Goal: Transaction & Acquisition: Purchase product/service

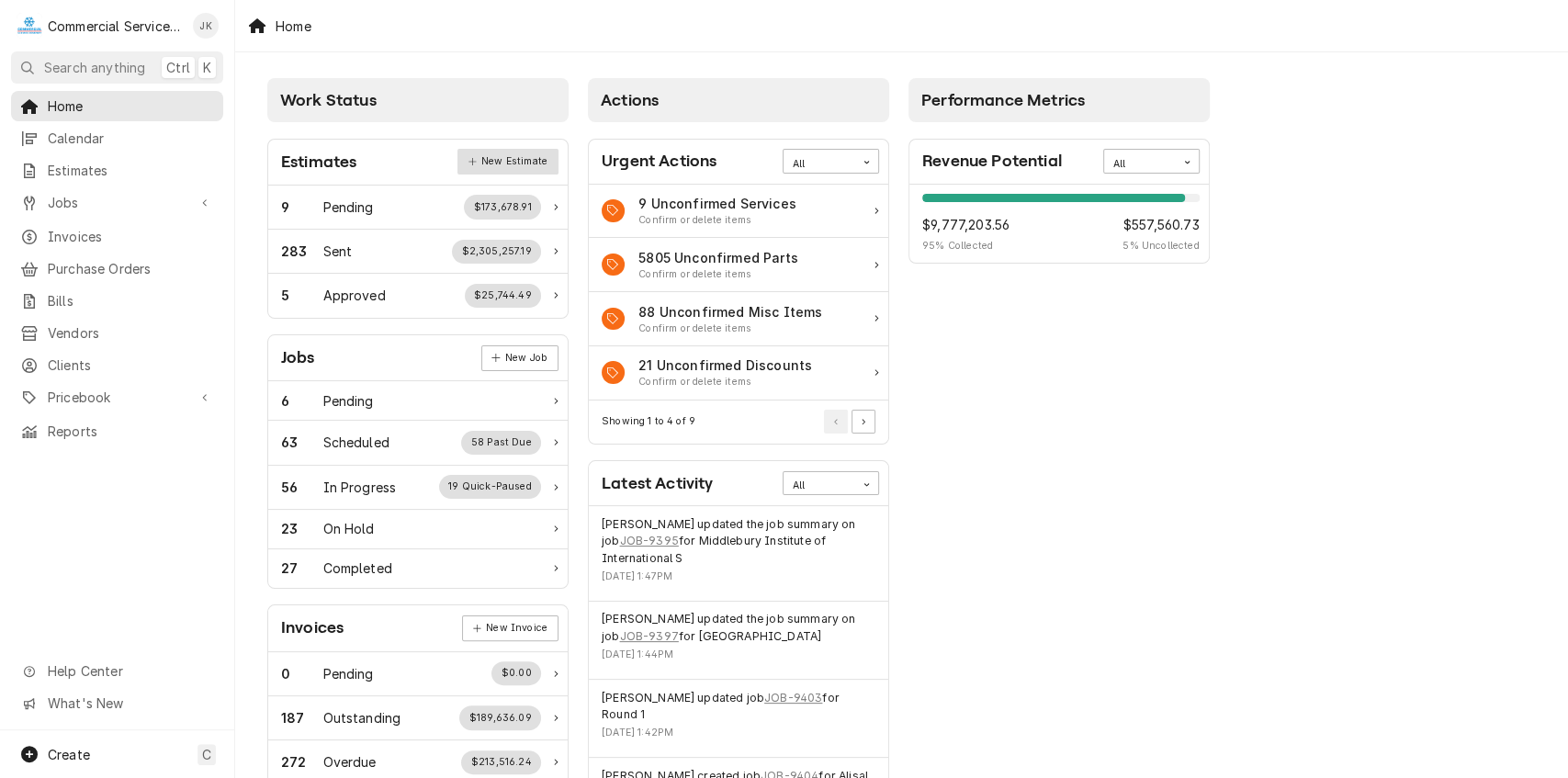
click at [521, 159] on link "New Estimate" at bounding box center [508, 162] width 100 height 26
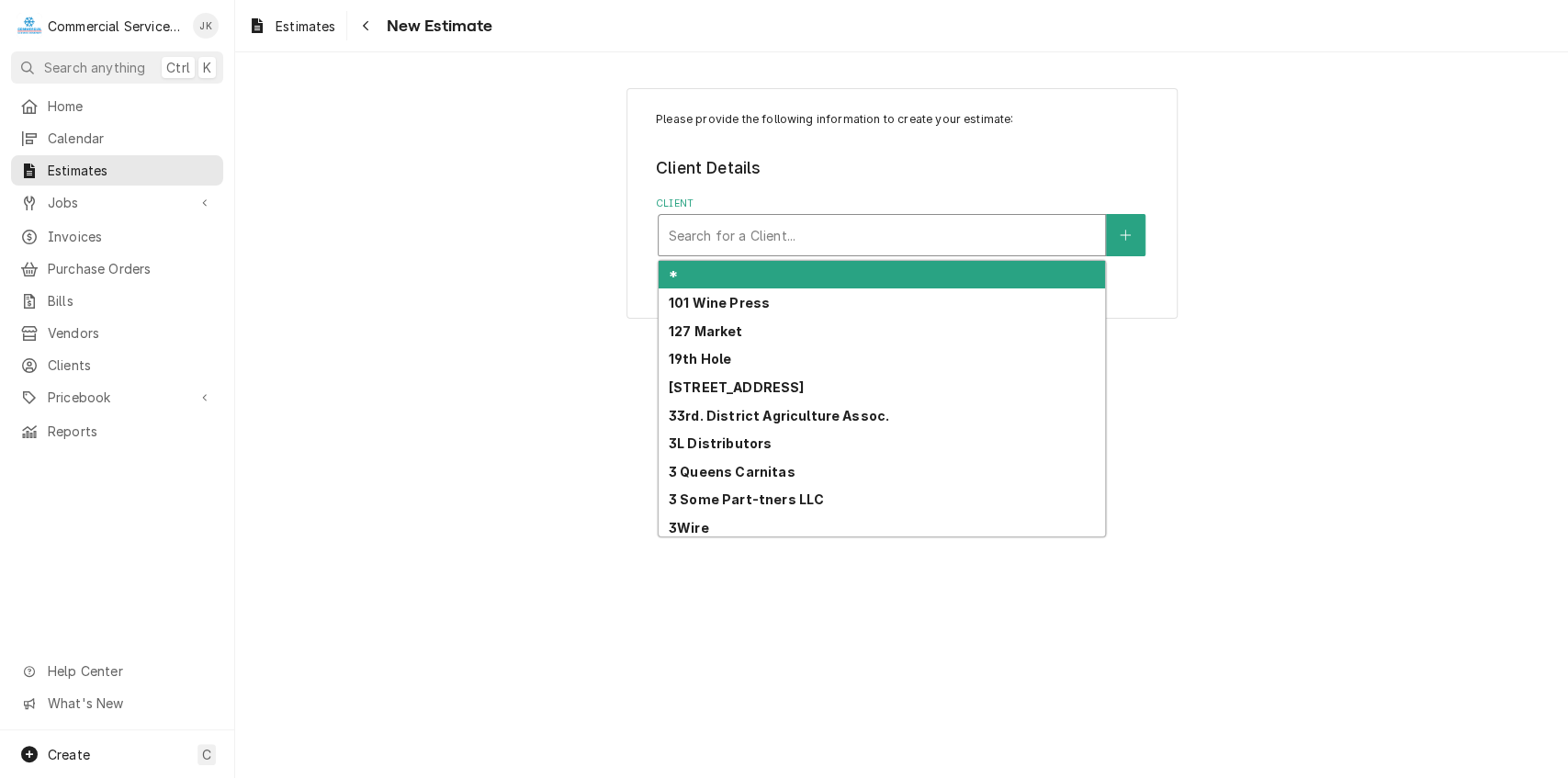
click at [688, 228] on div "Client" at bounding box center [882, 235] width 429 height 33
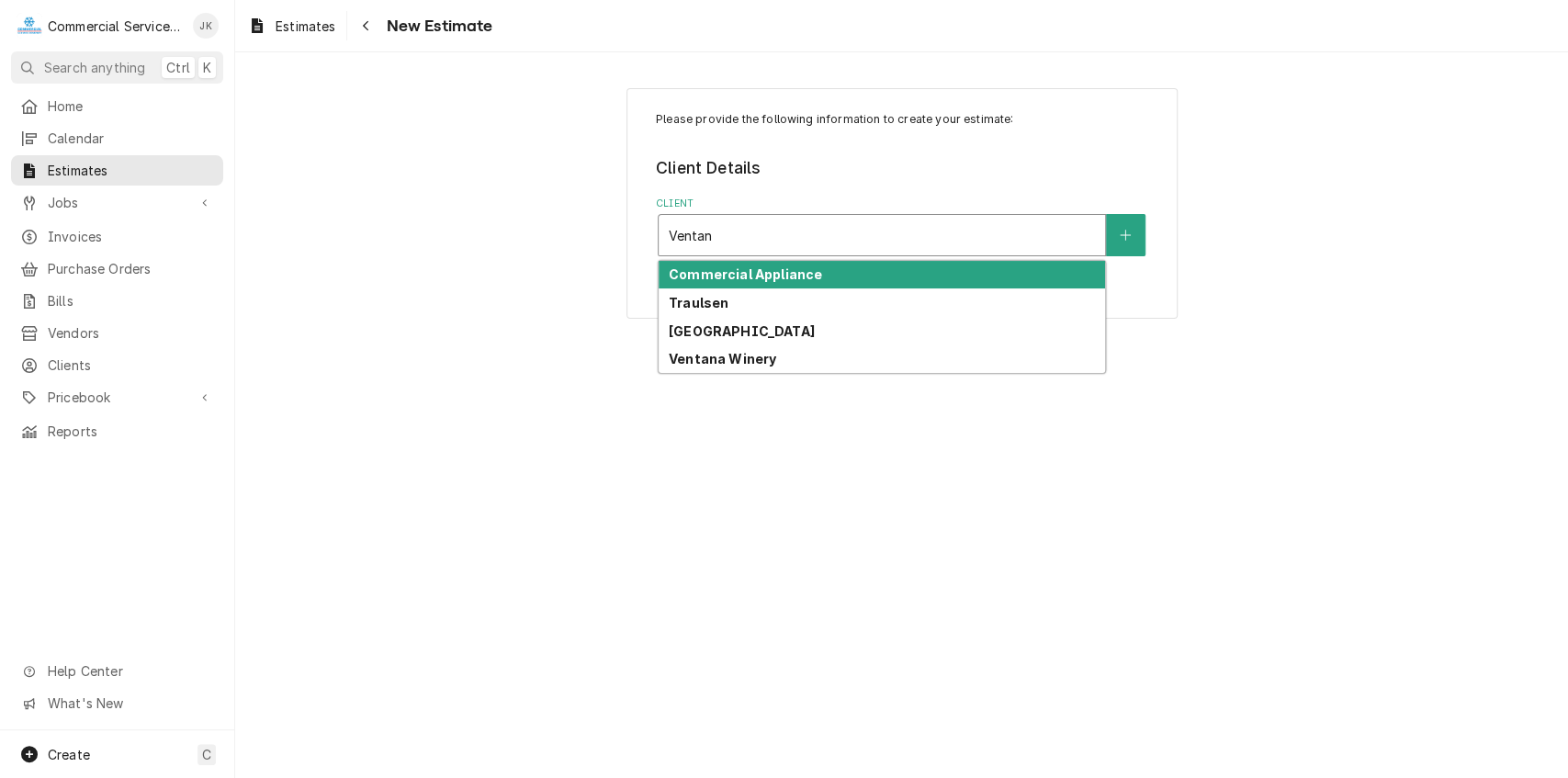
type input "Ventana"
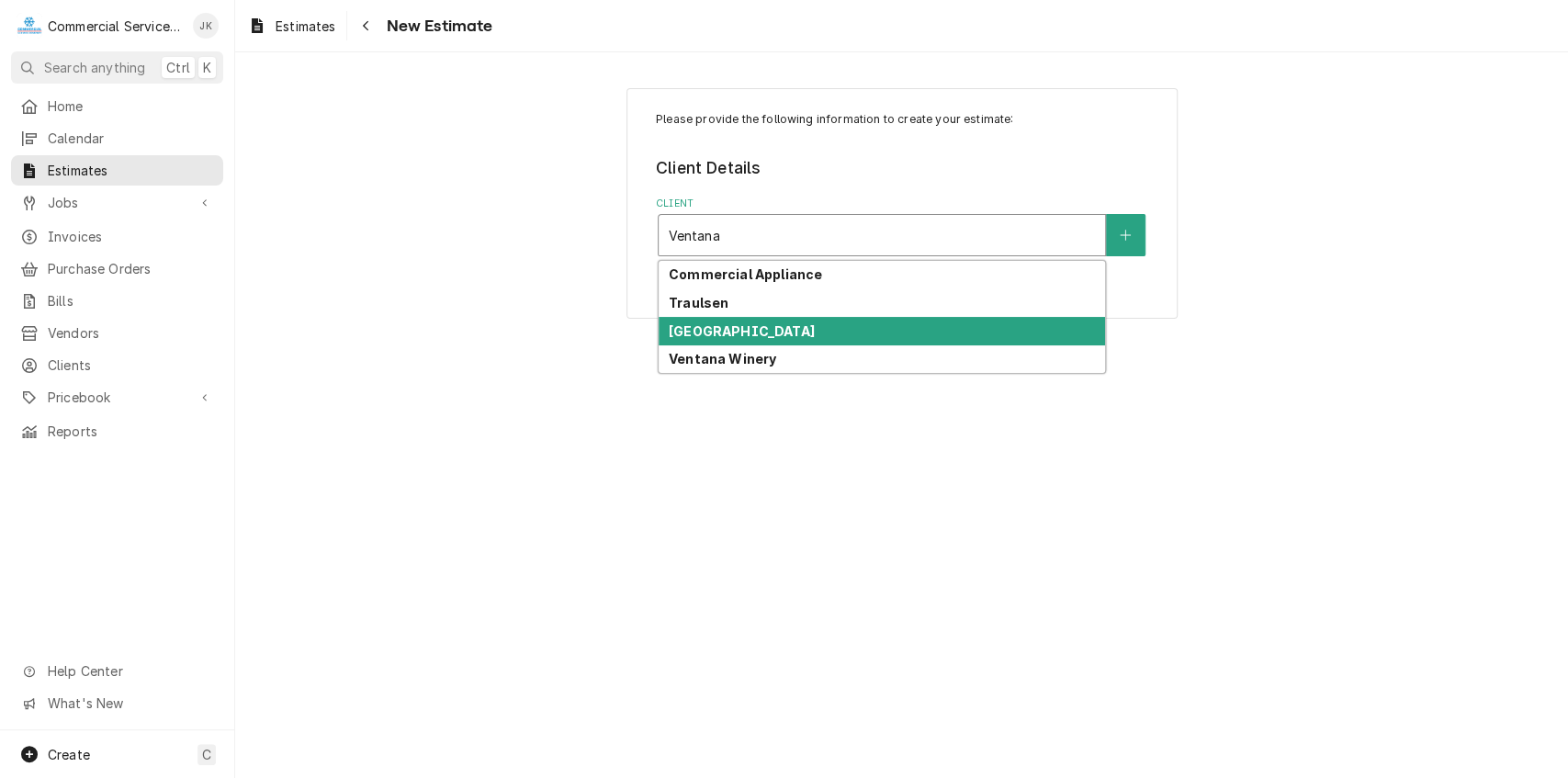
click at [683, 329] on strong "[GEOGRAPHIC_DATA]" at bounding box center [741, 331] width 146 height 16
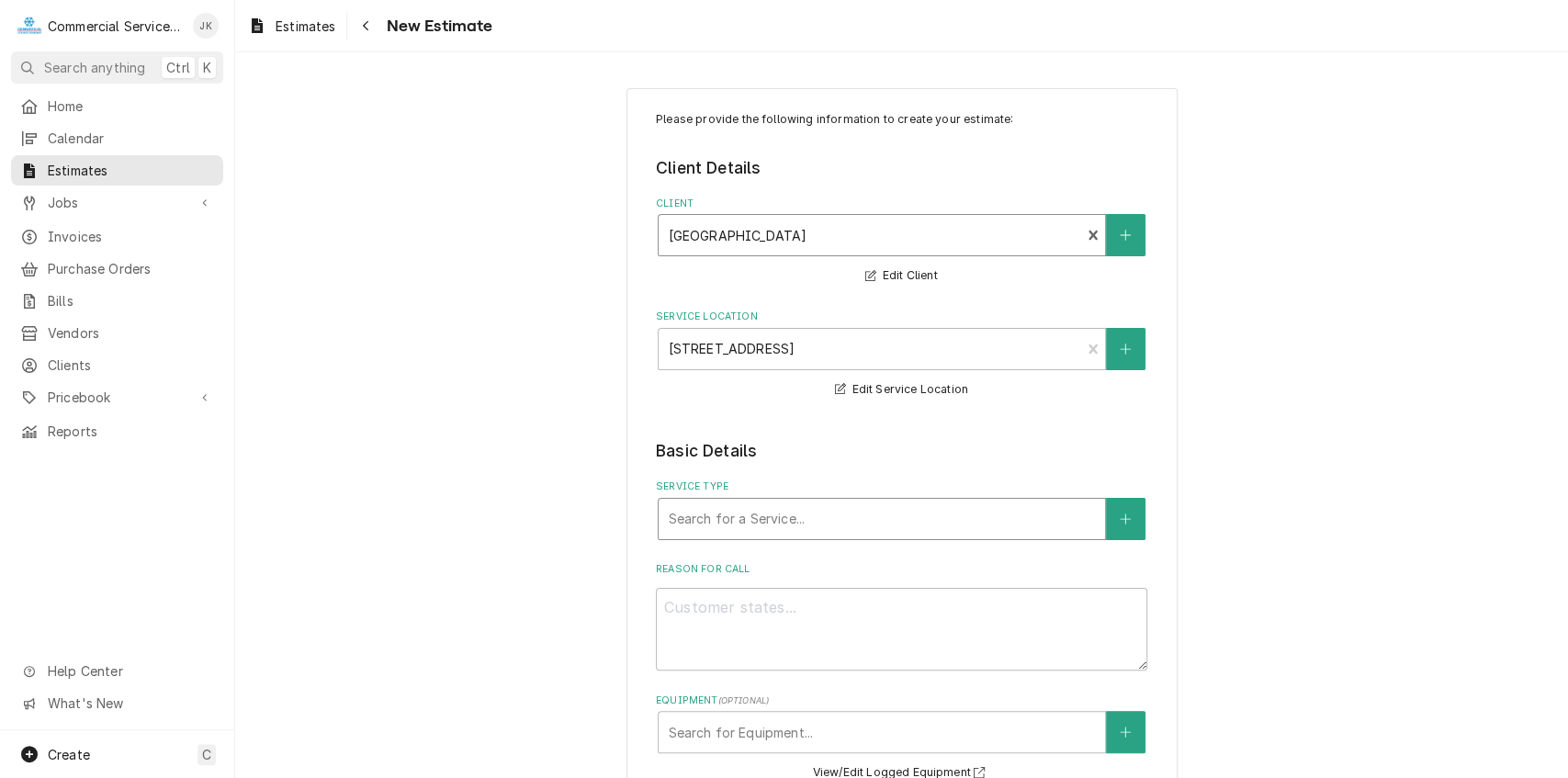
click at [707, 512] on div "Service Type" at bounding box center [882, 520] width 429 height 33
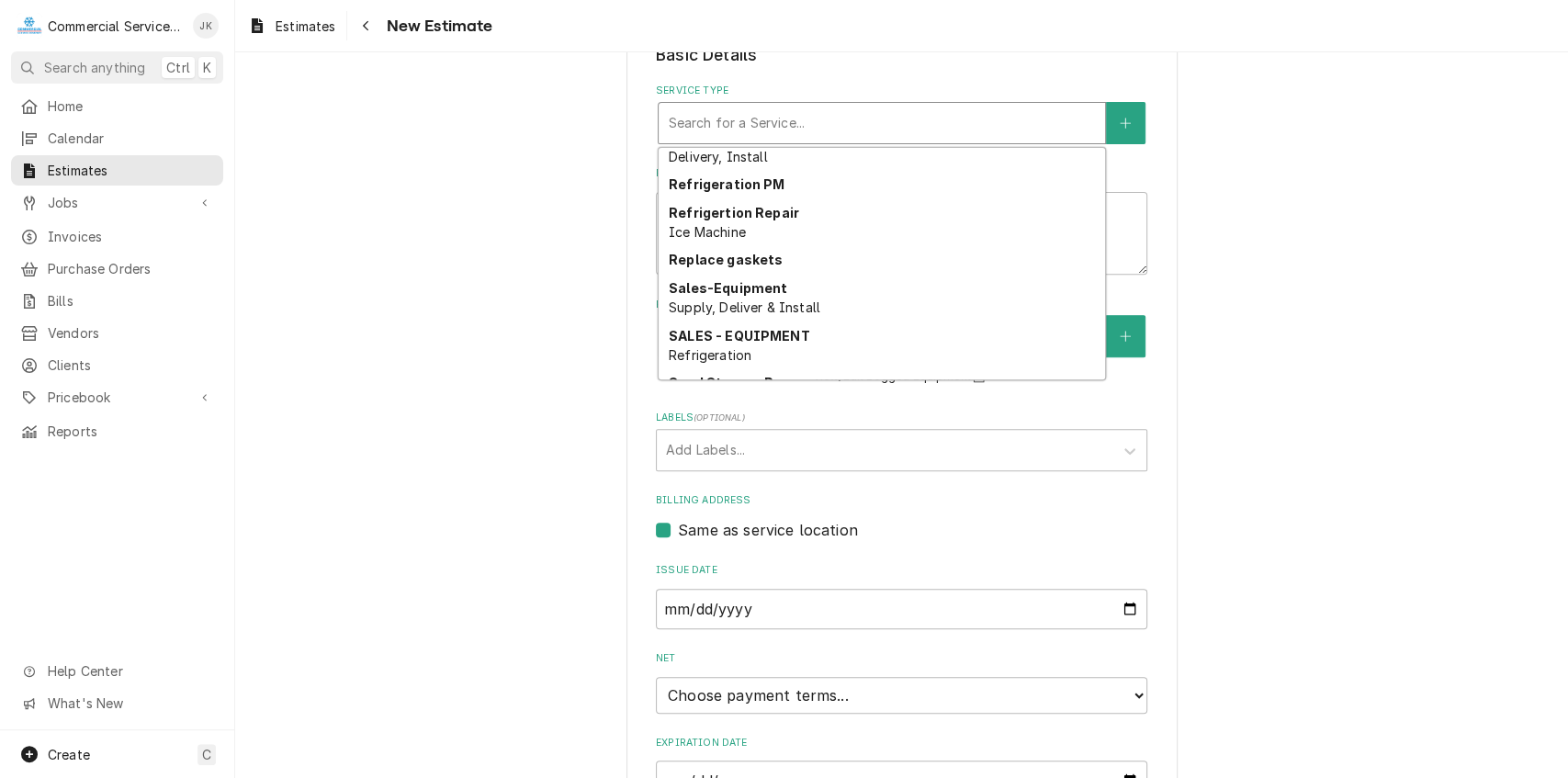
scroll to position [3394, 0]
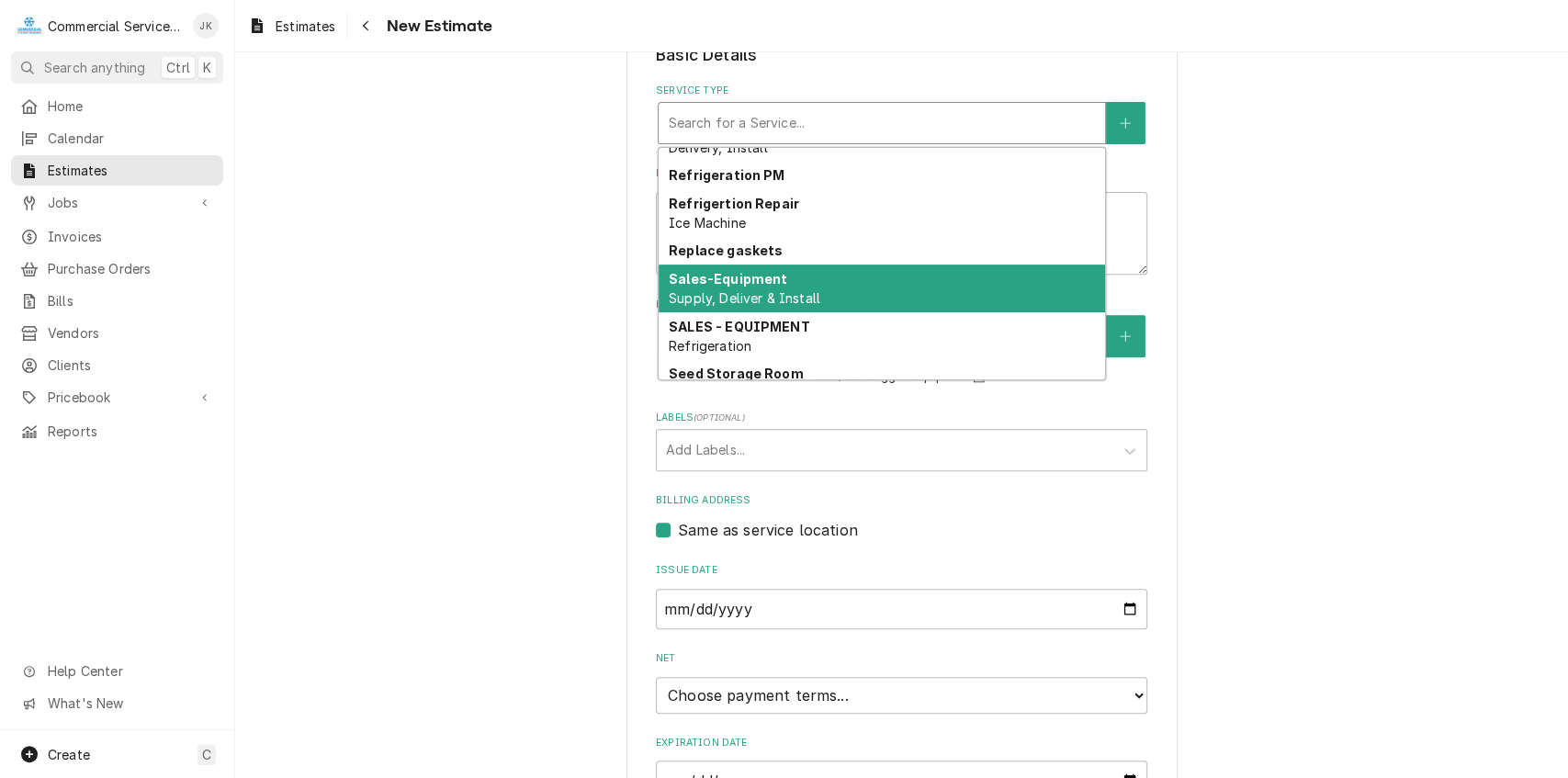
click at [700, 287] on strong "Sales-Equipment" at bounding box center [727, 279] width 119 height 16
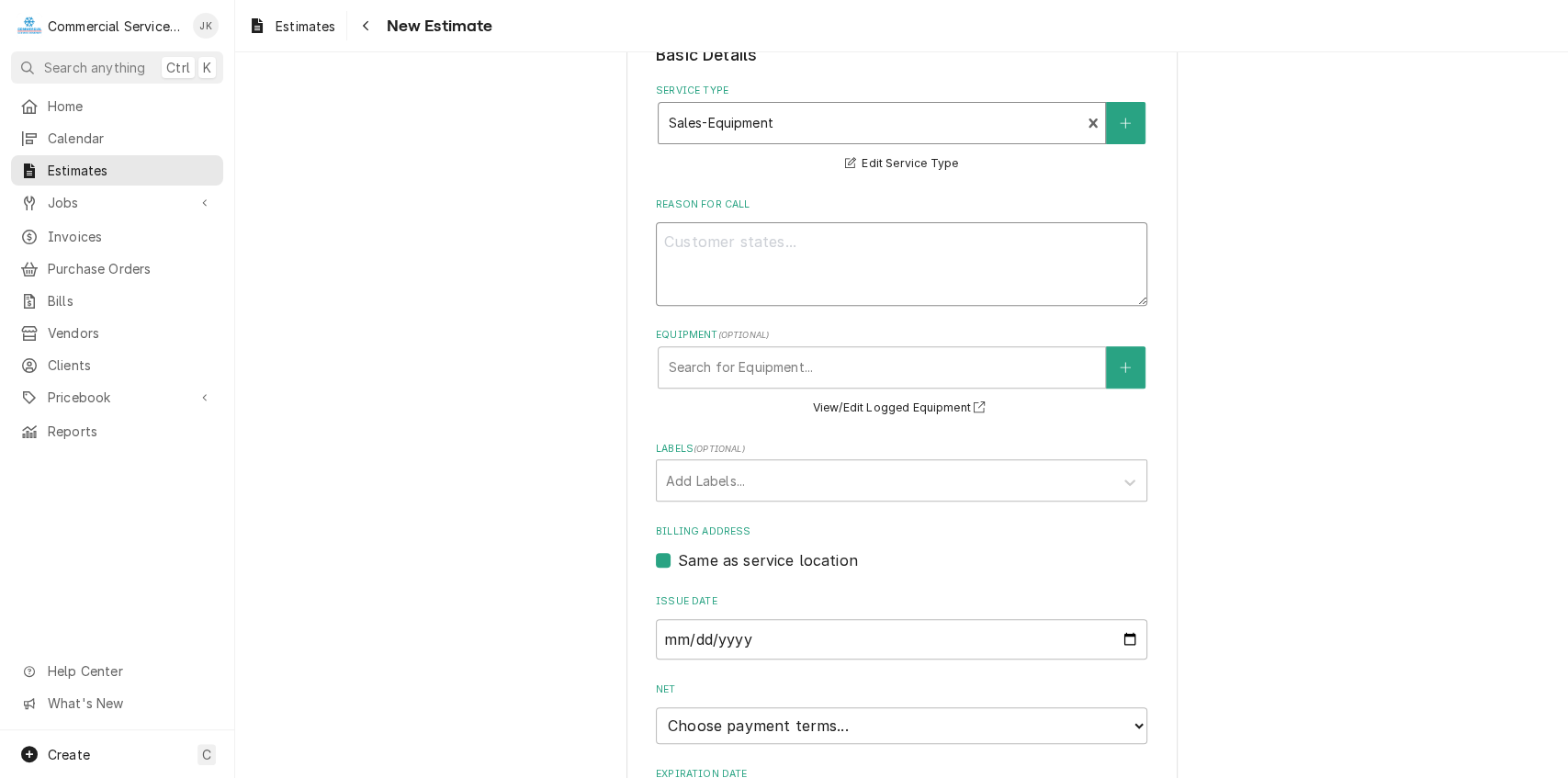
click at [684, 243] on textarea "Reason For Call" at bounding box center [901, 264] width 492 height 84
type textarea "x"
type textarea "P"
type textarea "x"
type textarea "Pl"
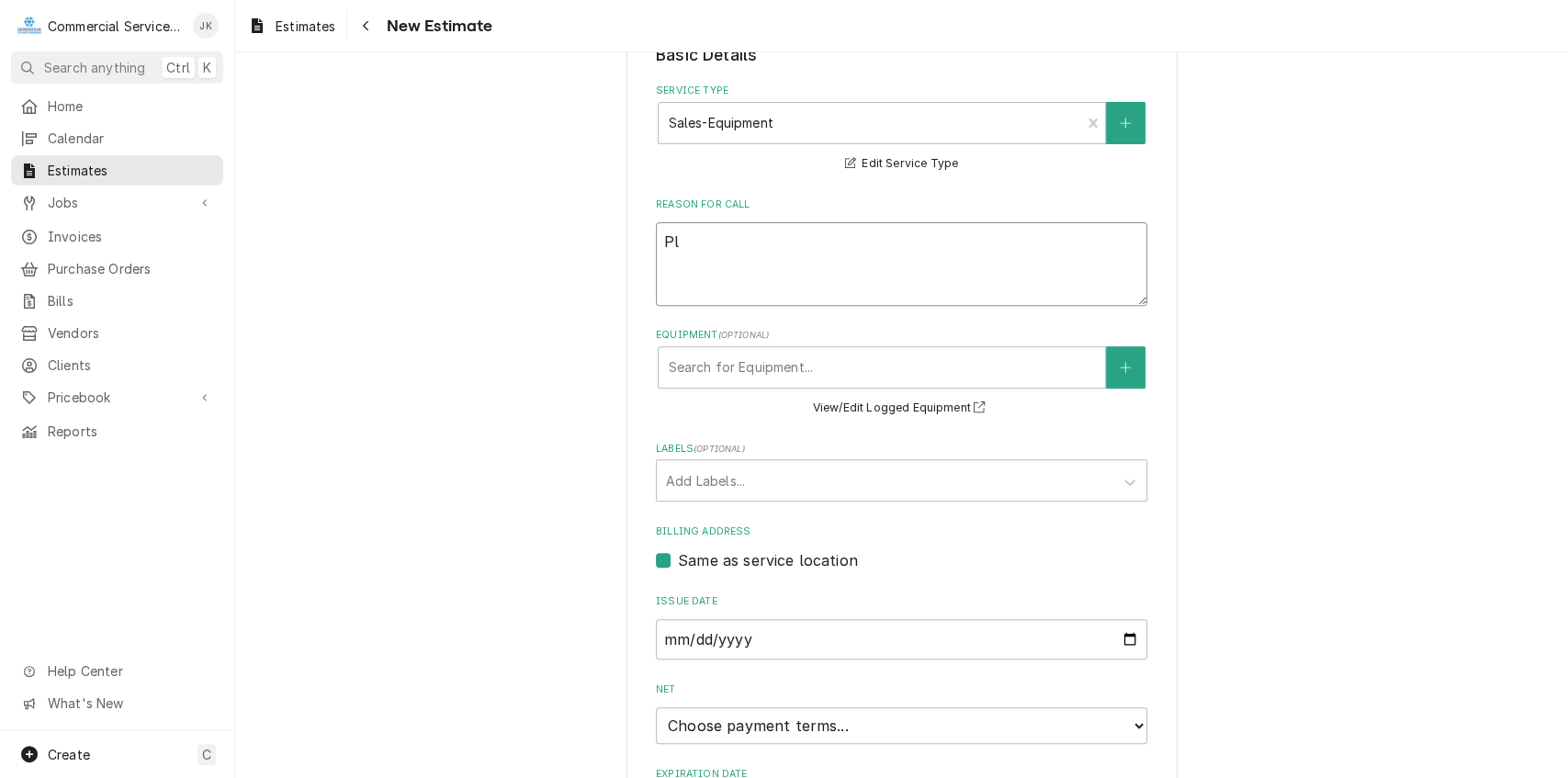
type textarea "x"
type textarea "Ple"
type textarea "x"
type textarea "Plea"
type textarea "x"
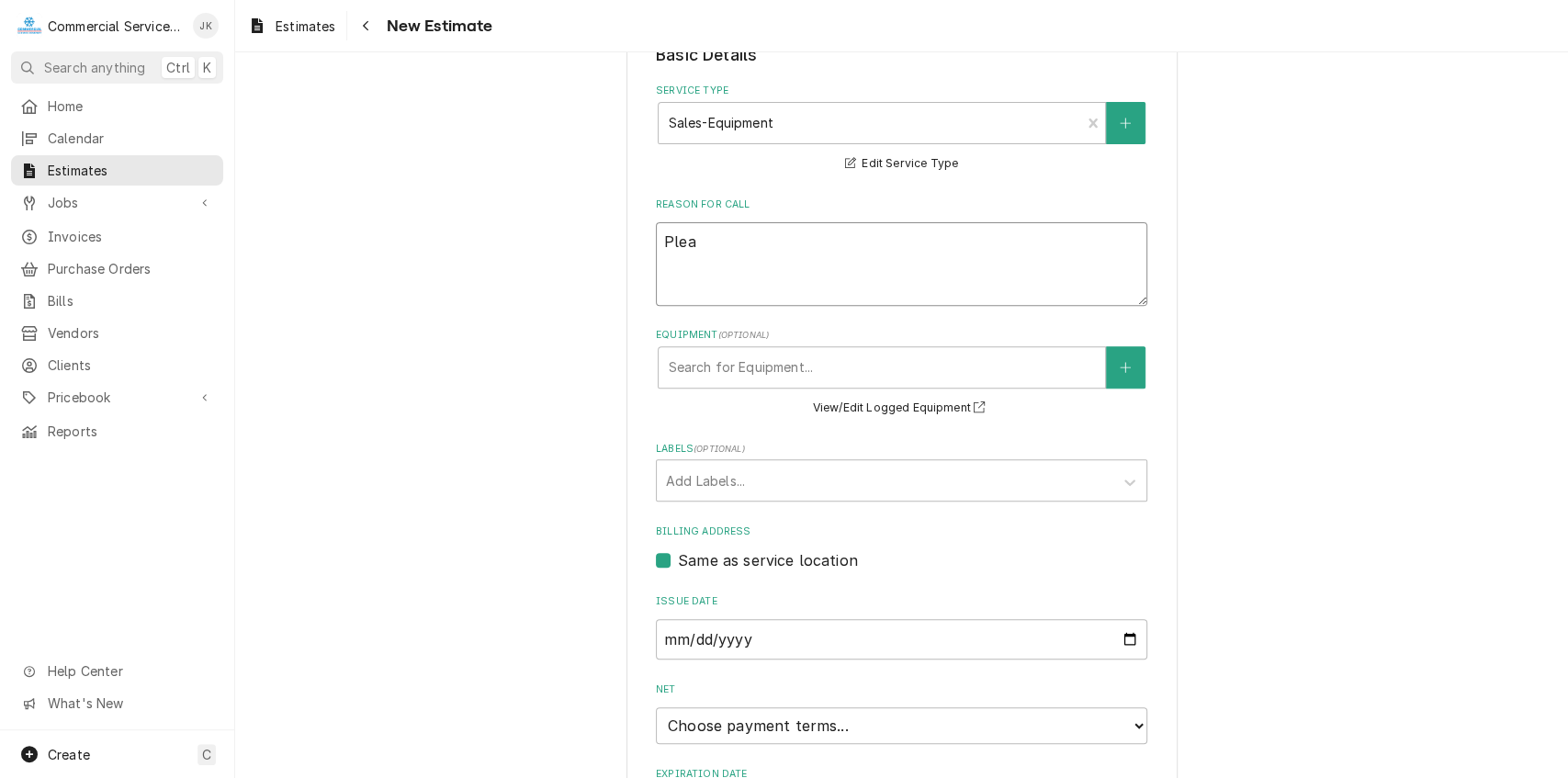
type textarea "Pleas"
type textarea "x"
type textarea "Please"
type textarea "x"
type textarea "Please"
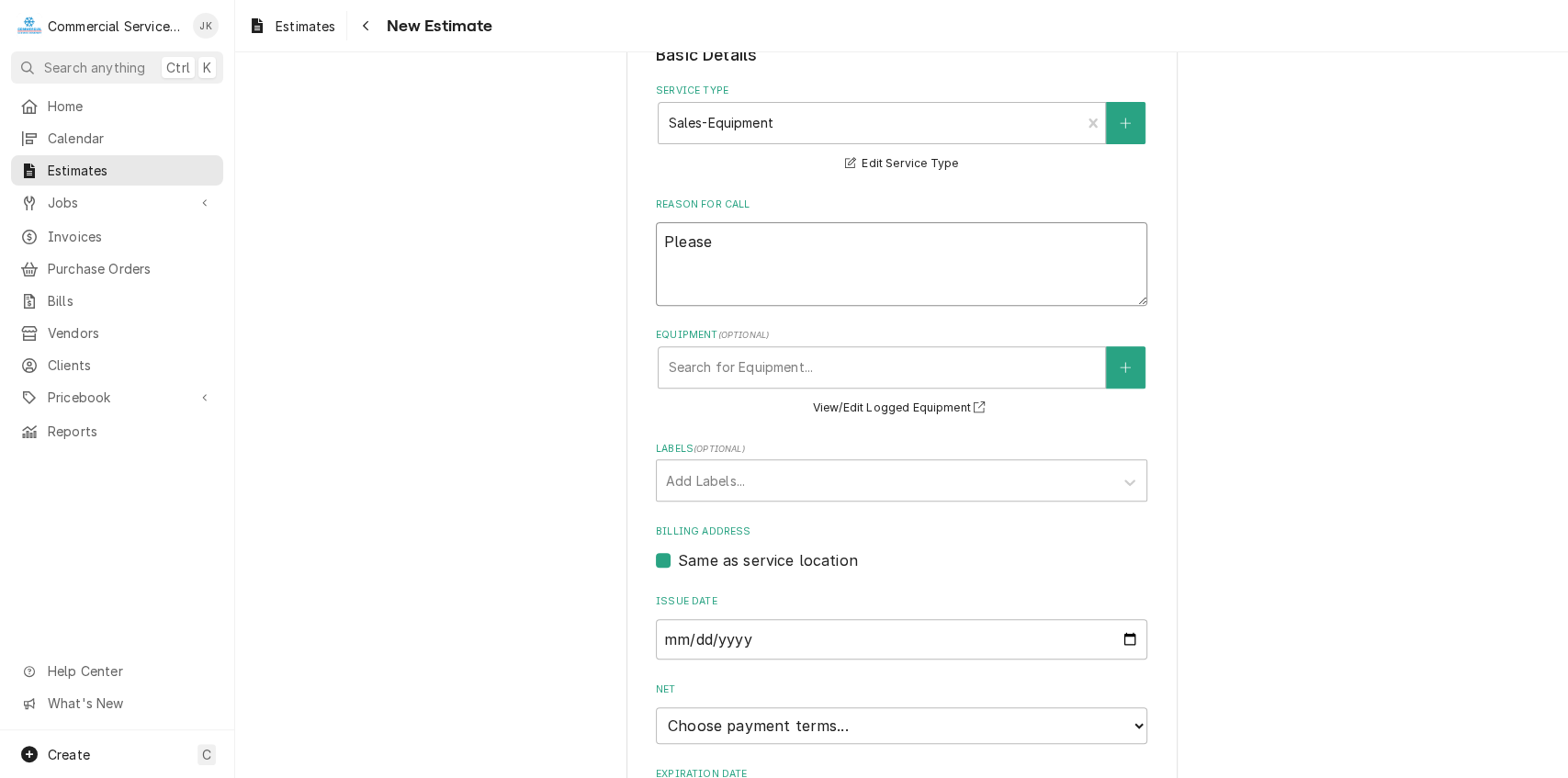
type textarea "x"
type textarea "Please q"
type textarea "x"
type textarea "Please qu"
type textarea "x"
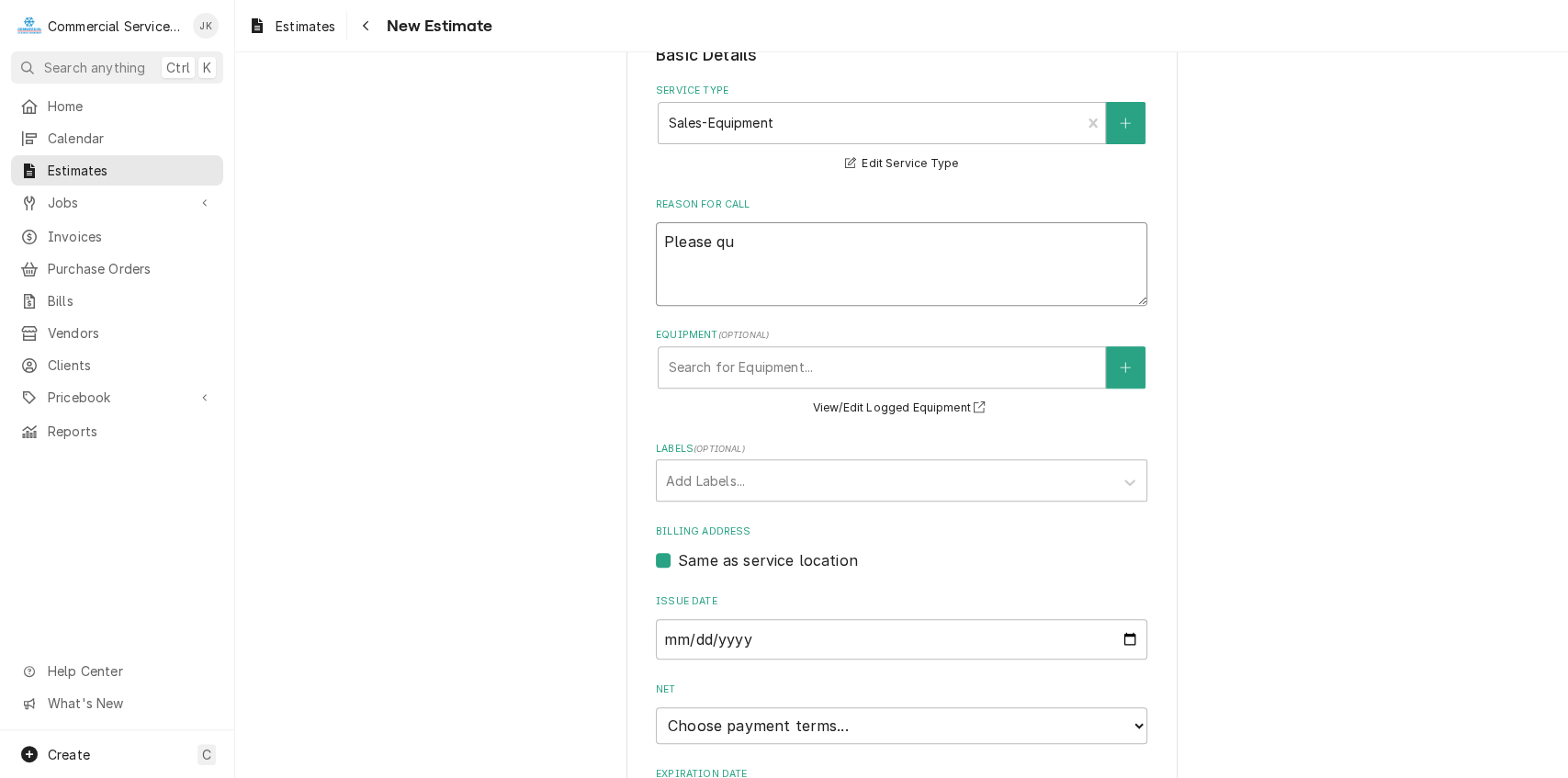
type textarea "Please quo"
type textarea "x"
type textarea "Please quot"
type textarea "x"
type textarea "Please quote"
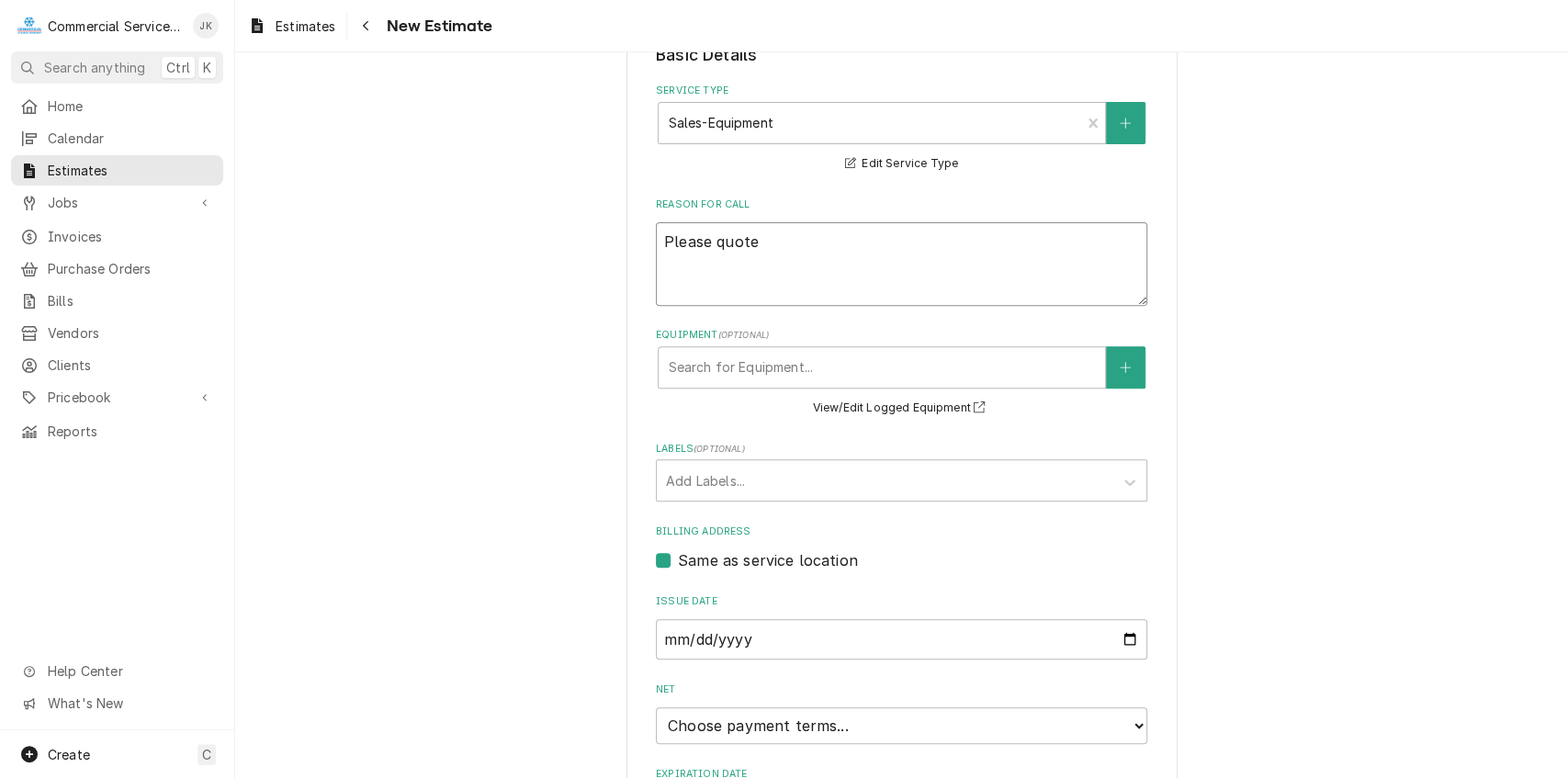
type textarea "x"
type textarea "Please quote"
type textarea "x"
type textarea "Please quote n"
type textarea "x"
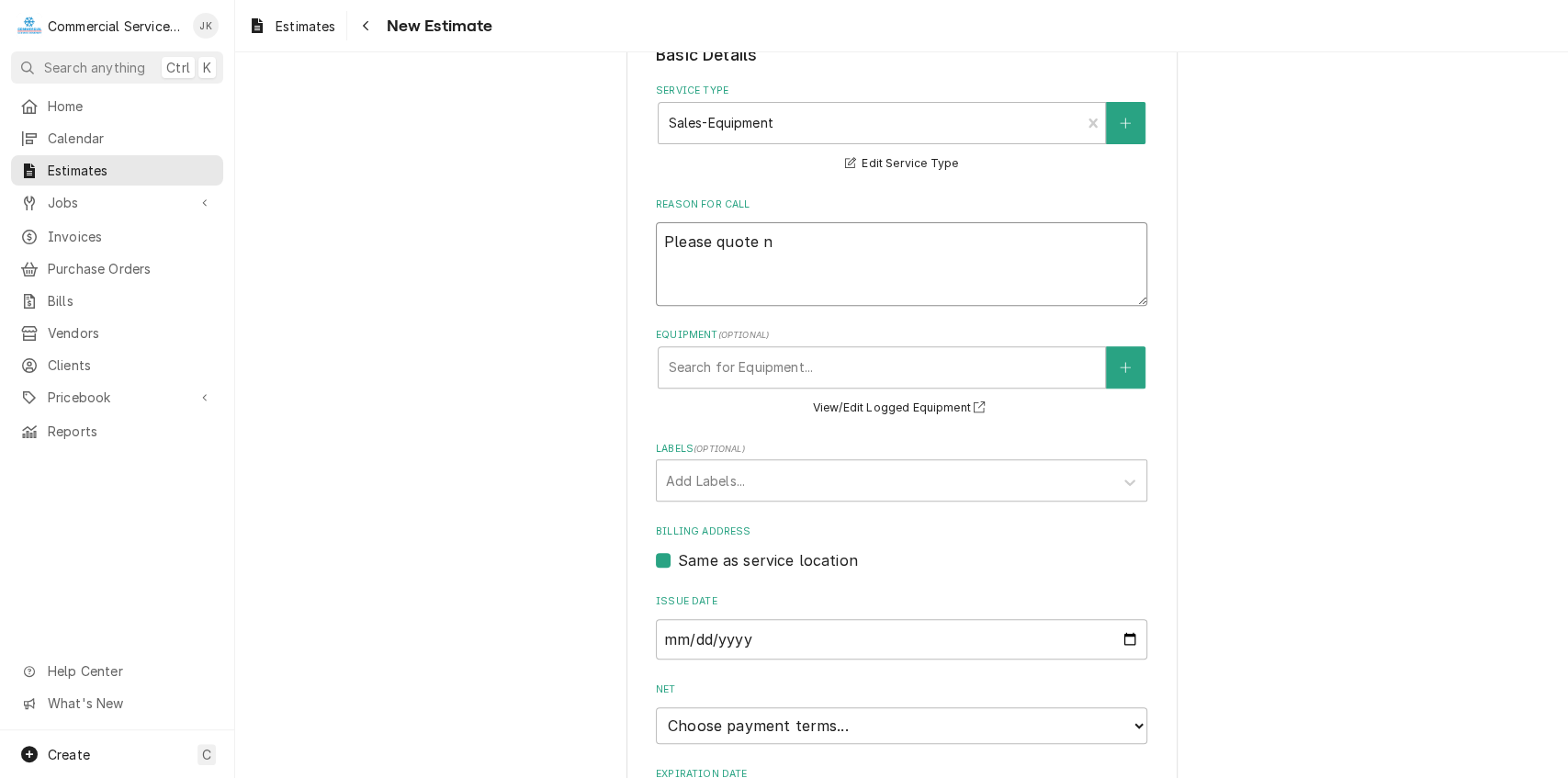
type textarea "Please quote ne"
type textarea "x"
type textarea "Please quote new"
type textarea "x"
type textarea "Please quote new"
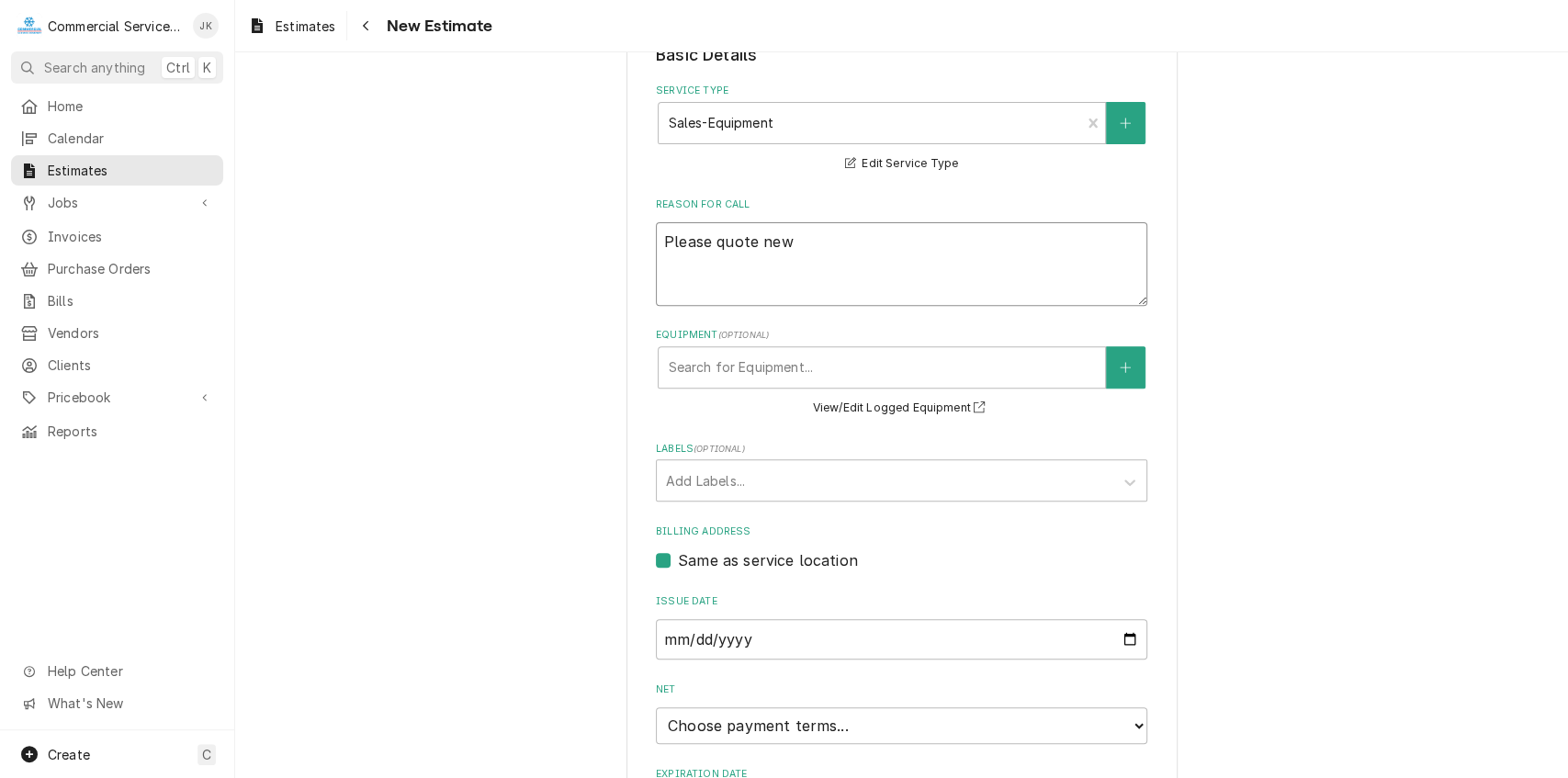
type textarea "x"
type textarea "Please quote new e"
type textarea "x"
type textarea "Please quote new ev"
type textarea "x"
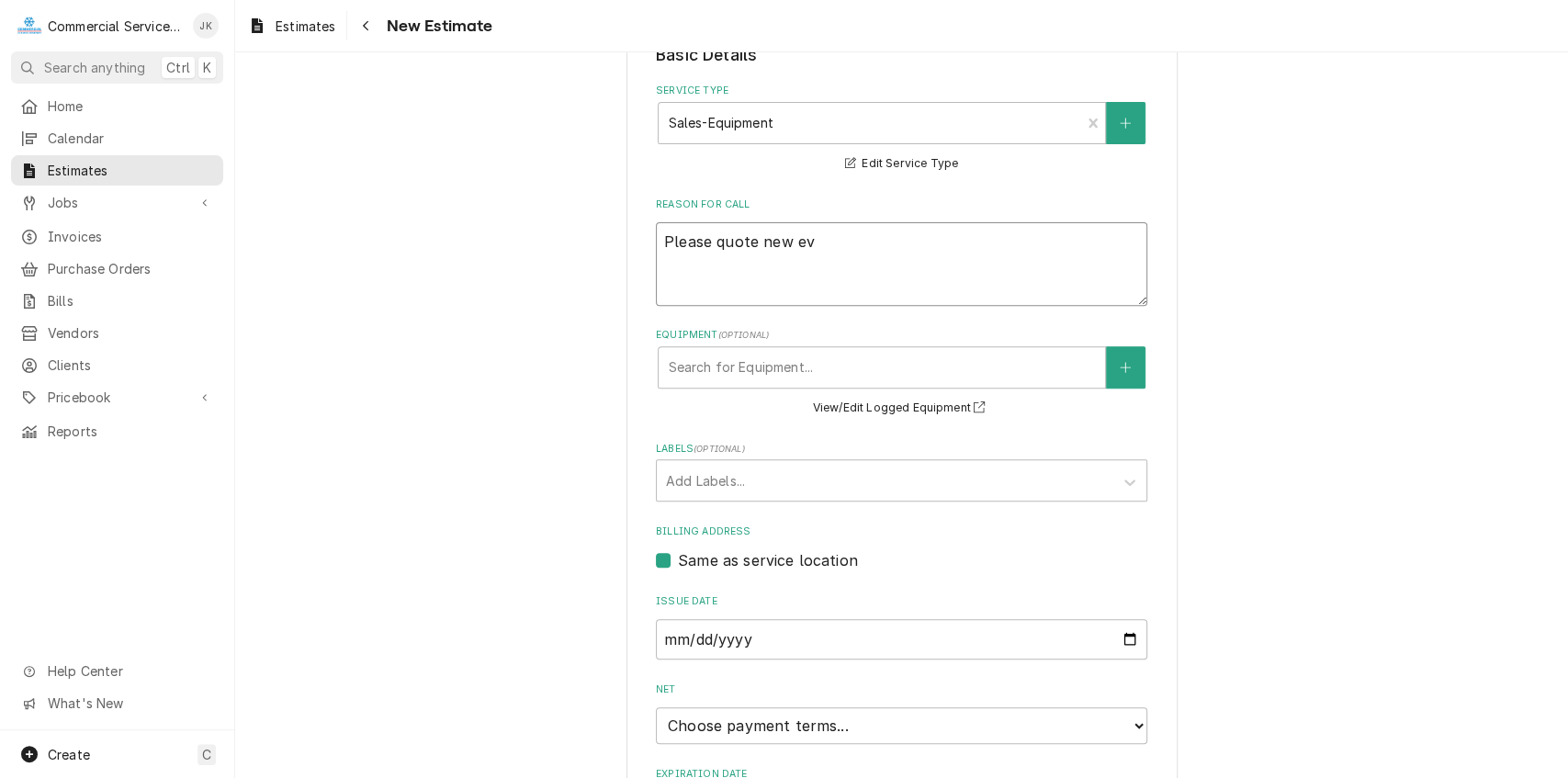
type textarea "Please quote new eva"
type textarea "x"
type textarea "Please quote new evap"
type textarea "x"
type textarea "Please quote new evapo"
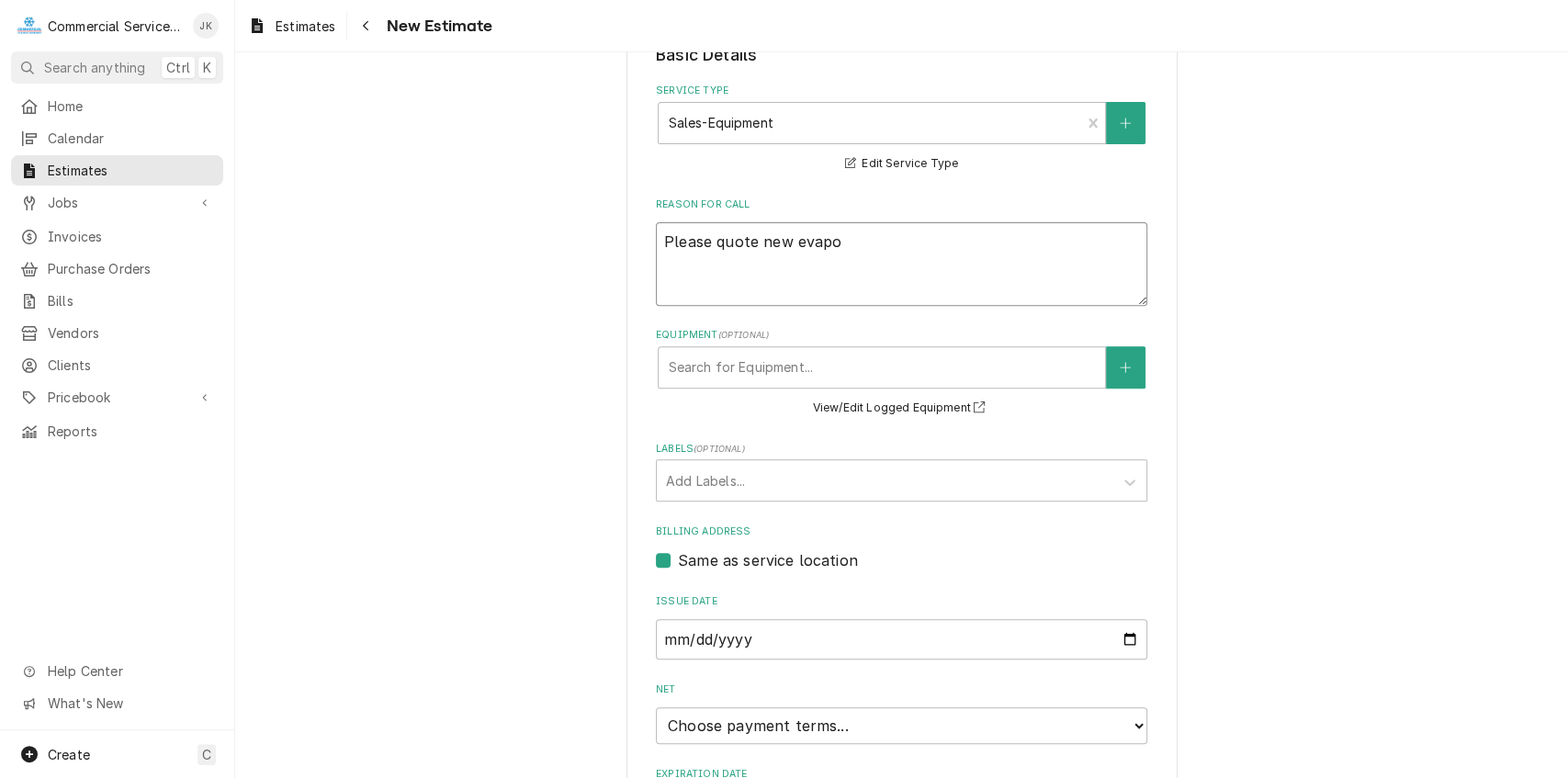
type textarea "x"
type textarea "Please quote new evapor"
type textarea "x"
type textarea "Please quote new evapora"
type textarea "x"
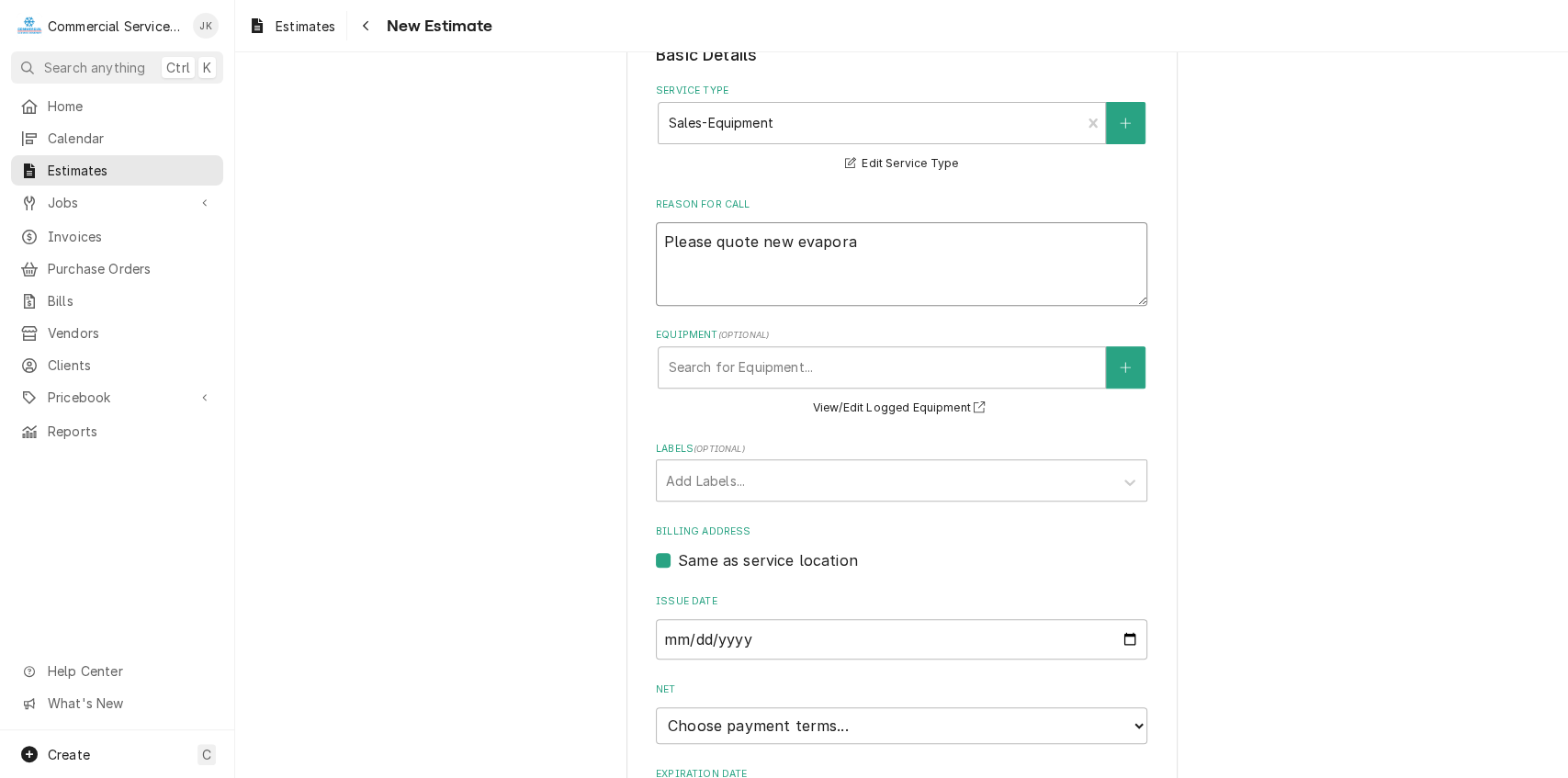
type textarea "Please quote new evaporat"
type textarea "x"
type textarea "Please quote new evaporato"
type textarea "x"
type textarea "Please quote new evaporator"
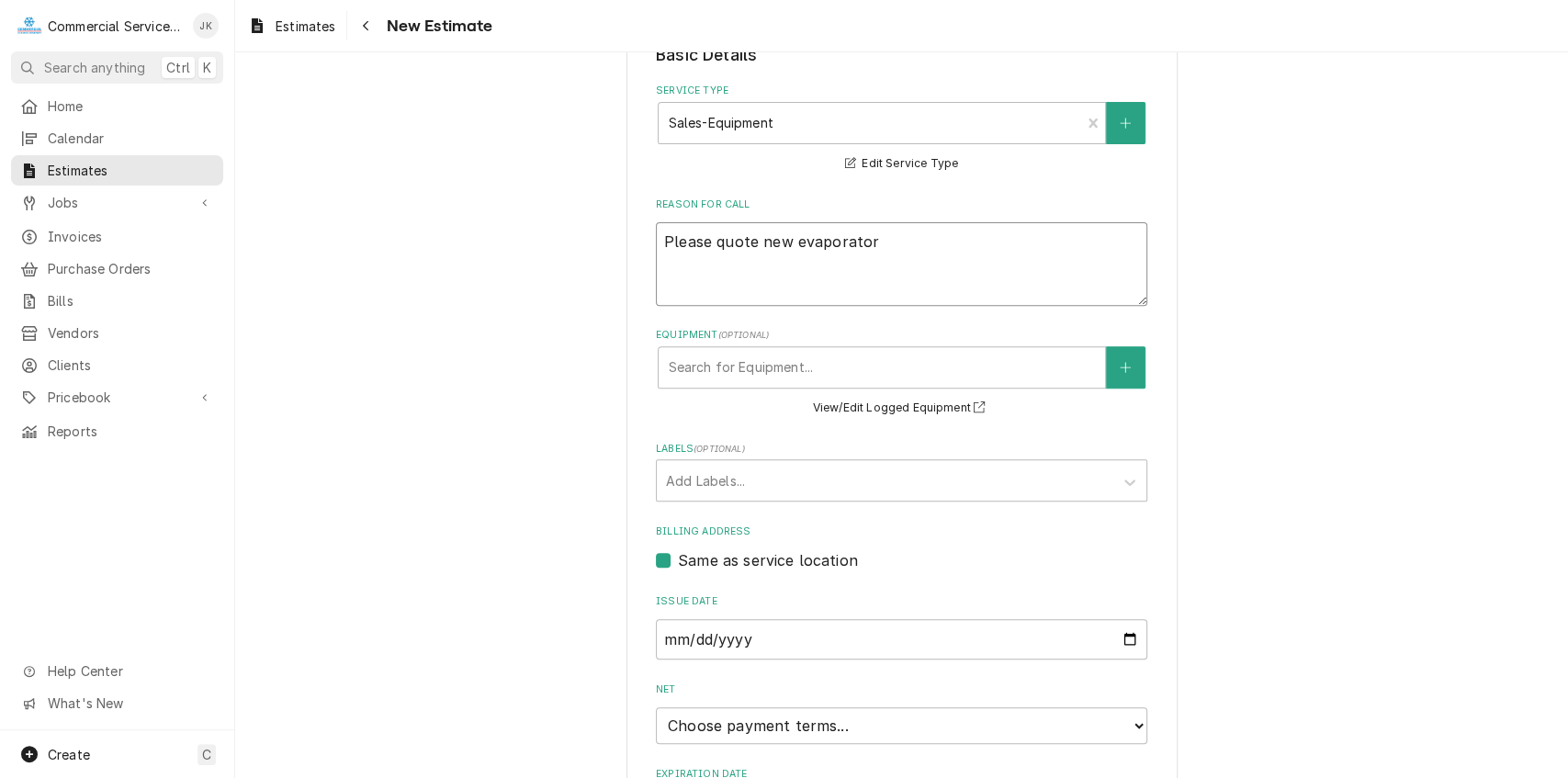
type textarea "x"
type textarea "Please quote new evaporator"
type textarea "x"
type textarea "Please quote new evaporator c"
type textarea "x"
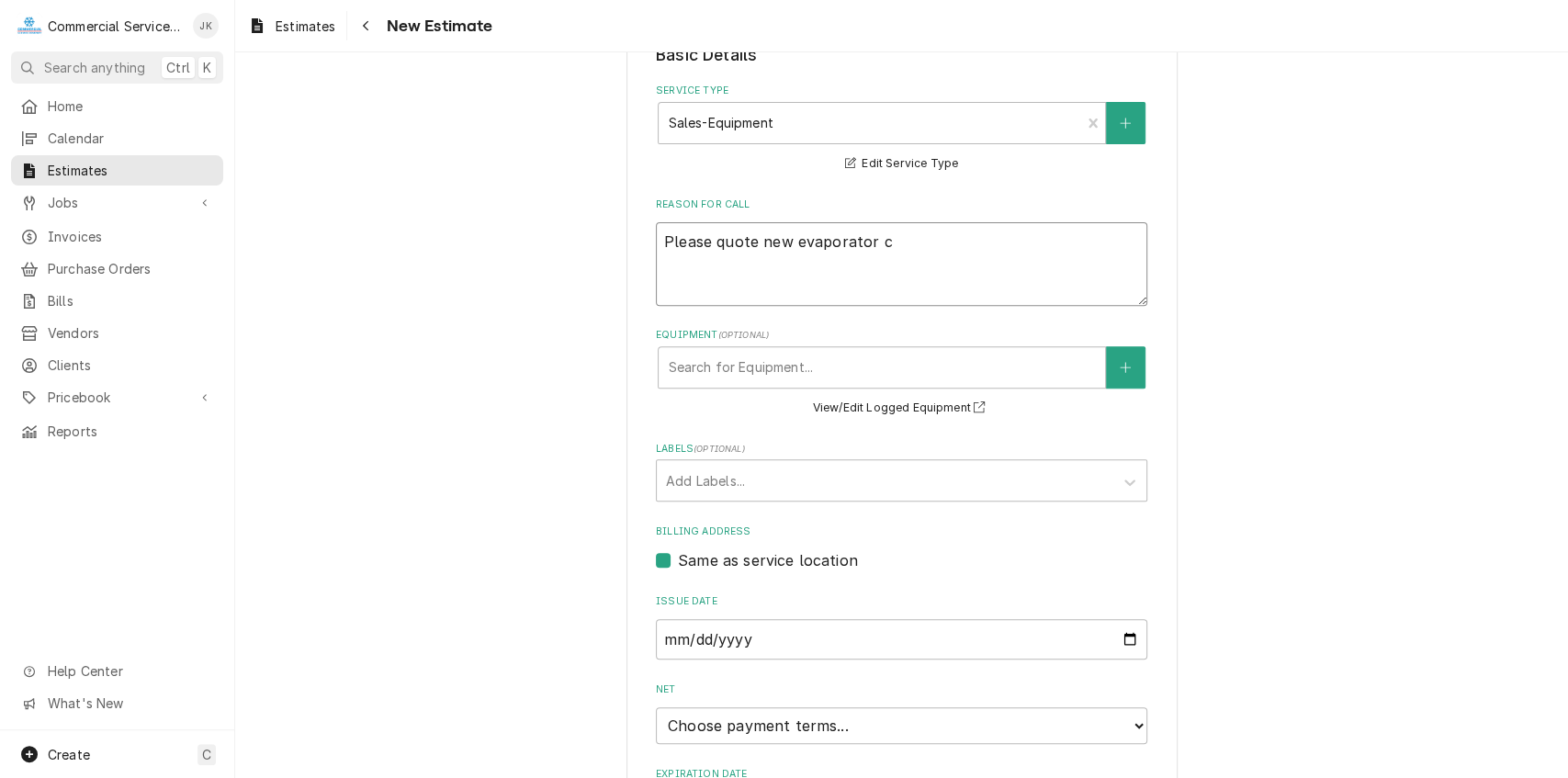
type textarea "Please quote new evaporator co"
type textarea "x"
type textarea "Please quote new evaporator coi"
type textarea "x"
type textarea "Please quote new evaporator coil"
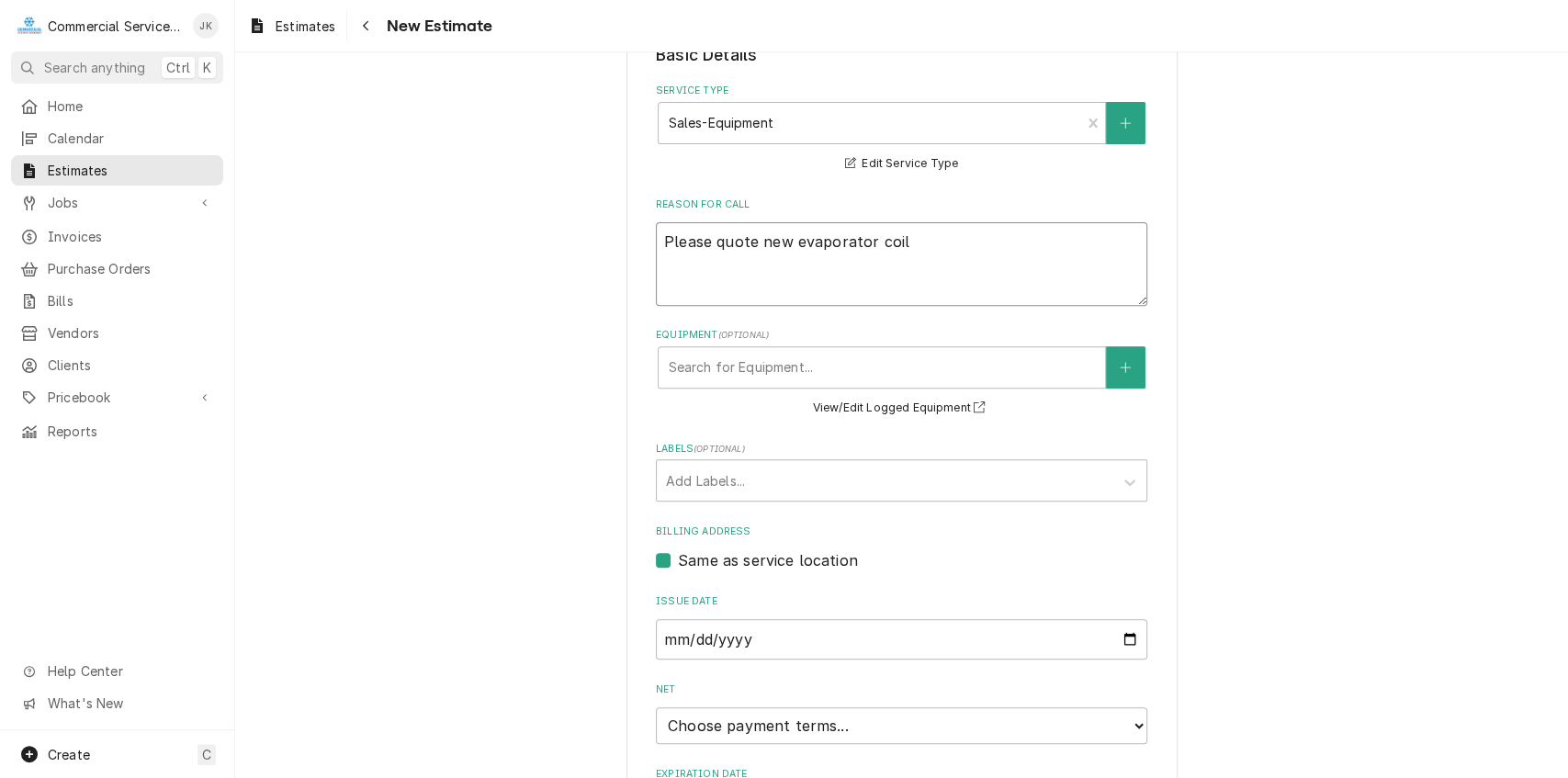
type textarea "x"
type textarea "Please quote new evaporator coil"
type textarea "x"
type textarea "Please quote new evaporator coil f"
type textarea "x"
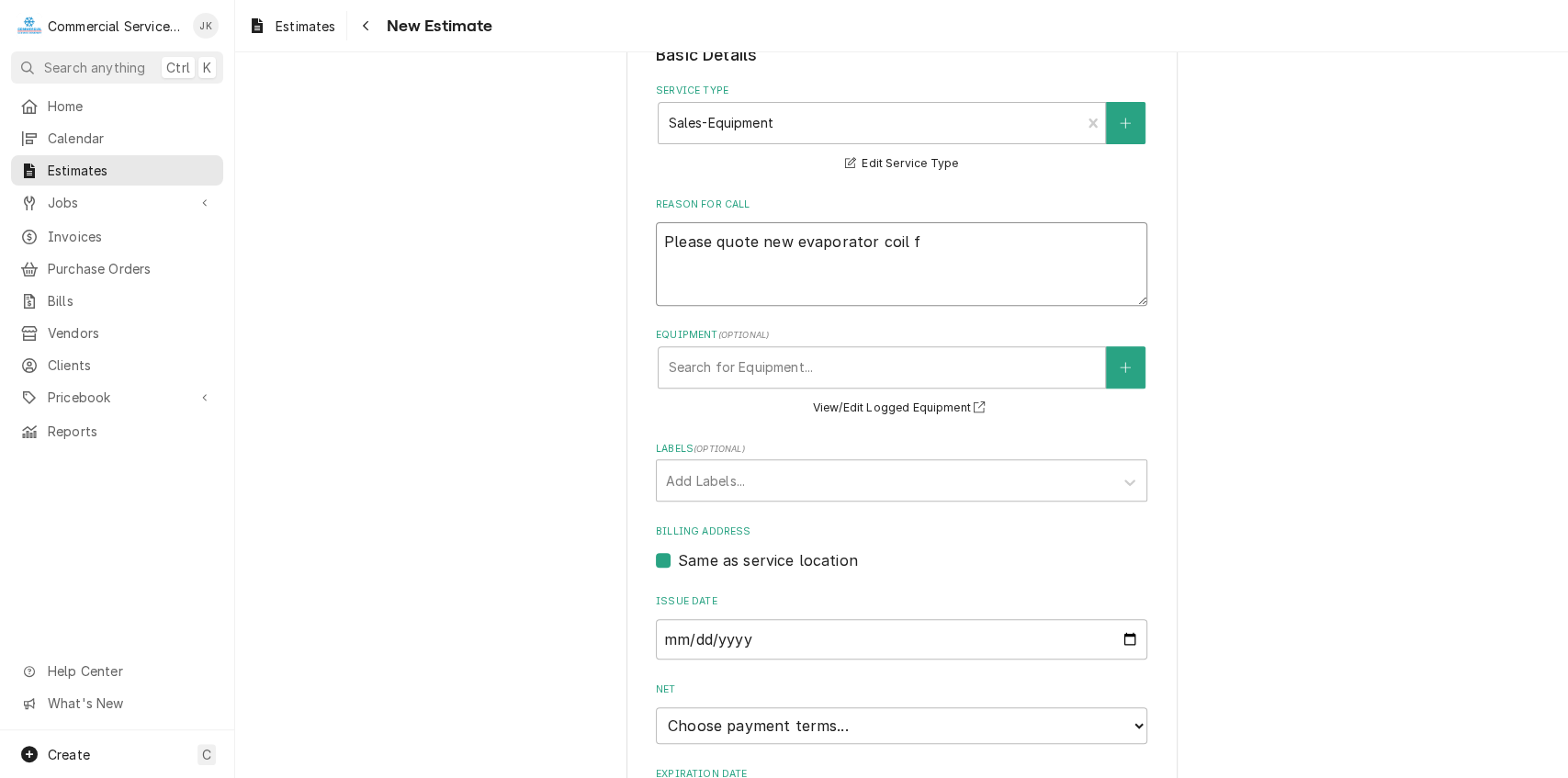
type textarea "Please quote new evaporator coil fo"
type textarea "x"
type textarea "Please quote new evaporator coil for"
type textarea "x"
type textarea "Please quote new evaporator coil for"
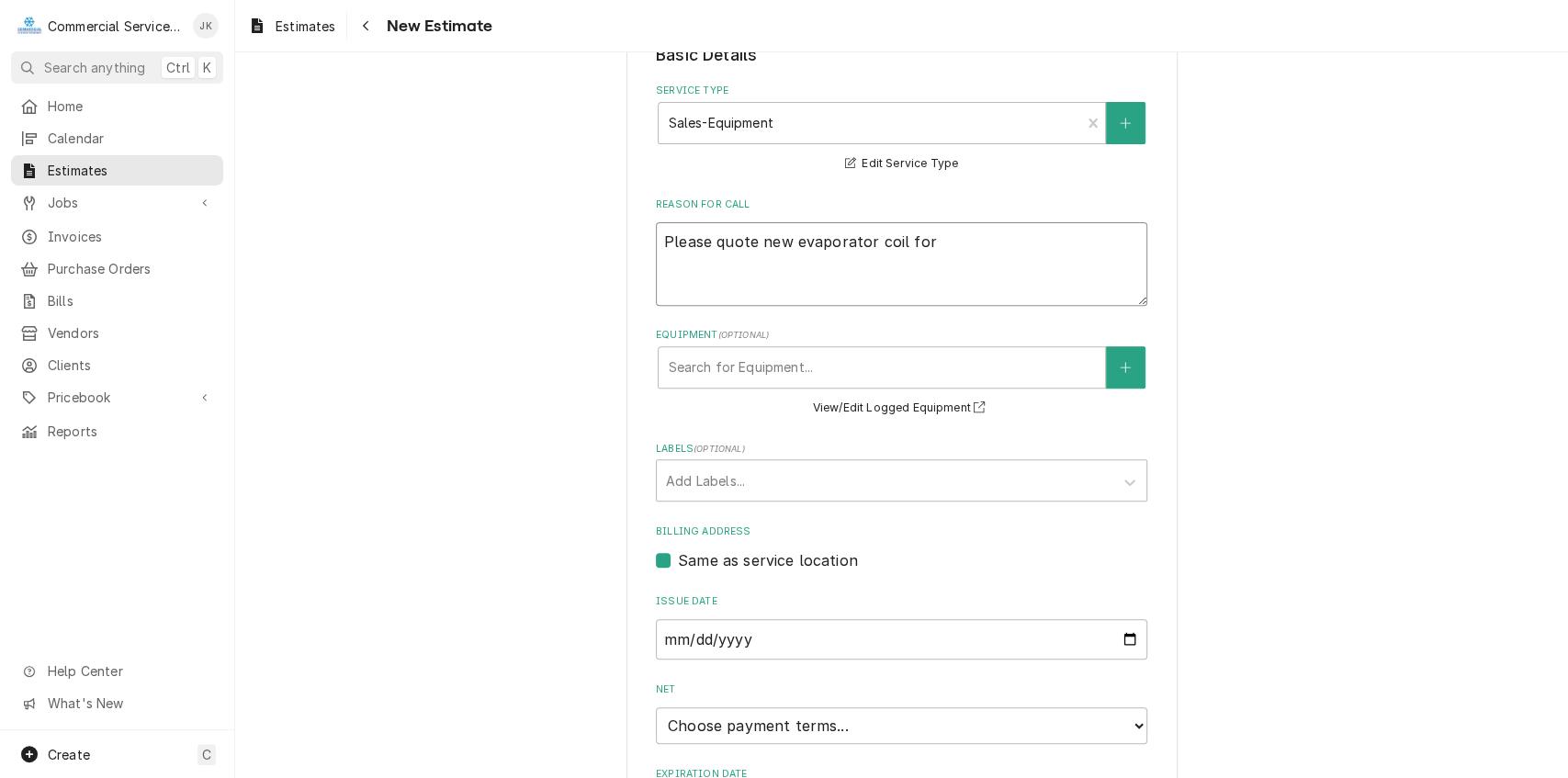
type textarea "x"
type textarea "Please quote new evaporator coil for P"
type textarea "x"
type textarea "Please quote new evaporator coil for Pr"
type textarea "x"
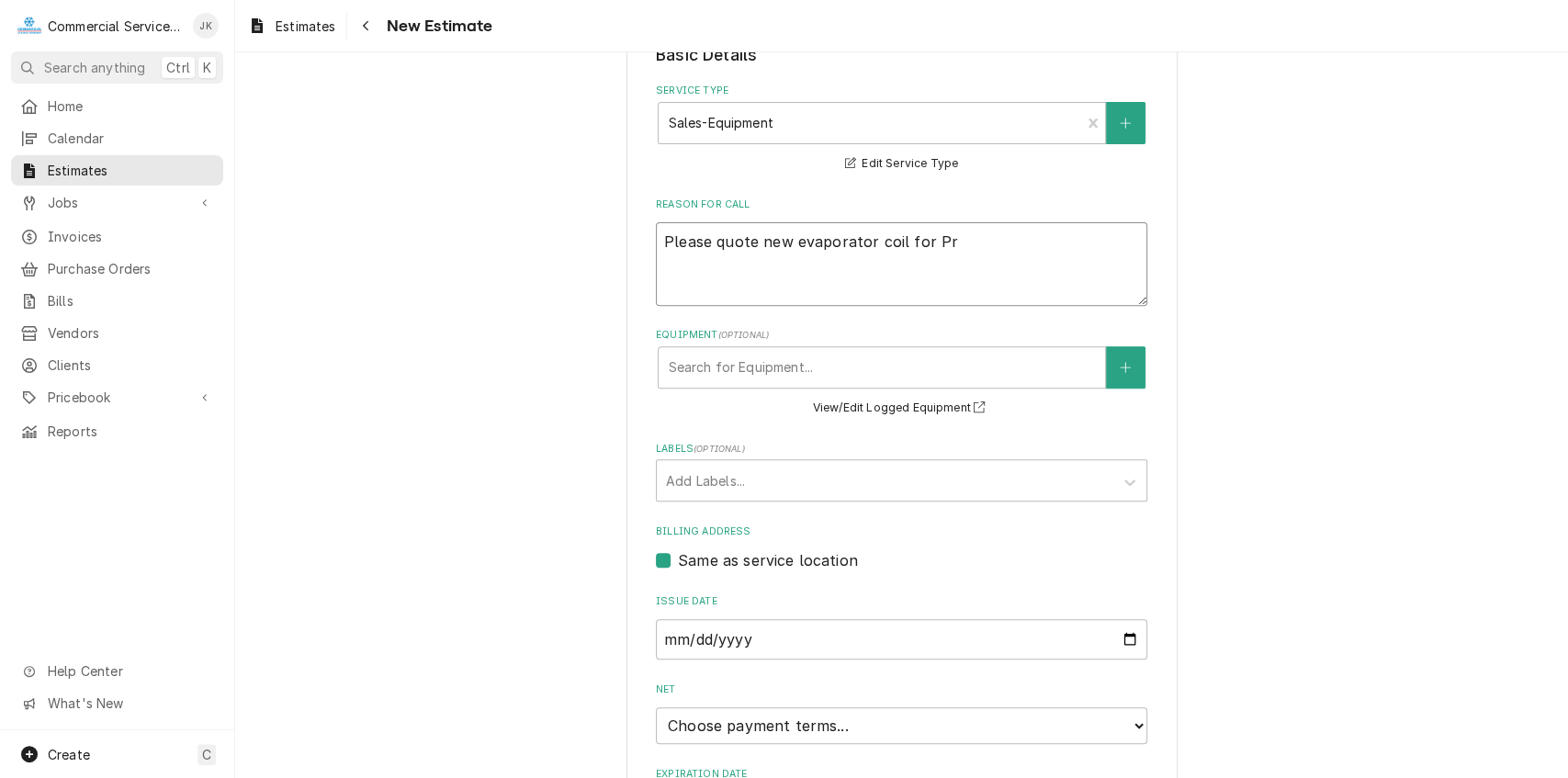
type textarea "Please quote new evaporator coil for Pro"
type textarea "x"
type textarea "Please quote new evaporator coil for Prod"
type textarea "x"
type textarea "Please quote new evaporator coil for Produ"
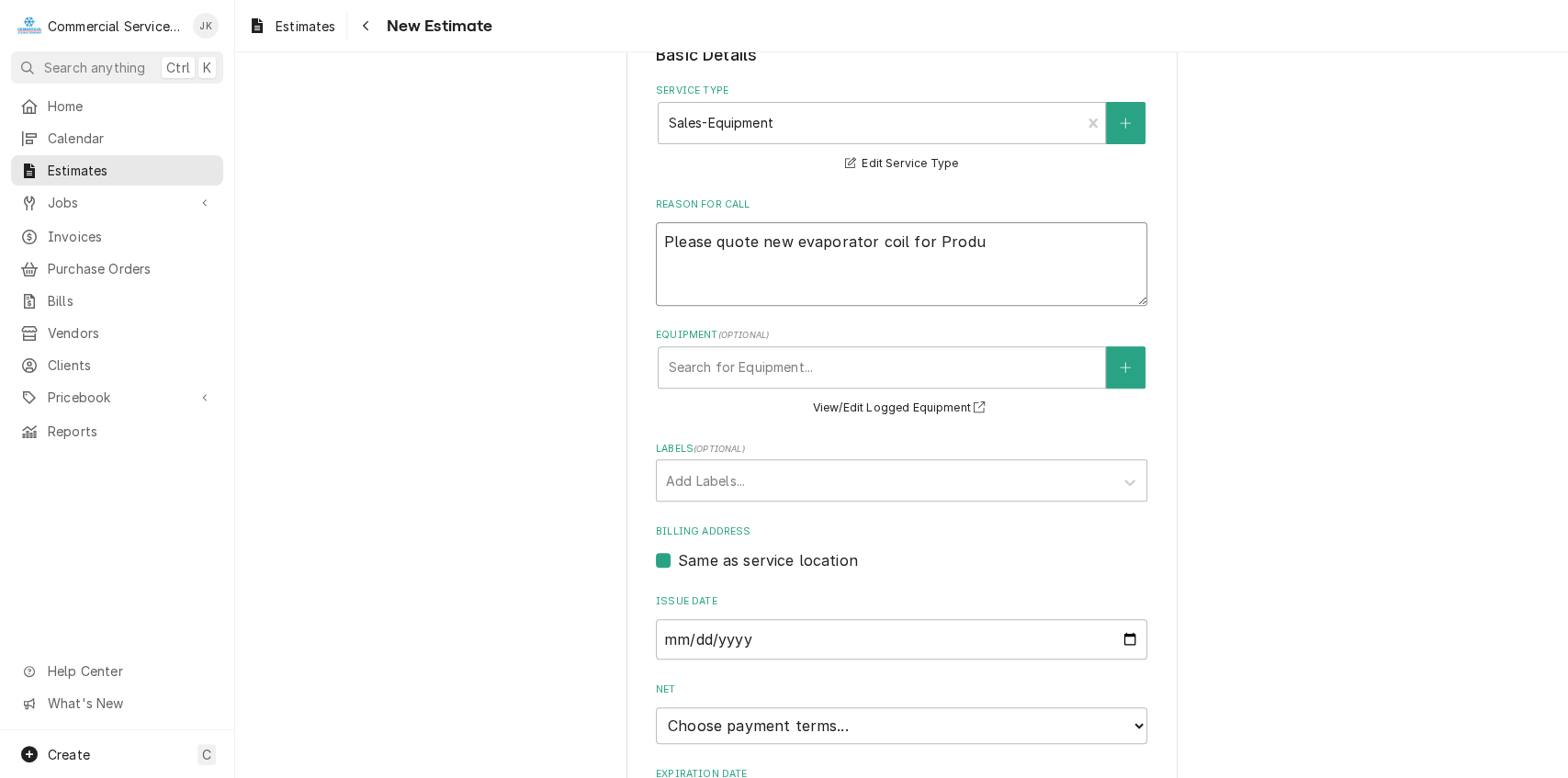
type textarea "x"
type textarea "Please quote new evaporator coil for Produc"
type textarea "x"
type textarea "Please quote new evaporator coil for Produce"
type textarea "x"
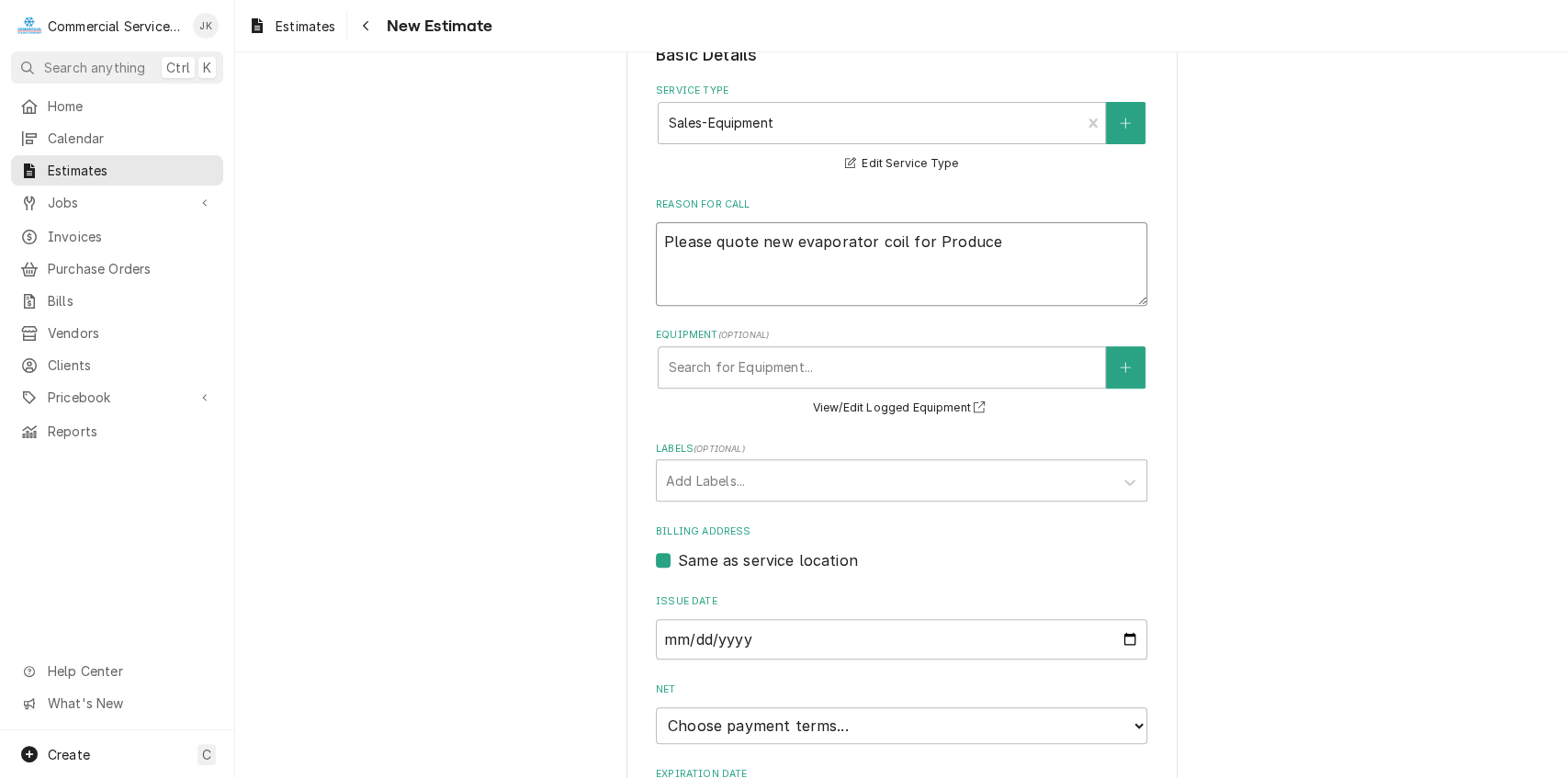
type textarea "Please quote new evaporator coil for Produce"
type textarea "x"
type textarea "Please quote new evaporator coil for Produce W"
type textarea "x"
type textarea "Please quote new evaporator coil for Produce Wa"
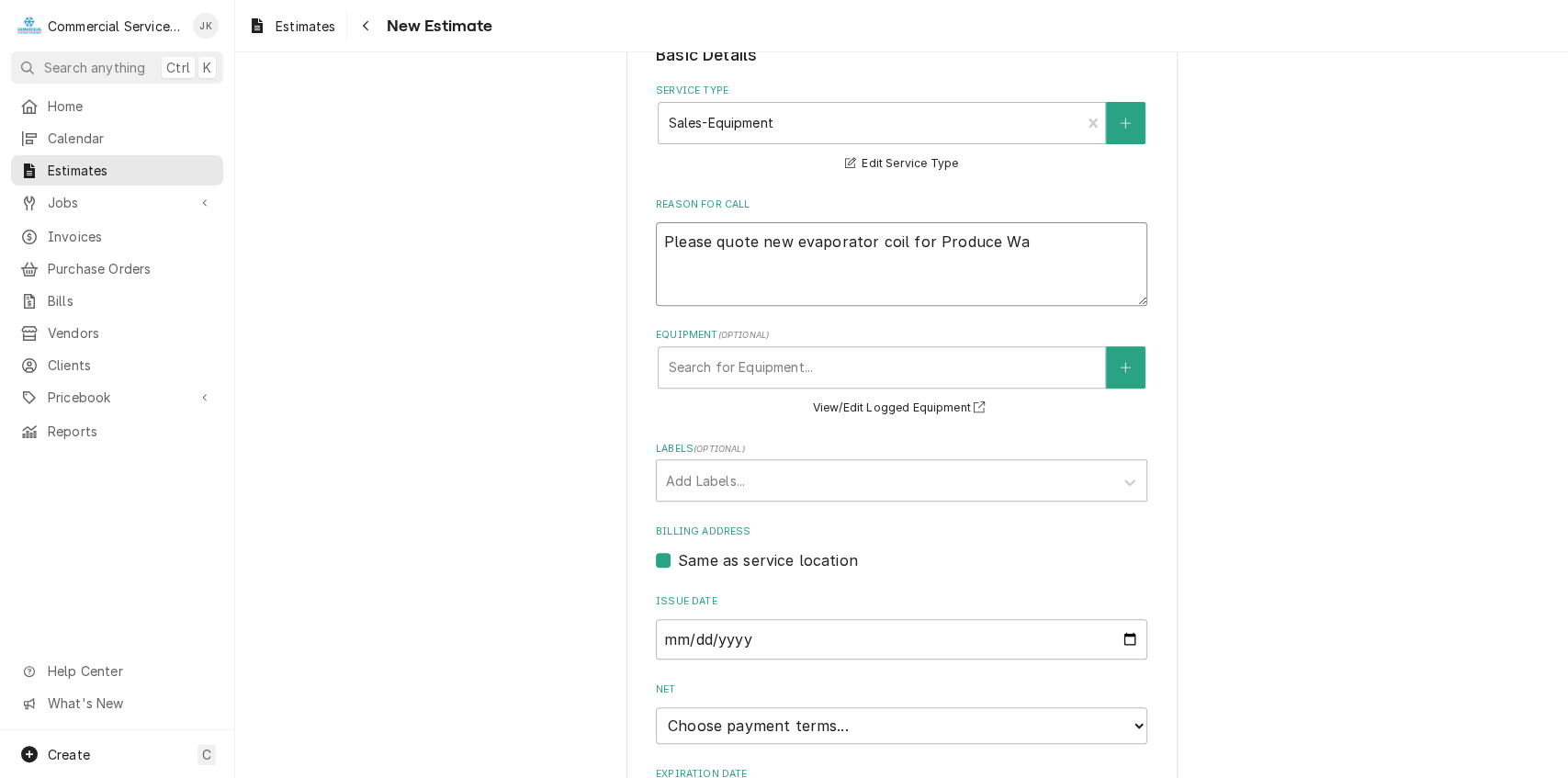
type textarea "x"
type textarea "Please quote new evaporator coil for Produce Wal"
type textarea "x"
type textarea "Please quote new evaporator coil for Produce Walk"
type textarea "x"
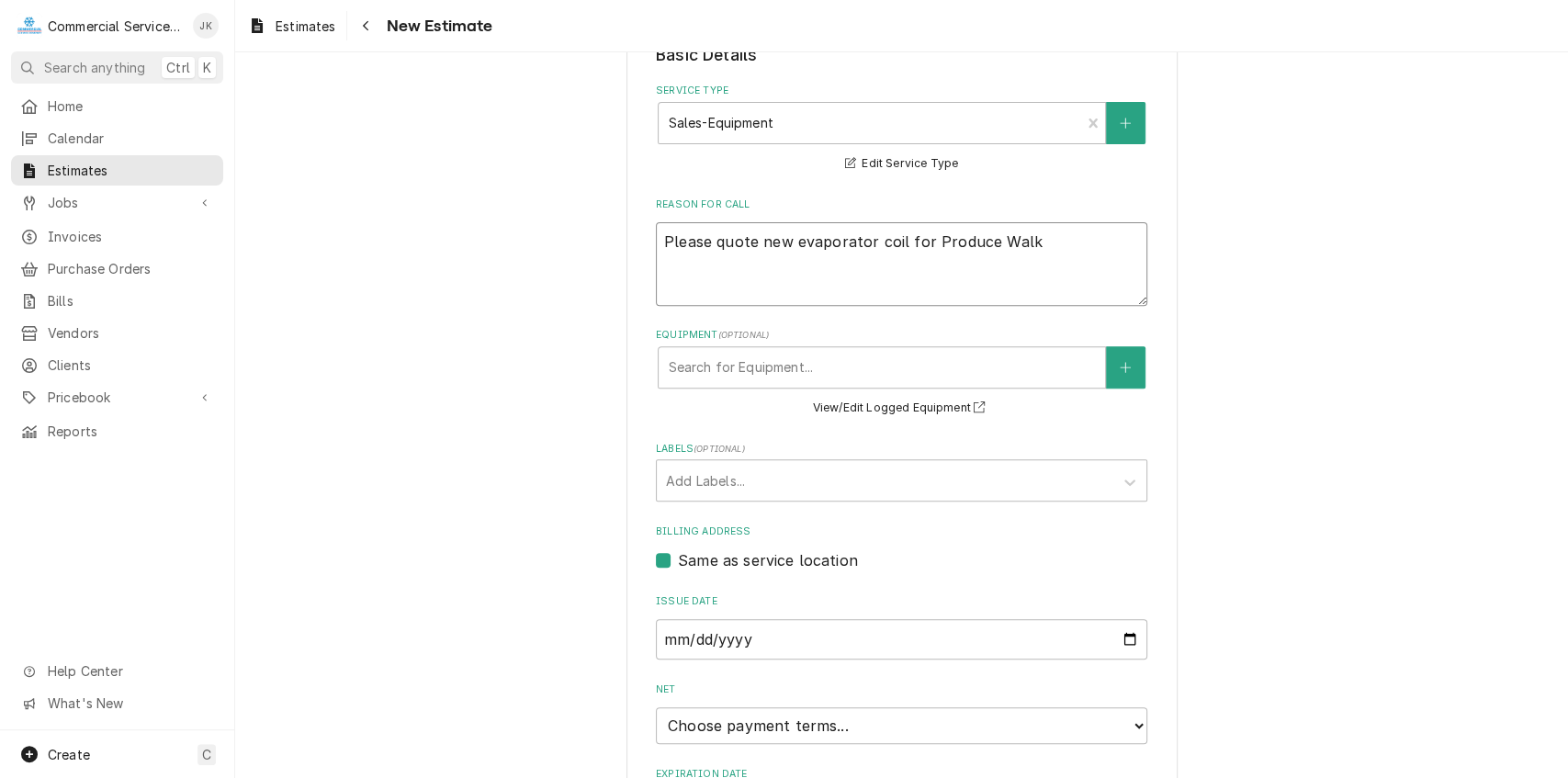
type textarea "Please quote new evaporator coil for Produce Walk-"
type textarea "x"
type textarea "Please quote new evaporator coil for Produce Walk-i"
type textarea "x"
type textarea "Please quote new evaporator coil for Produce Walk-in"
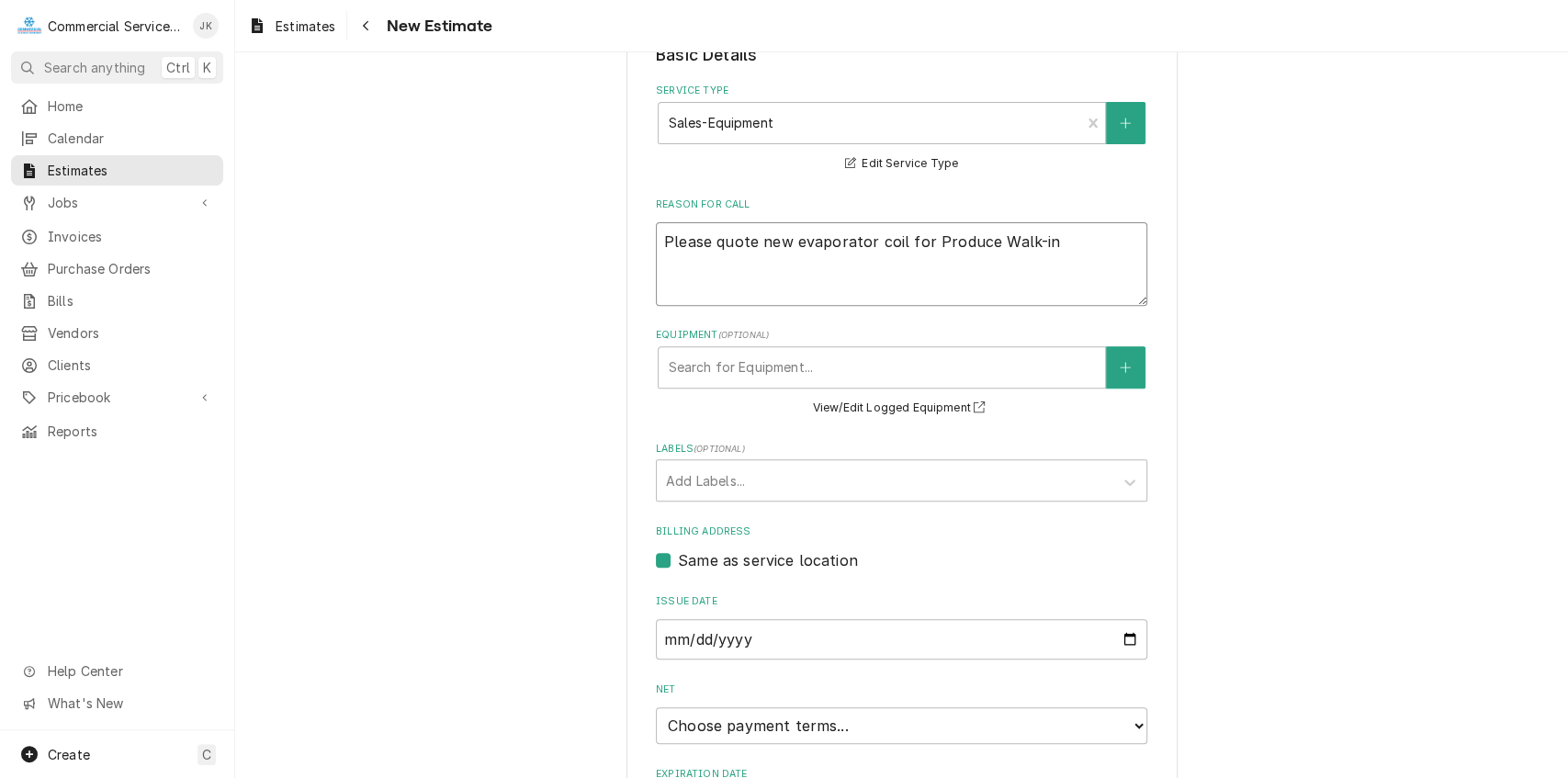
type textarea "x"
type textarea "Please quote new evaporator coil for Produce Walk-in"
type textarea "x"
type textarea "Please quote new evaporator coil for Produce Walk-in C"
type textarea "x"
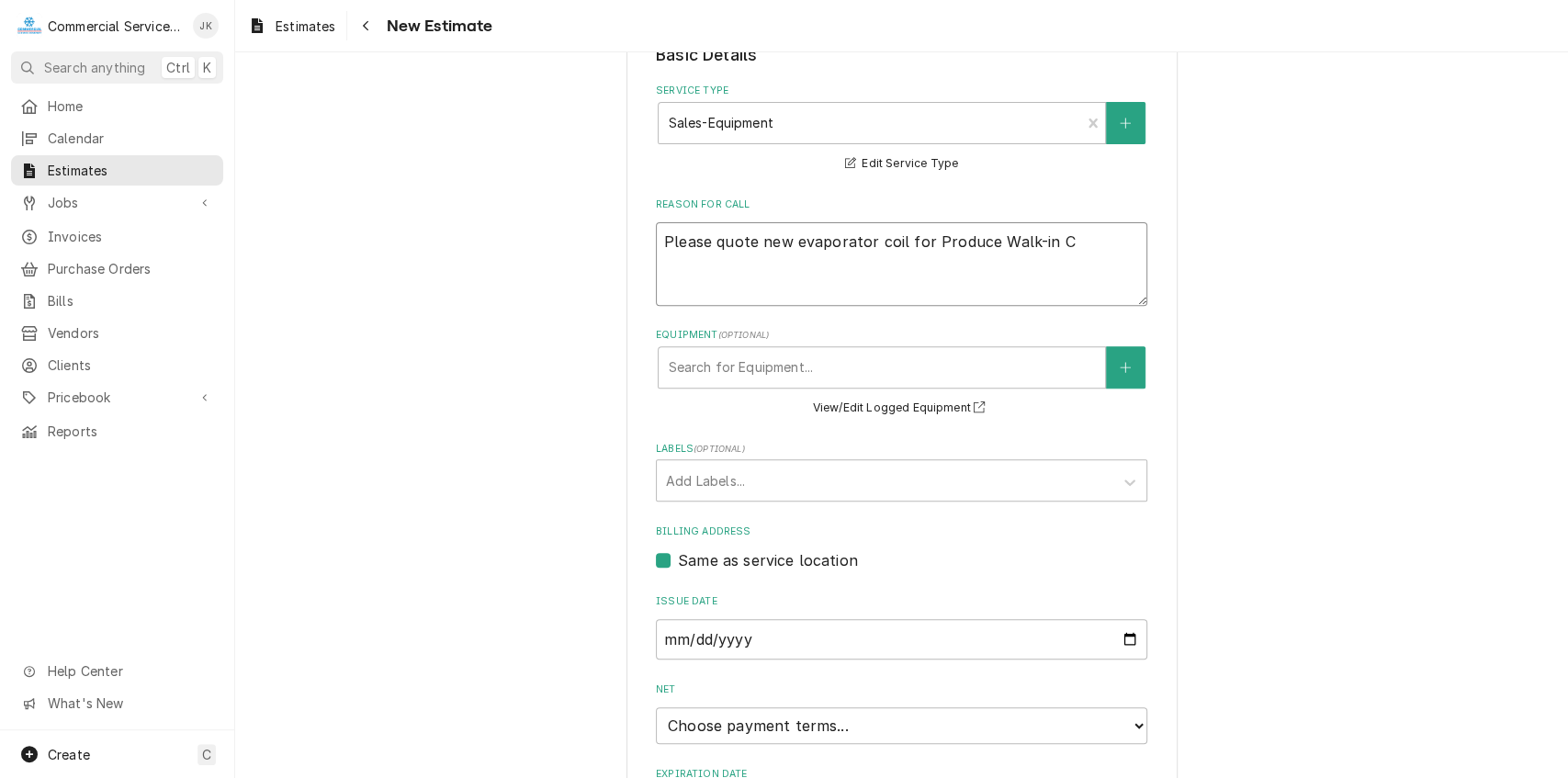
type textarea "Please quote new evaporator coil for Produce Walk-in Co"
type textarea "x"
type textarea "Please quote new evaporator coil for Produce Walk-in Coo"
type textarea "x"
type textarea "Please quote new evaporator coil for Produce Walk-in Cool"
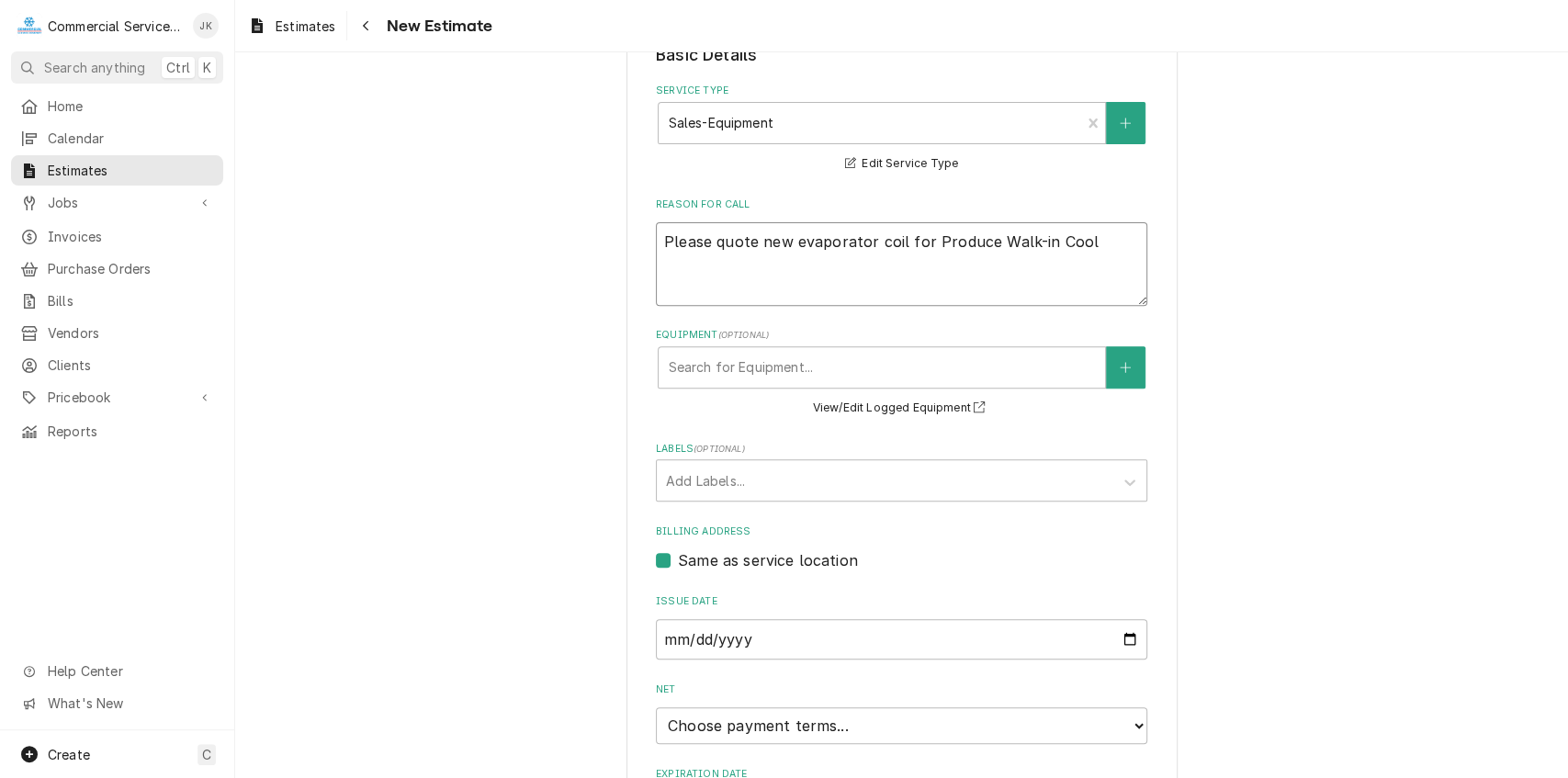
type textarea "x"
type textarea "Please quote new evaporator coil for Produce Walk-in Coole"
type textarea "x"
type textarea "Please quote new evaporator coil for Produce Walk-in Cooler"
type textarea "x"
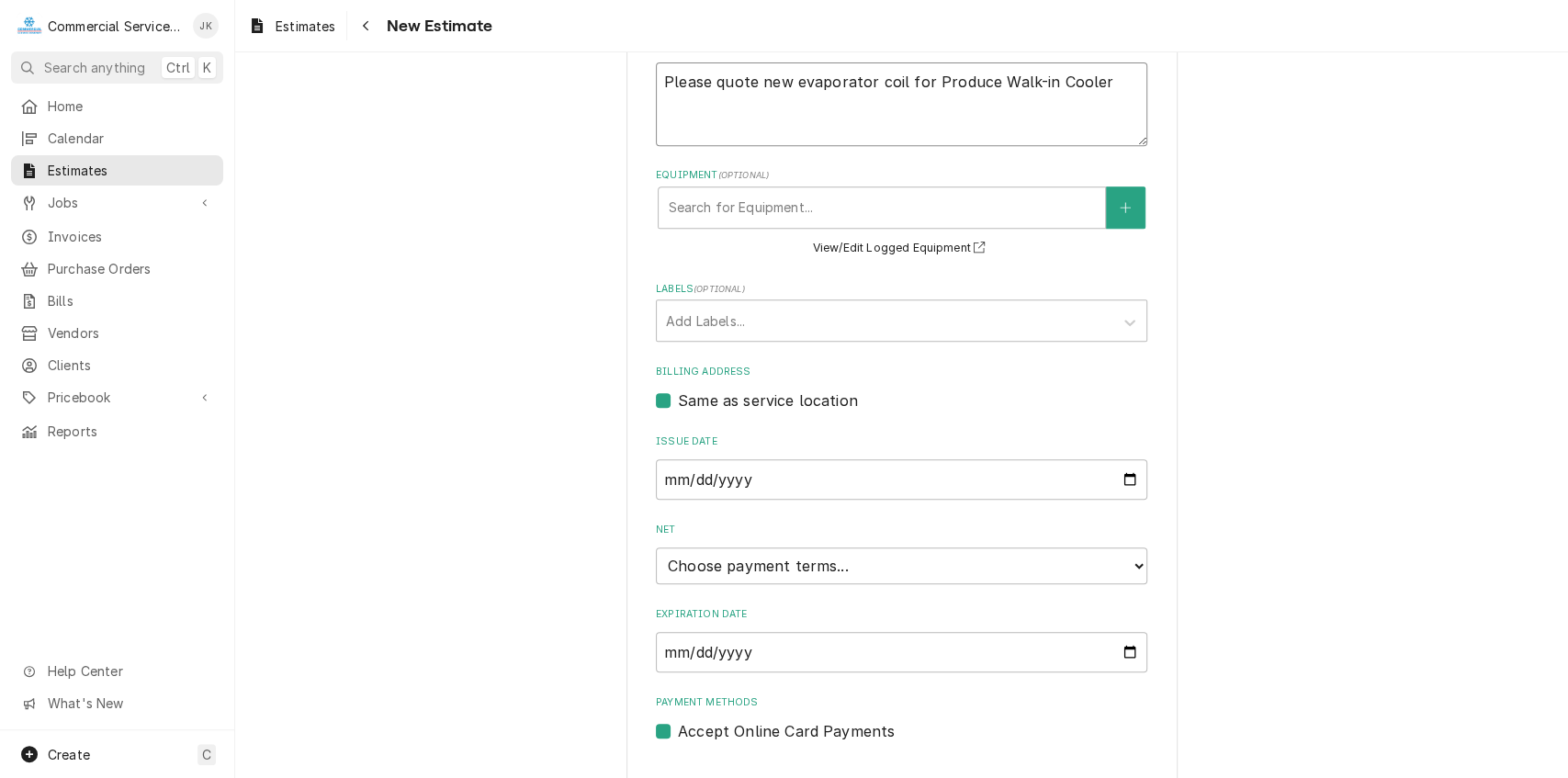
scroll to position [599, 0]
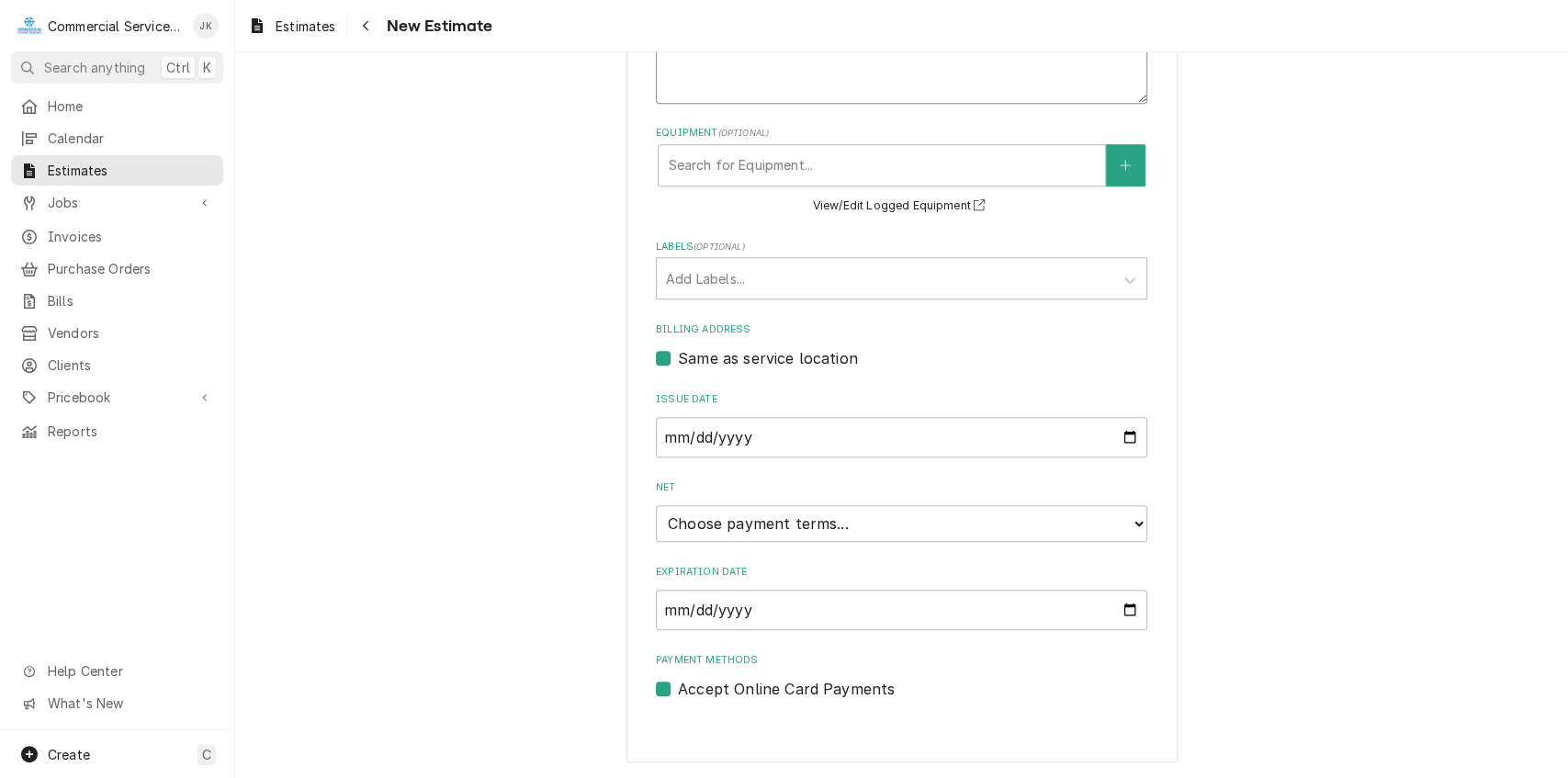
type textarea "Please quote new evaporator coil for Produce Walk-in Cooler"
click at [1122, 606] on input "Expiration Date" at bounding box center [901, 610] width 492 height 40
click at [876, 569] on label "Expiration Date" at bounding box center [901, 572] width 492 height 15
click at [876, 589] on input "Expiration Date" at bounding box center [901, 610] width 492 height 40
click at [1128, 609] on input "Expiration Date" at bounding box center [901, 610] width 492 height 40
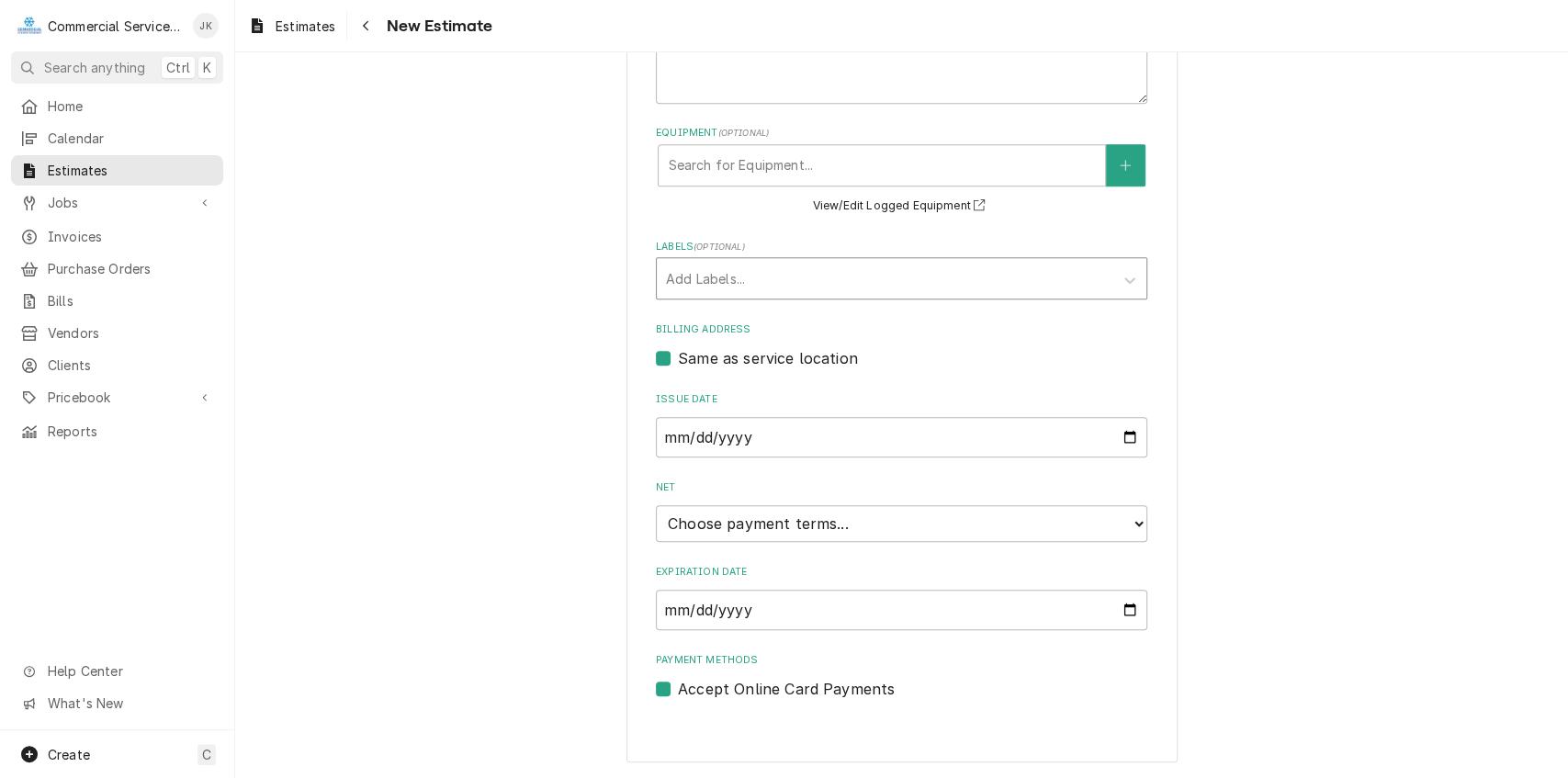
scroll to position [515, 0]
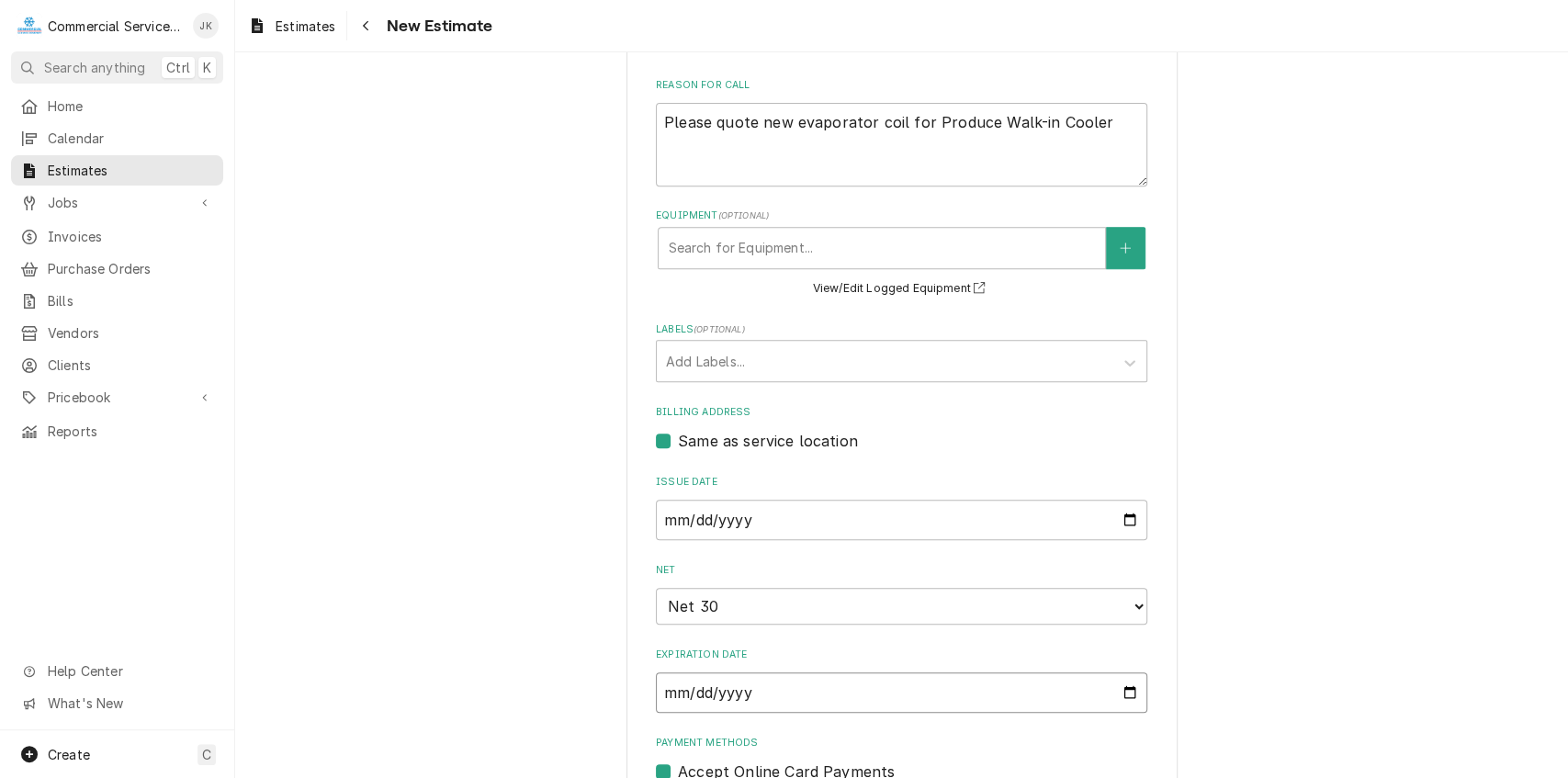
click at [1116, 692] on input "2025-10-02" at bounding box center [901, 692] width 492 height 40
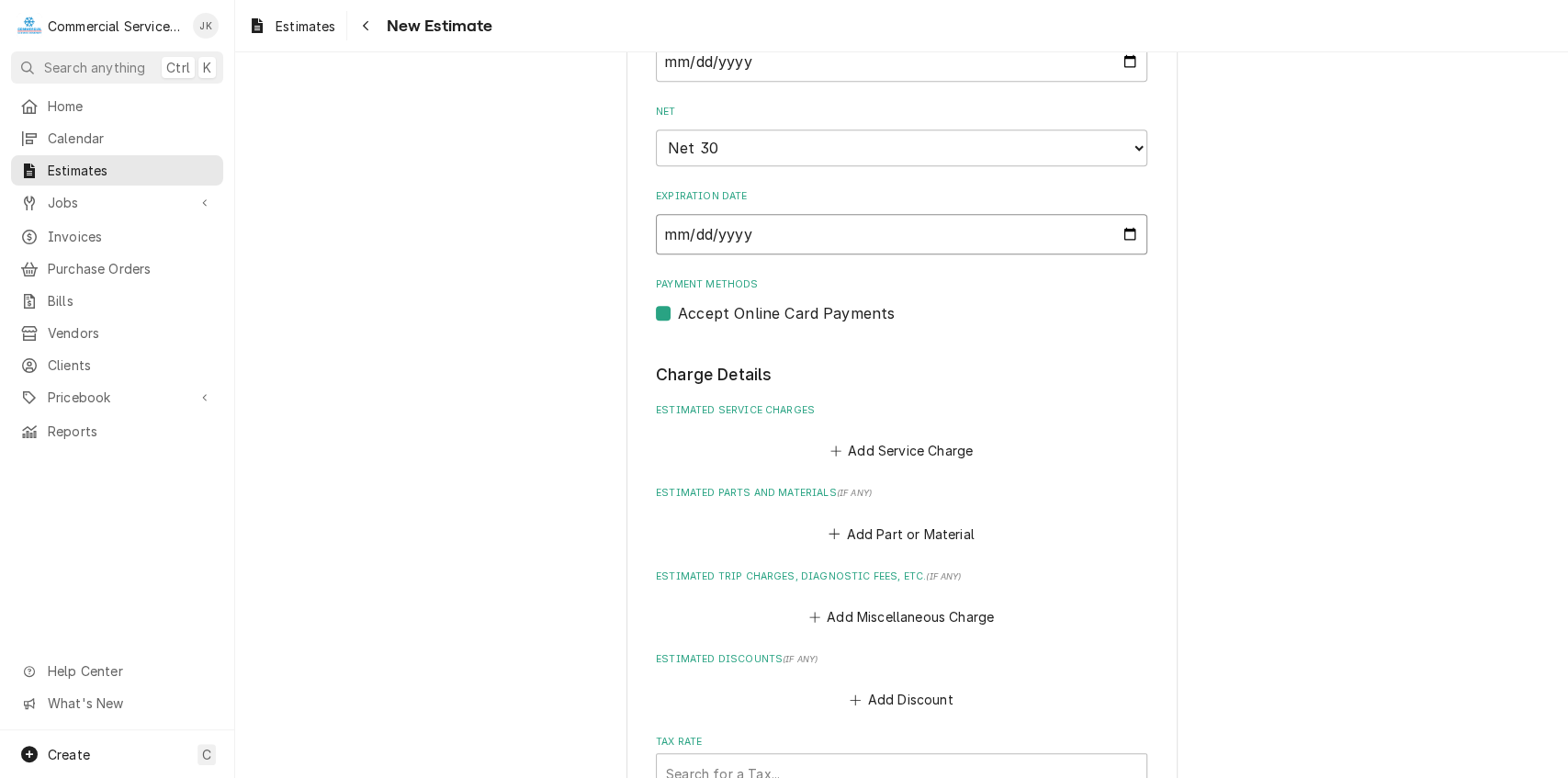
scroll to position [1050, 0]
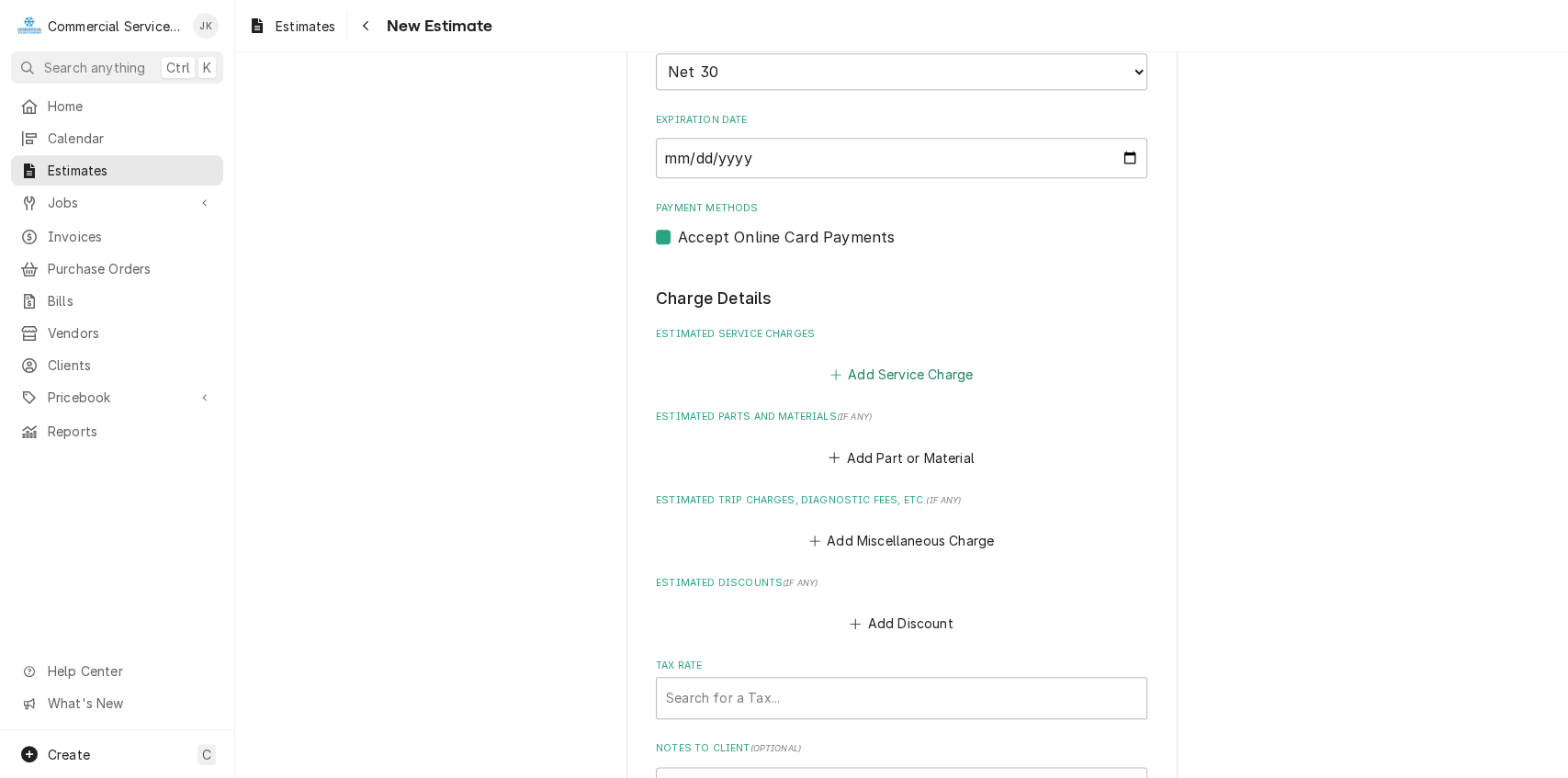
click at [877, 373] on button "Add Service Charge" at bounding box center [901, 375] width 149 height 26
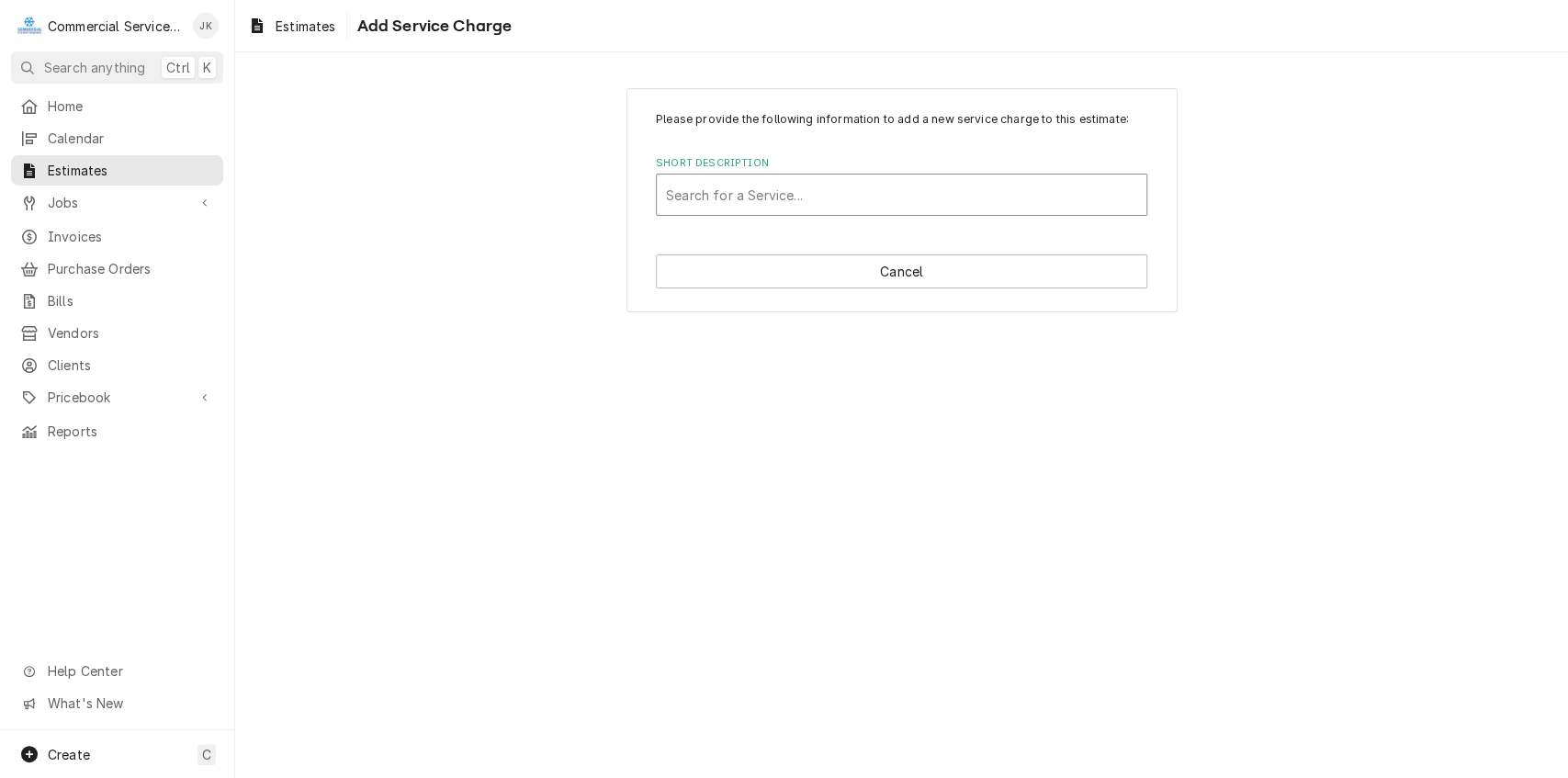
click at [704, 191] on div "Short Description" at bounding box center [901, 195] width 472 height 33
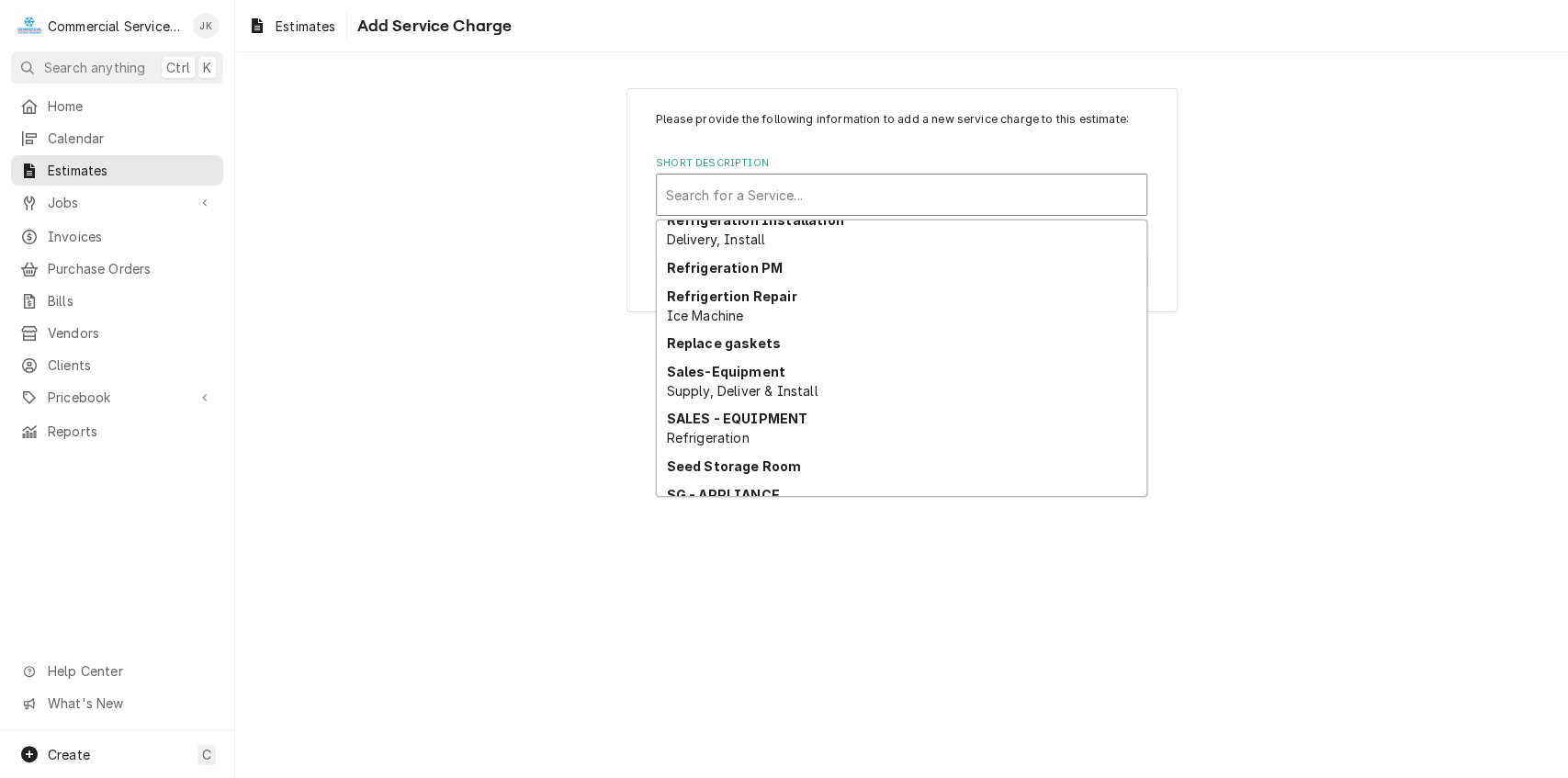
scroll to position [3415, 0]
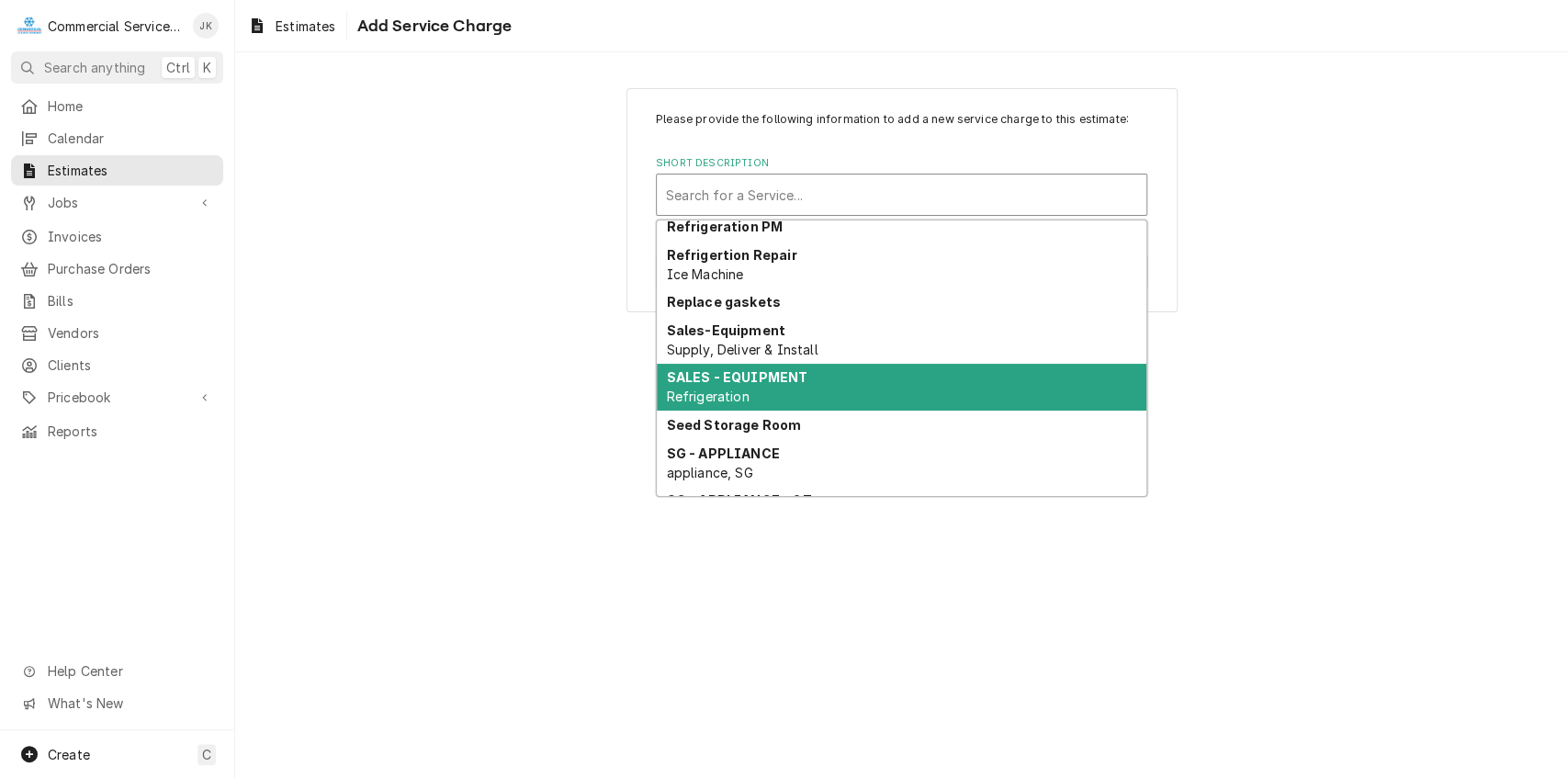
click at [678, 378] on strong "SALES - EQUIPMENT" at bounding box center [738, 377] width 142 height 16
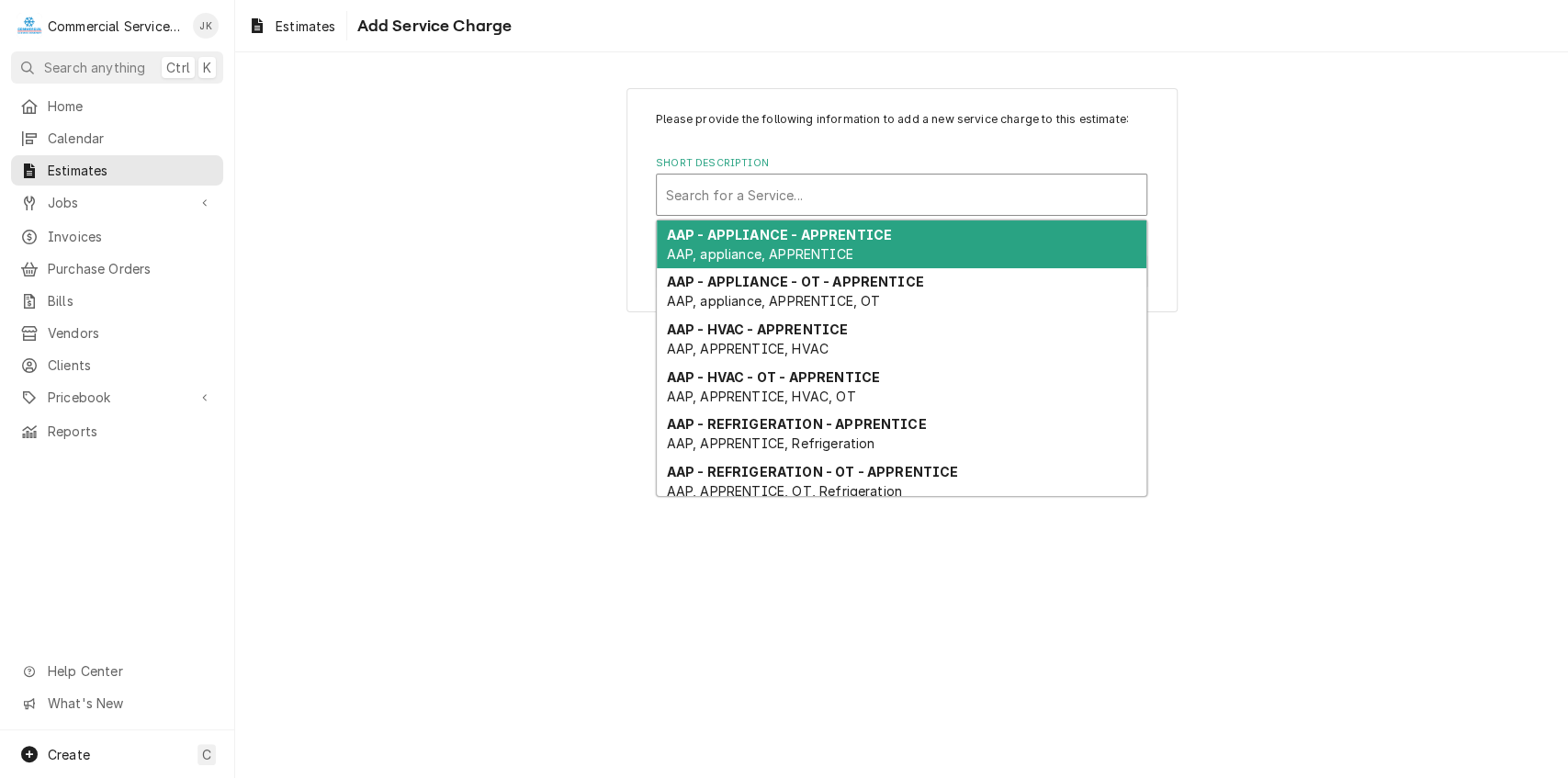
click at [1134, 190] on div "Short Description" at bounding box center [901, 195] width 472 height 33
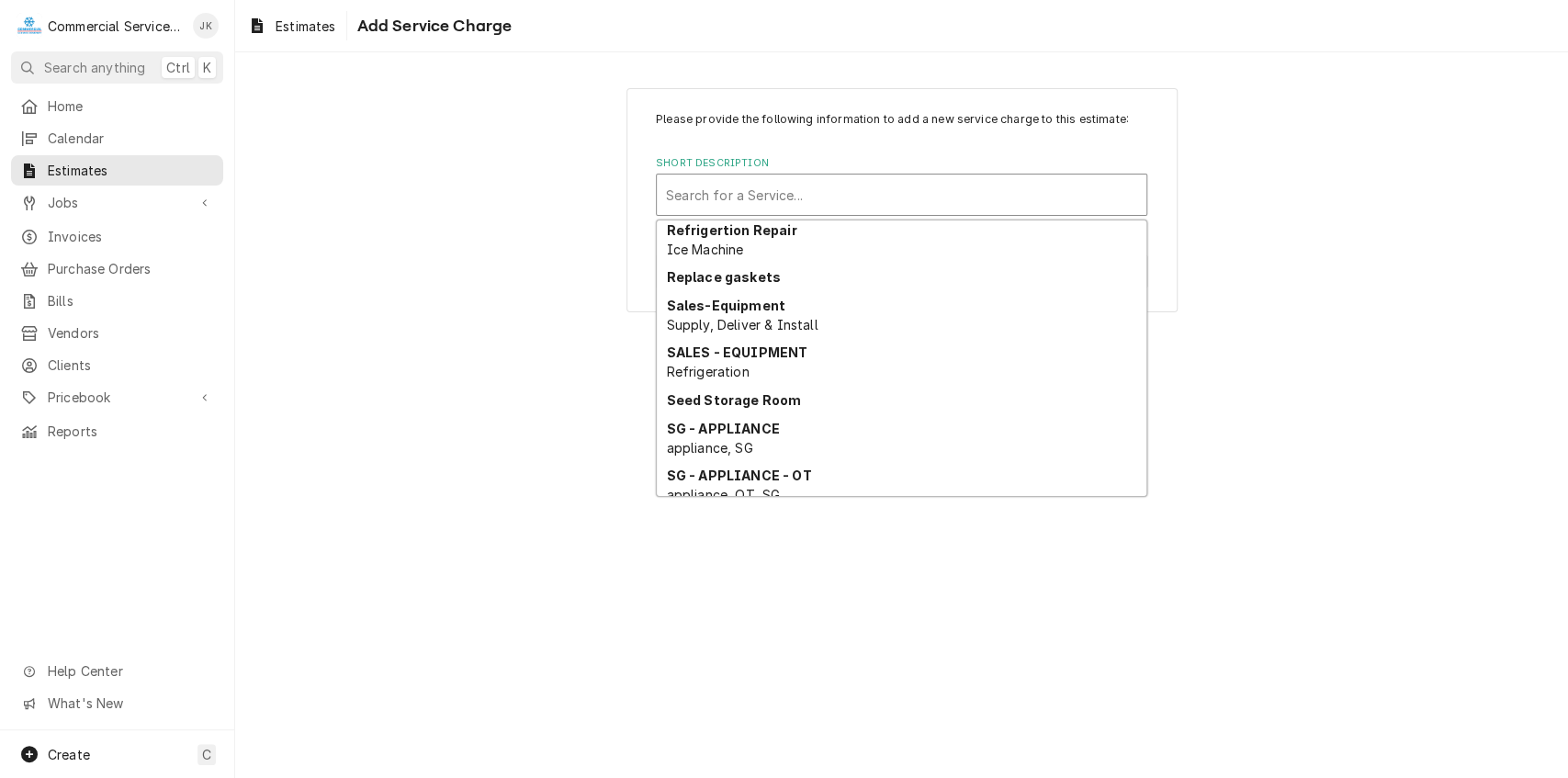
scroll to position [3453, 0]
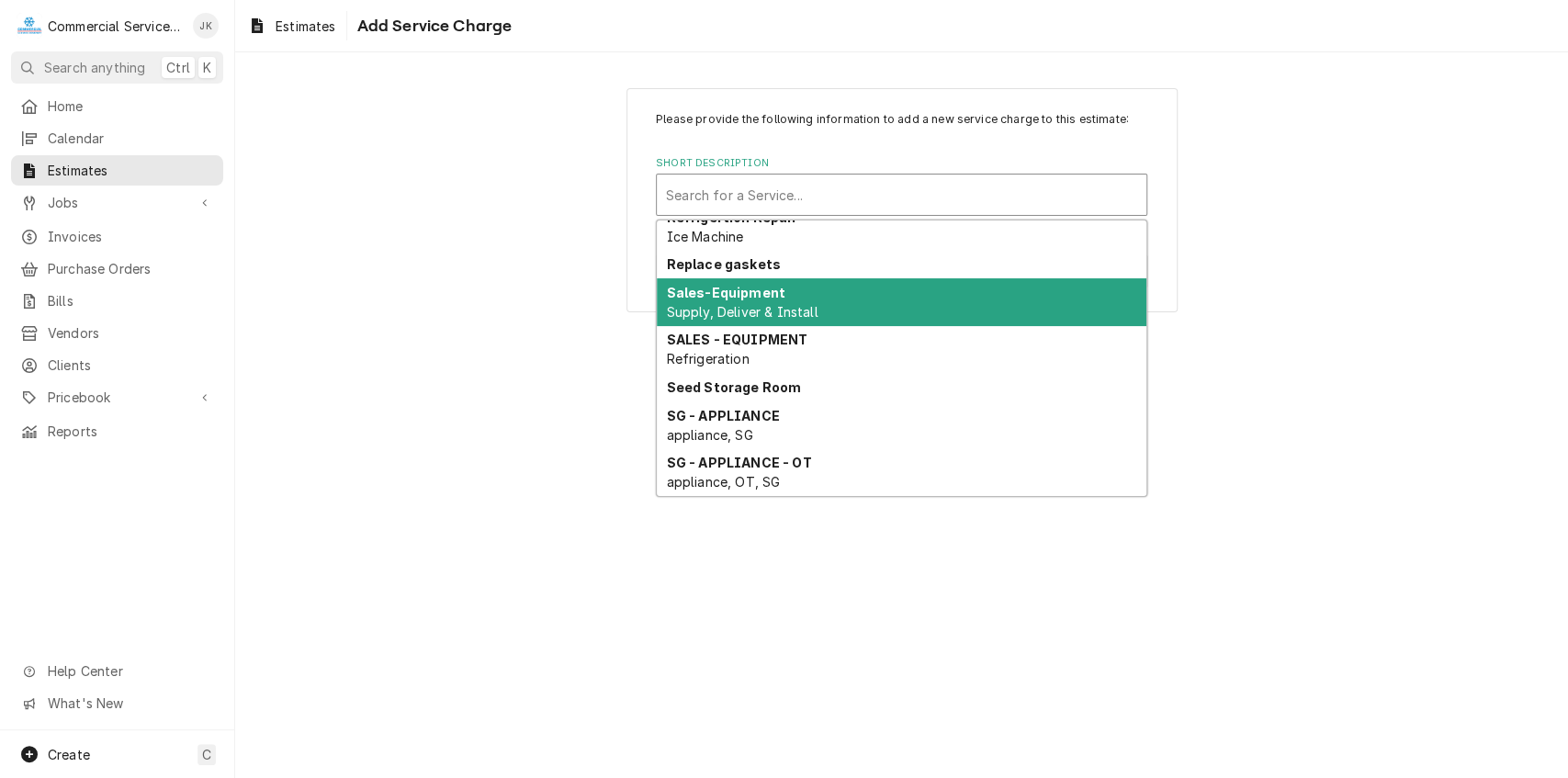
click at [707, 300] on strong "Sales-Equipment" at bounding box center [726, 292] width 119 height 16
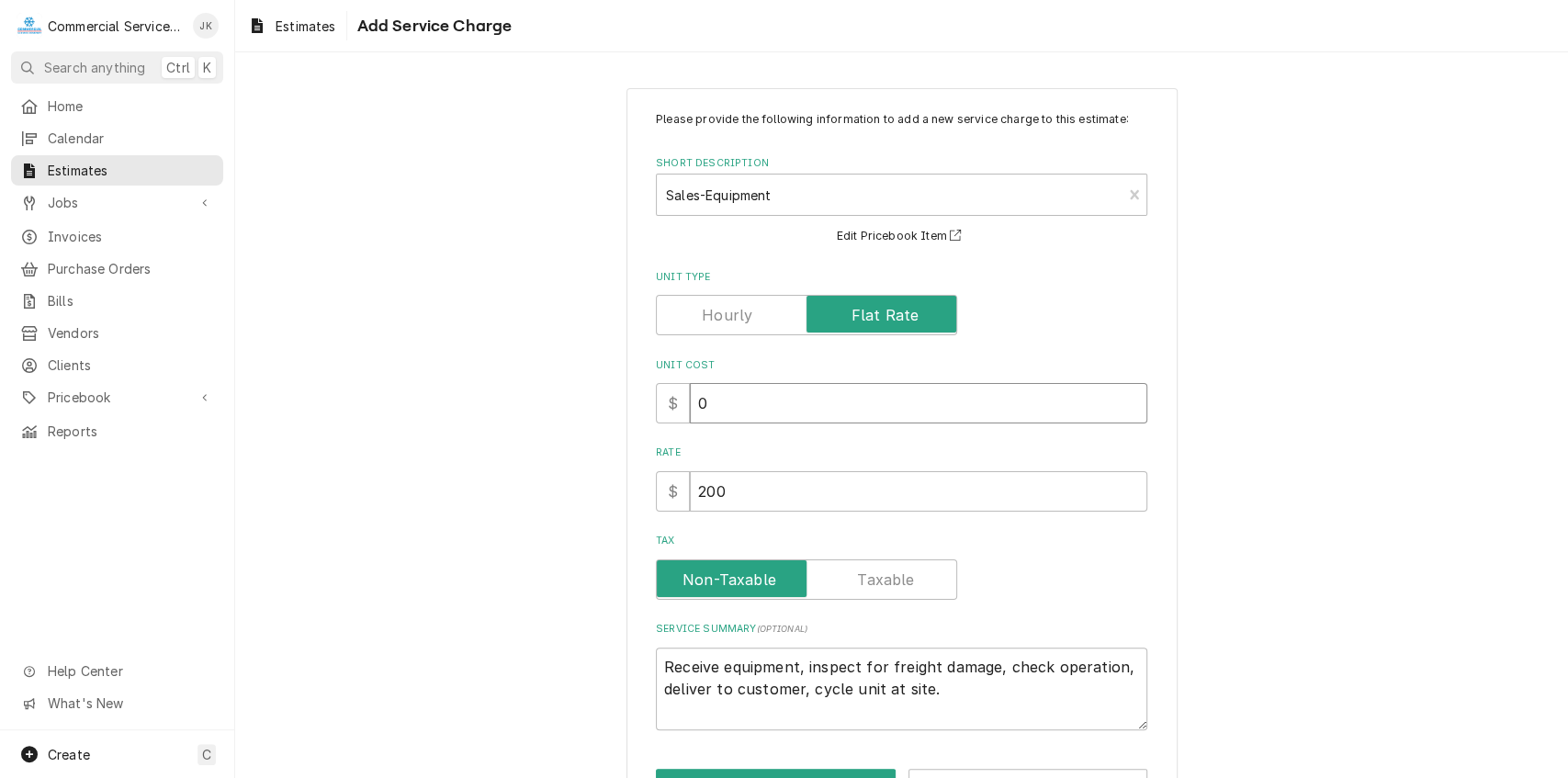
click at [714, 401] on input "0" at bounding box center [919, 404] width 458 height 40
type textarea "x"
type input "2"
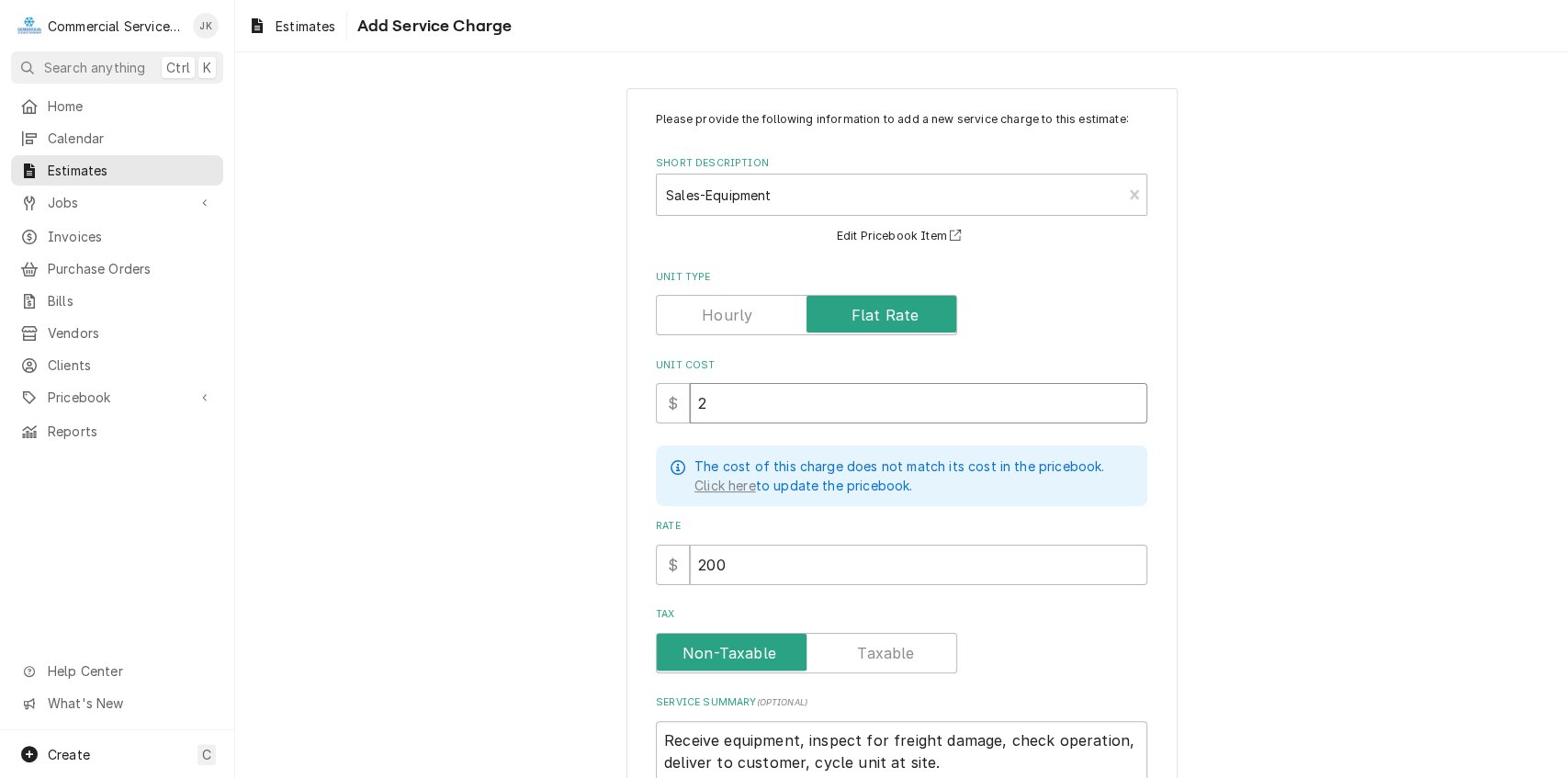
type textarea "x"
type input "22"
type textarea "x"
type input "224"
type textarea "x"
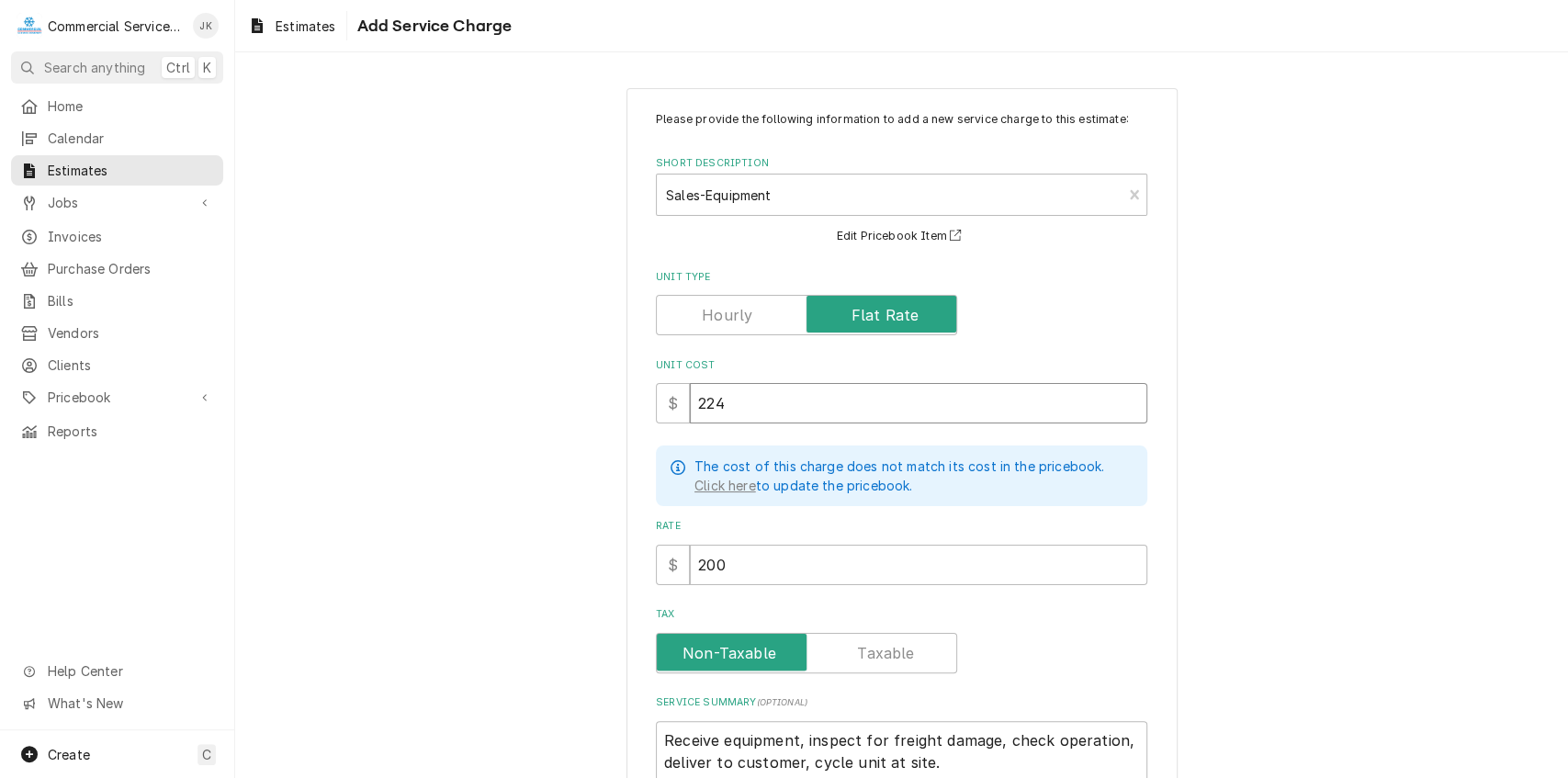
type input "2240"
type textarea "x"
type input "2240"
click at [726, 544] on input "200" at bounding box center [919, 565] width 458 height 40
type textarea "x"
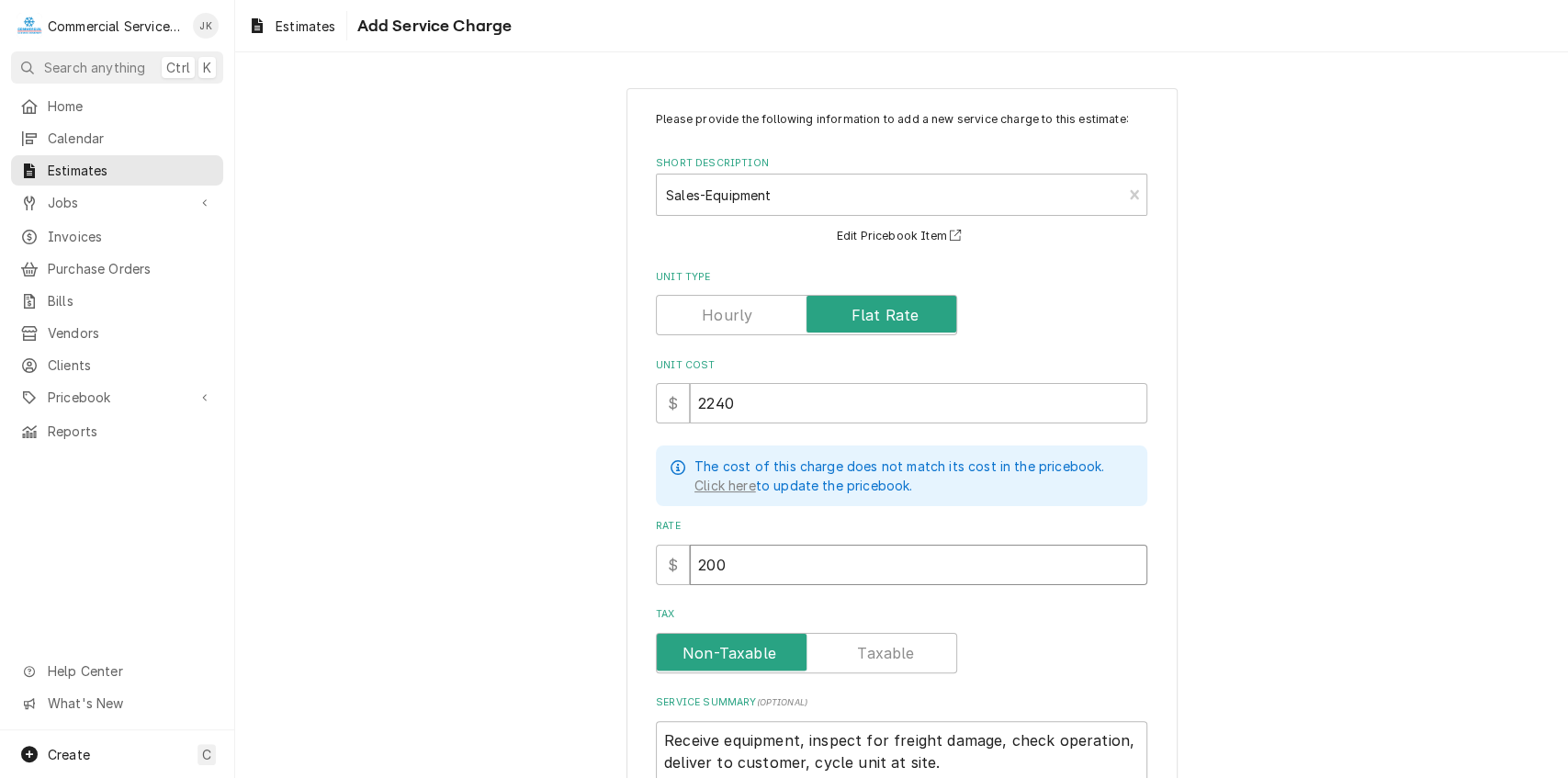
type input "20"
type textarea "x"
type input "2"
type textarea "x"
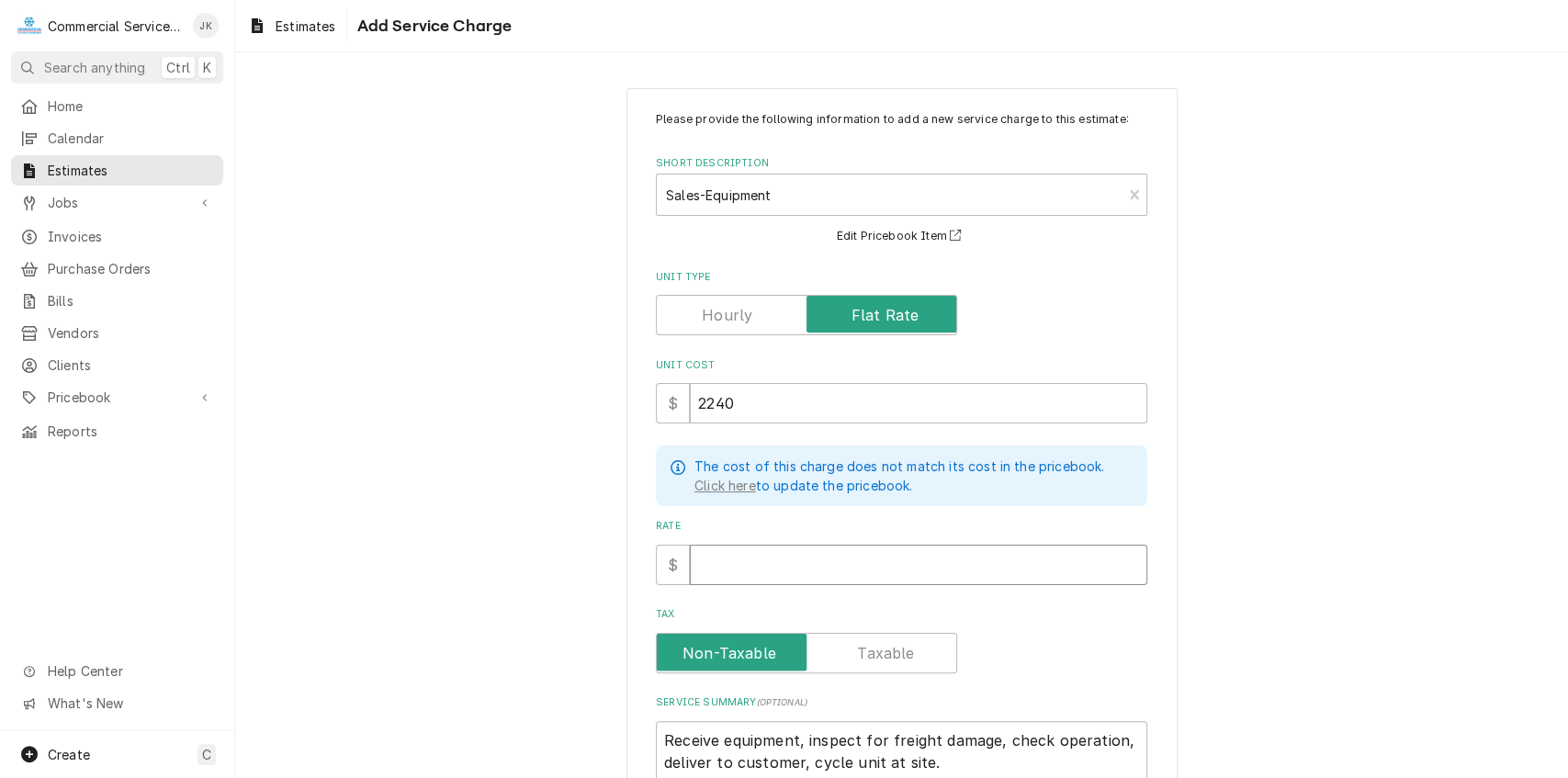
type input "2"
type textarea "x"
type input "22"
type textarea "x"
type input "224"
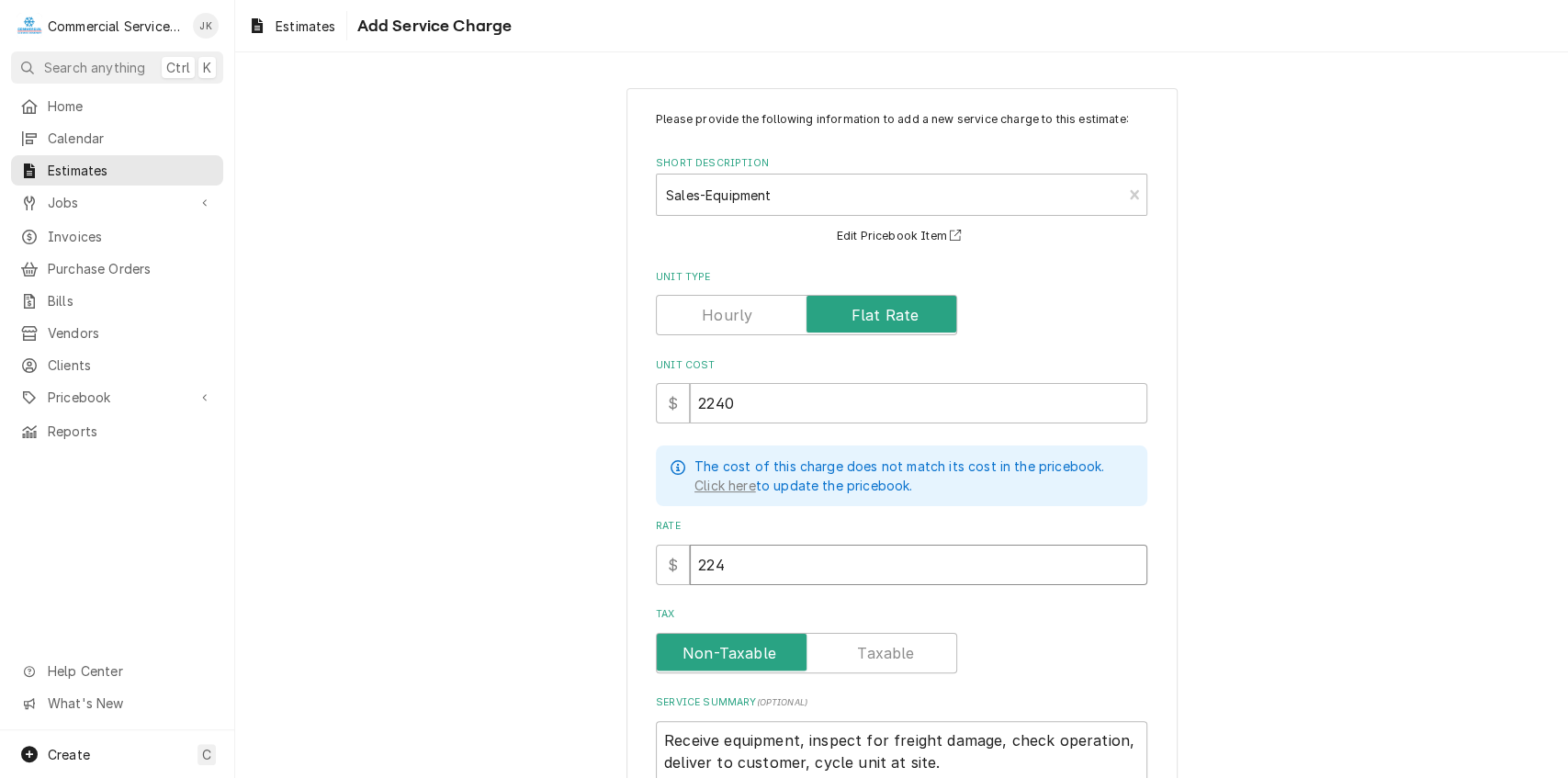
type textarea "x"
type input "2240"
type textarea "x"
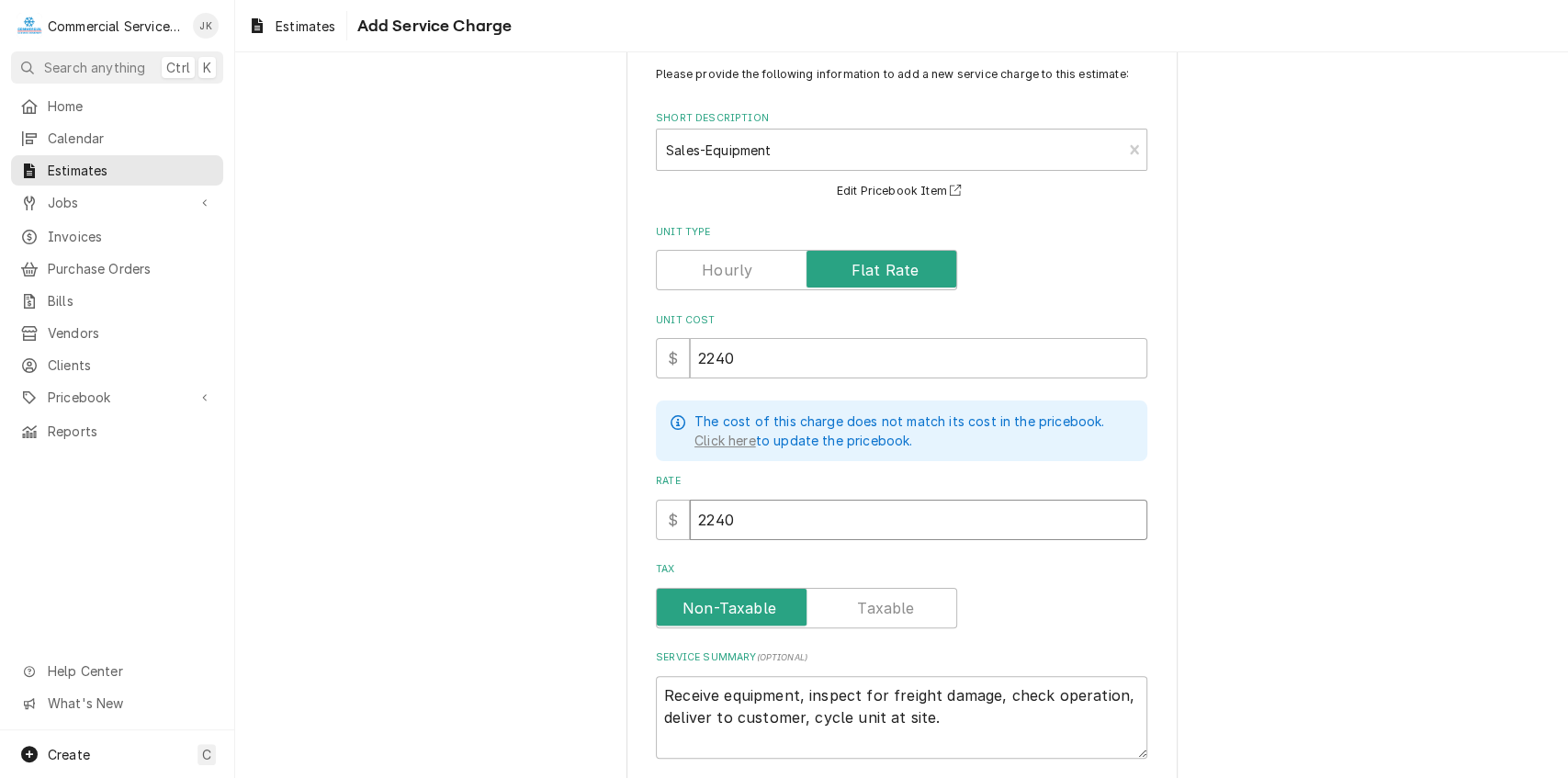
scroll to position [136, 0]
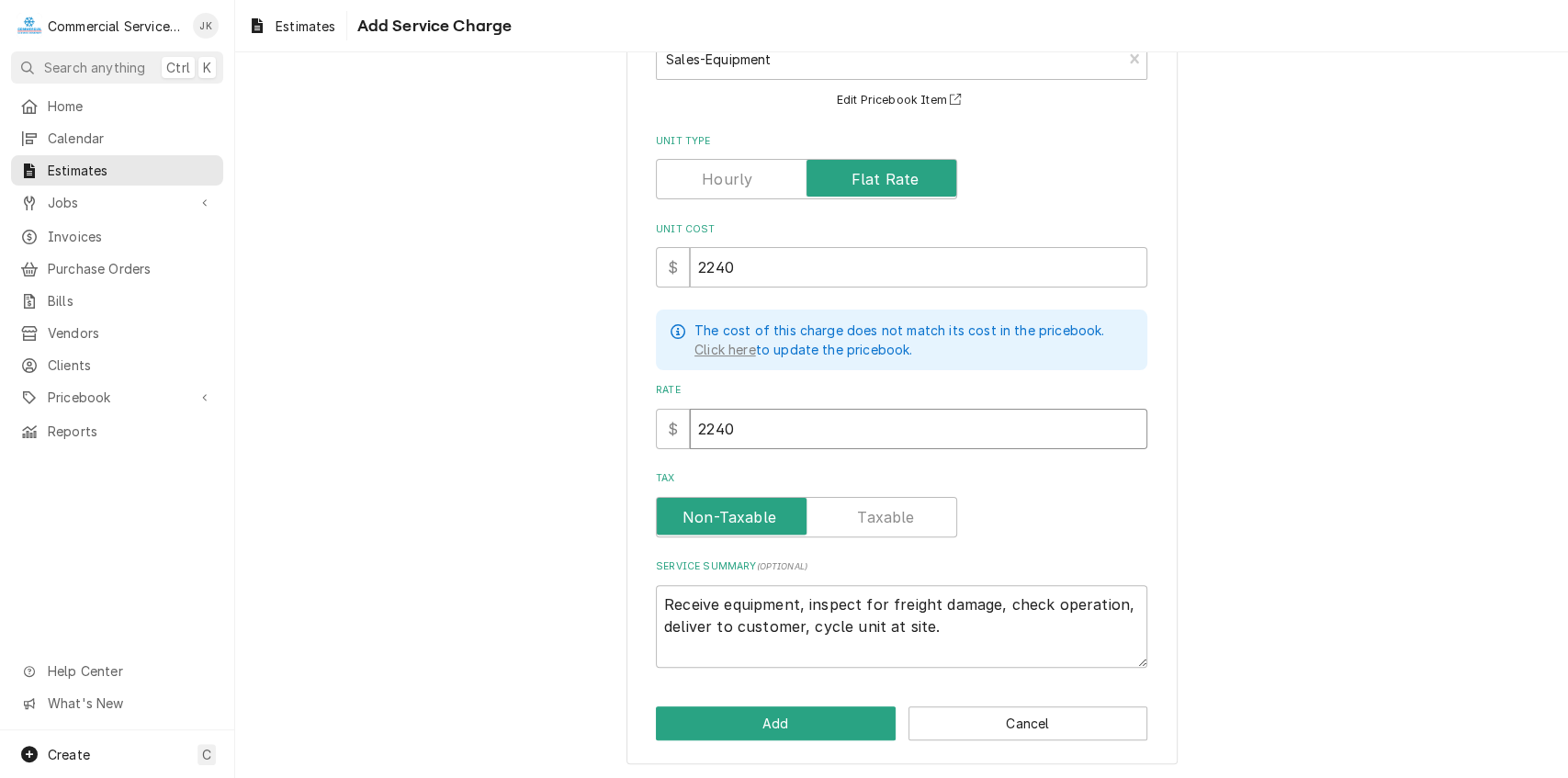
type input "2240"
click at [926, 621] on textarea "Receive equipment, inspect for freight damage, check operation, deliver to cust…" at bounding box center [901, 626] width 492 height 84
type textarea "x"
type textarea "Receive equipment, inspect for freight damage, check operation, deliver to cust…"
type textarea "x"
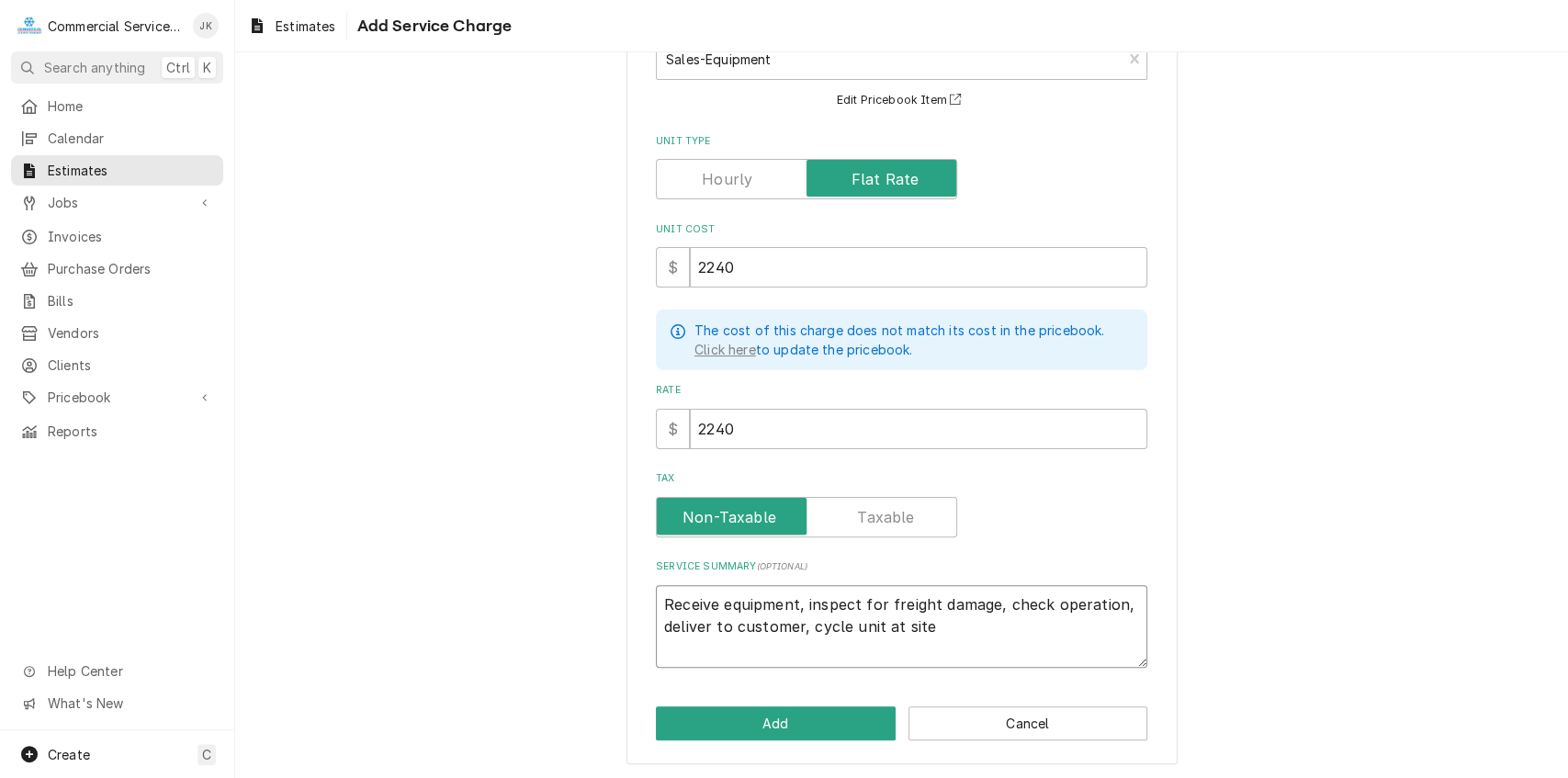
type textarea "Receive equipment, inspect for freight damage, check operation, deliver to cust…"
type textarea "x"
type textarea "Receive equipment, inspect for freight damage, check operation, deliver to cust…"
type textarea "x"
type textarea "Receive equipment, inspect for freight damage, check operation, deliver to cust…"
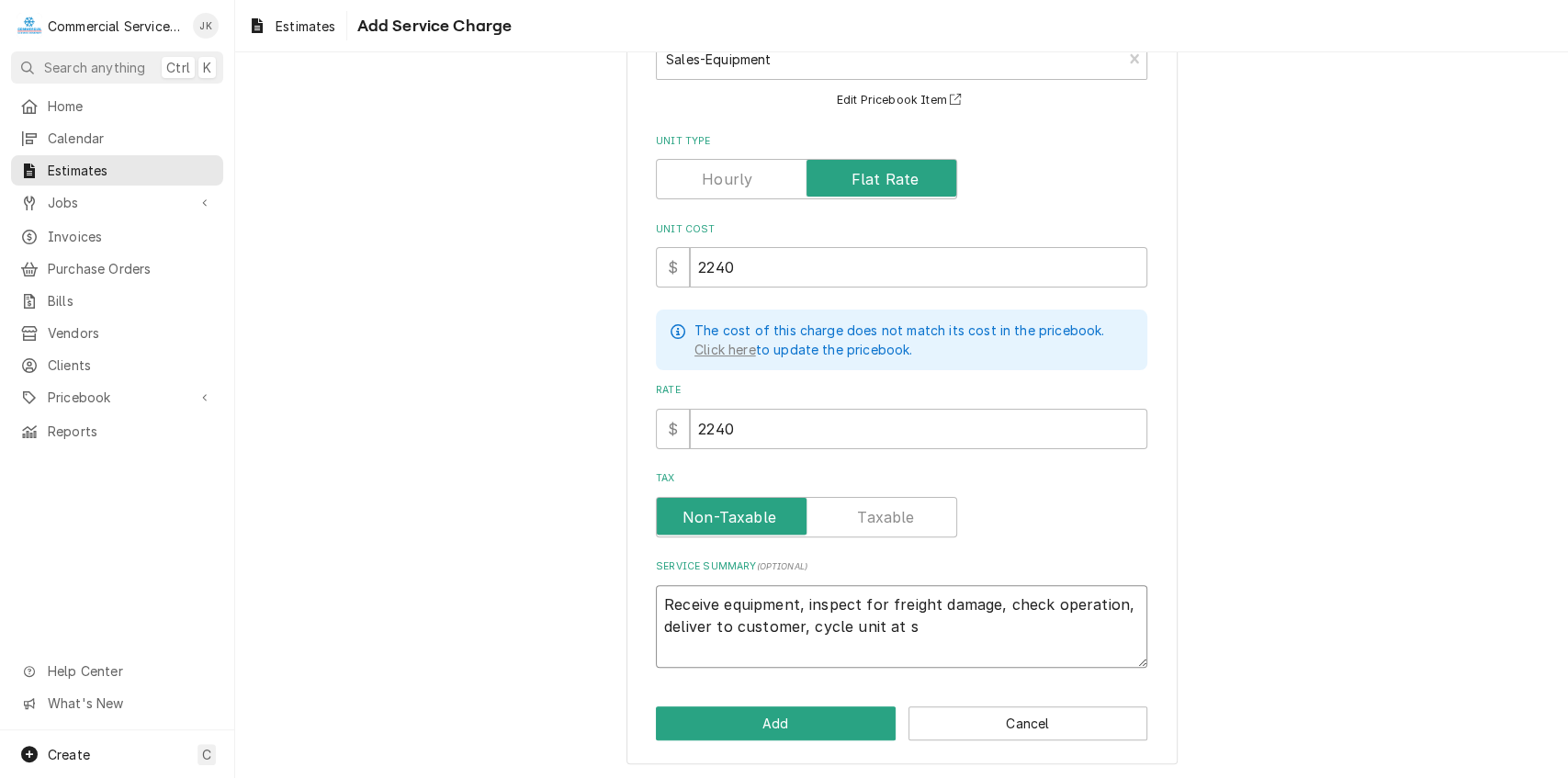
type textarea "x"
type textarea "Receive equipment, inspect for freight damage, check operation, deliver to cust…"
type textarea "x"
type textarea "Receive equipment, inspect for freight damage, check operation, deliver to cust…"
type textarea "x"
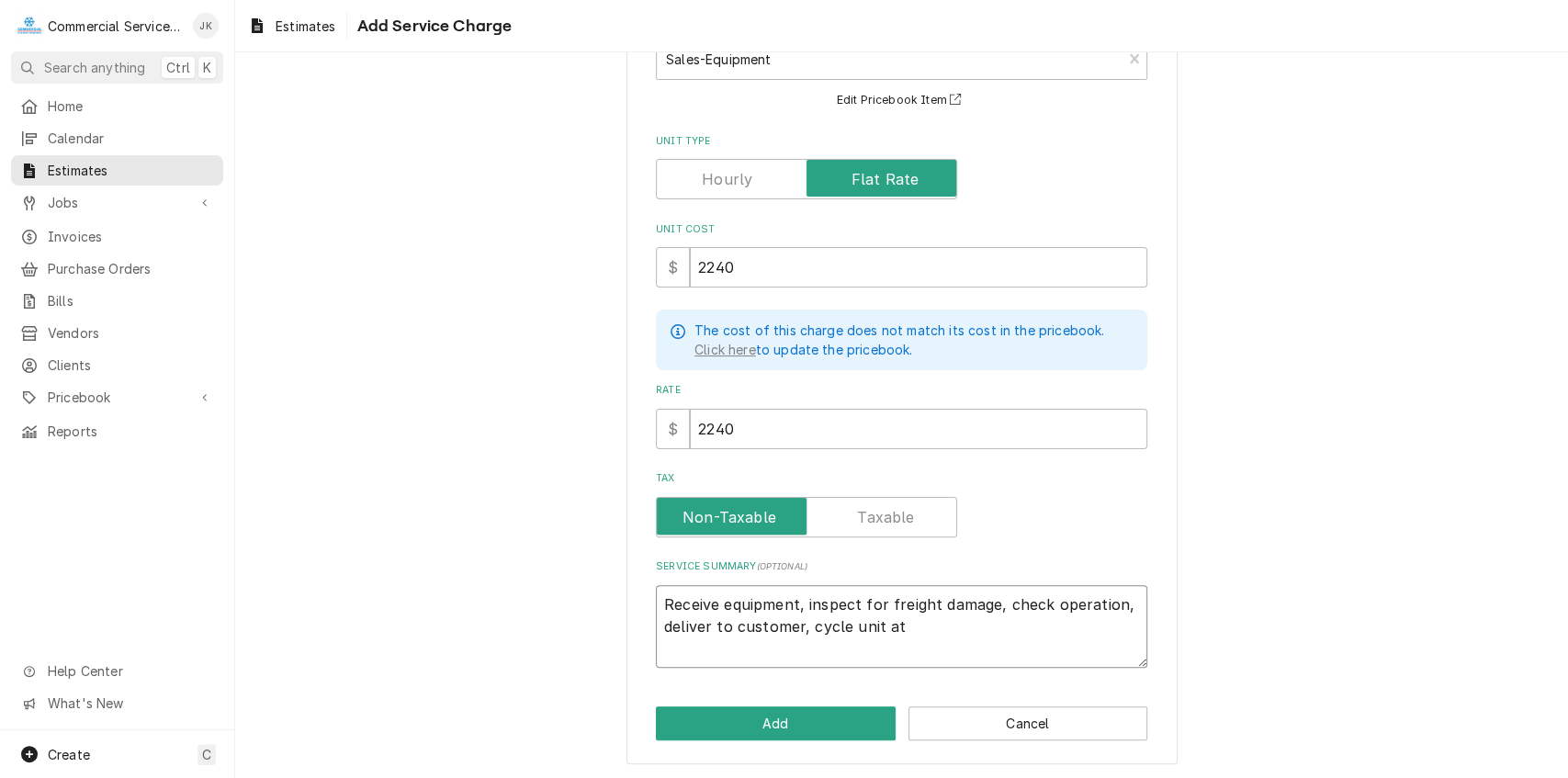
type textarea "Receive equipment, inspect for freight damage, check operation, deliver to cust…"
type textarea "x"
type textarea "Receive equipment, inspect for freight damage, check operation, deliver to cust…"
type textarea "x"
type textarea "Receive equipment, inspect for freight damage, check operation, deliver to cust…"
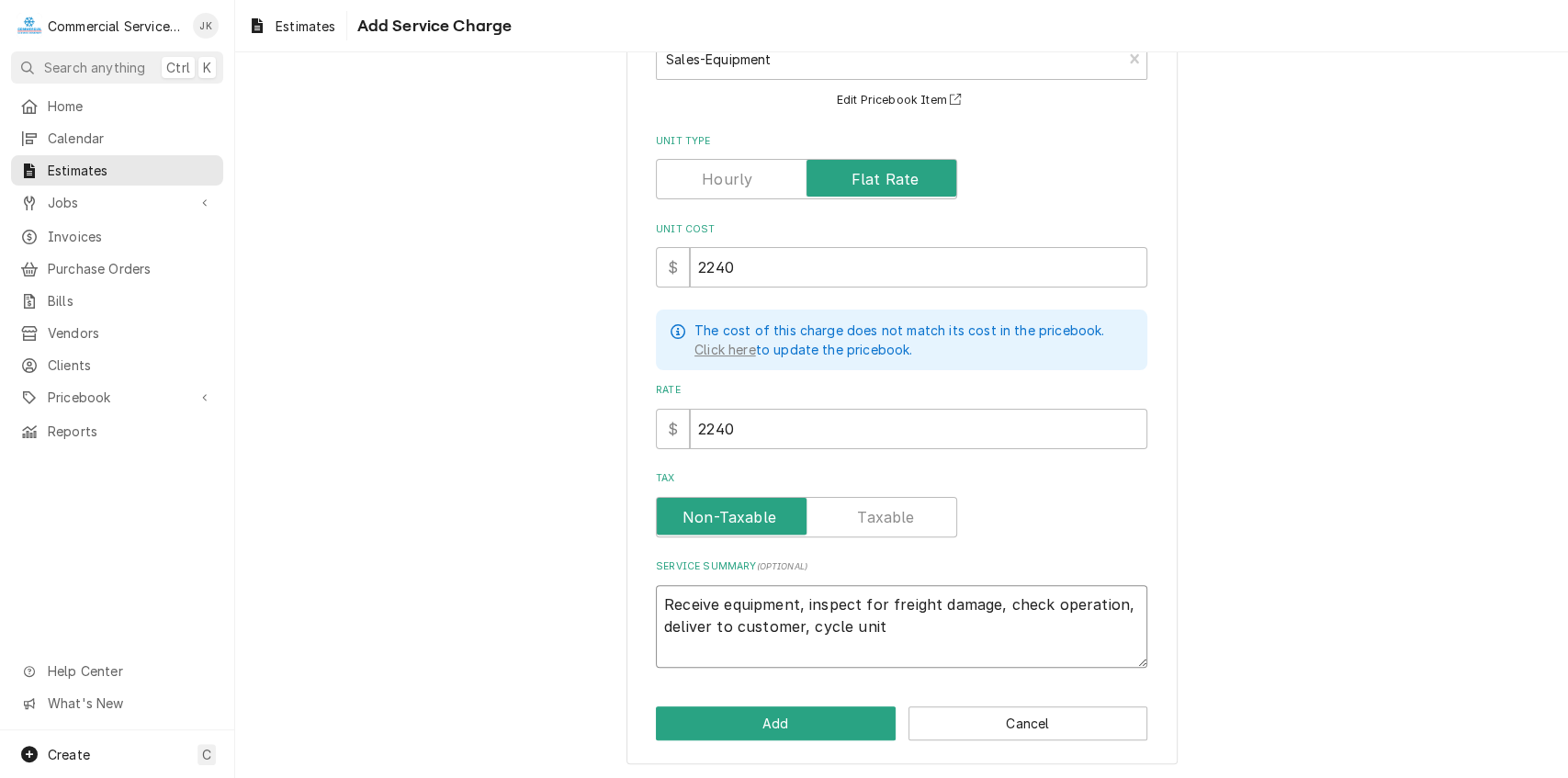
type textarea "x"
type textarea "Receive equipment, inspect for freight damage, check operation, deliver to cust…"
type textarea "x"
type textarea "Receive equipment, inspect for freight damage, check operation, deliver to cust…"
type textarea "x"
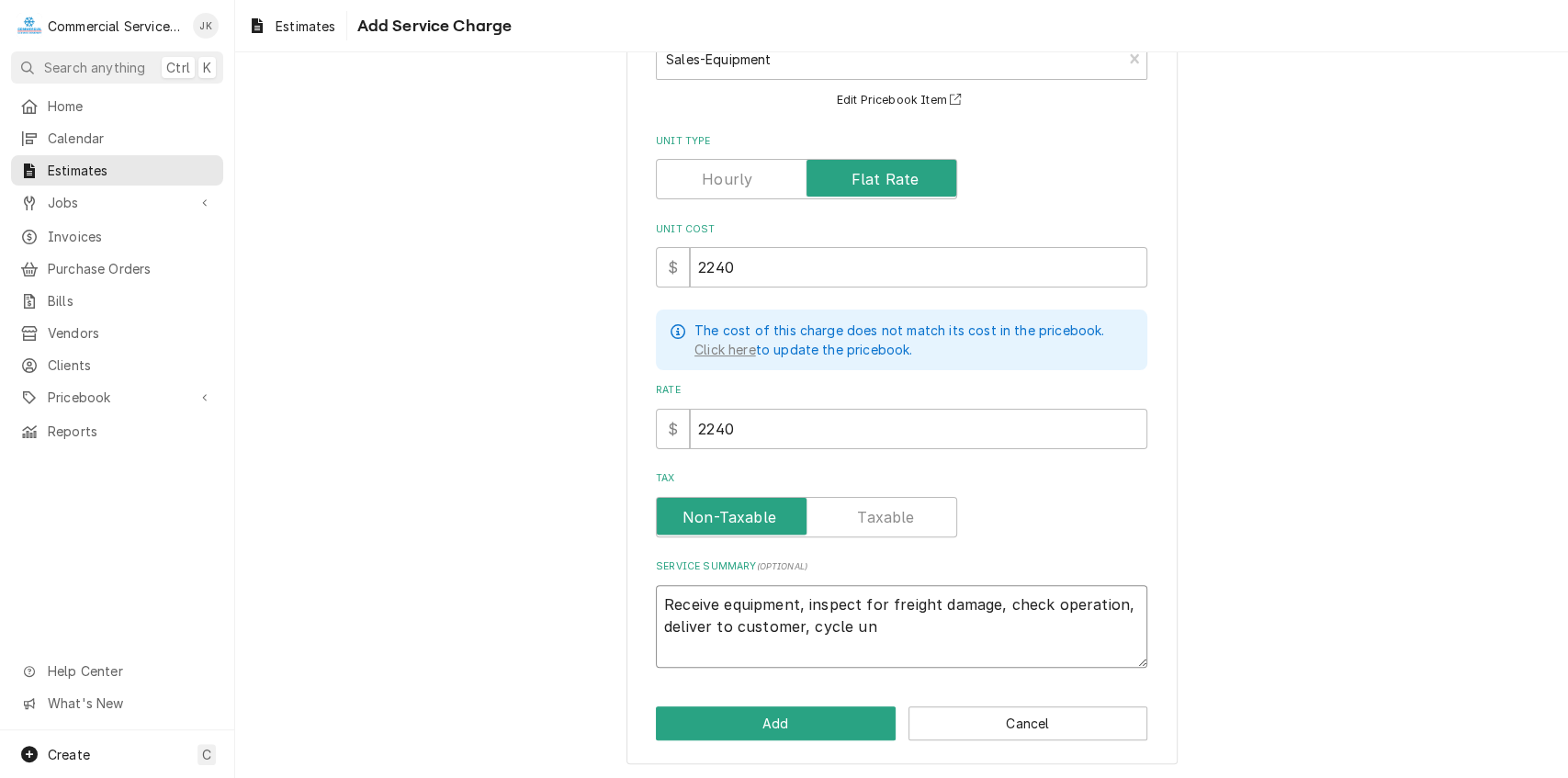
type textarea "Receive equipment, inspect for freight damage, check operation, deliver to cust…"
type textarea "x"
type textarea "Receive equipment, inspect for freight damage, check operation, deliver to cust…"
type textarea "x"
type textarea "Receive equipment, inspect for freight damage, check operation, deliver to cust…"
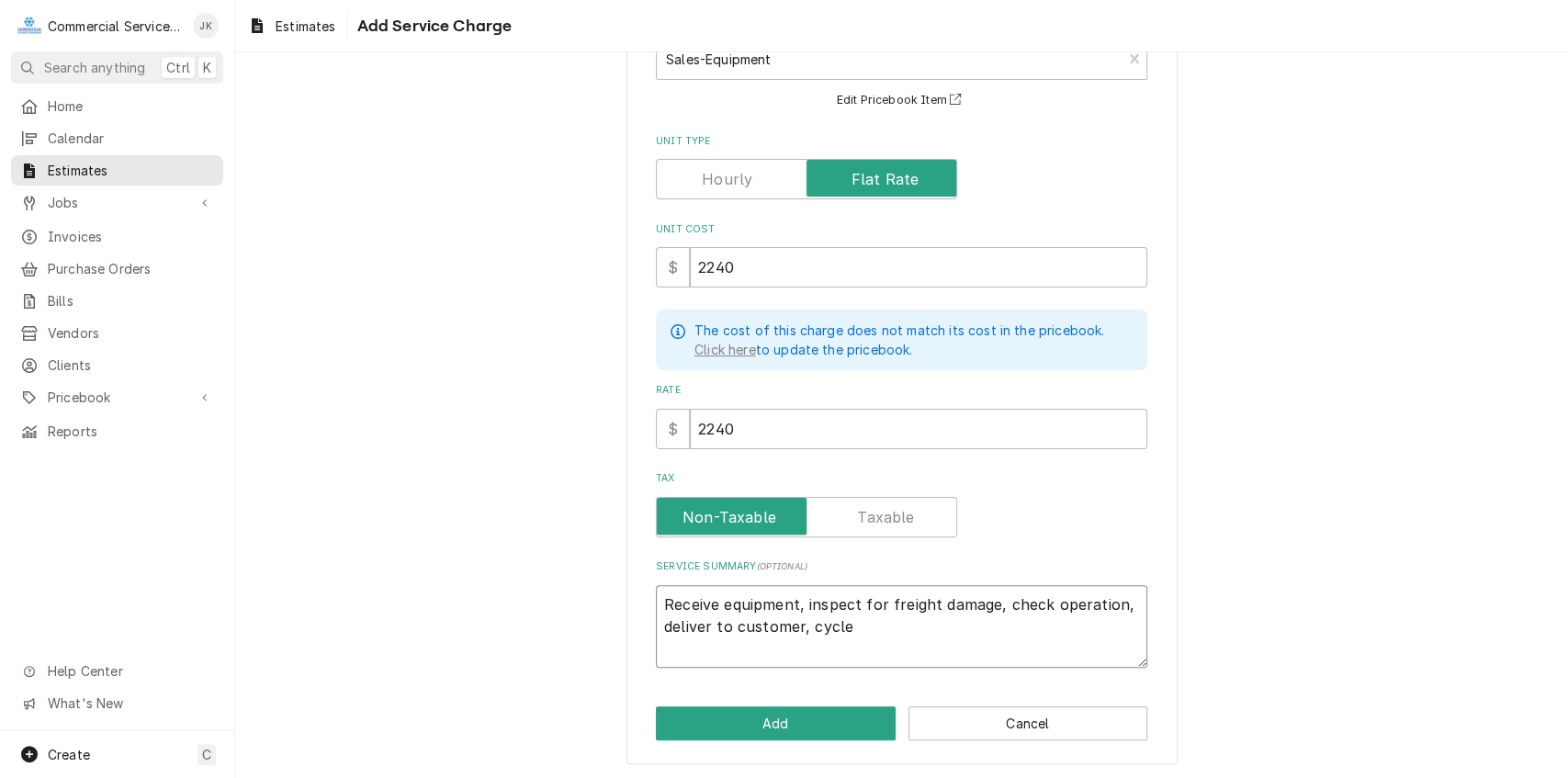
type textarea "x"
type textarea "Receive equipment, inspect for freight damage, check operation, deliver to cust…"
type textarea "x"
type textarea "Receive equipment, inspect for freight damage, check operation, deliver to cust…"
type textarea "x"
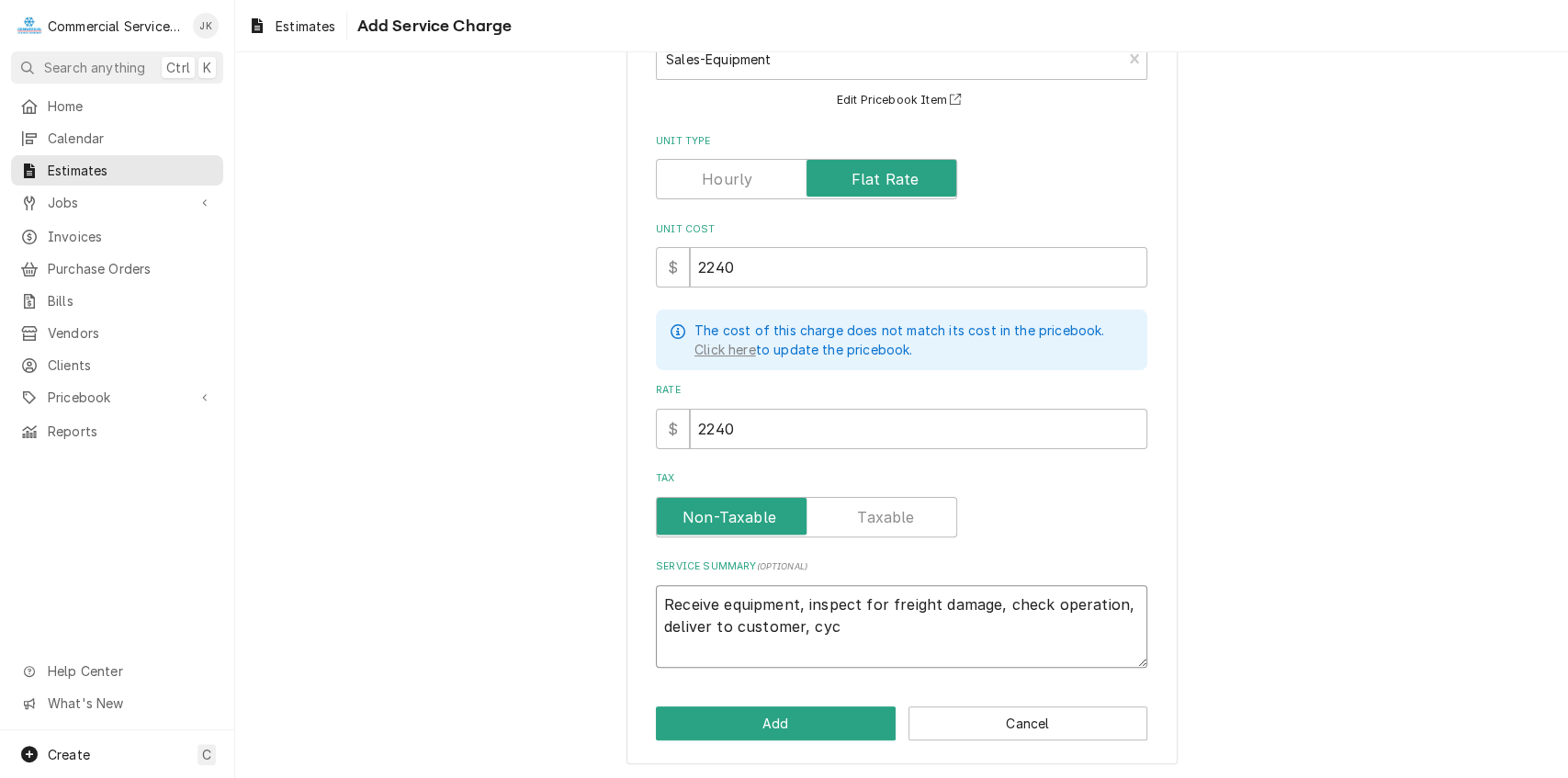
type textarea "Receive equipment, inspect for freight damage, check operation, deliver to cust…"
type textarea "x"
type textarea "Receive equipment, inspect for freight damage, check operation, deliver to cust…"
type textarea "x"
type textarea "Receive equipment, inspect for freight damage, check operation, deliver to cust…"
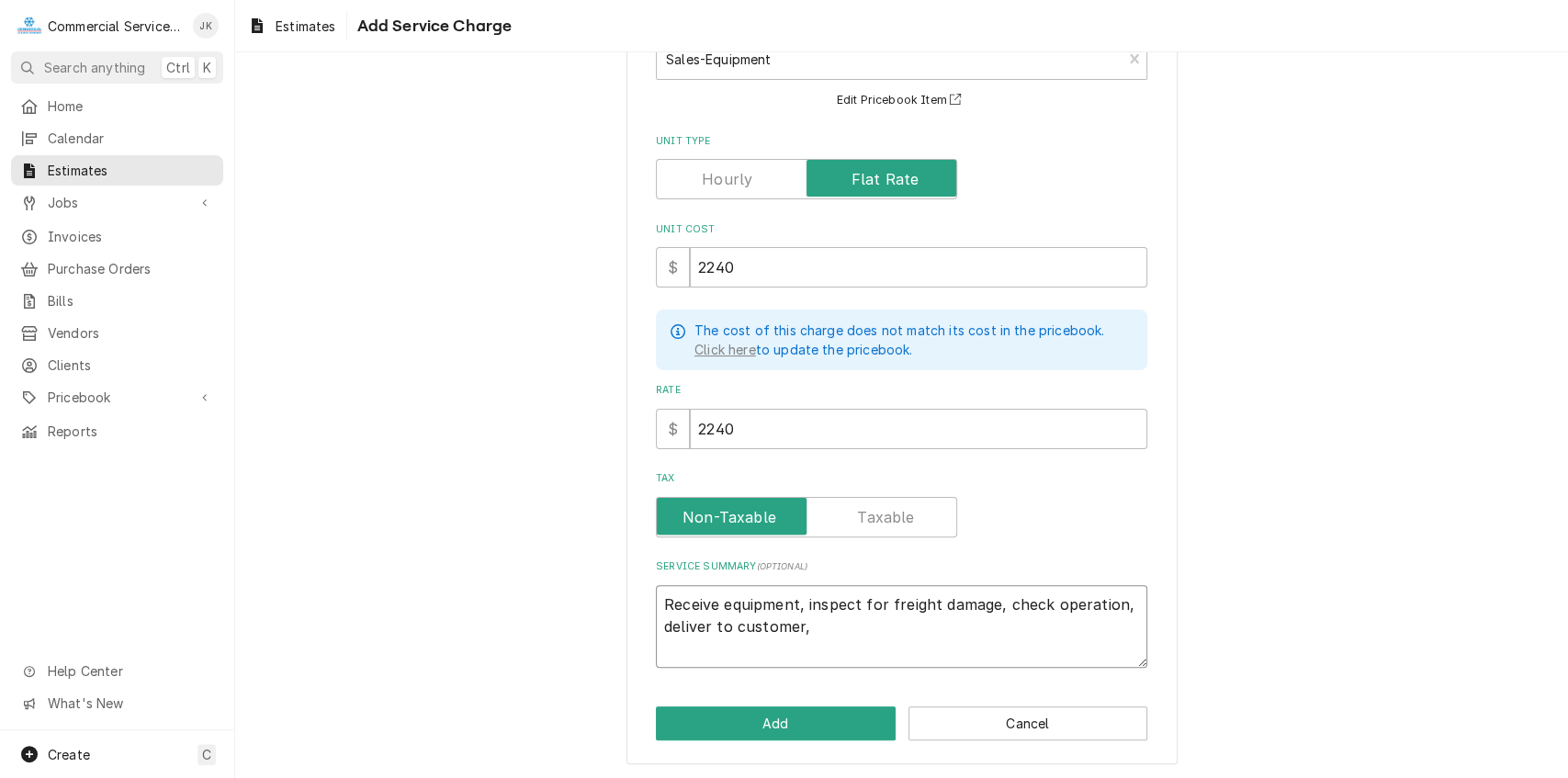
type textarea "x"
type textarea "Receive equipment, inspect for freight damage, check operation, deliver to cust…"
type textarea "x"
type textarea "Receive equipment, inspect for freight damage, check operation, deliver to cust…"
type textarea "x"
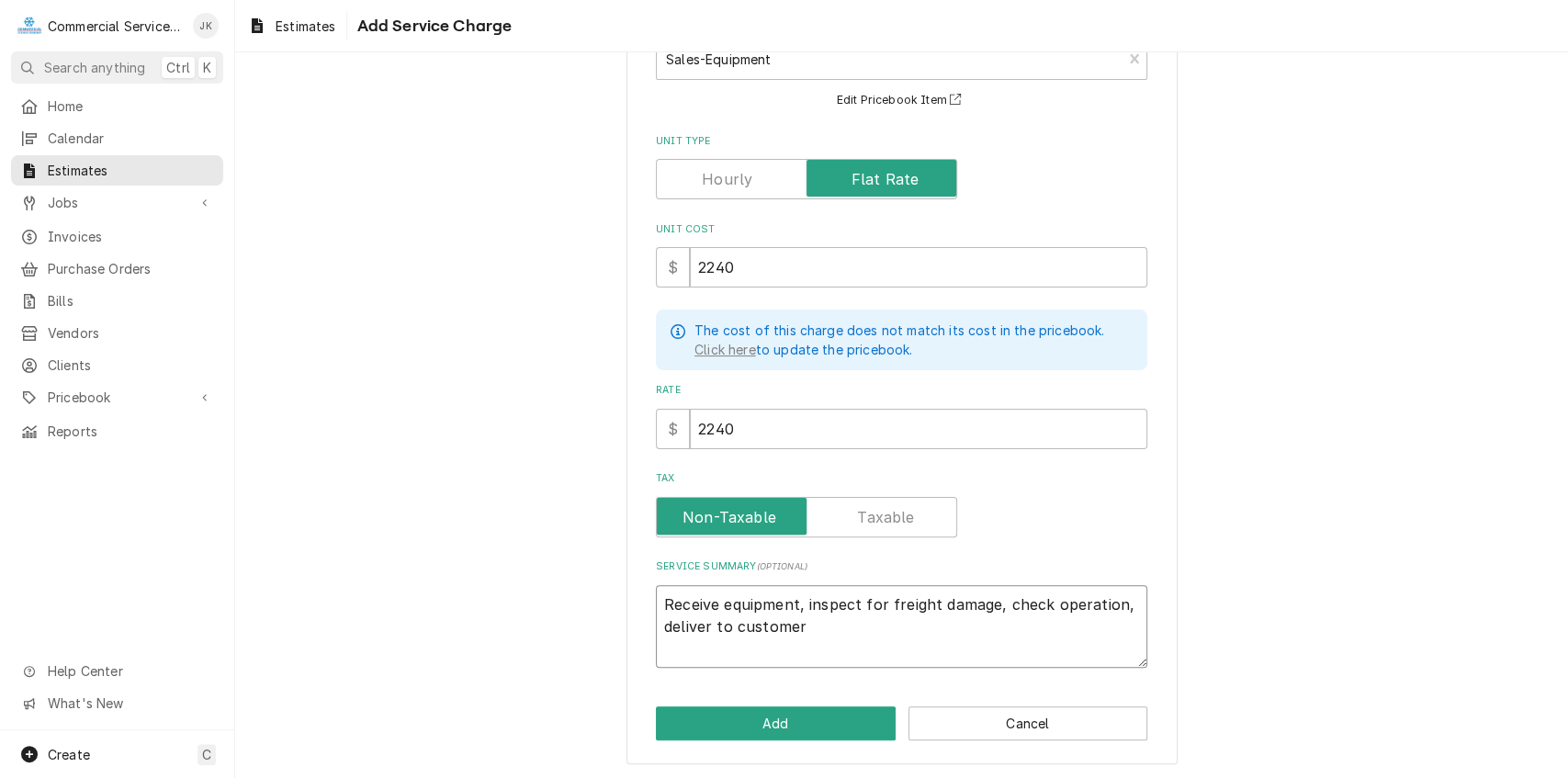
type textarea "Receive equipment, inspect for freight damage, check operation, deliver to cust…"
type textarea "x"
type textarea "Receive equipment, inspect for freight damage, check operation, deliver to cust…"
type textarea "x"
type textarea "Receive equipment, inspect for freight damage, check operation, deliver to custo"
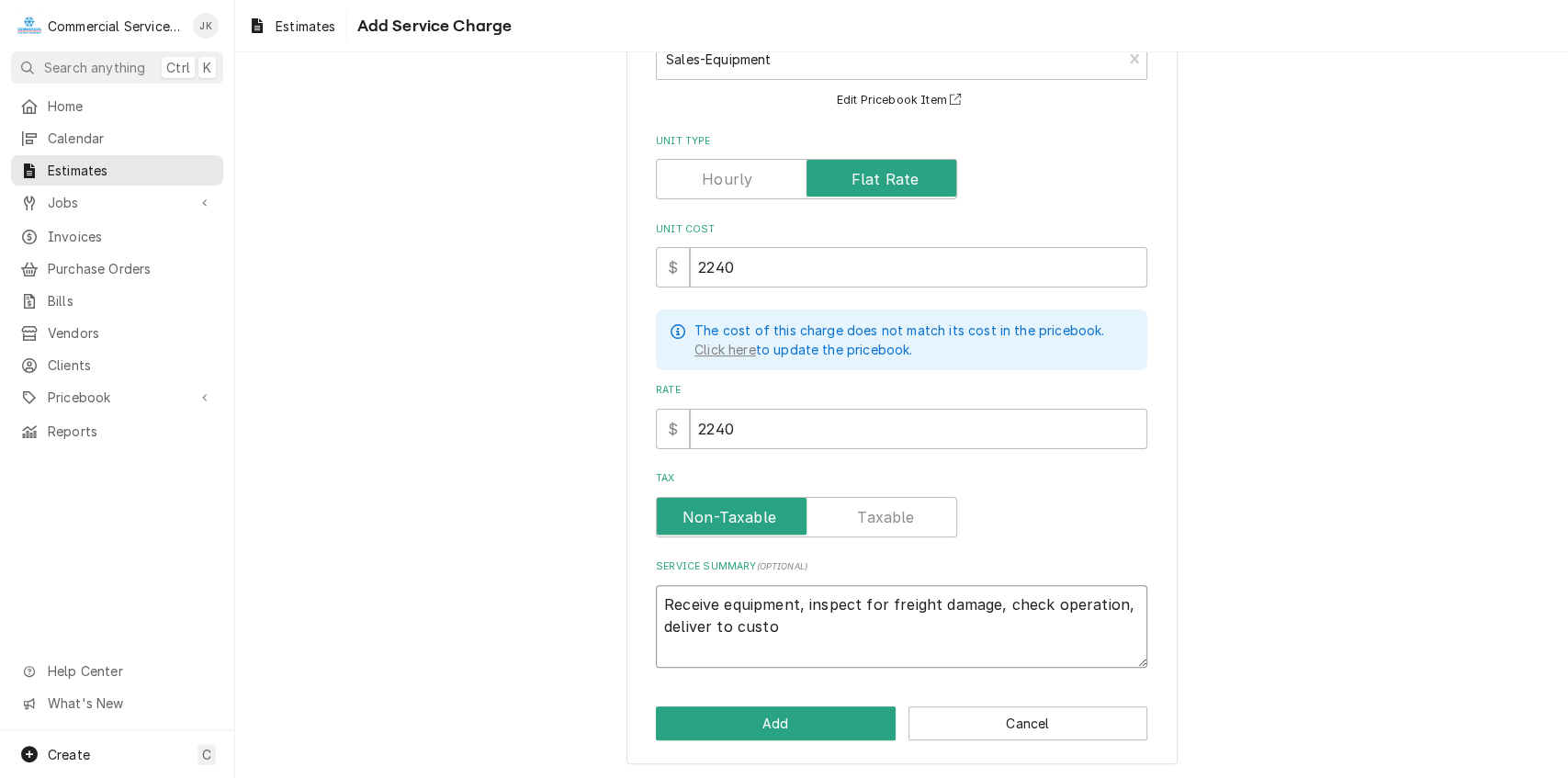
type textarea "x"
type textarea "Receive equipment, inspect for freight damage, check operation, deliver to cust"
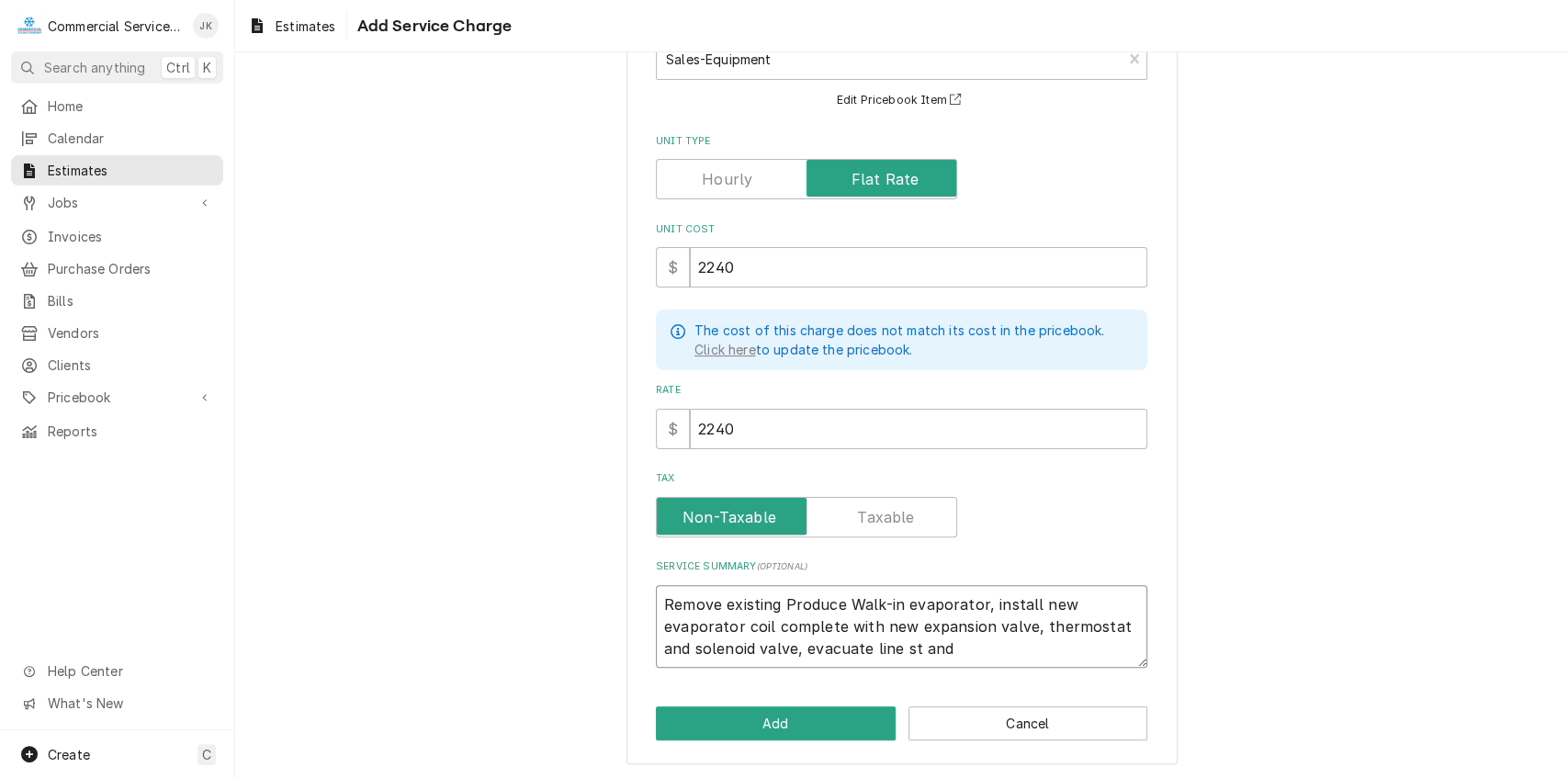
click at [906, 641] on textarea "Remove existing Produce Walk-in evaporator, install new evaporator coil complet…" at bounding box center [901, 626] width 492 height 84
click at [963, 646] on textarea "Remove existing Produce Walk-in evaporator, install new evaporator coil complet…" at bounding box center [901, 626] width 492 height 84
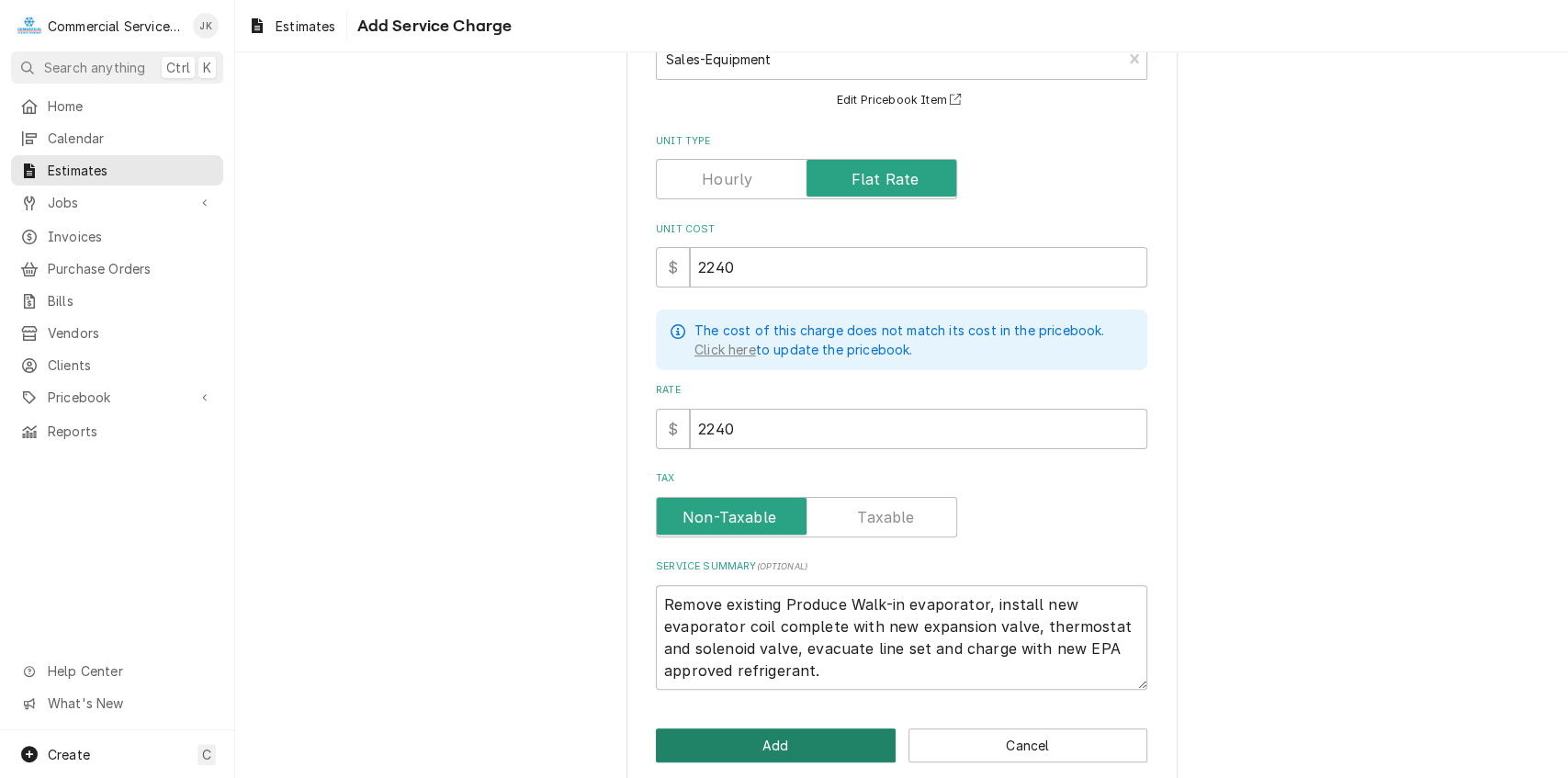
click at [792, 748] on button "Add" at bounding box center [775, 745] width 240 height 34
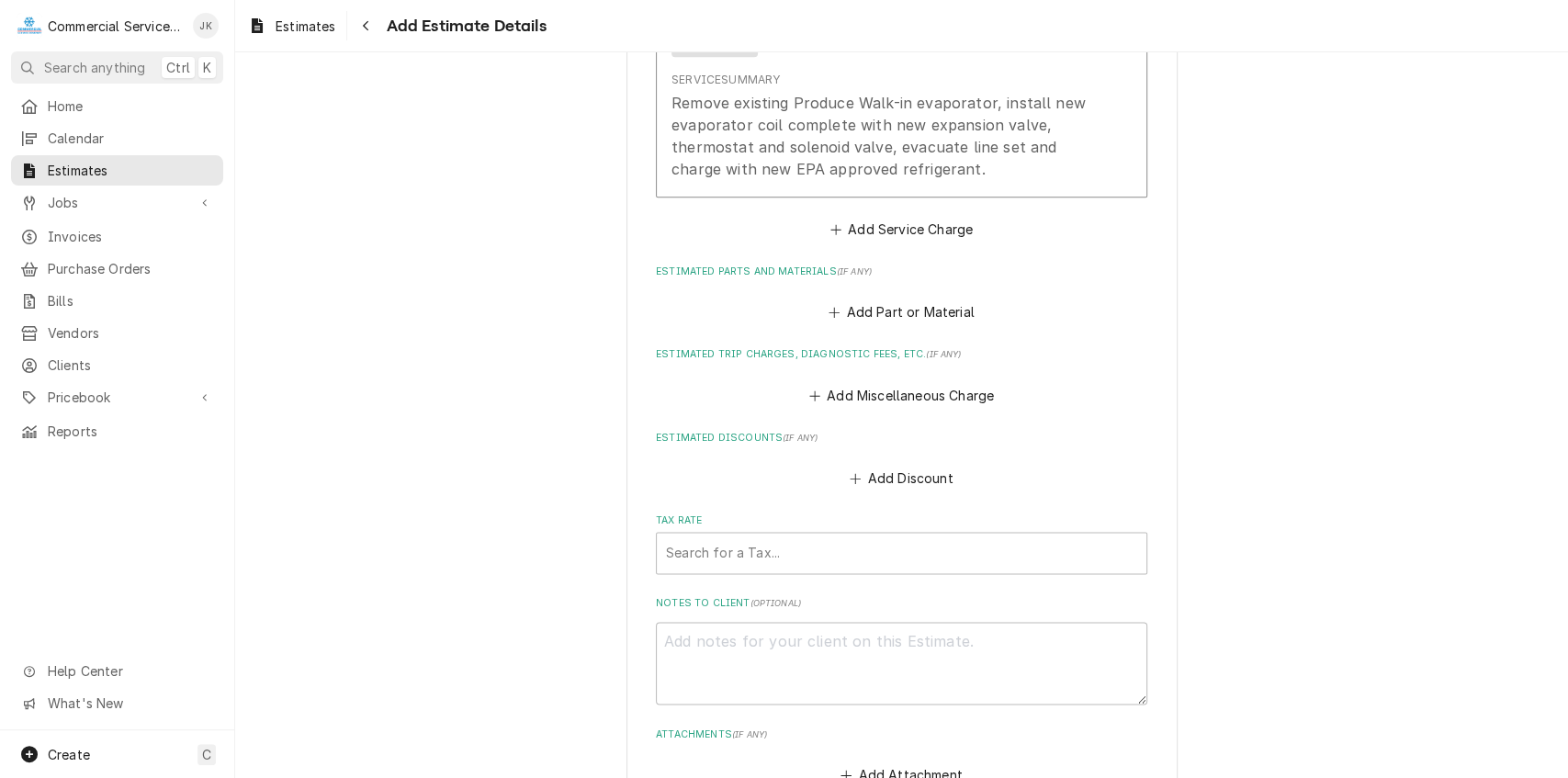
scroll to position [1404, 0]
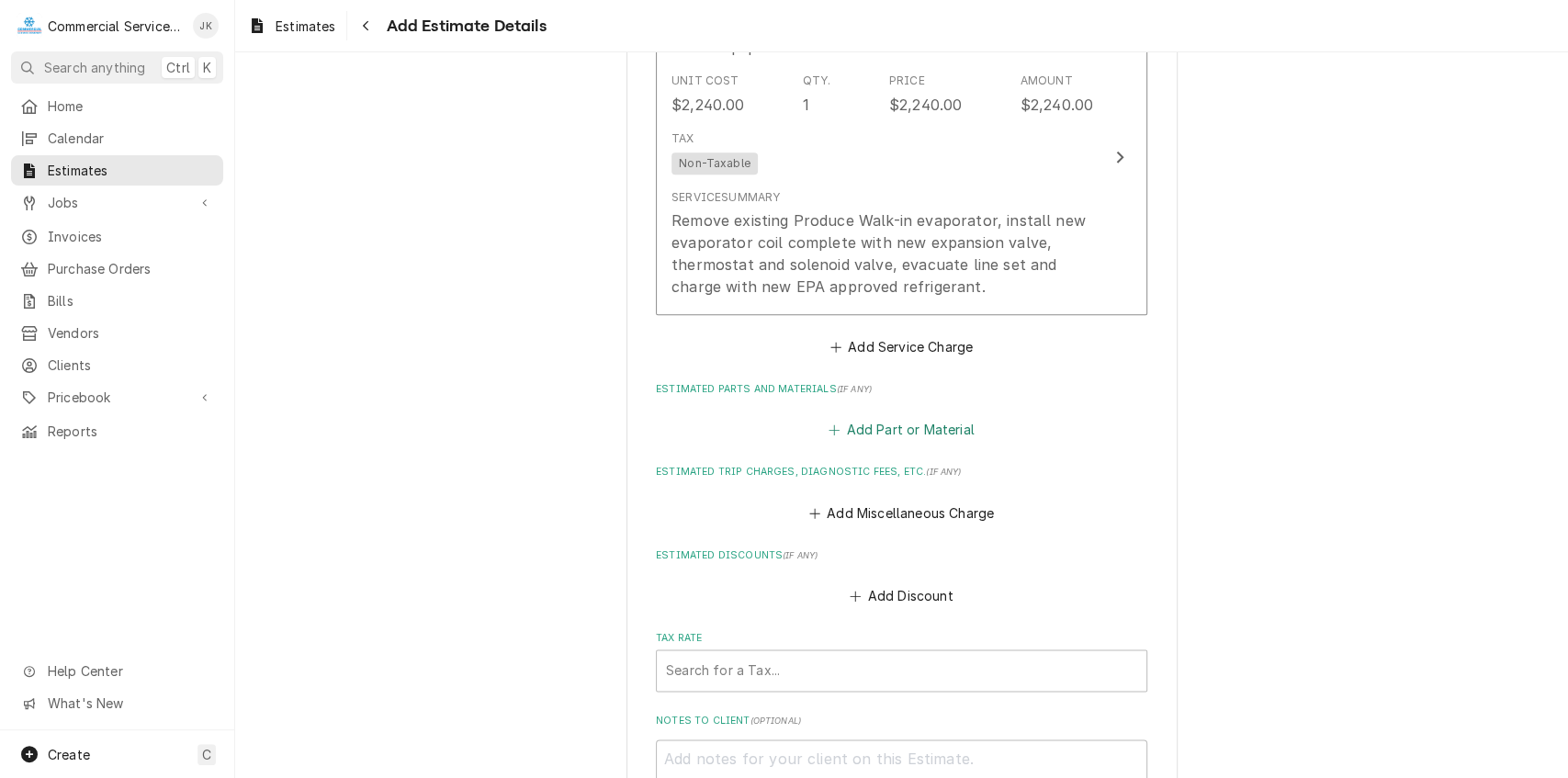
click at [862, 431] on button "Add Part or Material" at bounding box center [901, 430] width 152 height 26
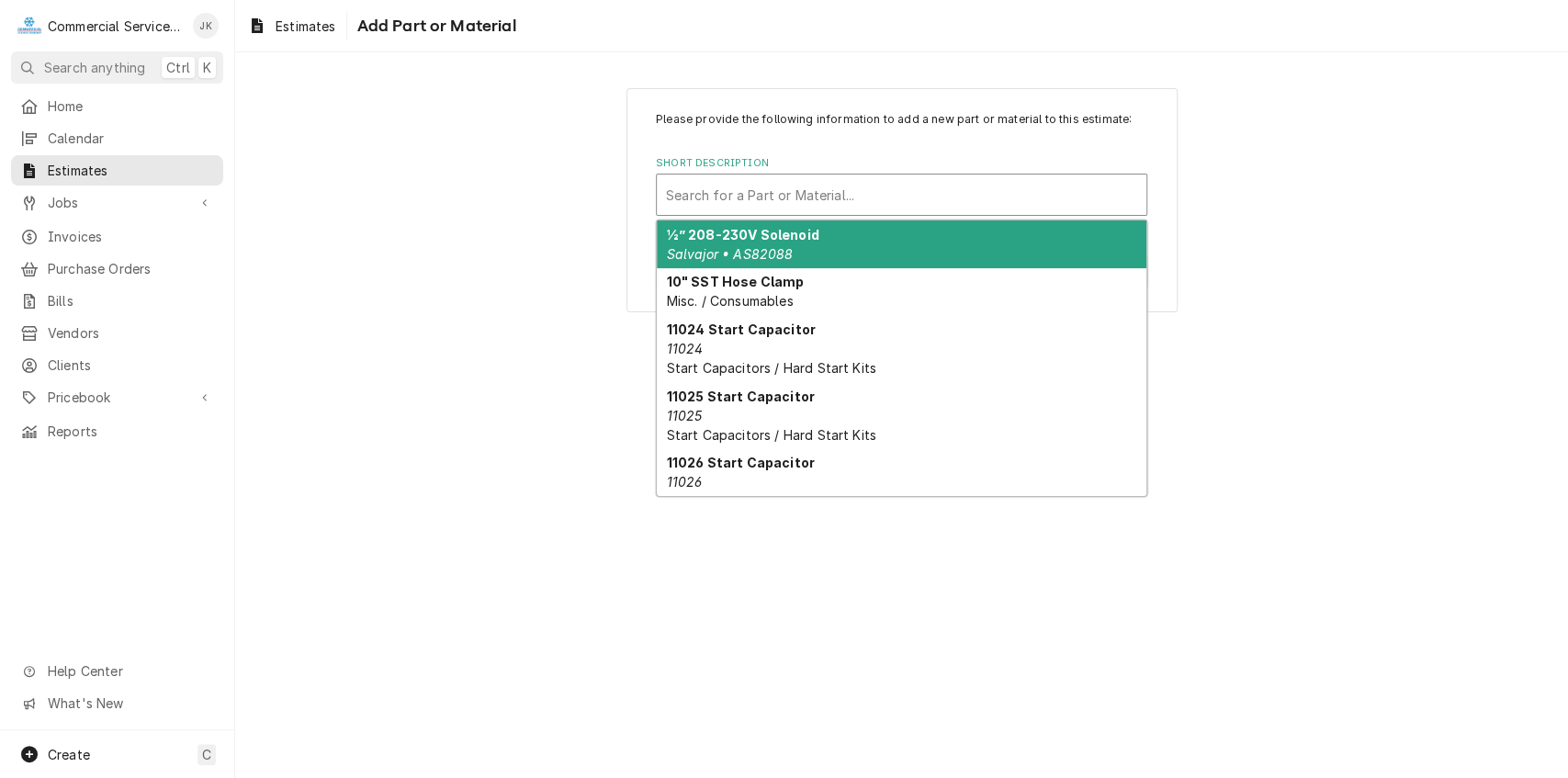
click at [698, 185] on div "Short Description" at bounding box center [901, 195] width 472 height 33
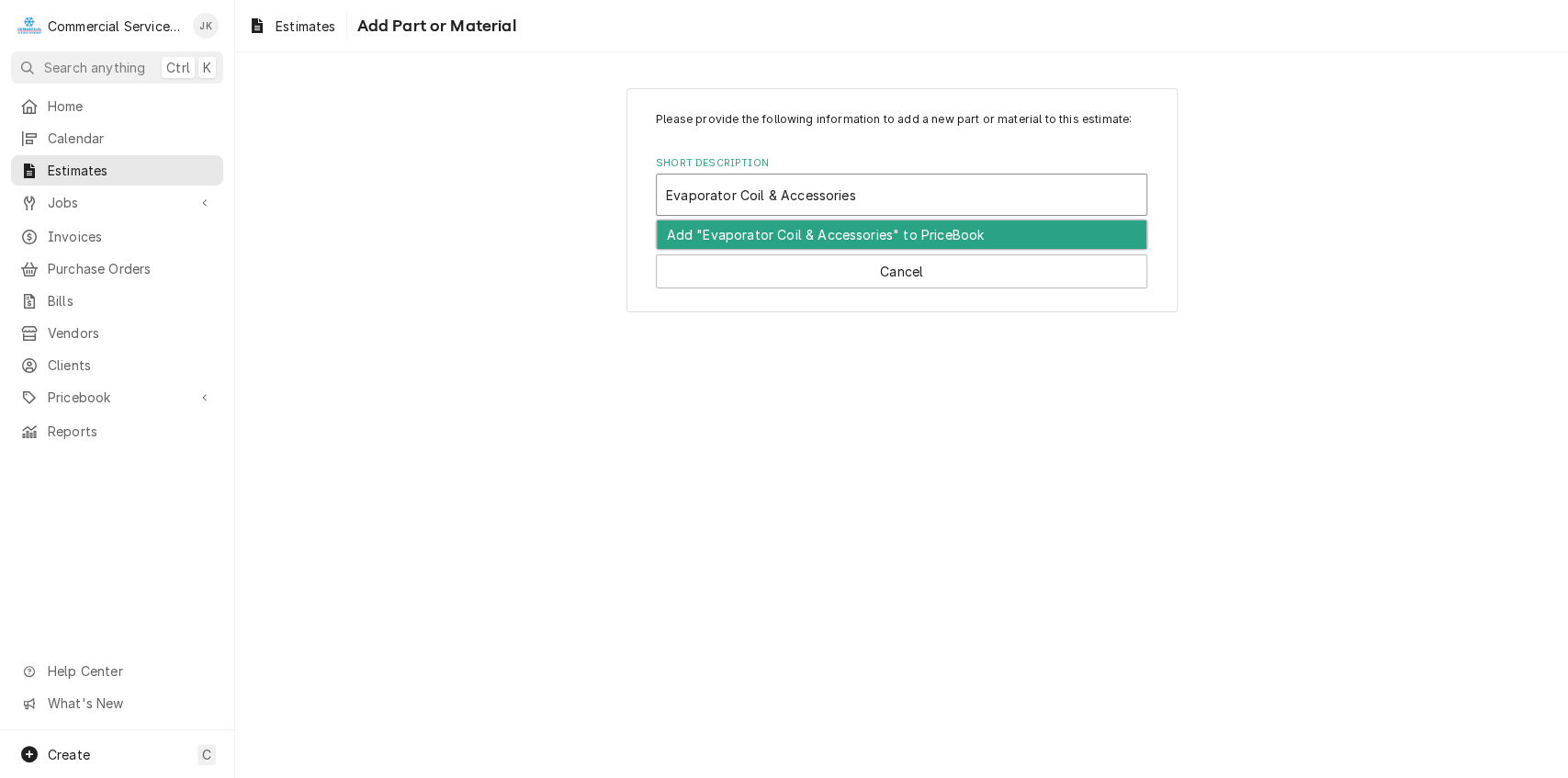
click at [869, 239] on div "Add "Evaporator Coil & Accessories" to PriceBook" at bounding box center [901, 235] width 490 height 29
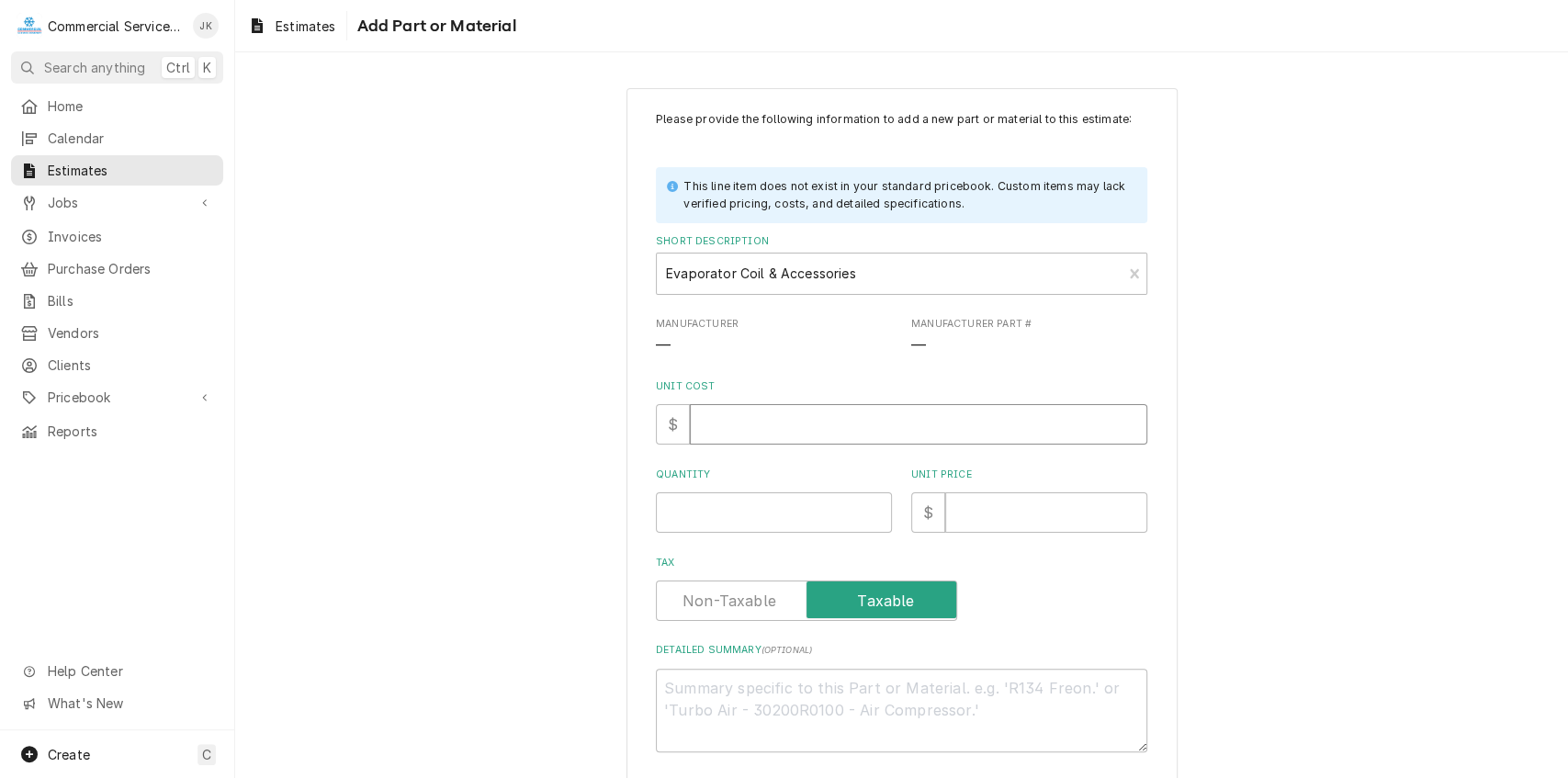
click at [730, 418] on input "Unit Cost" at bounding box center [919, 425] width 458 height 40
click at [730, 418] on input "3840.00" at bounding box center [919, 425] width 458 height 40
click at [676, 516] on input "Quantity" at bounding box center [773, 513] width 236 height 40
click at [970, 512] on input "Unit Price" at bounding box center [1047, 513] width 202 height 40
click at [676, 682] on textarea "Detailed Summary ( optional )" at bounding box center [901, 710] width 492 height 84
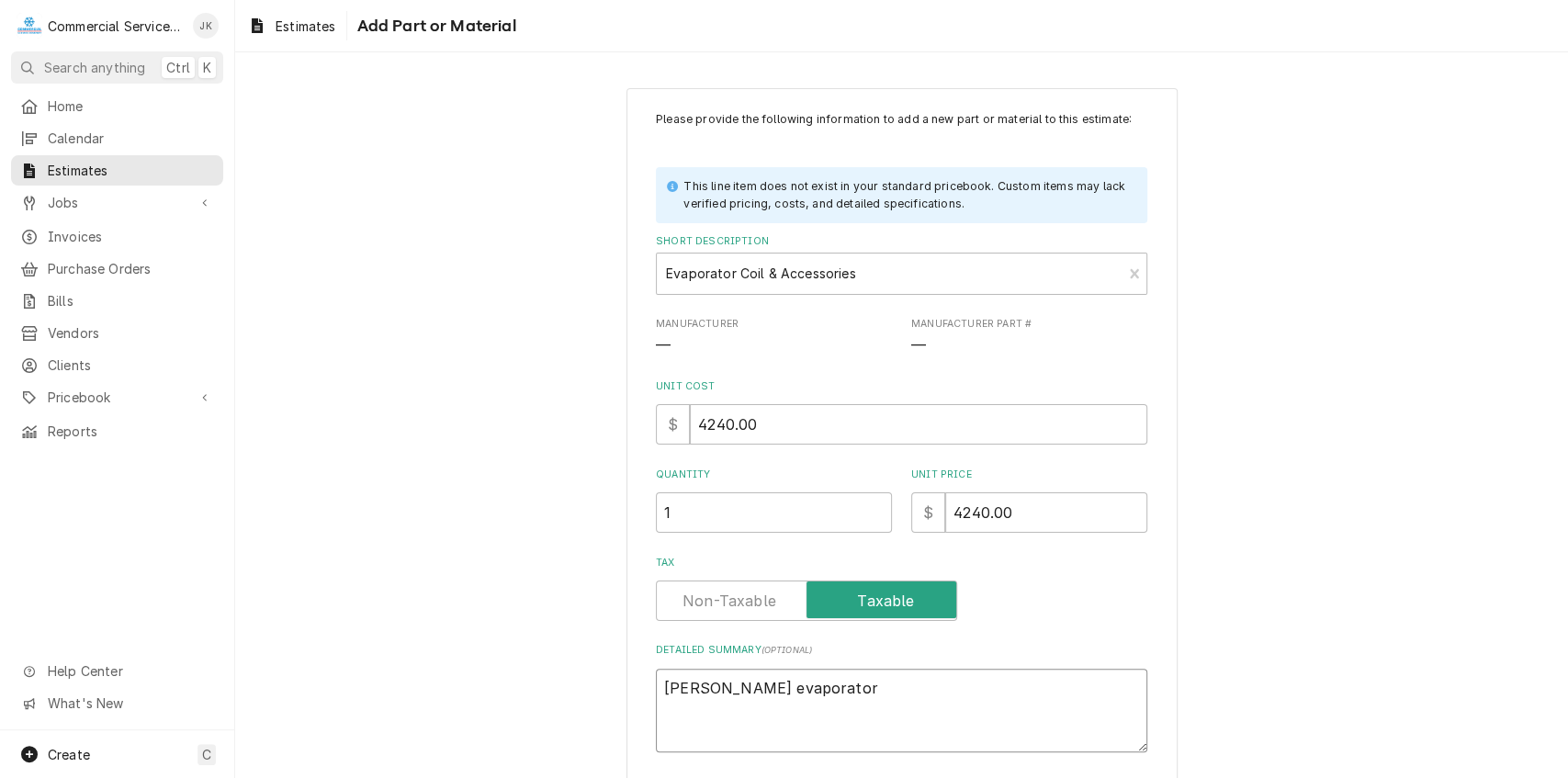
click at [701, 681] on textarea "Bohn evaporator" at bounding box center [901, 710] width 492 height 84
click at [865, 692] on textarea "Bohn 11,500 Btu evaporator" at bounding box center [901, 710] width 492 height 84
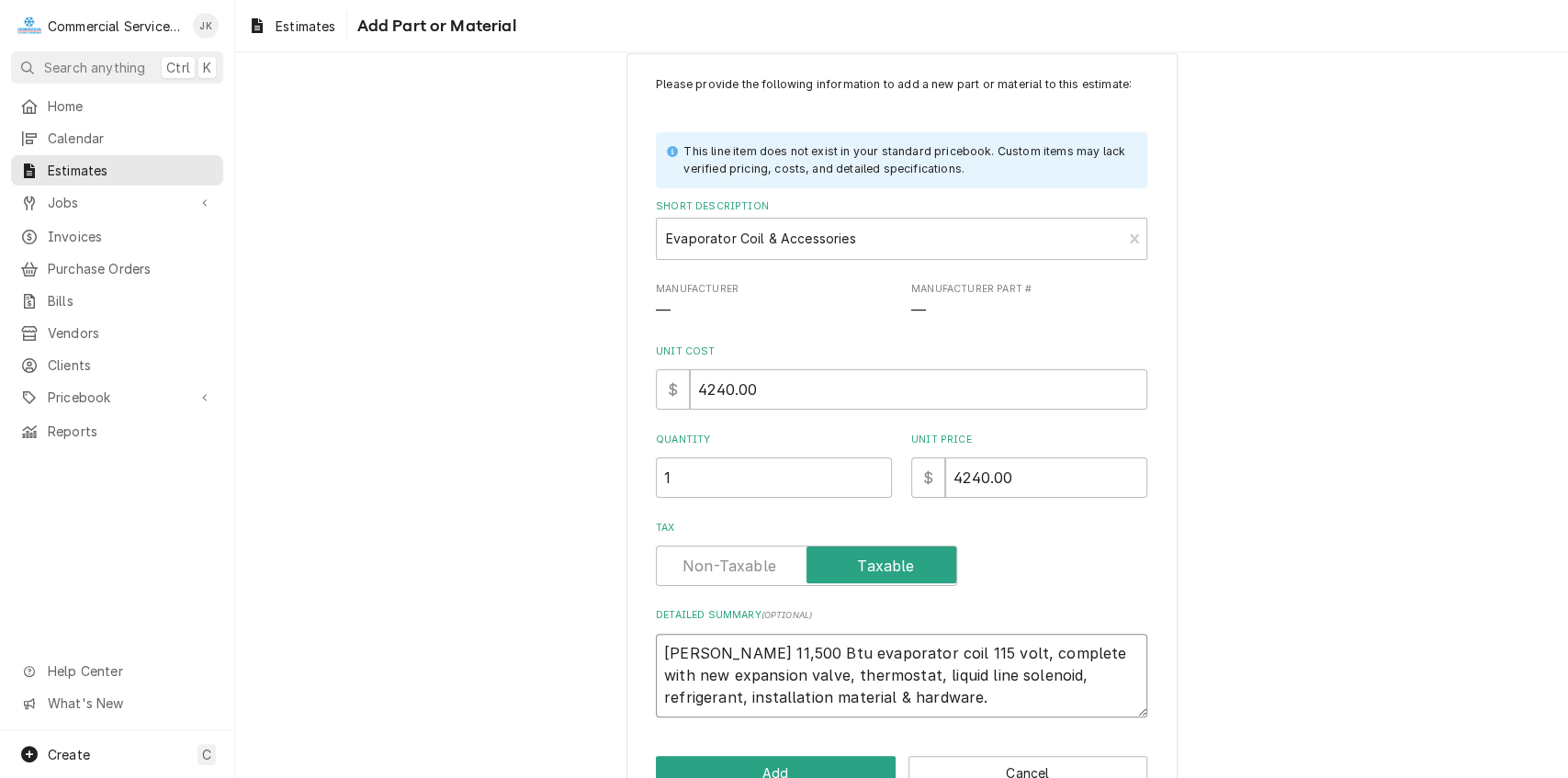
scroll to position [86, 0]
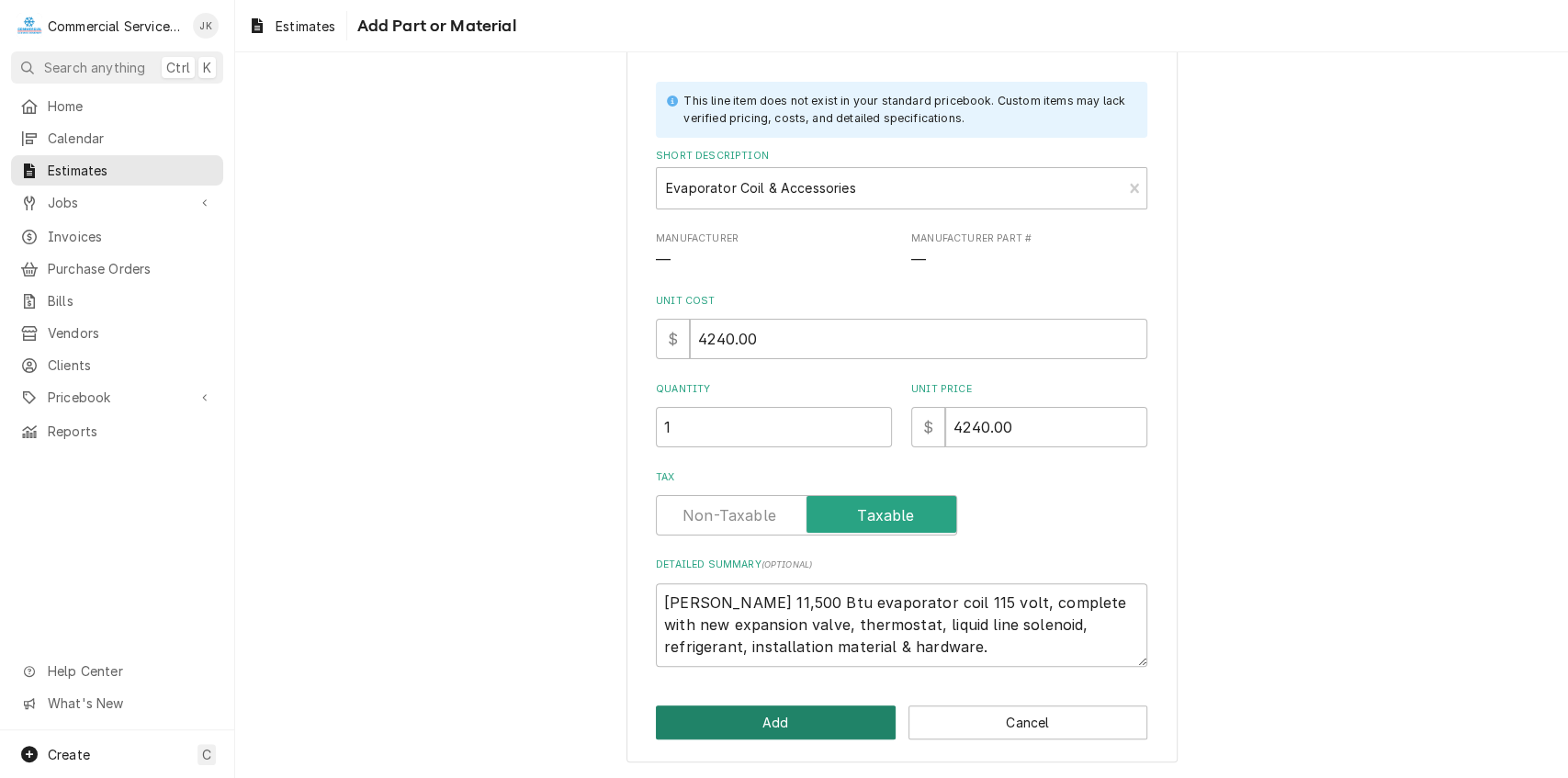
click at [780, 713] on button "Add" at bounding box center [775, 722] width 240 height 34
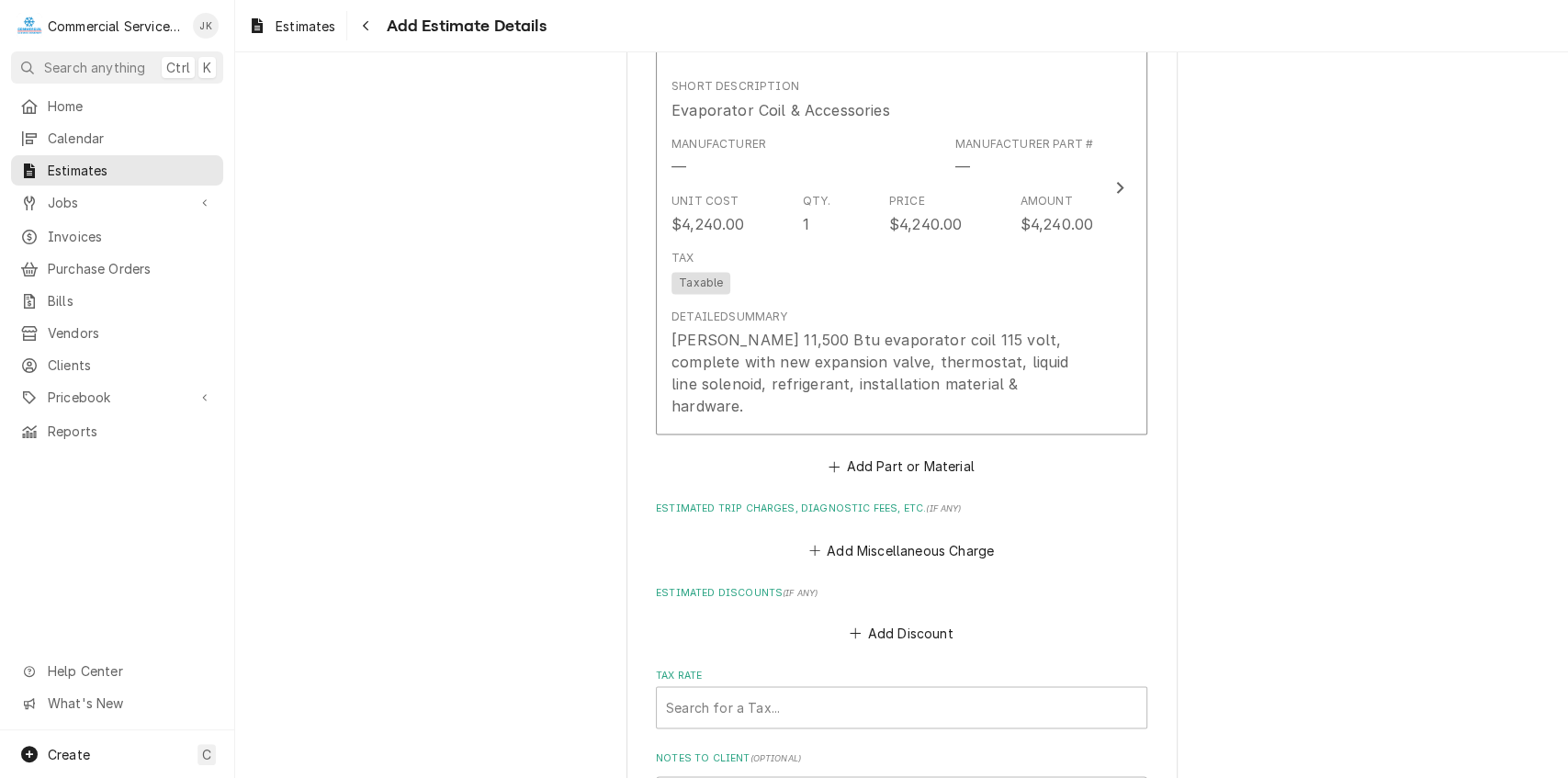
scroll to position [1967, 0]
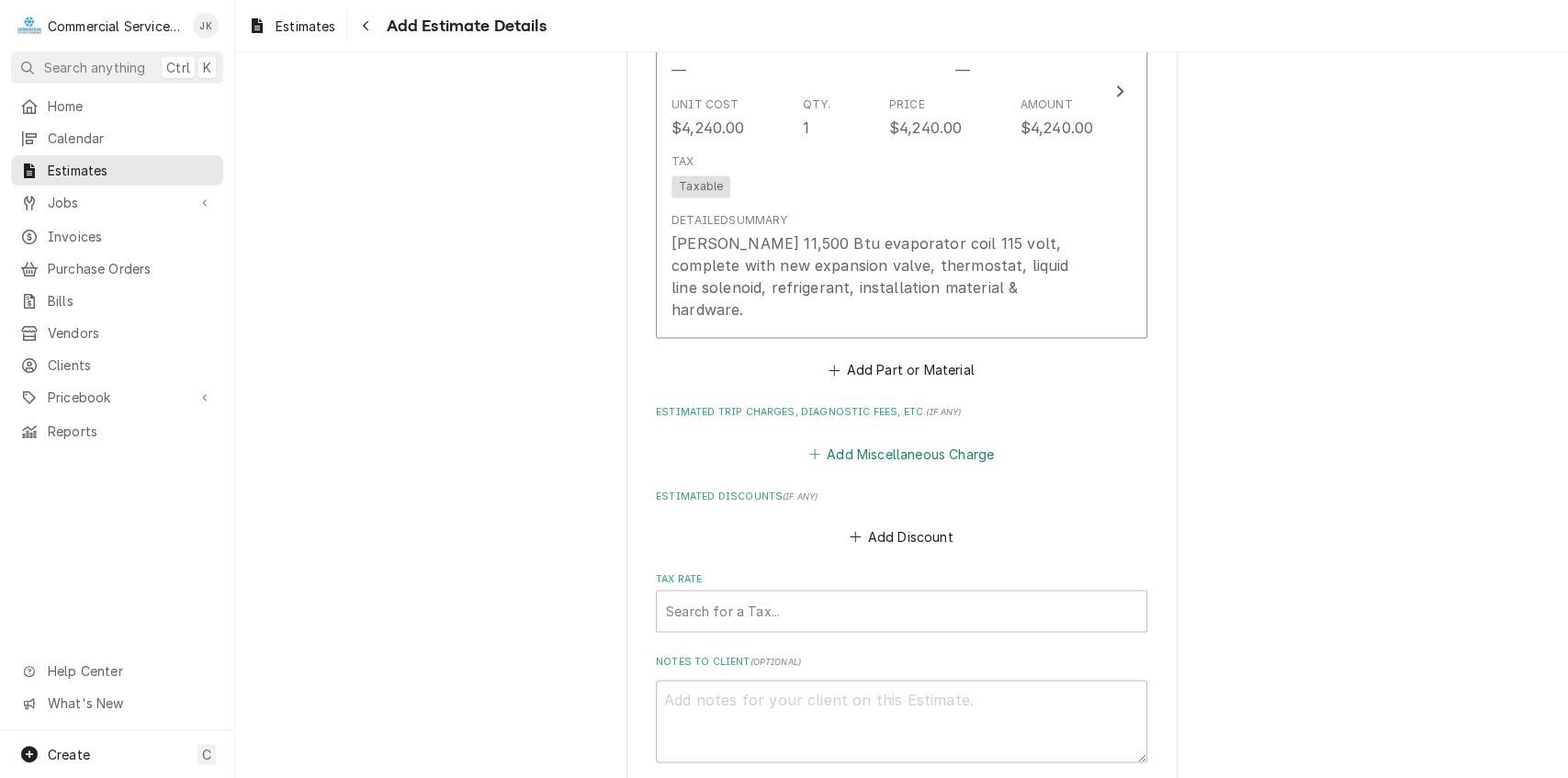
click at [843, 440] on button "Add Miscellaneous Charge" at bounding box center [901, 453] width 191 height 26
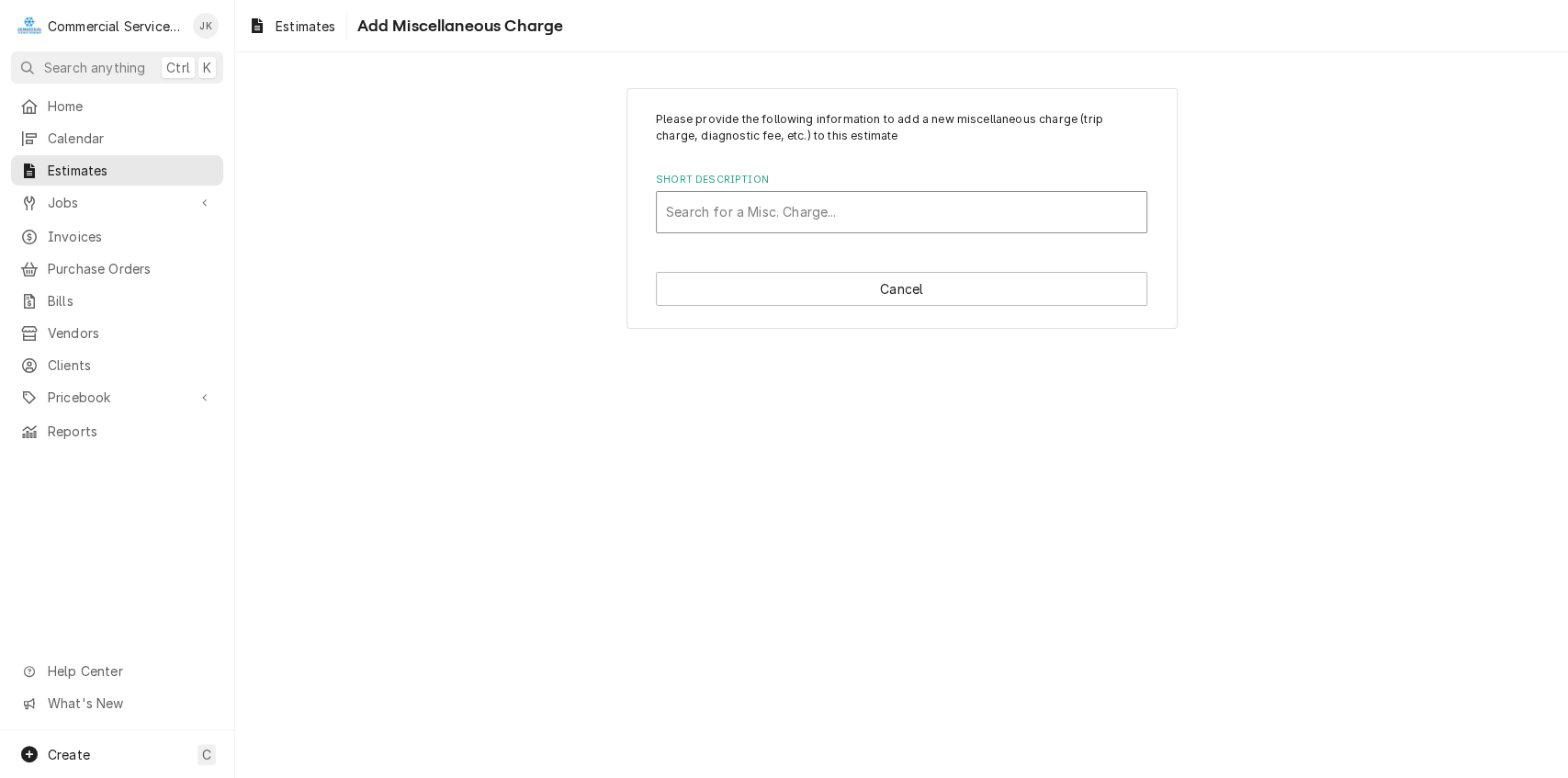
click at [685, 217] on div "Short Description" at bounding box center [901, 212] width 472 height 33
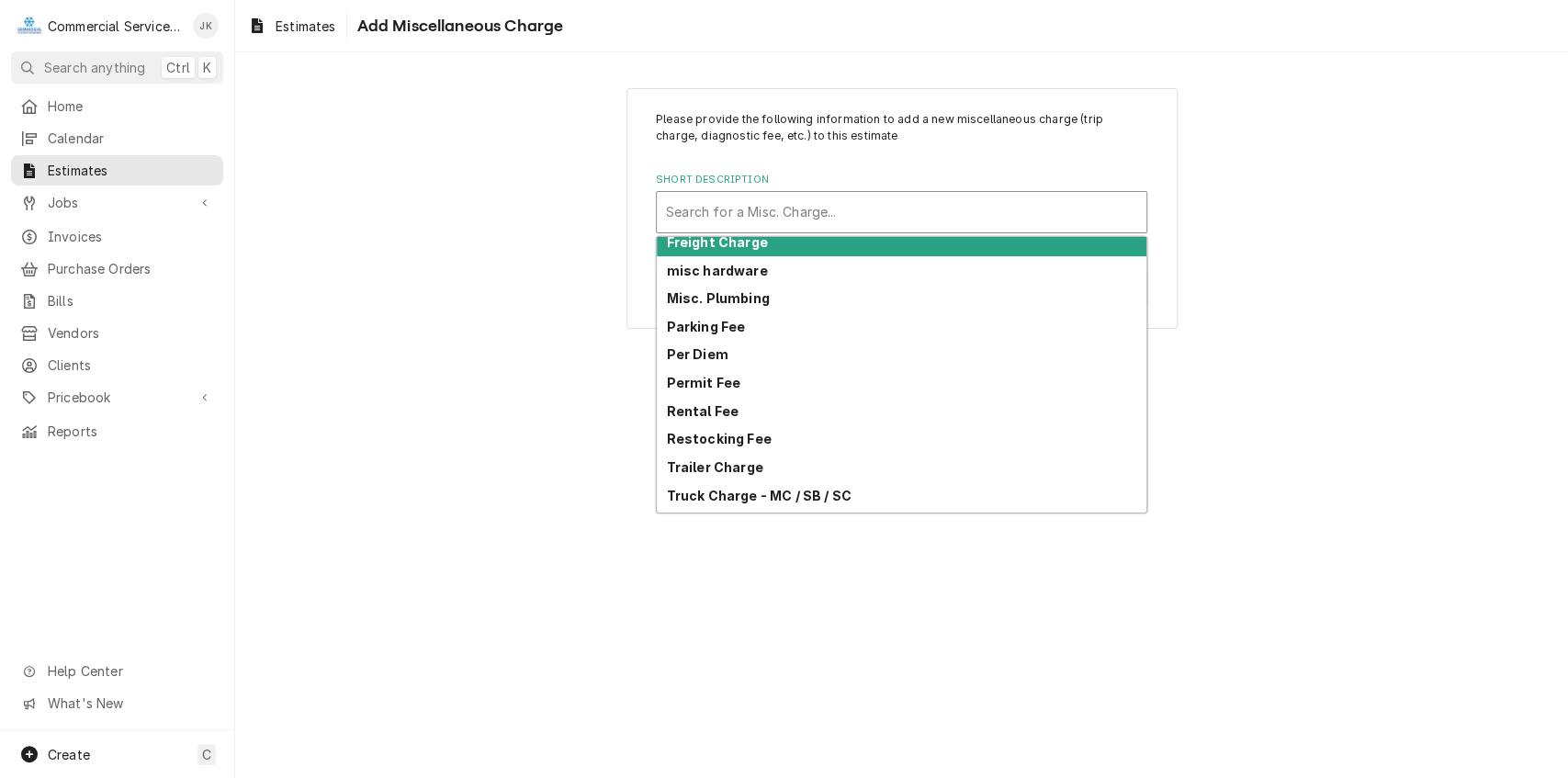
scroll to position [146, 0]
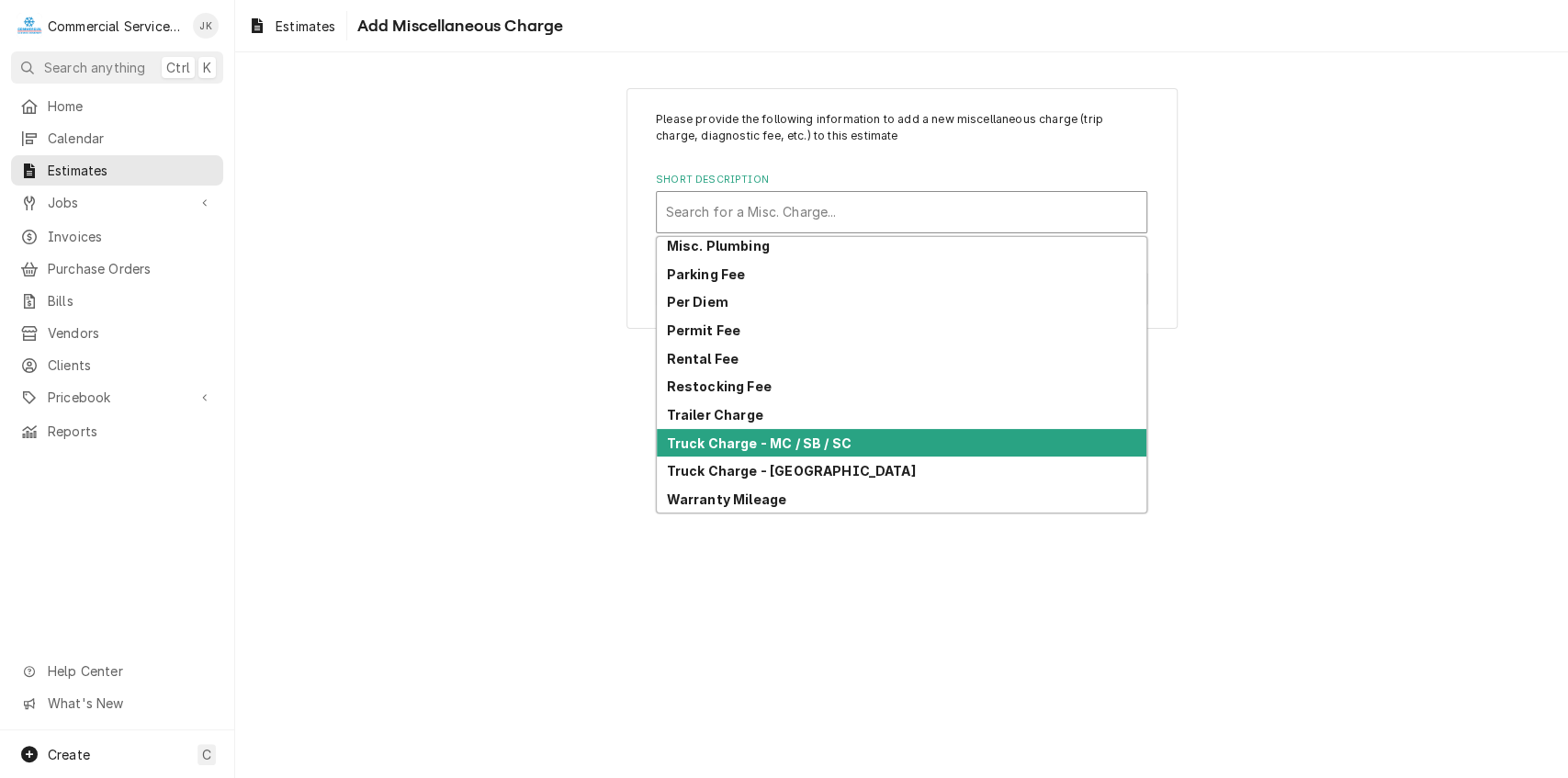
click at [746, 445] on strong "Truck Charge - MC / SB / SC" at bounding box center [759, 443] width 185 height 16
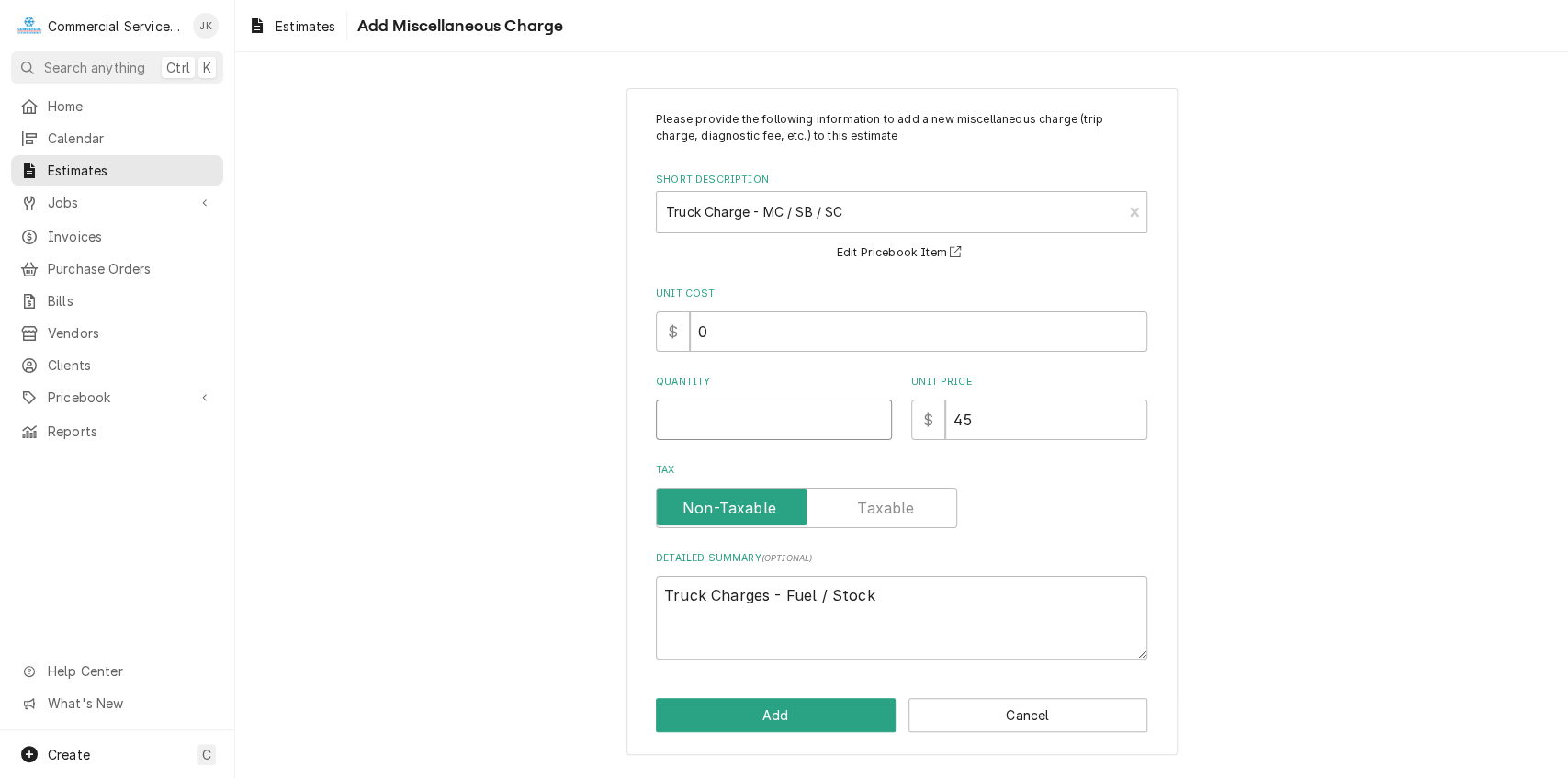
click at [674, 418] on input "Quantity" at bounding box center [773, 420] width 236 height 40
click at [741, 709] on button "Add" at bounding box center [775, 715] width 240 height 34
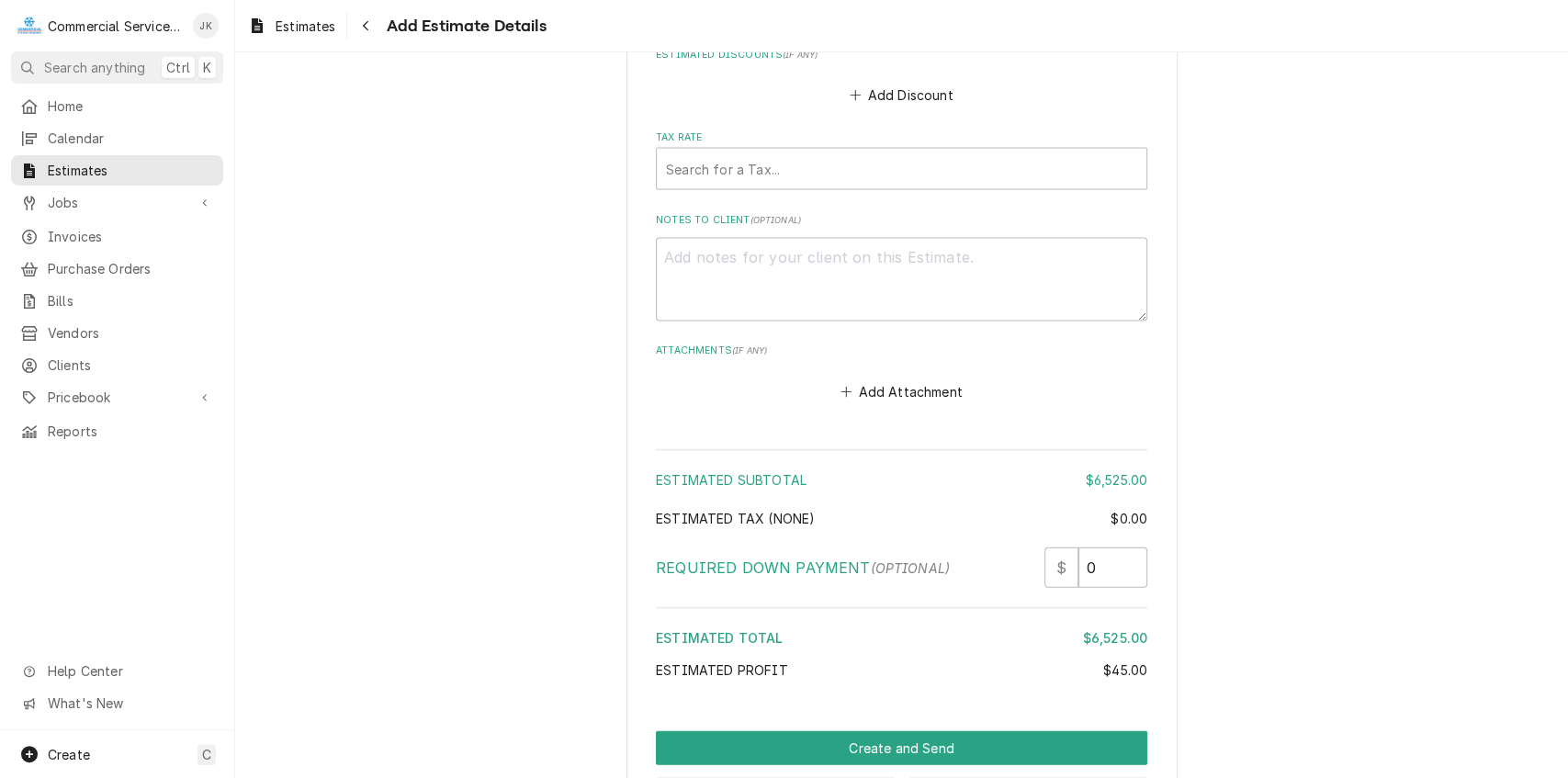
scroll to position [2422, 0]
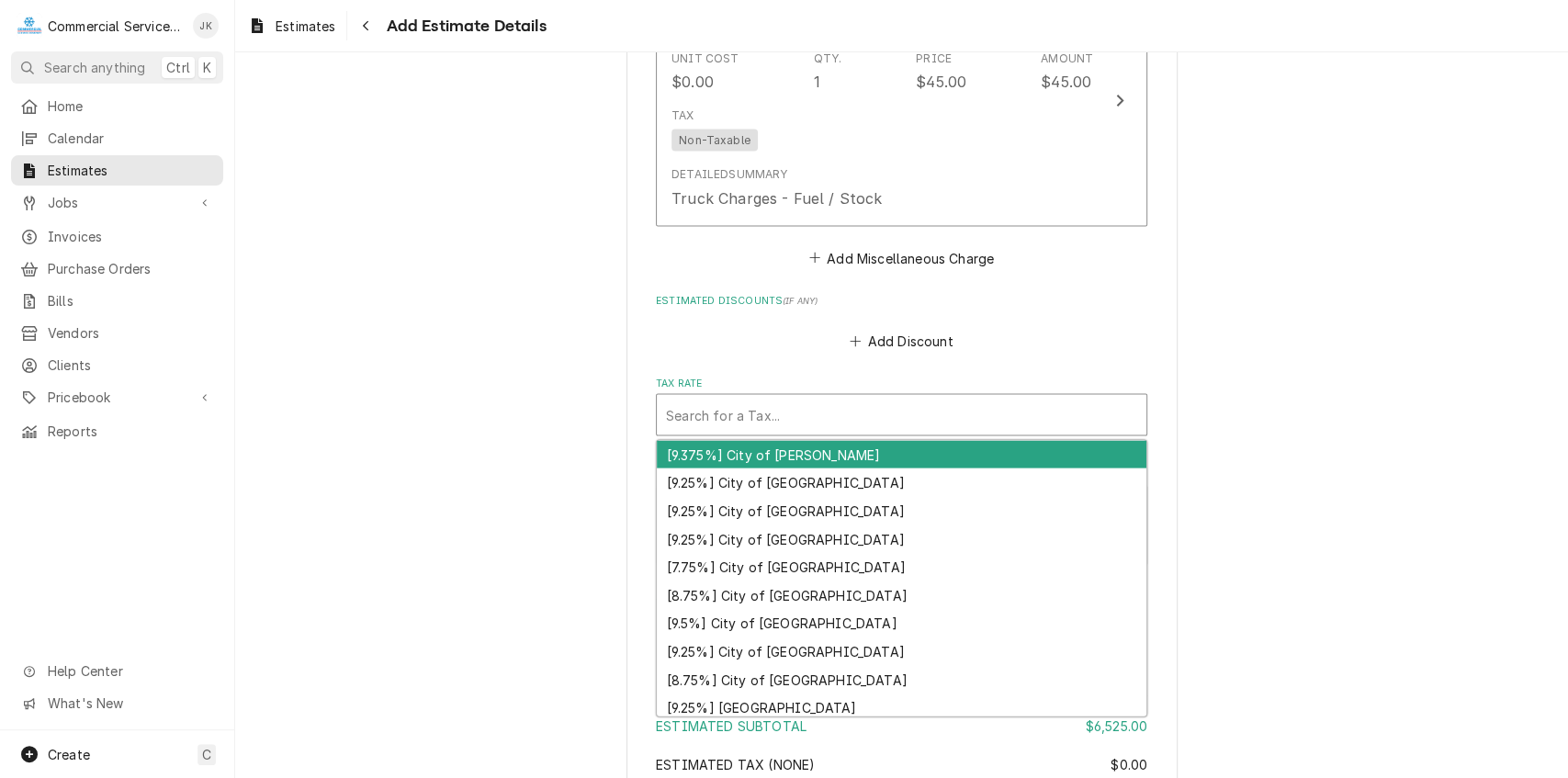
click at [670, 399] on div "Tax Rate" at bounding box center [901, 416] width 472 height 33
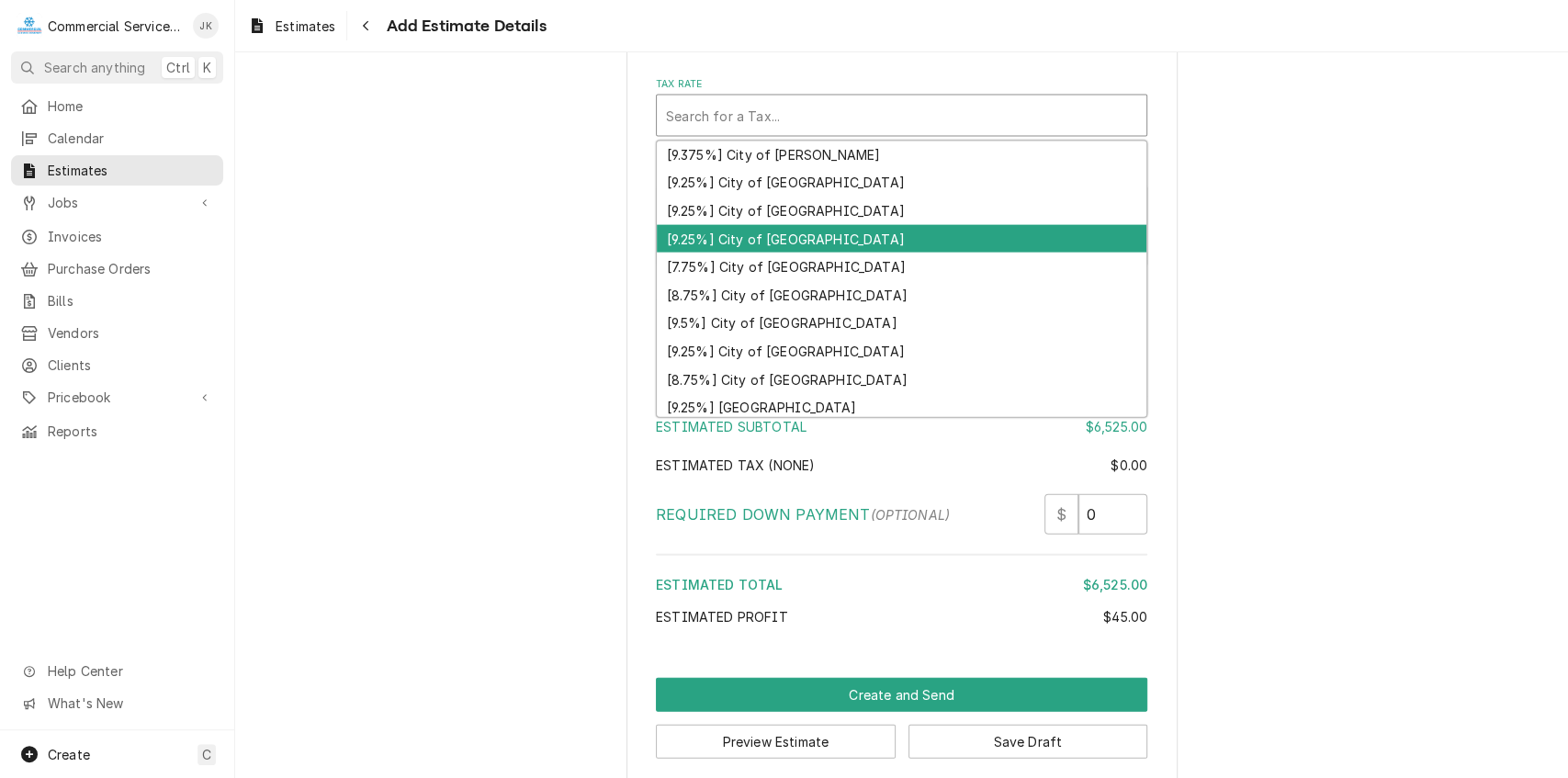
scroll to position [0, 0]
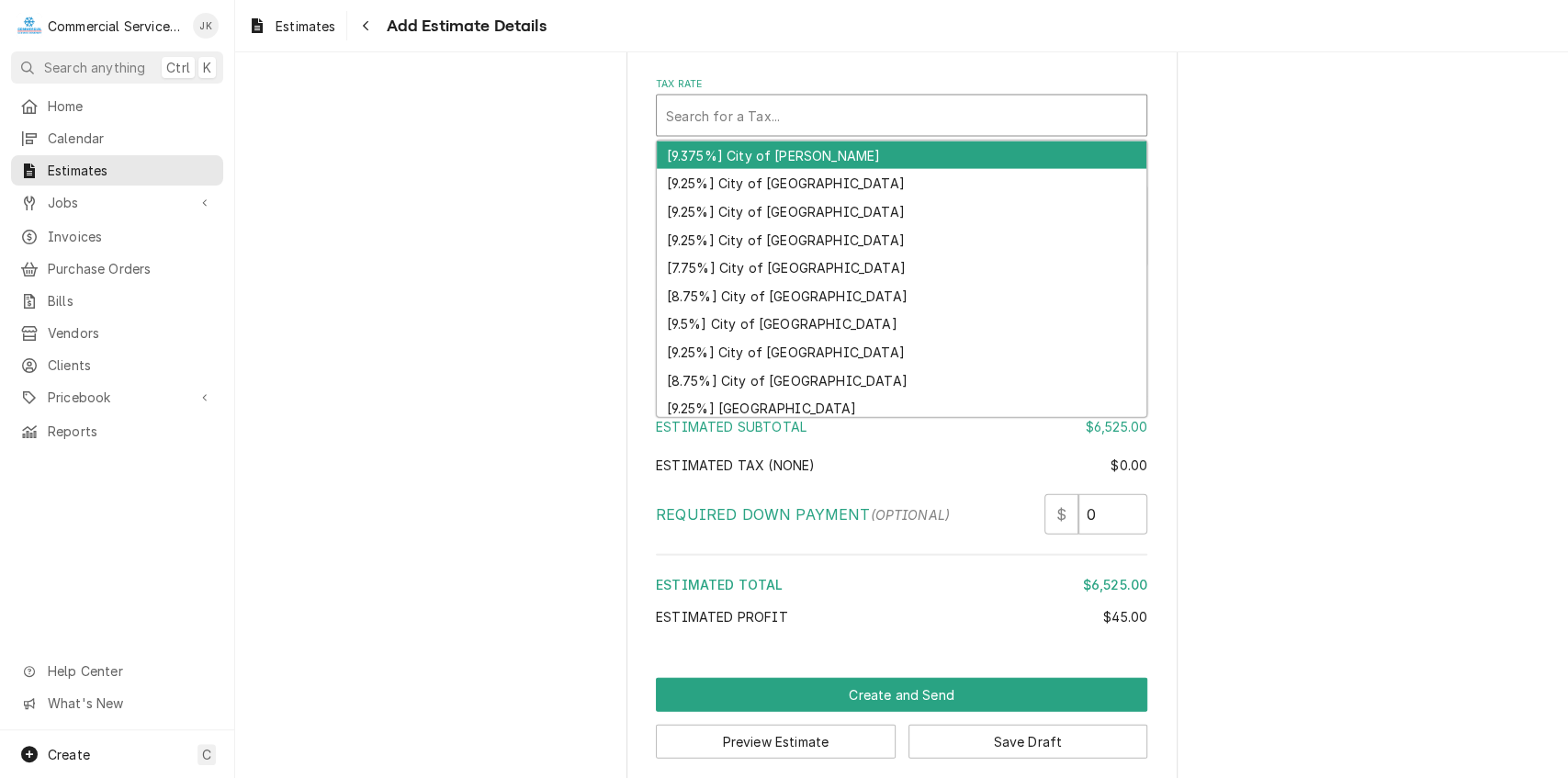
click at [710, 99] on div "Tax Rate" at bounding box center [901, 116] width 472 height 33
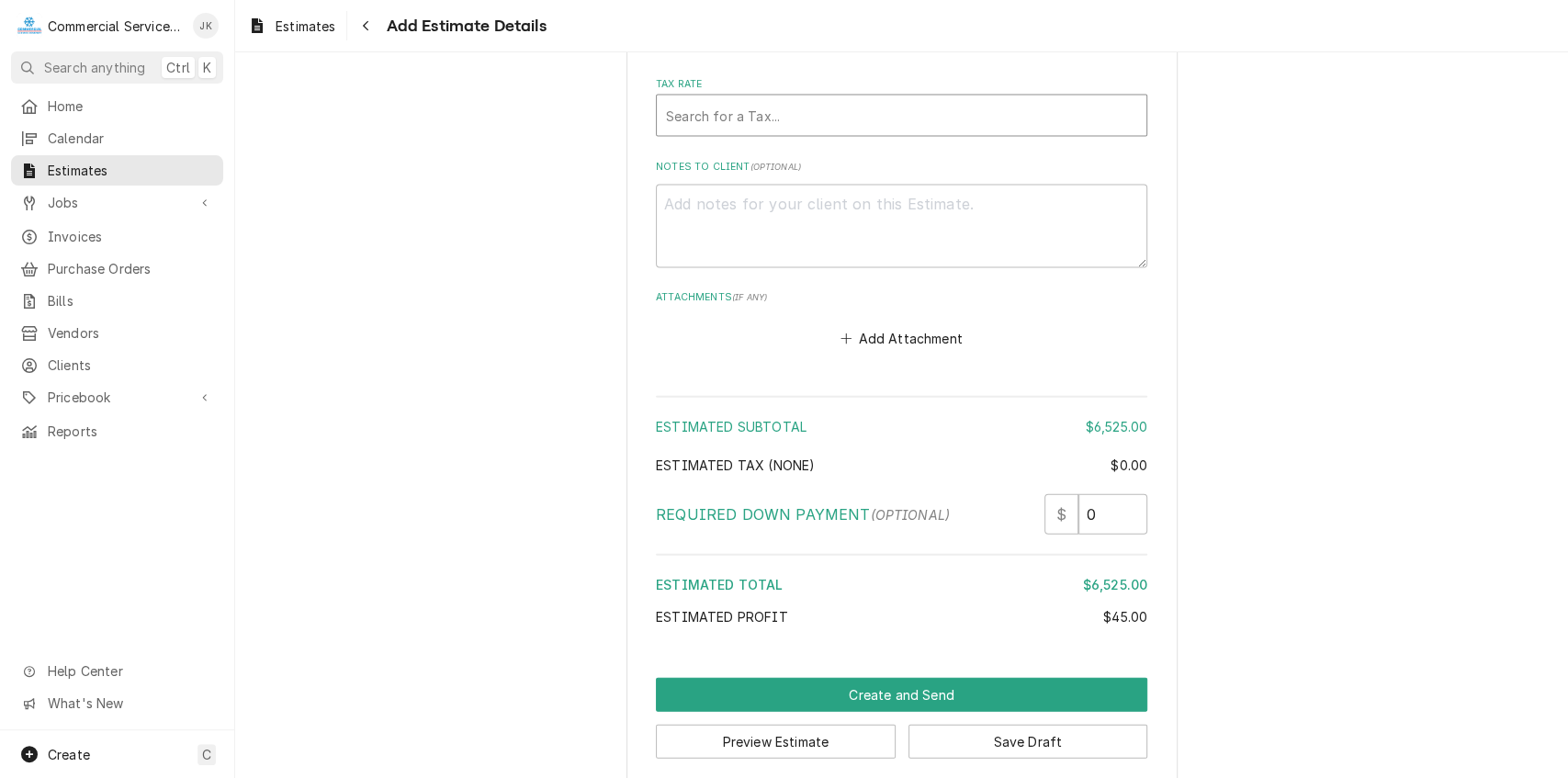
click at [674, 99] on div "Tax Rate" at bounding box center [901, 116] width 472 height 33
click at [716, 220] on textarea "Notes to Client ( optional )" at bounding box center [901, 226] width 492 height 84
click at [788, 725] on button "Preview Estimate" at bounding box center [775, 741] width 240 height 34
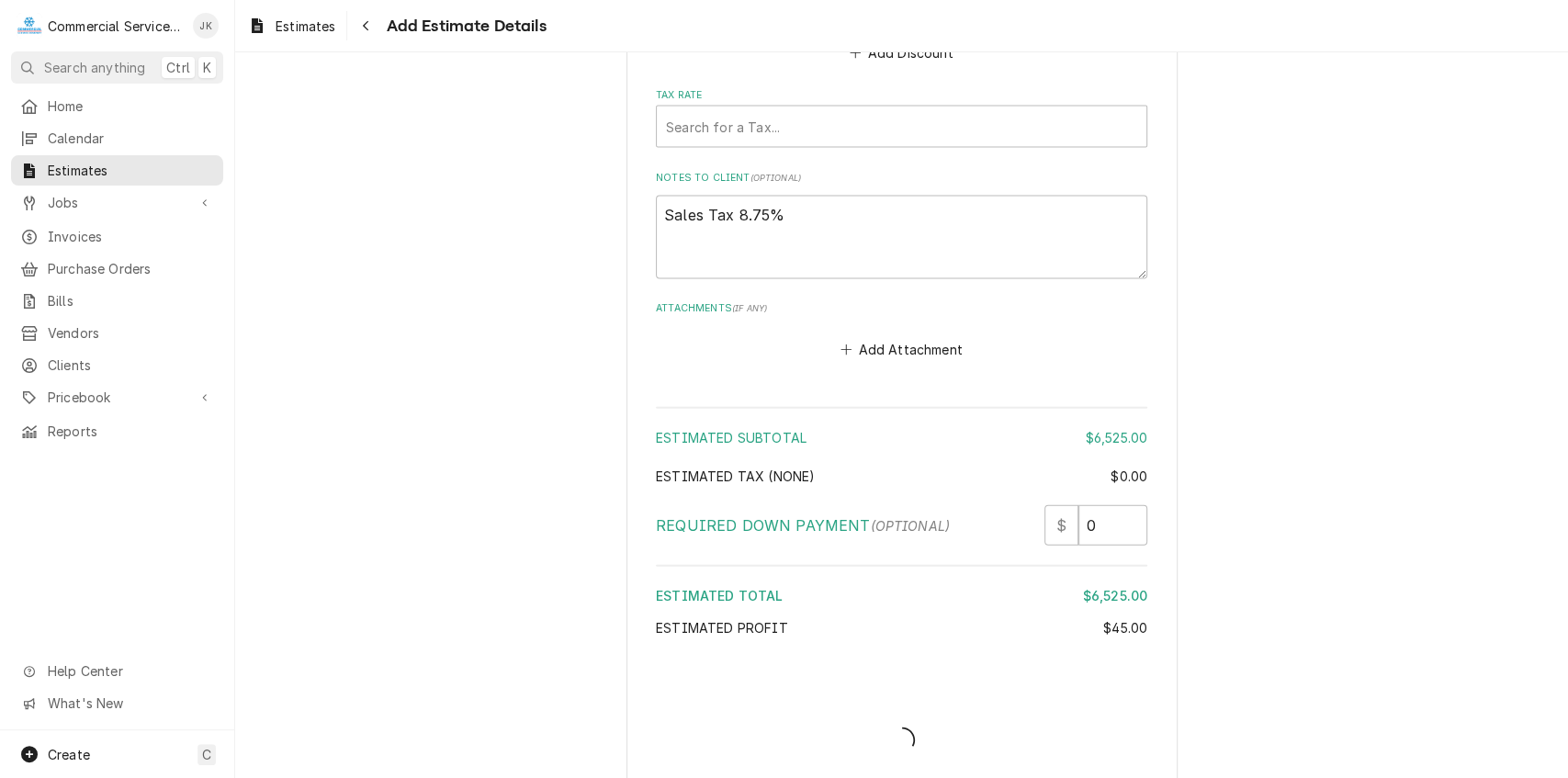
scroll to position [2721, 0]
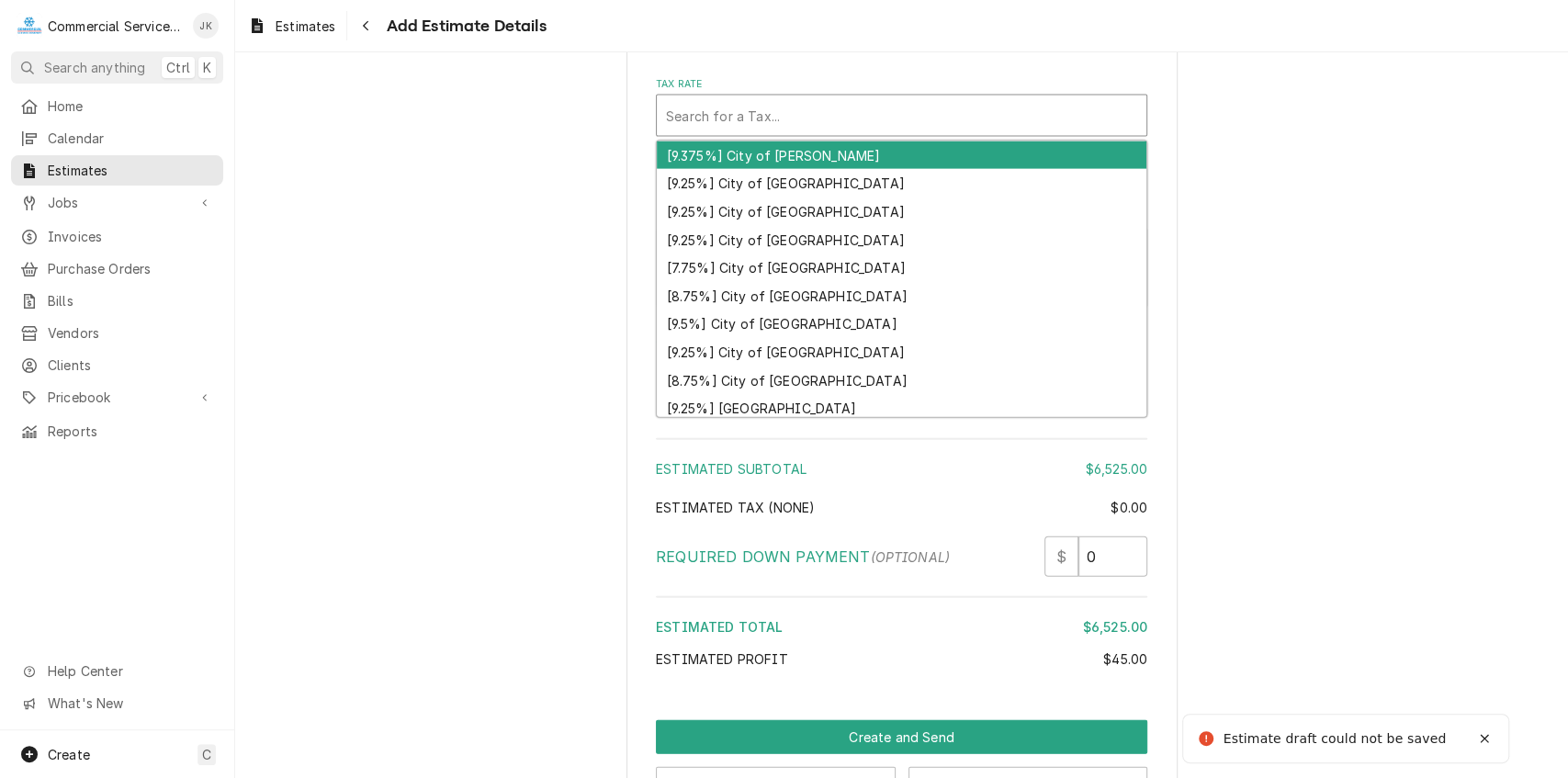
click at [711, 99] on div "Tax Rate" at bounding box center [901, 116] width 472 height 33
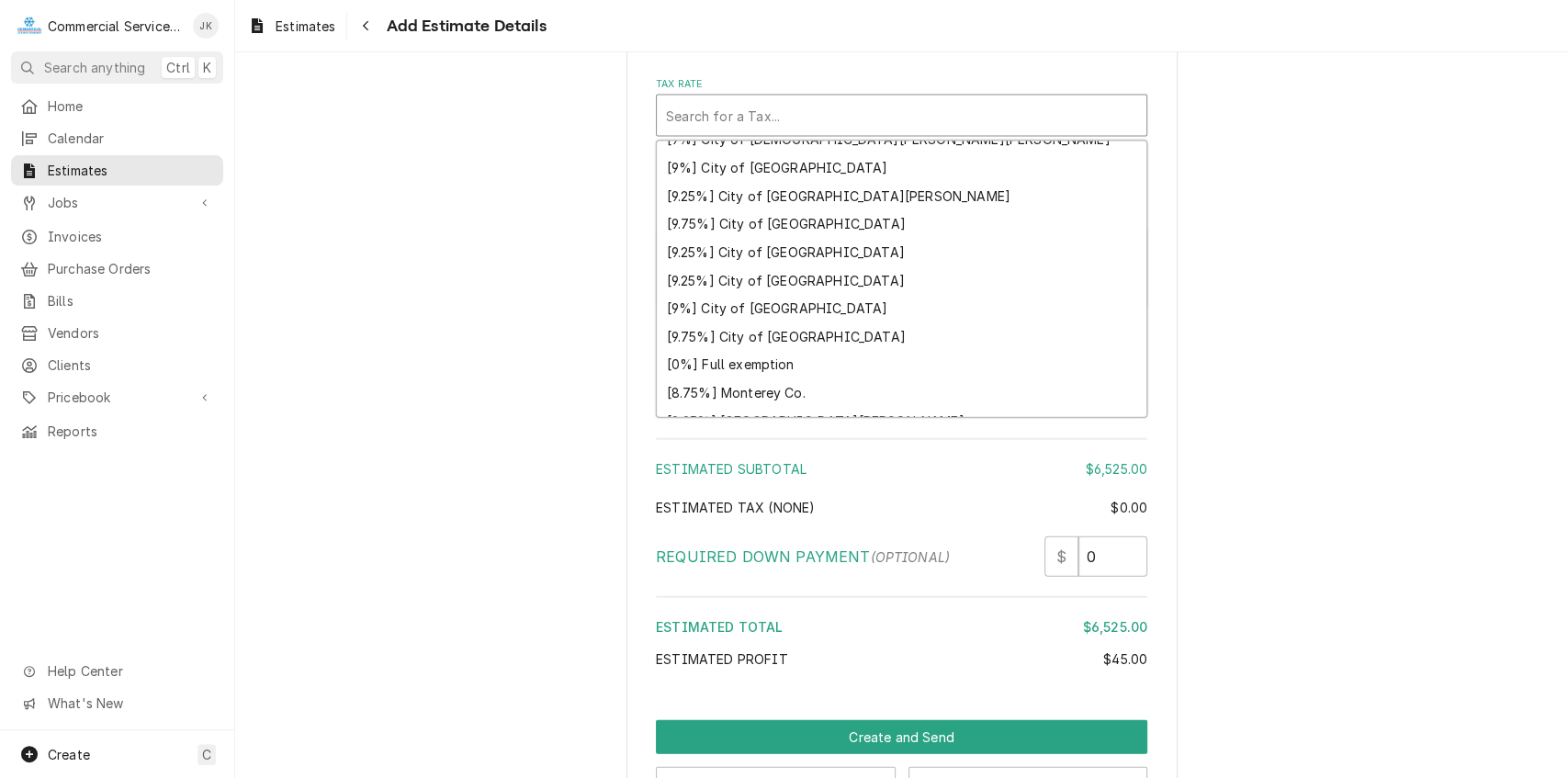
scroll to position [447, 0]
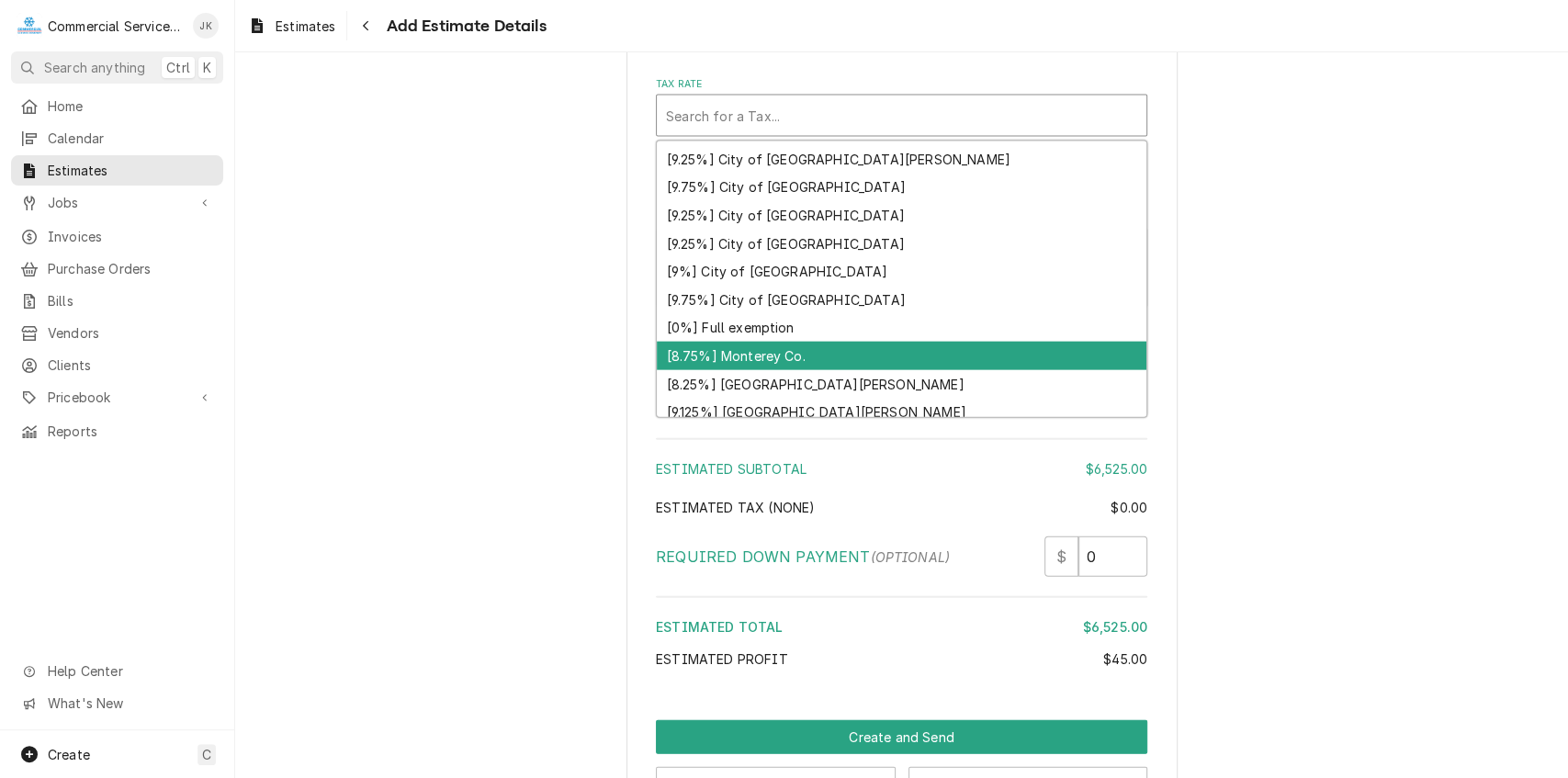
click at [732, 342] on div "[8.75%] Monterey Co." at bounding box center [901, 356] width 490 height 29
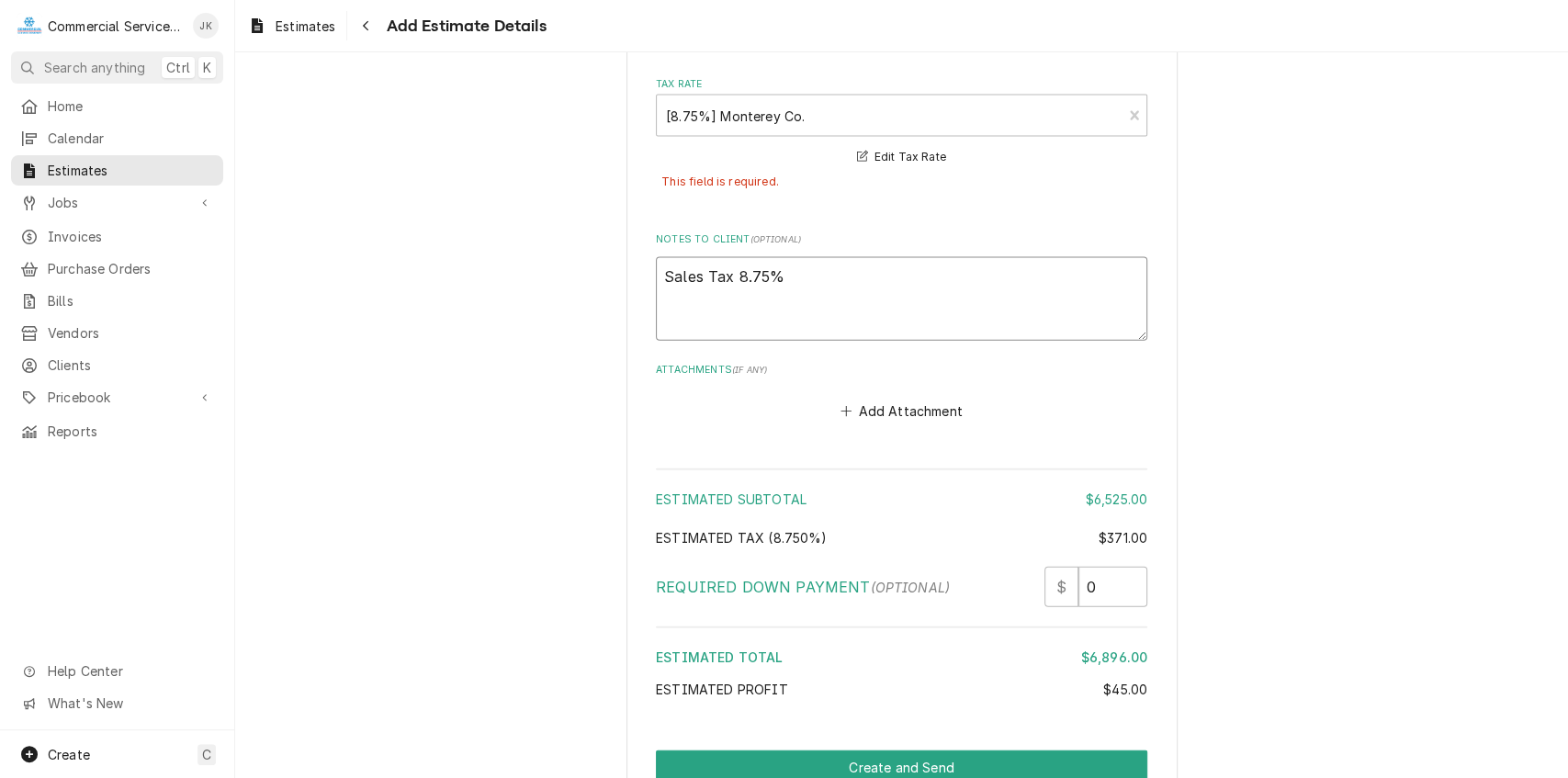
click at [784, 257] on textarea "Sales Tax 8.75%" at bounding box center [901, 299] width 492 height 84
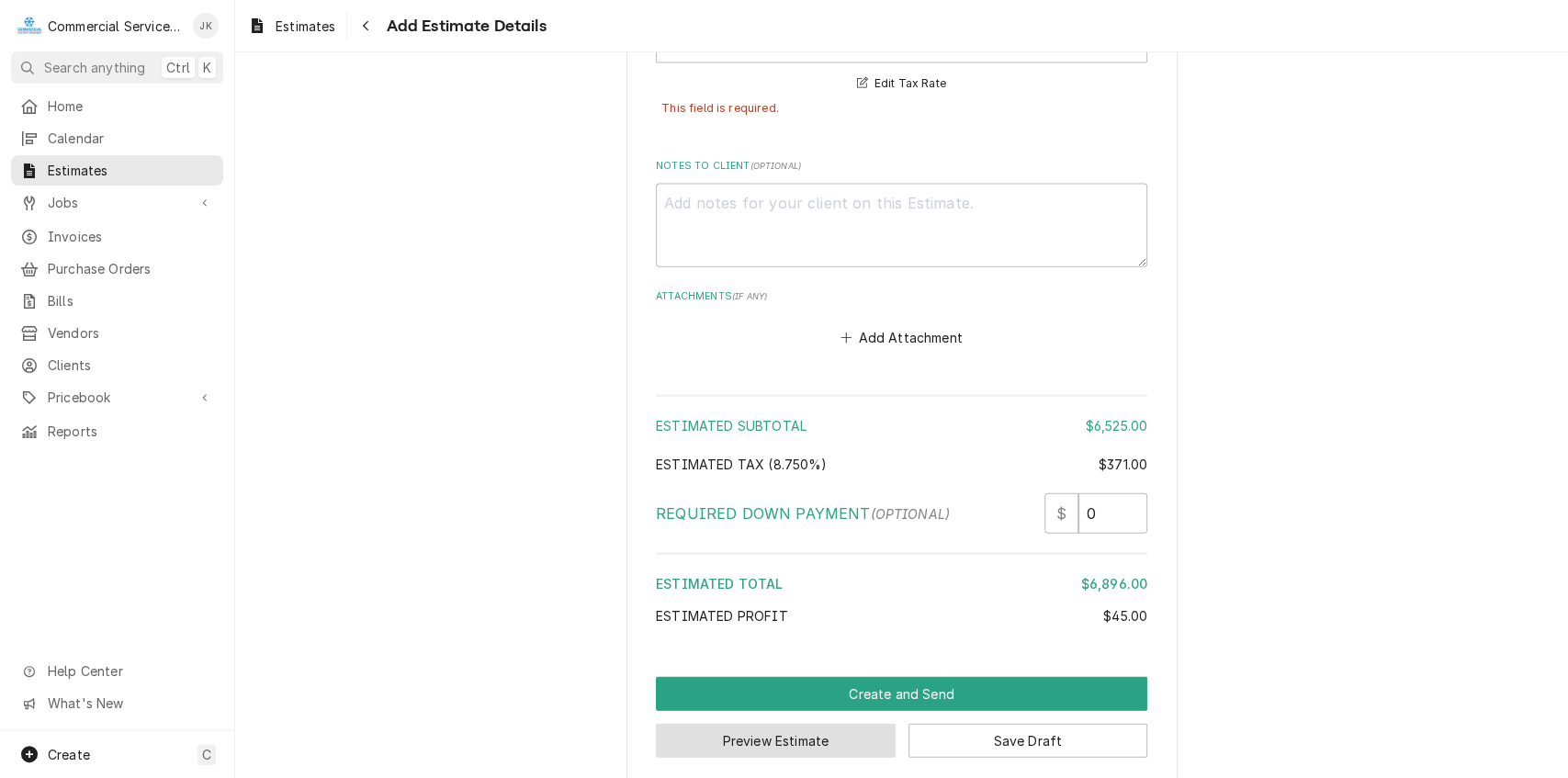
click at [773, 724] on button "Preview Estimate" at bounding box center [775, 740] width 240 height 34
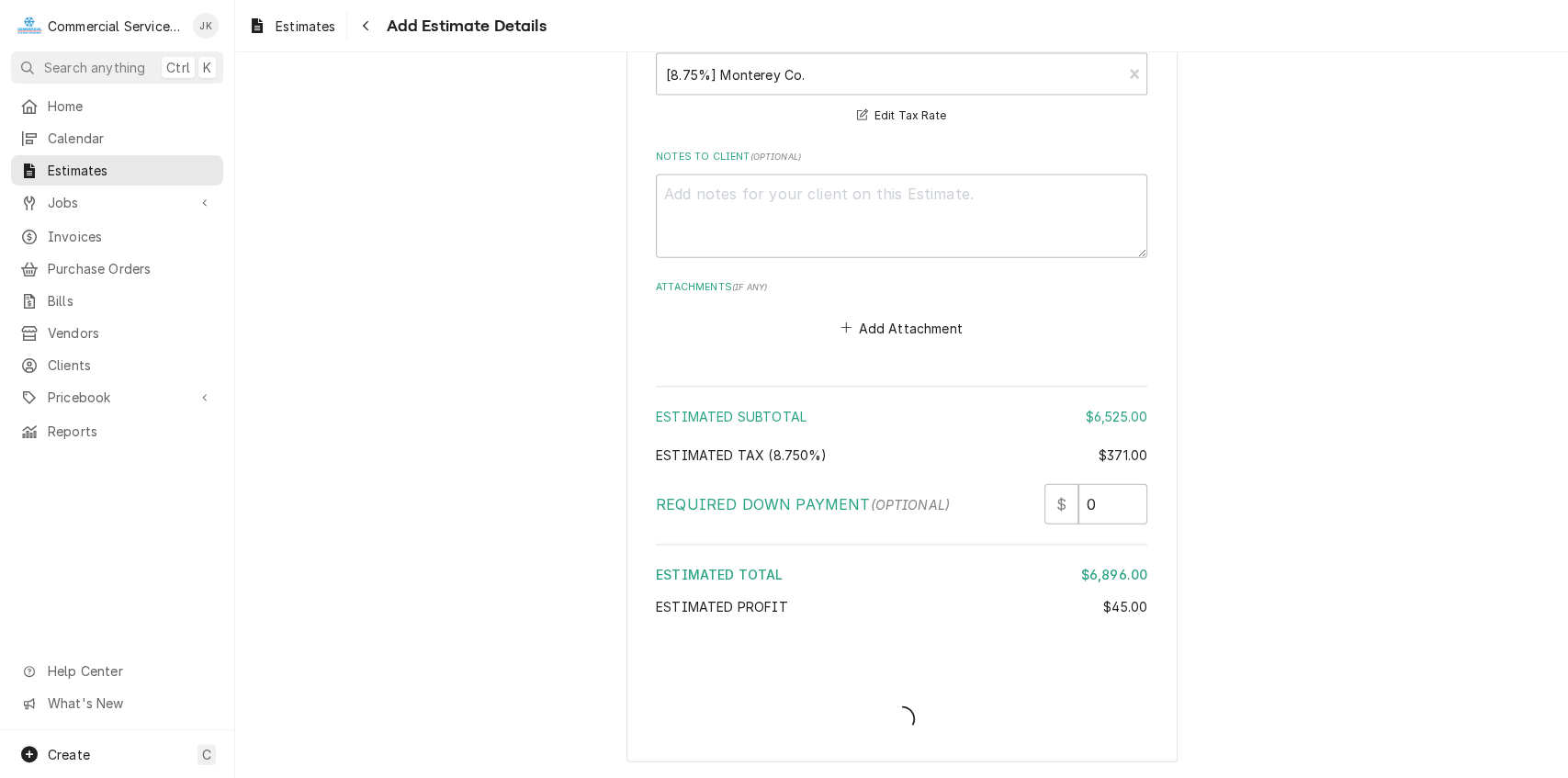
scroll to position [2741, 0]
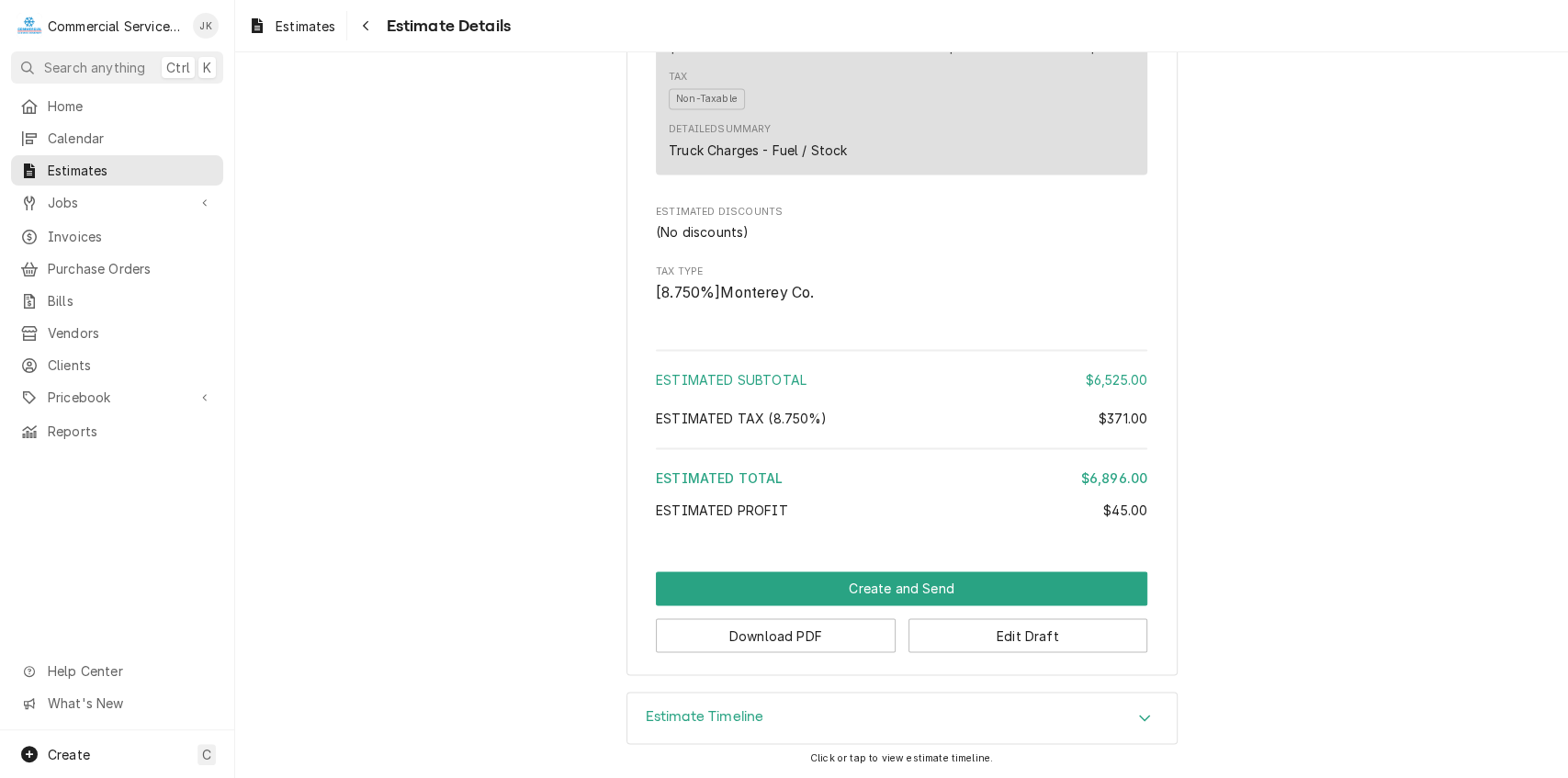
scroll to position [1845, 0]
click at [751, 634] on button "Download PDF" at bounding box center [775, 635] width 240 height 34
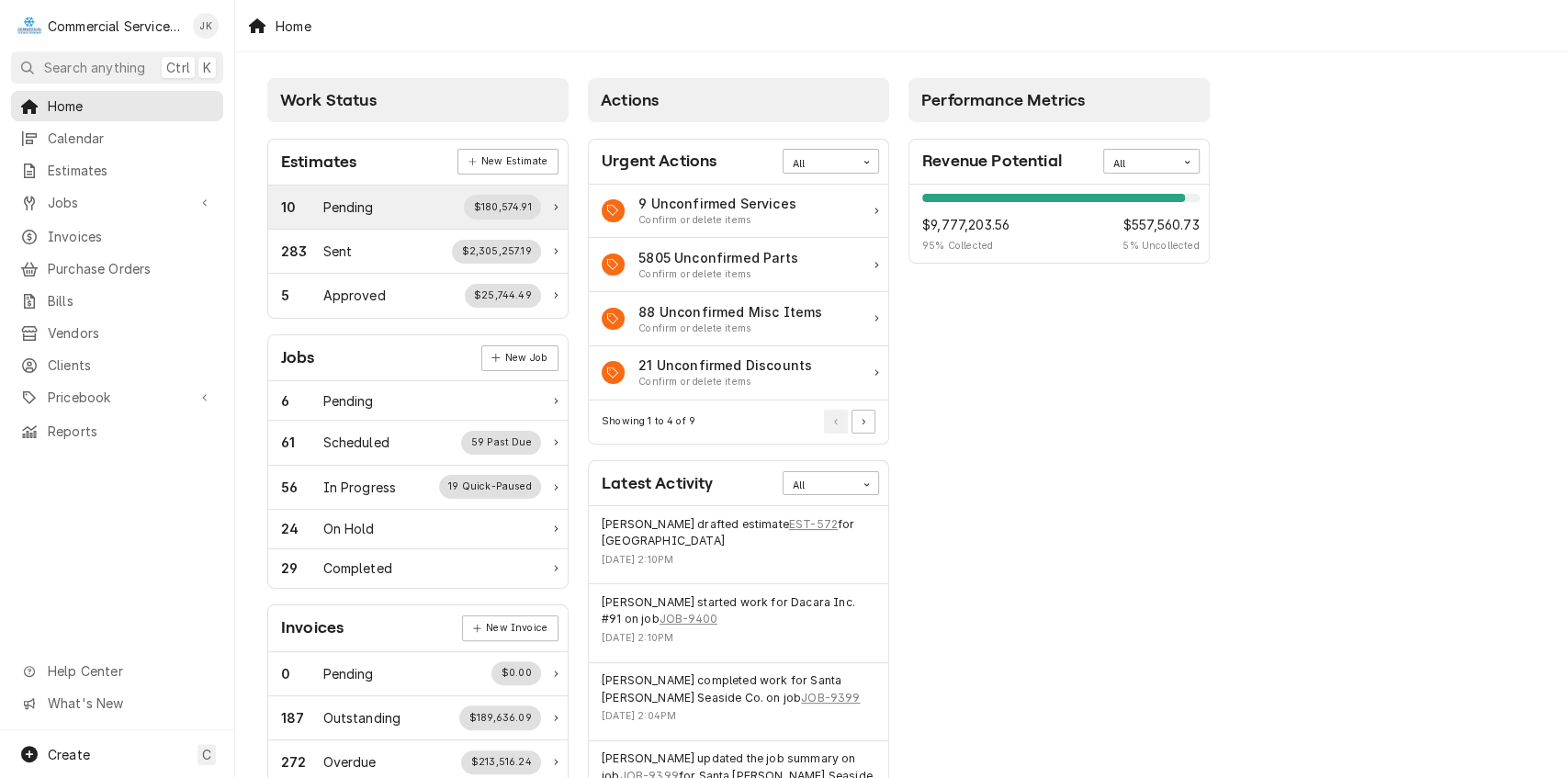
click at [361, 209] on div "Pending" at bounding box center [349, 207] width 51 height 19
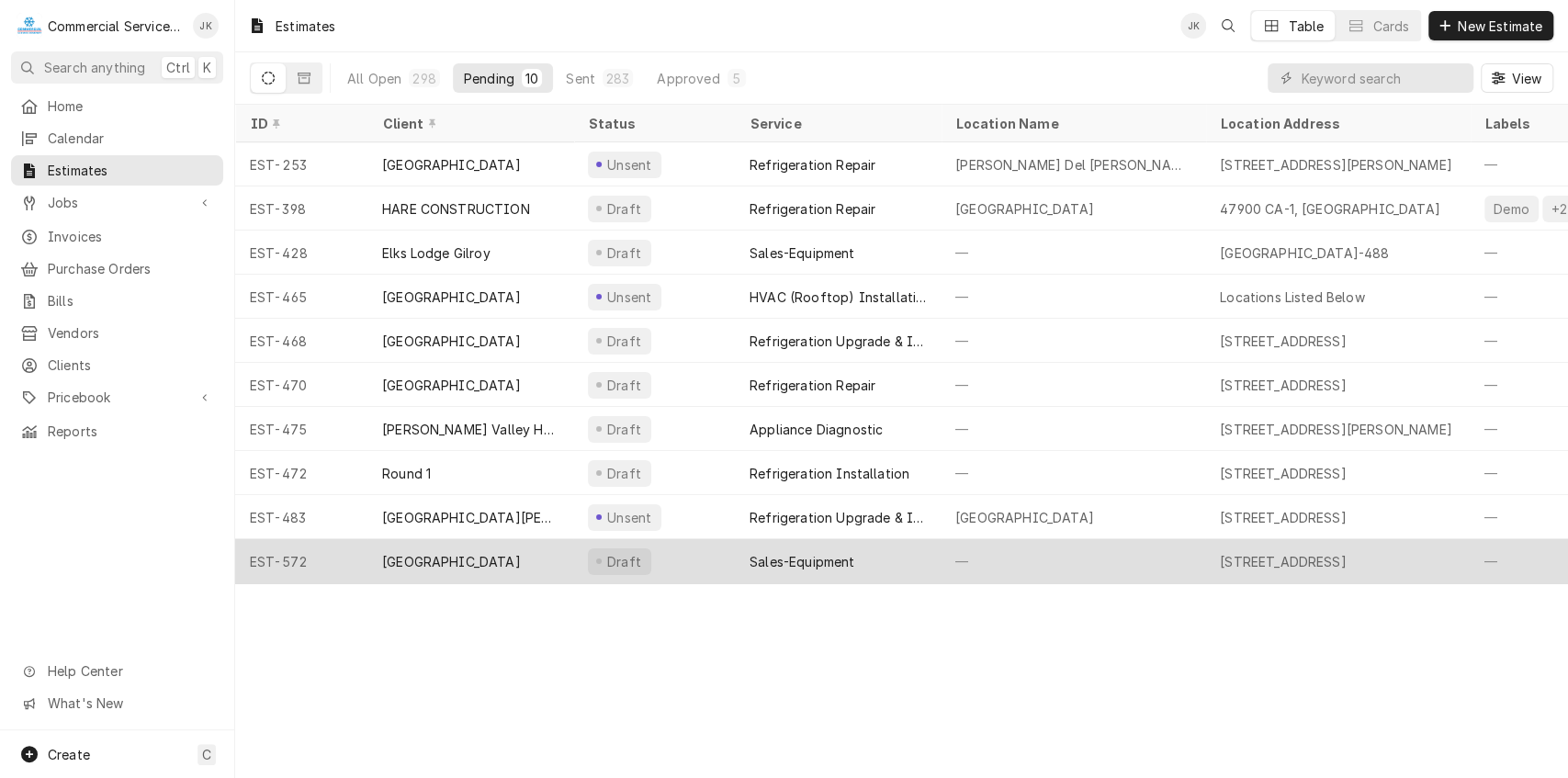
click at [717, 565] on div "Draft" at bounding box center [654, 561] width 162 height 44
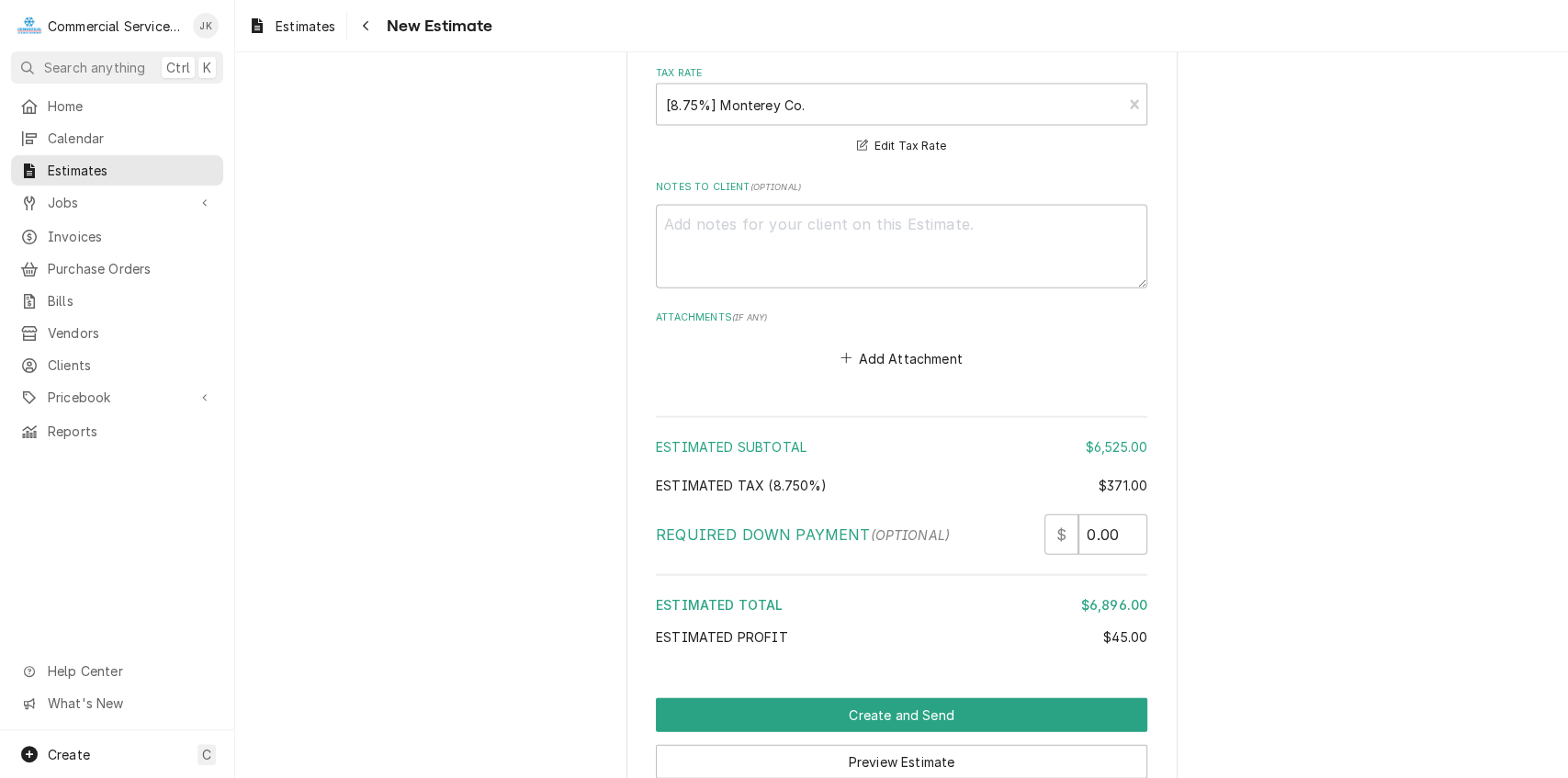
scroll to position [2870, 0]
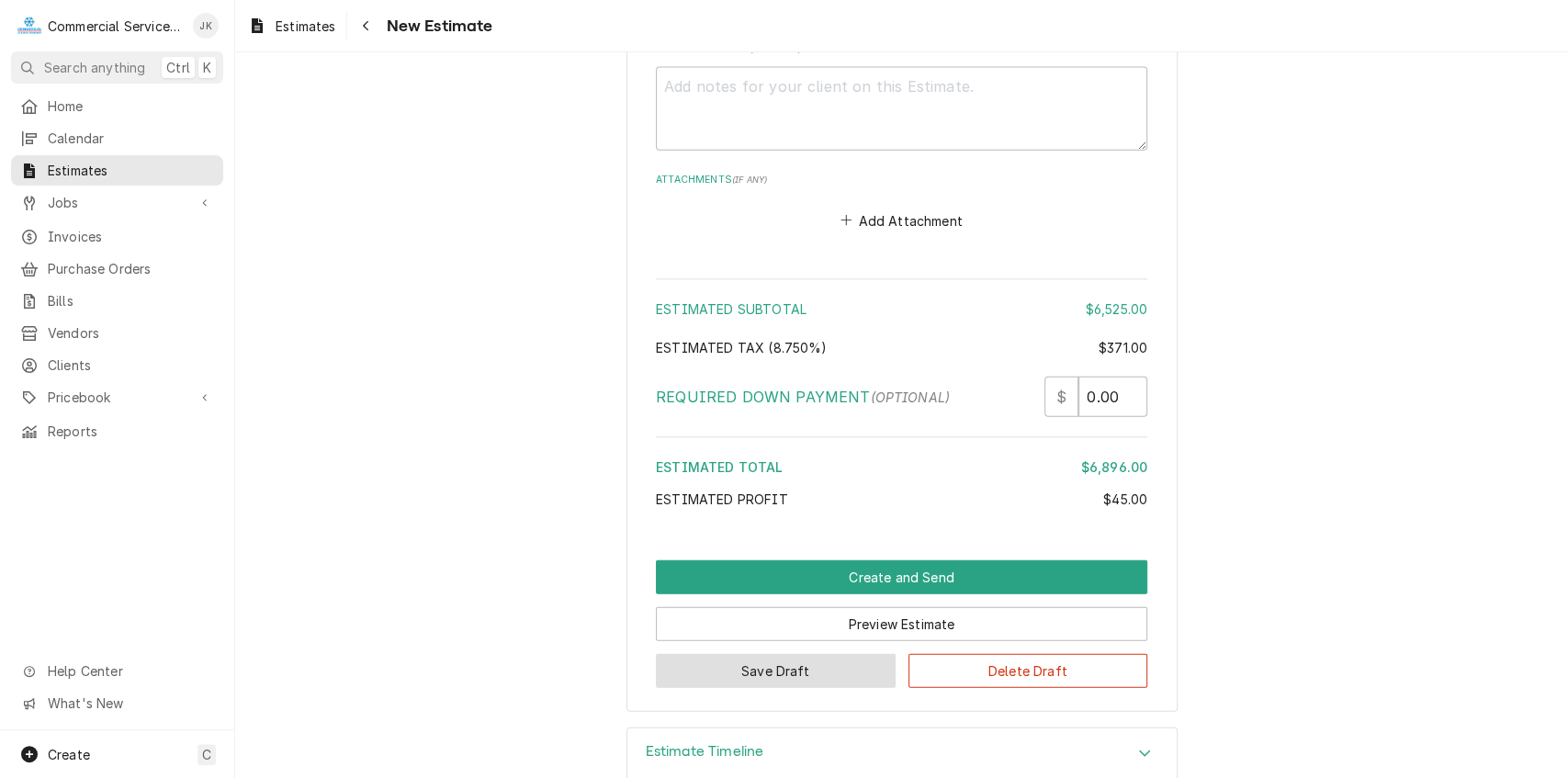
click at [787, 654] on button "Save Draft" at bounding box center [775, 670] width 240 height 34
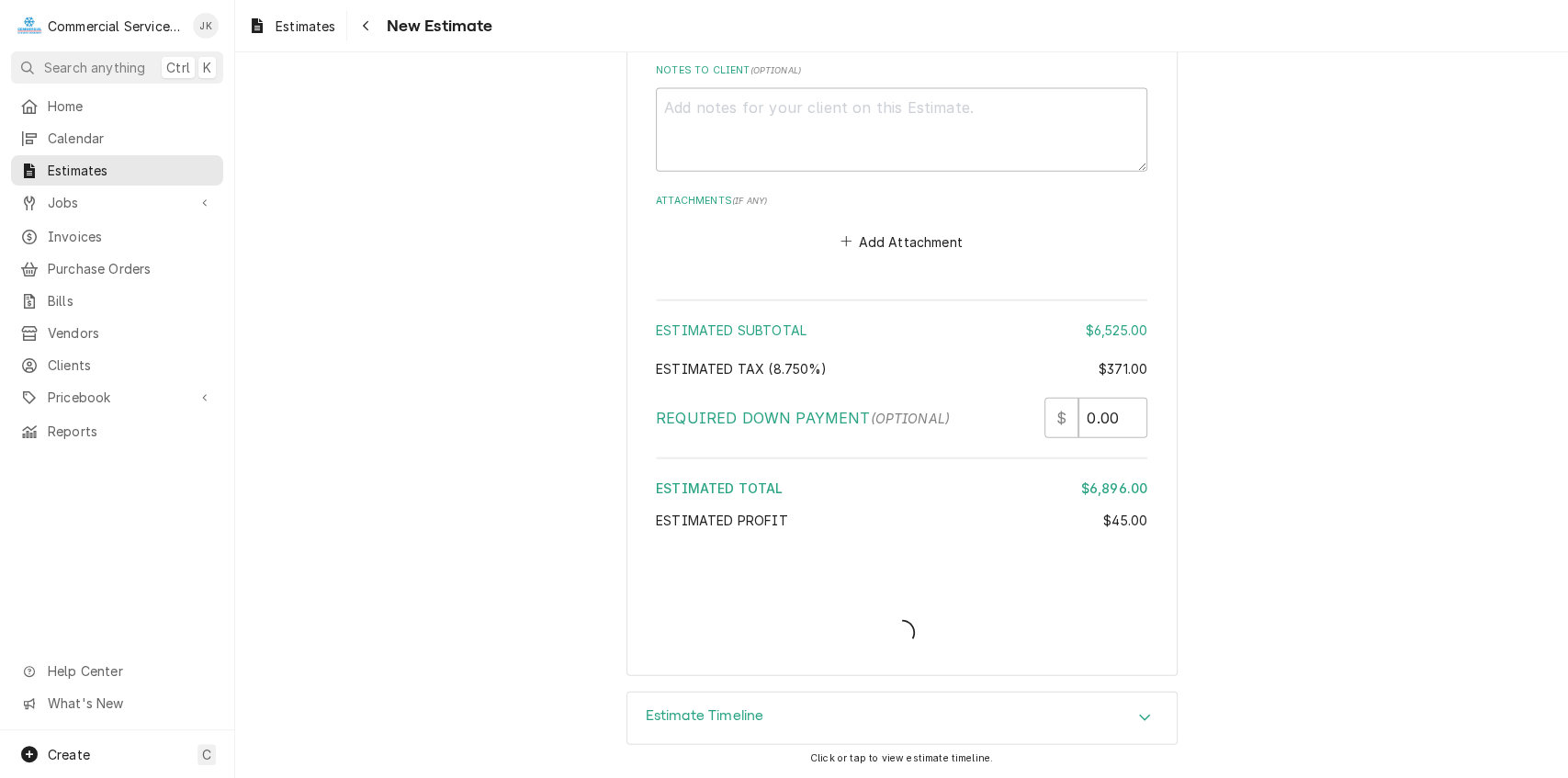
scroll to position [2828, 0]
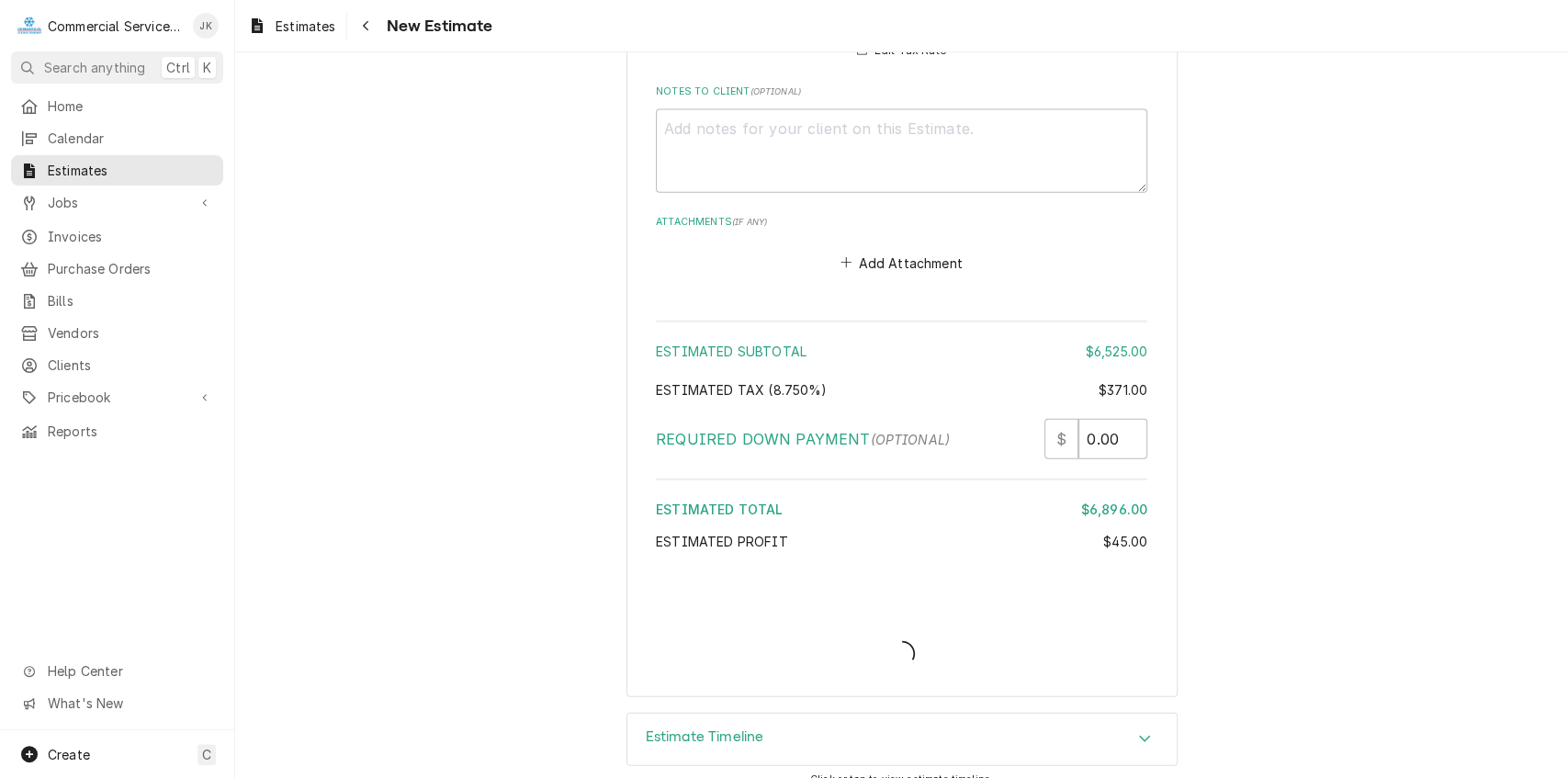
type textarea "x"
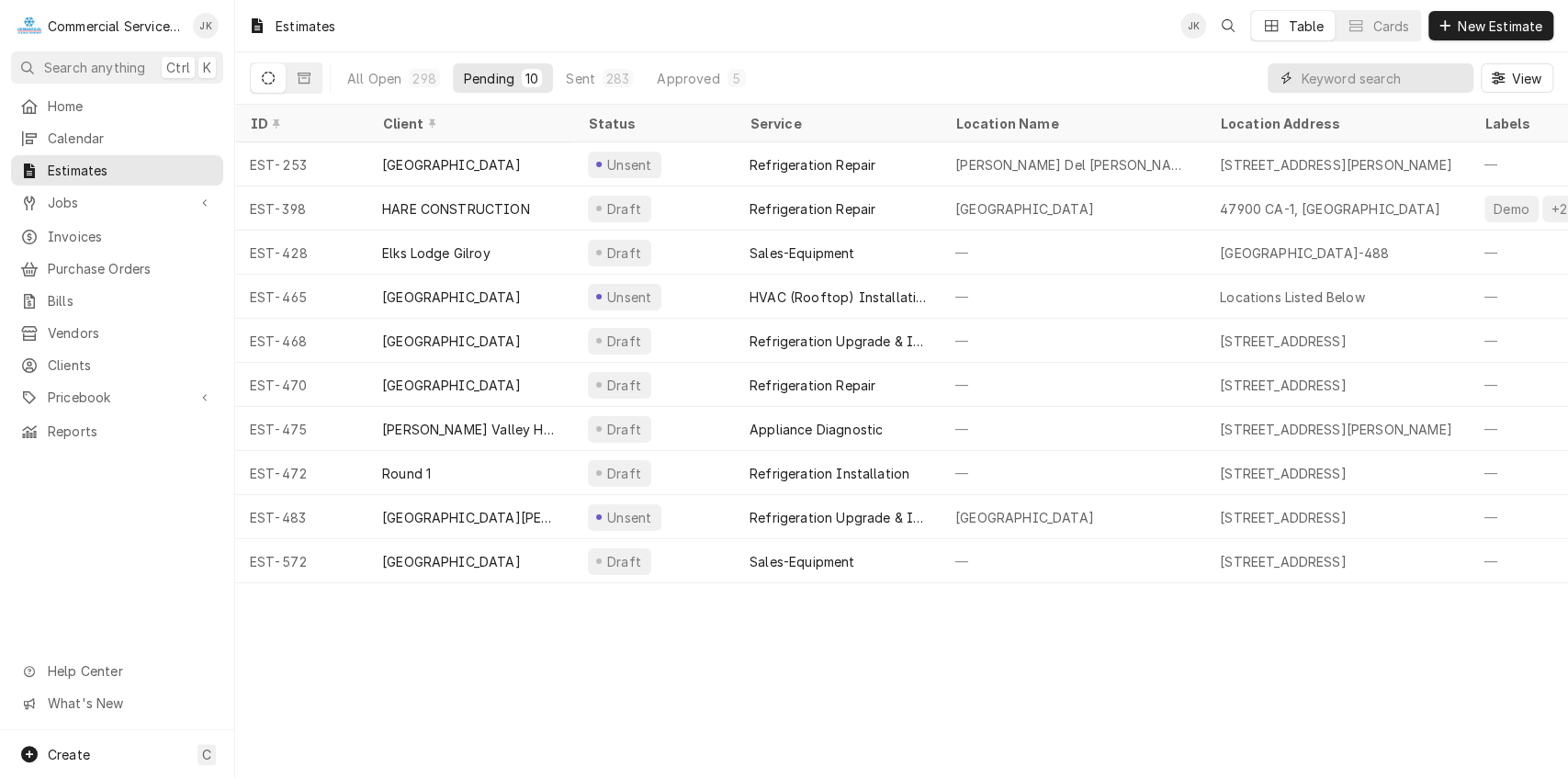
click at [1319, 79] on input "Dynamic Content Wrapper" at bounding box center [1383, 78] width 164 height 29
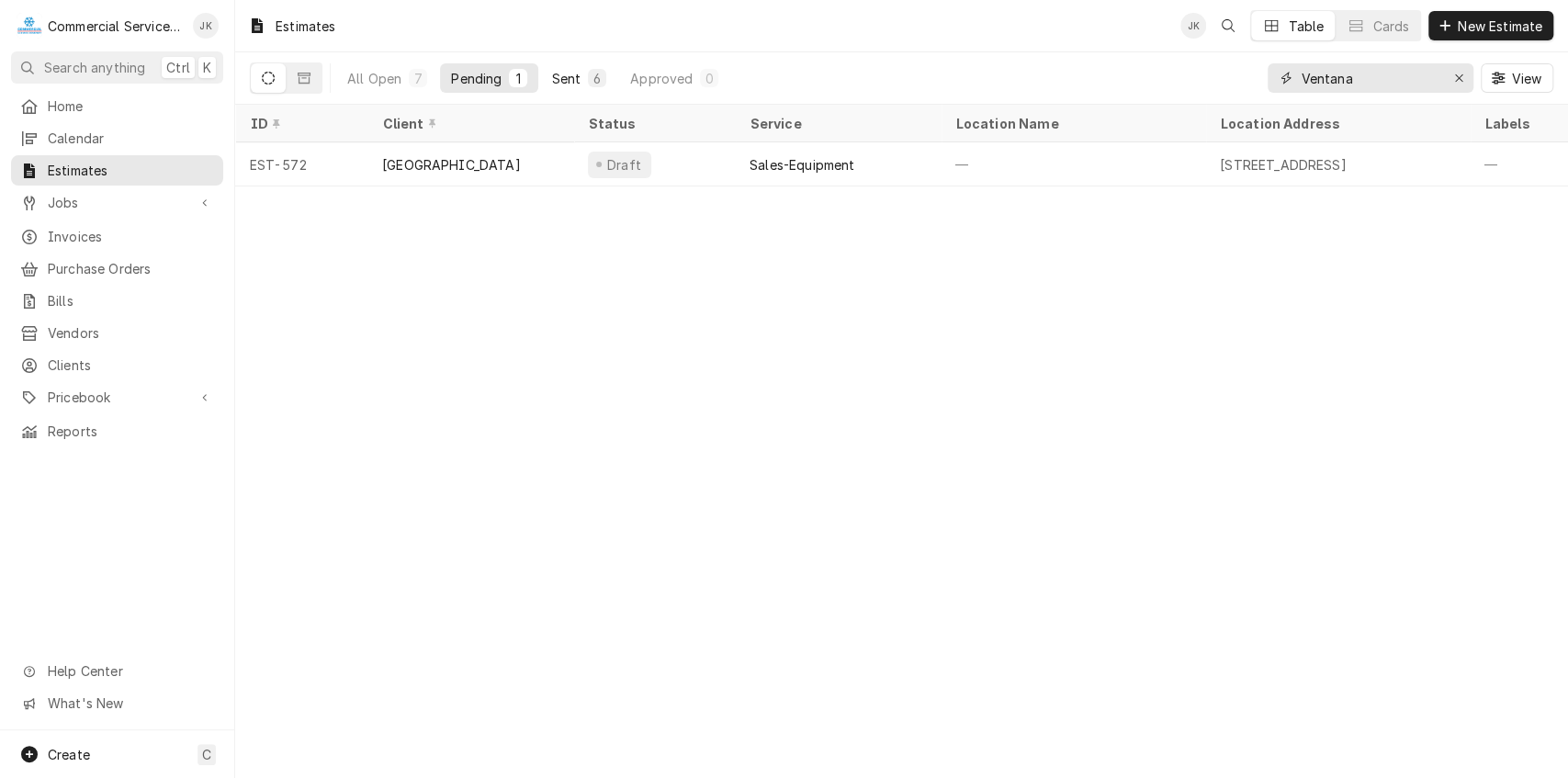
type input "Ventana"
click at [601, 71] on div "6" at bounding box center [597, 78] width 11 height 19
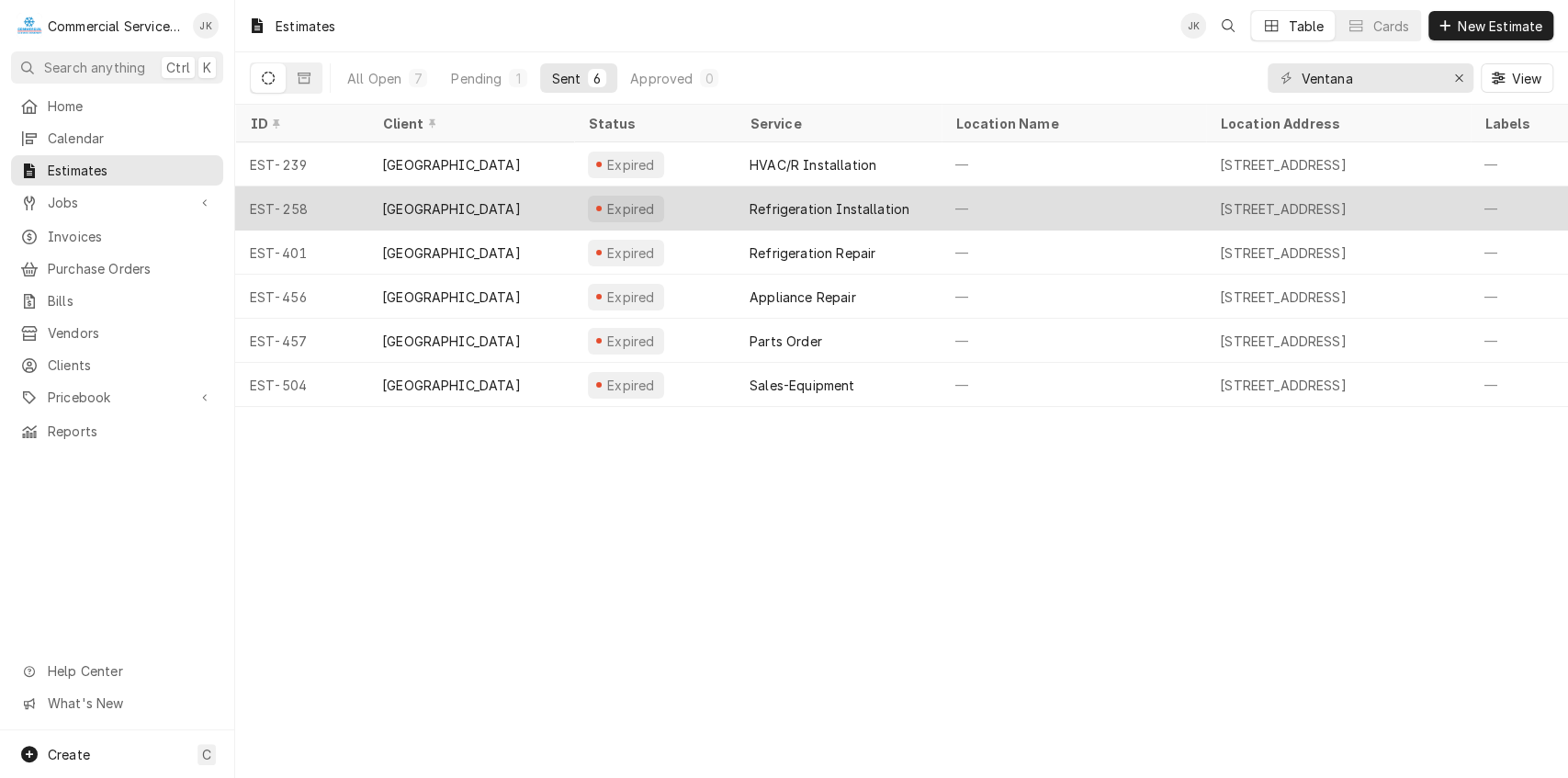
click at [486, 191] on div "[GEOGRAPHIC_DATA]" at bounding box center [471, 209] width 206 height 44
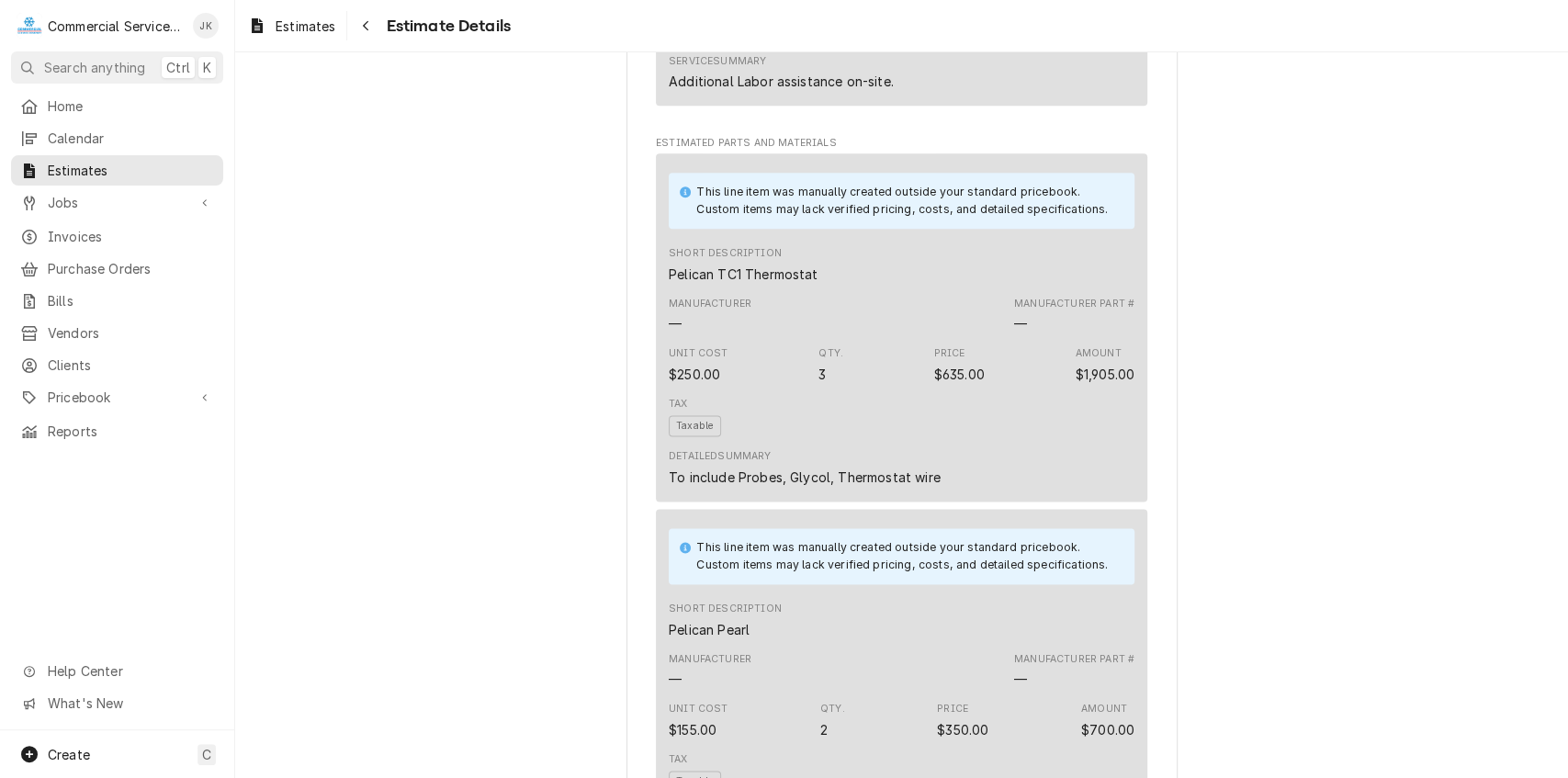
scroll to position [1641, 0]
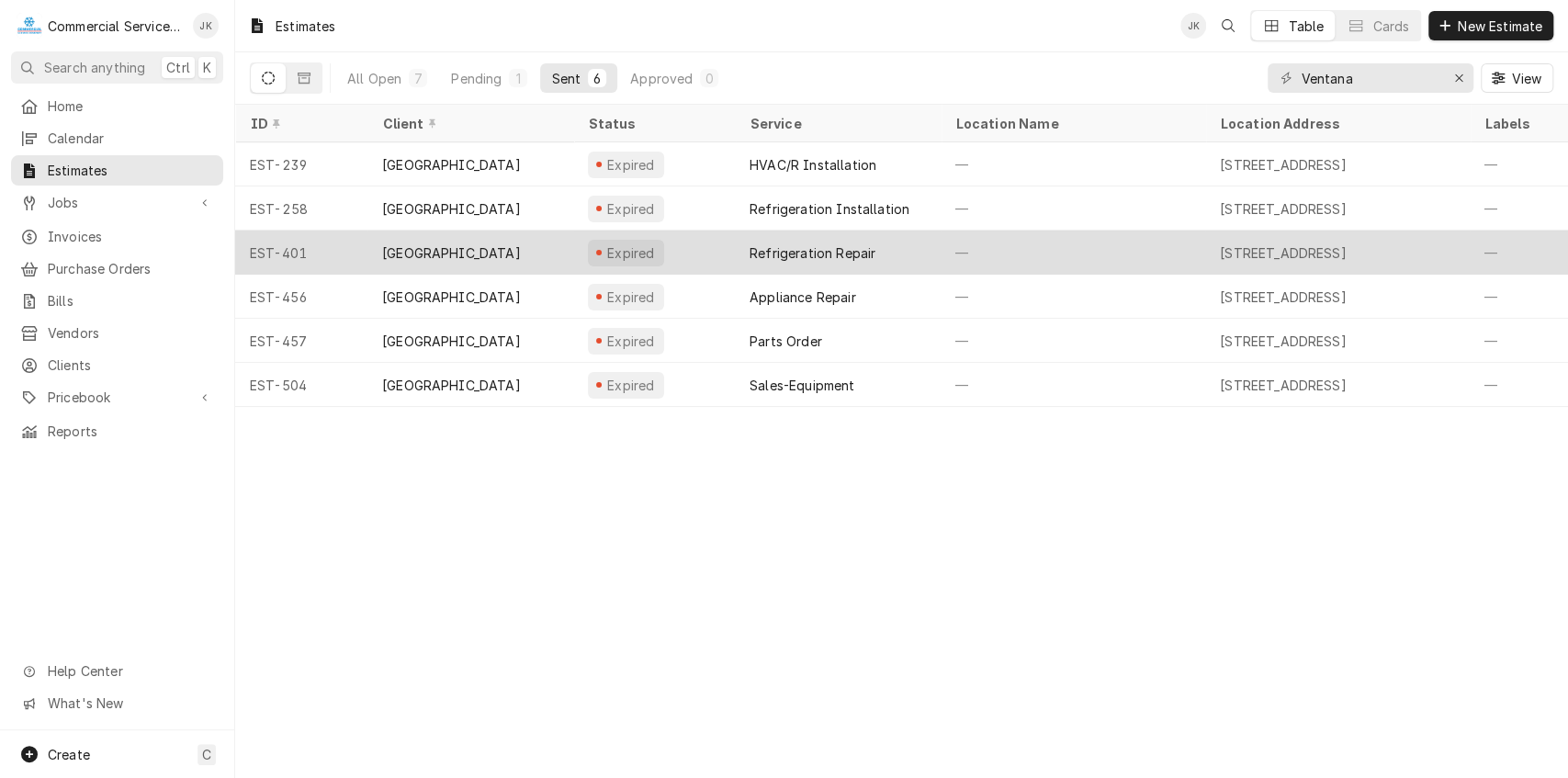
click at [778, 248] on div "Refrigeration Repair" at bounding box center [812, 253] width 126 height 19
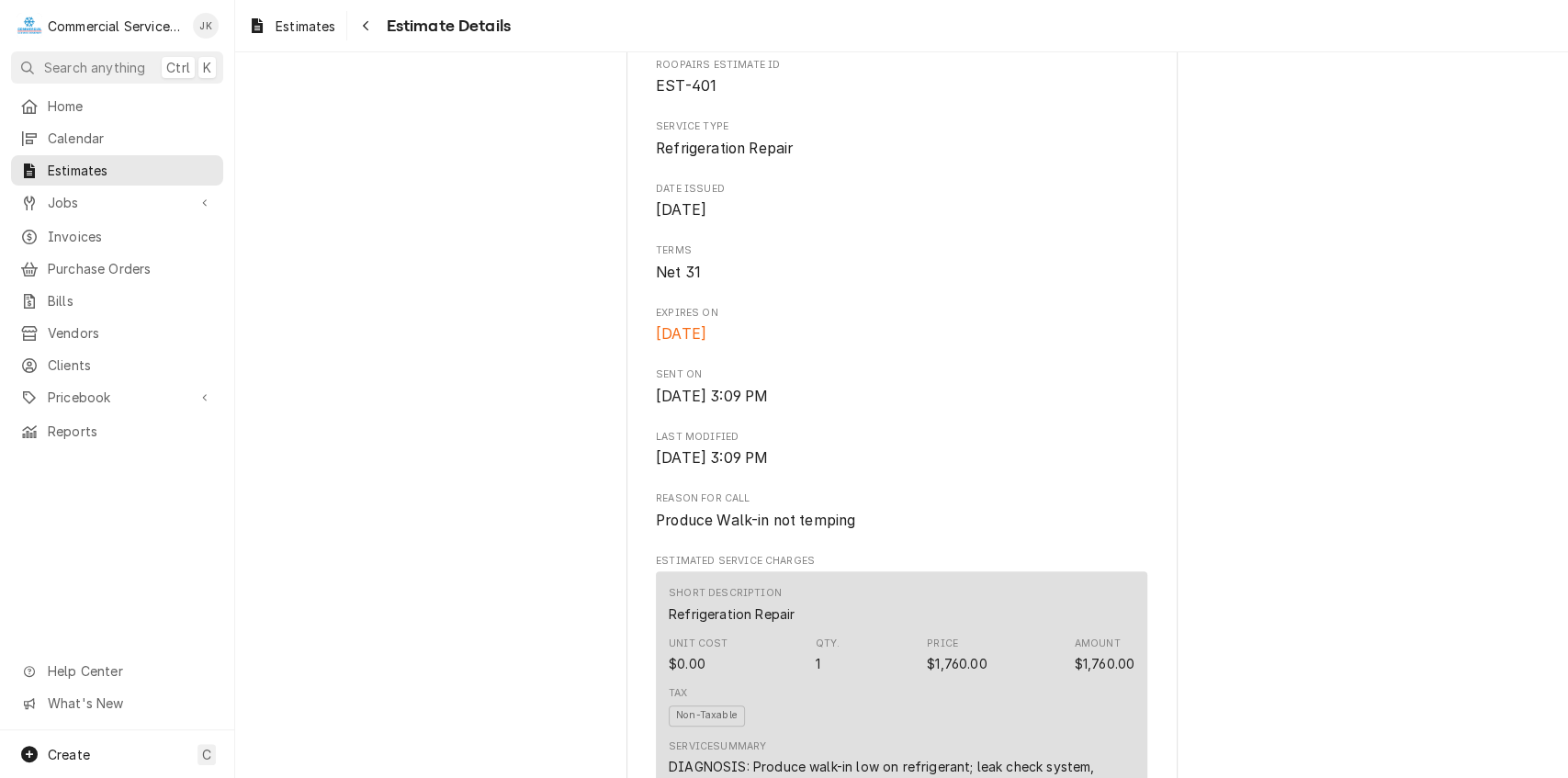
scroll to position [580, 0]
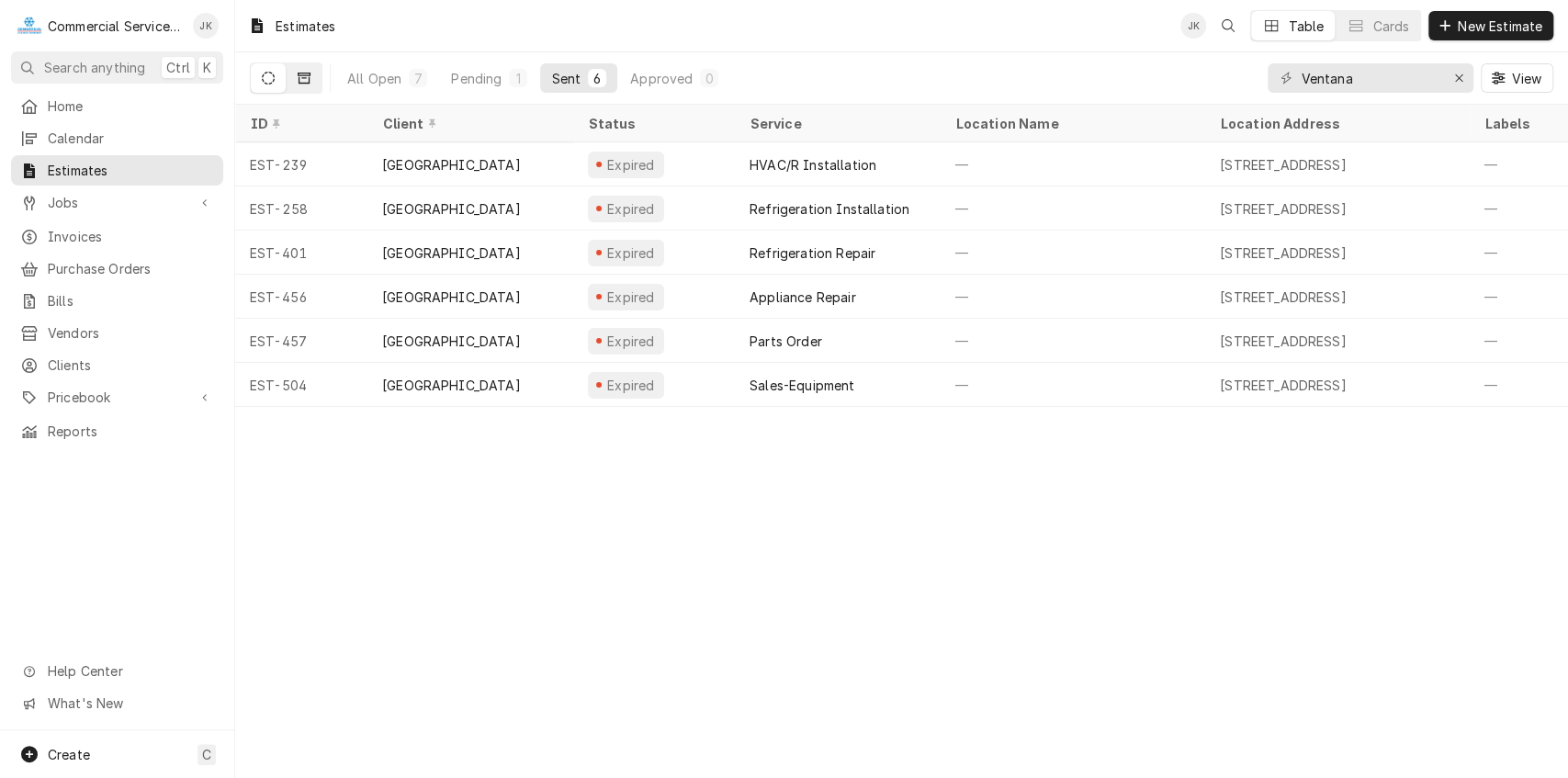
click at [298, 74] on icon "Dynamic Content Wrapper" at bounding box center [304, 78] width 13 height 11
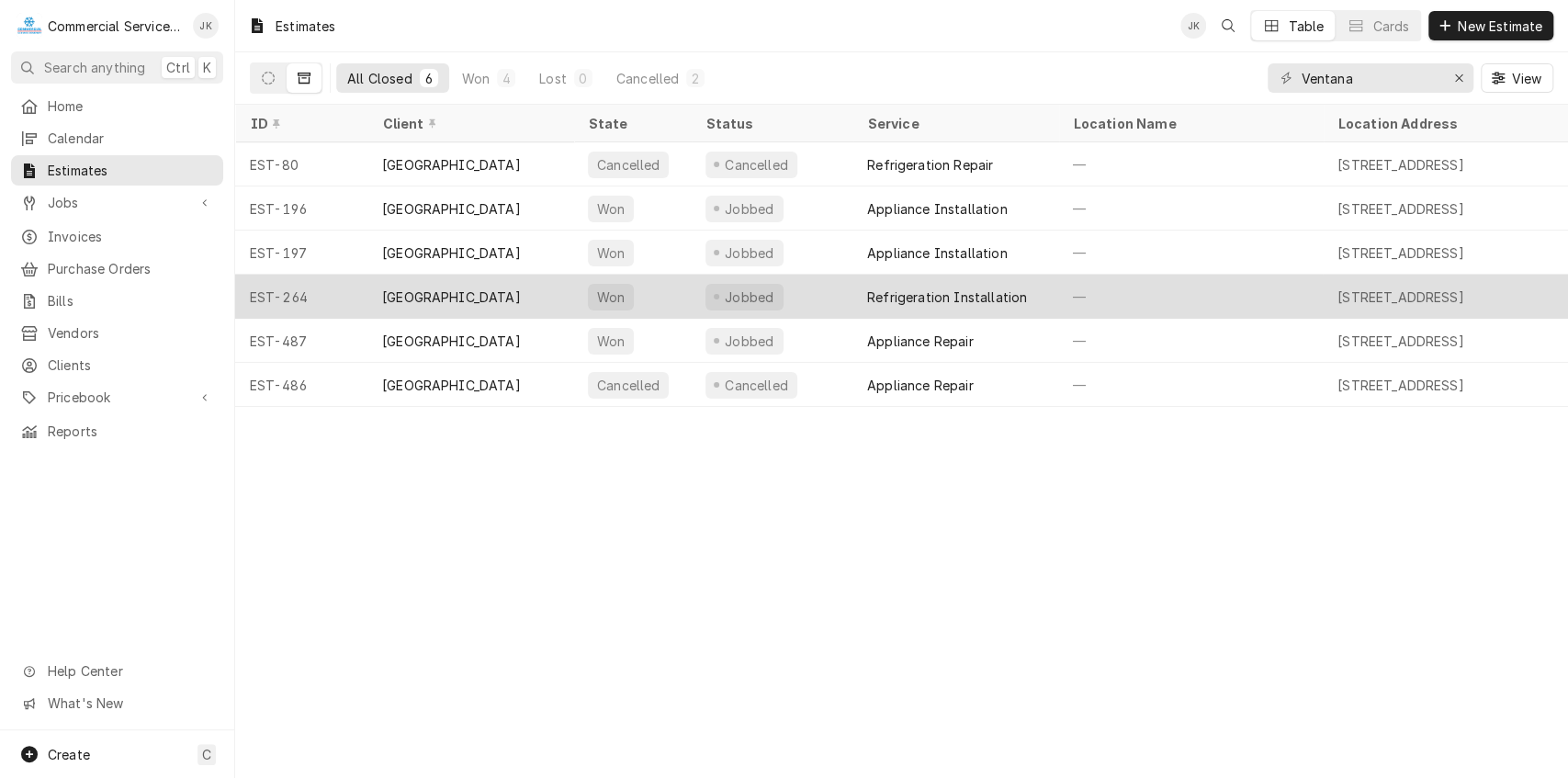
click at [753, 292] on div "Jobbed" at bounding box center [749, 297] width 54 height 19
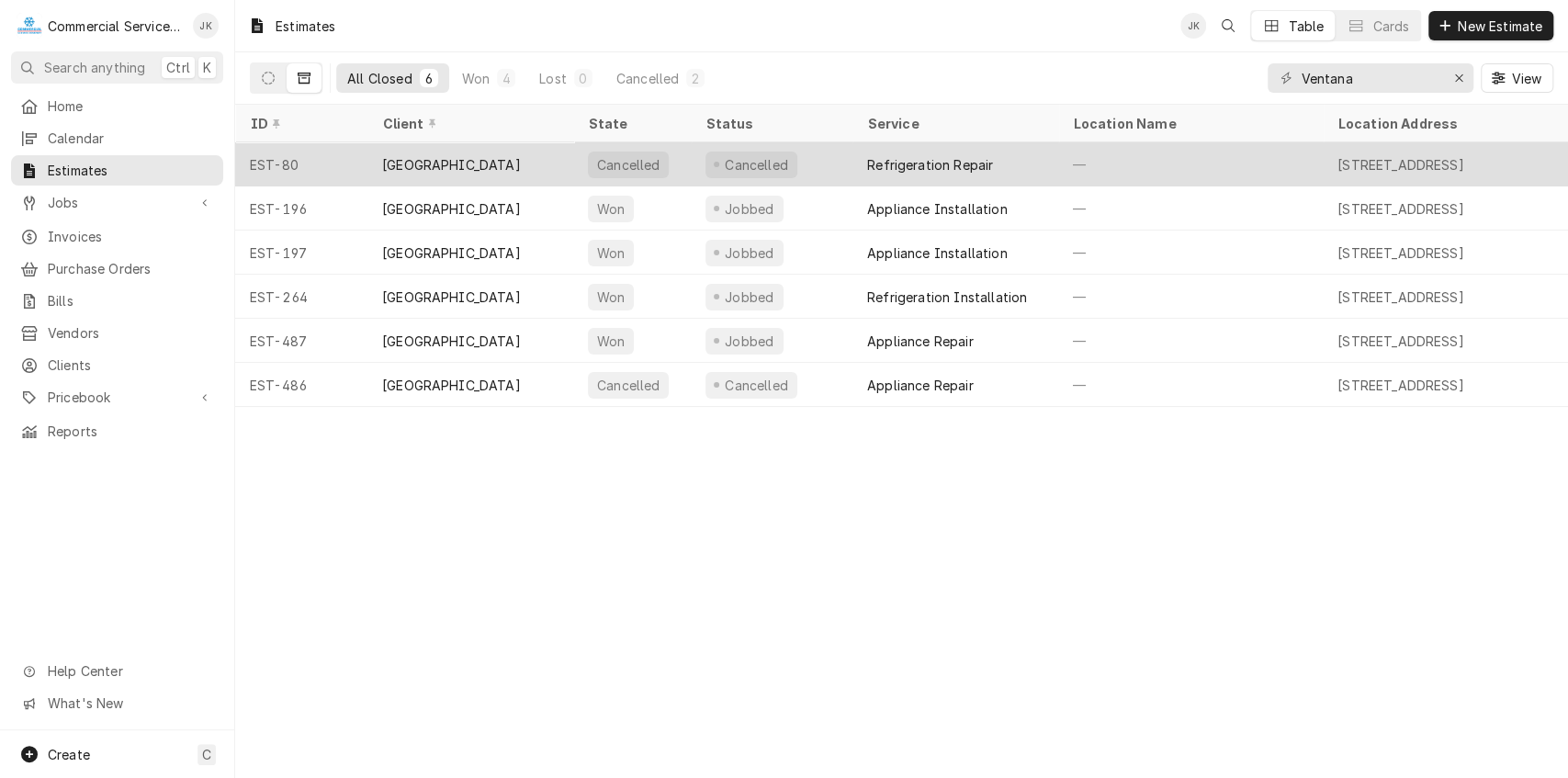
click at [878, 164] on div "Refrigeration Repair" at bounding box center [930, 165] width 126 height 19
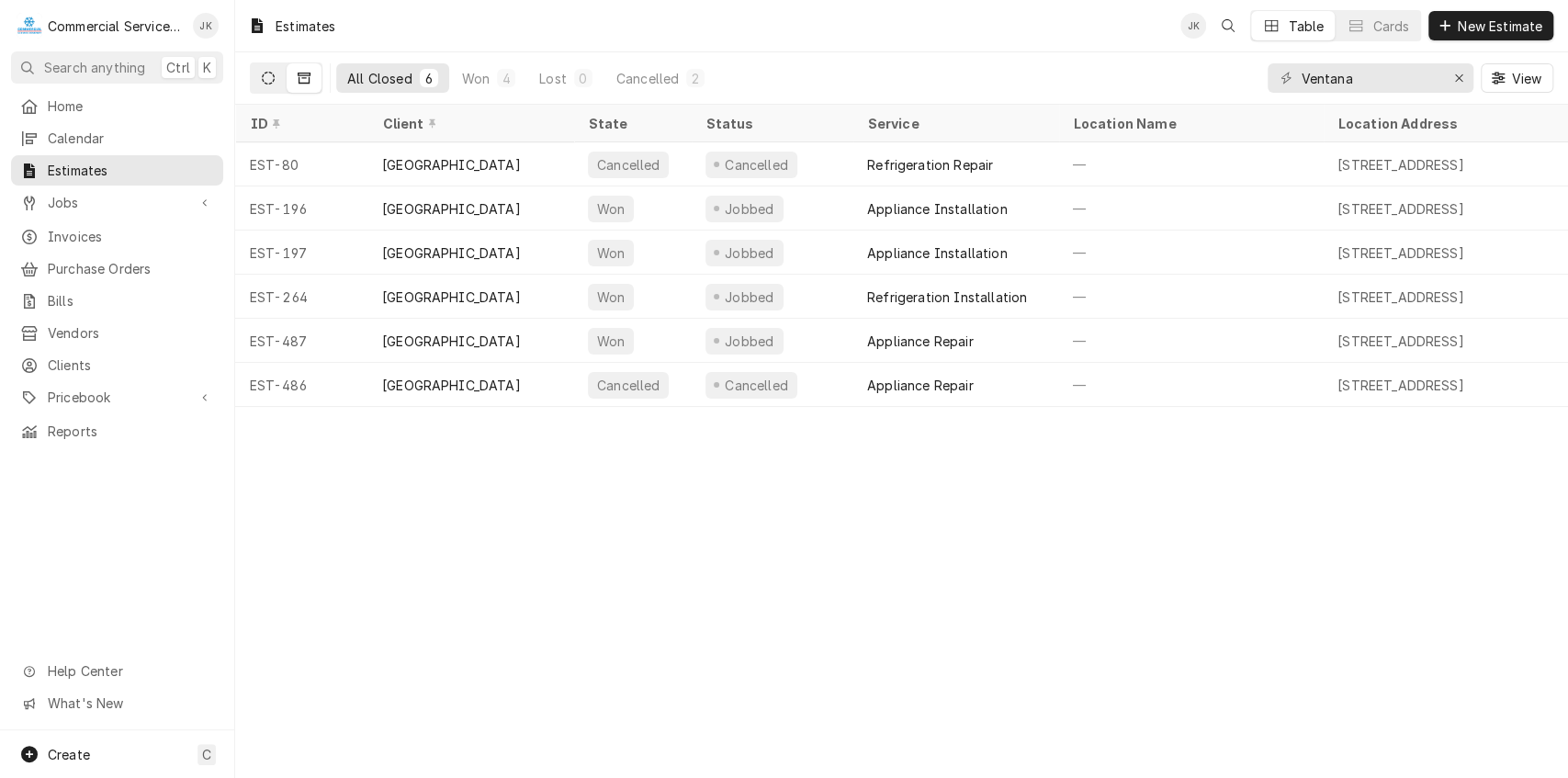
click at [269, 74] on icon "Dynamic Content Wrapper" at bounding box center [269, 78] width 13 height 13
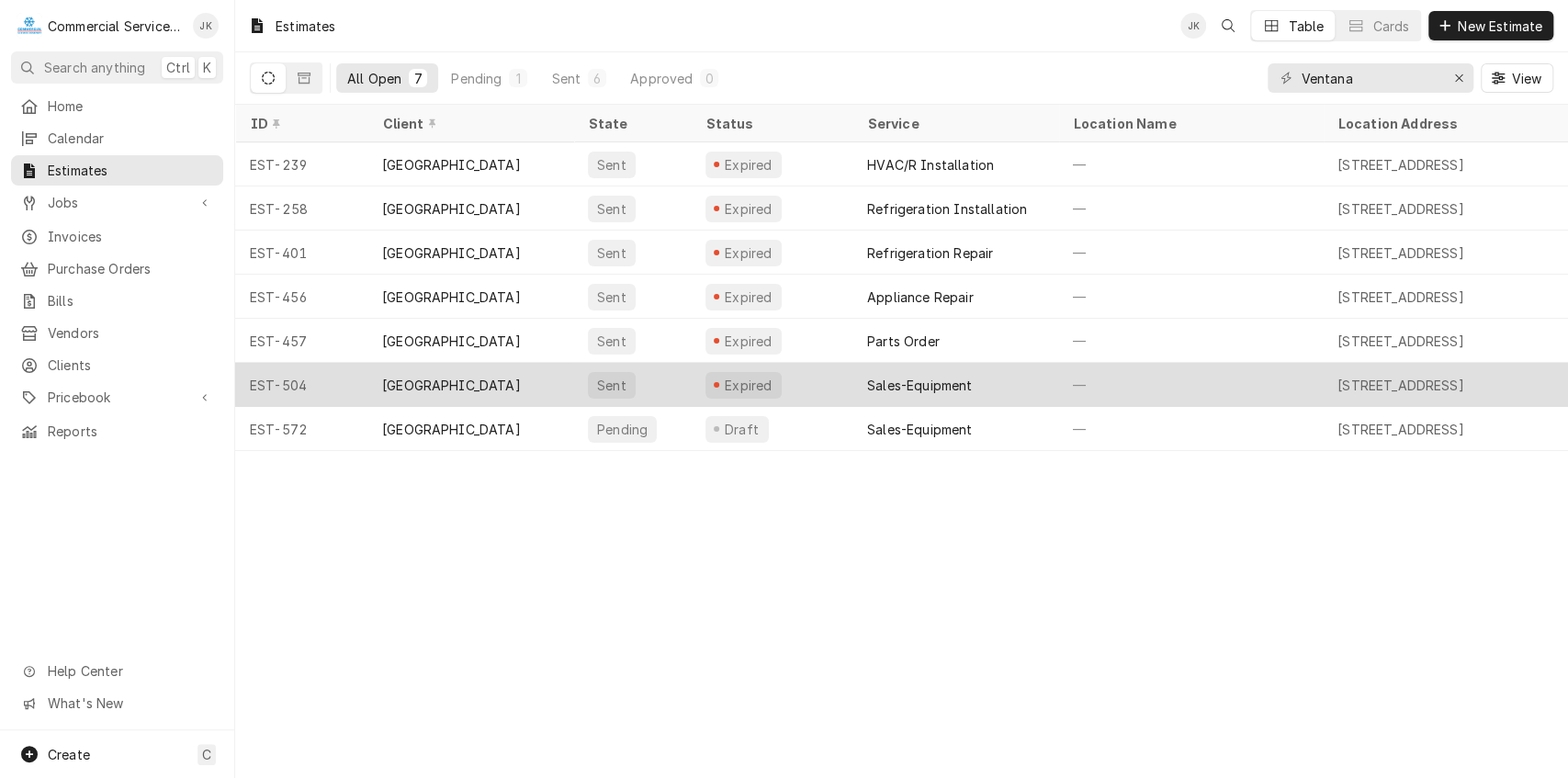
click at [881, 384] on div "Sales-Equipment" at bounding box center [920, 385] width 105 height 19
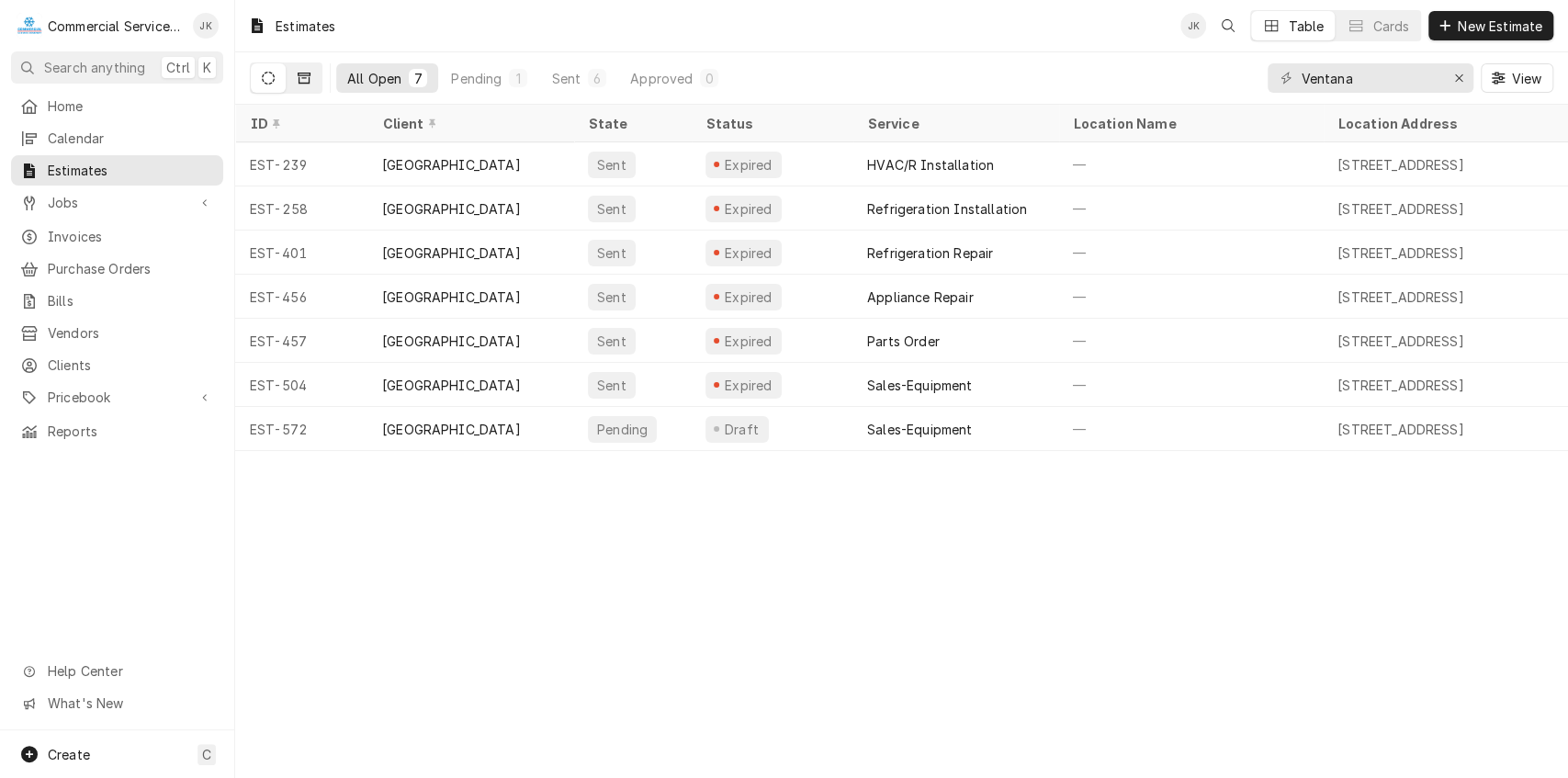
click at [298, 80] on button "Dynamic Content Wrapper" at bounding box center [304, 78] width 35 height 29
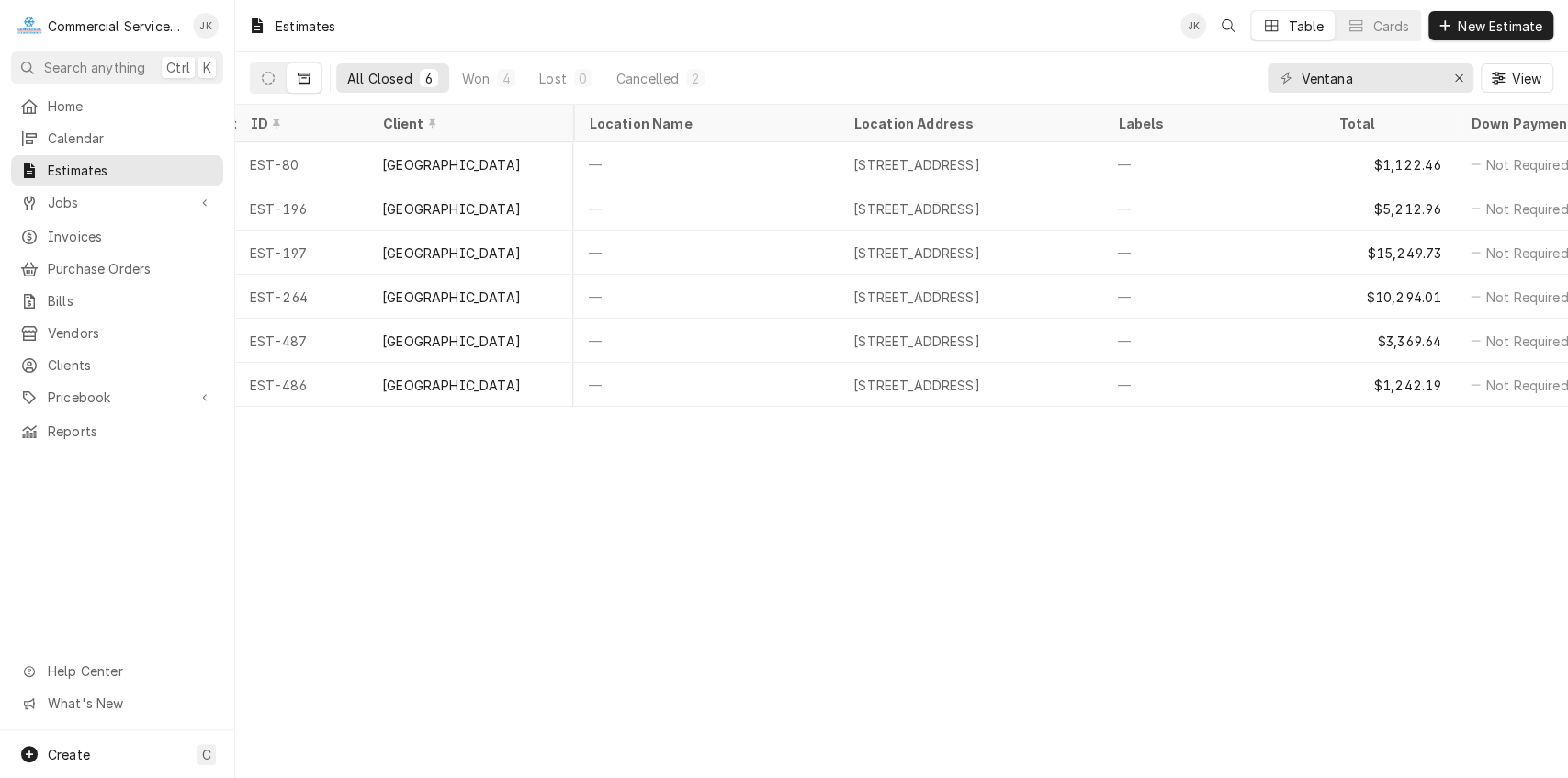
scroll to position [0, 503]
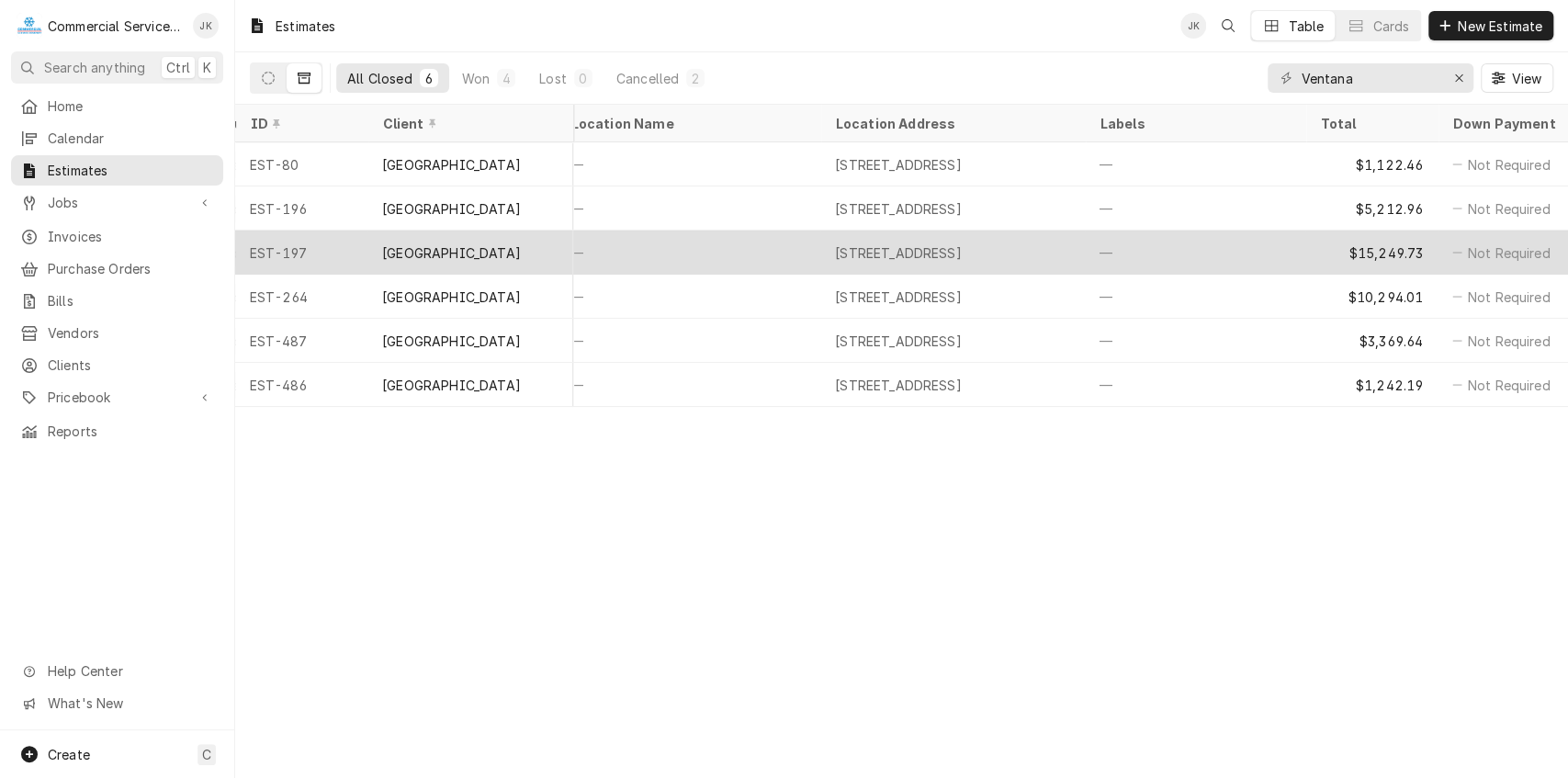
click at [1389, 235] on div "$15,249.73" at bounding box center [1372, 253] width 132 height 44
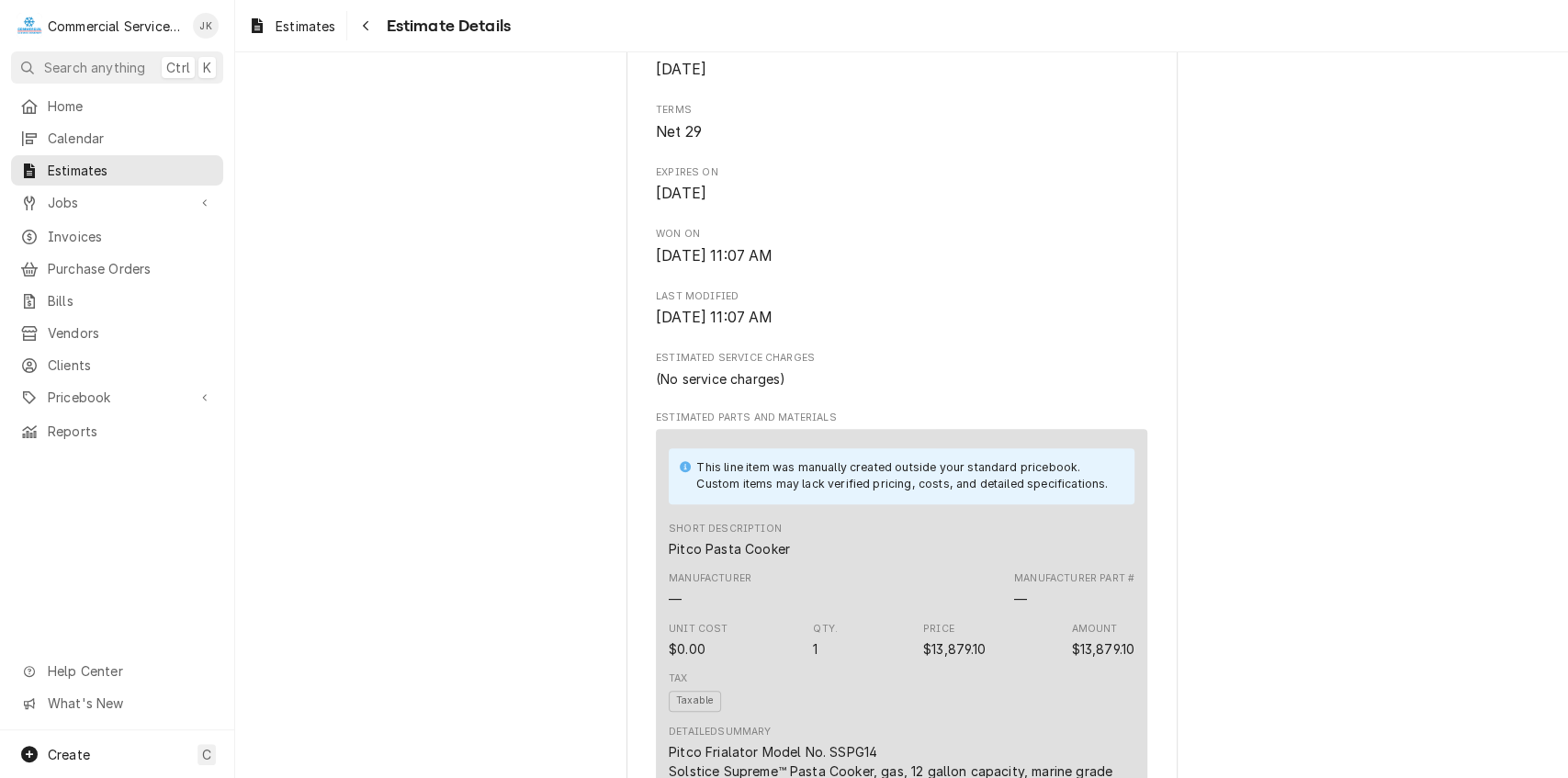
scroll to position [638, 0]
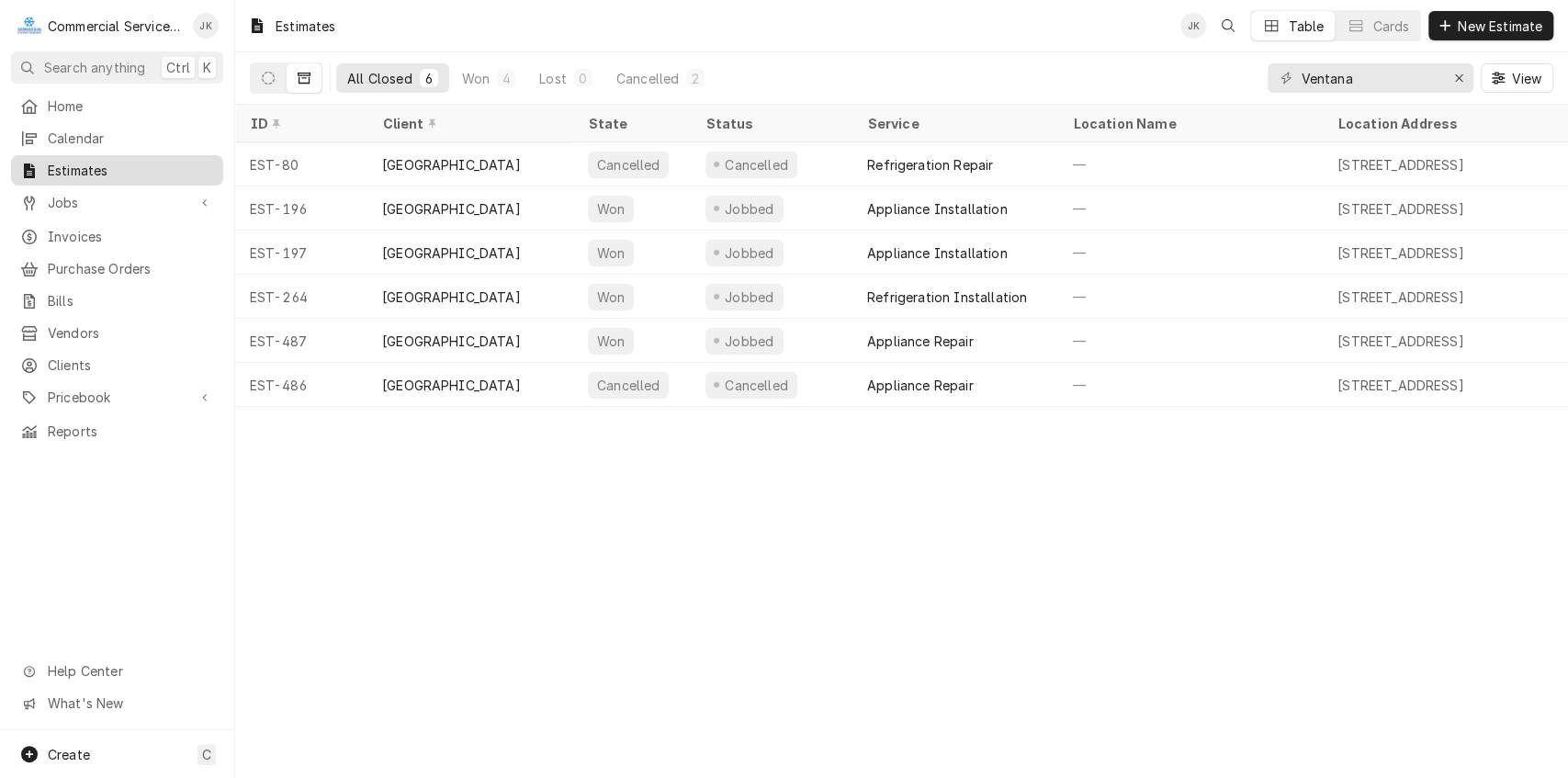
click at [98, 161] on span "Estimates" at bounding box center [131, 170] width 166 height 19
click at [1483, 16] on button "New Estimate" at bounding box center [1492, 26] width 125 height 29
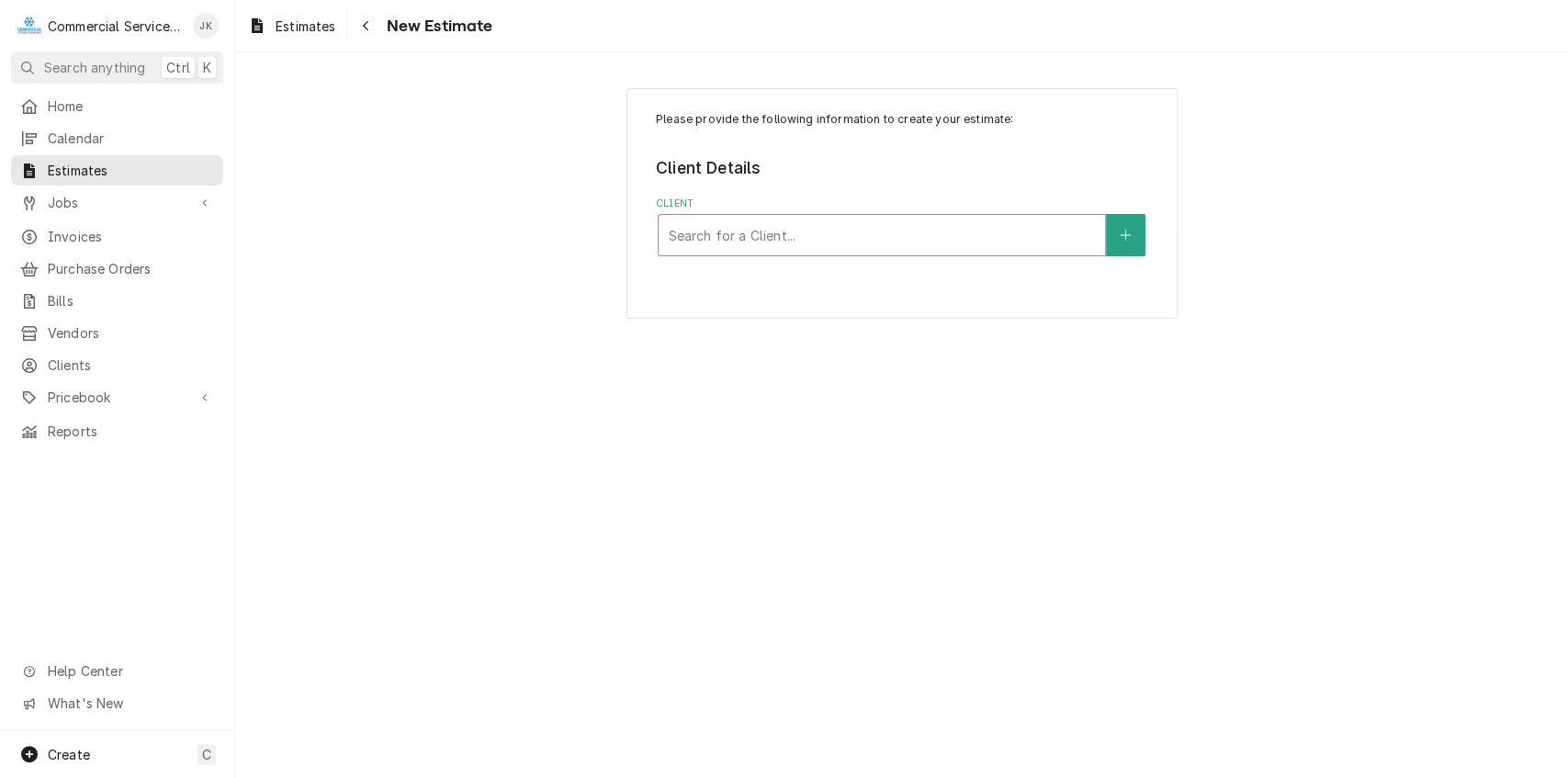
click at [677, 230] on div "Client" at bounding box center [882, 235] width 429 height 33
type input "Ventana"
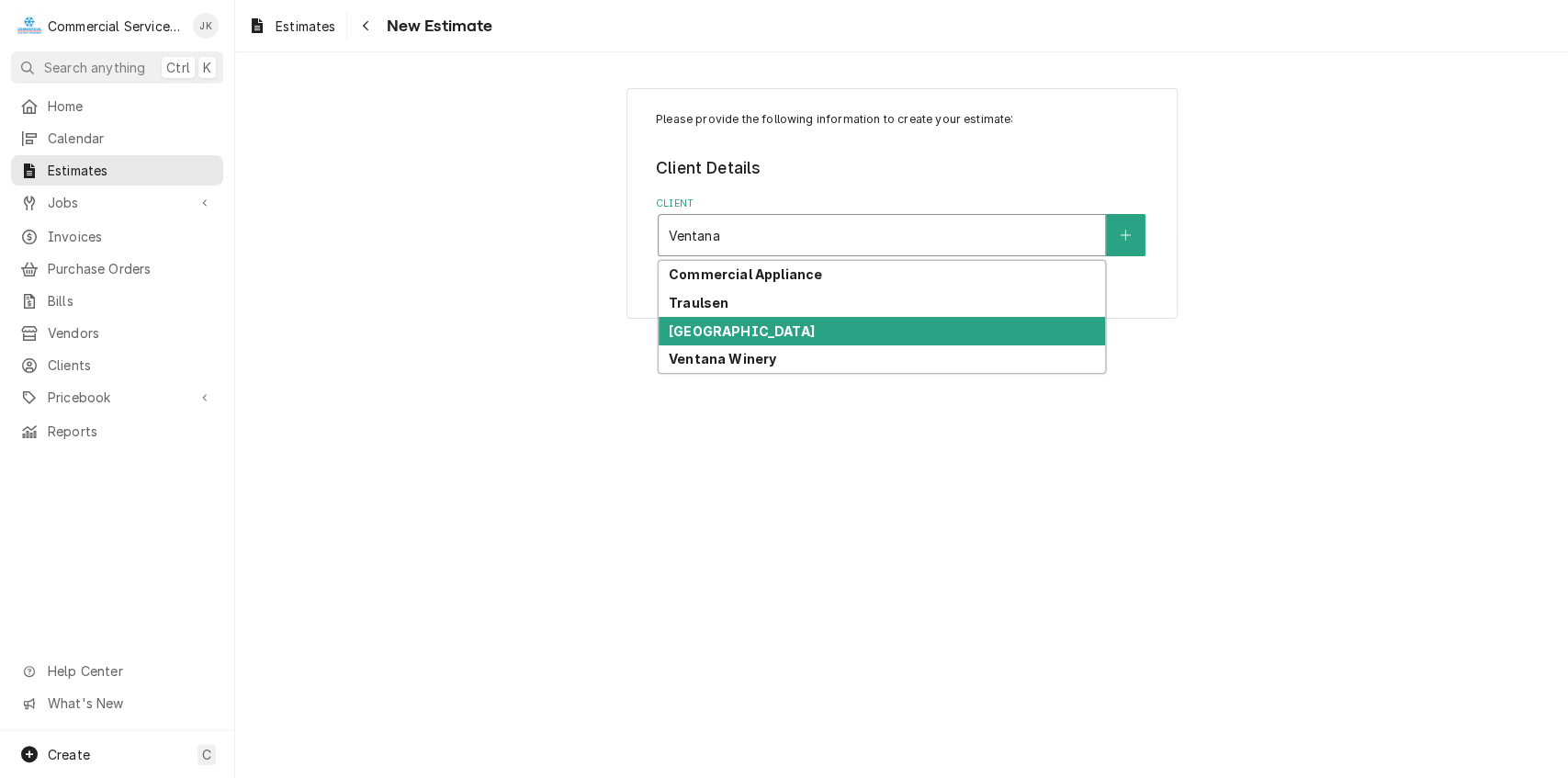
click at [698, 323] on div "[GEOGRAPHIC_DATA]" at bounding box center [882, 331] width 447 height 29
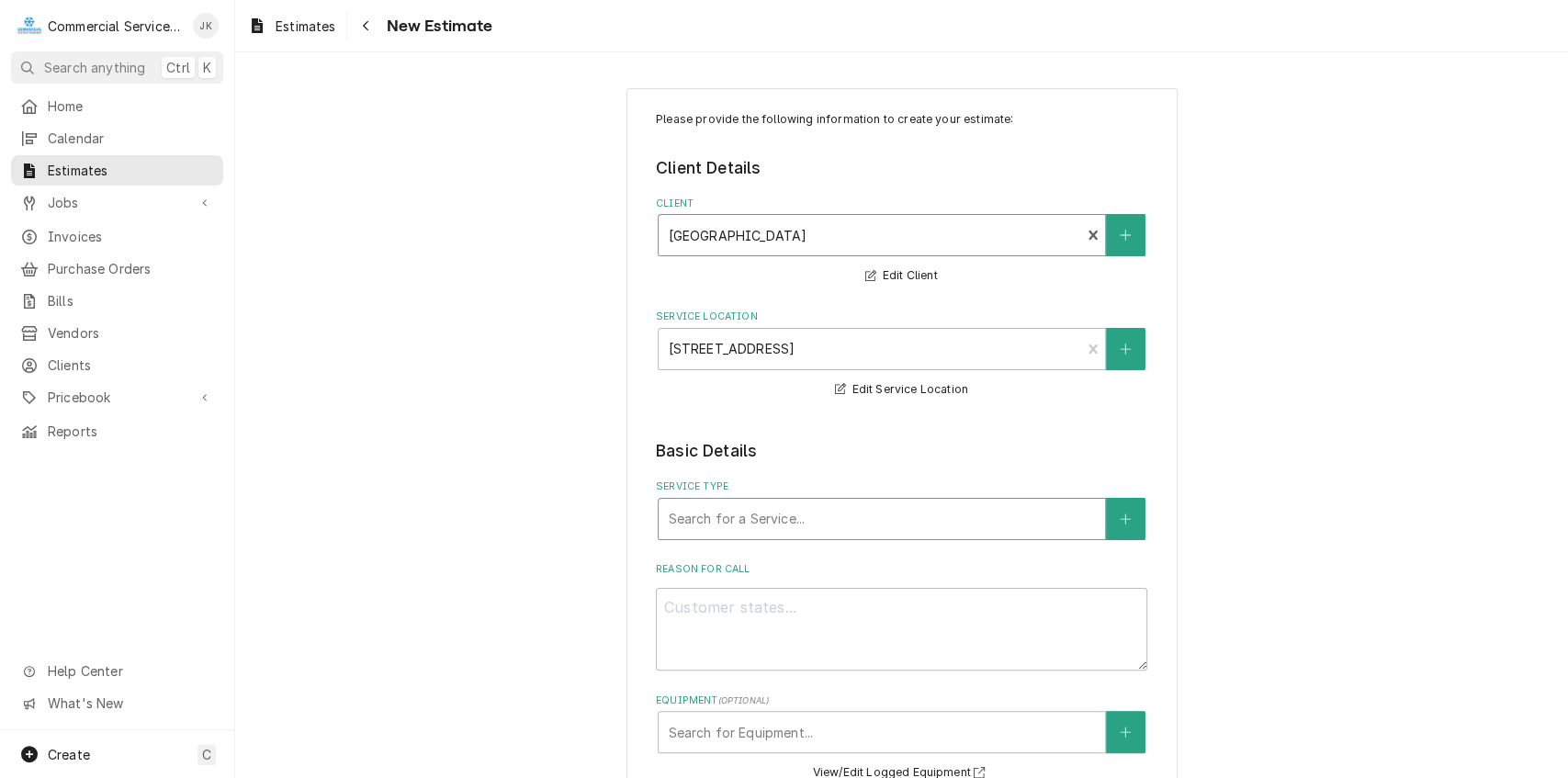
click at [704, 522] on div "Service Type" at bounding box center [882, 520] width 429 height 33
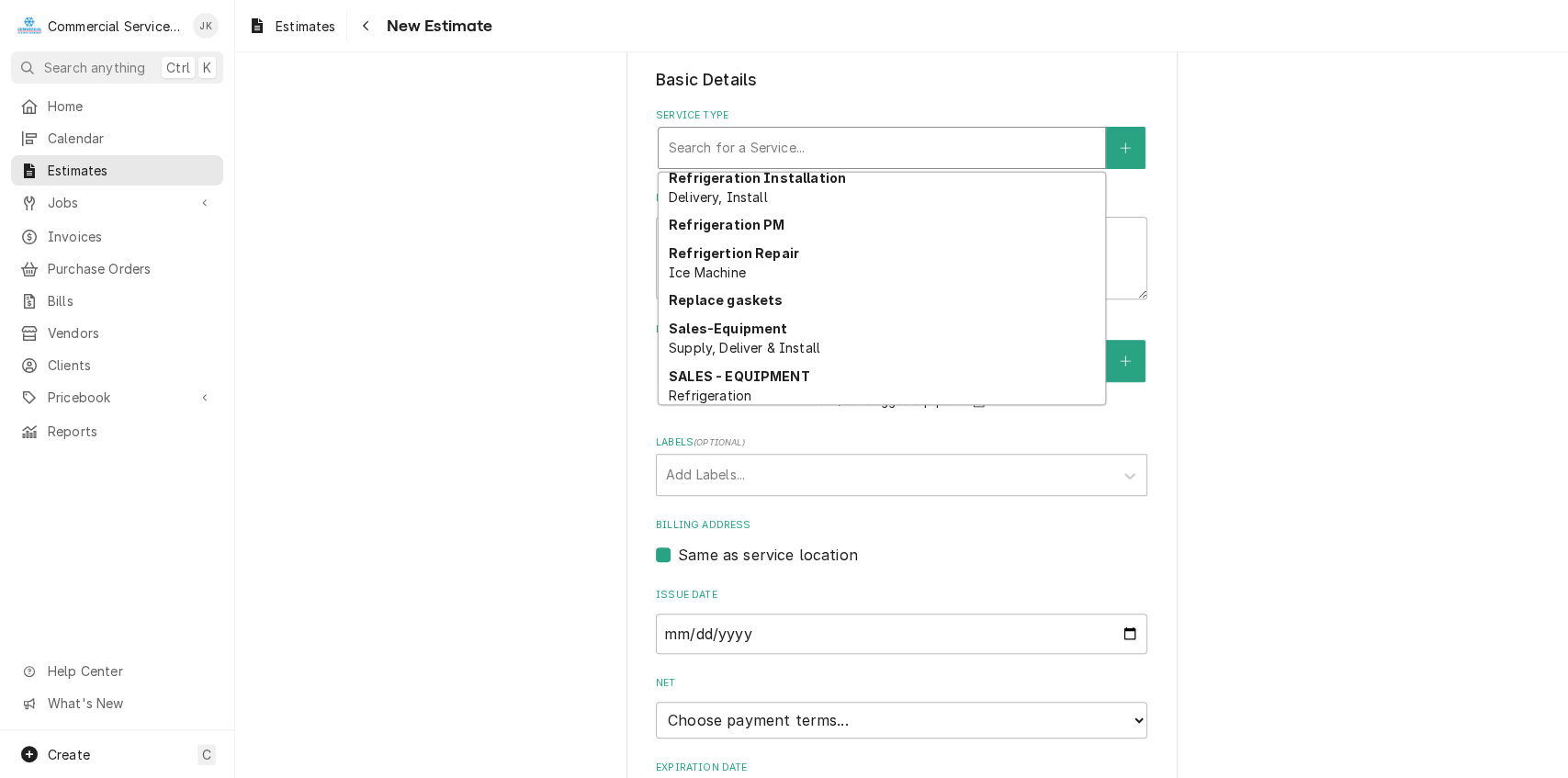
scroll to position [3394, 0]
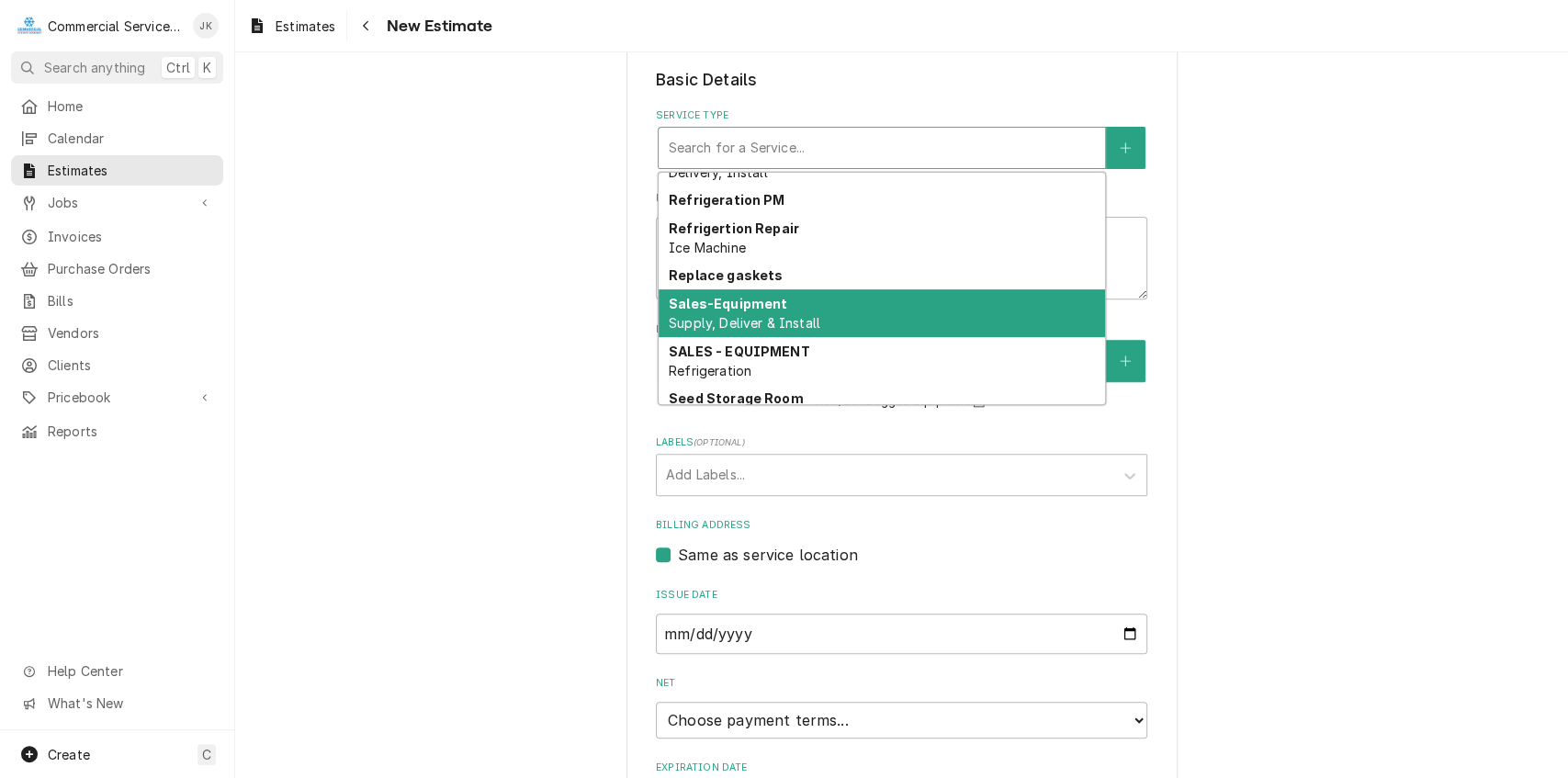
click at [853, 321] on div "Sales-Equipment Supply, Deliver & Install" at bounding box center [882, 314] width 447 height 48
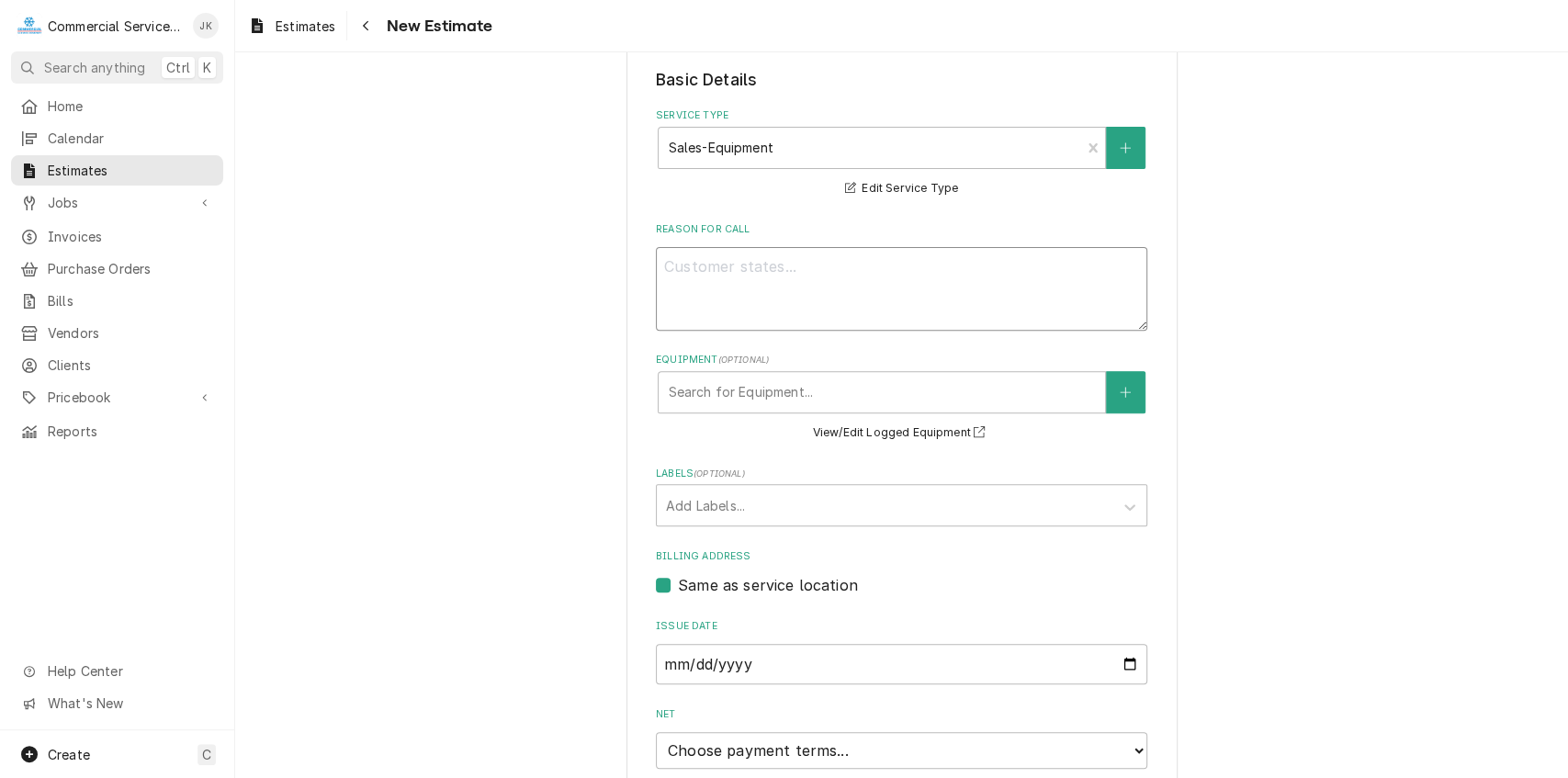
click at [694, 256] on textarea "Reason For Call" at bounding box center [901, 289] width 492 height 84
type textarea "x"
type textarea "P"
type textarea "x"
type textarea "Pl"
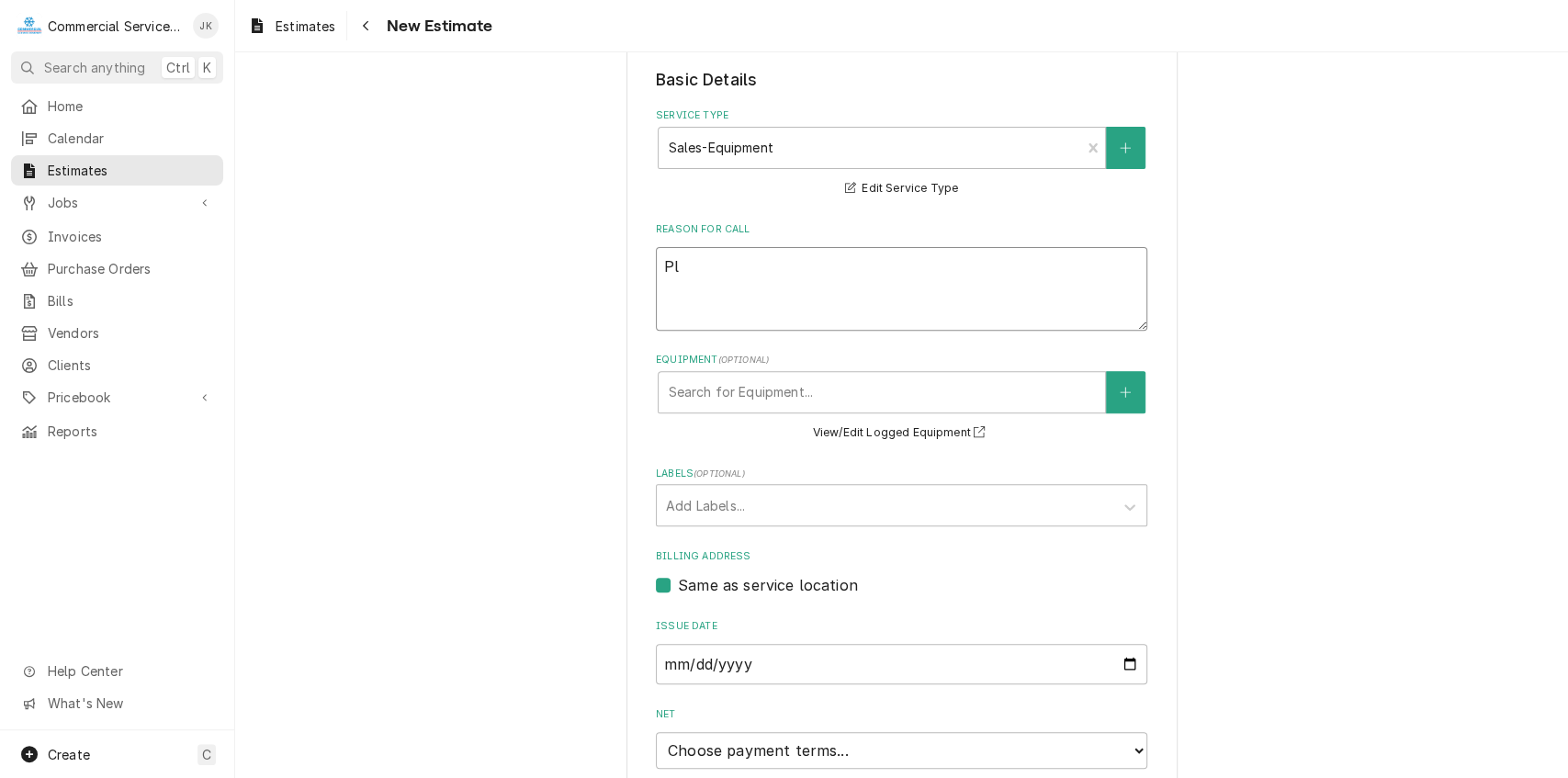
type textarea "x"
type textarea "Ple"
type textarea "x"
type textarea "Plea"
type textarea "x"
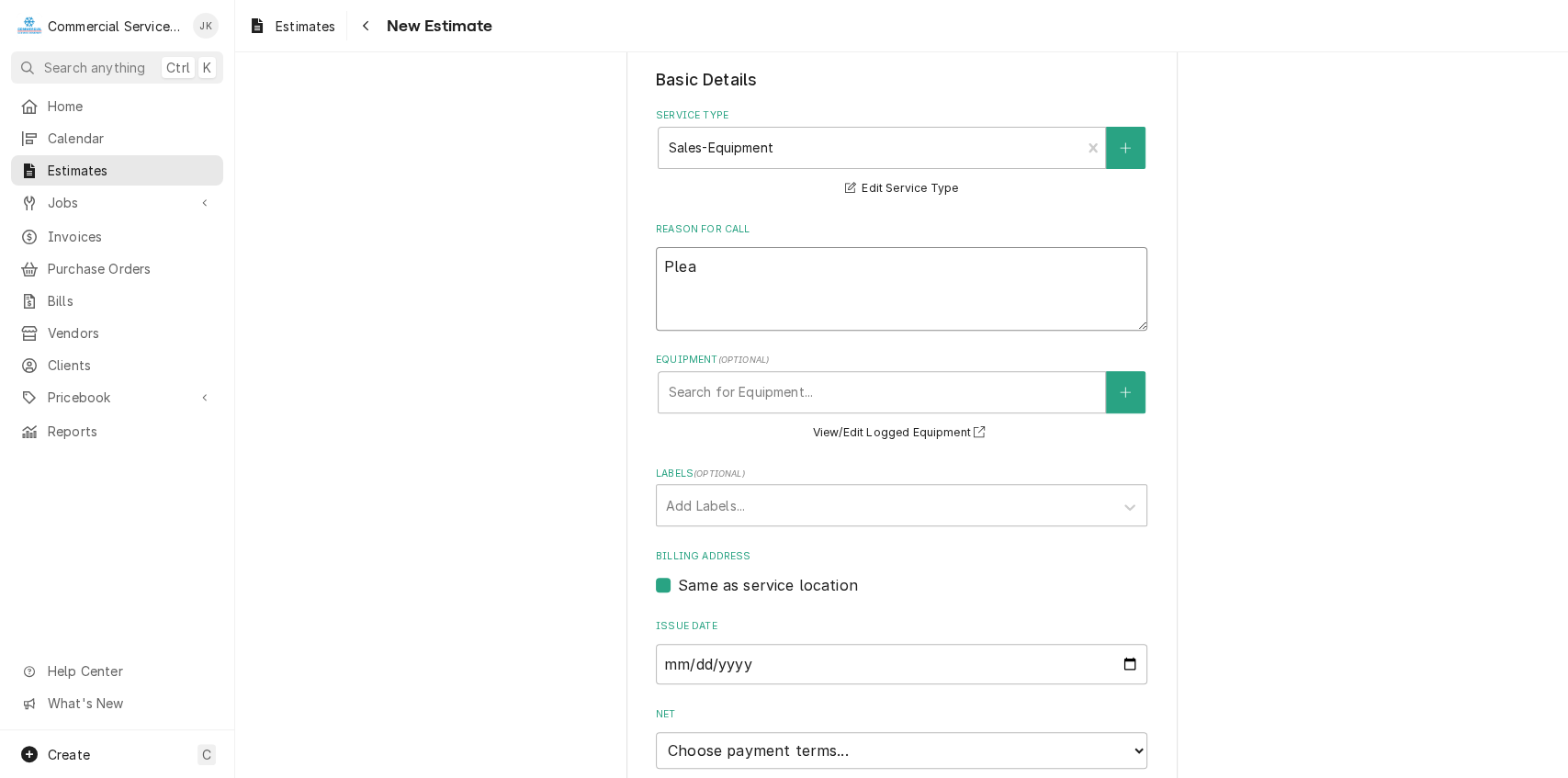
type textarea "Pleas"
type textarea "x"
type textarea "Please"
type textarea "x"
type textarea "Please"
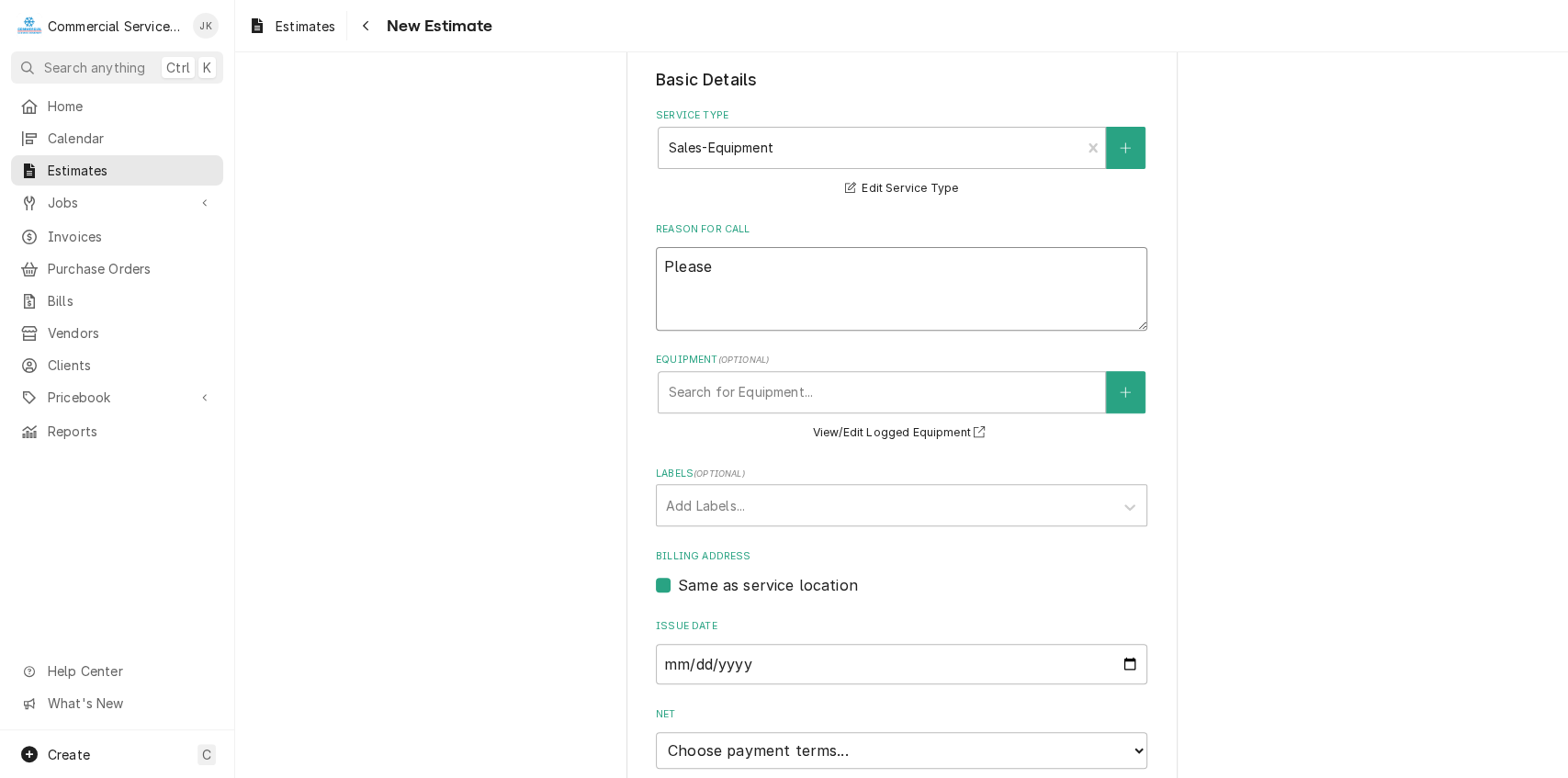
type textarea "x"
type textarea "Please q"
type textarea "x"
type textarea "Please qu"
type textarea "x"
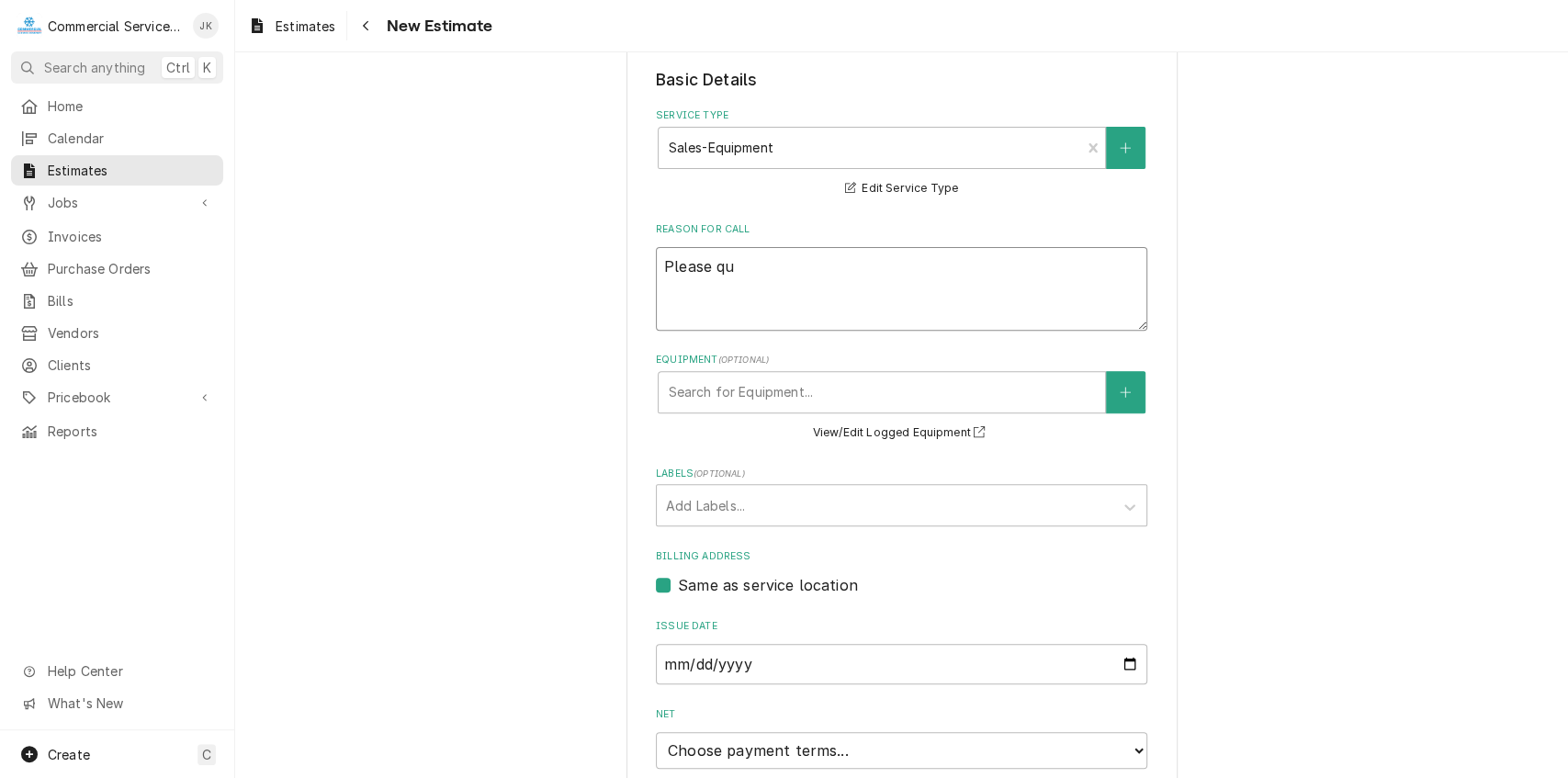
type textarea "Please quo"
type textarea "x"
type textarea "Please quot"
type textarea "x"
type textarea "Please quote"
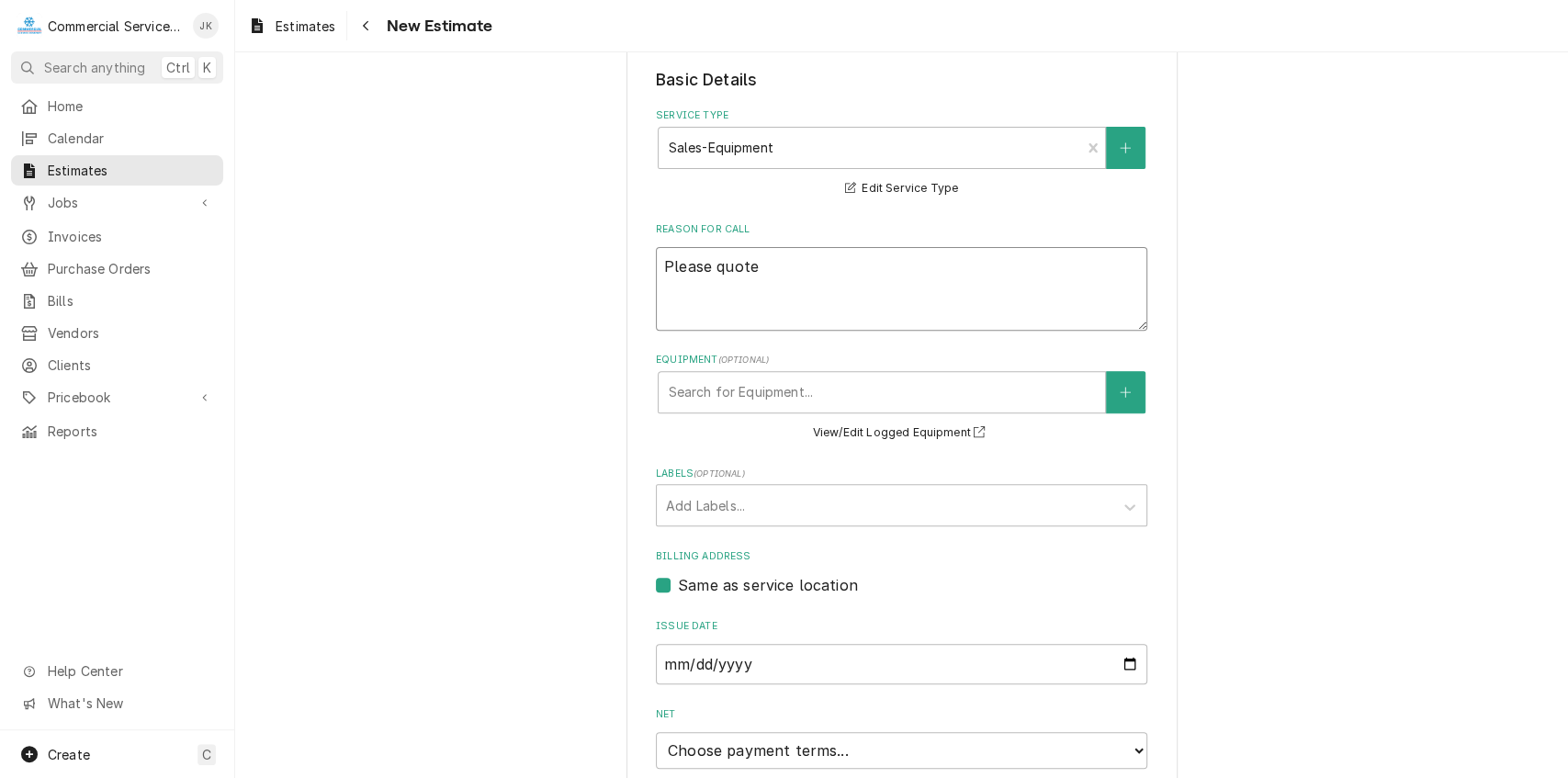
type textarea "x"
type textarea "Please quote"
type textarea "x"
type textarea "Please quote n"
type textarea "x"
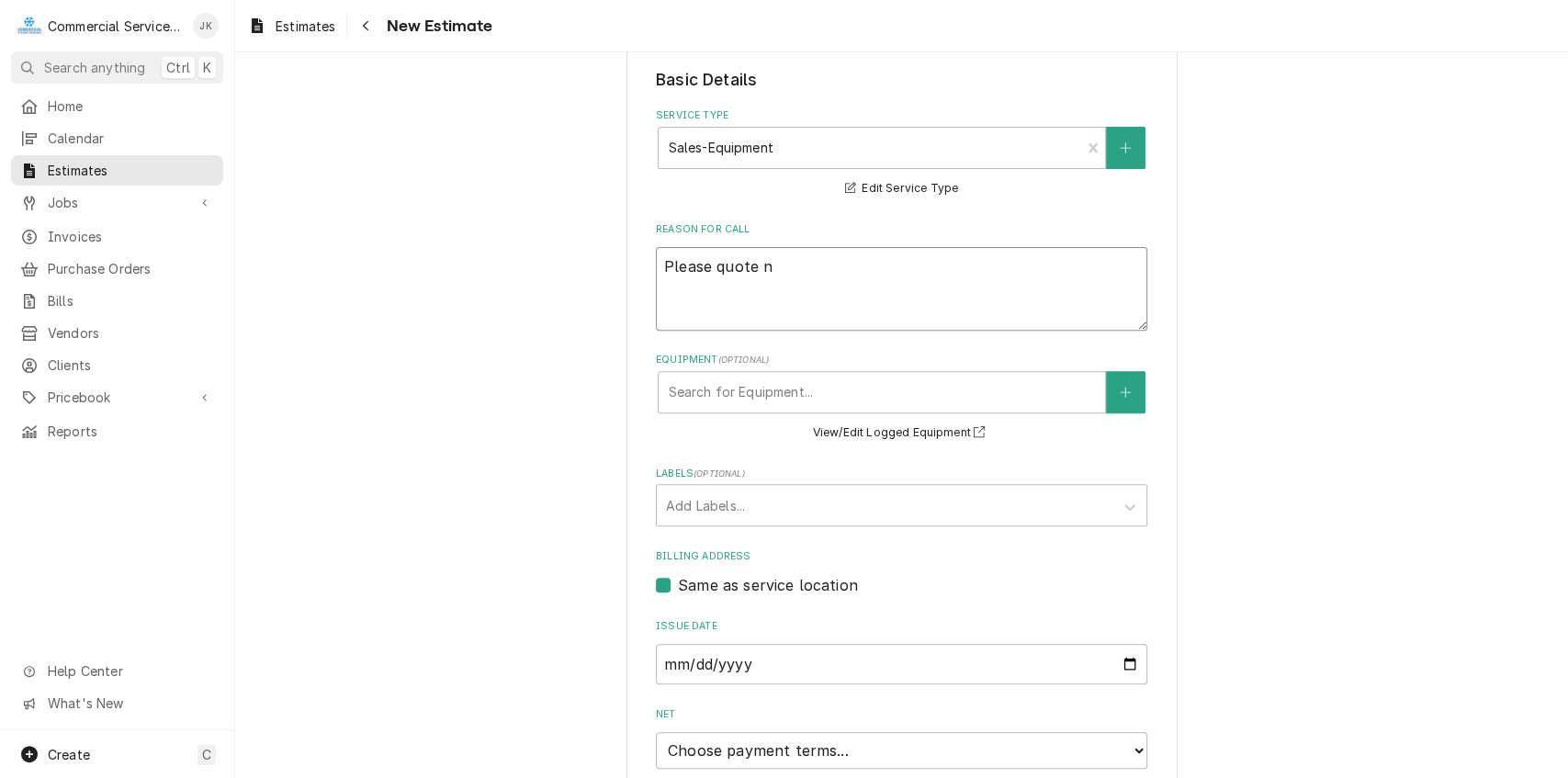
type textarea "Please quote ne"
type textarea "x"
type textarea "Please quote new"
type textarea "x"
type textarea "Please quote new"
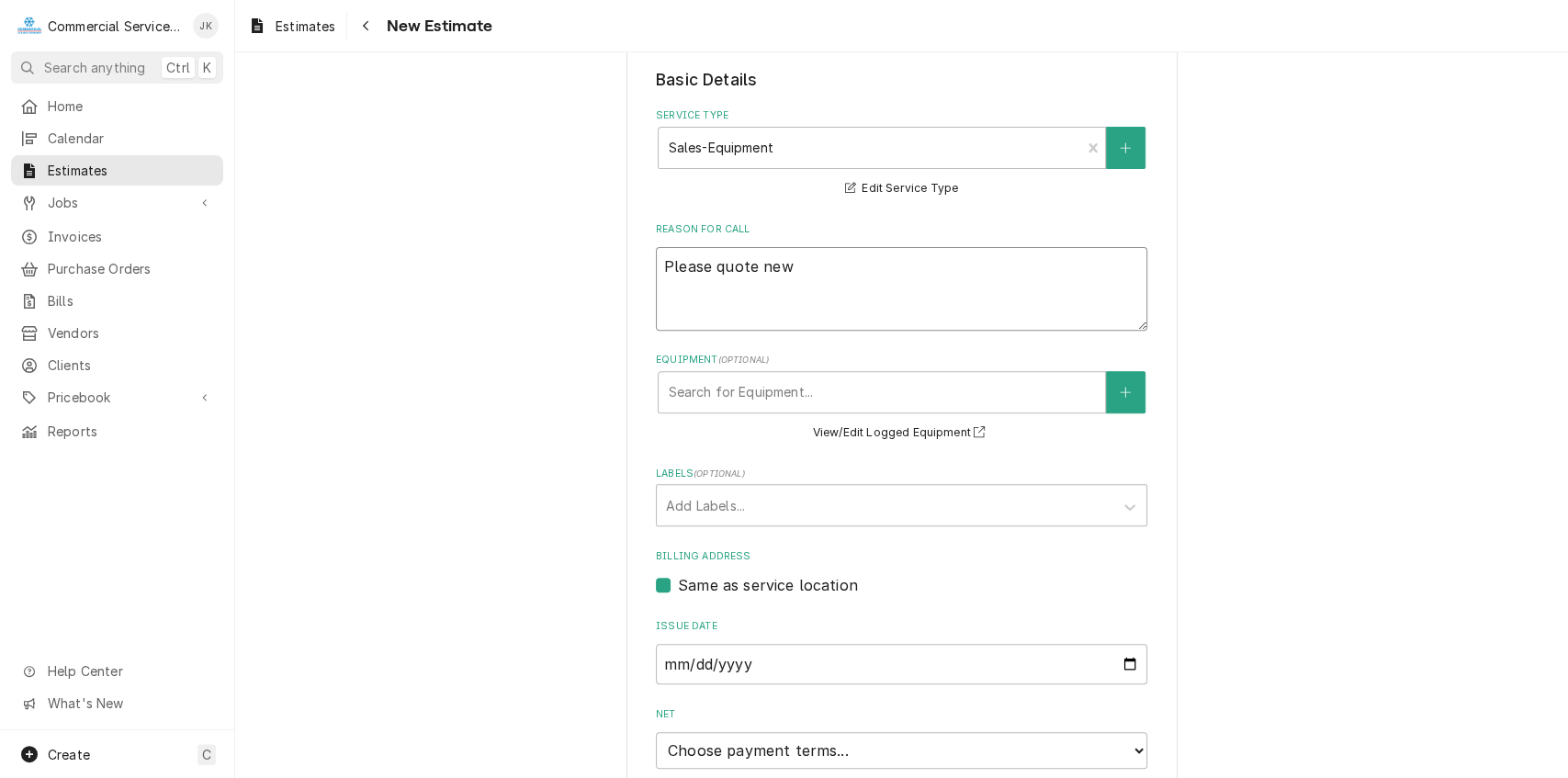
type textarea "x"
type textarea "Please quote new P"
type textarea "x"
type textarea "Please quote new Pr"
type textarea "x"
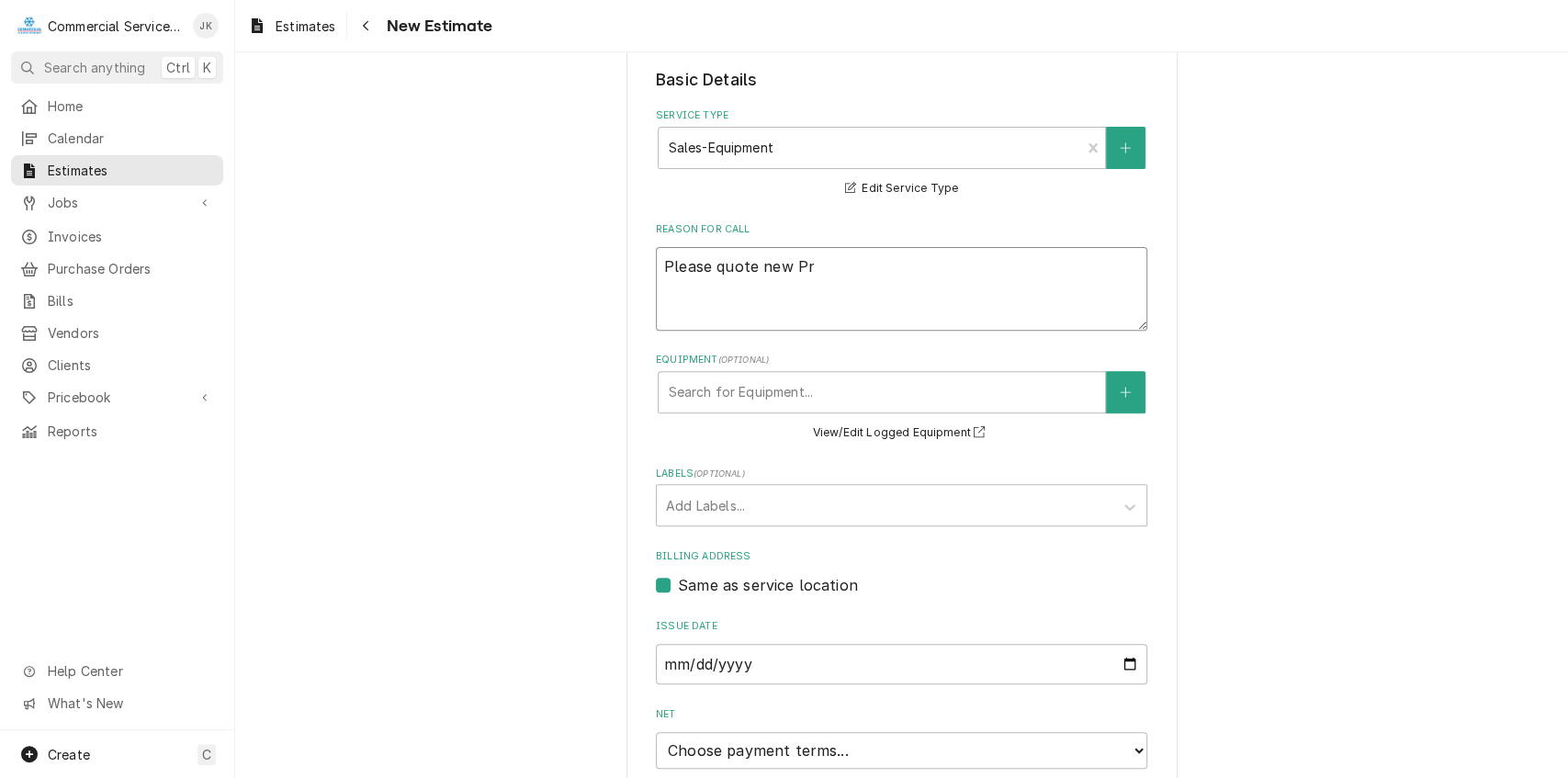
type textarea "Please quote new Pro"
type textarea "x"
type textarea "Please quote new Prod"
type textarea "x"
type textarea "Please quote new Produ"
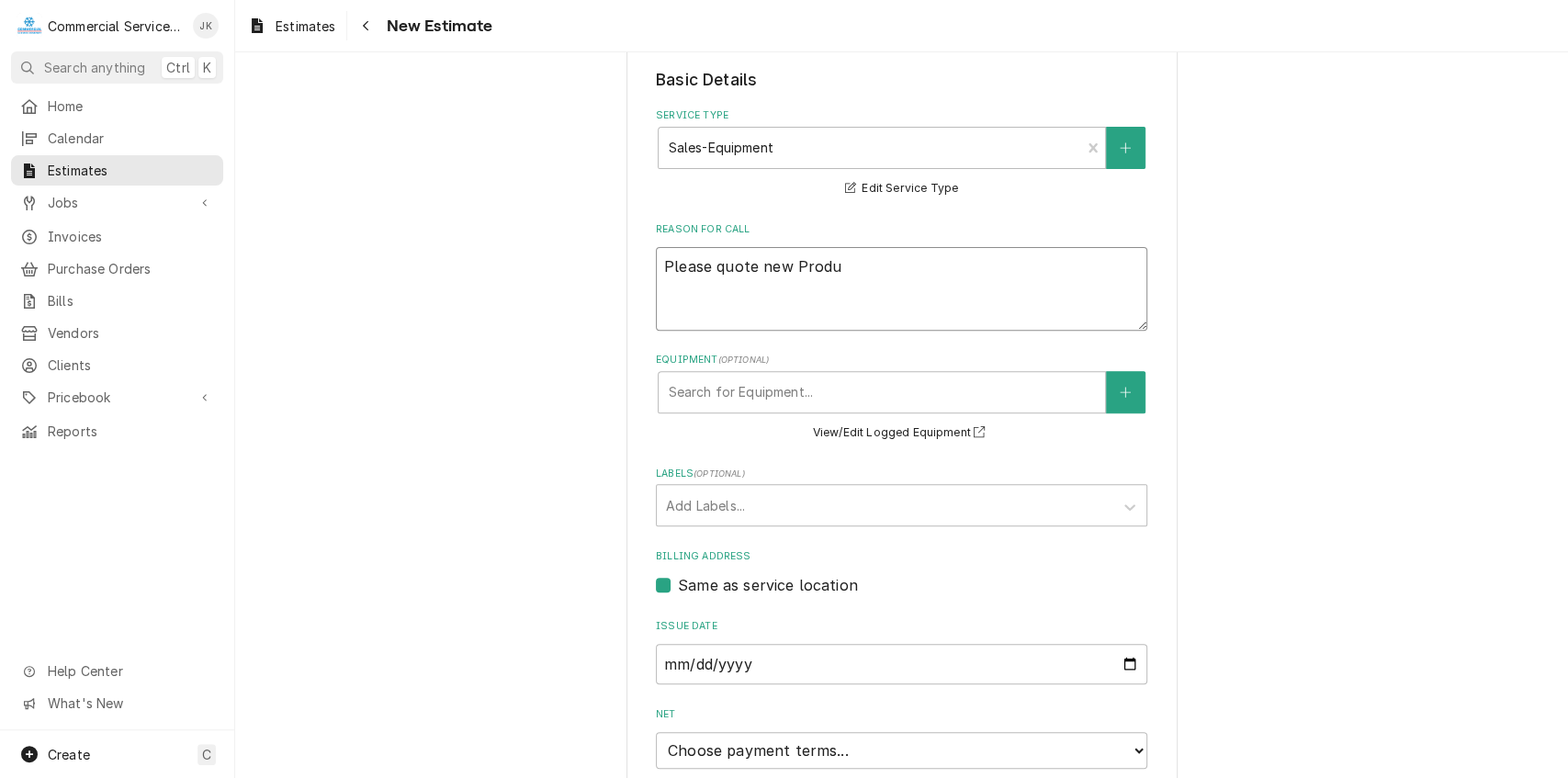
type textarea "x"
type textarea "Please quote new Produc"
type textarea "x"
type textarea "Please quote new Produce"
type textarea "x"
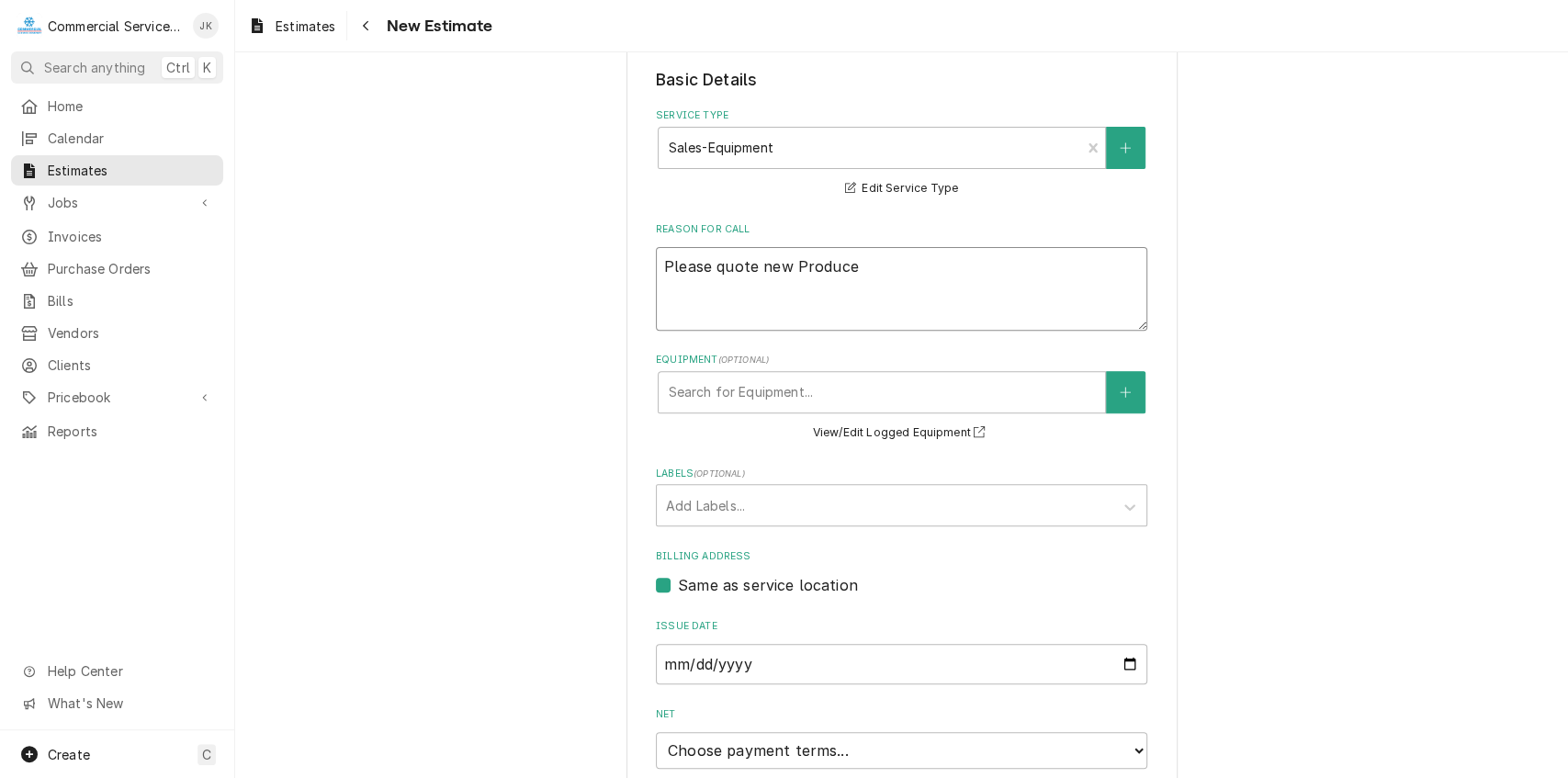
type textarea "Please quote new Produce"
type textarea "x"
type textarea "Please quote new Produce A"
type textarea "x"
type textarea "Please quote new Produce"
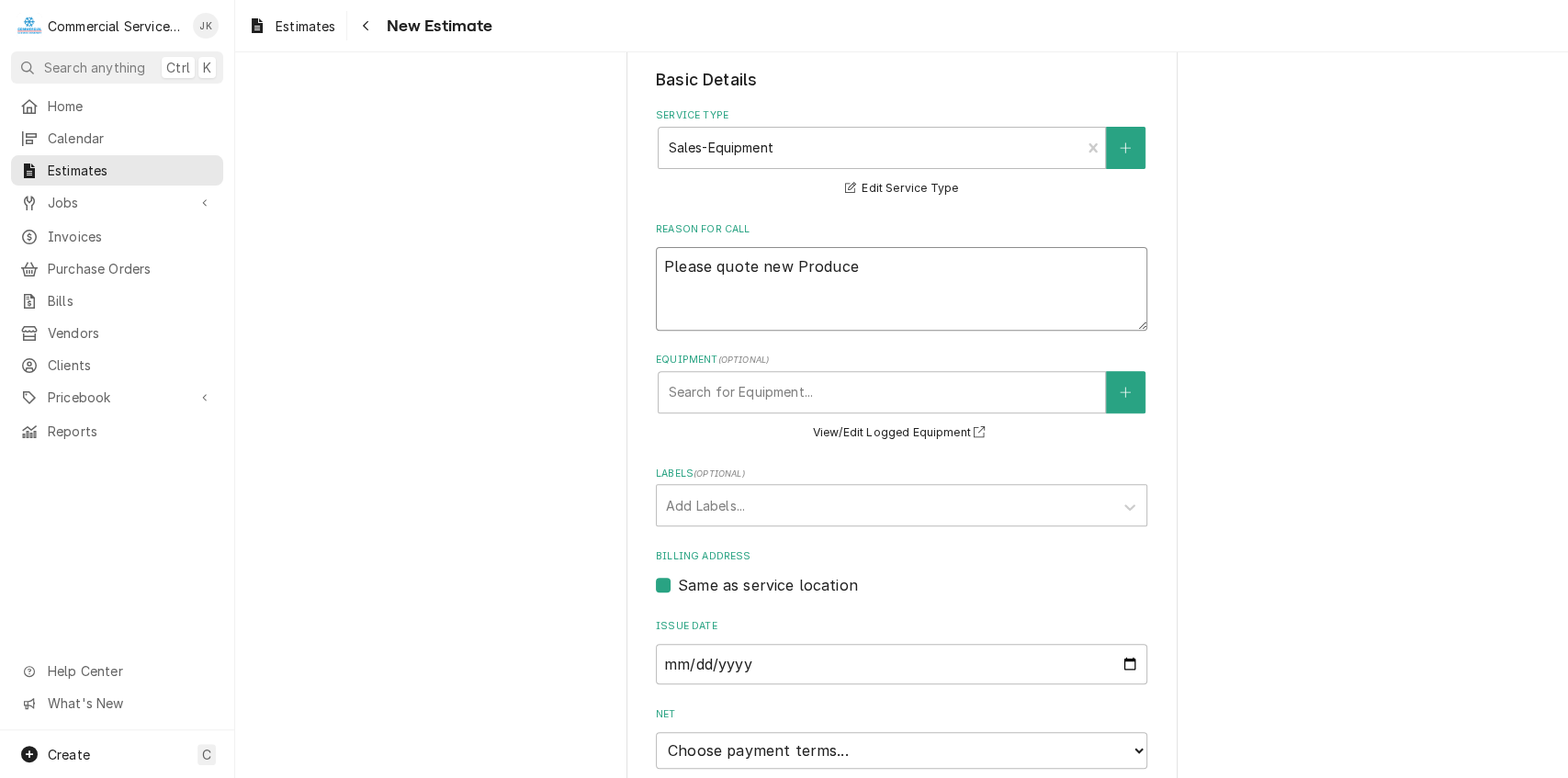
type textarea "x"
type textarea "Please quote new Produce W"
type textarea "x"
type textarea "Please quote new Produce Wa"
type textarea "x"
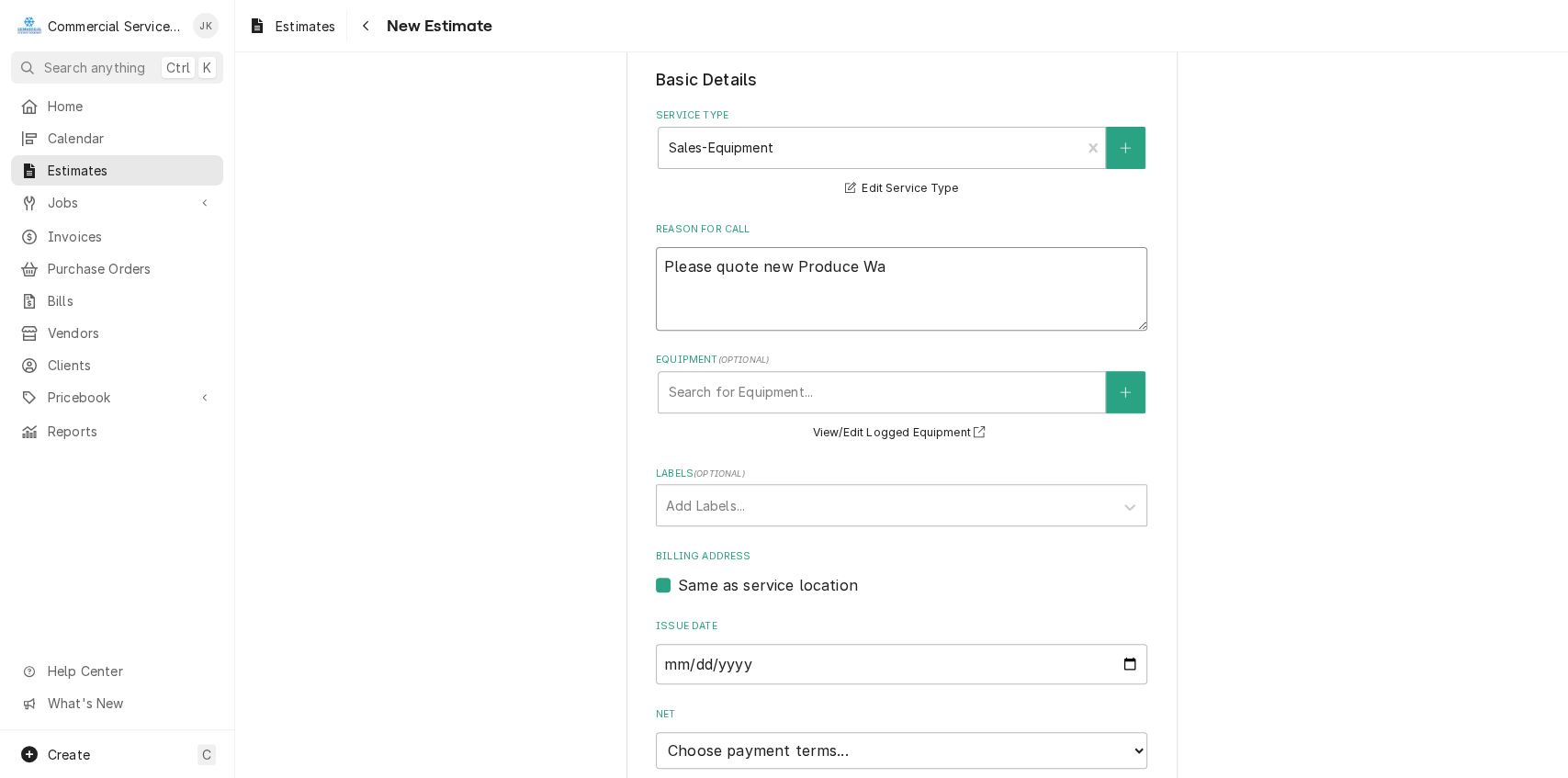
type textarea "Please quote new Produce Wal"
type textarea "x"
type textarea "Please quote new Produce Walk"
type textarea "x"
type textarea "Please quote new Produce Walk-"
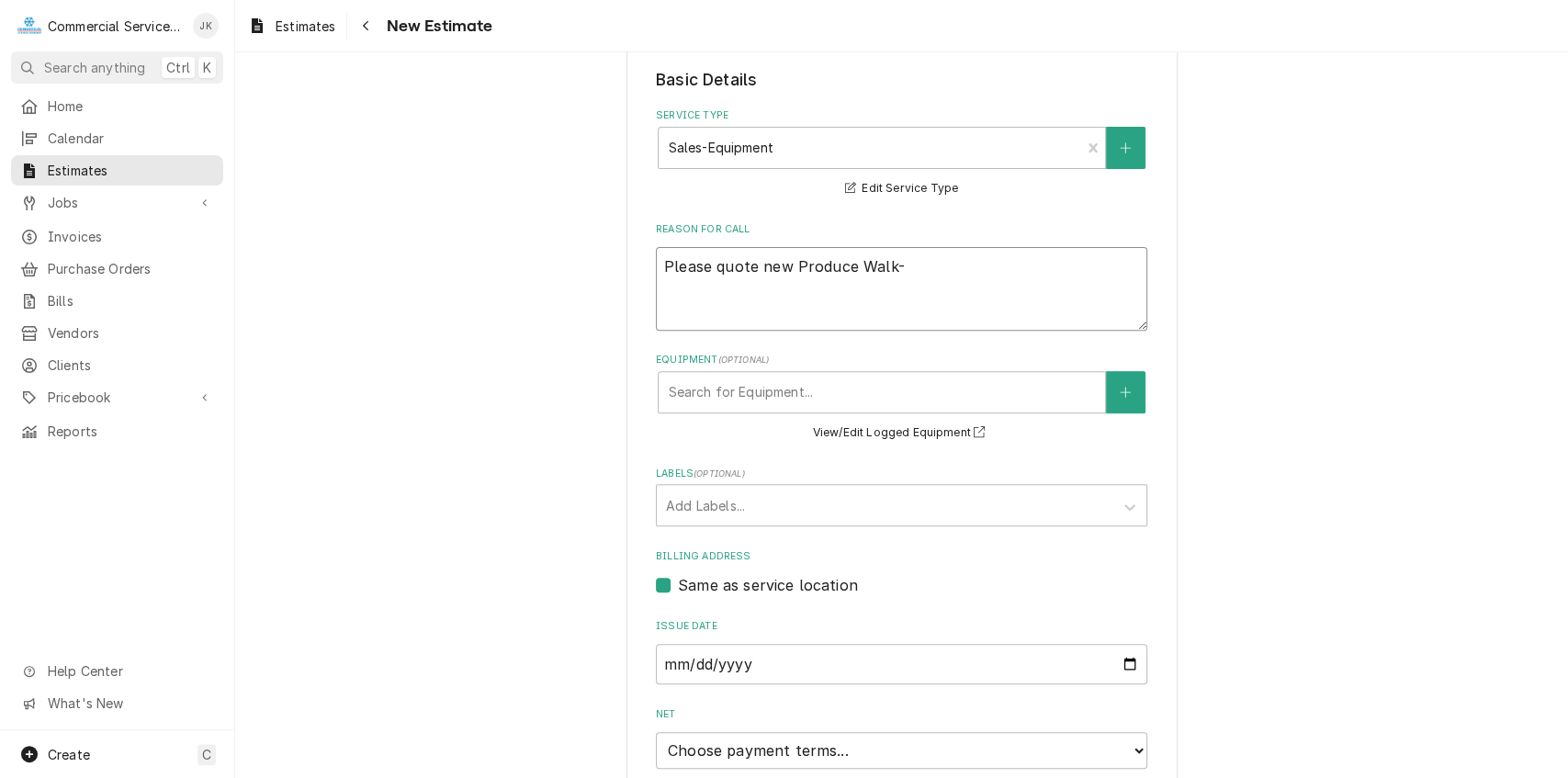
type textarea "x"
type textarea "Please quote new Produce Walk-i"
type textarea "x"
type textarea "Please quote new Produce Walk-in"
type textarea "x"
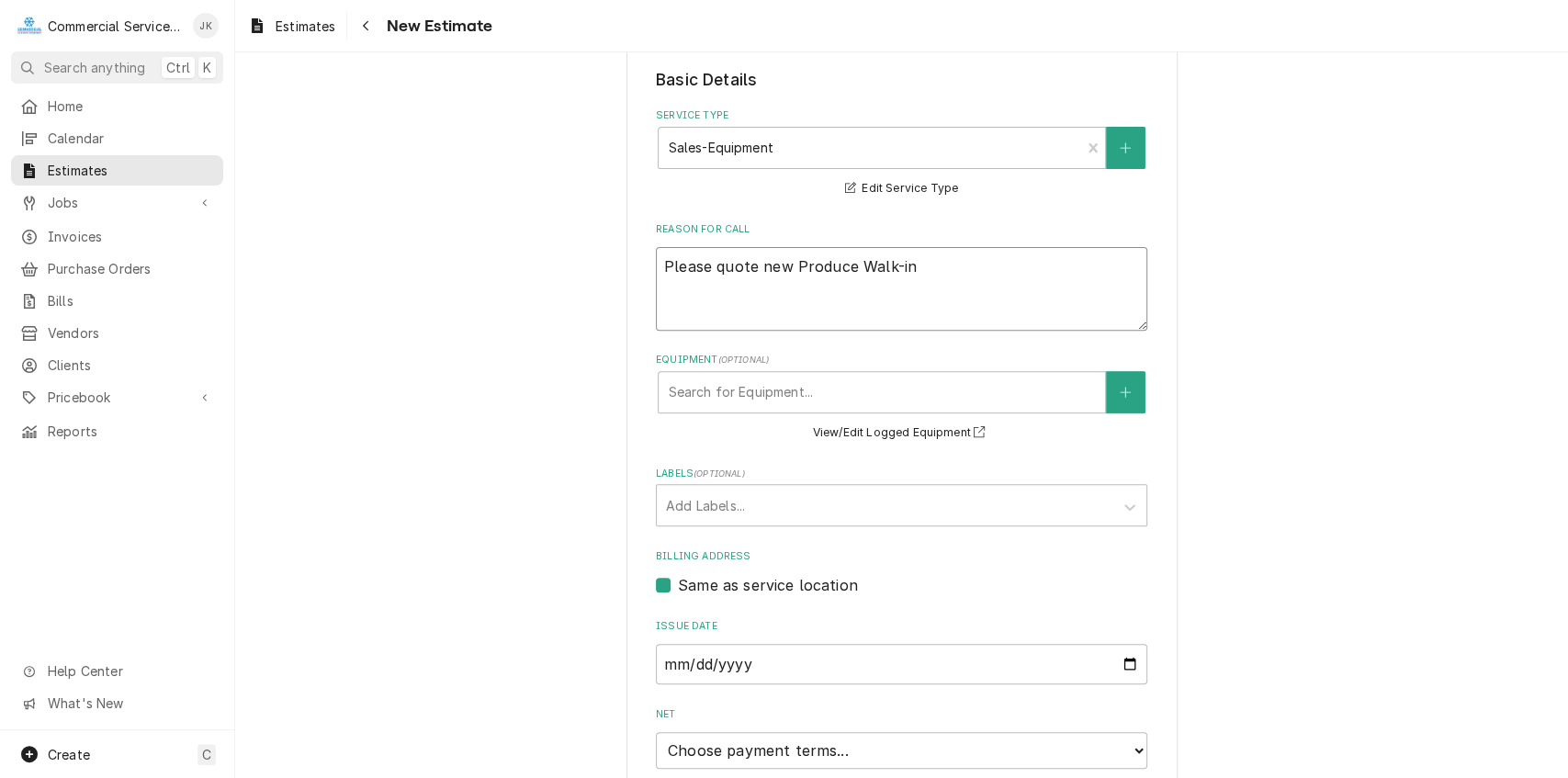
type textarea "Please quote new Produce Walk-inC"
type textarea "x"
type textarea "Please quote new Produce Walk-inCo"
type textarea "x"
type textarea "Please quote new Produce Walk-inCoo"
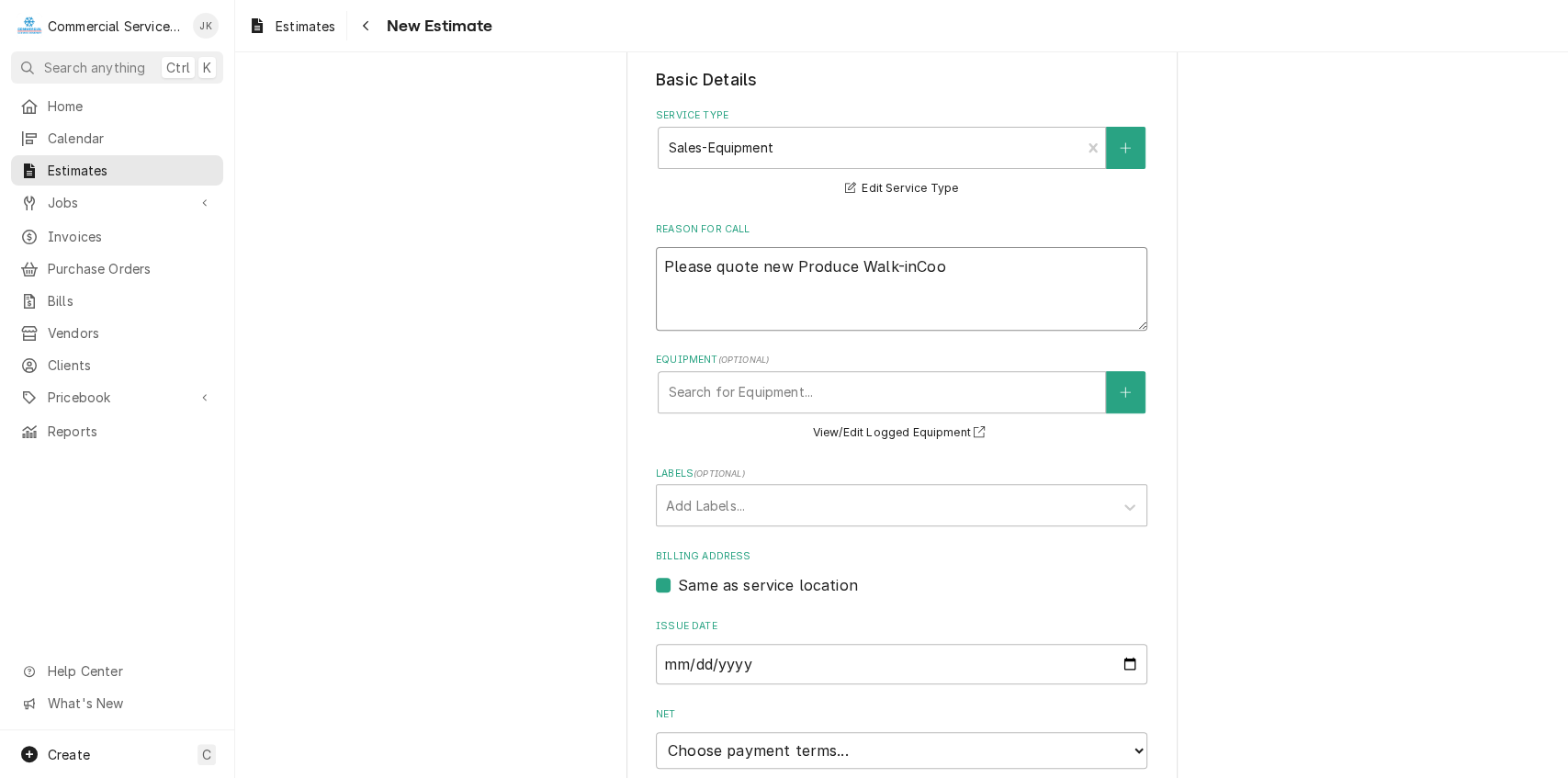
type textarea "x"
type textarea "Please quote new Produce Walk-inCool"
type textarea "x"
type textarea "Please quote new Produce Walk-inCoole"
type textarea "x"
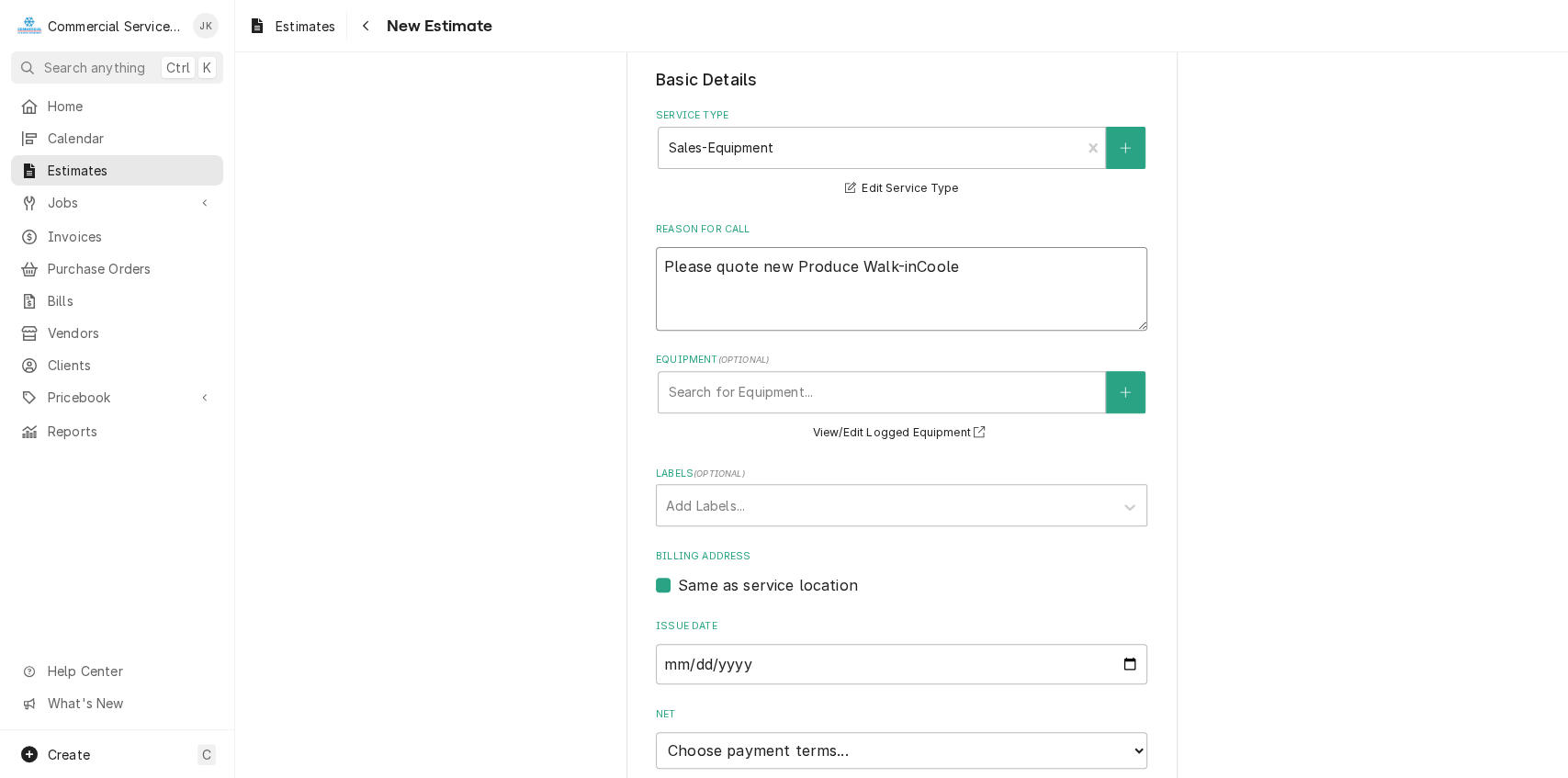
type textarea "Please quote new Produce Walk-inCooler"
type textarea "x"
type textarea "Please quote new Produce Walk-inCooler"
click at [909, 267] on textarea "Please quote new Produce Walk-inCooler" at bounding box center [901, 289] width 492 height 84
type textarea "x"
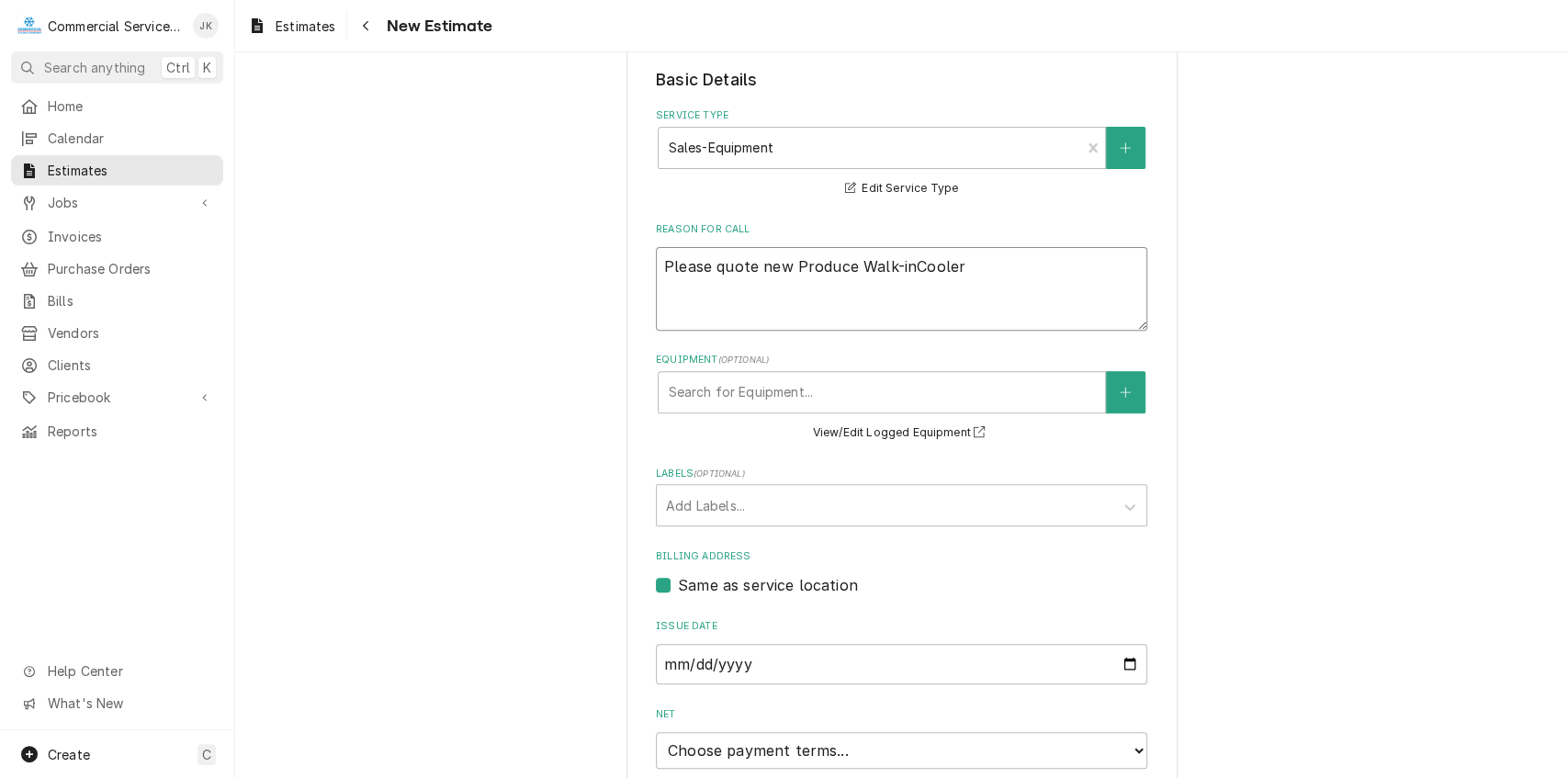
type textarea "Please quote new Produce Walk-in Cooler"
click at [981, 261] on textarea "Please quote new Produce Walk-in Cooler" at bounding box center [901, 289] width 492 height 84
type textarea "x"
type textarea "Please quote new Produce Walk-in Cooler r"
type textarea "x"
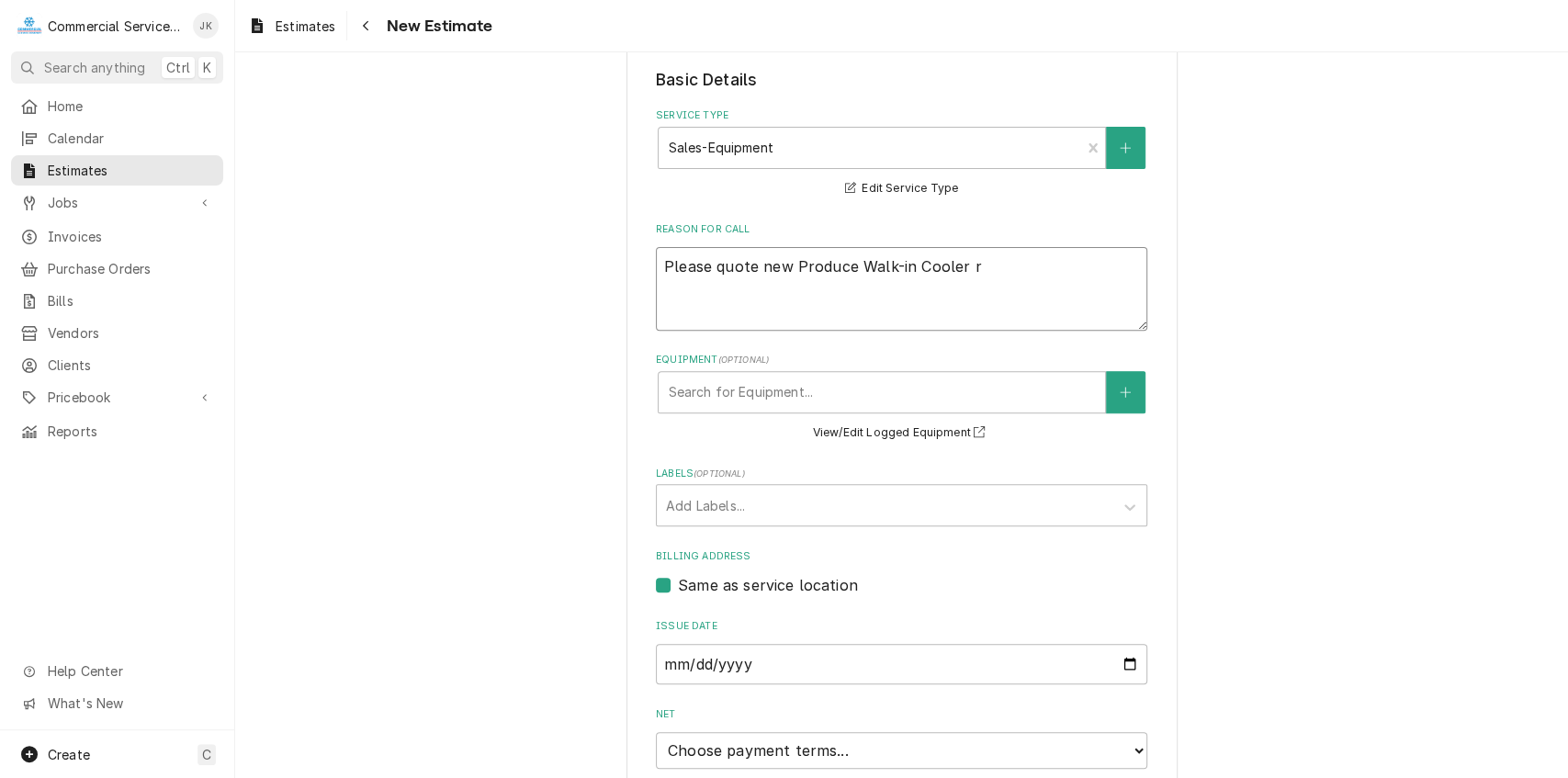
type textarea "Please quote new Produce Walk-in Cooler re"
type textarea "x"
type textarea "Please quote new Produce Walk-in Cooler re,"
type textarea "x"
type textarea "Please quote new Produce Walk-in Cooler re"
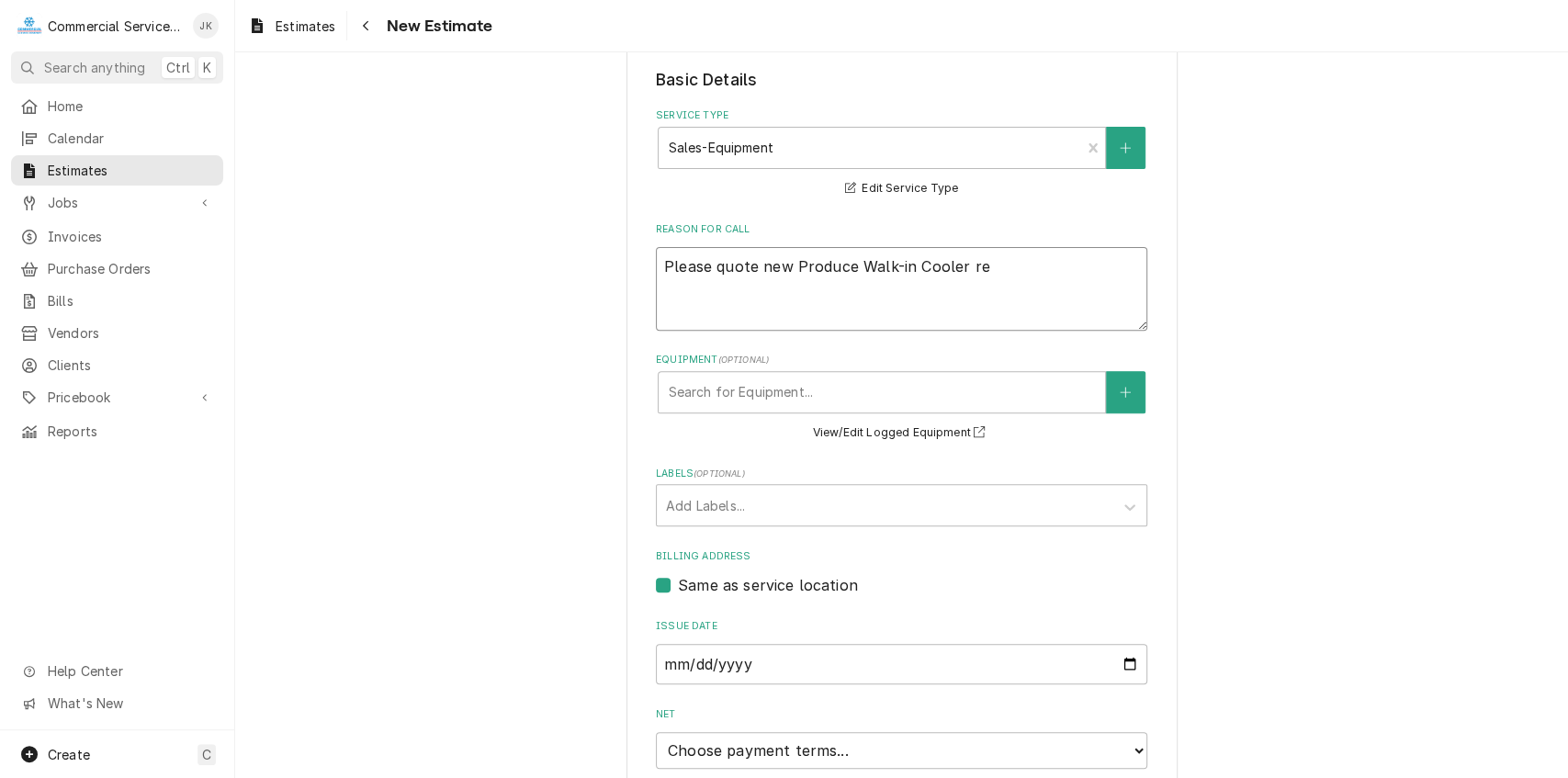
type textarea "x"
type textarea "Please quote new Produce Walk-in Cooler rem"
type textarea "x"
type textarea "Please quote new Produce Walk-in Cooler remo"
type textarea "x"
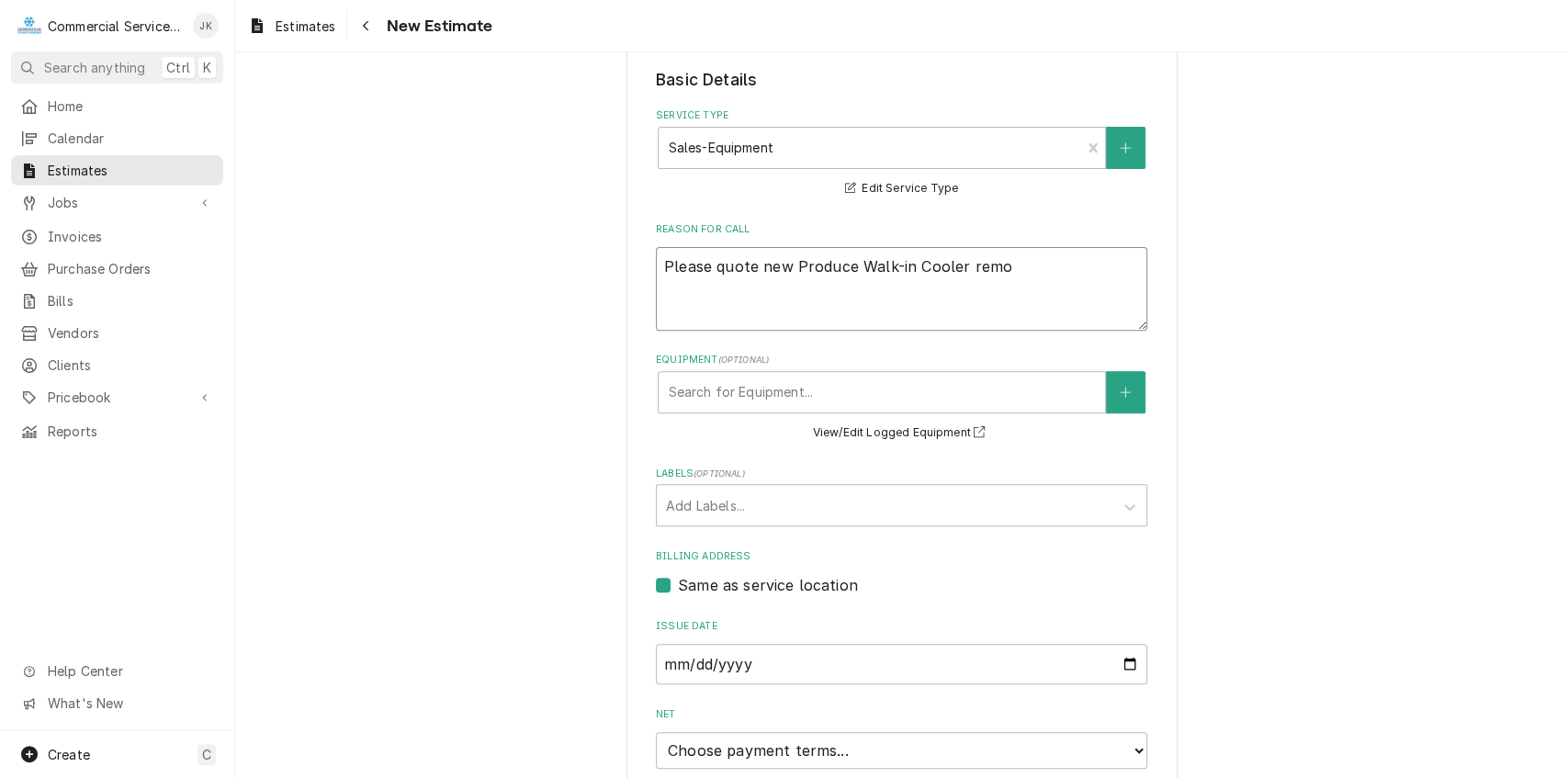
type textarea "Please quote new Produce Walk-in Cooler remot"
type textarea "x"
type textarea "Please quote new Produce Walk-in Cooler remote"
type textarea "x"
type textarea "Please quote new Produce Walk-in Cooler remote"
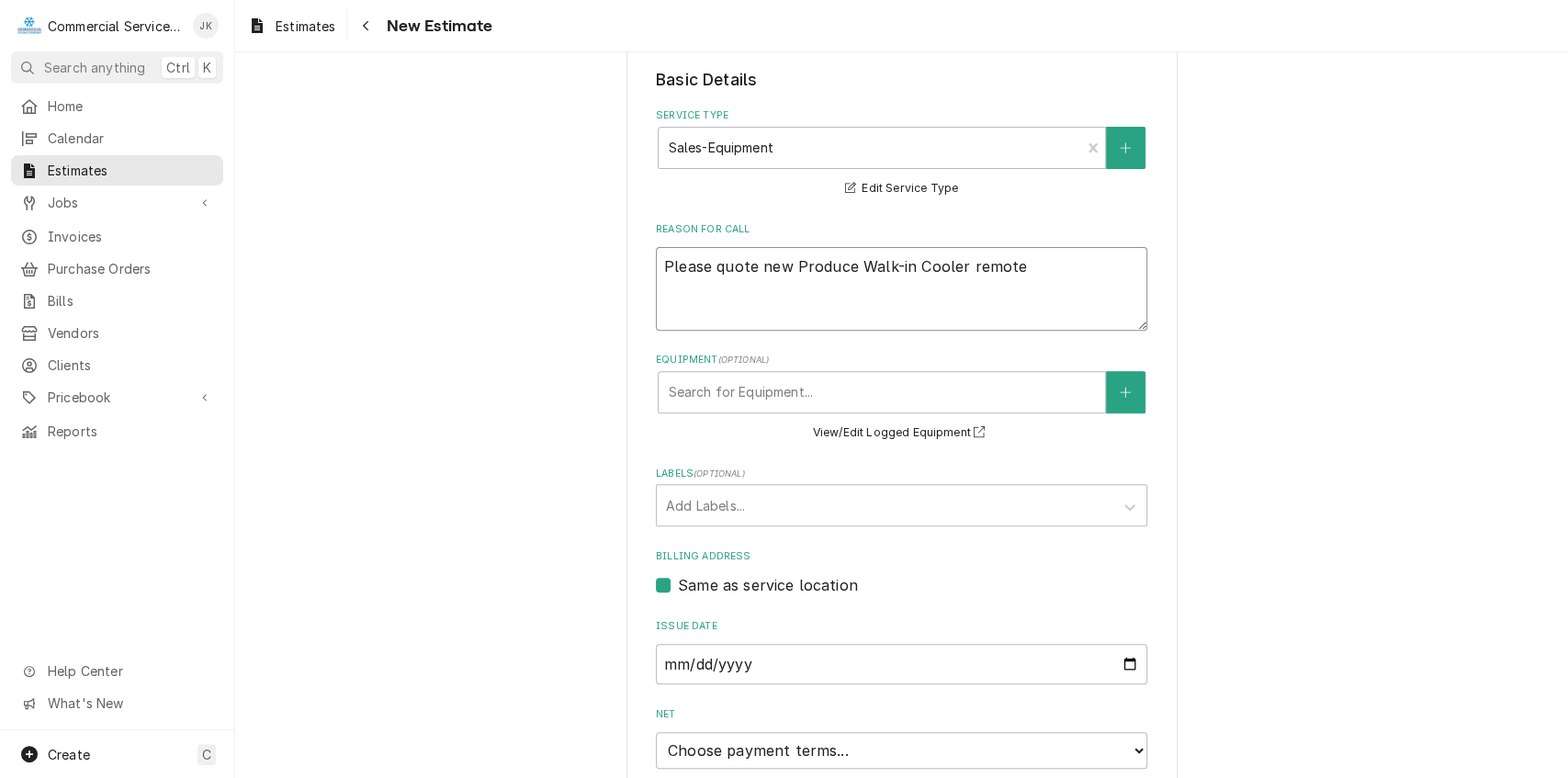
type textarea "x"
type textarea "Please quote new Produce Walk-in Cooler remote r"
type textarea "x"
type textarea "Please quote new Produce Walk-in Cooler remote ro"
type textarea "x"
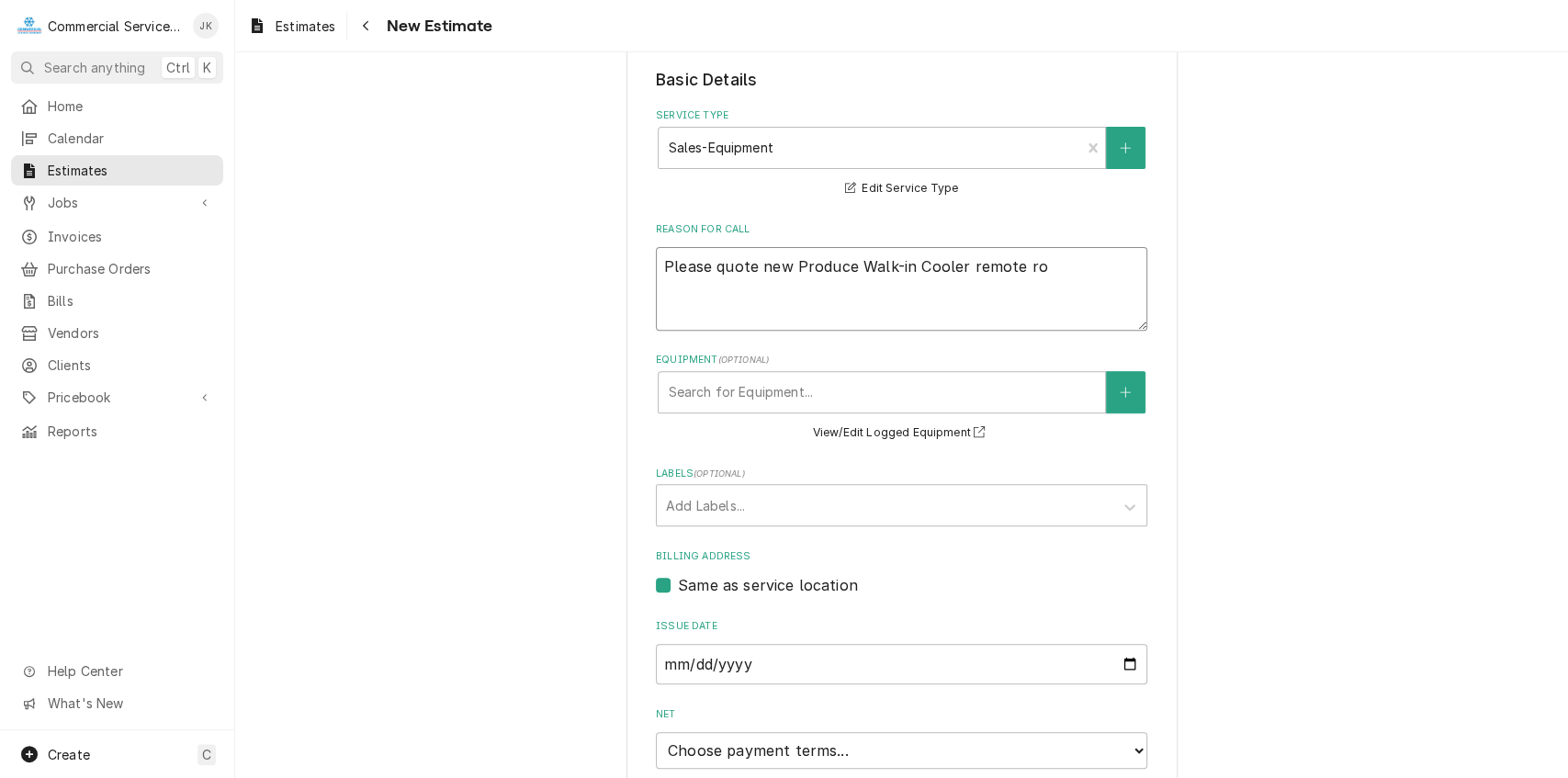
type textarea "Please quote new Produce Walk-in Cooler remote roo"
type textarea "x"
type textarea "Please quote new Produce Walk-in Cooler remote roof"
type textarea "x"
type textarea "Please quote new Produce Walk-in Cooler remote rooft"
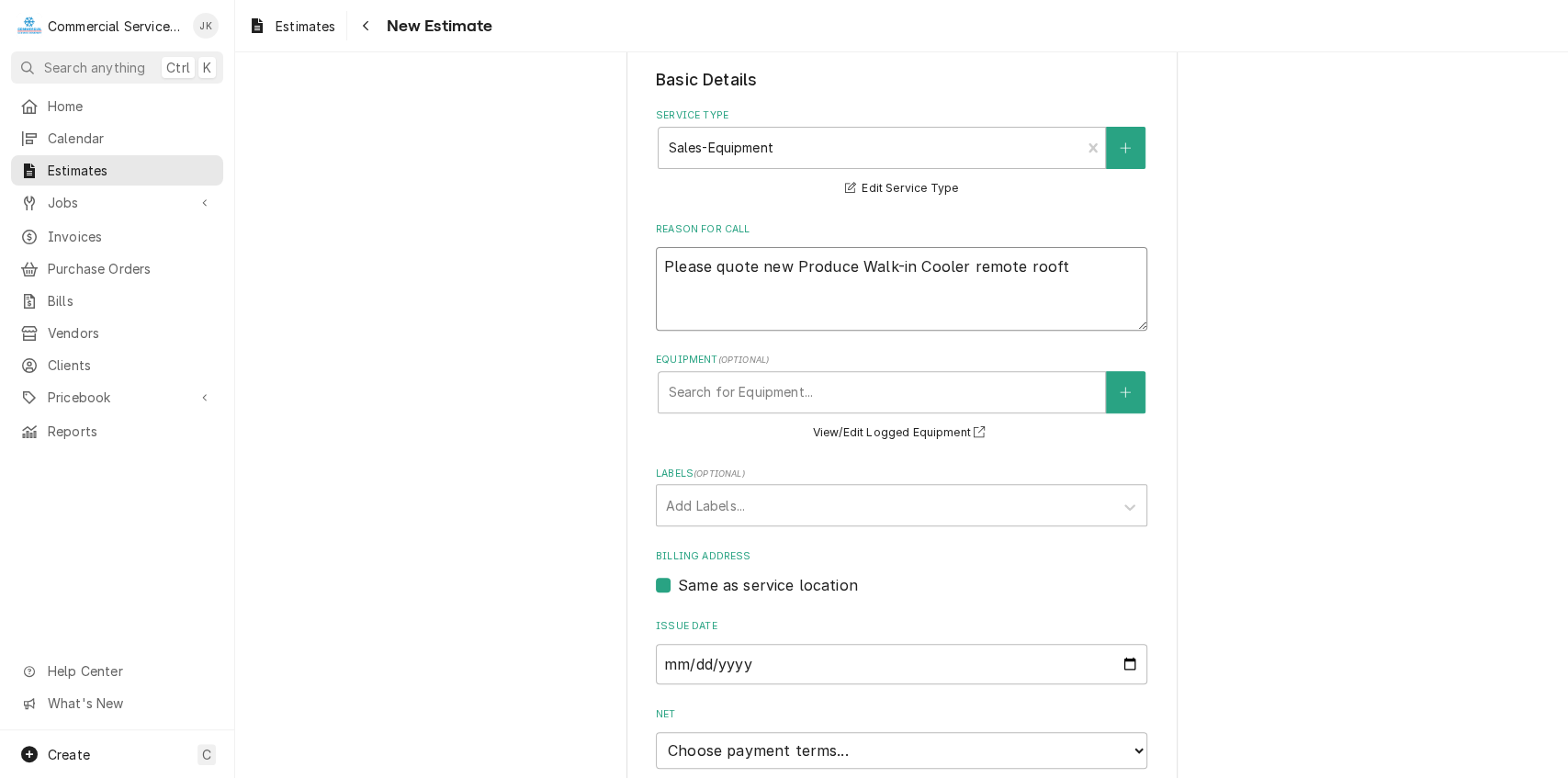
type textarea "x"
type textarea "Please quote new Produce Walk-in Cooler remote roofto"
type textarea "x"
type textarea "Please quote new Produce Walk-in Cooler remote rooftop"
type textarea "x"
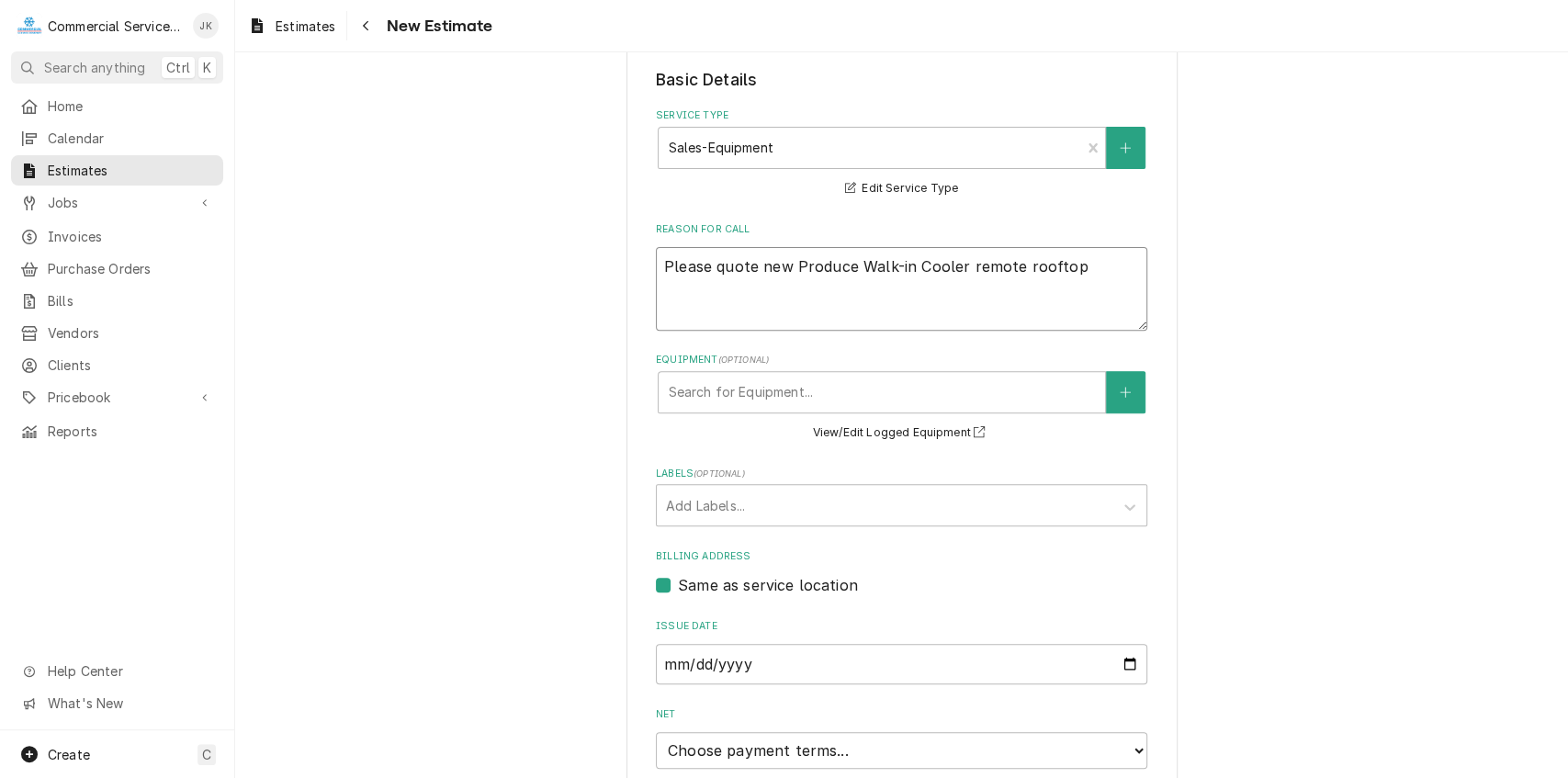
type textarea "Please quote new Produce Walk-in Cooler remote rooftop"
type textarea "x"
type textarea "Please quote new Produce Walk-in Cooler remote rooftop c"
type textarea "x"
type textarea "Please quote new Produce Walk-in Cooler remote rooftop co"
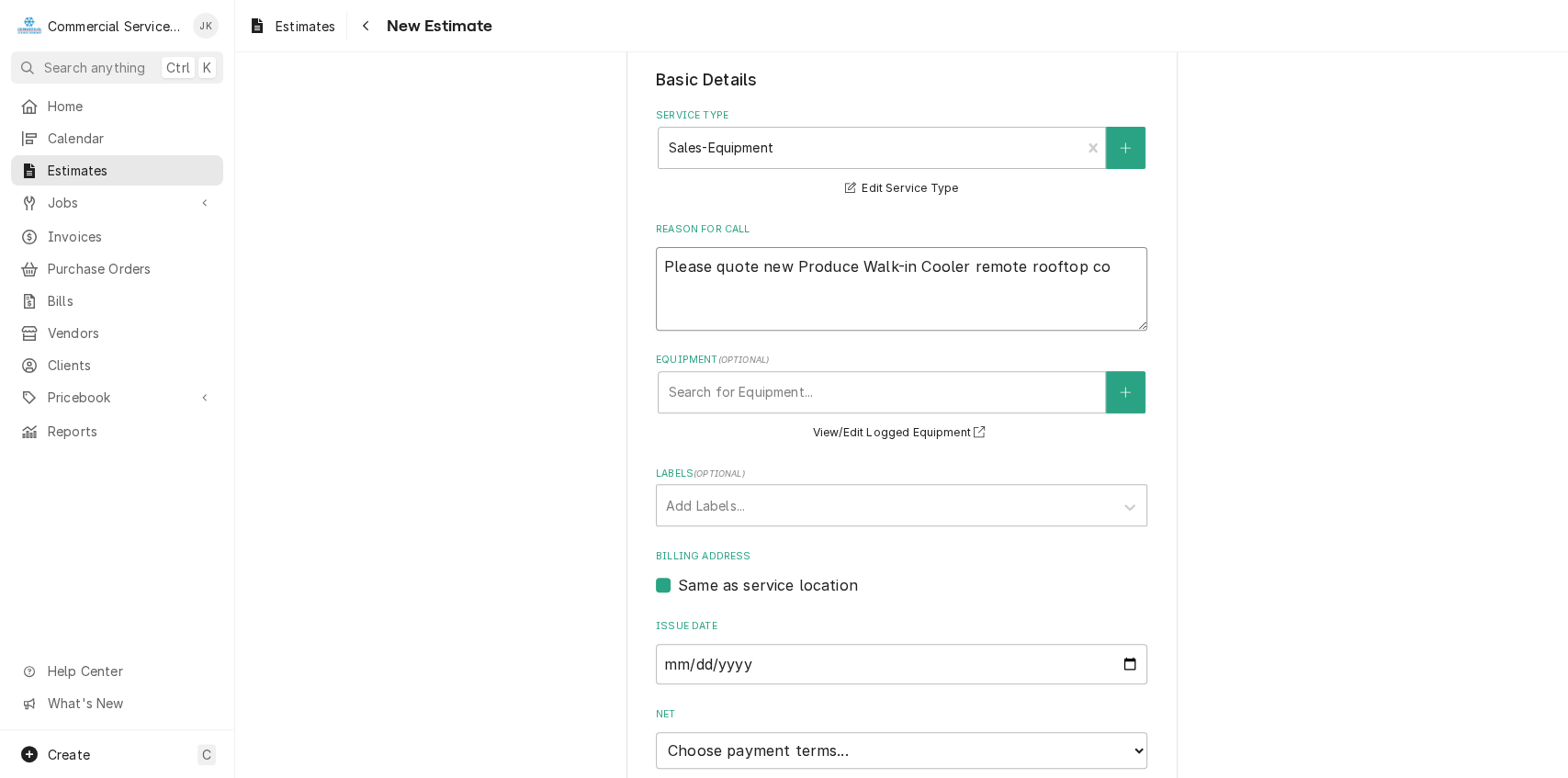
type textarea "x"
type textarea "Please quote new Produce Walk-in Cooler remote rooftop con"
type textarea "x"
type textarea "Please quote new Produce Walk-in Cooler remote rooftop cond"
type textarea "x"
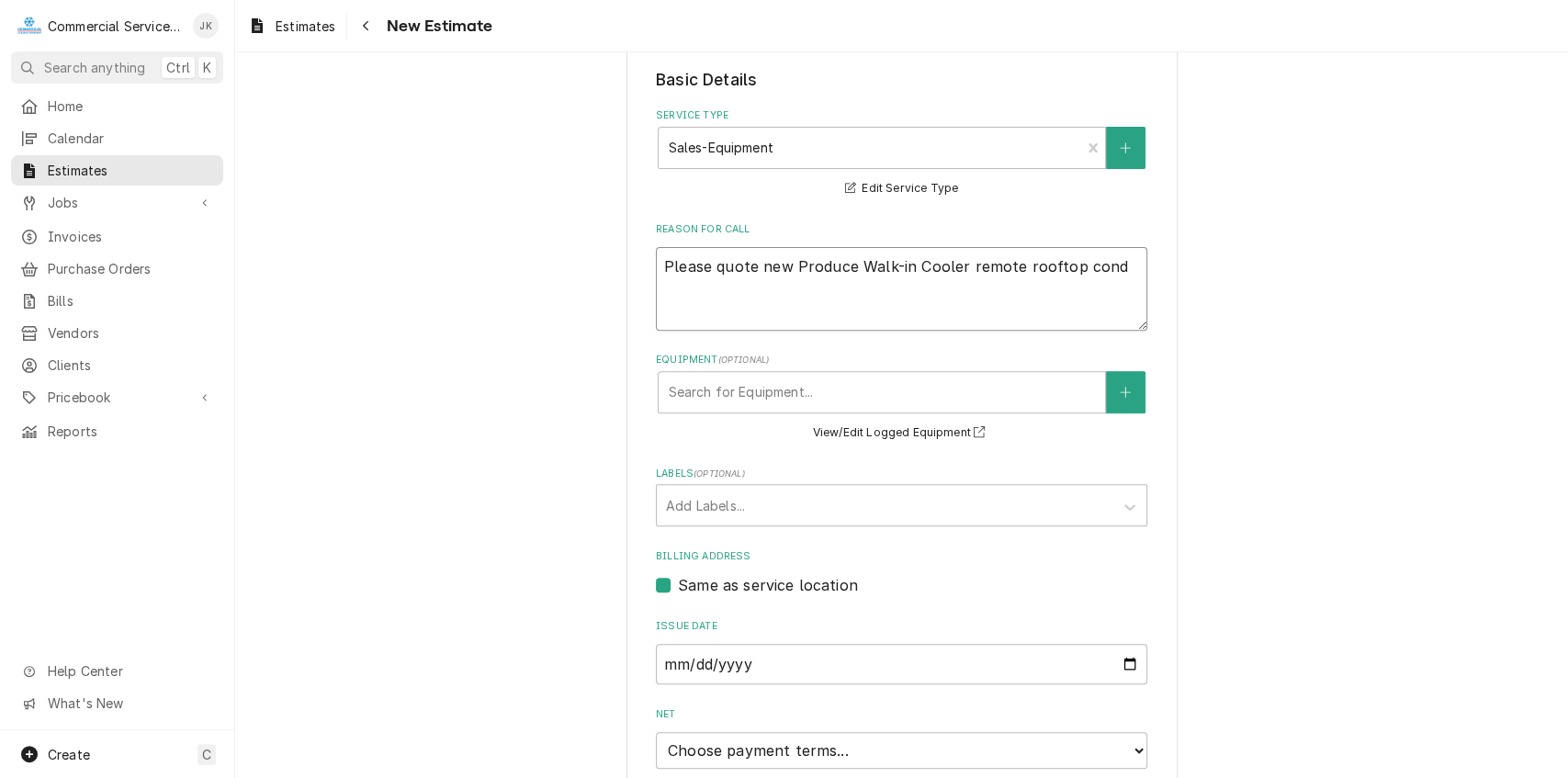
type textarea "Please quote new Produce Walk-in Cooler remote rooftop conde"
type textarea "x"
type textarea "Please quote new Produce Walk-in Cooler remote rooftop conden"
type textarea "x"
type textarea "Please quote new Produce Walk-in Cooler remote rooftop condens"
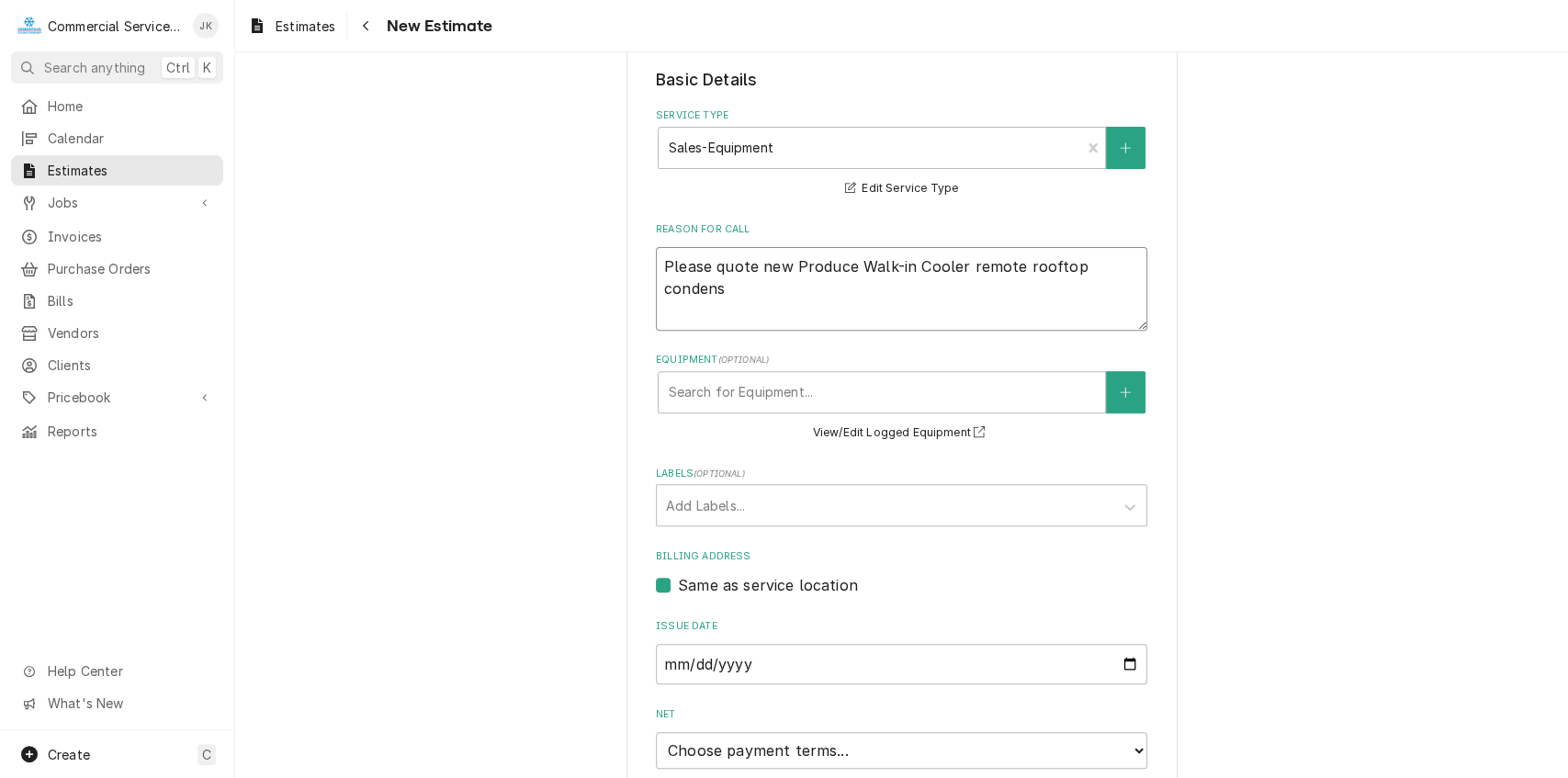
type textarea "x"
type textarea "Please quote new Produce Walk-in Cooler remote rooftop condensi"
type textarea "x"
type textarea "Please quote new Produce Walk-in Cooler remote rooftop condensin"
type textarea "x"
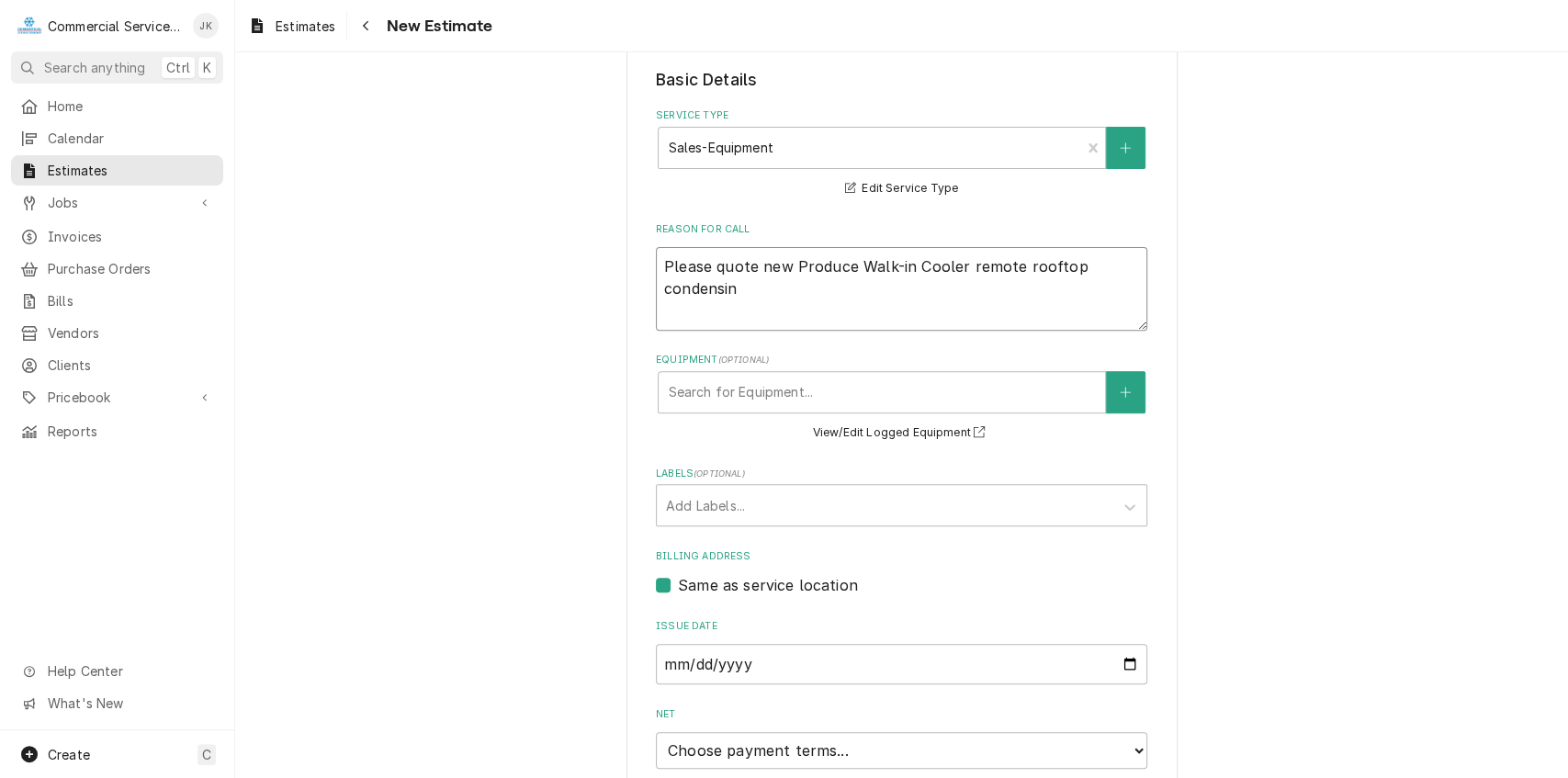
type textarea "Please quote new Produce Walk-in Cooler remote rooftop condensing"
type textarea "x"
type textarea "Please quote new Produce Walk-in Cooler remote rooftop condensing"
type textarea "x"
type textarea "Please quote new Produce Walk-in Cooler remote rooftop condensing u"
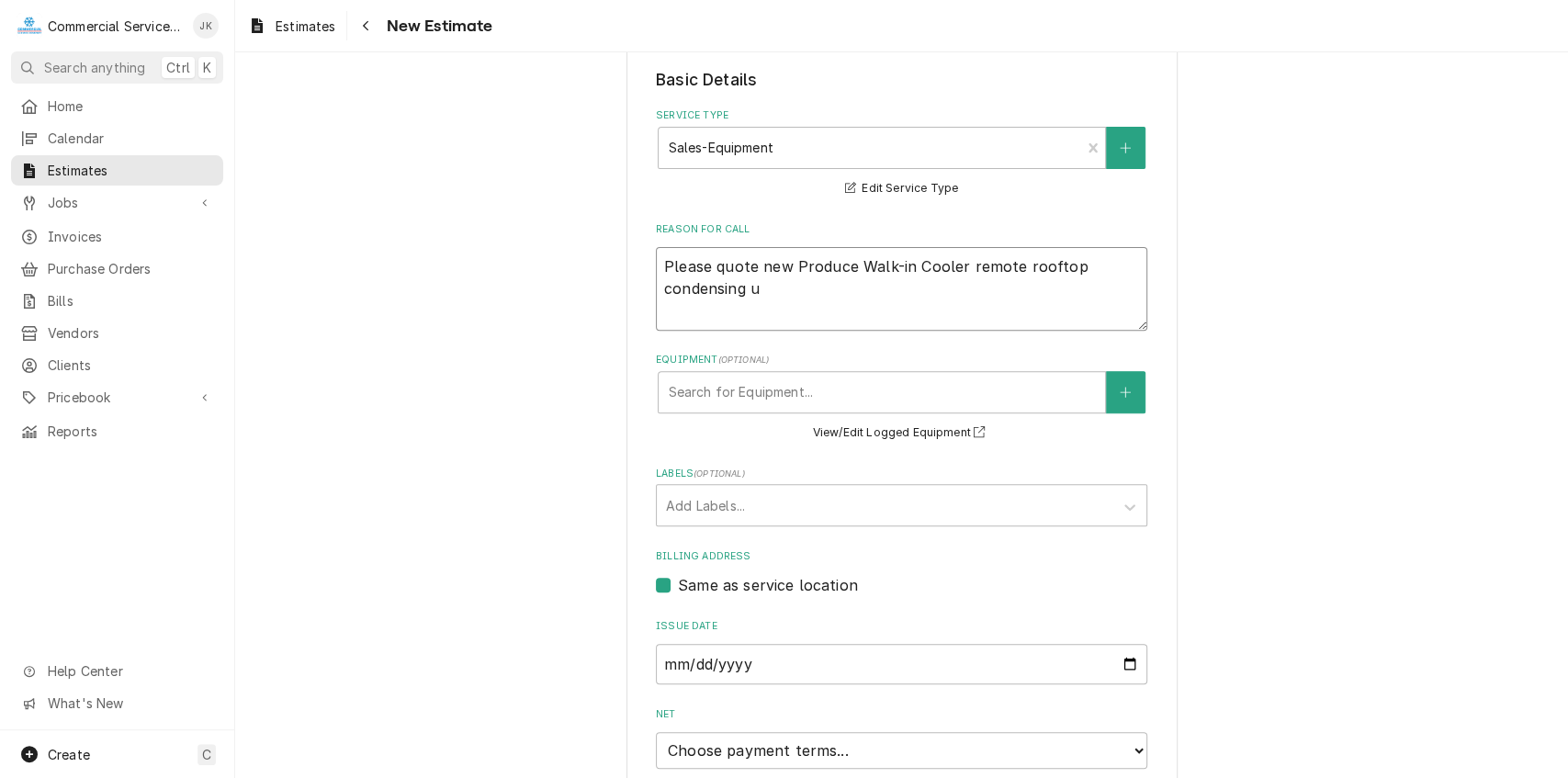
type textarea "x"
type textarea "Please quote new Produce Walk-in Cooler remote rooftop condensing un"
type textarea "x"
type textarea "Please quote new Produce Walk-in Cooler remote rooftop condensing uni"
type textarea "x"
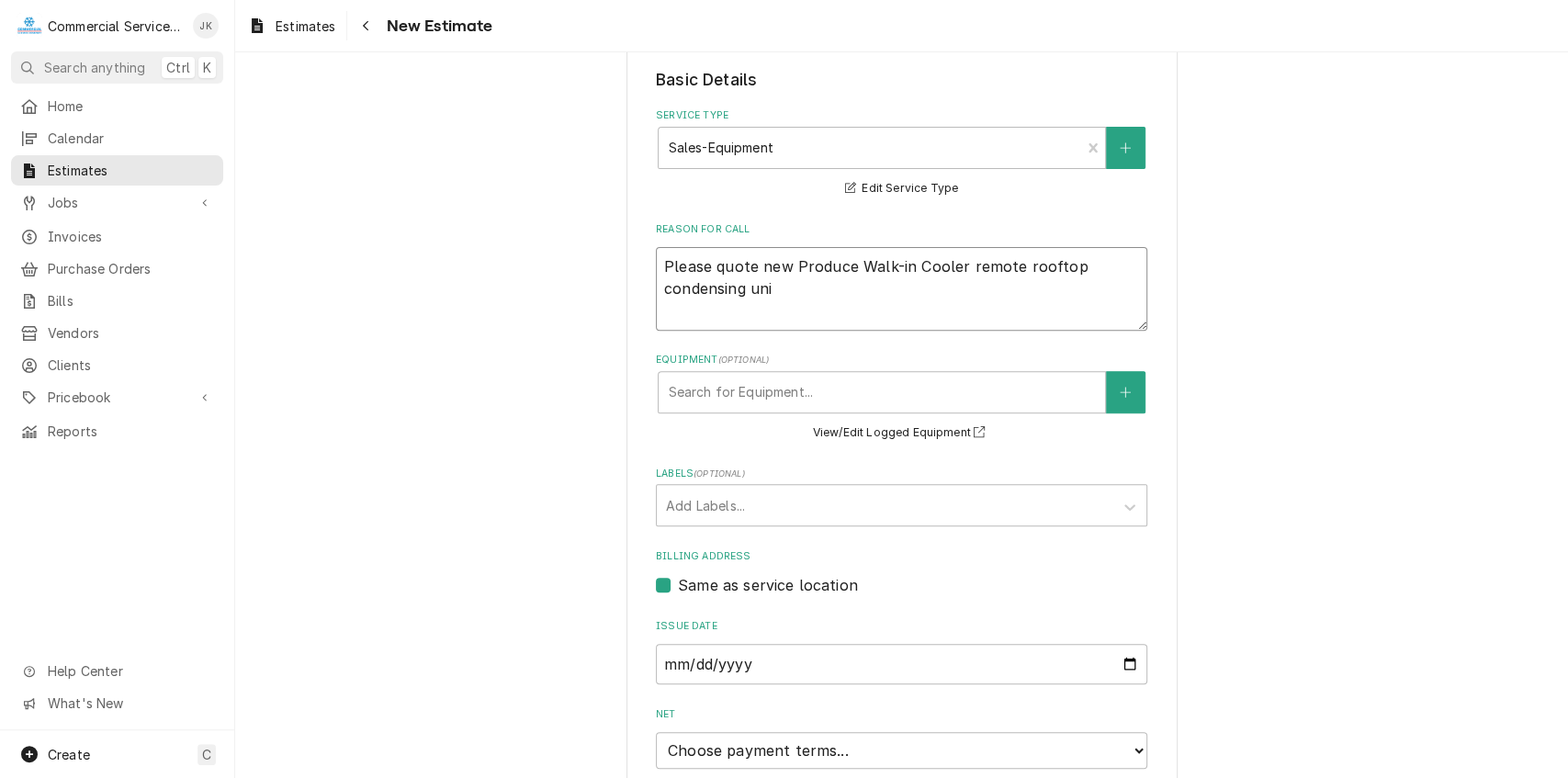
type textarea "Please quote new Produce Walk-in Cooler remote rooftop condensing unit"
type textarea "x"
type textarea "Please quote new Produce Walk-in Cooler remote rooftop condensing unit."
type textarea "x"
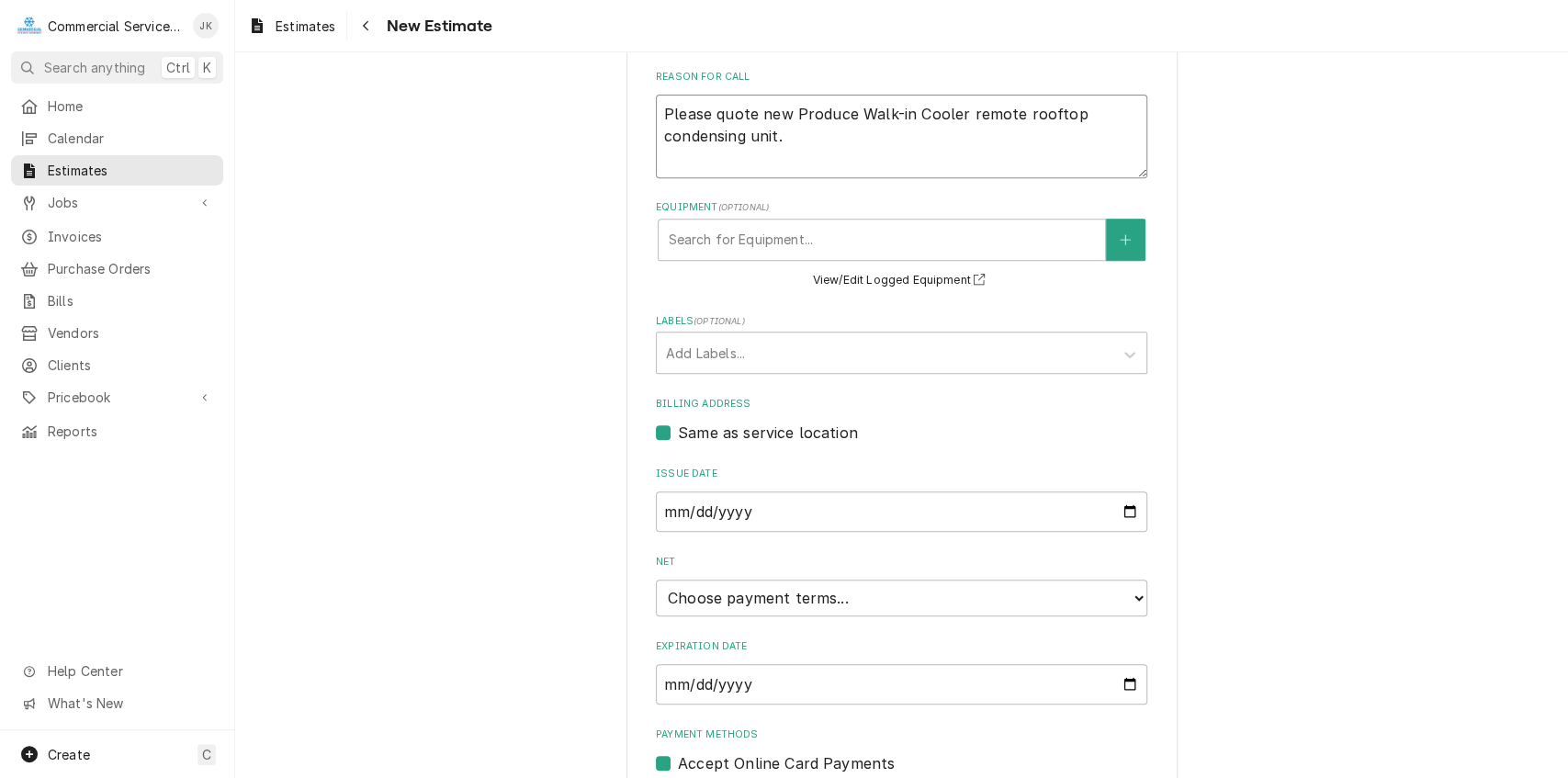
scroll to position [599, 0]
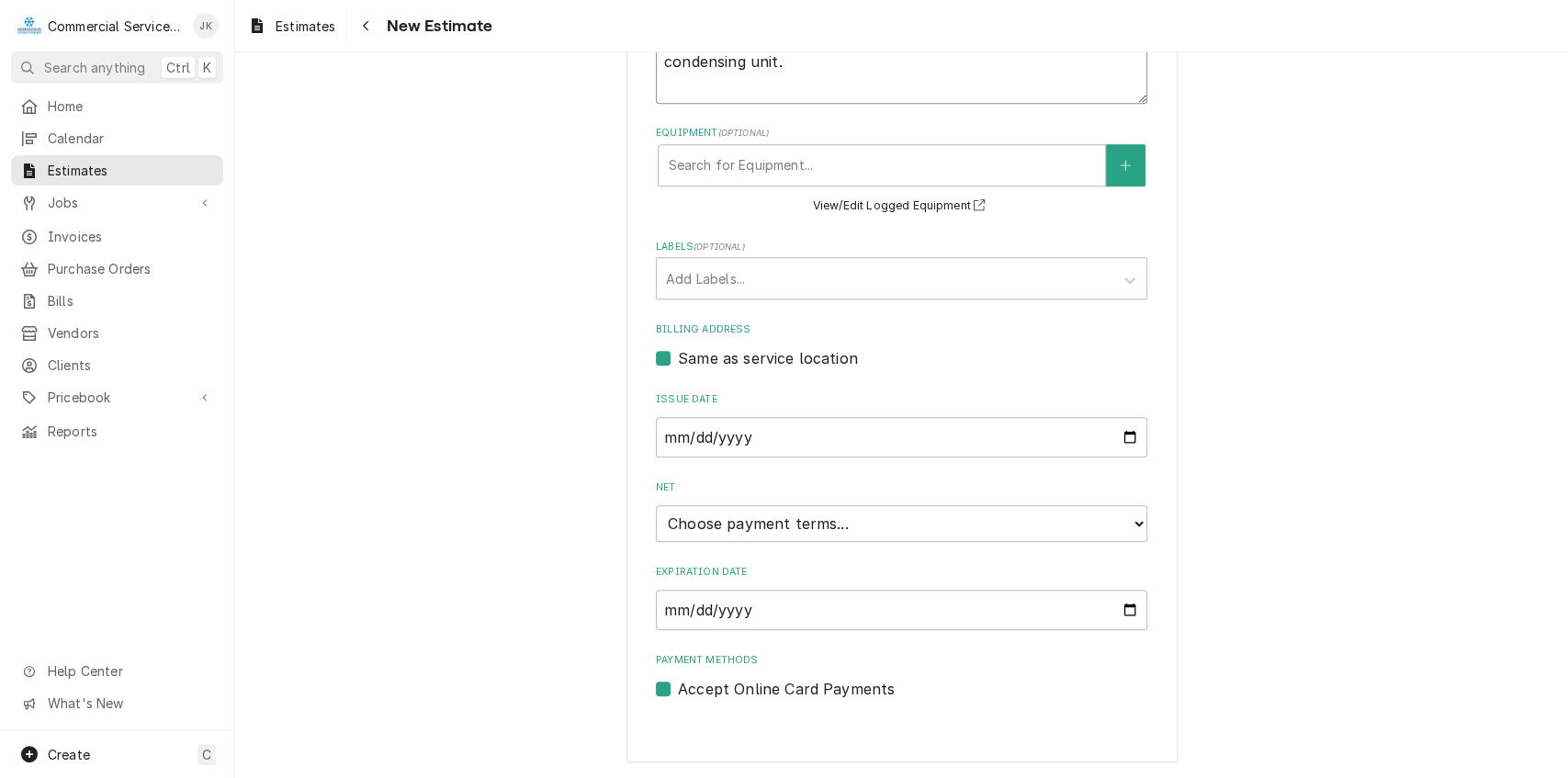
type textarea "Please quote new Produce Walk-in Cooler remote rooftop condensing unit."
click at [1122, 607] on input "Expiration Date" at bounding box center [901, 610] width 492 height 40
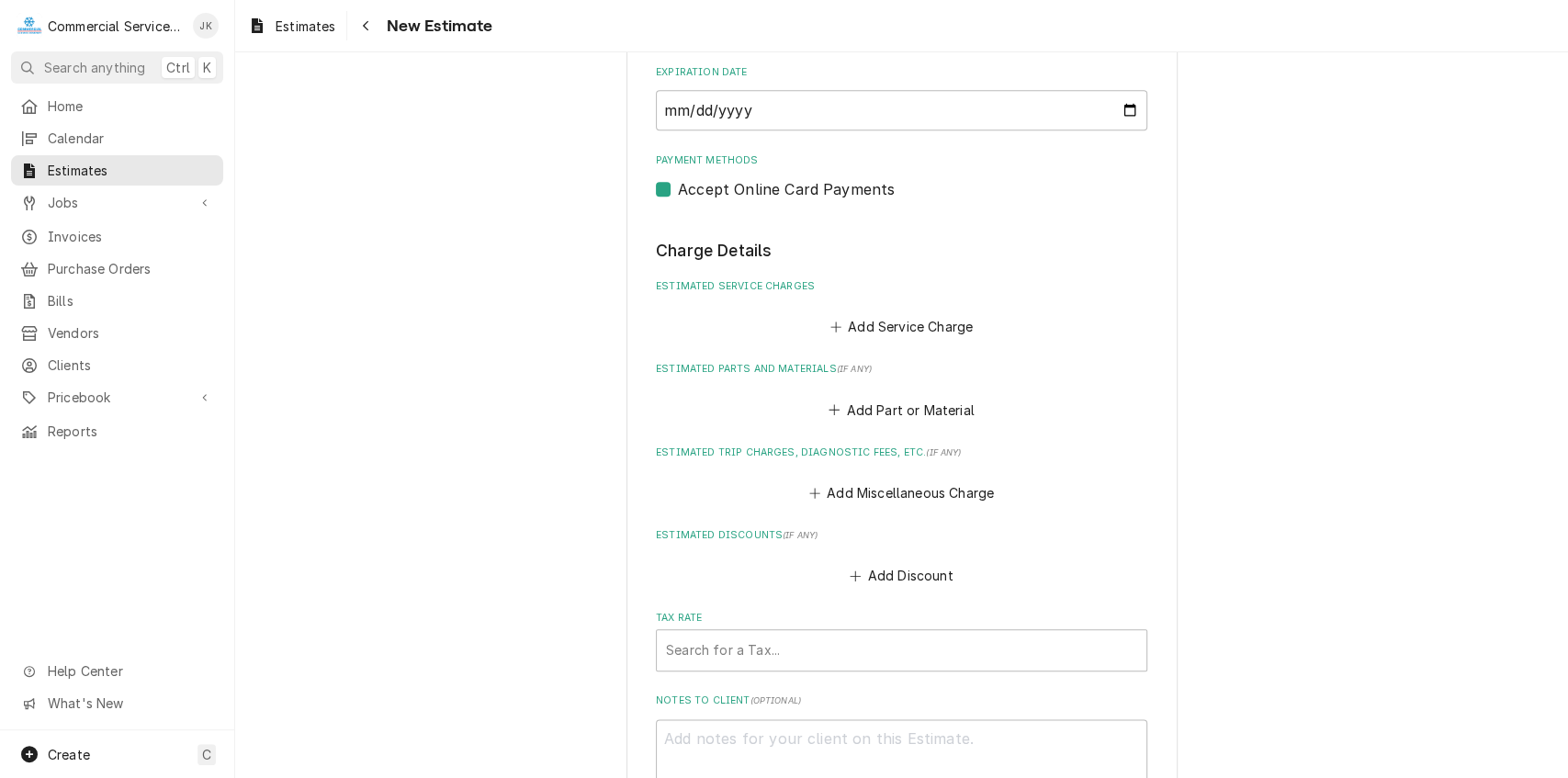
scroll to position [1100, 0]
click at [898, 327] on button "Add Service Charge" at bounding box center [901, 326] width 149 height 26
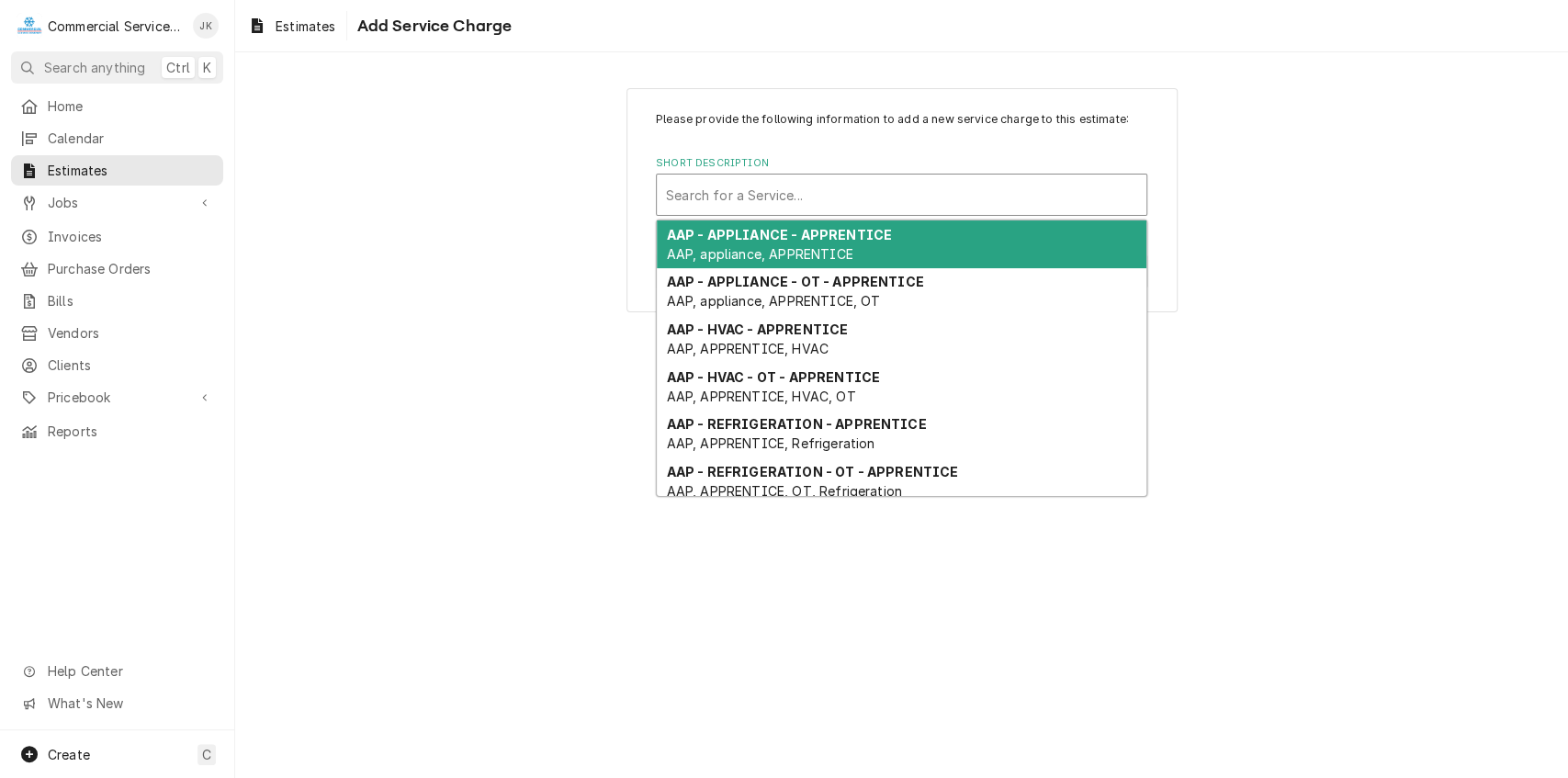
click at [706, 200] on div "Short Description" at bounding box center [901, 195] width 472 height 33
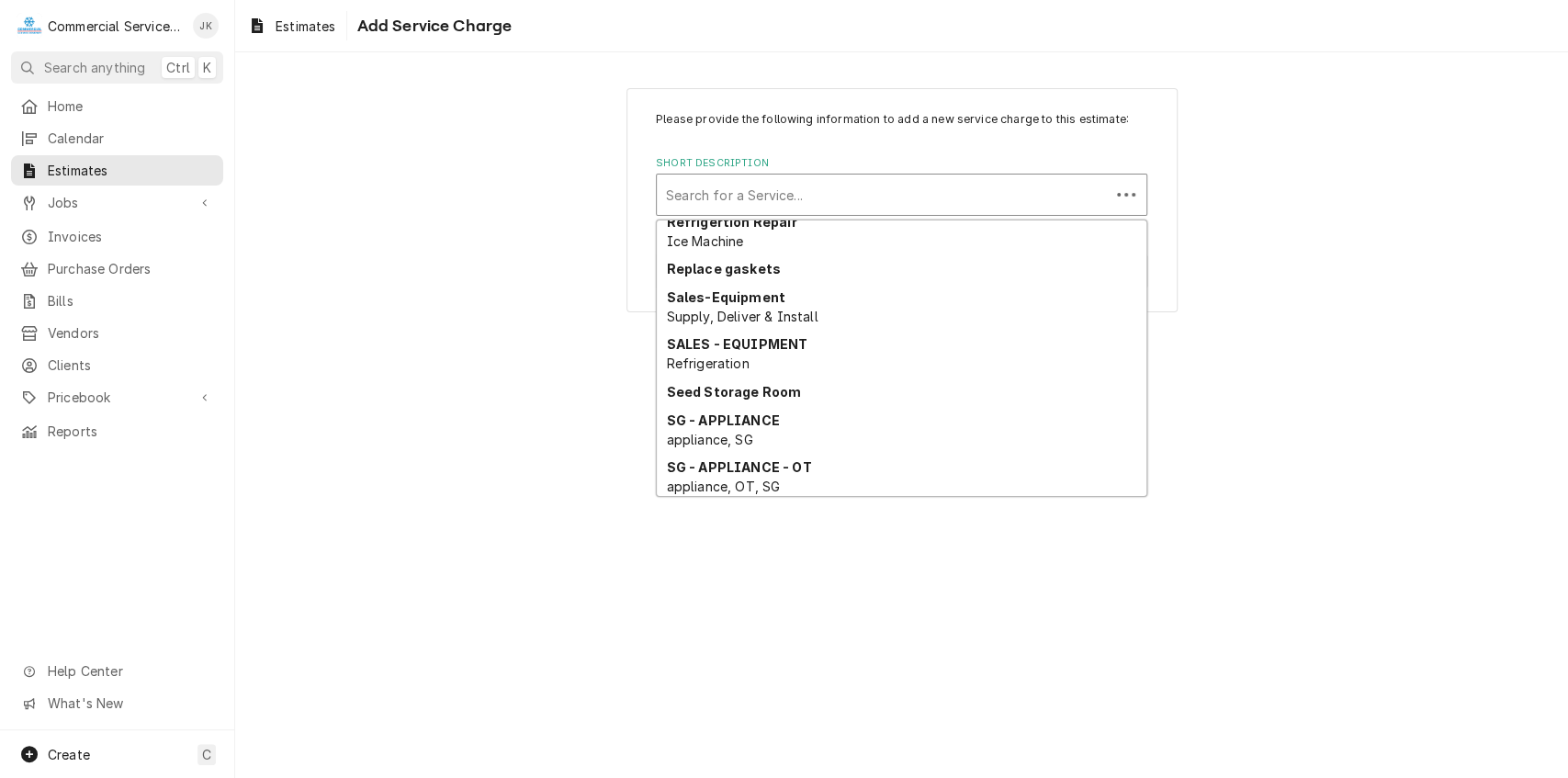
scroll to position [3453, 0]
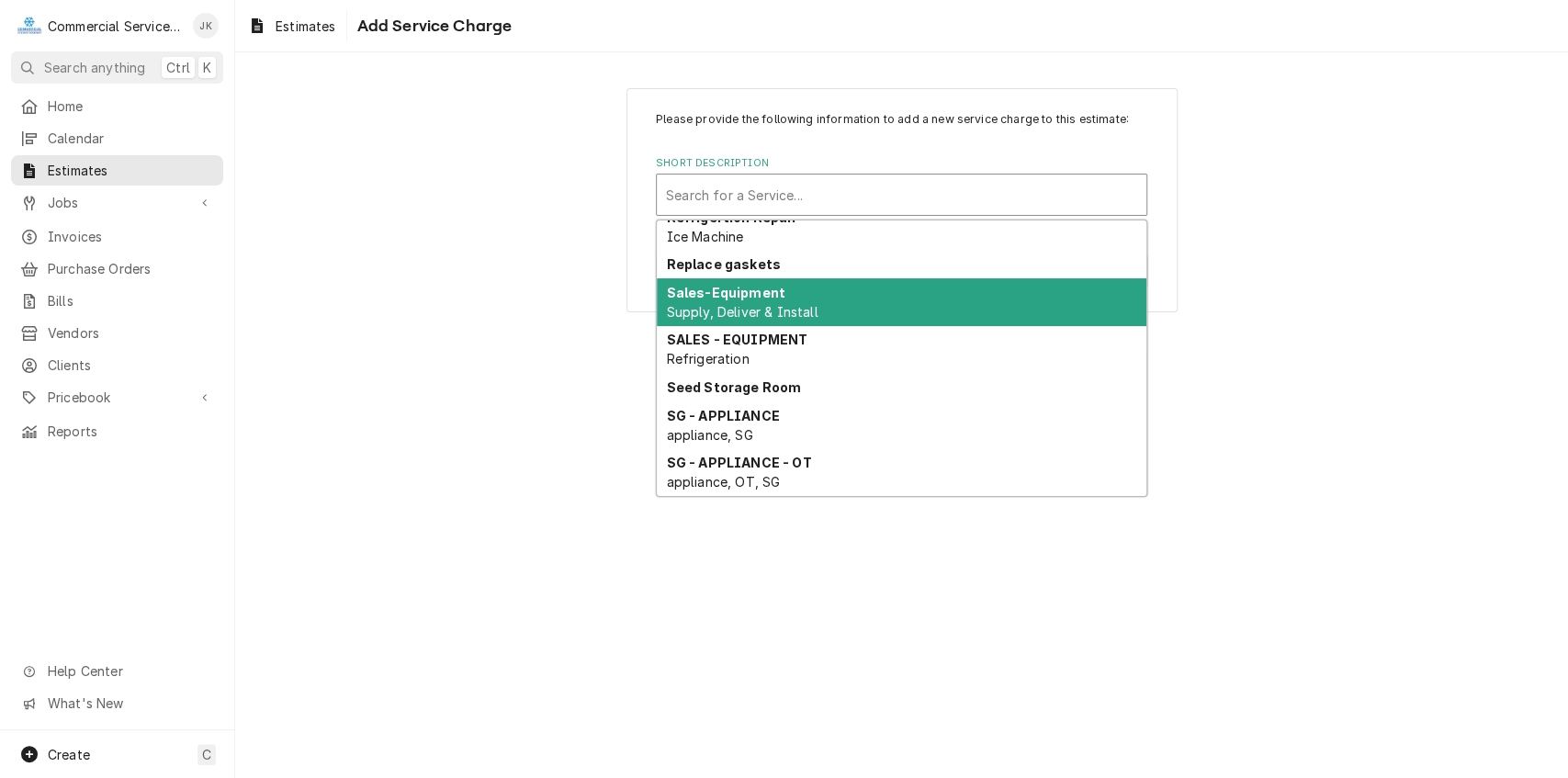
click at [756, 308] on span "Supply, Deliver & Install" at bounding box center [742, 312] width 152 height 16
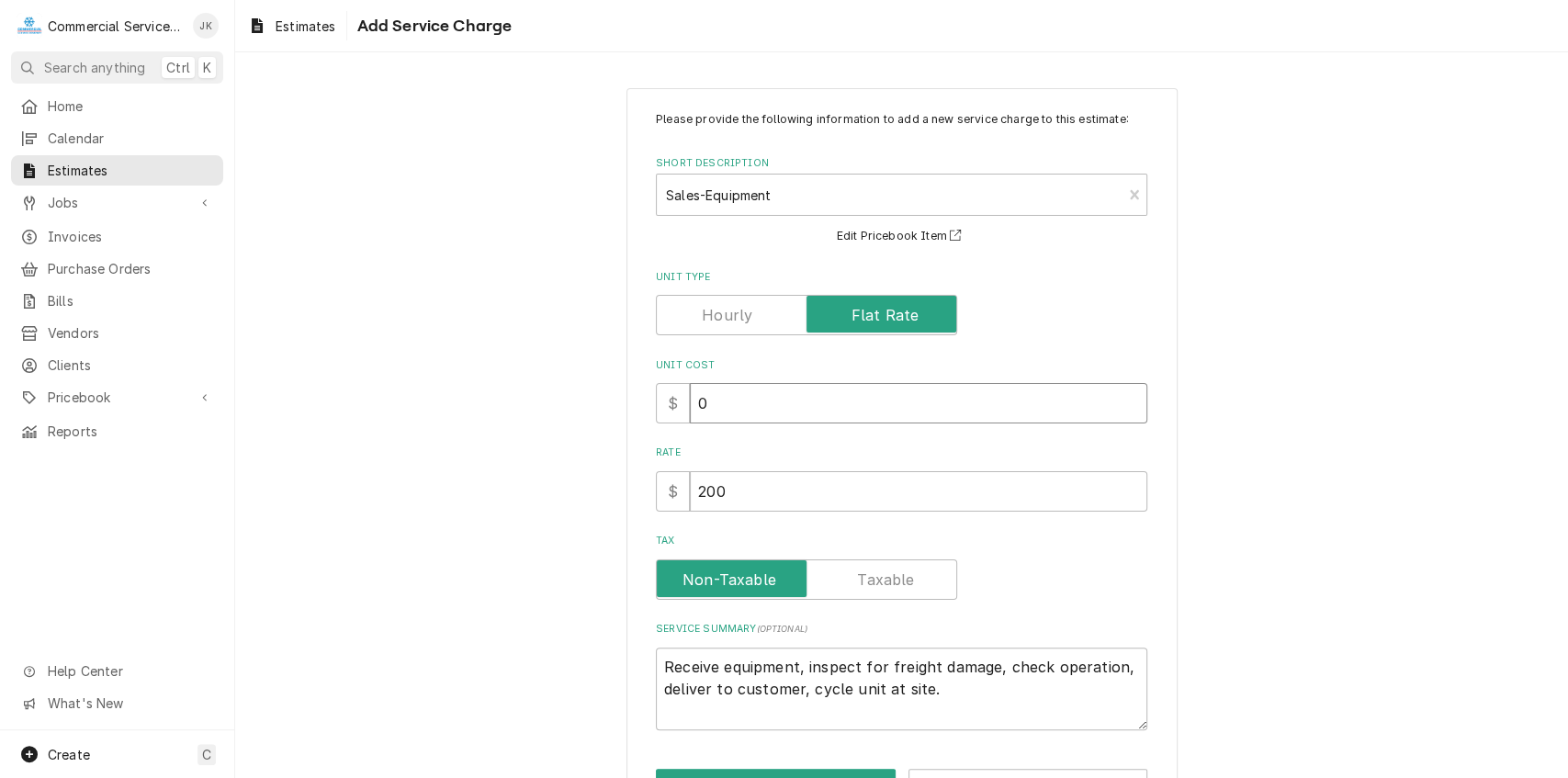
click at [715, 395] on input "0" at bounding box center [919, 404] width 458 height 40
type textarea "x"
type input "02"
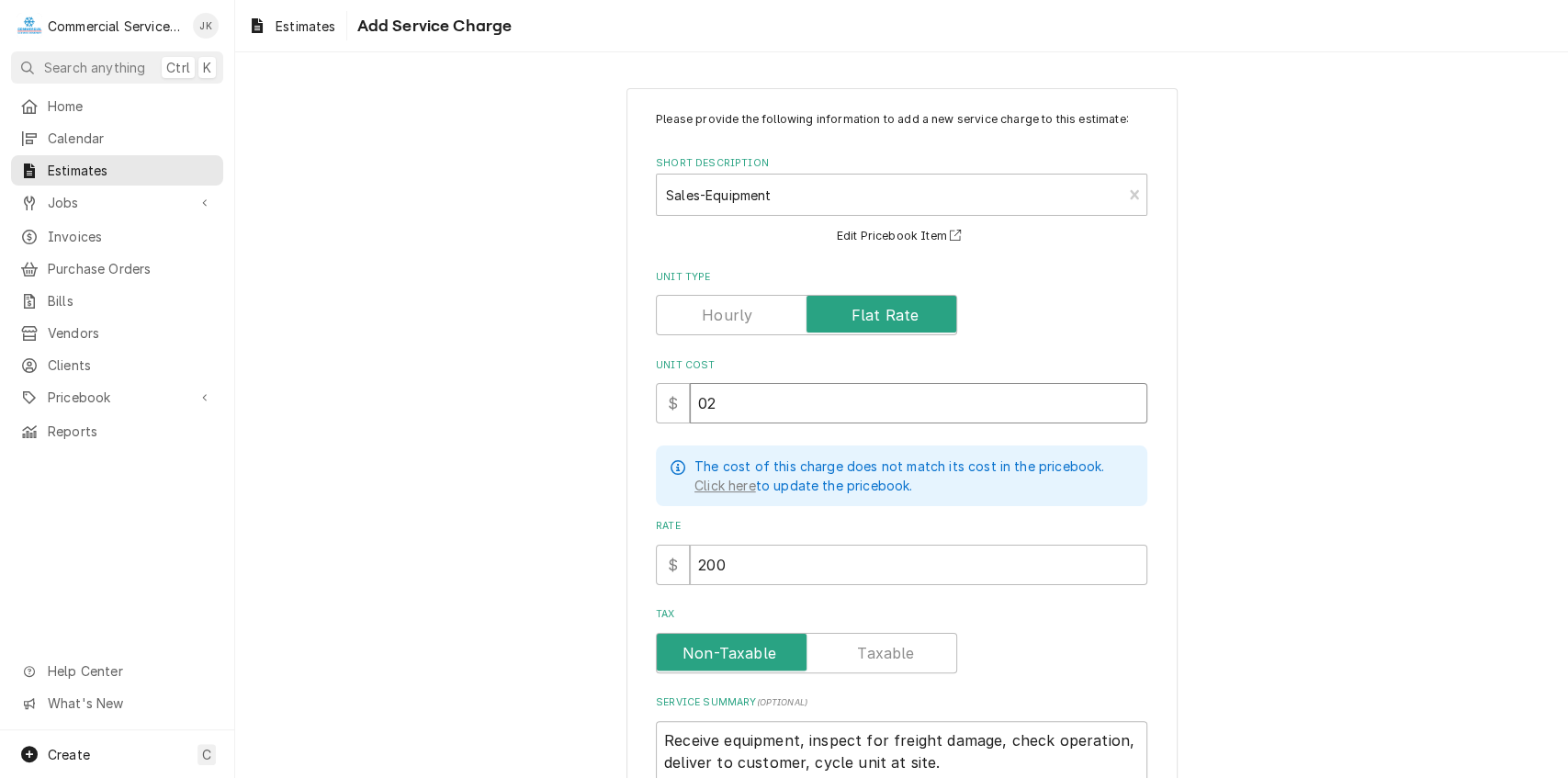
type textarea "x"
type input "022"
type textarea "x"
type input "0224"
type textarea "x"
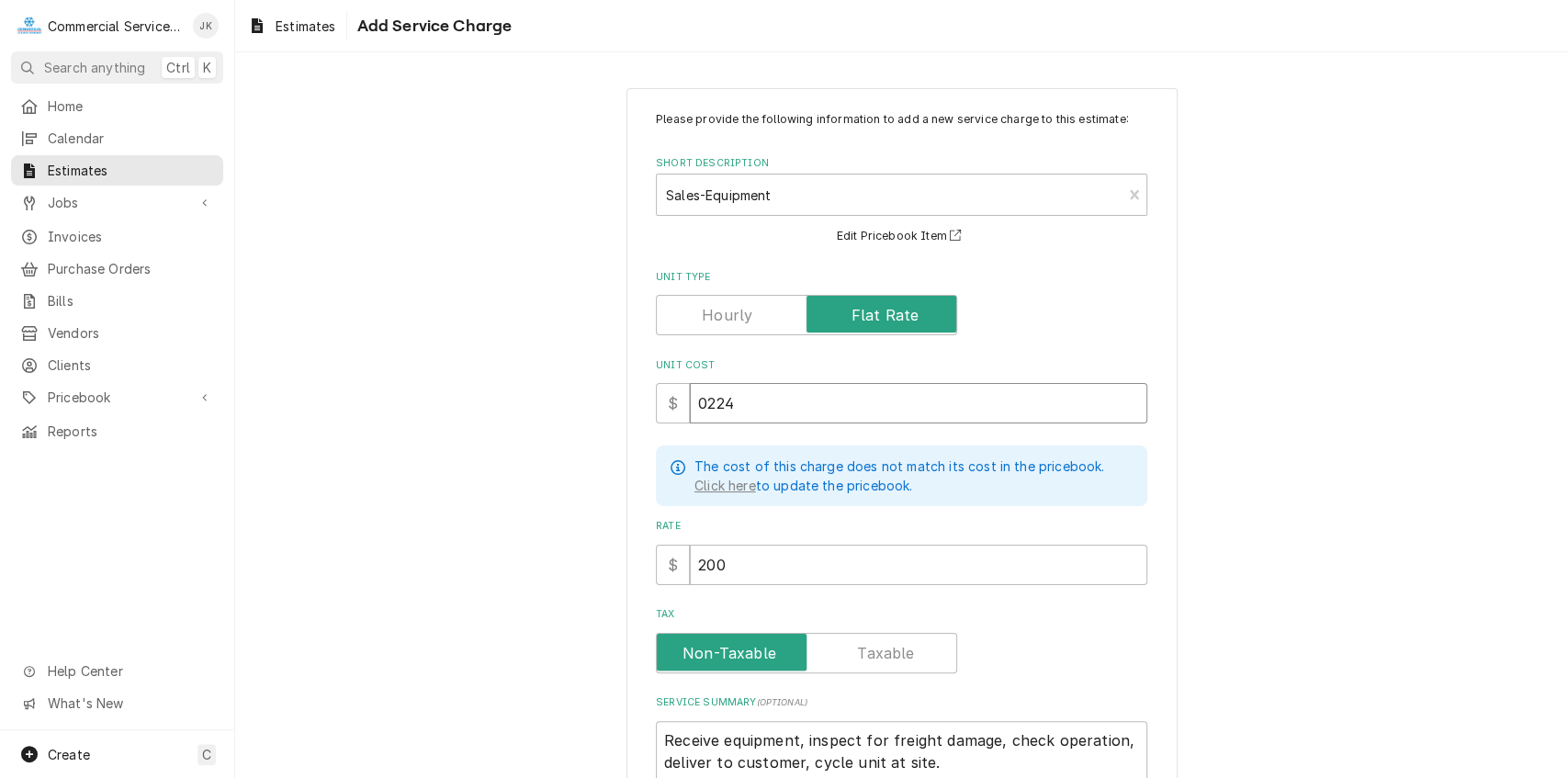
type input "02240"
type textarea "x"
type input "0224"
type textarea "x"
type input "022"
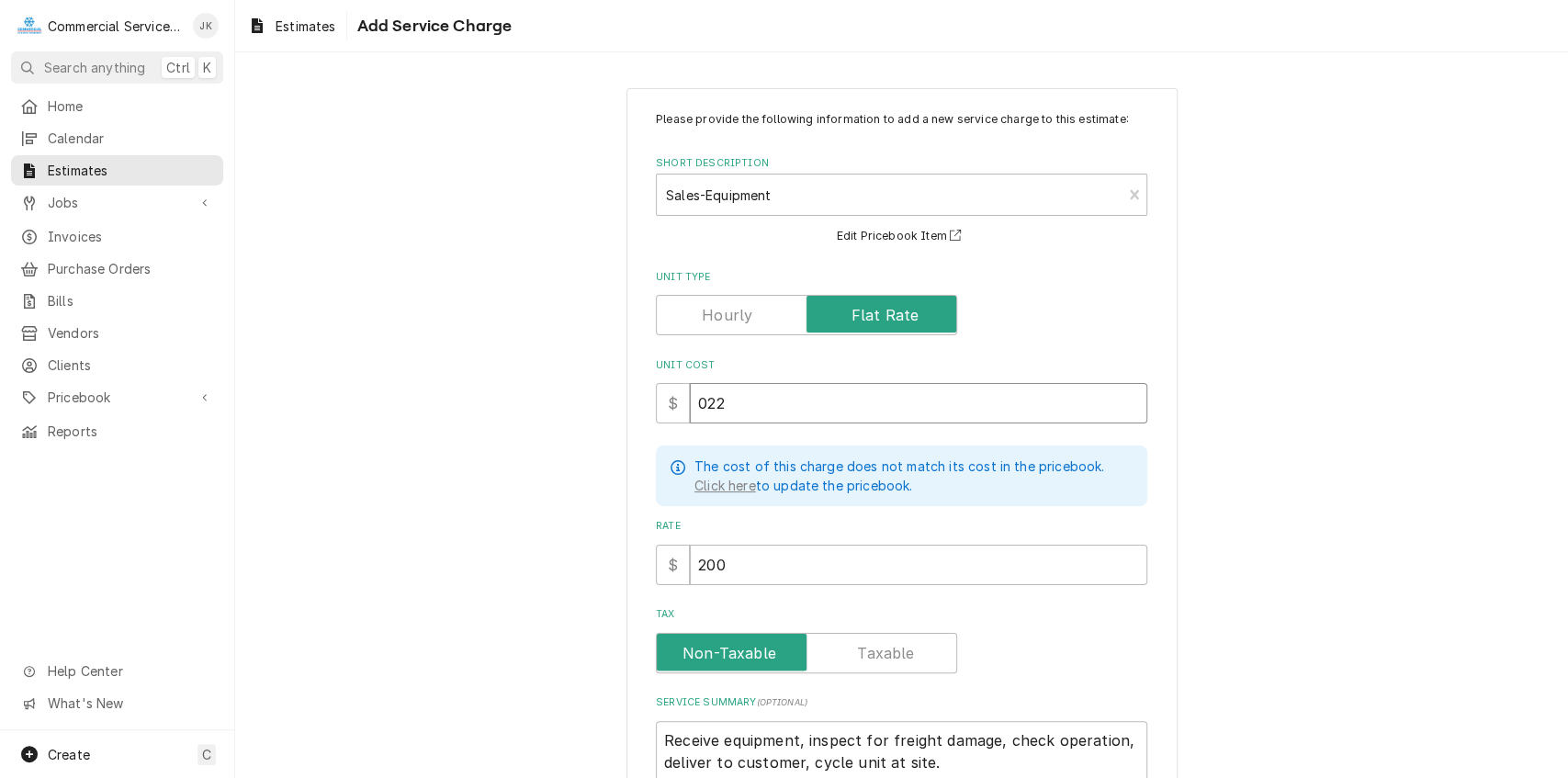
type textarea "x"
type input "02"
type textarea "x"
type input "0"
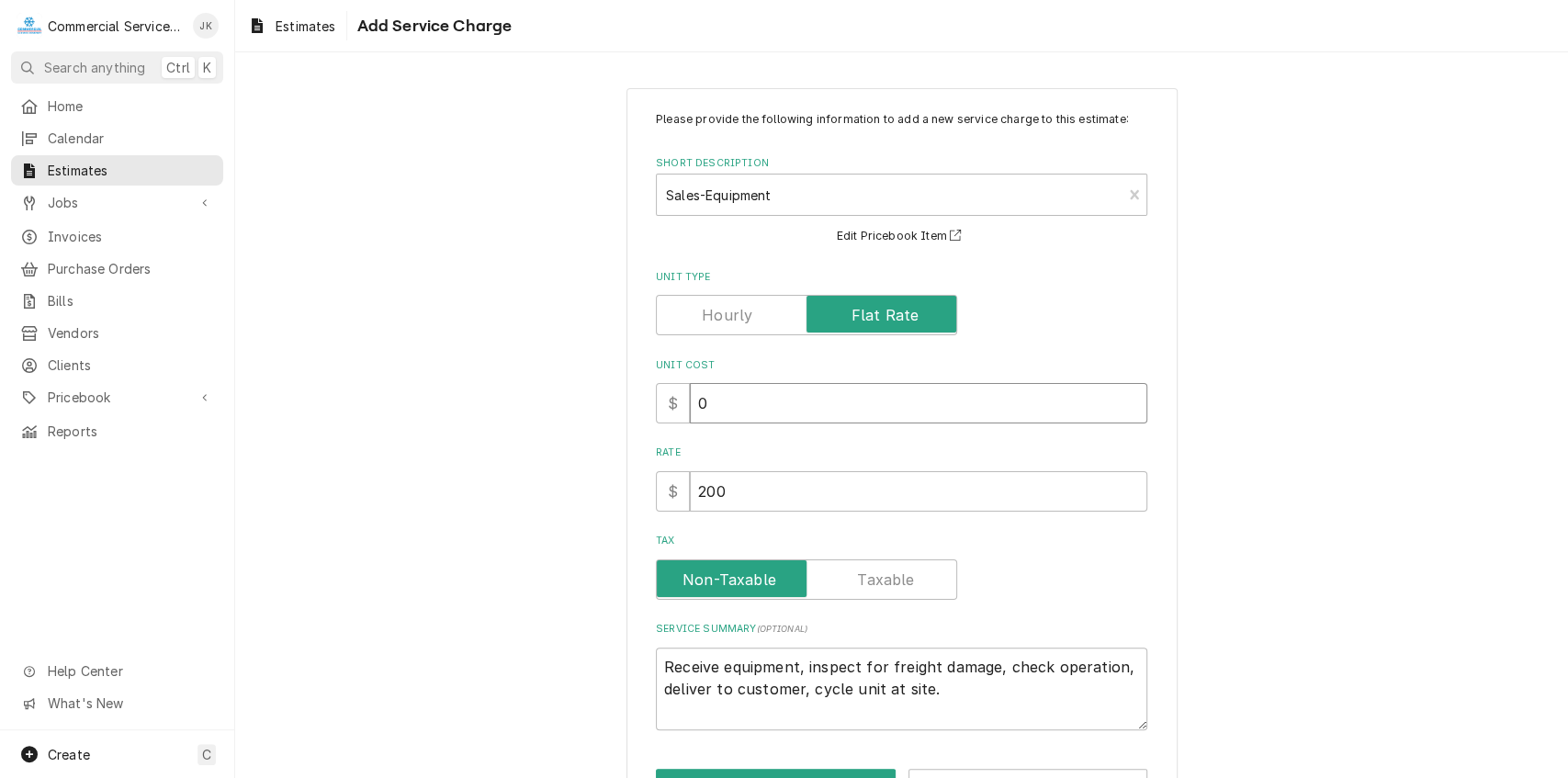
type textarea "x"
type input "2"
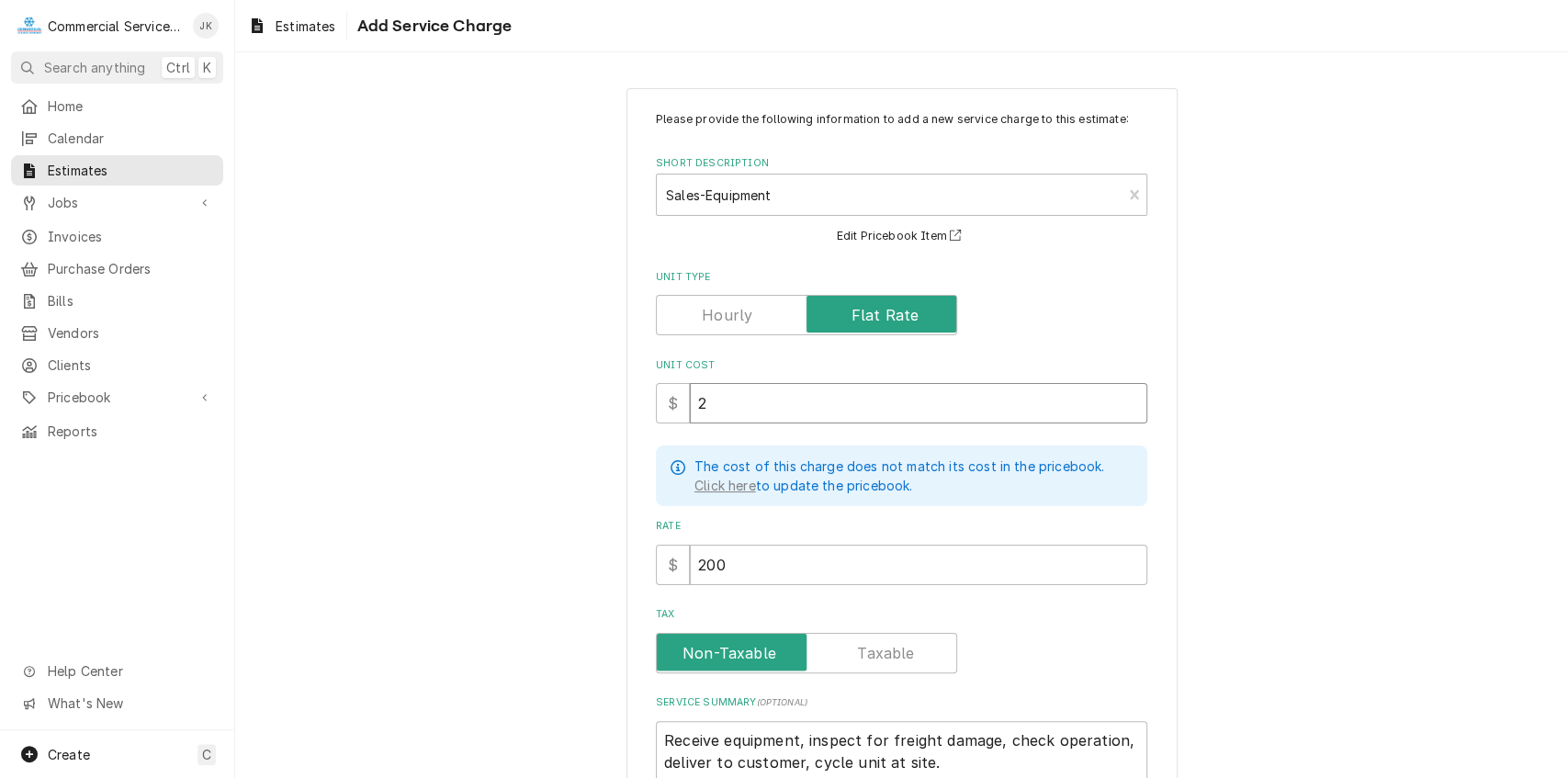
type textarea "x"
type input "22"
type textarea "x"
type input "224"
type textarea "x"
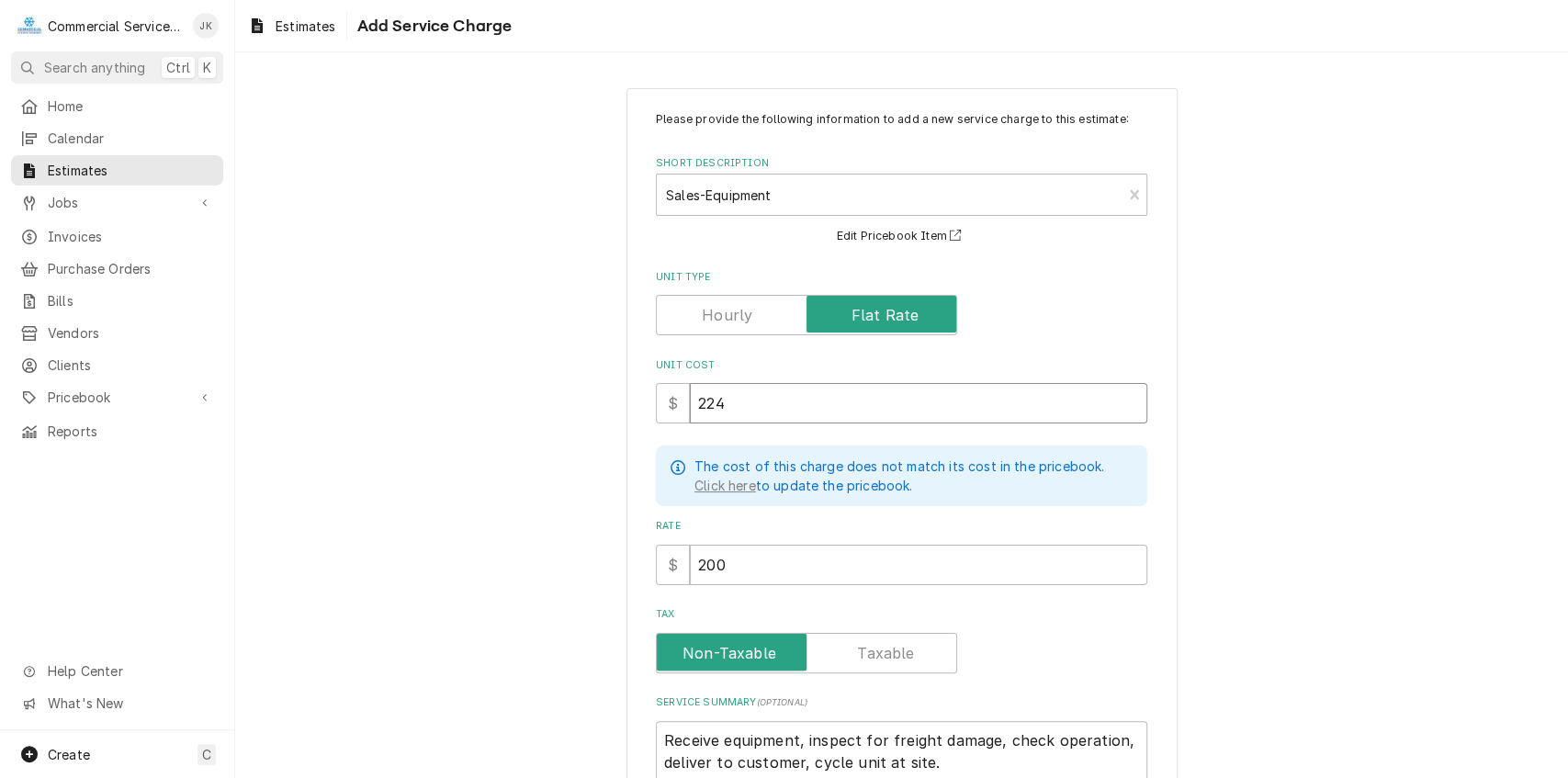
type input "2240"
type textarea "x"
type input "2240.0"
type textarea "x"
type input "2240.00"
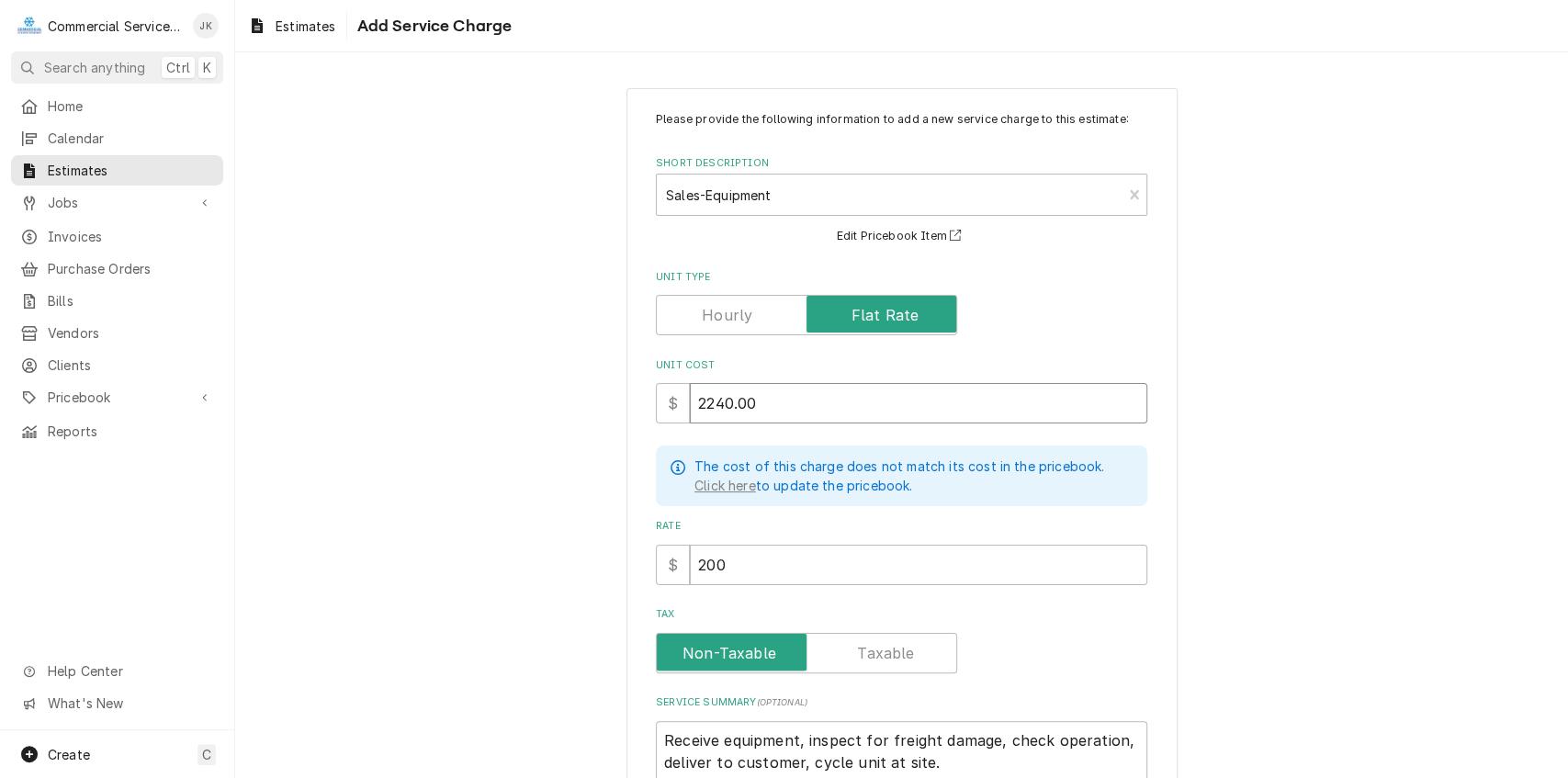
type textarea "x"
type input "2240.00"
click at [729, 572] on input "200" at bounding box center [919, 565] width 458 height 40
type textarea "x"
type input "20"
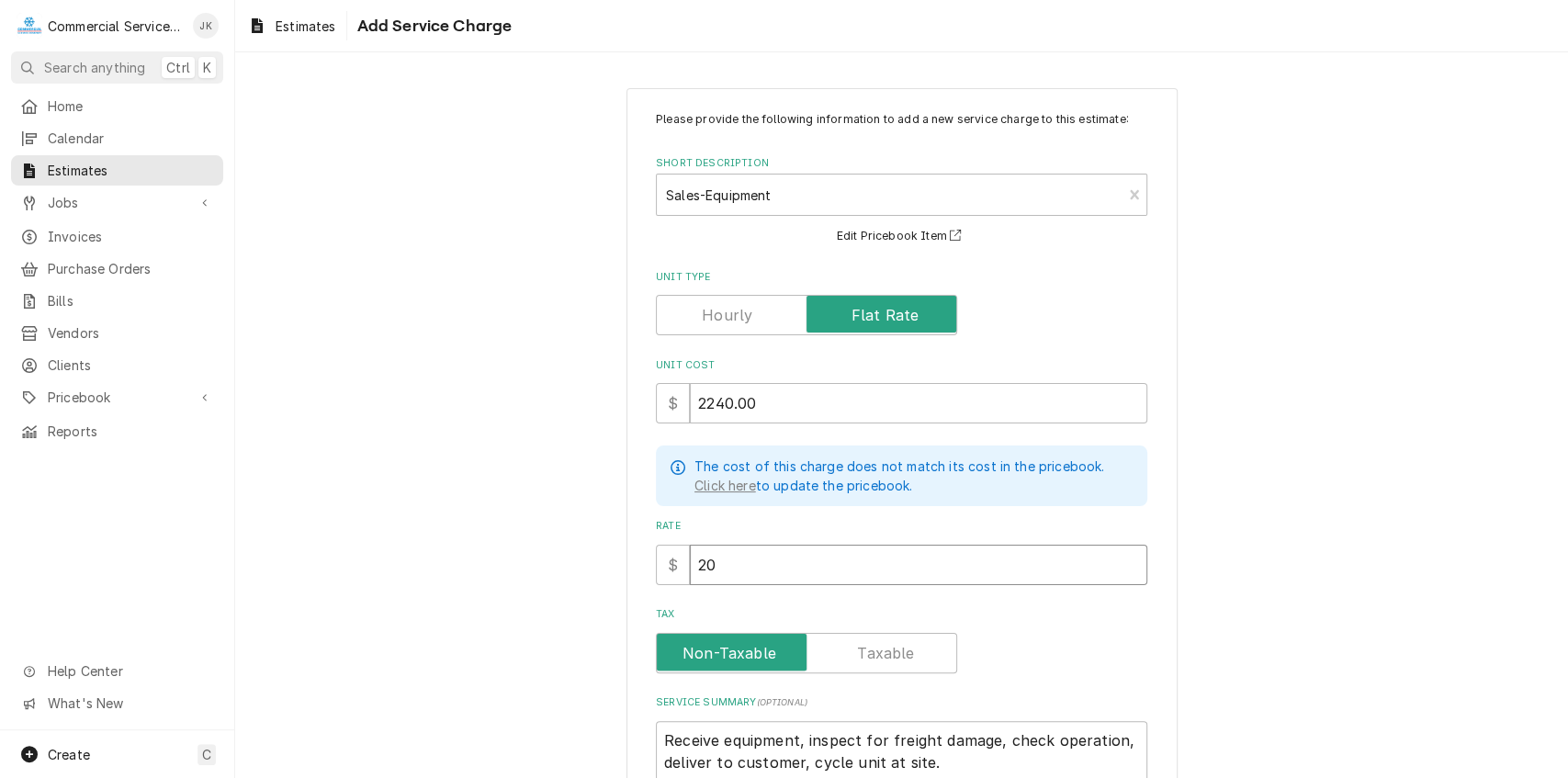
type textarea "x"
type input "2"
type textarea "x"
type input "2"
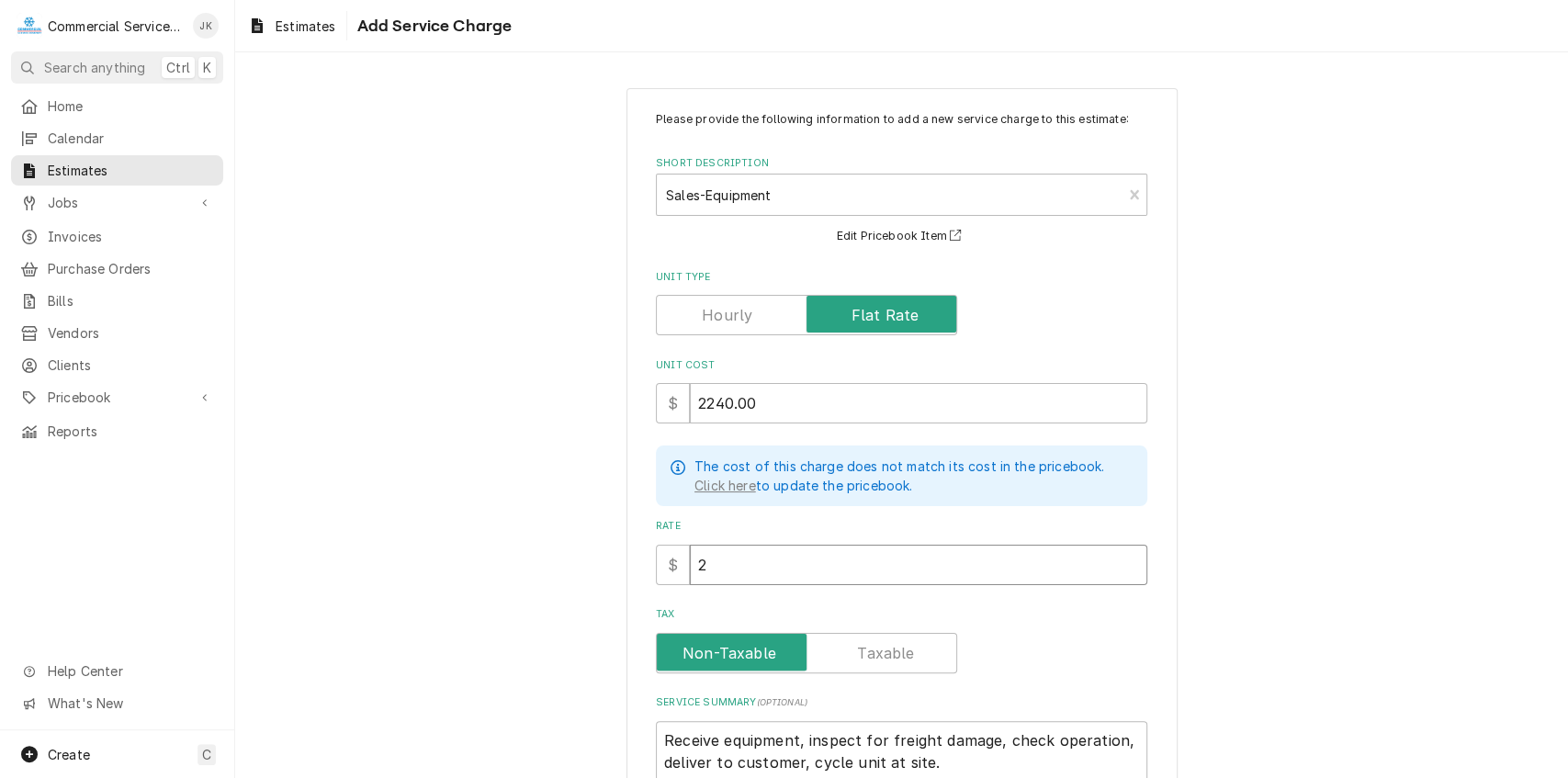
type textarea "x"
type input "22"
type textarea "x"
type input "224"
type textarea "x"
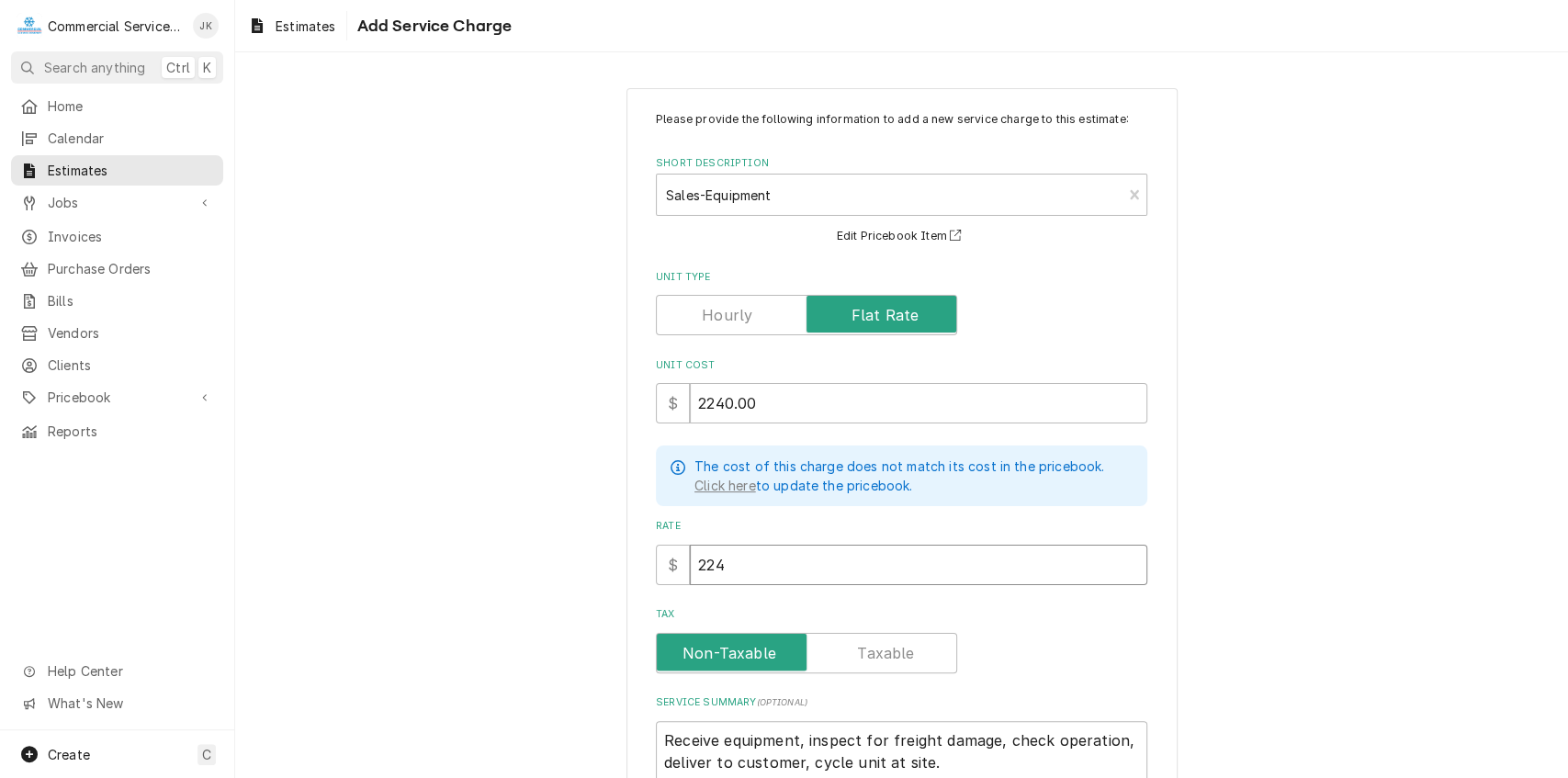
type input "2240"
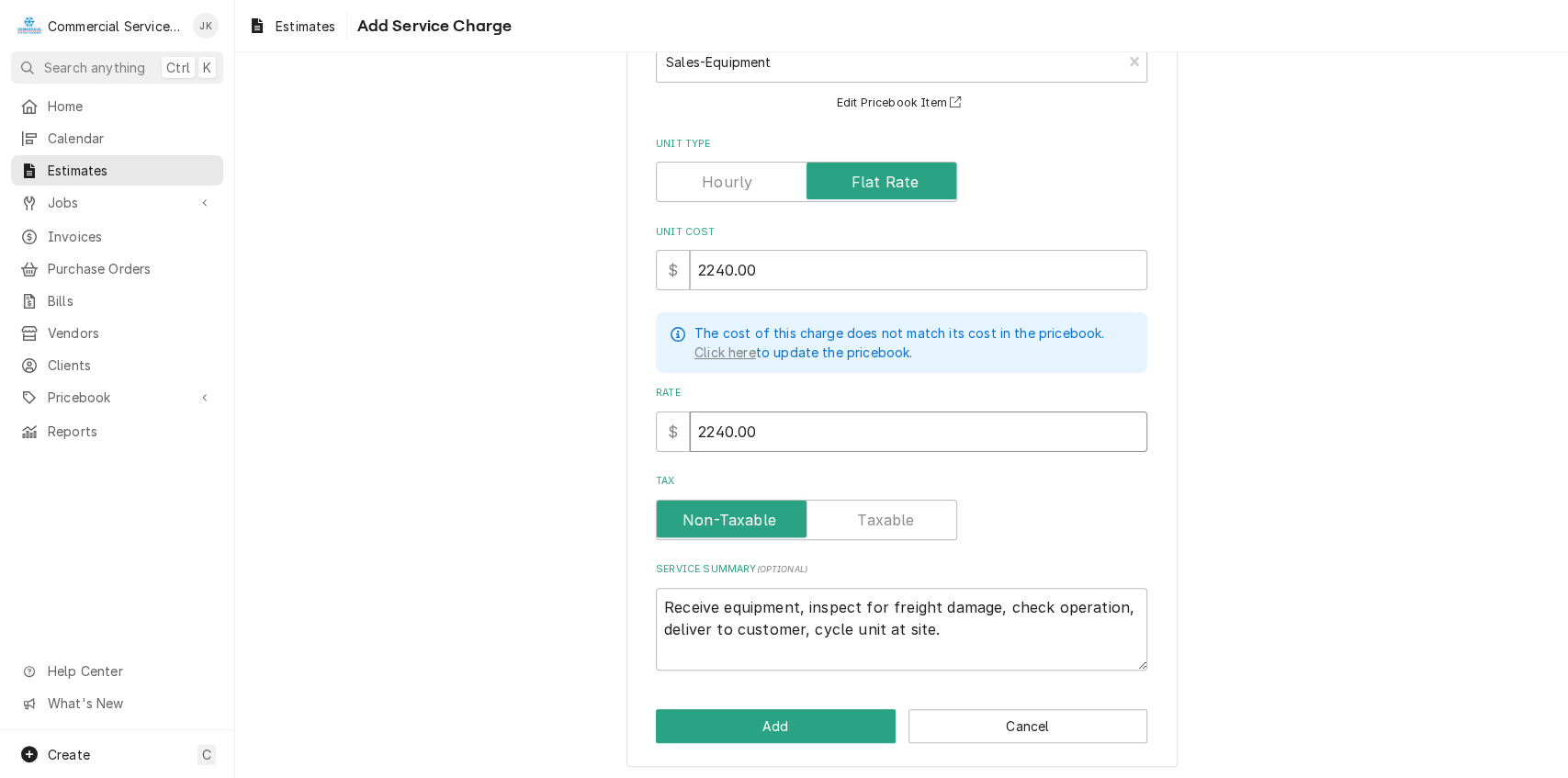
scroll to position [136, 0]
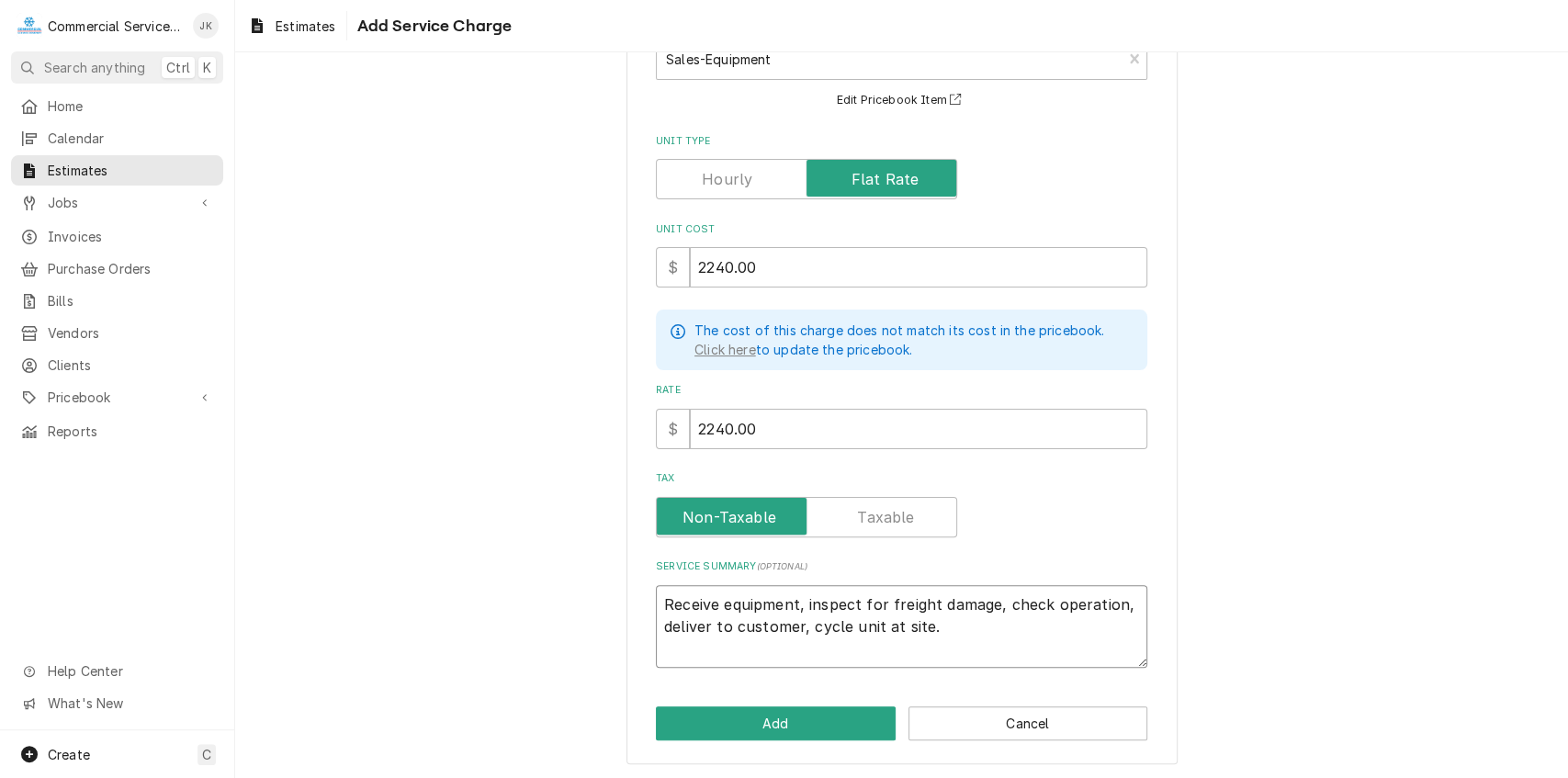
click at [933, 628] on textarea "Receive equipment, inspect for freight damage, check operation, deliver to cust…" at bounding box center [901, 626] width 492 height 84
click at [718, 599] on textarea "Remove remote rooftop condensing unit and install new EPA approved outdoor scro…" at bounding box center [901, 626] width 492 height 84
click at [951, 622] on textarea "Remove existing remote rooftop condensing unit and install new EPA approved out…" at bounding box center [901, 626] width 492 height 84
click at [688, 621] on textarea "Remove existing remote rooftop condensing unit and install new EPA approved out…" at bounding box center [901, 626] width 492 height 84
click at [1003, 626] on textarea "Remove existing remote rooftop condensing unit and install new EPA (R448) appro…" at bounding box center [901, 626] width 492 height 84
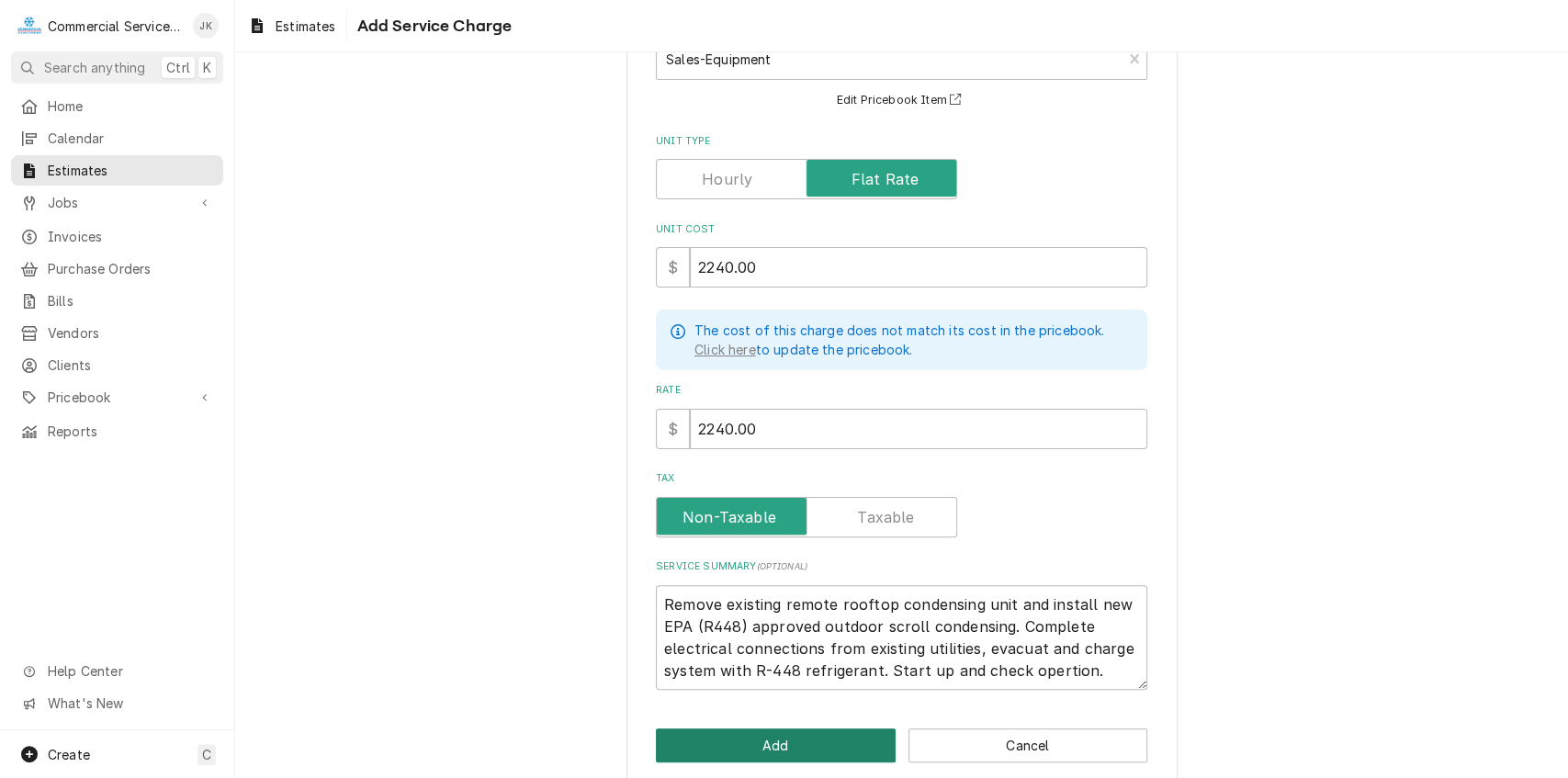
click at [781, 742] on button "Add" at bounding box center [775, 745] width 240 height 34
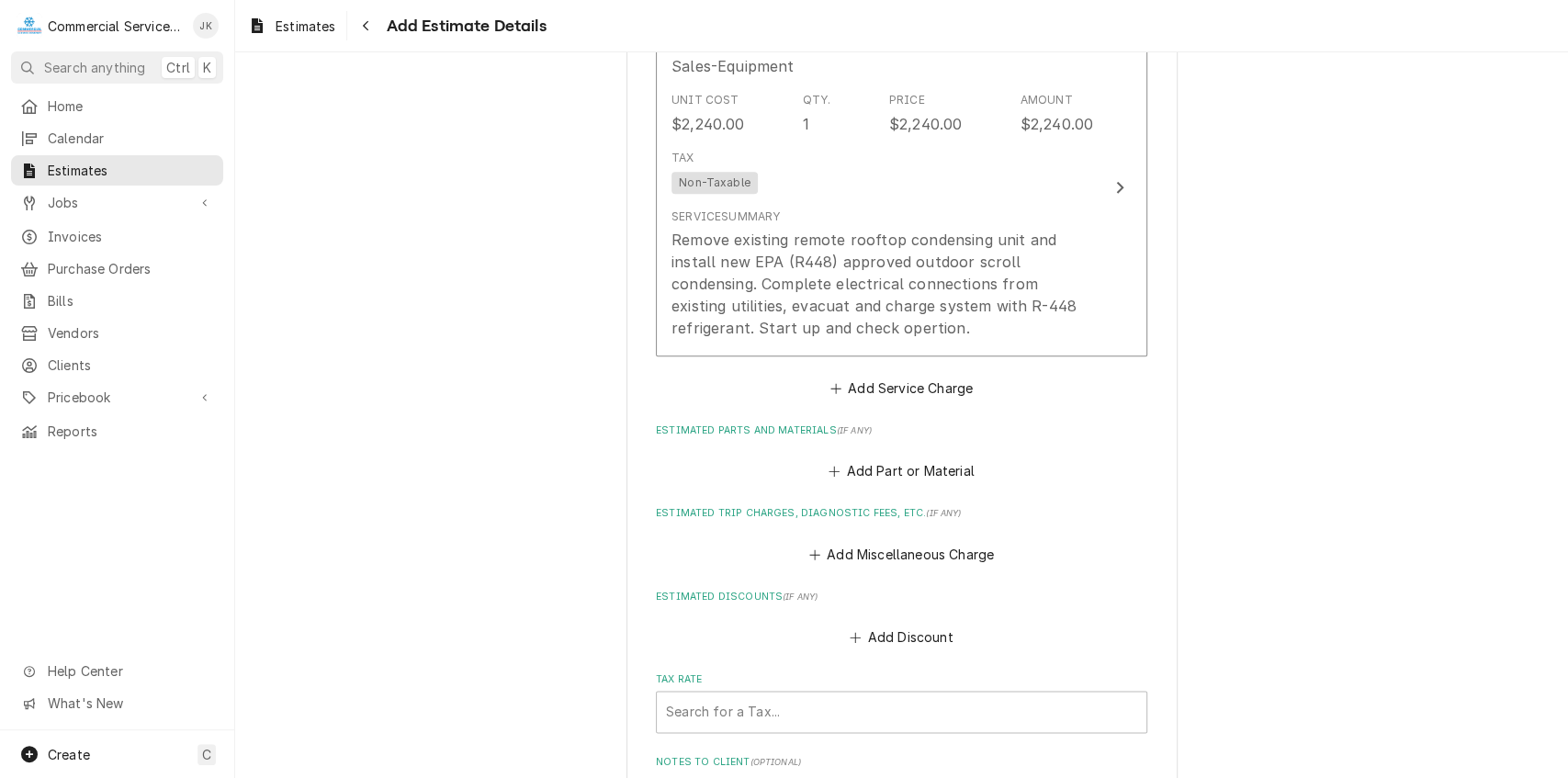
scroll to position [1432, 0]
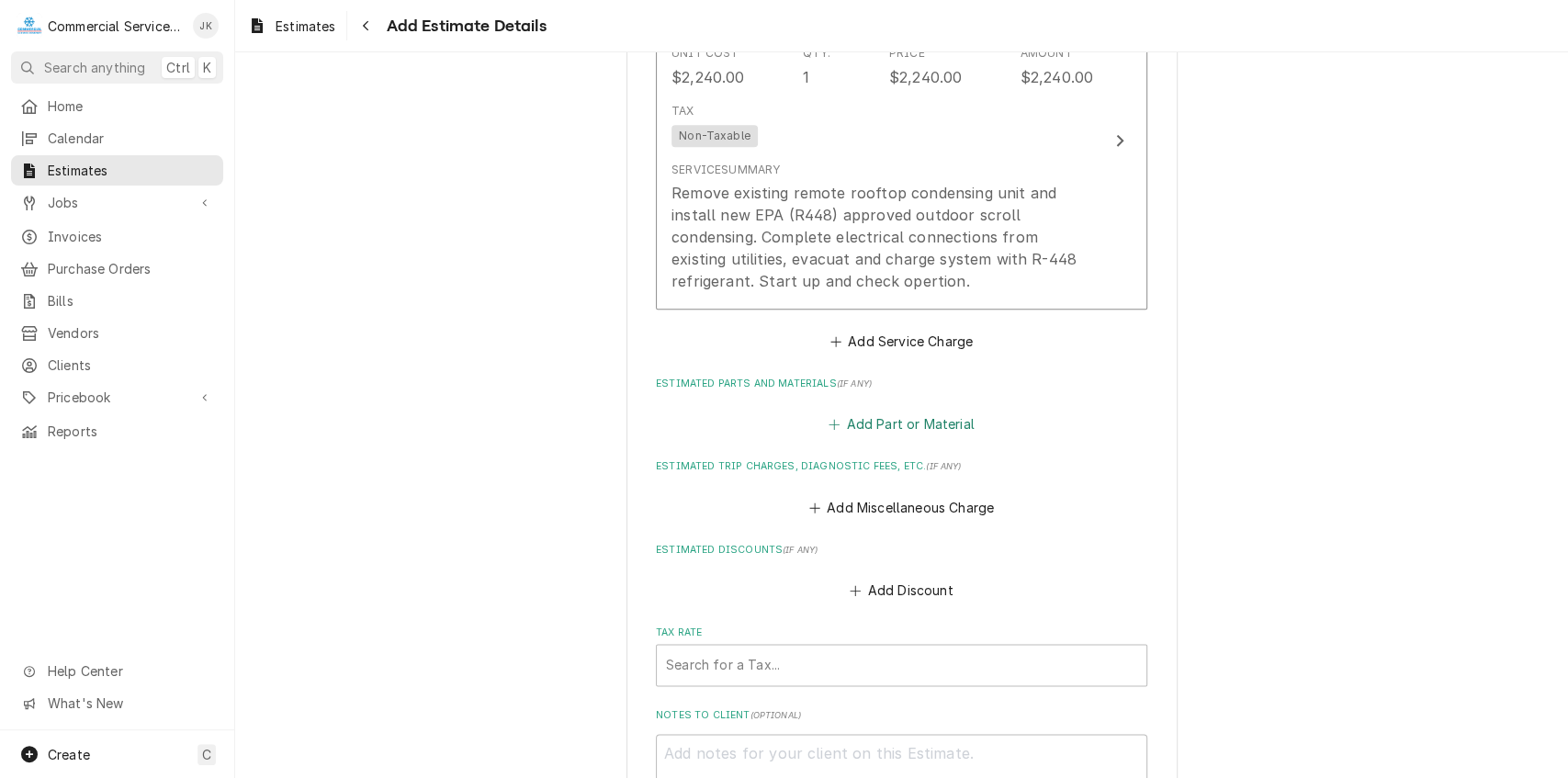
click at [853, 429] on button "Add Part or Material" at bounding box center [901, 425] width 152 height 26
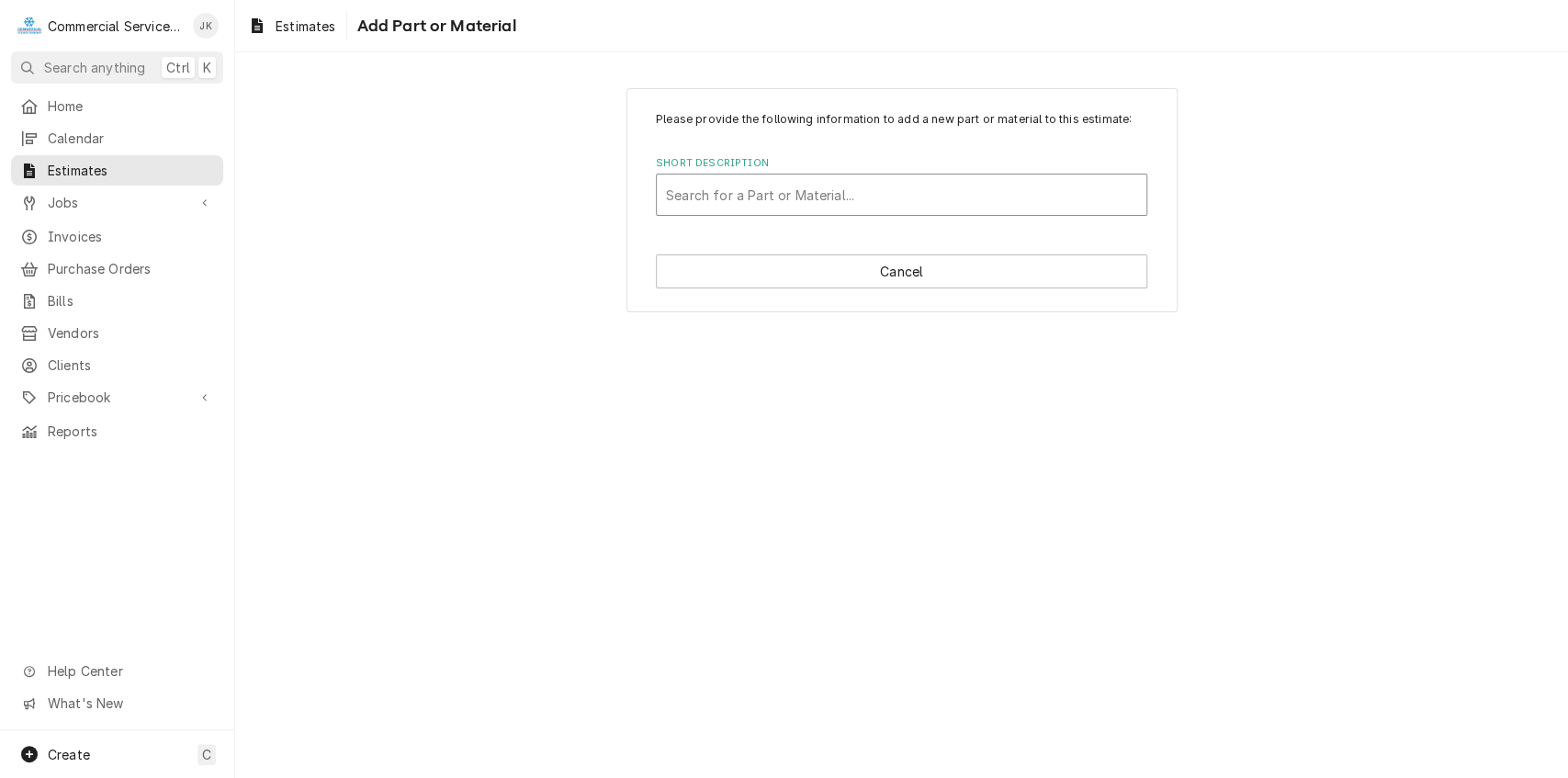
click at [694, 181] on div "Short Description" at bounding box center [901, 195] width 472 height 33
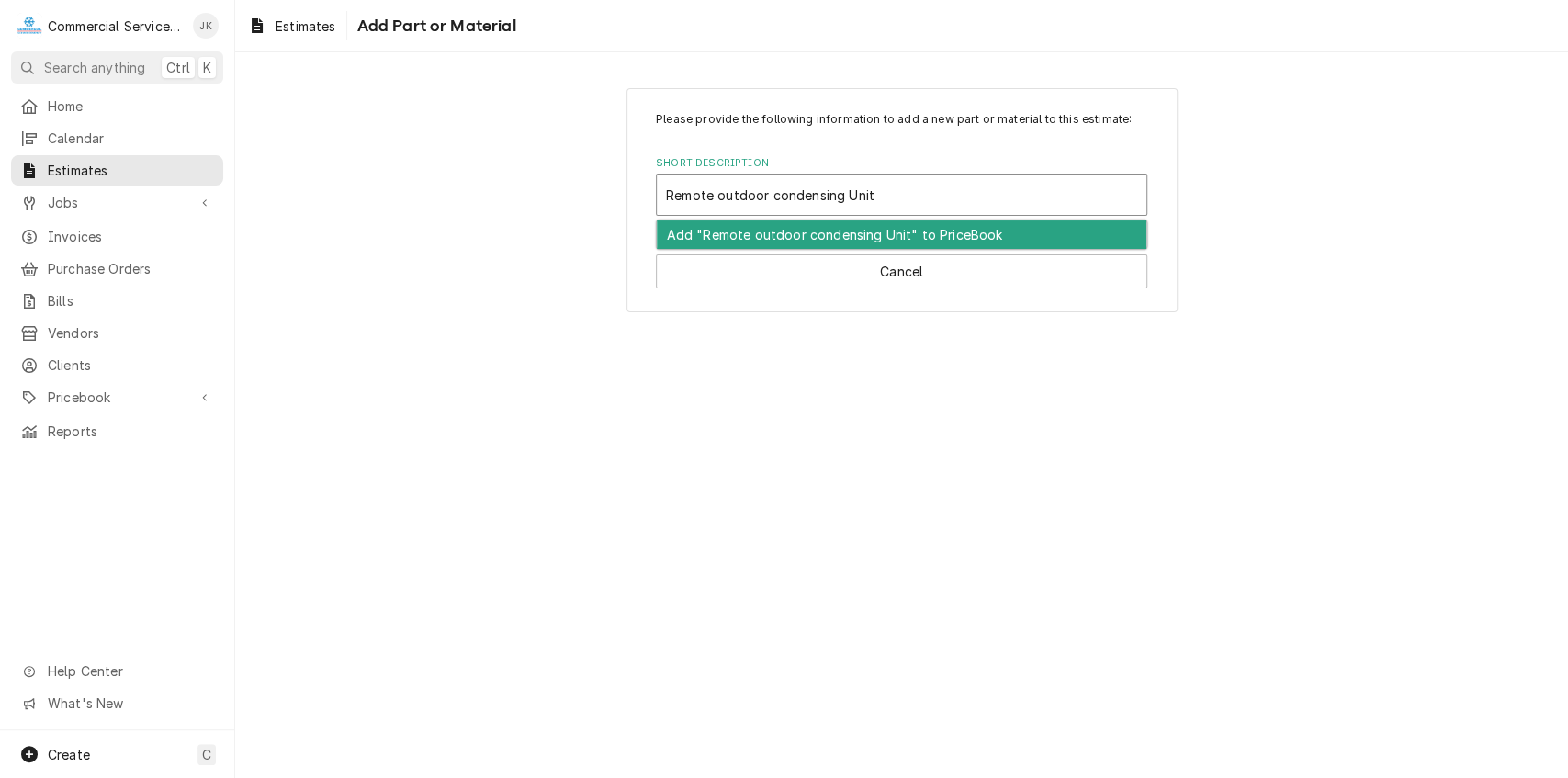
click at [851, 192] on input "Remote outdoor condensing Unit" at bounding box center [772, 195] width 212 height 29
click at [823, 228] on div "Add "Remote outdoor condensing unit" to PriceBook" at bounding box center [901, 235] width 490 height 29
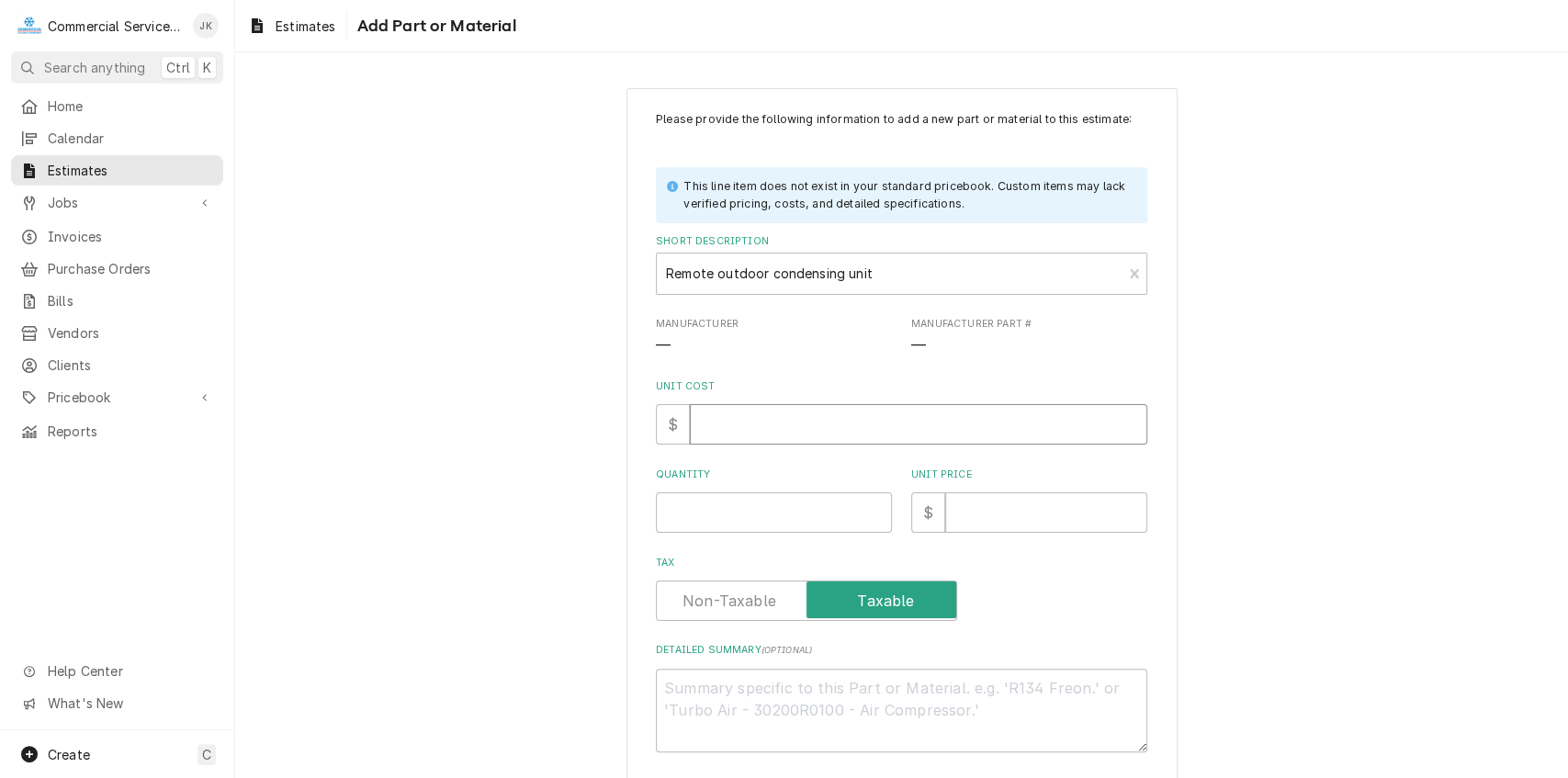
click at [722, 435] on input "Unit Cost" at bounding box center [919, 425] width 458 height 40
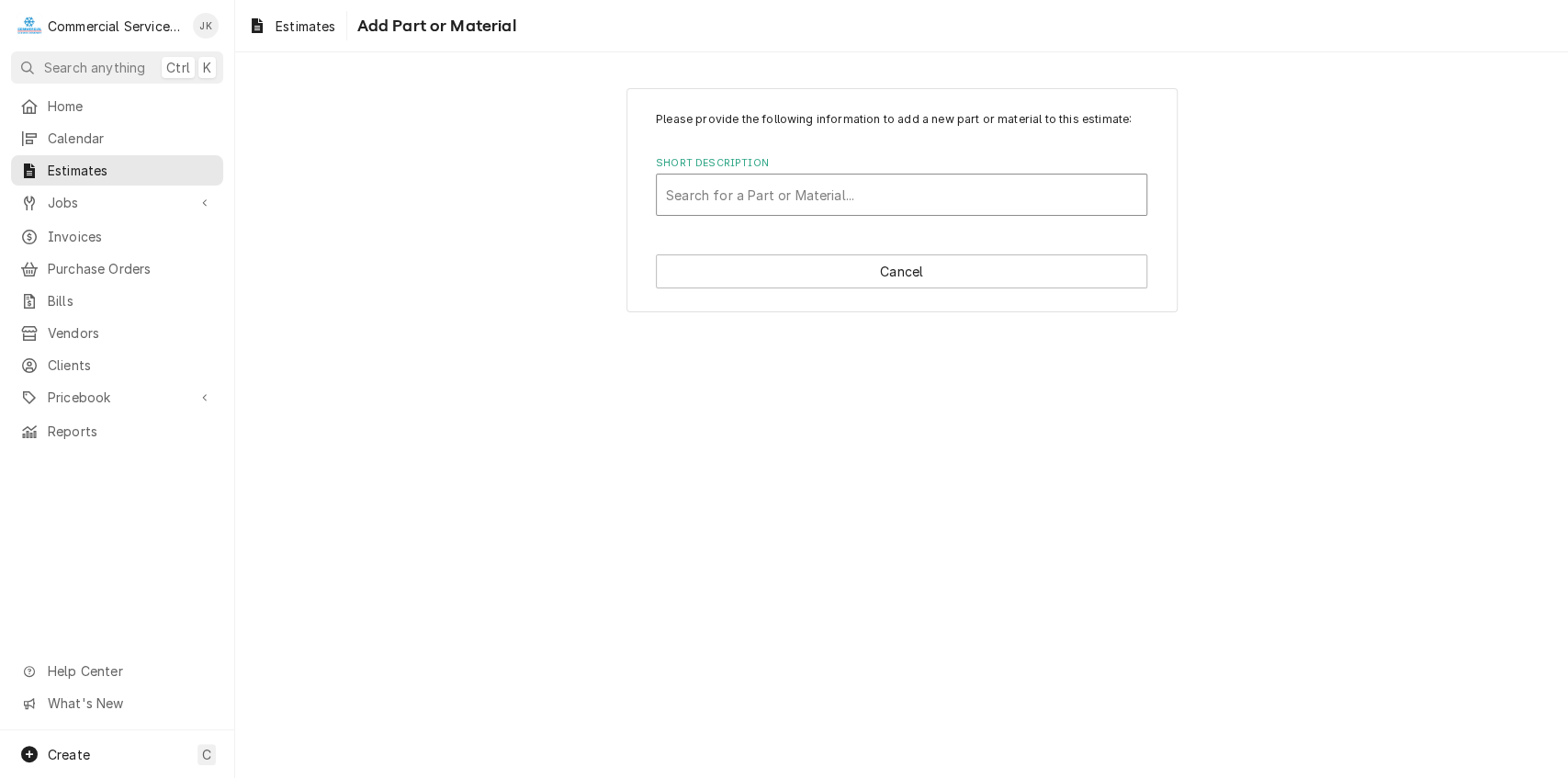
click at [726, 190] on div "Short Description" at bounding box center [901, 195] width 472 height 33
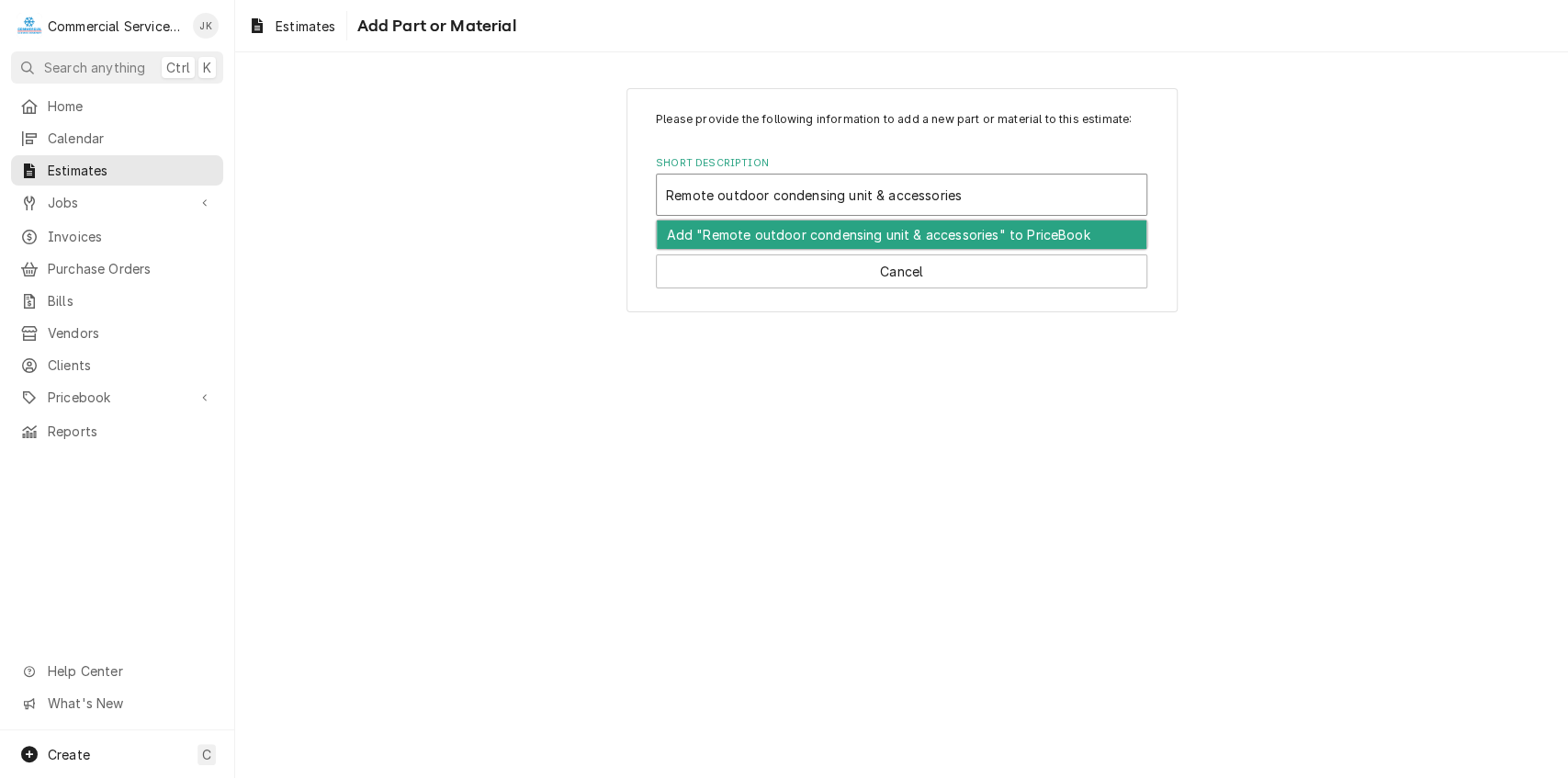
click at [803, 239] on div "Add "Remote outdoor condensing unit & accessories" to PriceBook" at bounding box center [901, 235] width 490 height 29
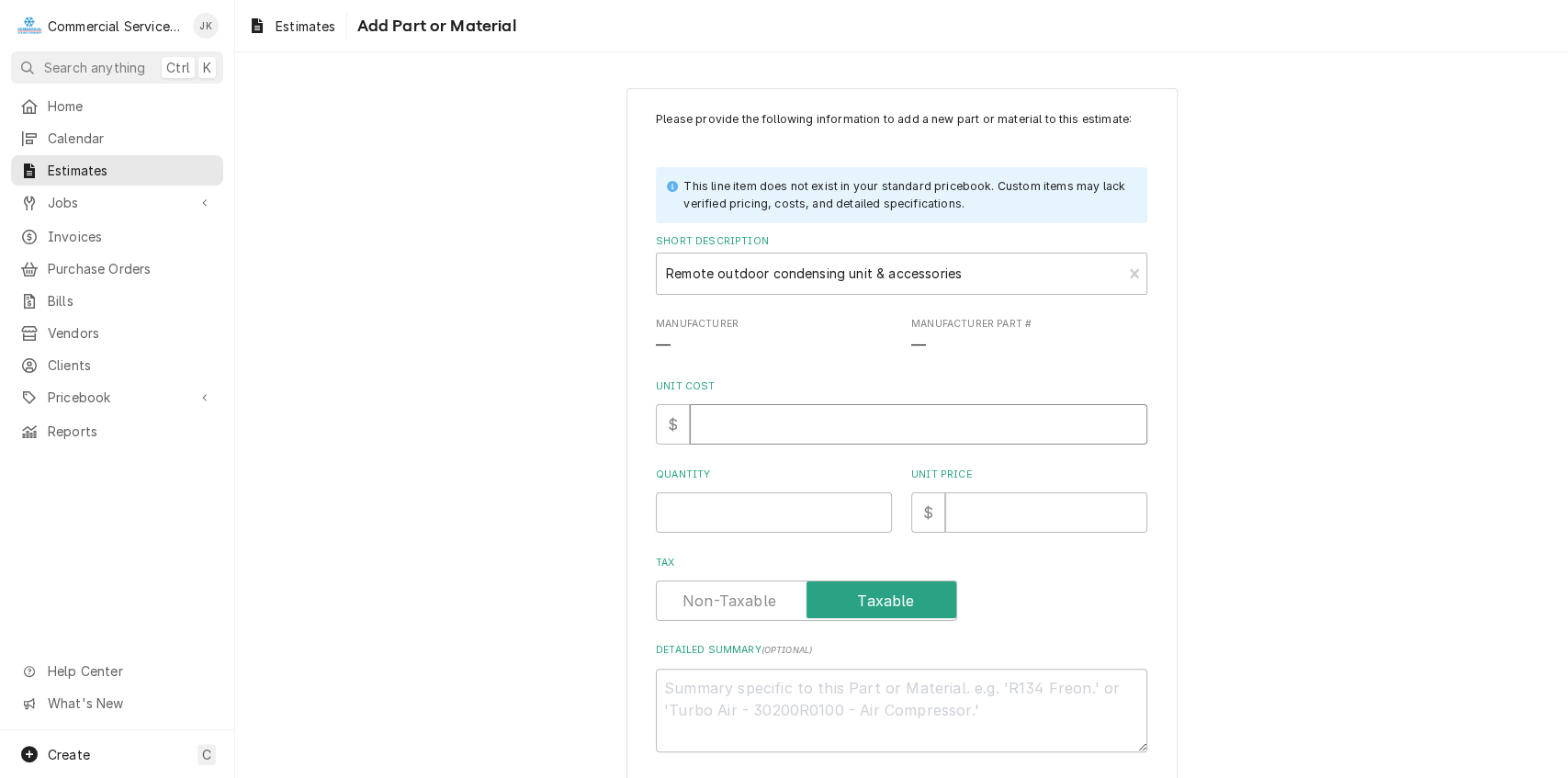
click at [714, 425] on input "Unit Cost" at bounding box center [919, 425] width 458 height 40
click at [694, 503] on input "Quantity" at bounding box center [773, 513] width 236 height 40
click at [974, 520] on input "Unit Price" at bounding box center [1047, 513] width 202 height 40
click at [693, 680] on textarea "Detailed Summary ( optional )" at bounding box center [901, 710] width 492 height 84
click at [795, 691] on textarea "Qty. (1) Bohn 1.5HP outdoor condensing unit" at bounding box center [901, 710] width 492 height 84
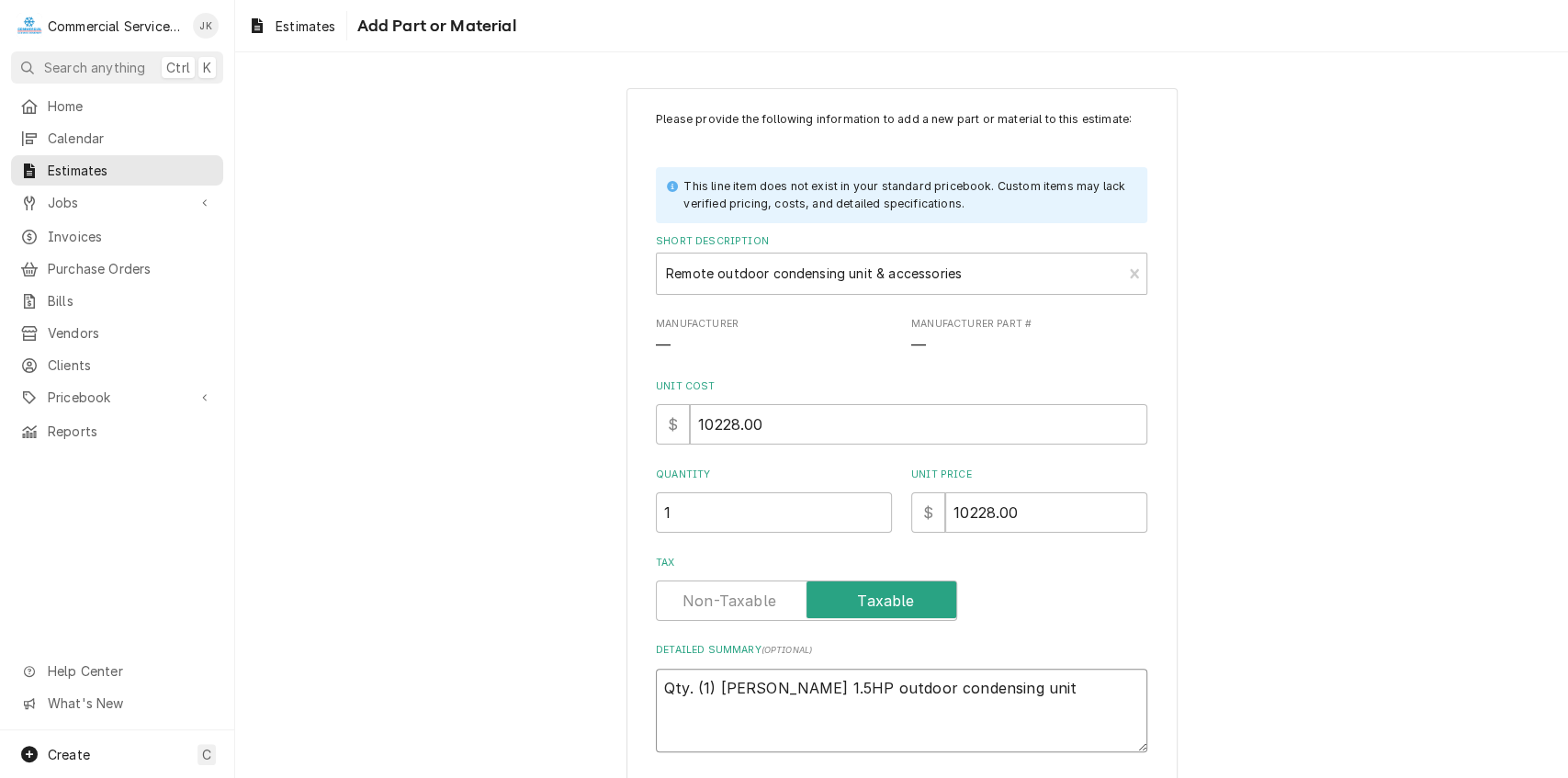
click at [857, 687] on textarea "Qty. (1) Bohn 1.5HP outdoor condensing unit" at bounding box center [901, 710] width 492 height 84
click at [1023, 691] on textarea "Qty. (1) Bohn 1.5HP outdoor scroll condensing unit" at bounding box center [901, 710] width 492 height 84
click at [761, 730] on textarea "Qty. (1) Bohn 1.5HP outdoor scroll condensing unit; 208/230/1 Qty. (1) Copeland…" at bounding box center [901, 710] width 492 height 84
click at [761, 732] on textarea "Qty. (1) Bohn 1.5HP outdoor scroll condensing unit; 208/230/1 Qty. (1) Copeland…" at bounding box center [901, 710] width 492 height 84
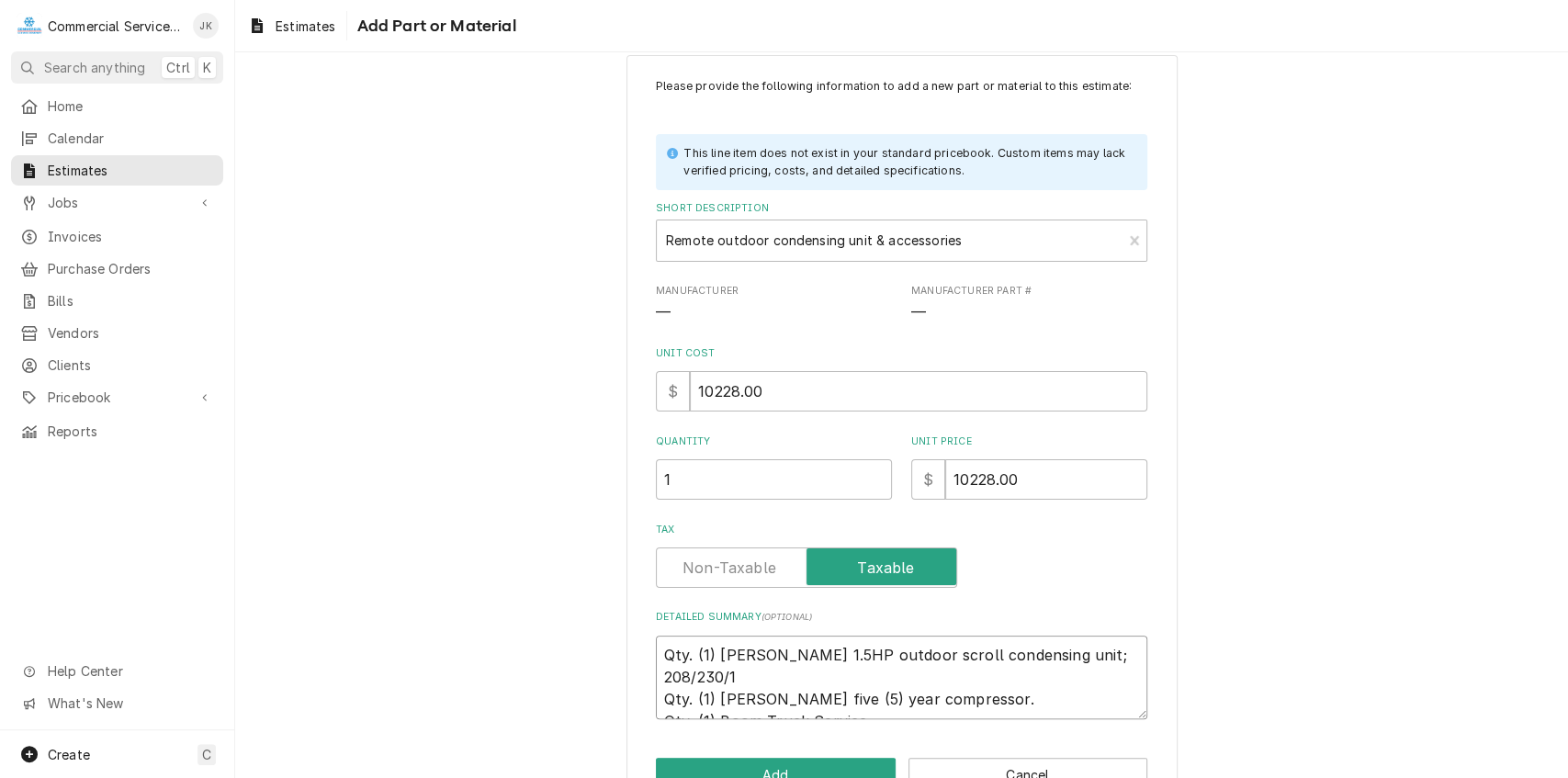
scroll to position [86, 0]
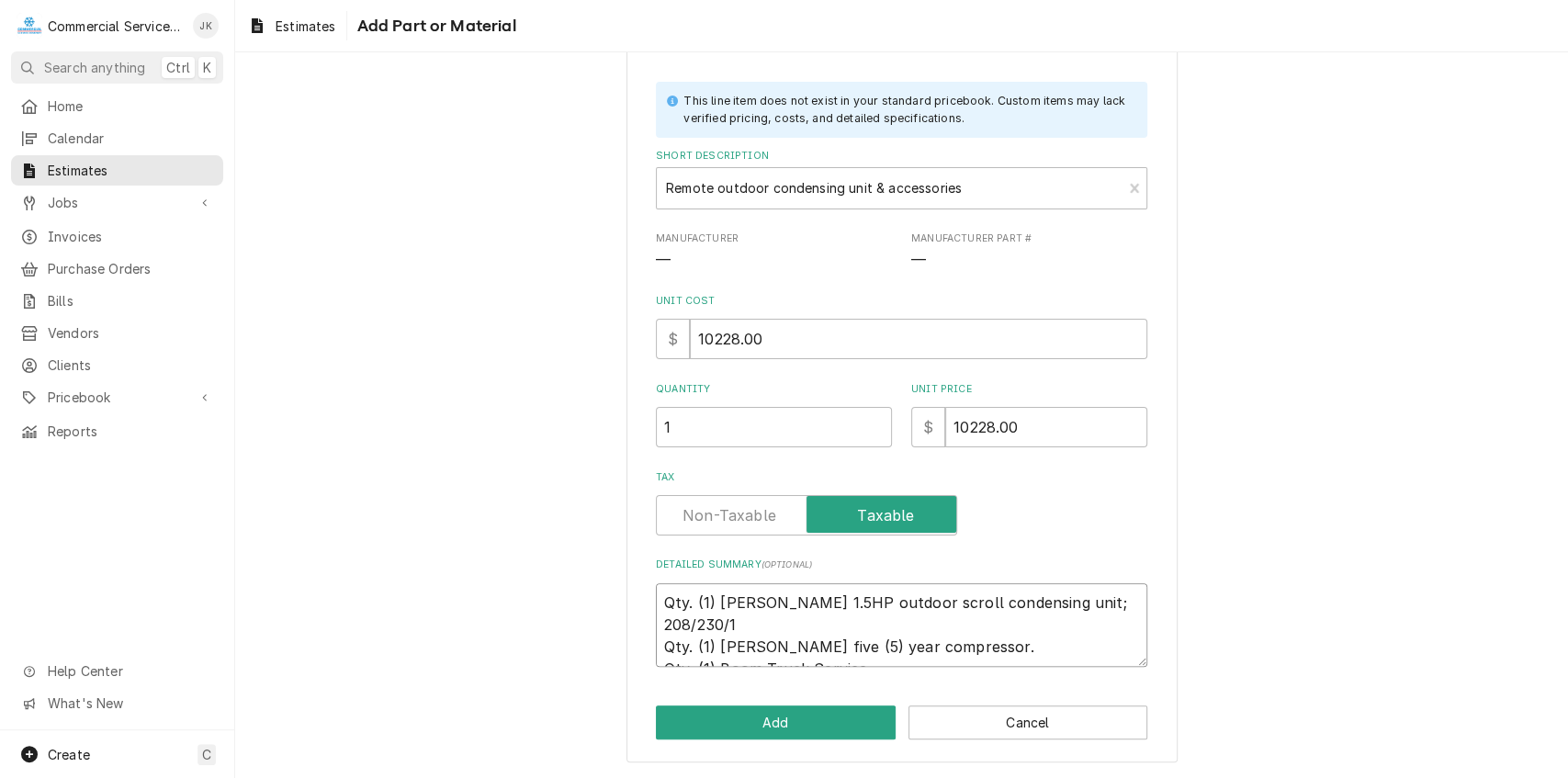
click at [968, 623] on textarea "Qty. (1) Bohn 1.5HP outdoor scroll condensing unit; 208/230/1 Qty. (1) Copeland…" at bounding box center [901, 624] width 492 height 84
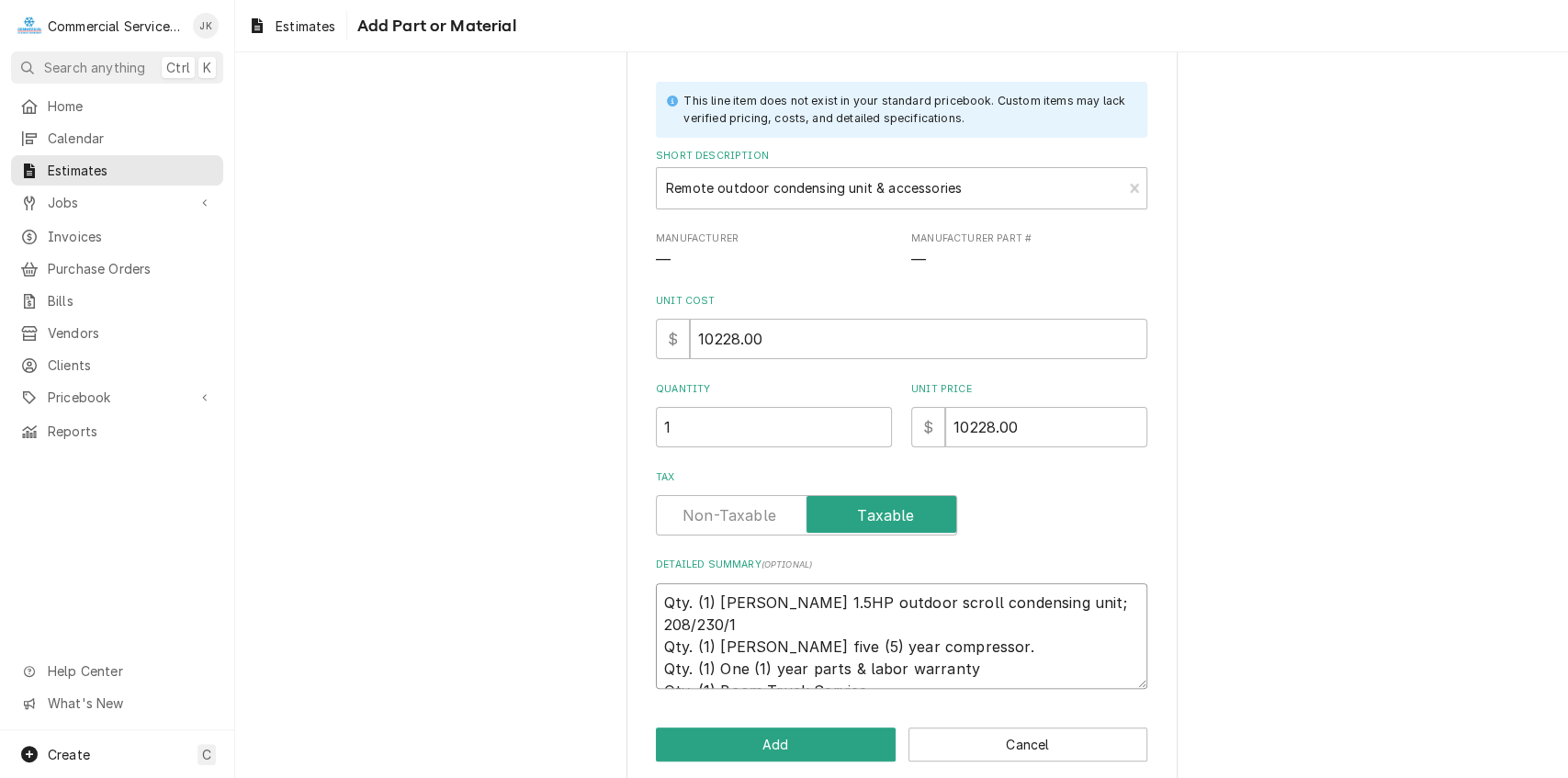
click at [803, 643] on textarea "Qty. (1) Bohn 1.5HP outdoor scroll condensing unit; 208/230/1 Qty. (1) Copeland…" at bounding box center [901, 635] width 492 height 106
click at [1015, 643] on textarea "Qty. (1) Bohn 1.5HP outdoor scroll condensing unit; 208/230/1 Qty. (1) Copeland…" at bounding box center [901, 635] width 492 height 106
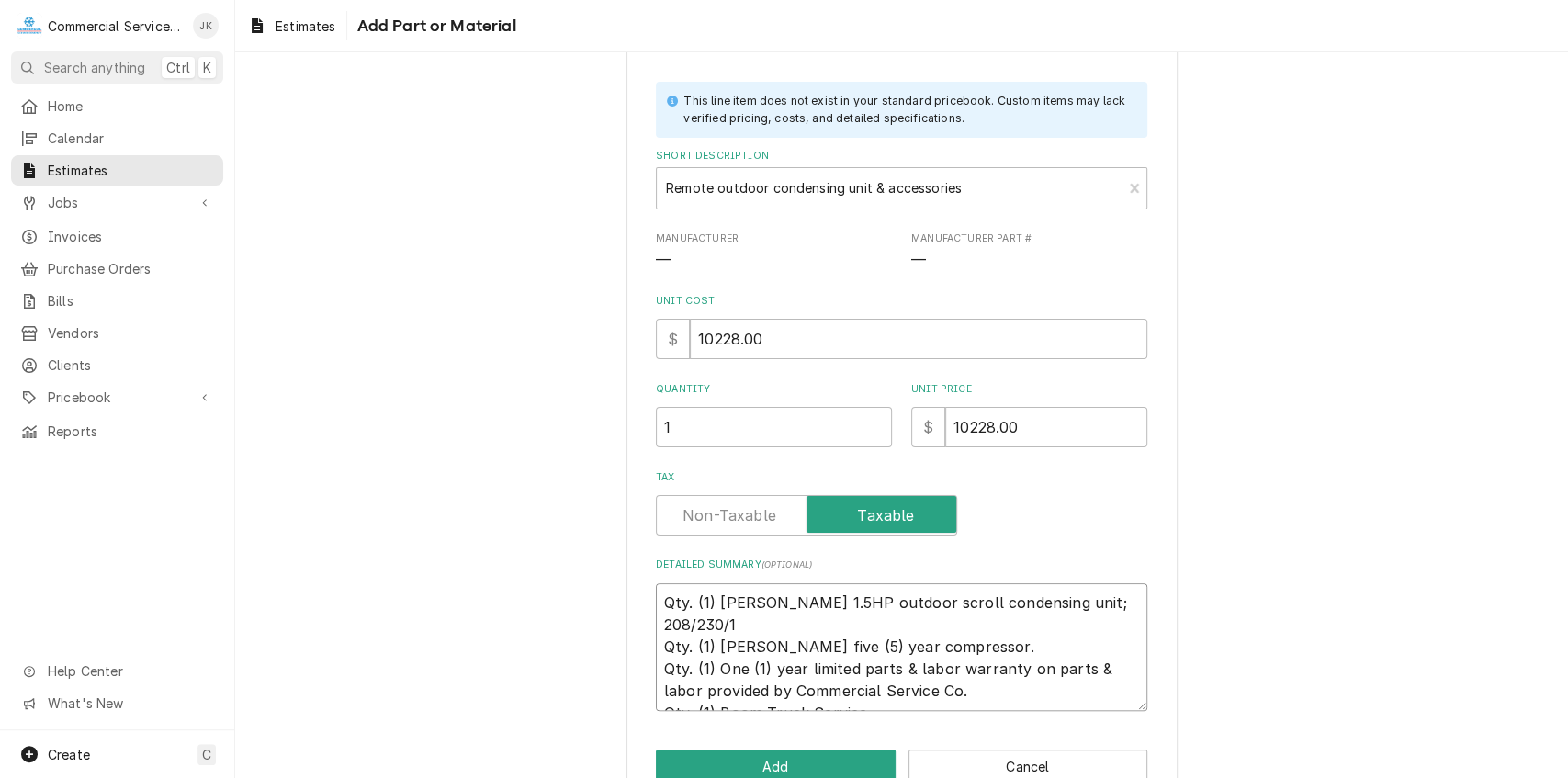
click at [659, 659] on textarea "Qty. (1) Bohn 1.5HP outdoor scroll condensing unit; 208/230/1 Qty. (1) Copeland…" at bounding box center [901, 646] width 492 height 128
click at [659, 669] on textarea "Qty. (1) Bohn 1.5HP outdoor scroll condensing unit; 208/230/1 Qty. (1) Copeland…" at bounding box center [901, 646] width 492 height 128
click at [656, 667] on textarea "Qty. (1) Bohn 1.5HP outdoor scroll condensing unit; 208/230/1 Qty. (1) Copeland…" at bounding box center [901, 646] width 492 height 128
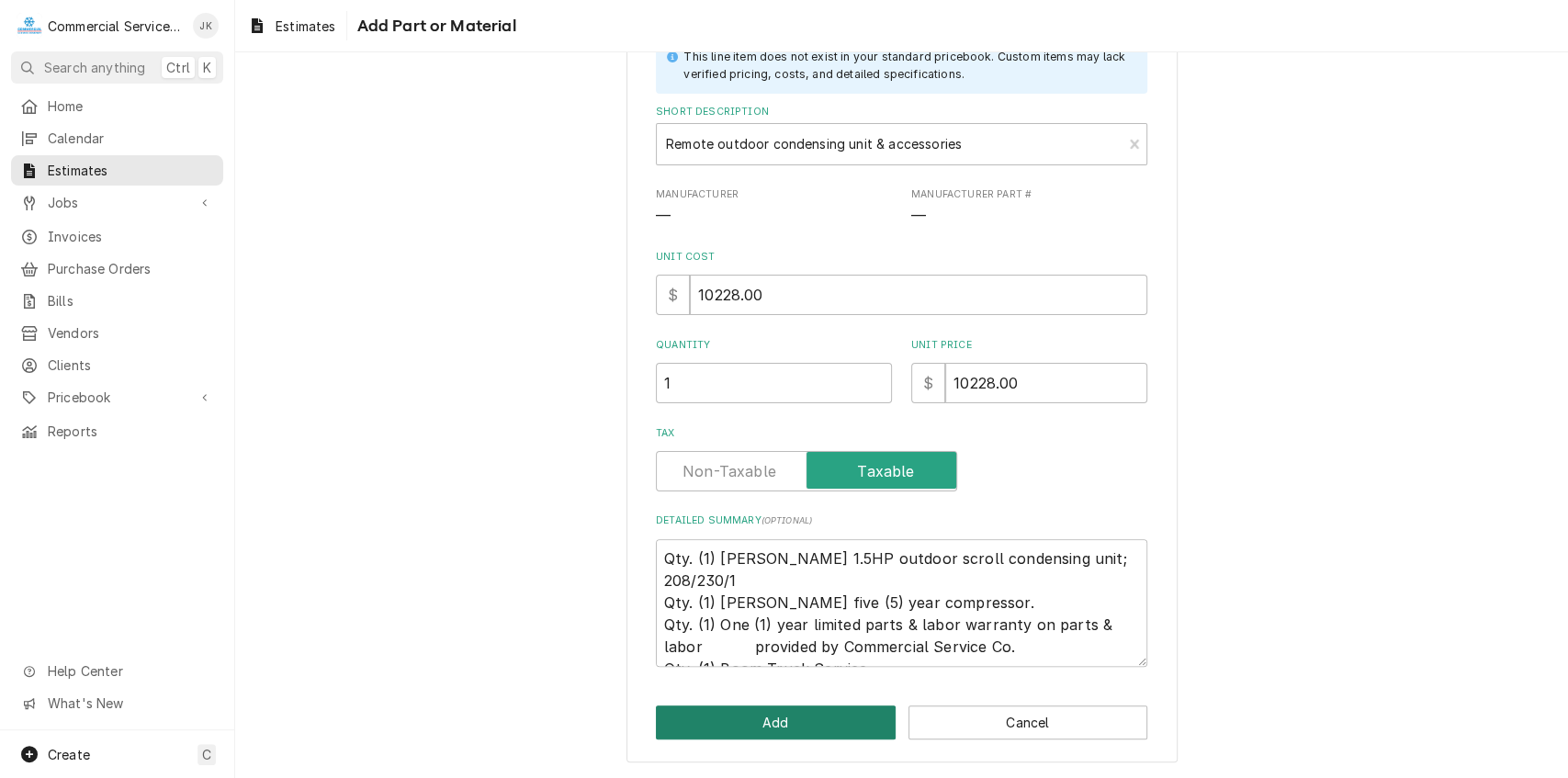
click at [768, 714] on button "Add" at bounding box center [775, 722] width 240 height 34
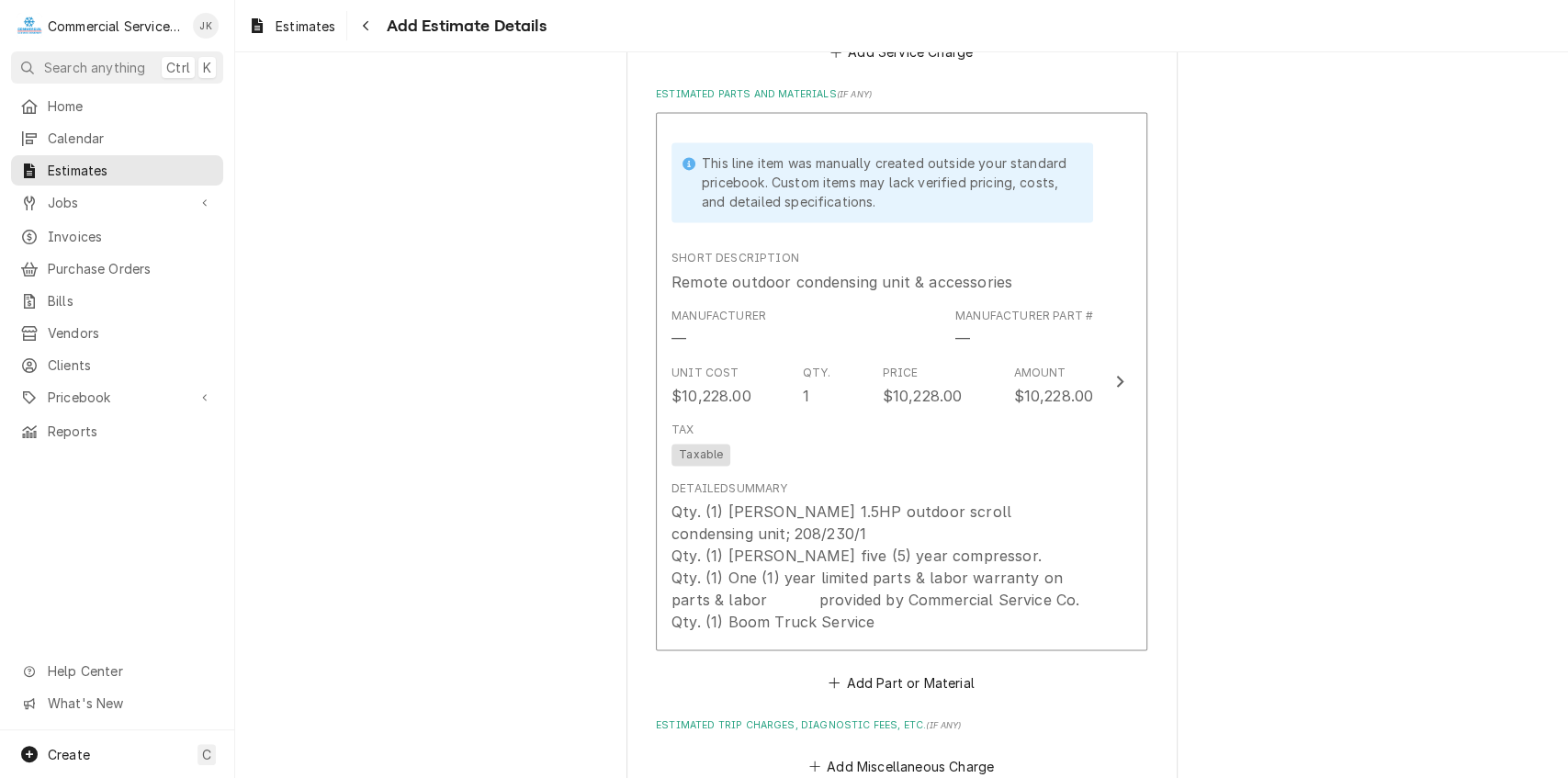
scroll to position [1904, 0]
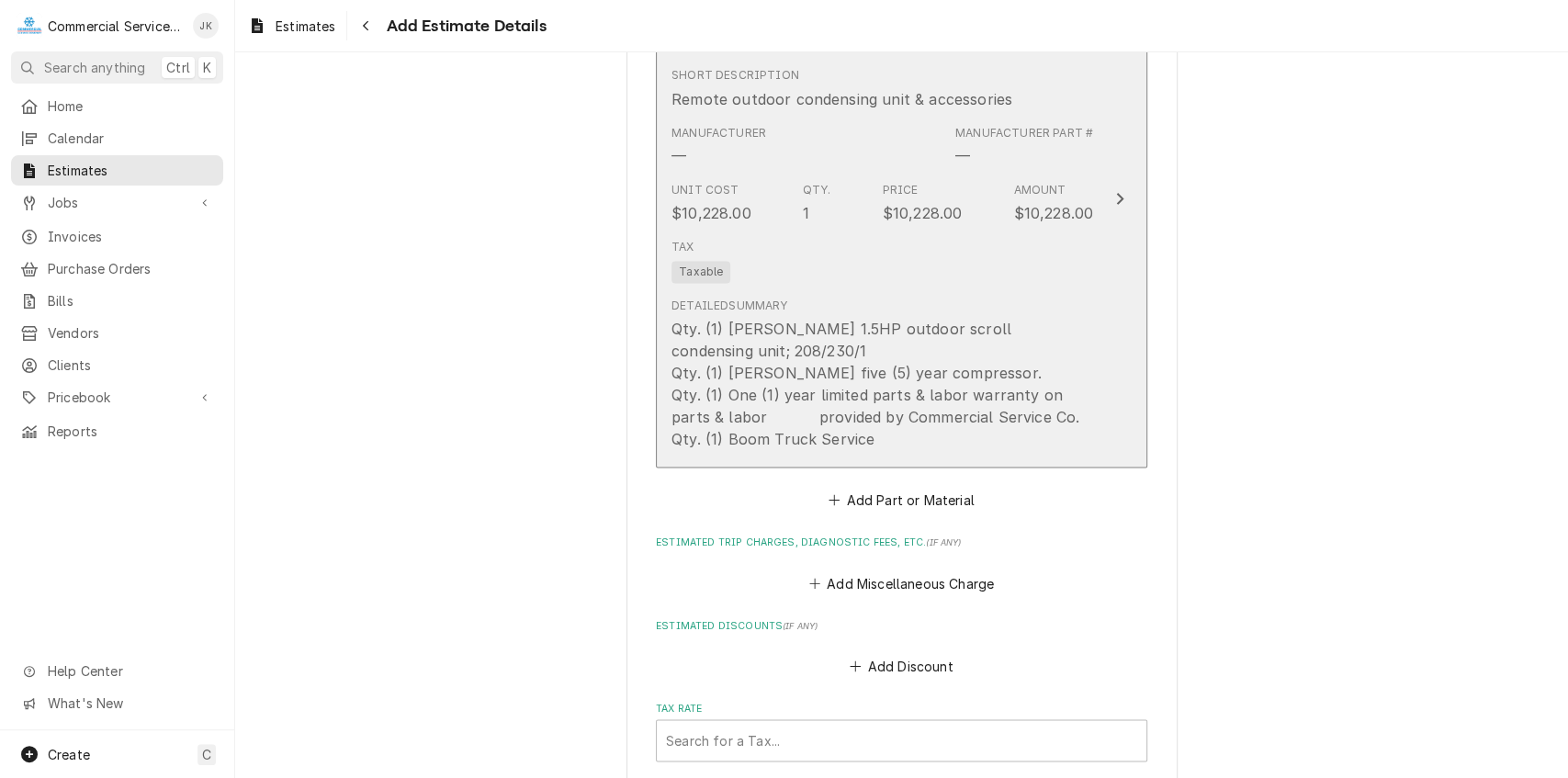
click at [761, 418] on div "Qty. (1) Bohn 1.5HP outdoor scroll condensing unit; 208/230/1 Qty. (1) Copeland…" at bounding box center [882, 384] width 422 height 132
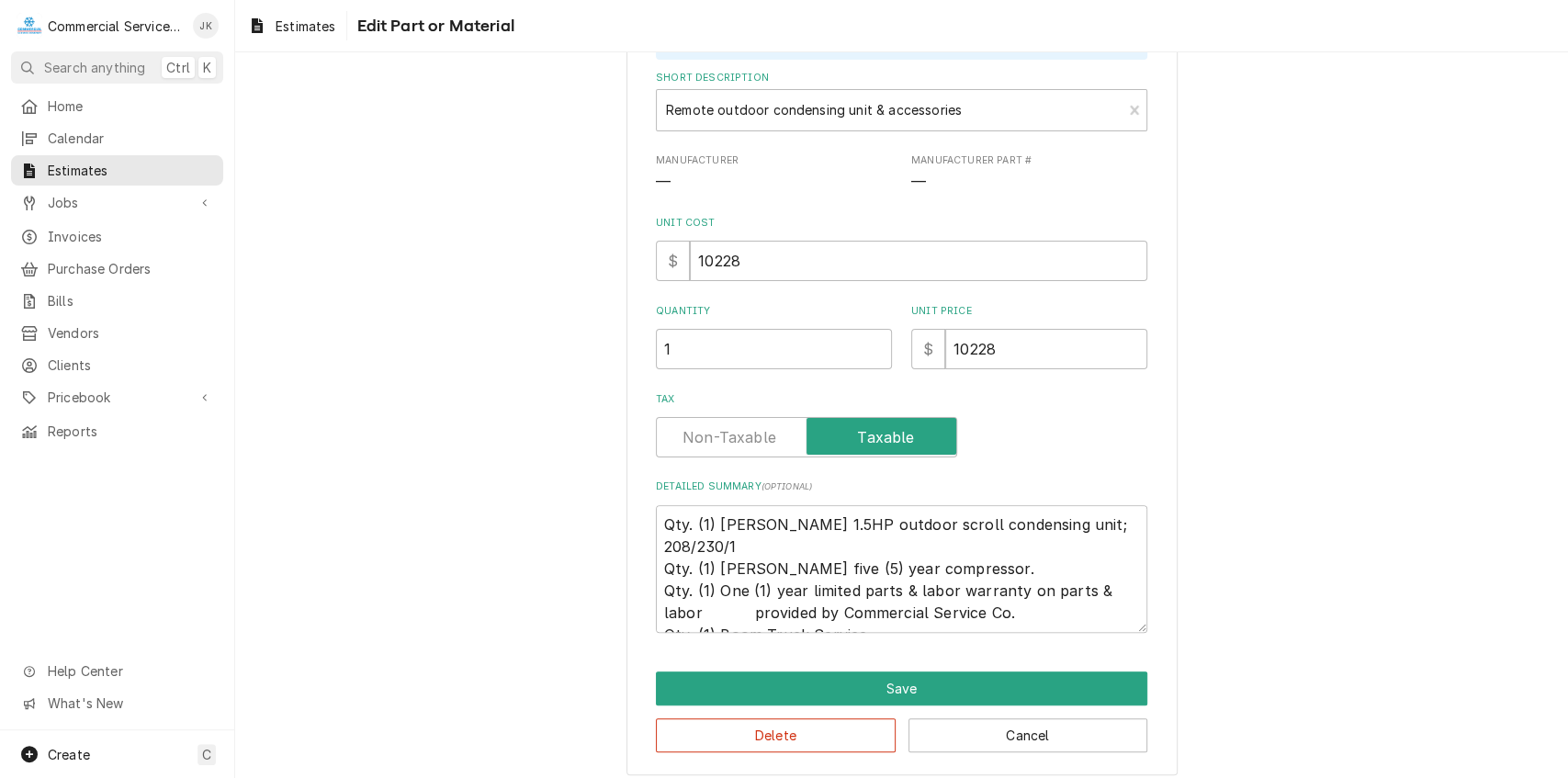
scroll to position [173, 0]
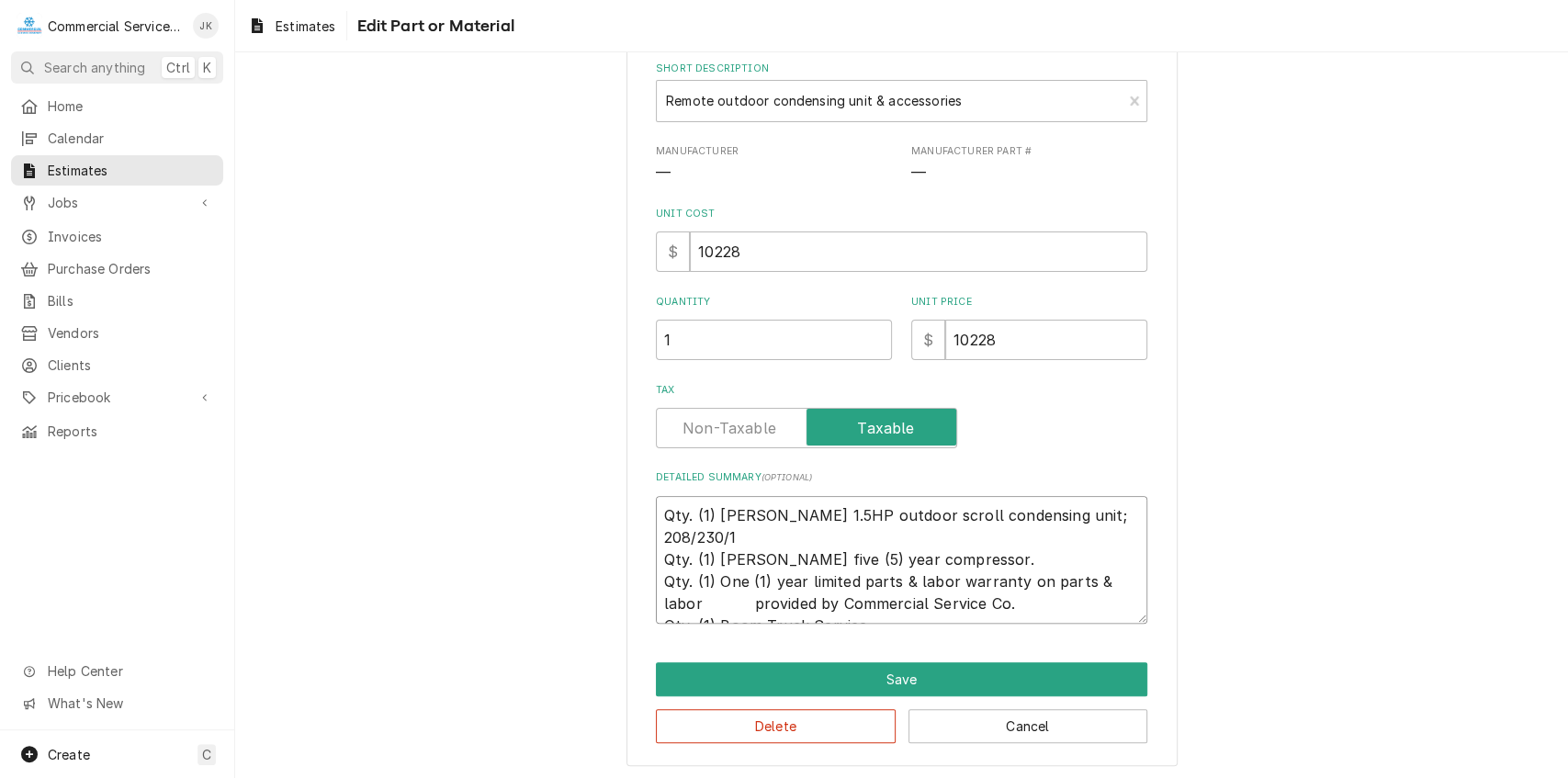
click at [1132, 557] on textarea "Qty. (1) Bohn 1.5HP outdoor scroll condensing unit; 208/230/1 Qty. (1) Copeland…" at bounding box center [901, 560] width 492 height 128
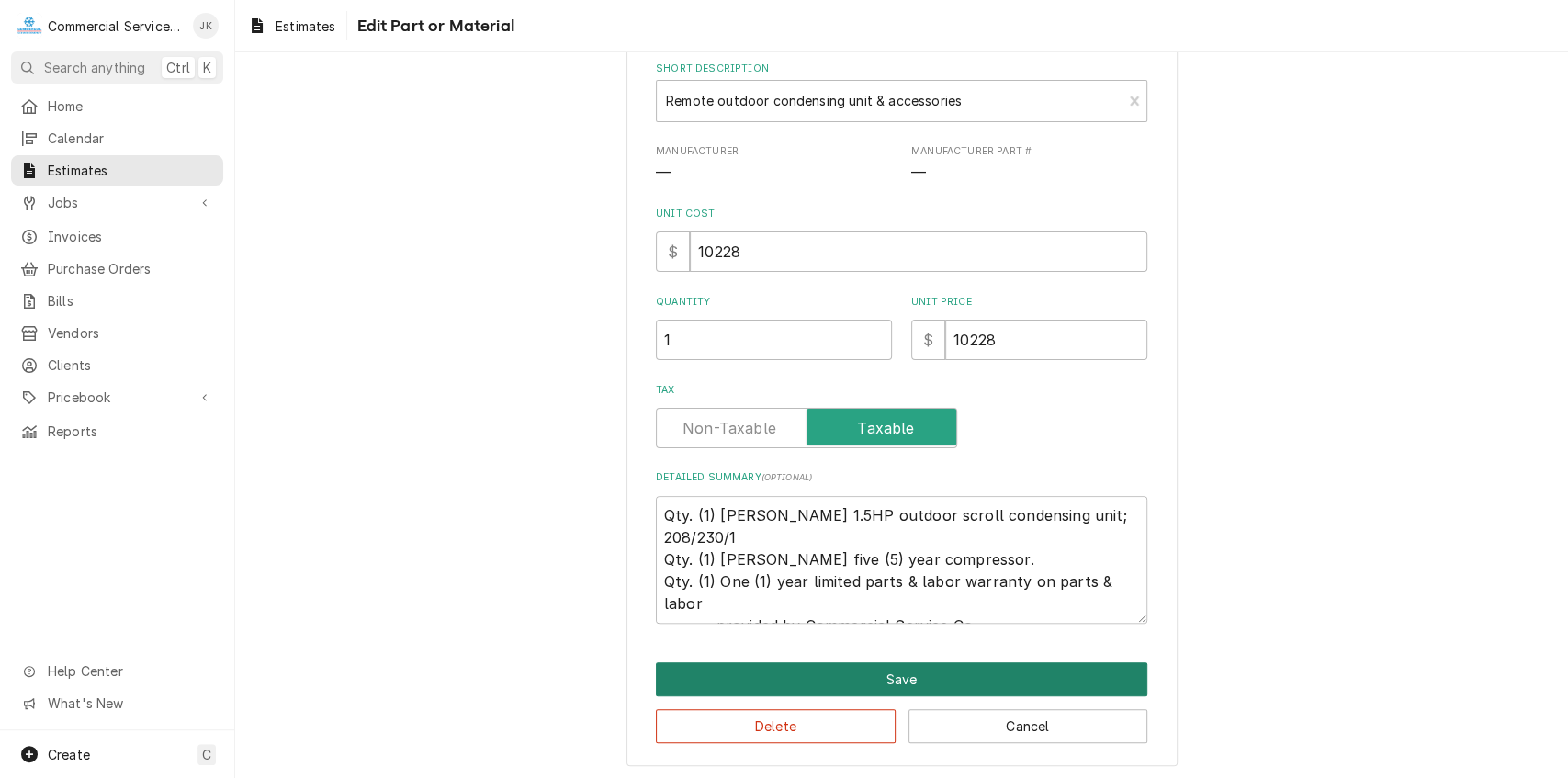
click at [830, 674] on button "Save" at bounding box center [901, 679] width 492 height 34
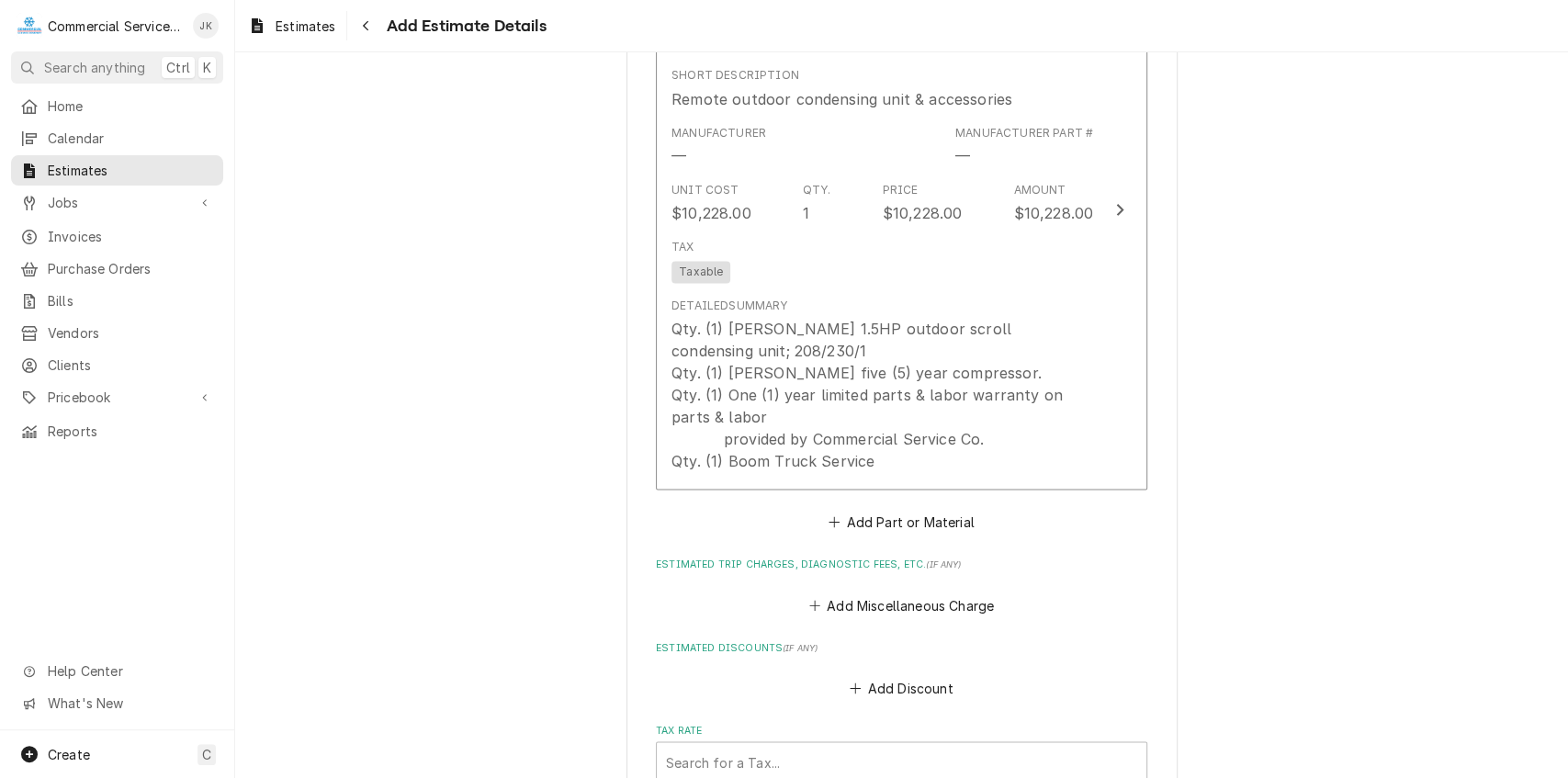
scroll to position [1882, 0]
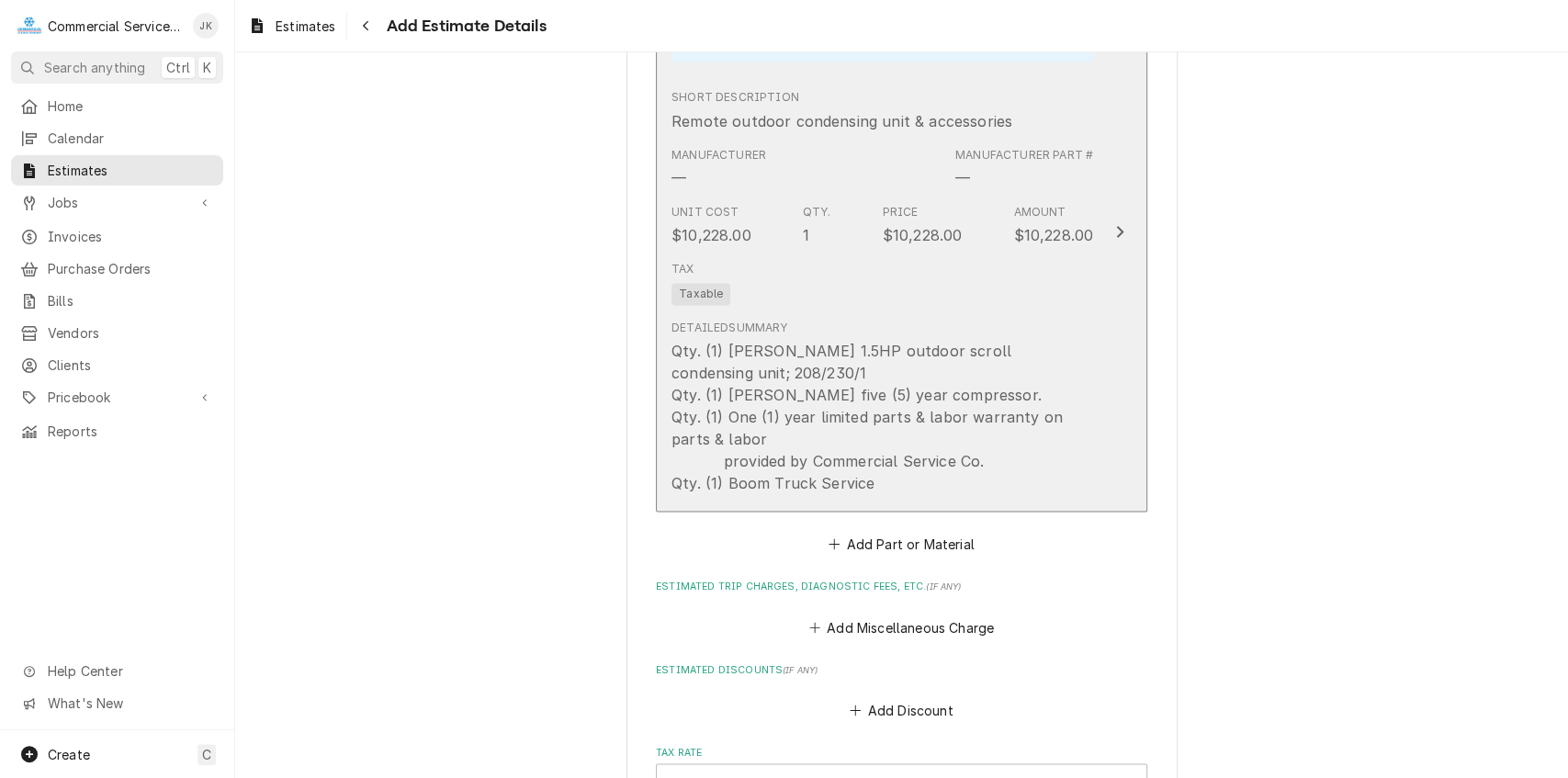
click at [706, 458] on div "Qty. (1) Bohn 1.5HP outdoor scroll condensing unit; 208/230/1 Qty. (1) Copeland…" at bounding box center [882, 418] width 422 height 154
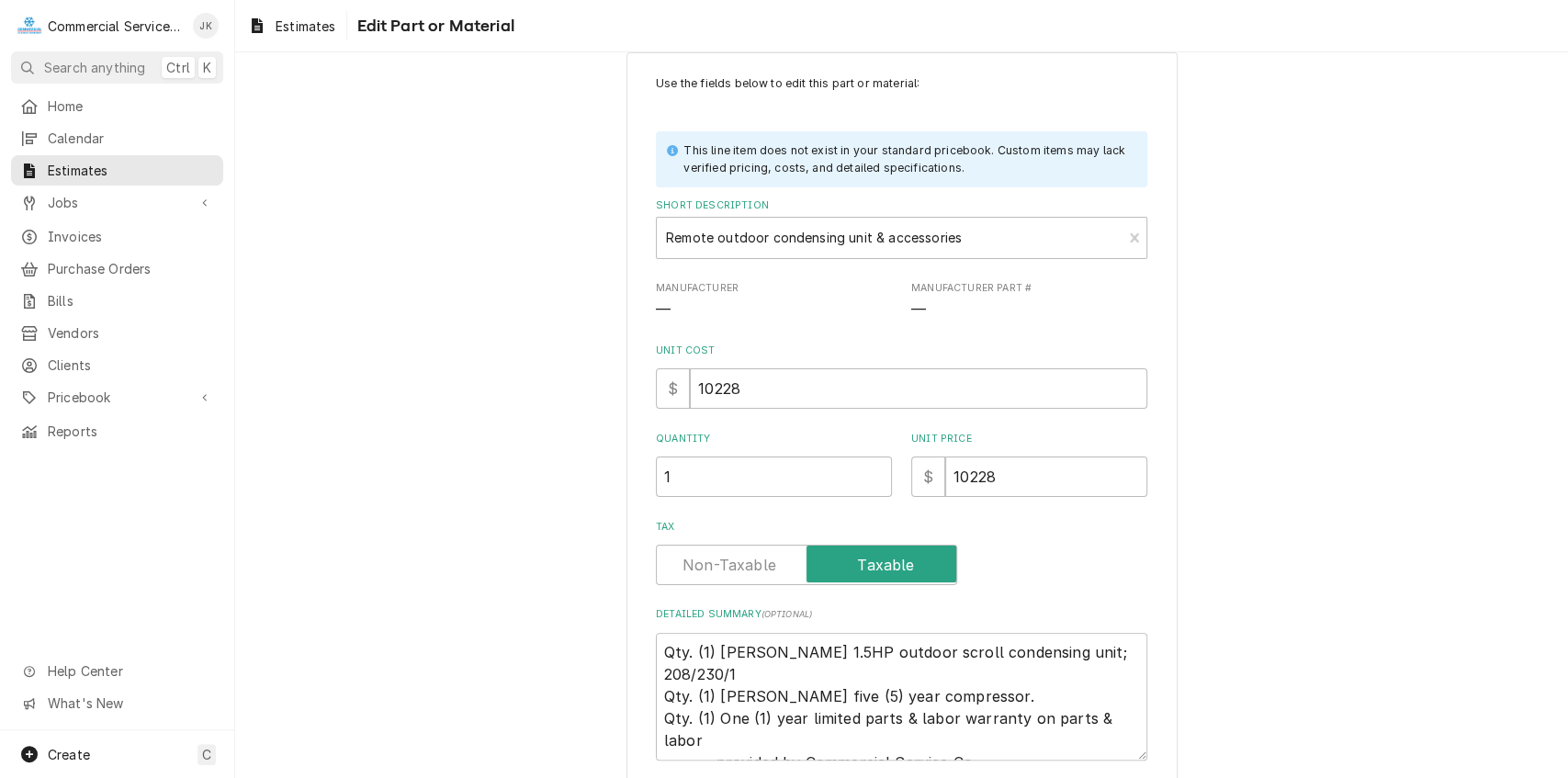
scroll to position [85, 0]
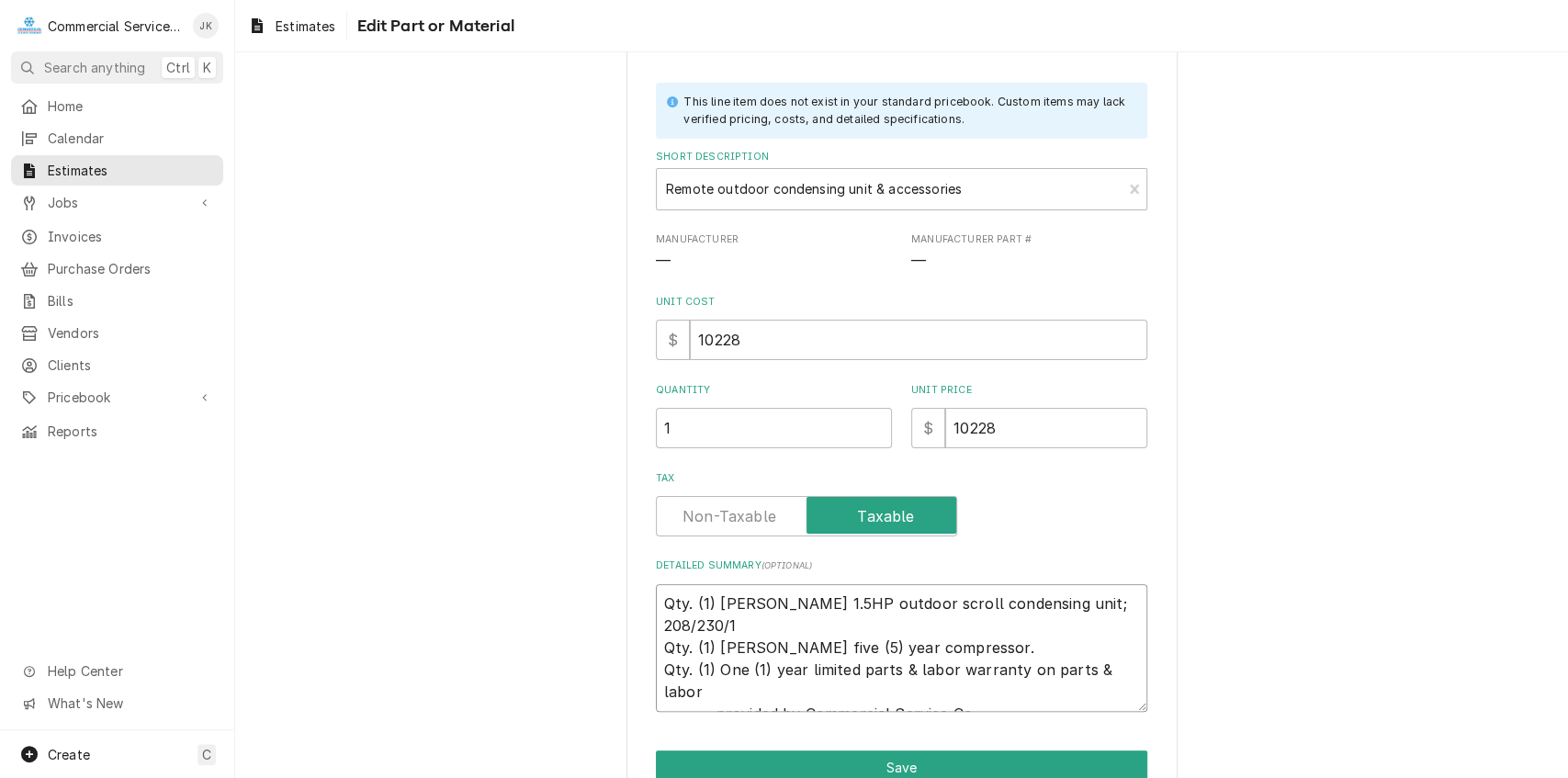
click at [704, 687] on textarea "Qty. (1) Bohn 1.5HP outdoor scroll condensing unit; 208/230/1 Qty. (1) Copeland…" at bounding box center [901, 647] width 492 height 128
click at [1093, 643] on textarea "Qty. (1) Bohn 1.5HP outdoor scroll condensing unit; 208/230/1 Qty. (1) Copeland…" at bounding box center [901, 647] width 492 height 128
click at [702, 669] on textarea "Qty. (1) Bohn 1.5HP outdoor scroll condensing unit; 208/230/1 Qty. (1) Copeland…" at bounding box center [901, 647] width 492 height 128
click at [704, 664] on textarea "Qty. (1) Bohn 1.5HP outdoor scroll condensing unit; 208/230/1 Qty. (1) Copeland…" at bounding box center [901, 647] width 492 height 128
click at [1093, 648] on textarea "Qty. (1) Bohn 1.5HP outdoor scroll condensing unit; 208/230/1 Qty. (1) Copeland…" at bounding box center [901, 647] width 492 height 128
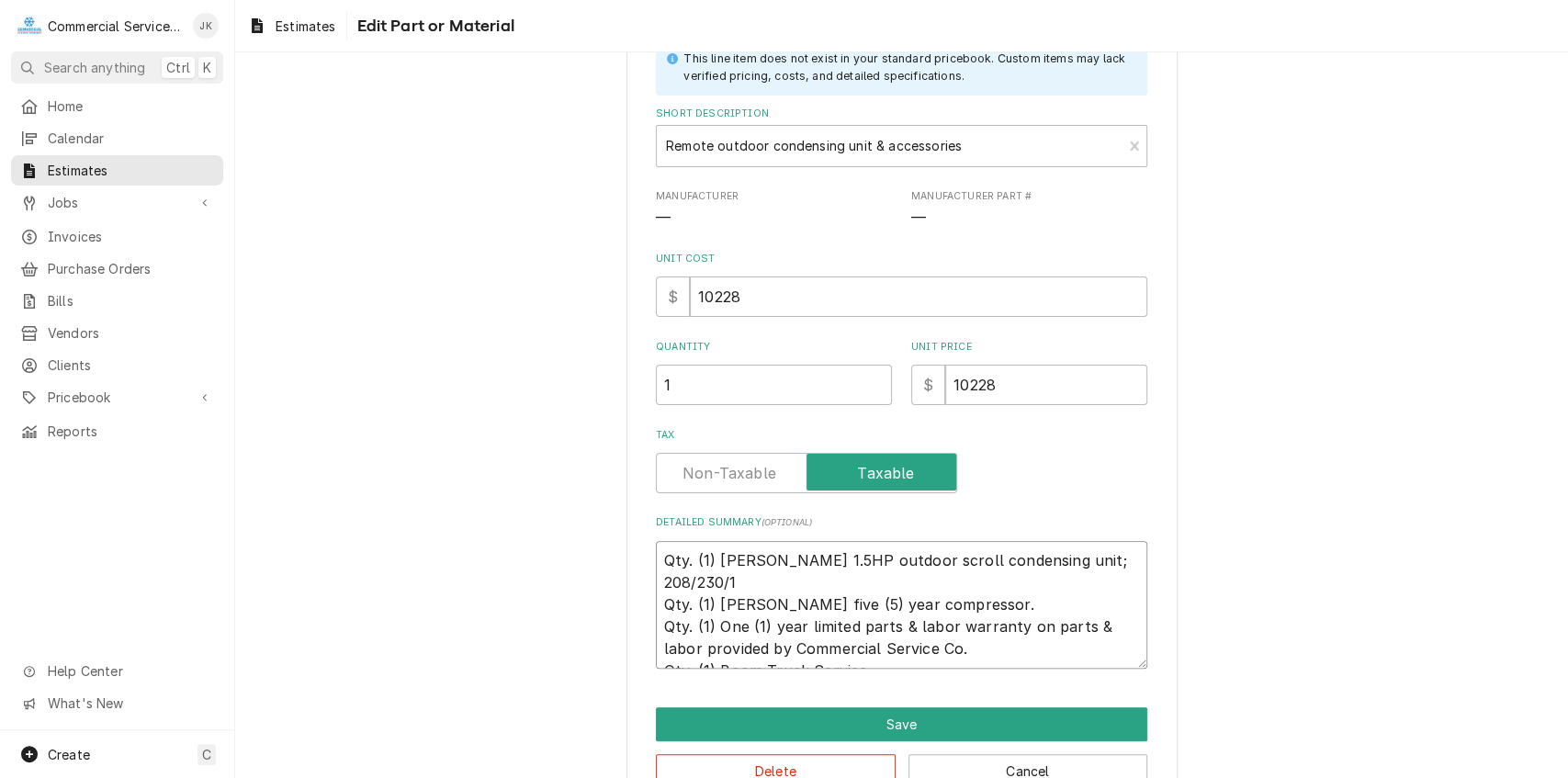
scroll to position [177, 0]
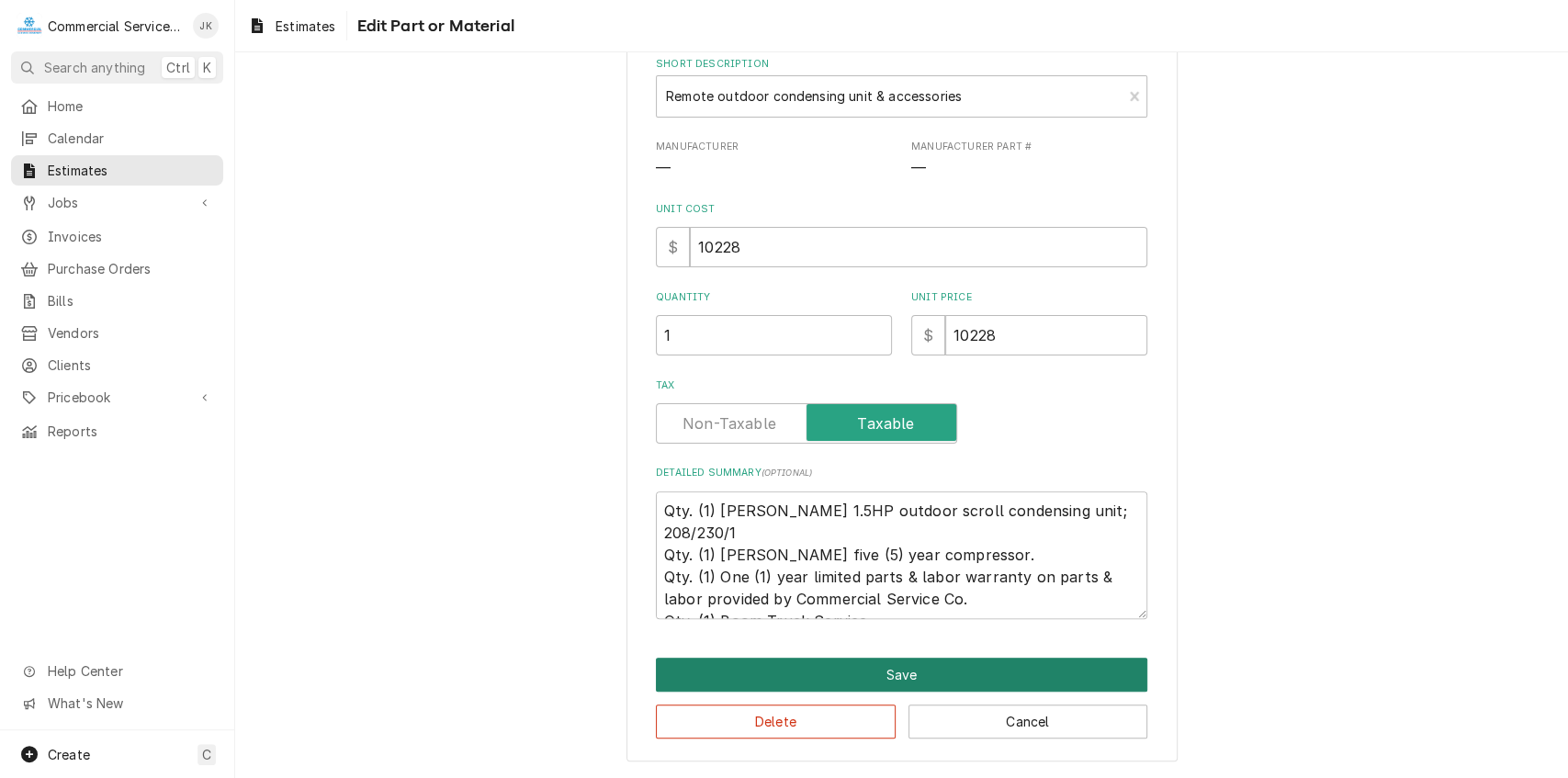
click at [785, 672] on button "Save" at bounding box center [901, 674] width 492 height 34
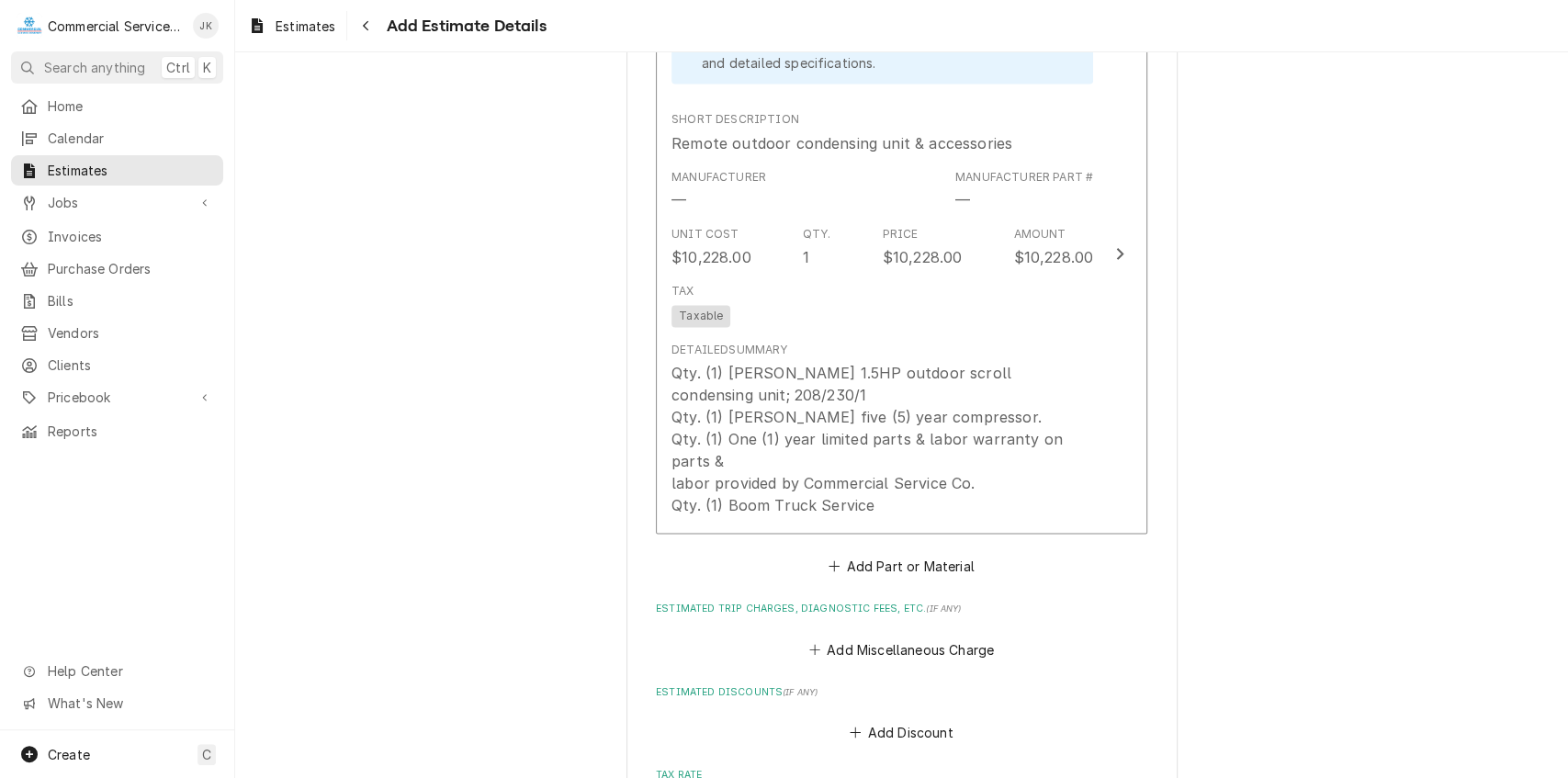
scroll to position [1860, 0]
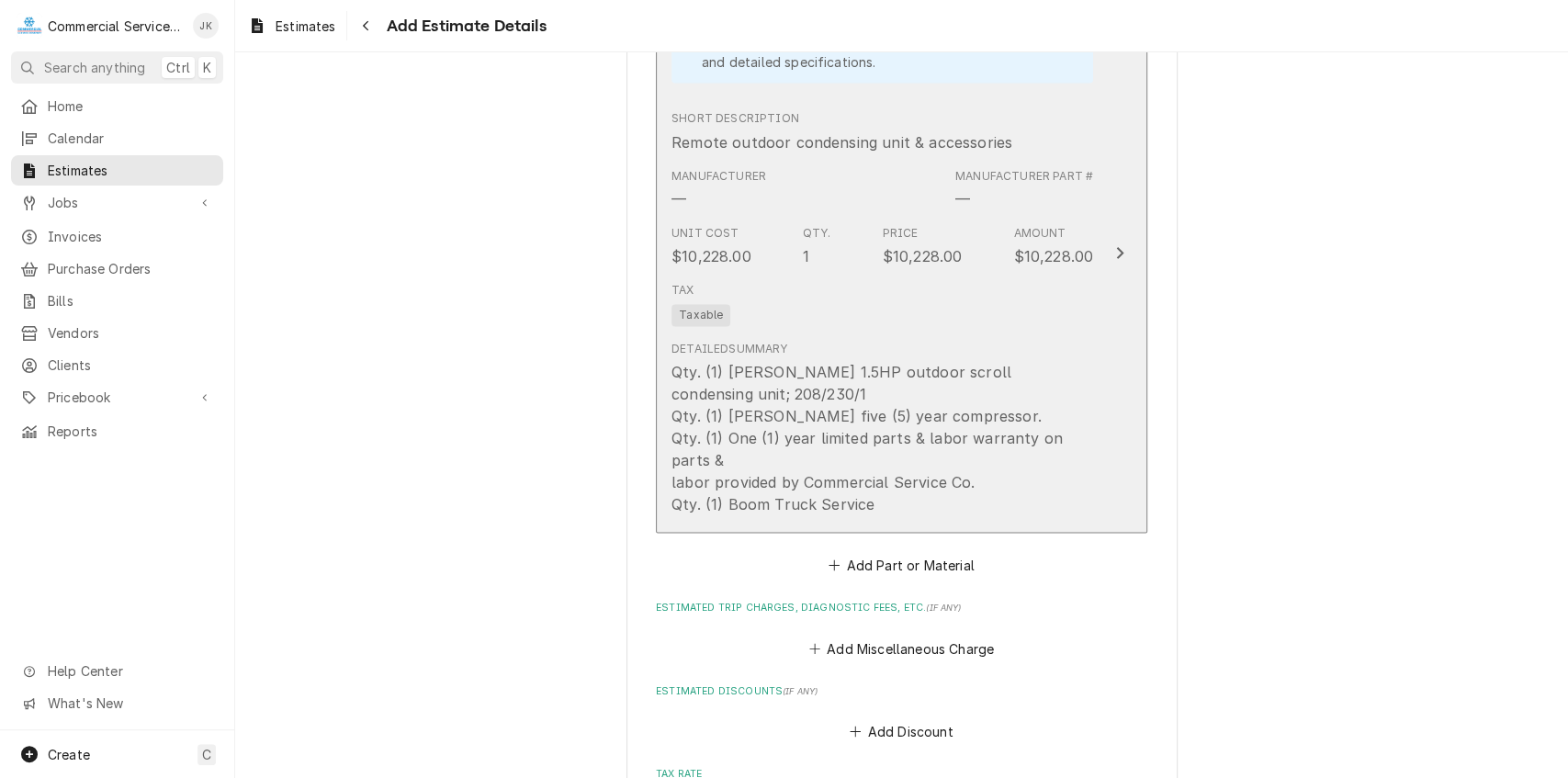
click at [671, 479] on div "Qty. (1) Bohn 1.5HP outdoor scroll condensing unit; 208/230/1 Qty. (1) Copeland…" at bounding box center [882, 439] width 422 height 154
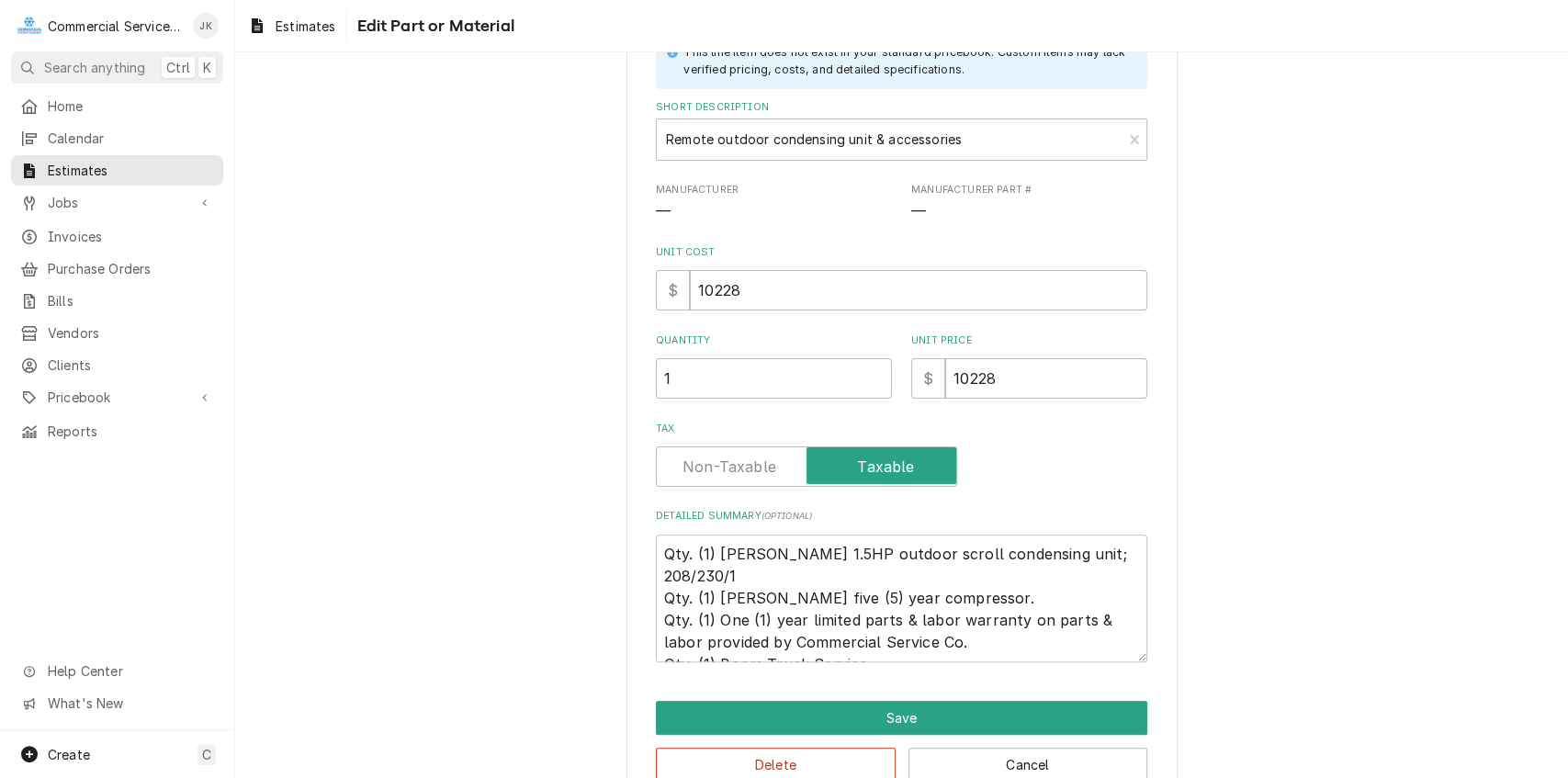
scroll to position [177, 0]
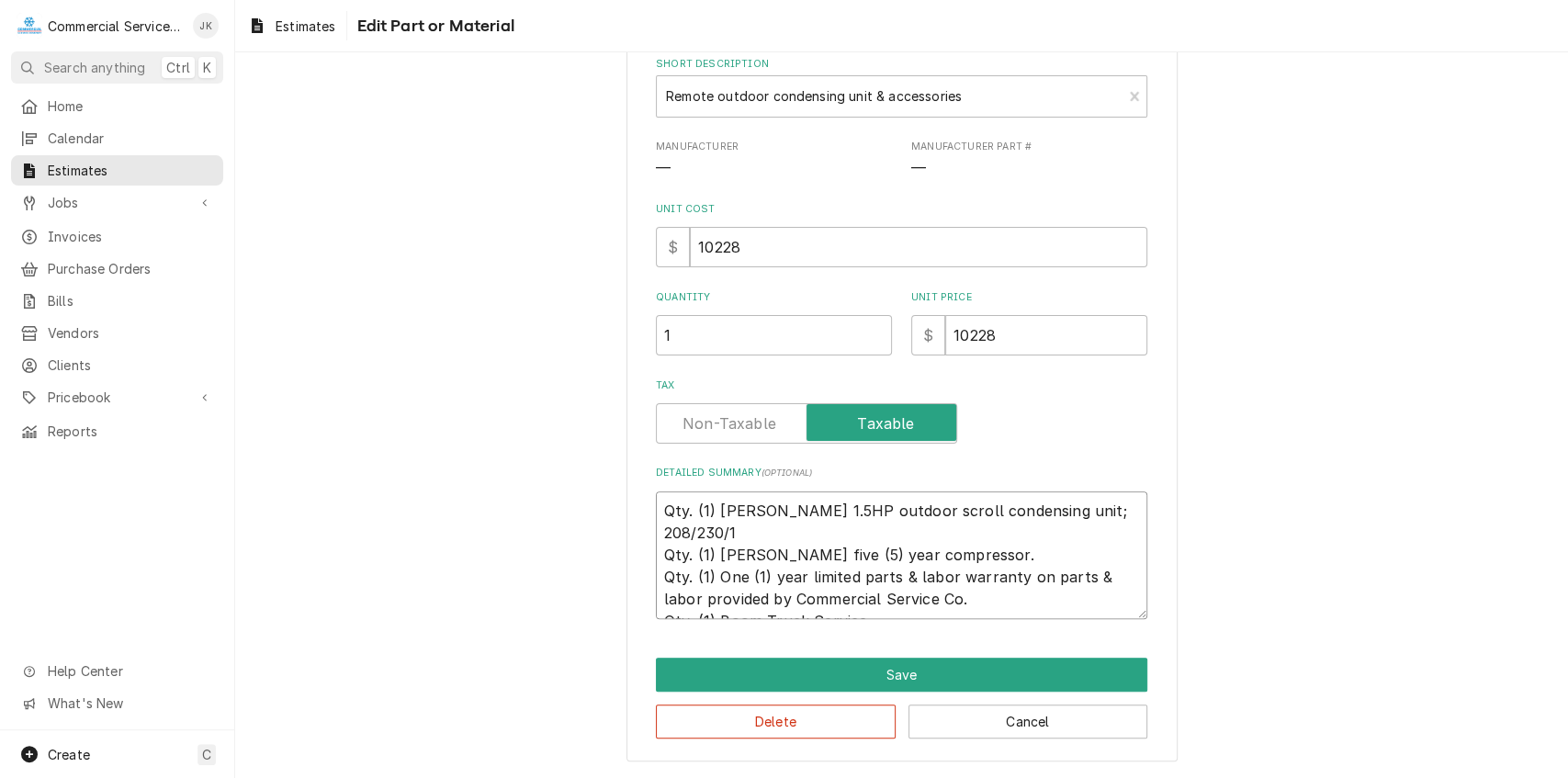
click at [659, 573] on textarea "Qty. (1) Bohn 1.5HP outdoor scroll condensing unit; 208/230/1 Qty. (1) Copeland…" at bounding box center [901, 555] width 492 height 128
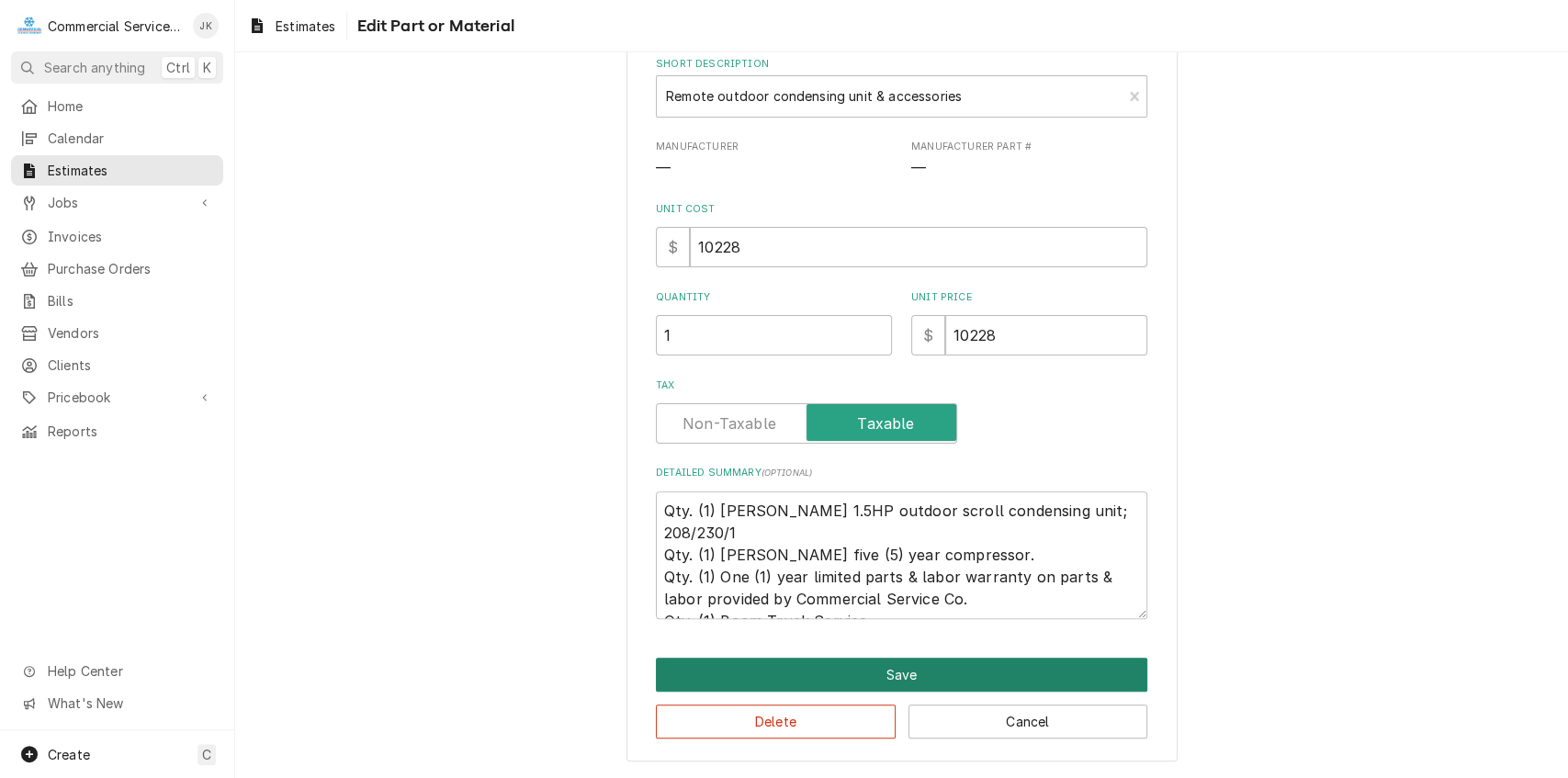
click at [873, 672] on button "Save" at bounding box center [901, 674] width 492 height 34
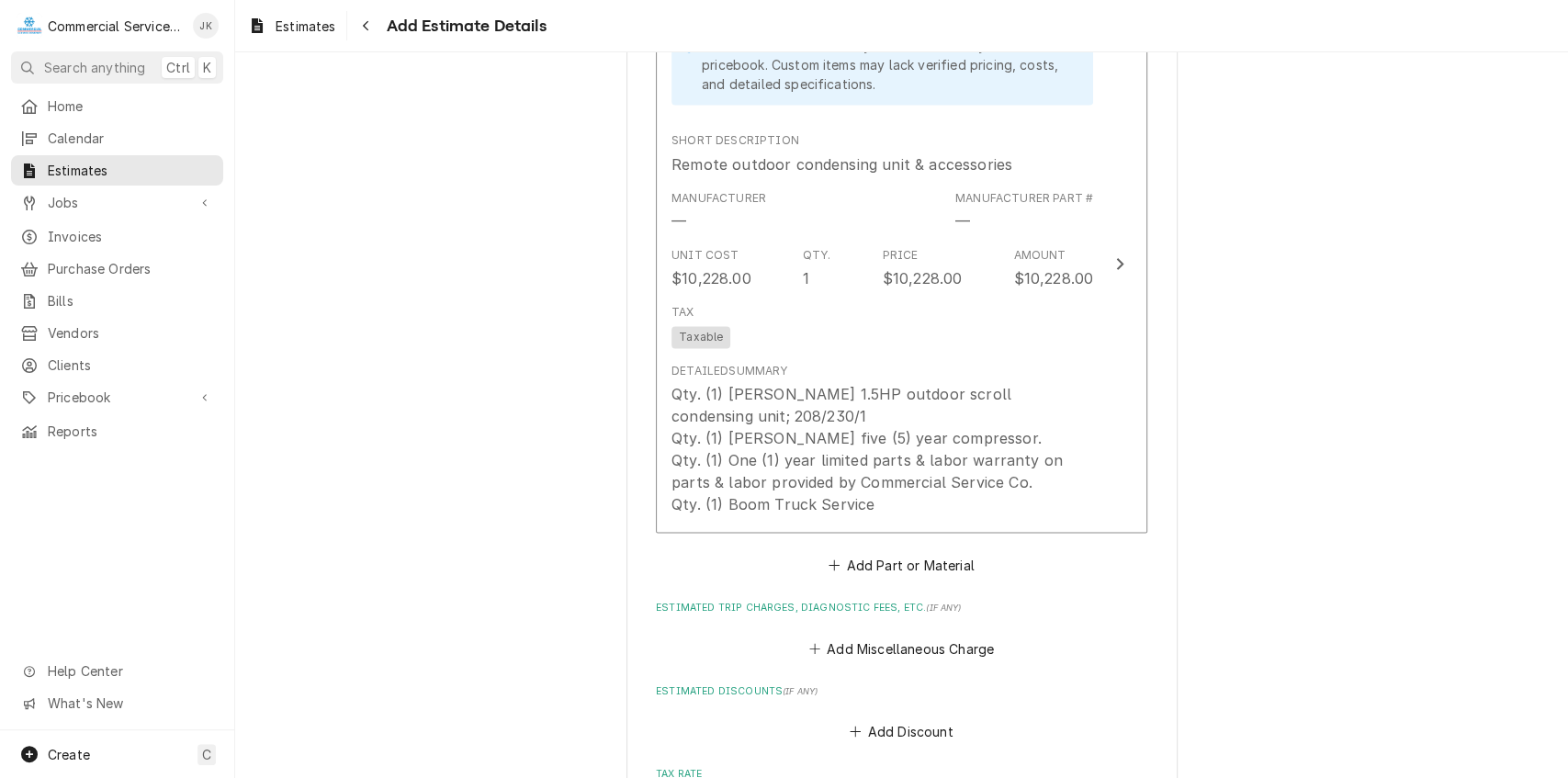
scroll to position [1839, 0]
click at [891, 650] on button "Add Miscellaneous Charge" at bounding box center [901, 646] width 191 height 26
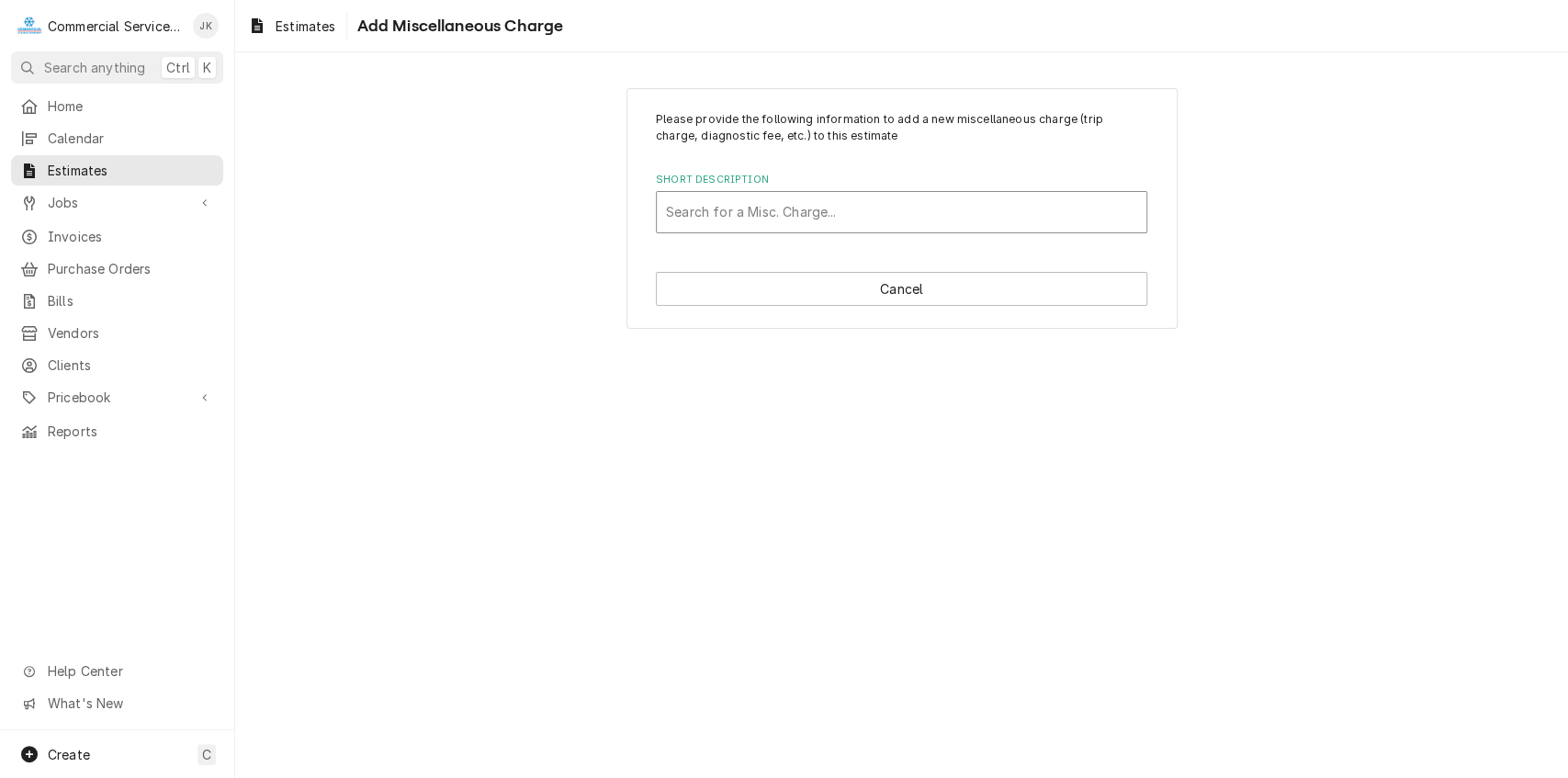
click at [677, 212] on div "Short Description" at bounding box center [901, 212] width 472 height 33
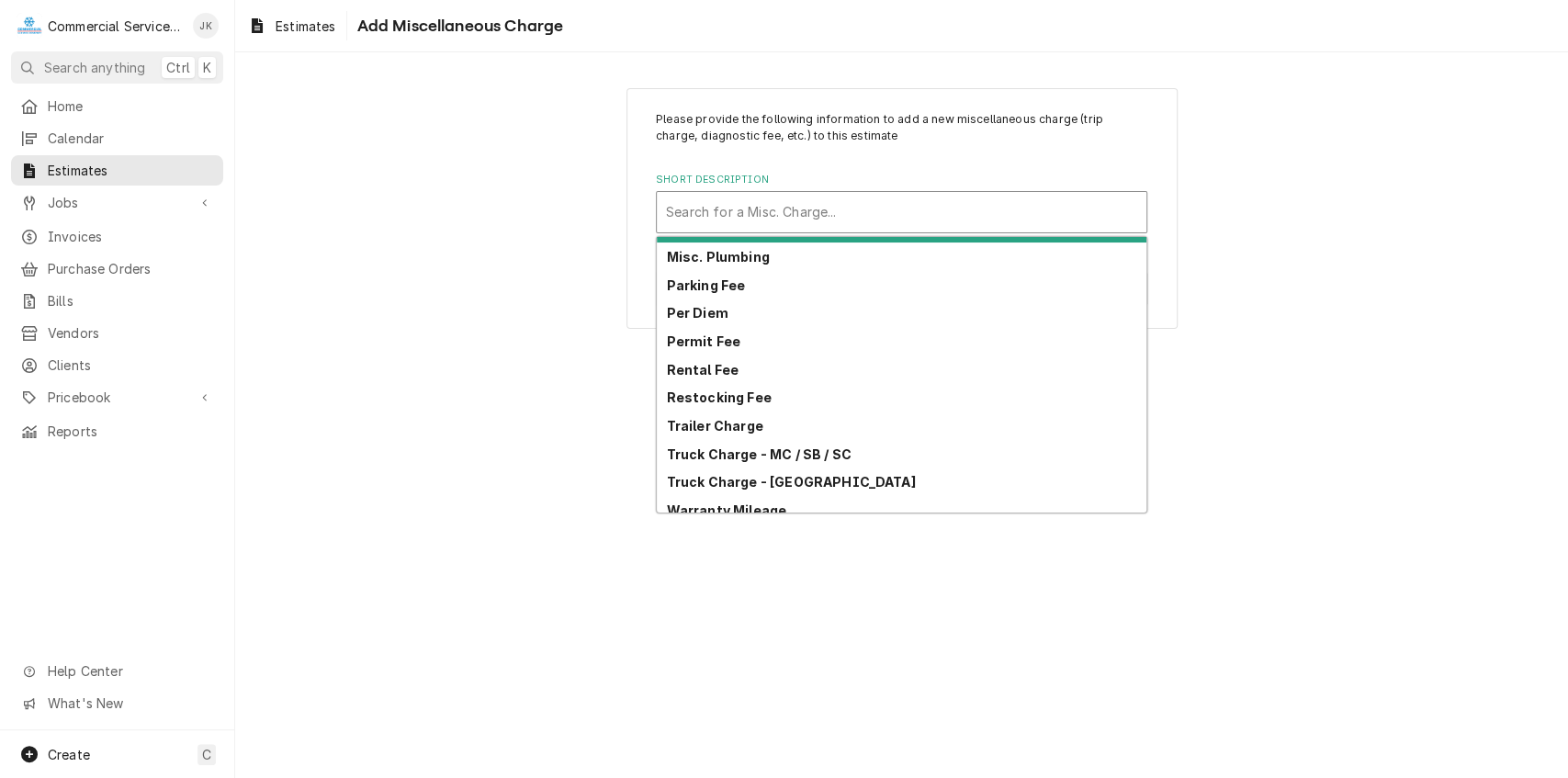
scroll to position [146, 0]
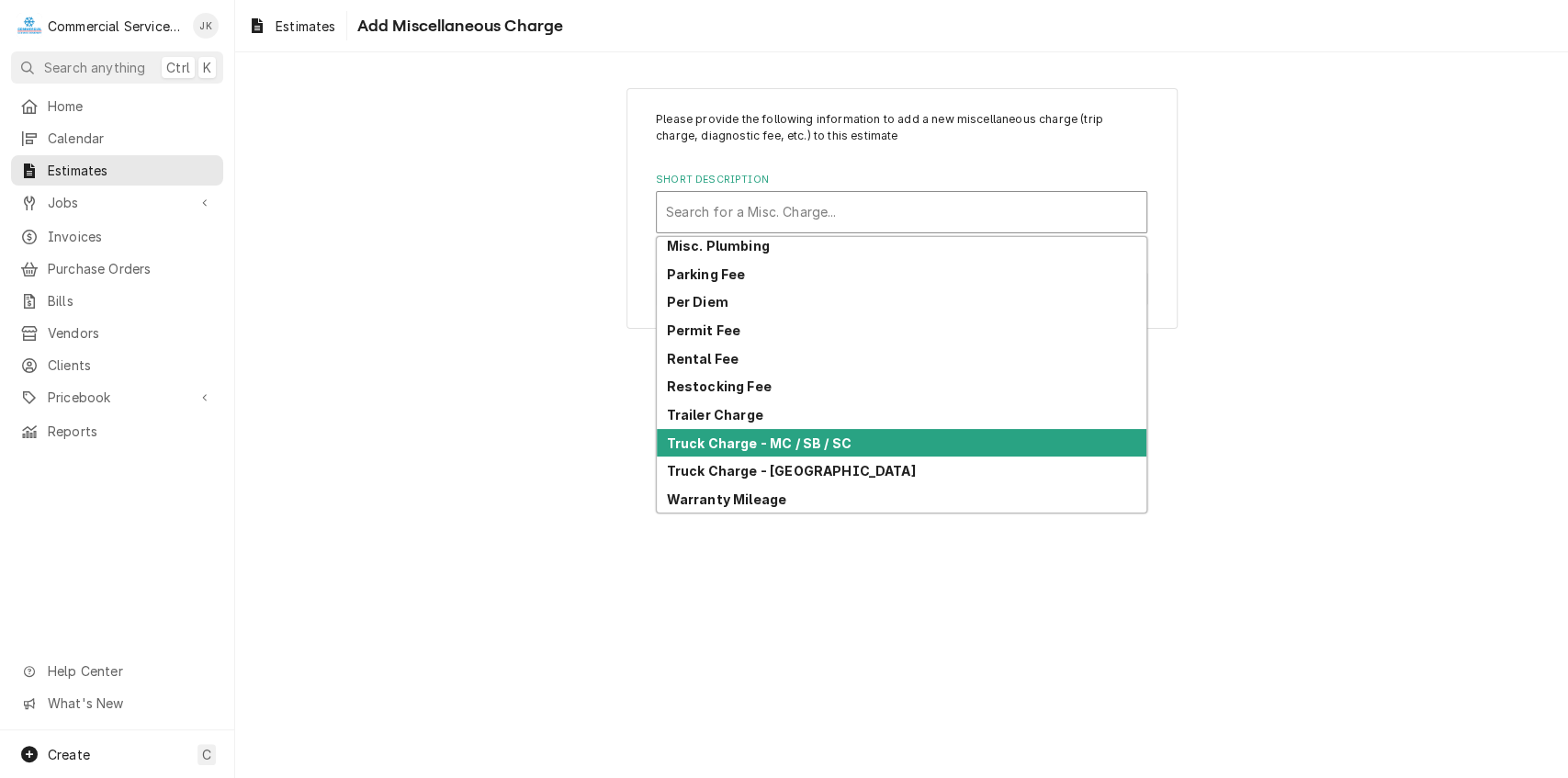
click at [767, 437] on strong "Truck Charge - MC / SB / SC" at bounding box center [759, 443] width 185 height 16
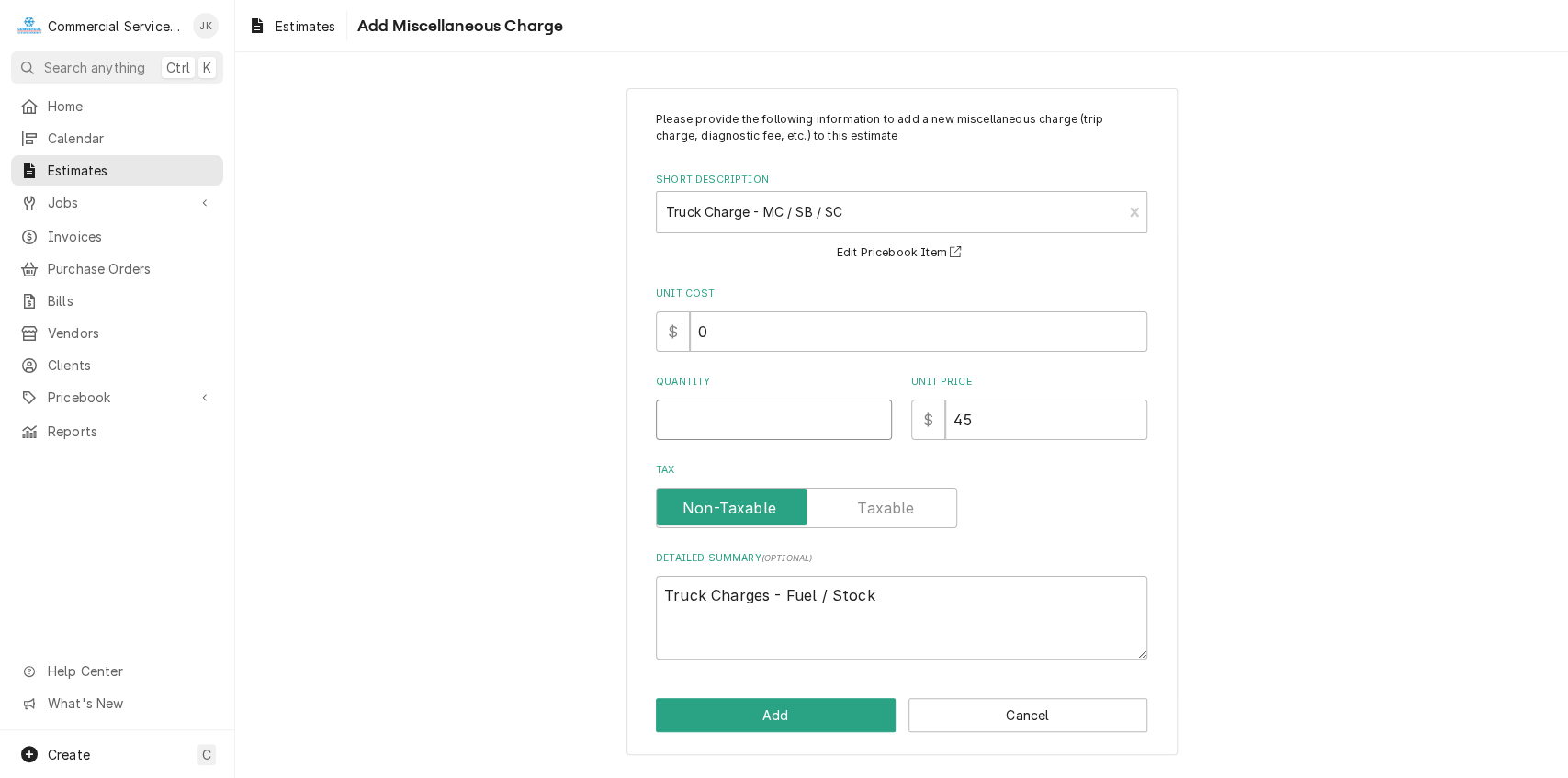
click at [684, 423] on input "Quantity" at bounding box center [773, 420] width 236 height 40
click at [784, 711] on button "Add" at bounding box center [775, 715] width 240 height 34
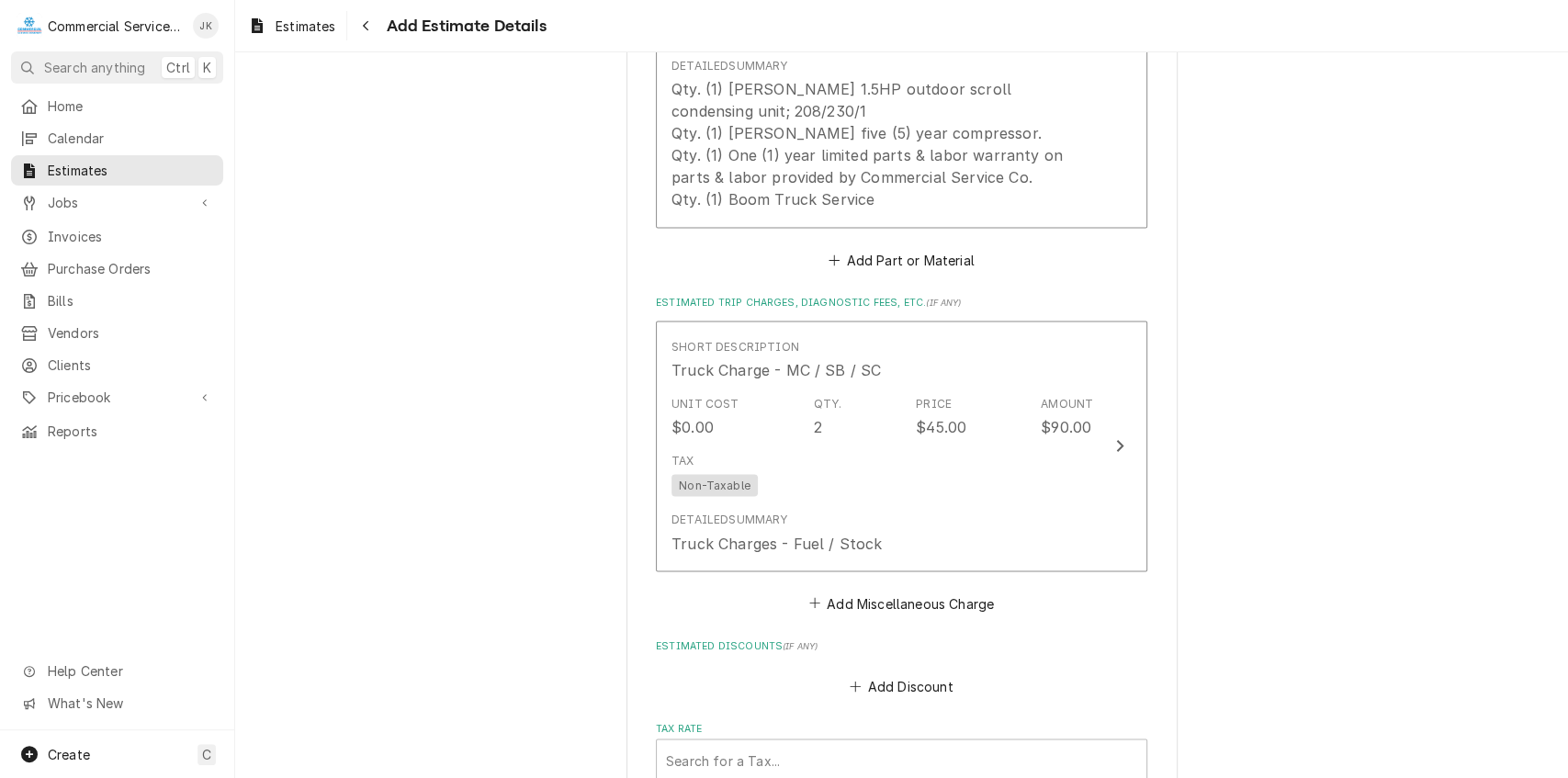
scroll to position [2156, 0]
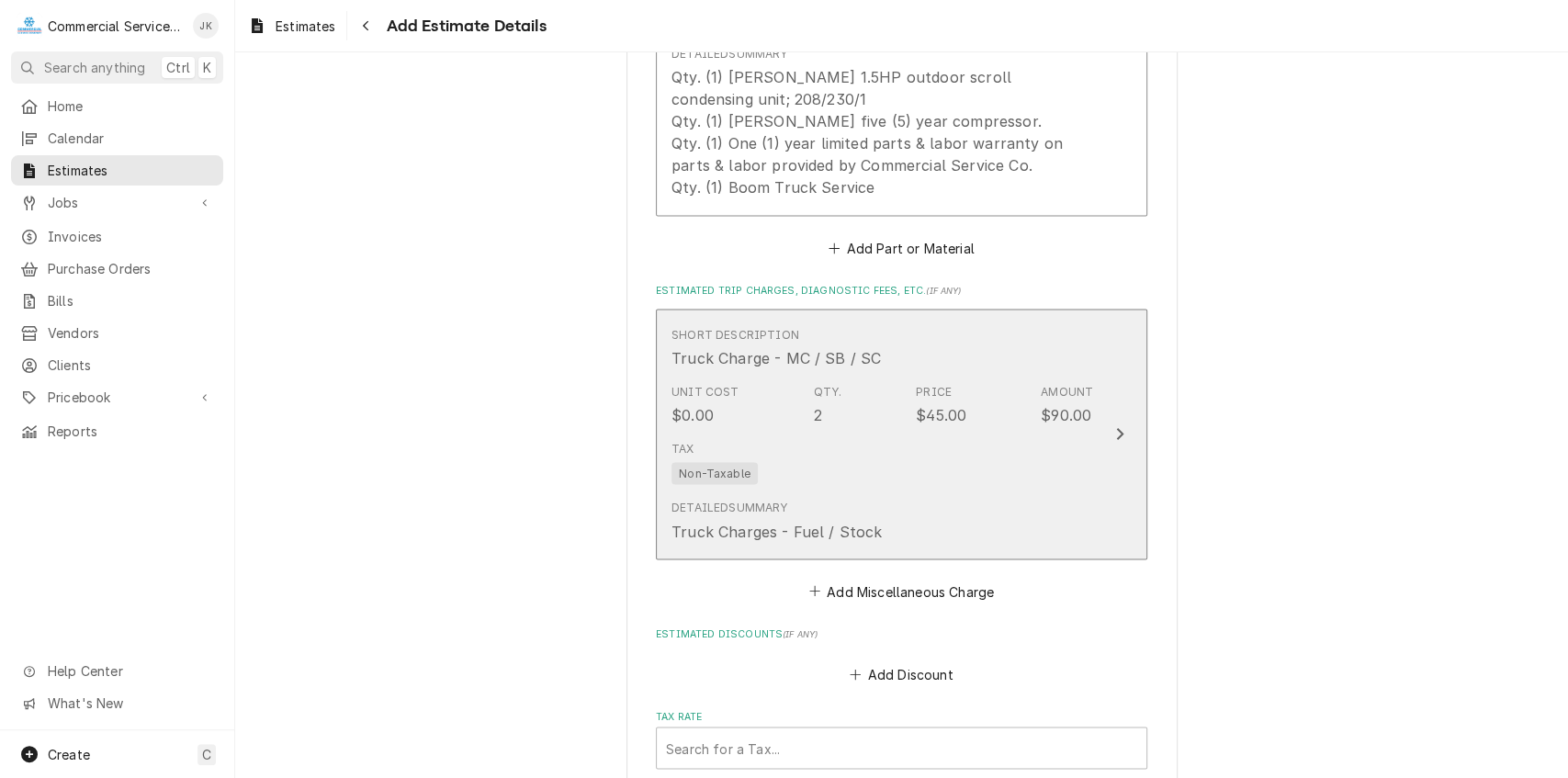
click at [814, 443] on div "Tax Non-Taxable" at bounding box center [882, 463] width 422 height 59
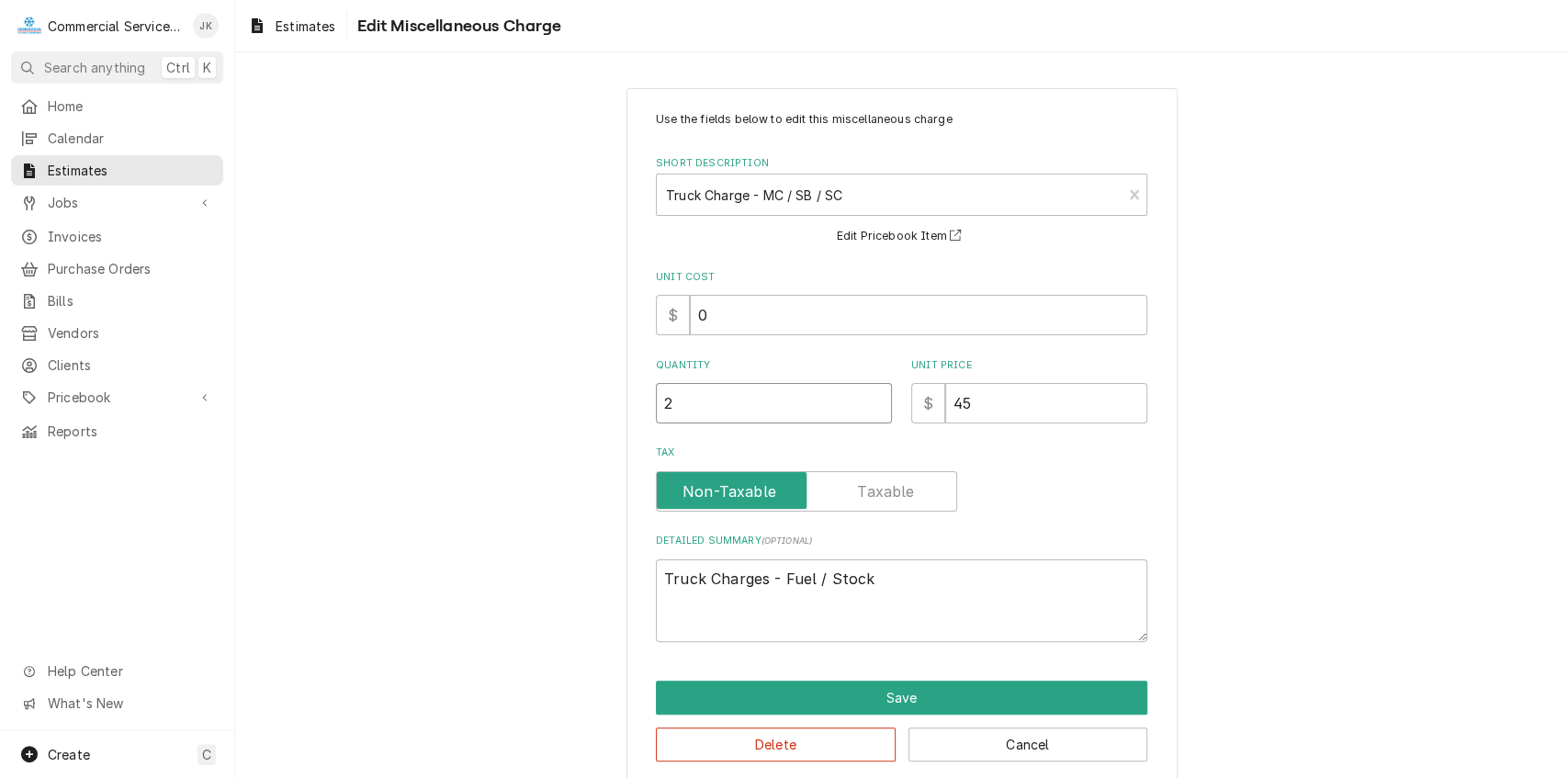
click at [678, 401] on input "2" at bounding box center [773, 404] width 236 height 40
click at [822, 692] on button "Save" at bounding box center [901, 697] width 492 height 34
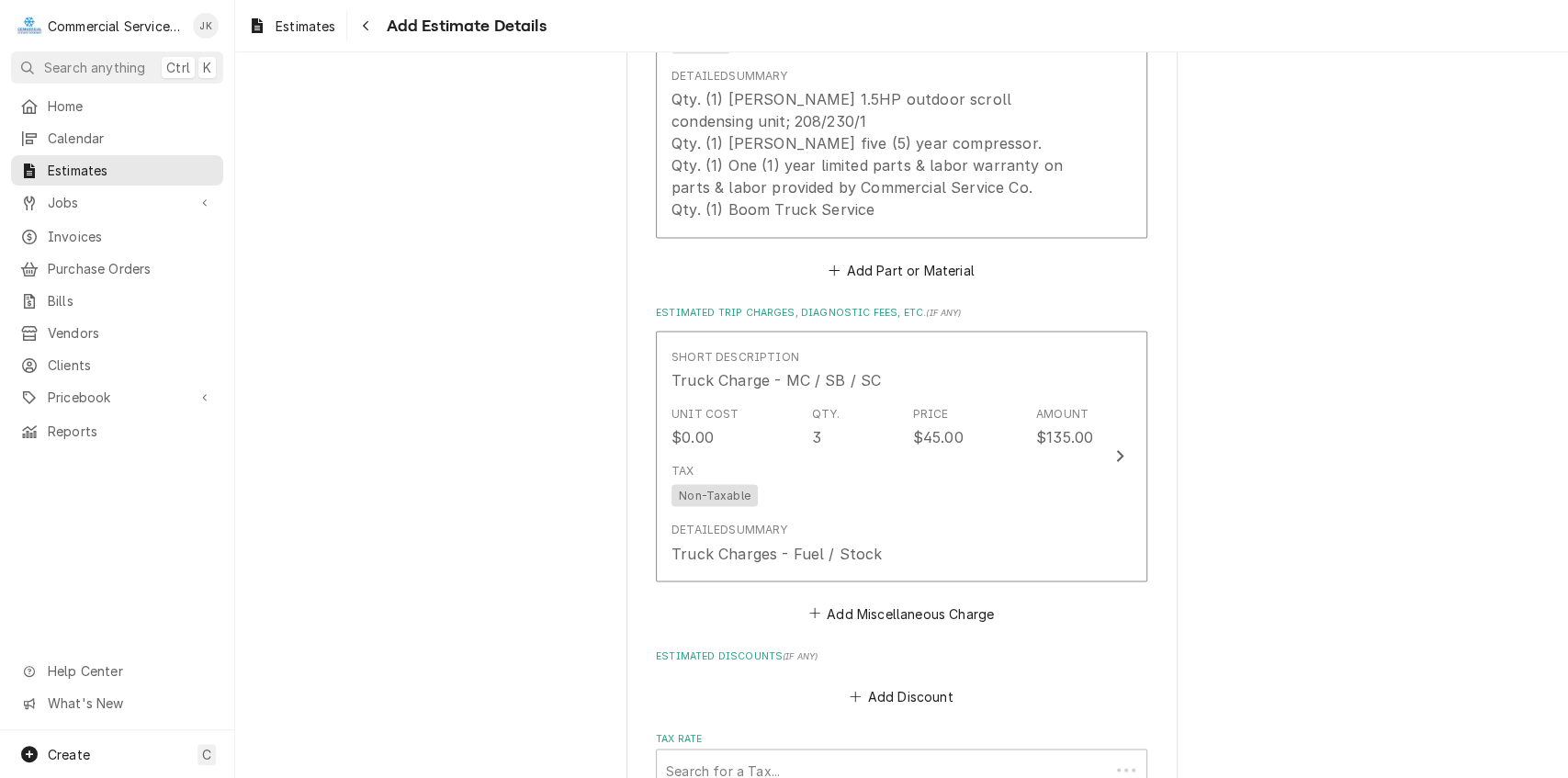
scroll to position [2134, 0]
drag, startPoint x: 1558, startPoint y: 523, endPoint x: 1551, endPoint y: 589, distance: 66.4
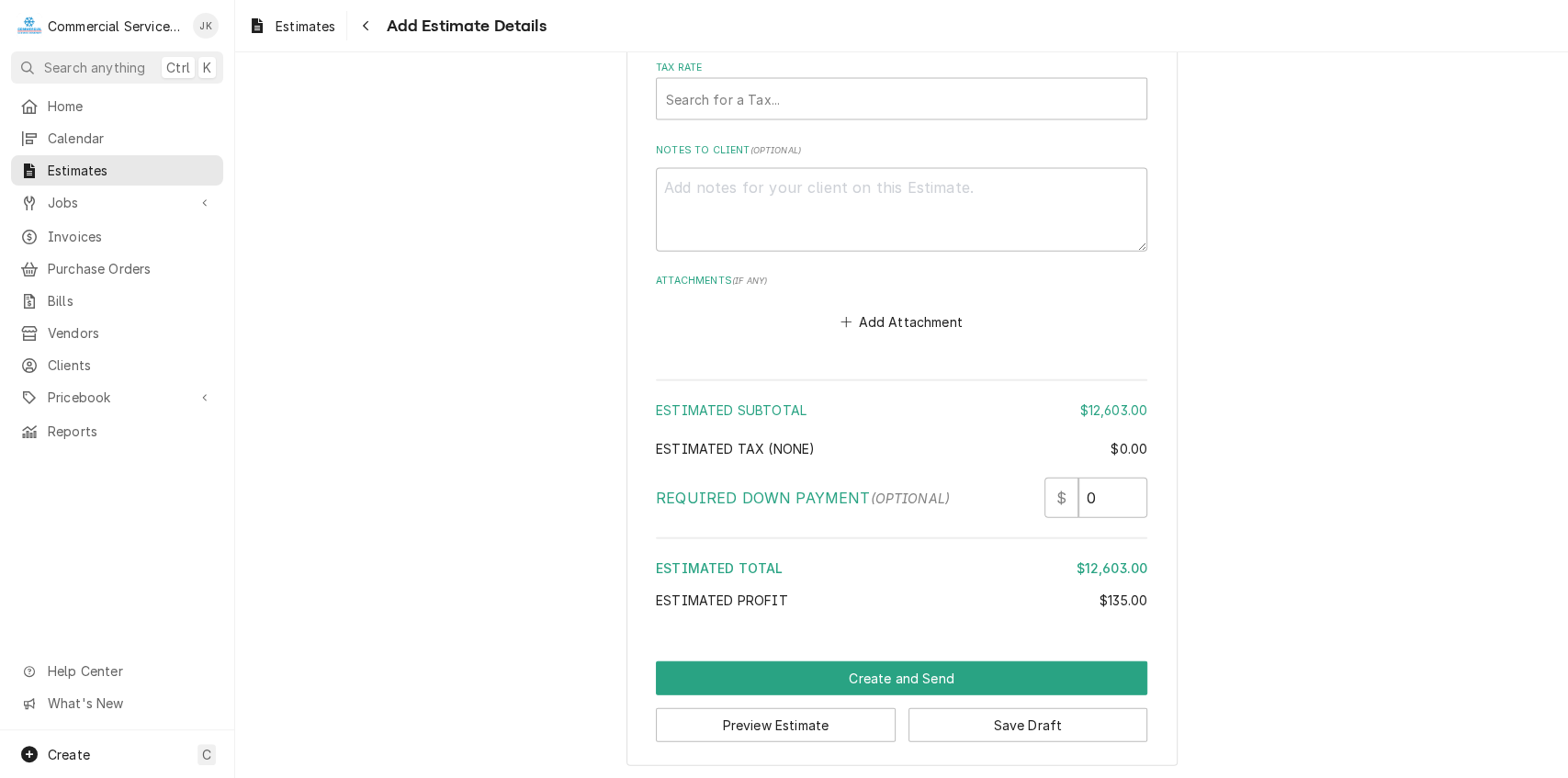
scroll to position [2809, 0]
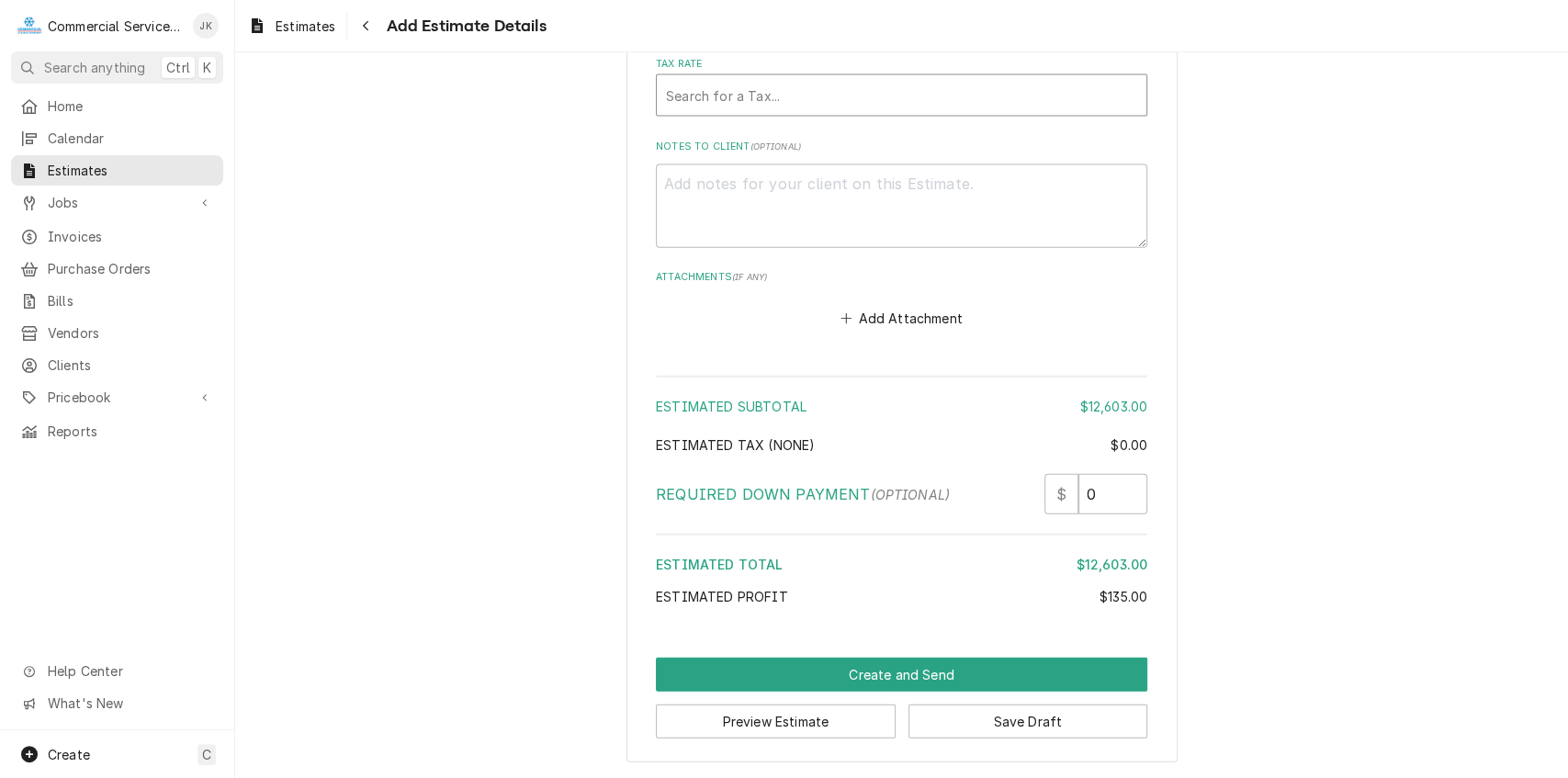
click at [715, 86] on div "Tax Rate" at bounding box center [901, 96] width 472 height 33
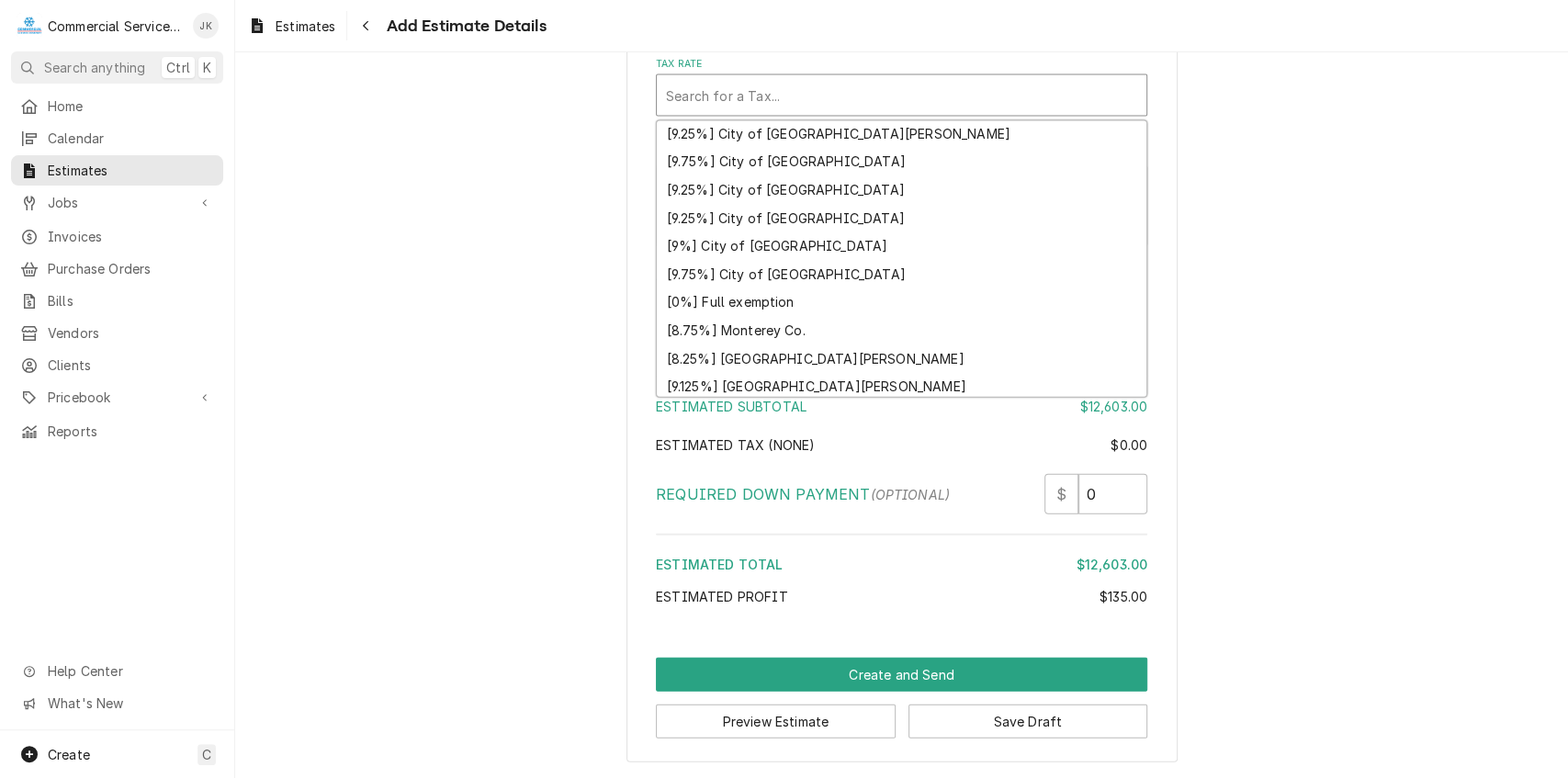
scroll to position [465, 0]
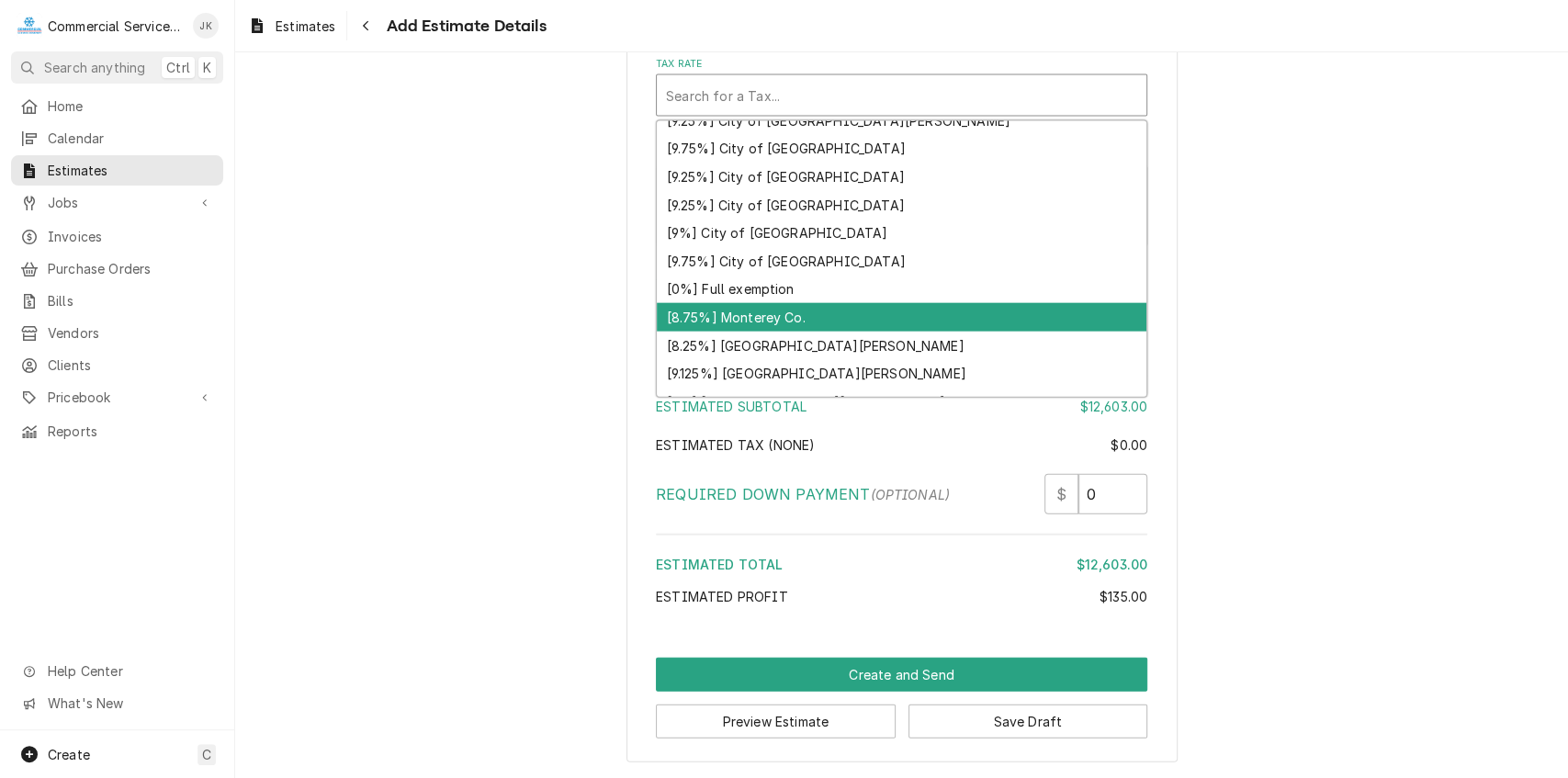
click at [730, 314] on div "[8.75%] Monterey Co." at bounding box center [901, 317] width 490 height 29
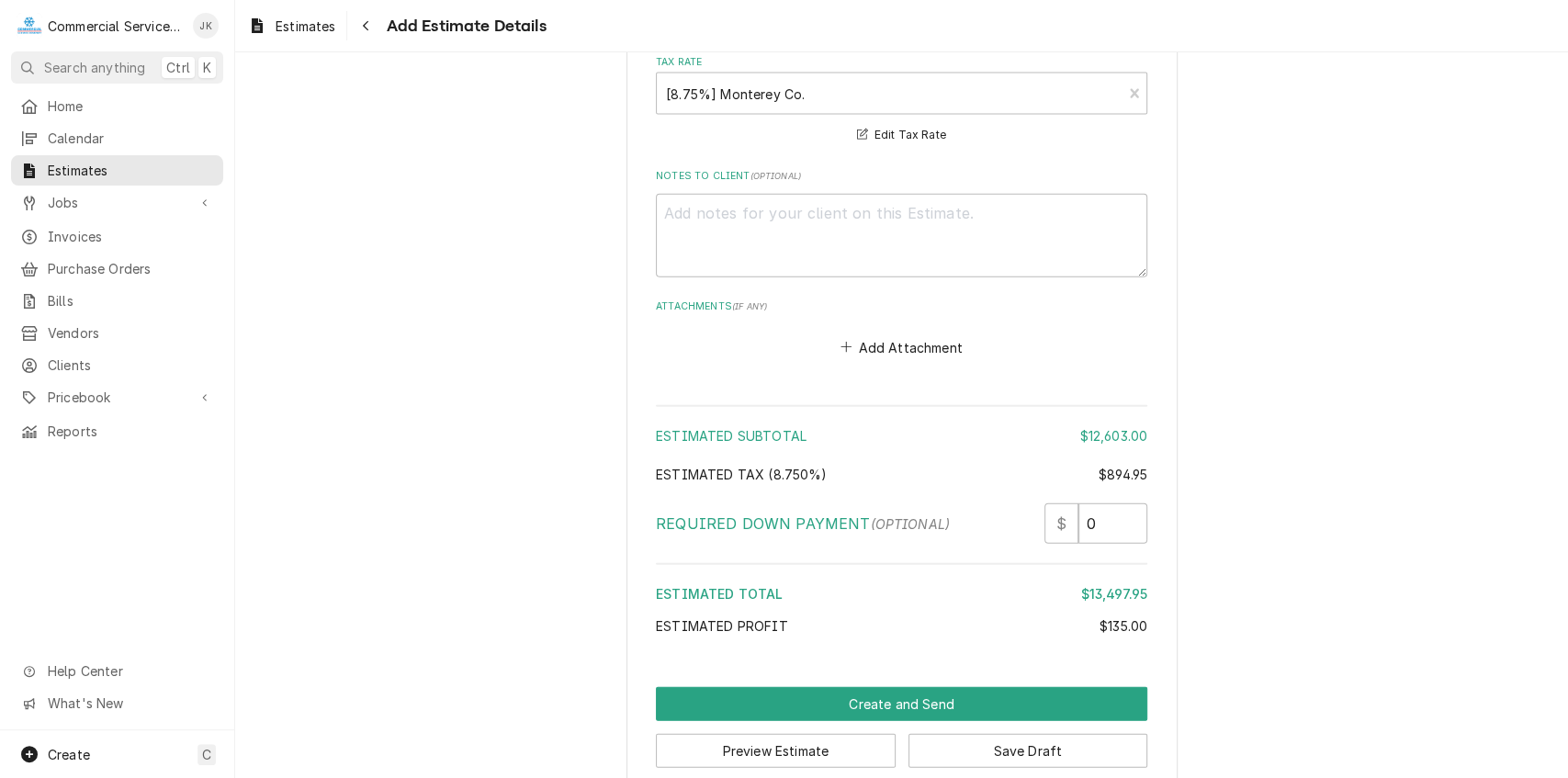
scroll to position [2841, 0]
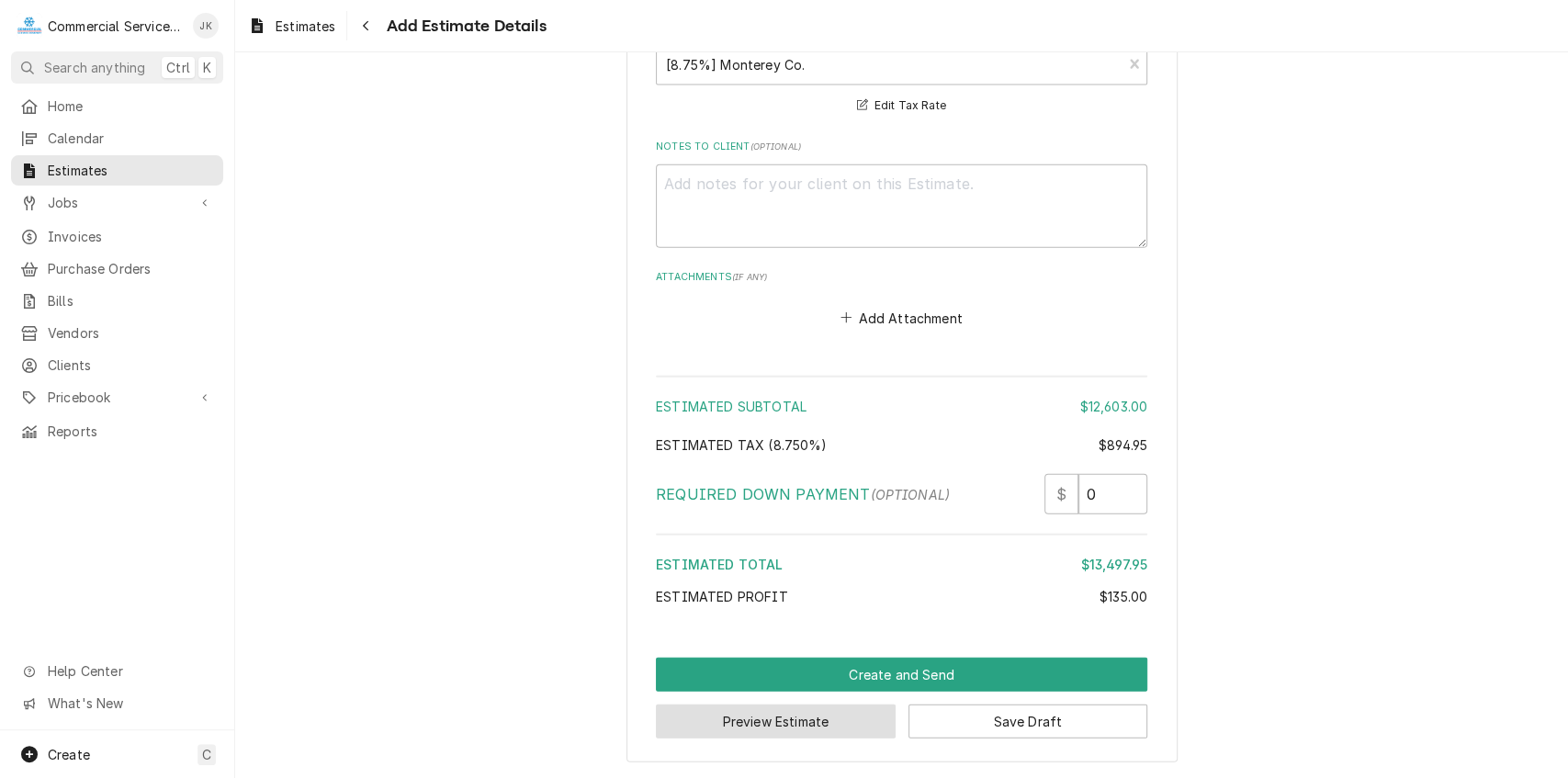
click at [775, 715] on button "Preview Estimate" at bounding box center [775, 721] width 240 height 34
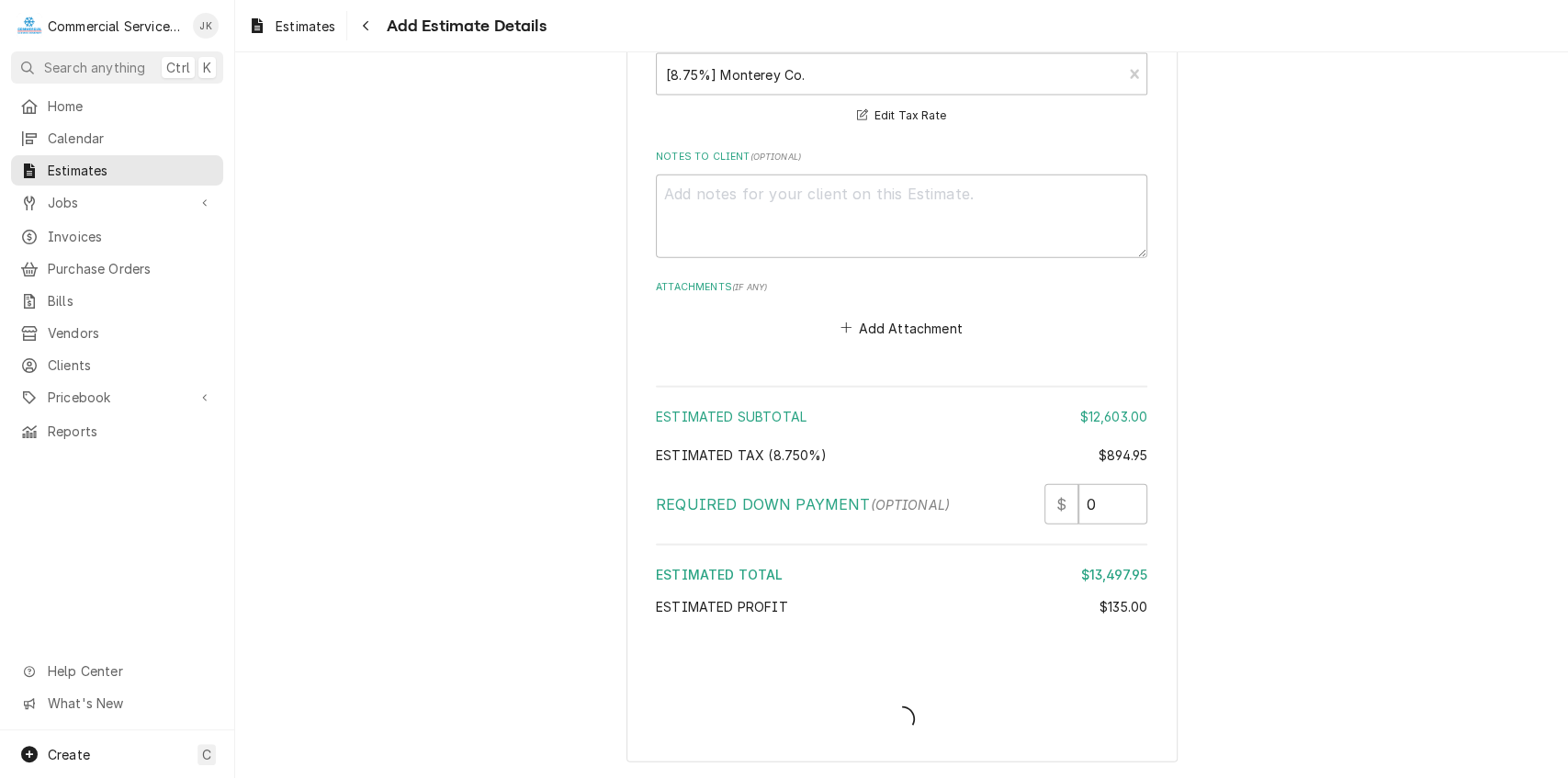
scroll to position [2830, 0]
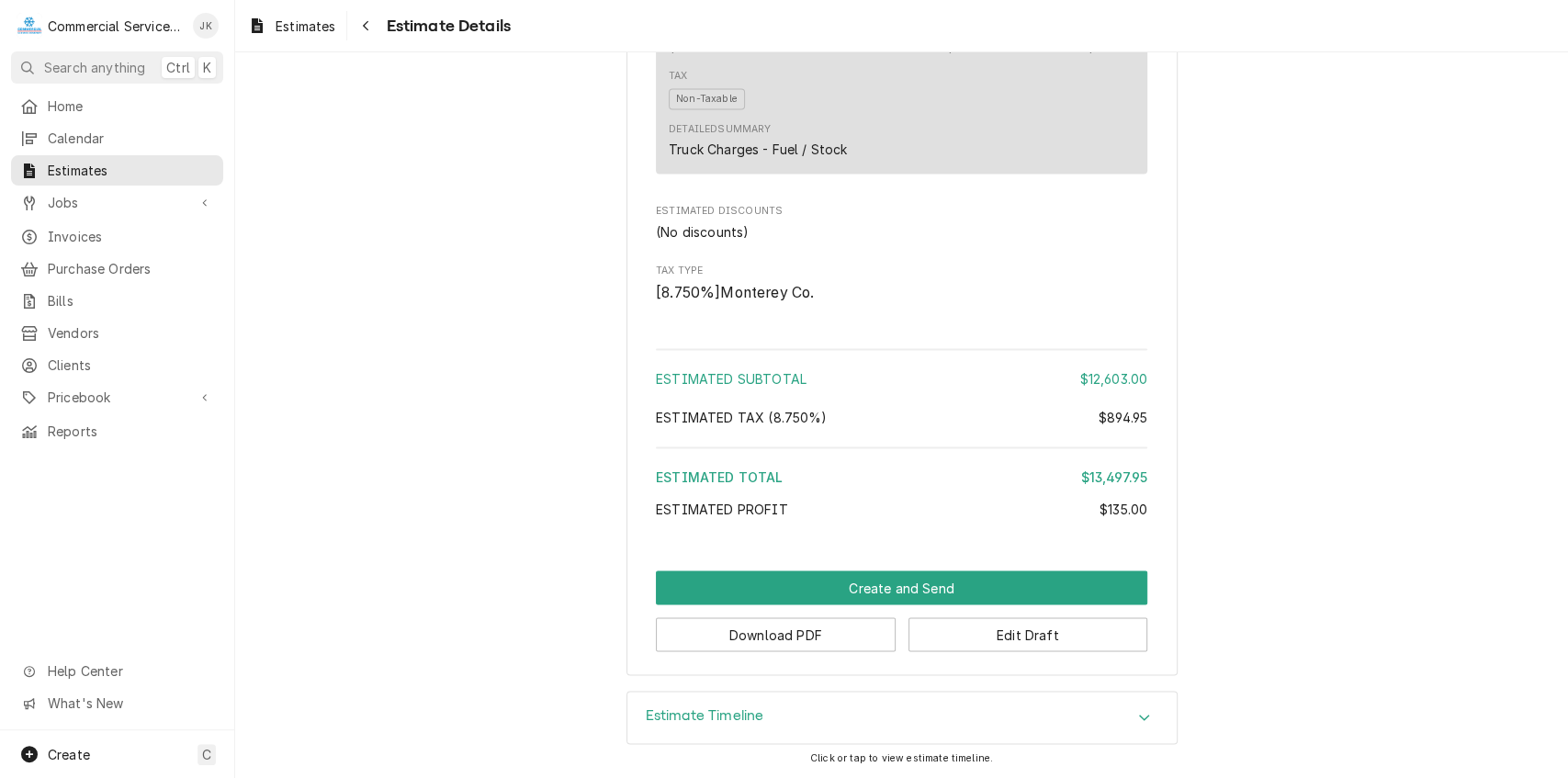
scroll to position [1924, 0]
click at [705, 633] on button "Download PDF" at bounding box center [775, 634] width 240 height 34
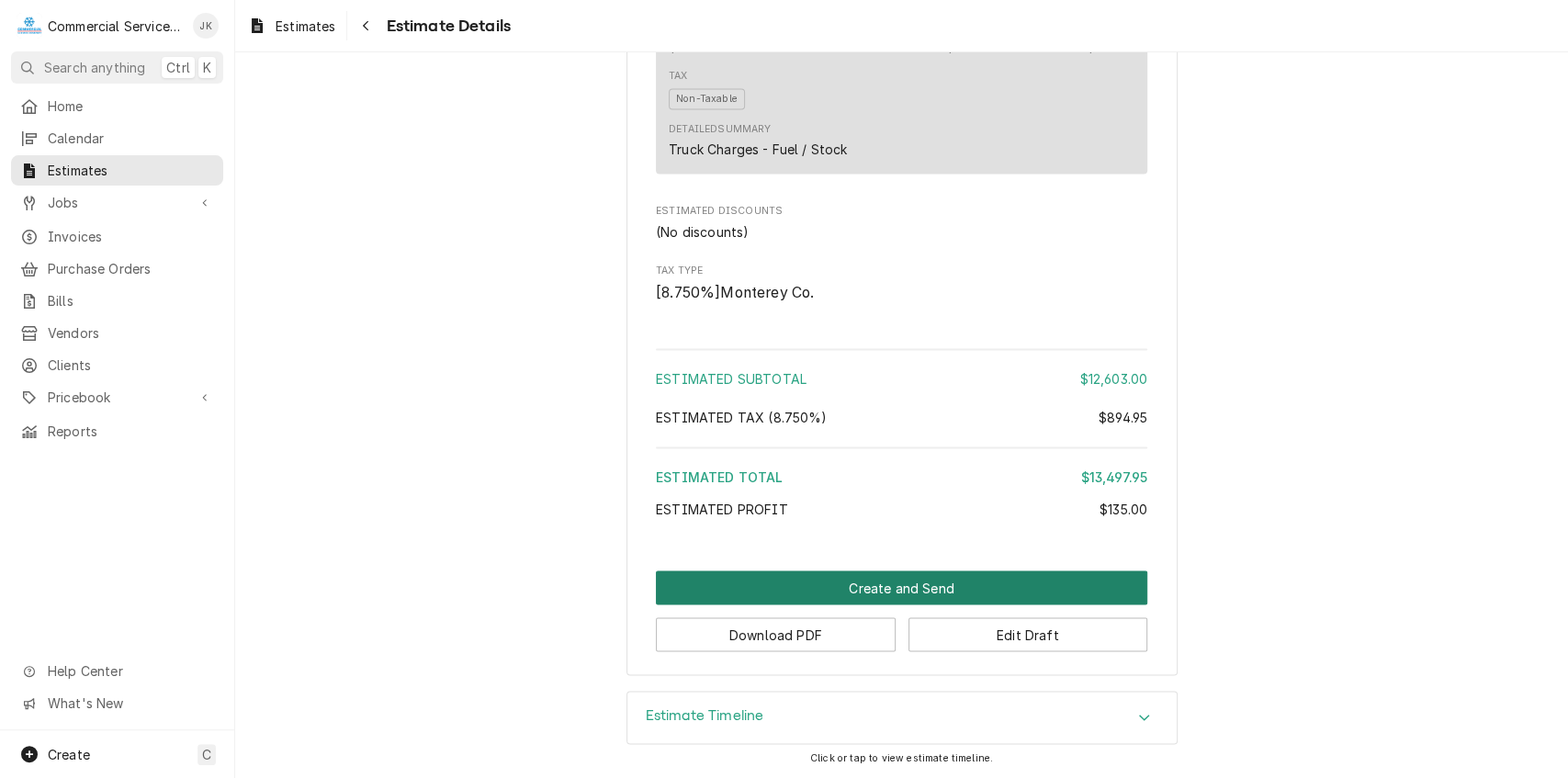
click at [849, 582] on button "Create and Send" at bounding box center [901, 587] width 492 height 34
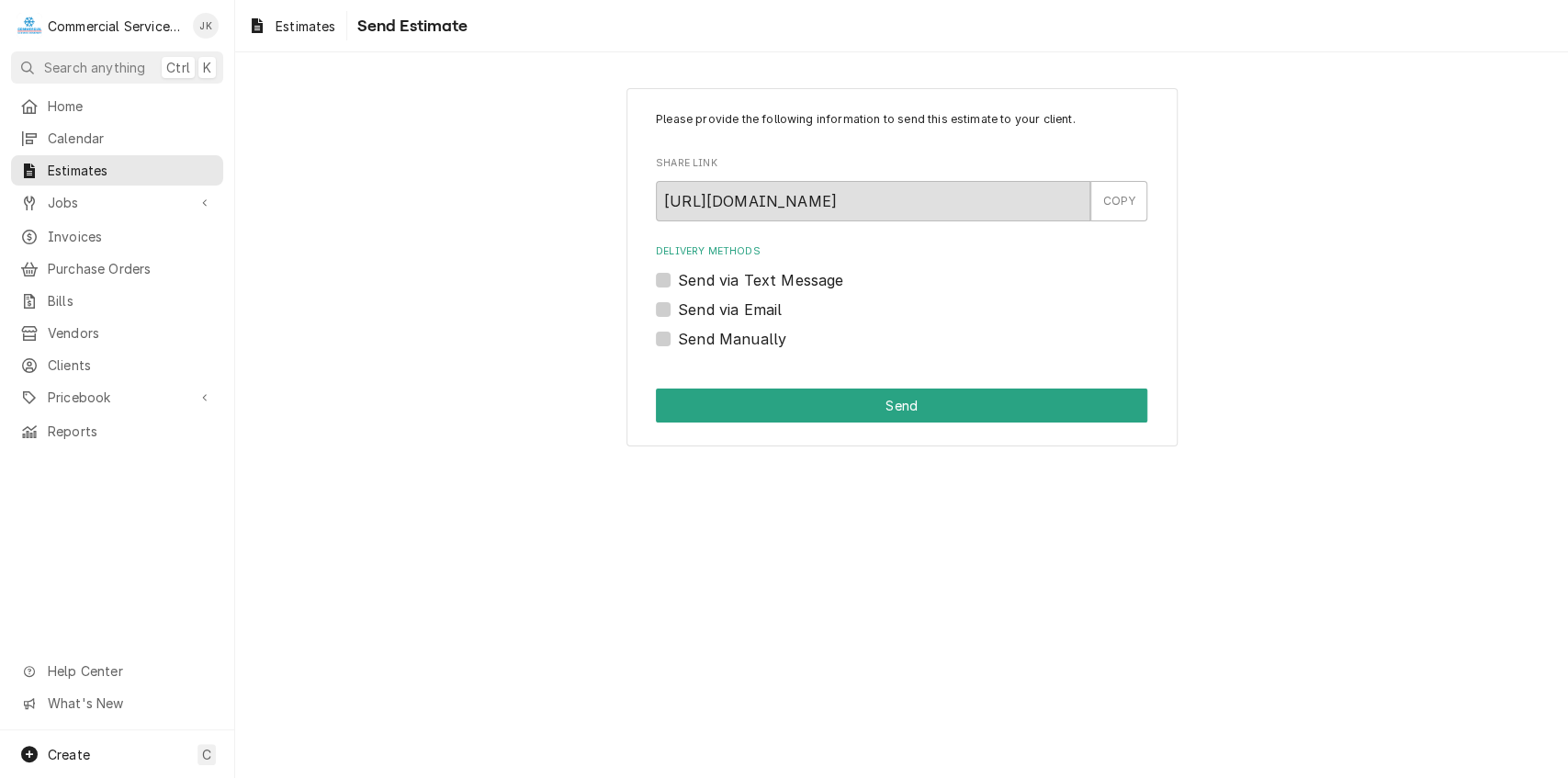
click at [678, 305] on label "Send via Email" at bounding box center [729, 310] width 104 height 22
click at [678, 305] on input "Send via Email" at bounding box center [923, 319] width 492 height 40
checkbox input "true"
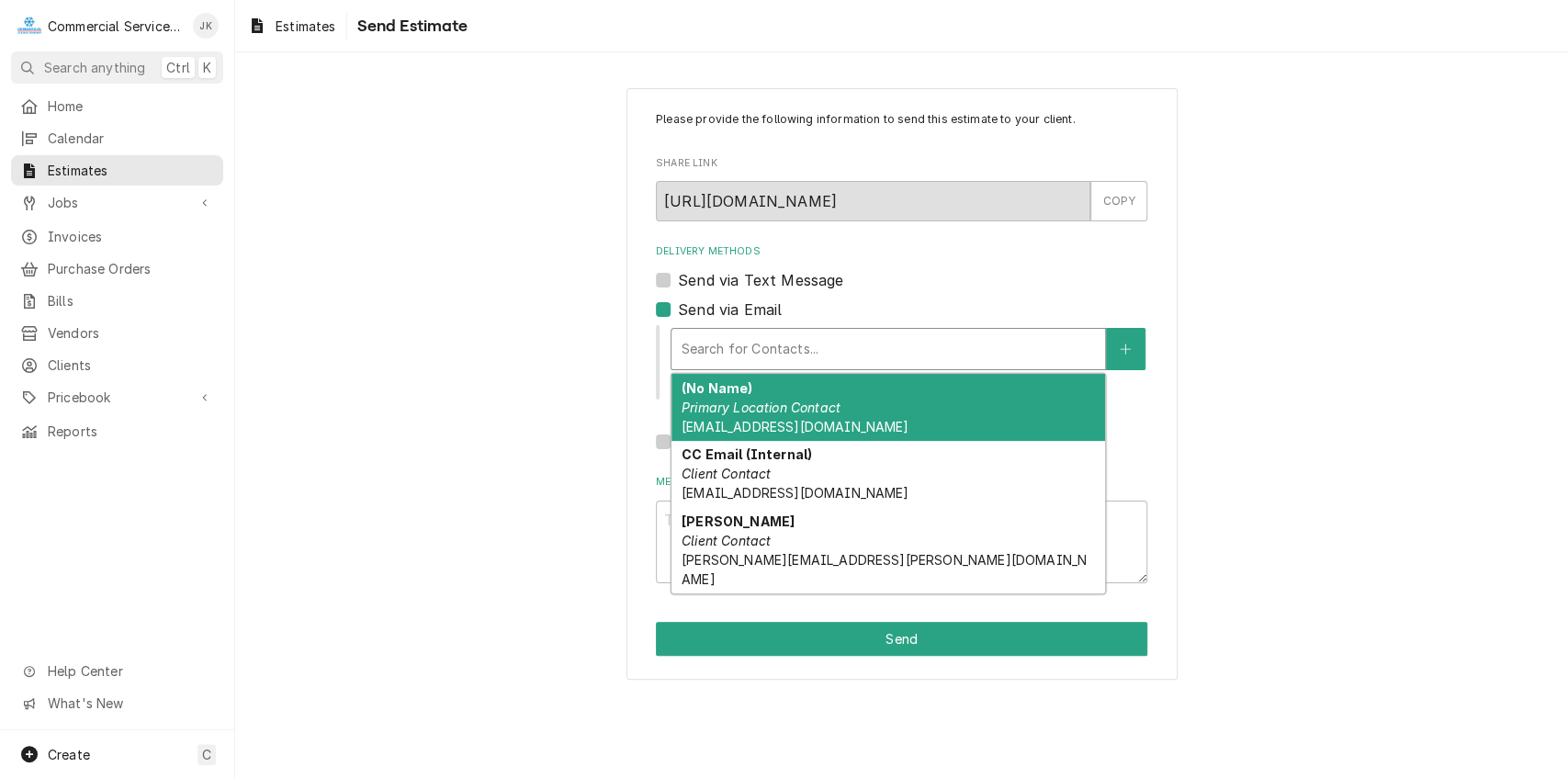
click at [714, 340] on div "Delivery Methods" at bounding box center [888, 349] width 416 height 33
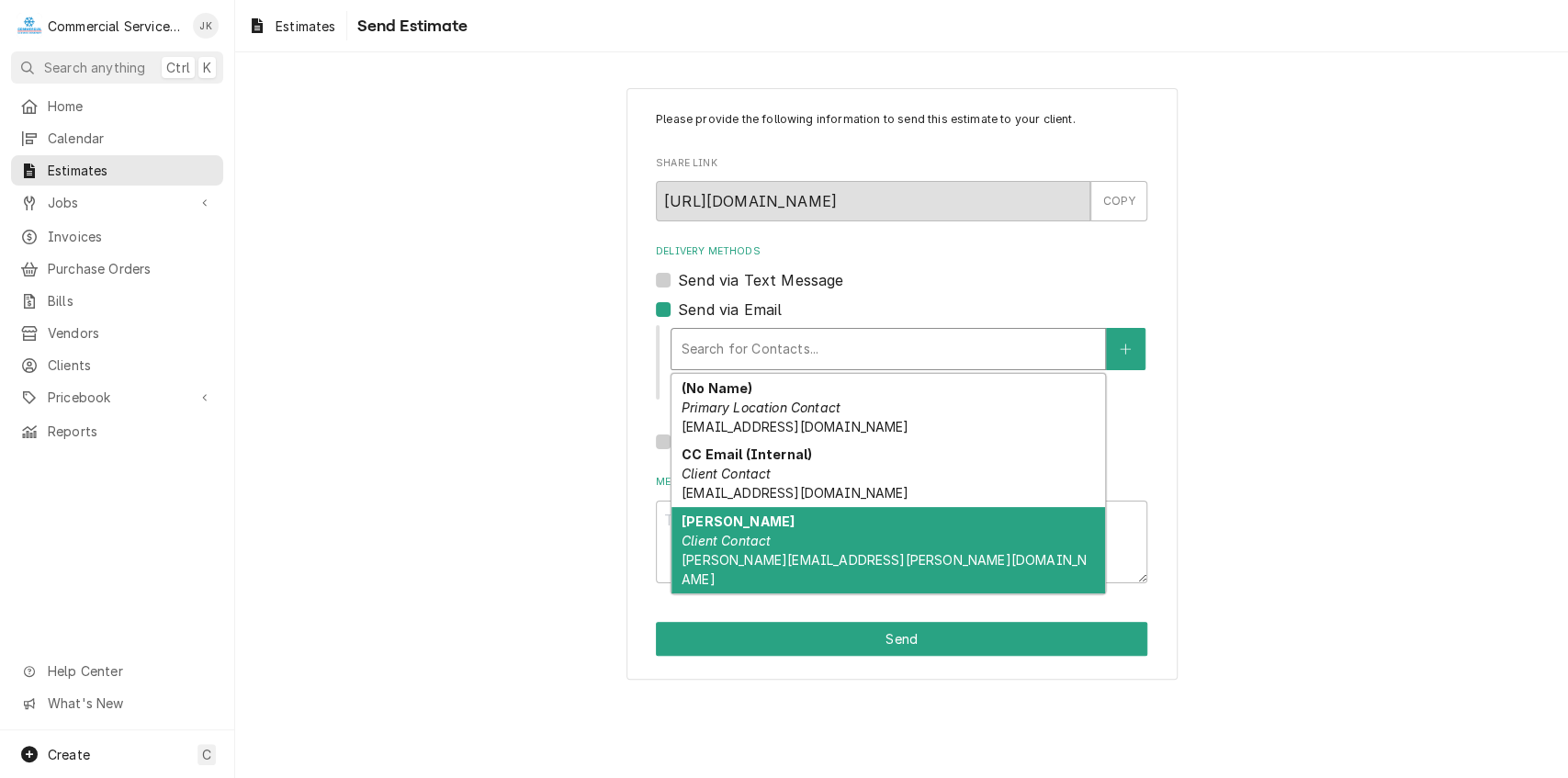
click at [744, 538] on em "Client Contact" at bounding box center [726, 540] width 89 height 16
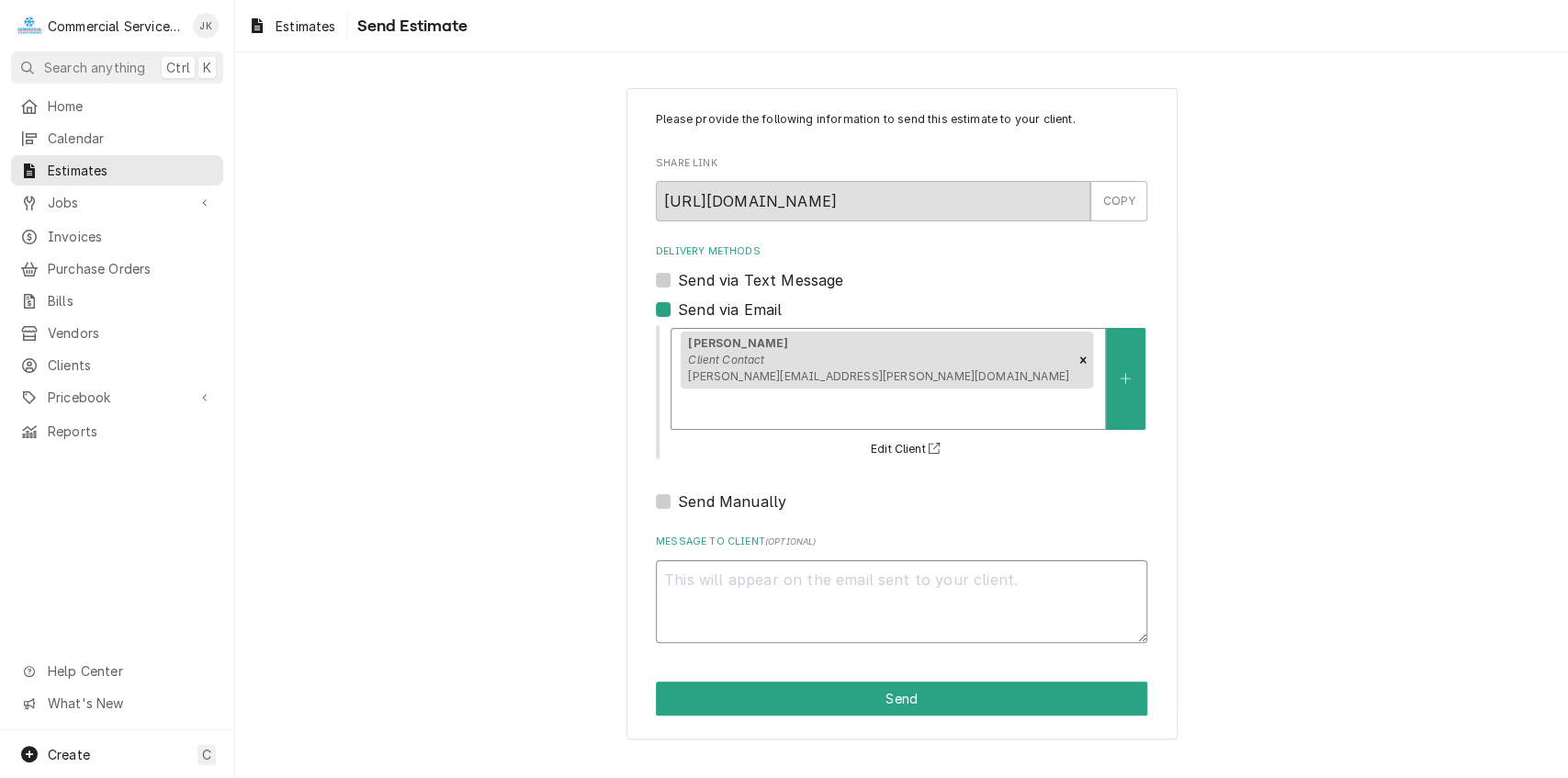
click at [744, 560] on textarea "Message to Client ( optional )" at bounding box center [901, 601] width 492 height 84
type textarea "x"
type textarea "M"
type textarea "x"
type textarea "Ma"
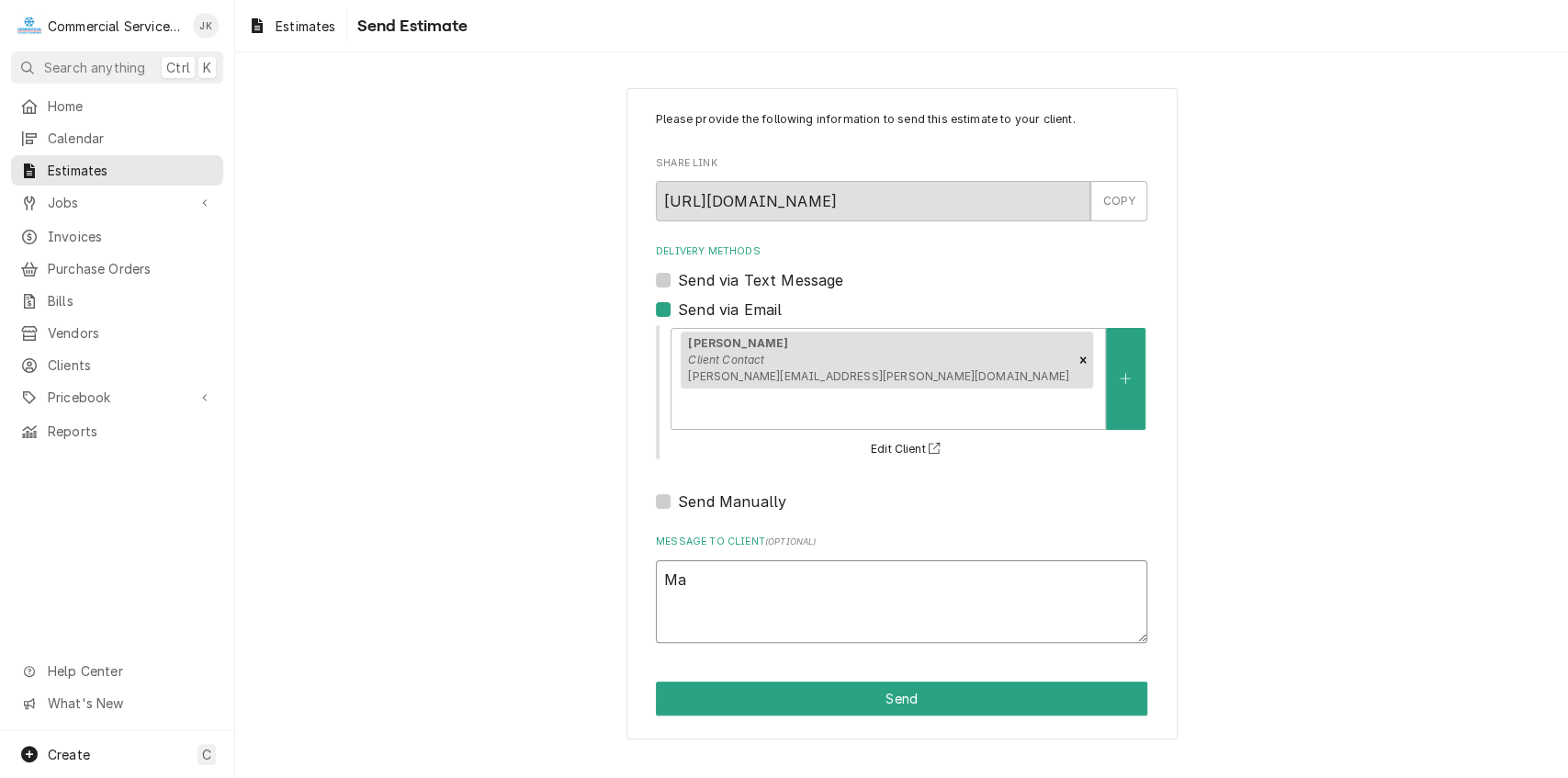
type textarea "x"
type textarea "Mar"
type textarea "x"
type textarea "Mark"
type textarea "x"
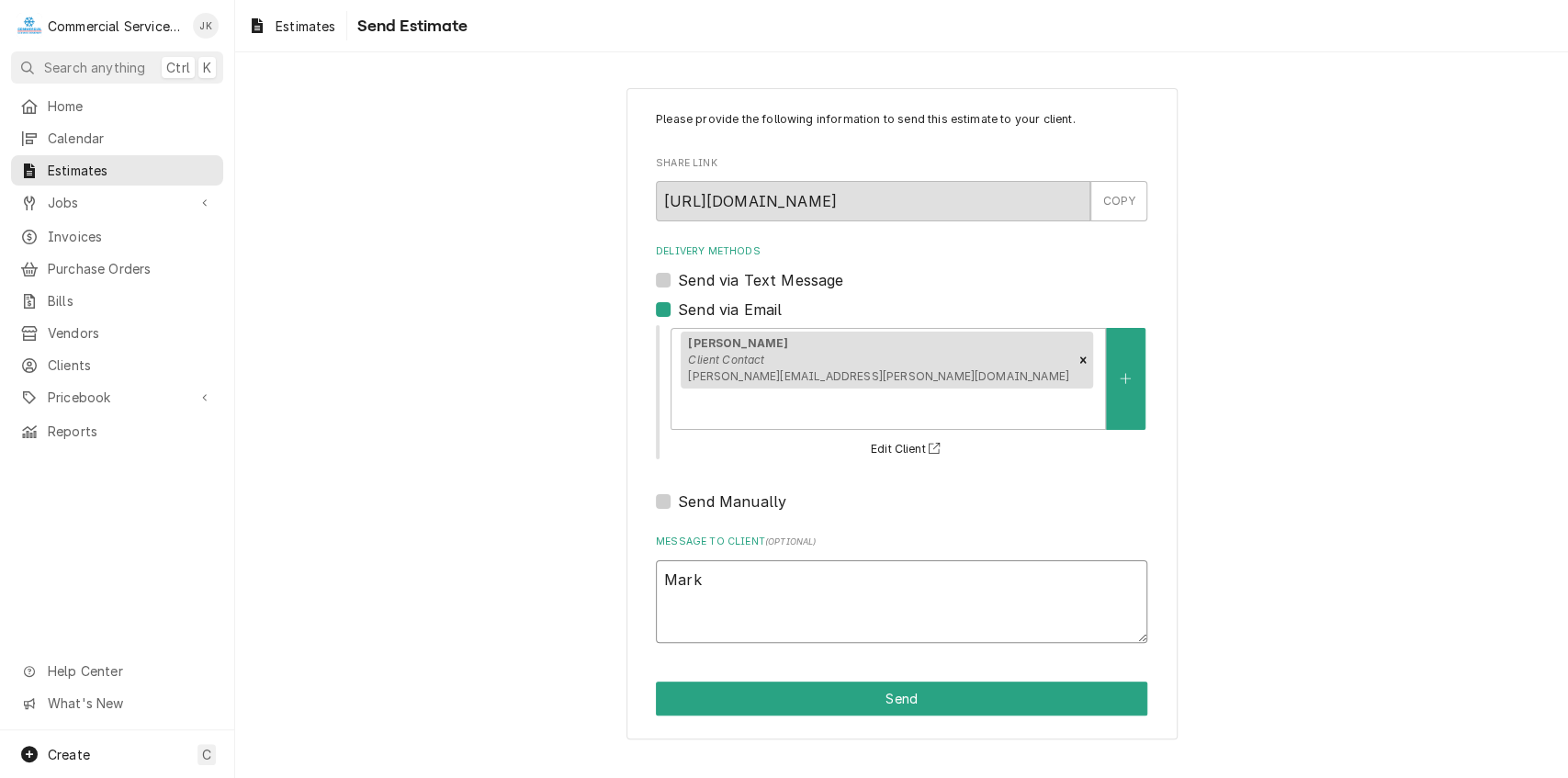
type textarea "Mark,"
type textarea "x"
type textarea "Mark,"
type textarea "x"
type textarea "Mark, P"
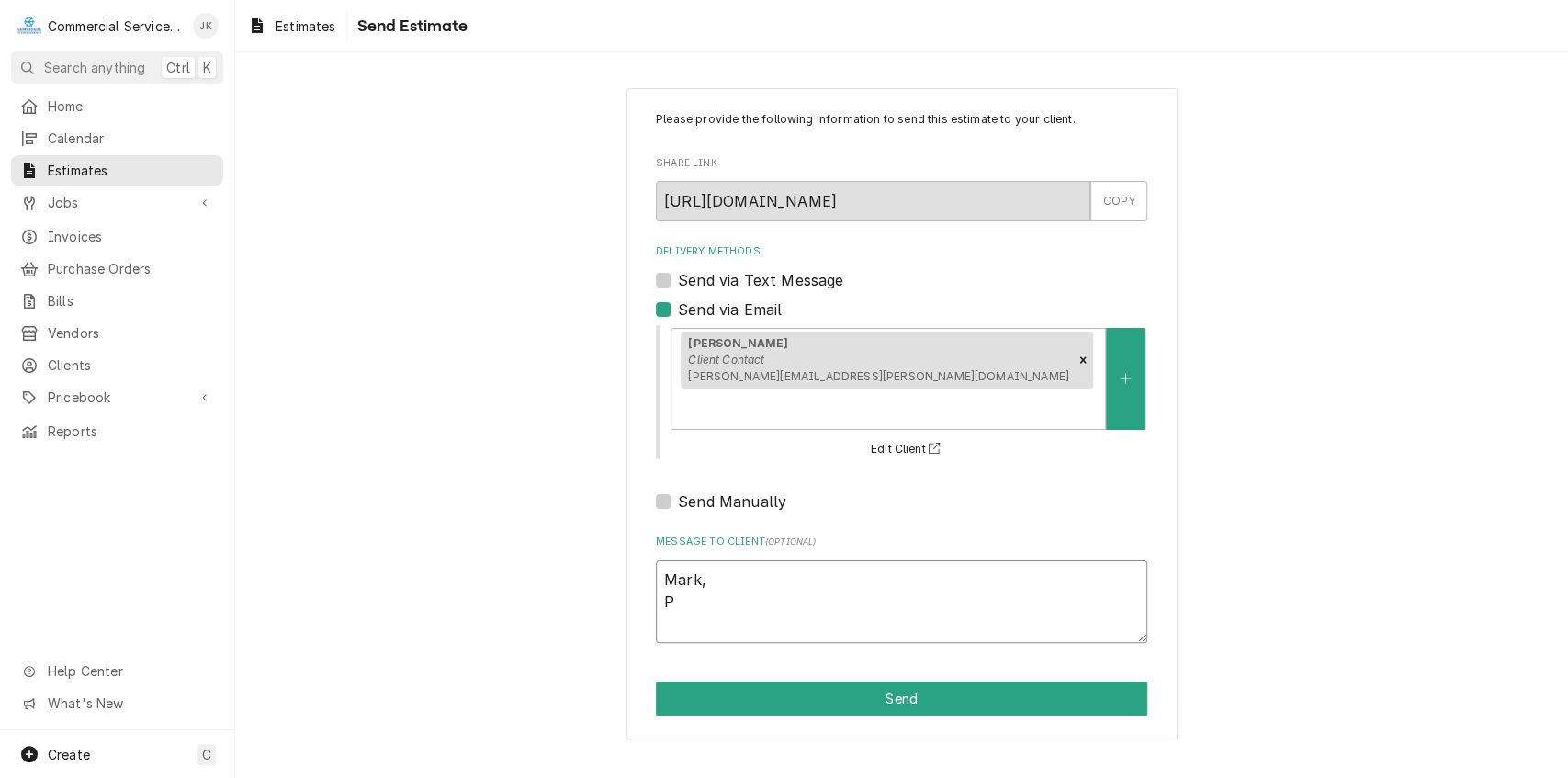
type textarea "x"
type textarea "Mark, Pl"
type textarea "x"
type textarea "Mark, Ple"
type textarea "x"
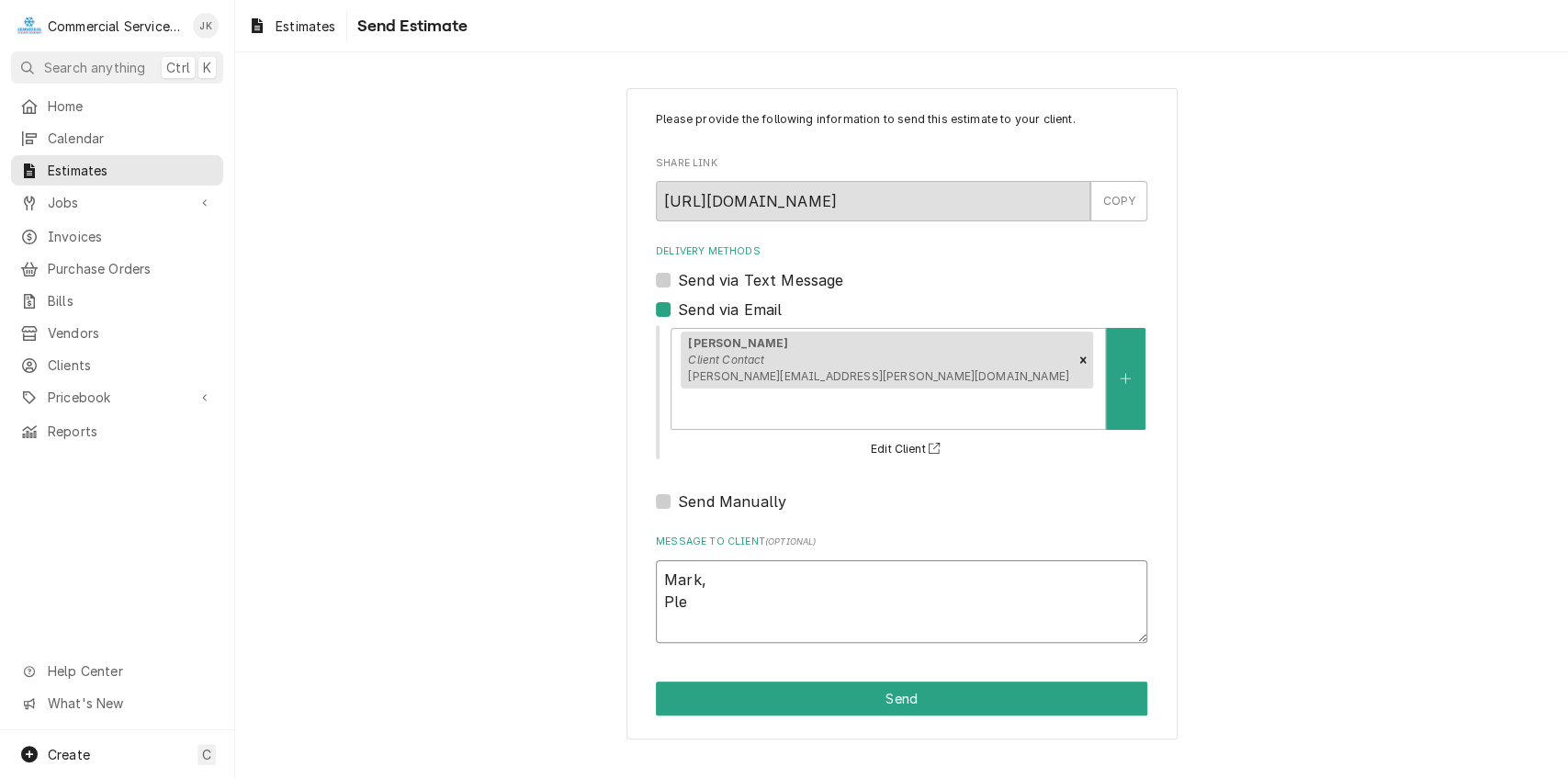
type textarea "Mark, Plea"
type textarea "x"
type textarea "Mark, Pleas"
type textarea "x"
type textarea "Mark, Please"
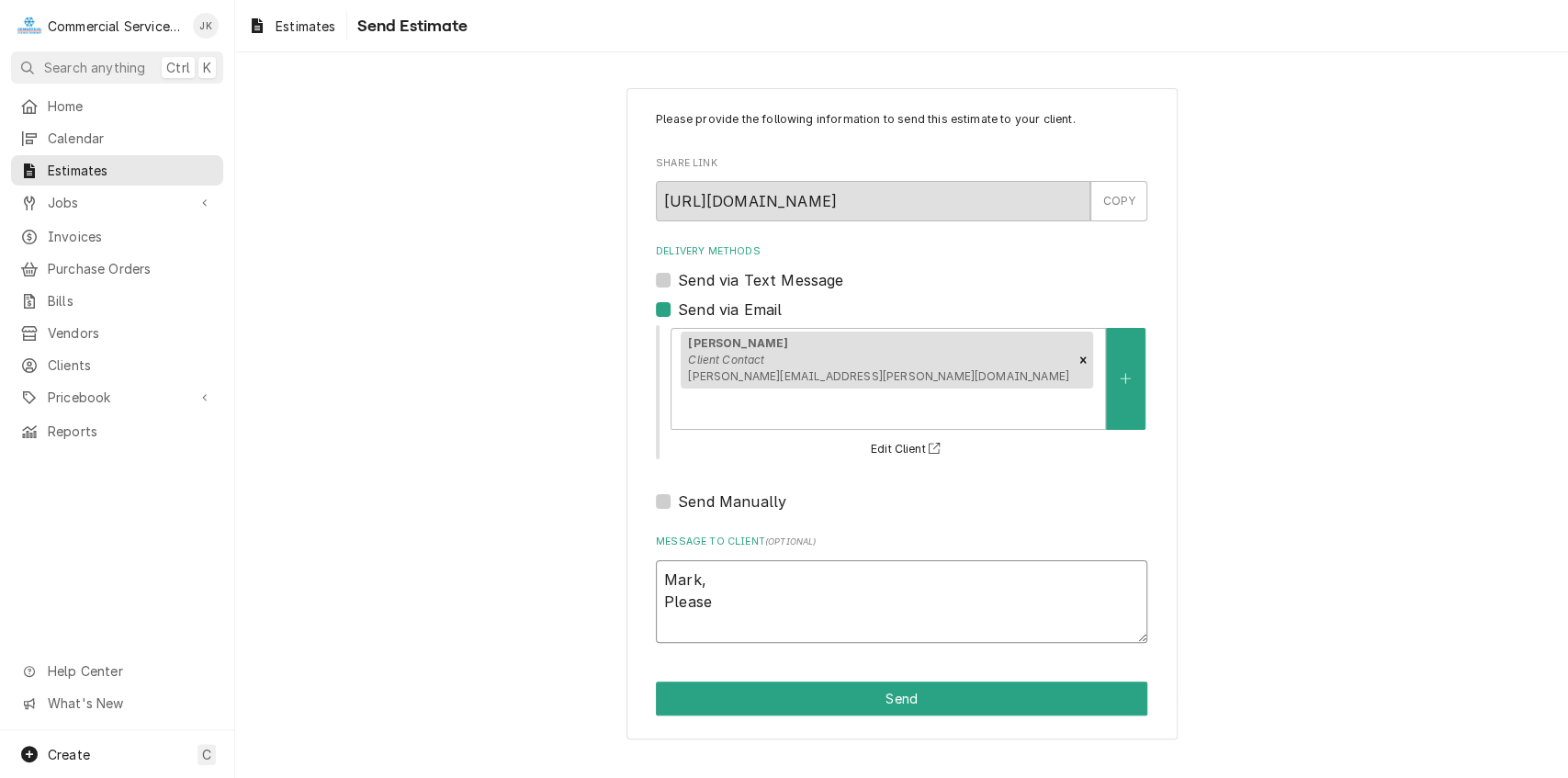
type textarea "x"
type textarea "Mark, Please"
type textarea "x"
type textarea "Mark, Please r"
type textarea "x"
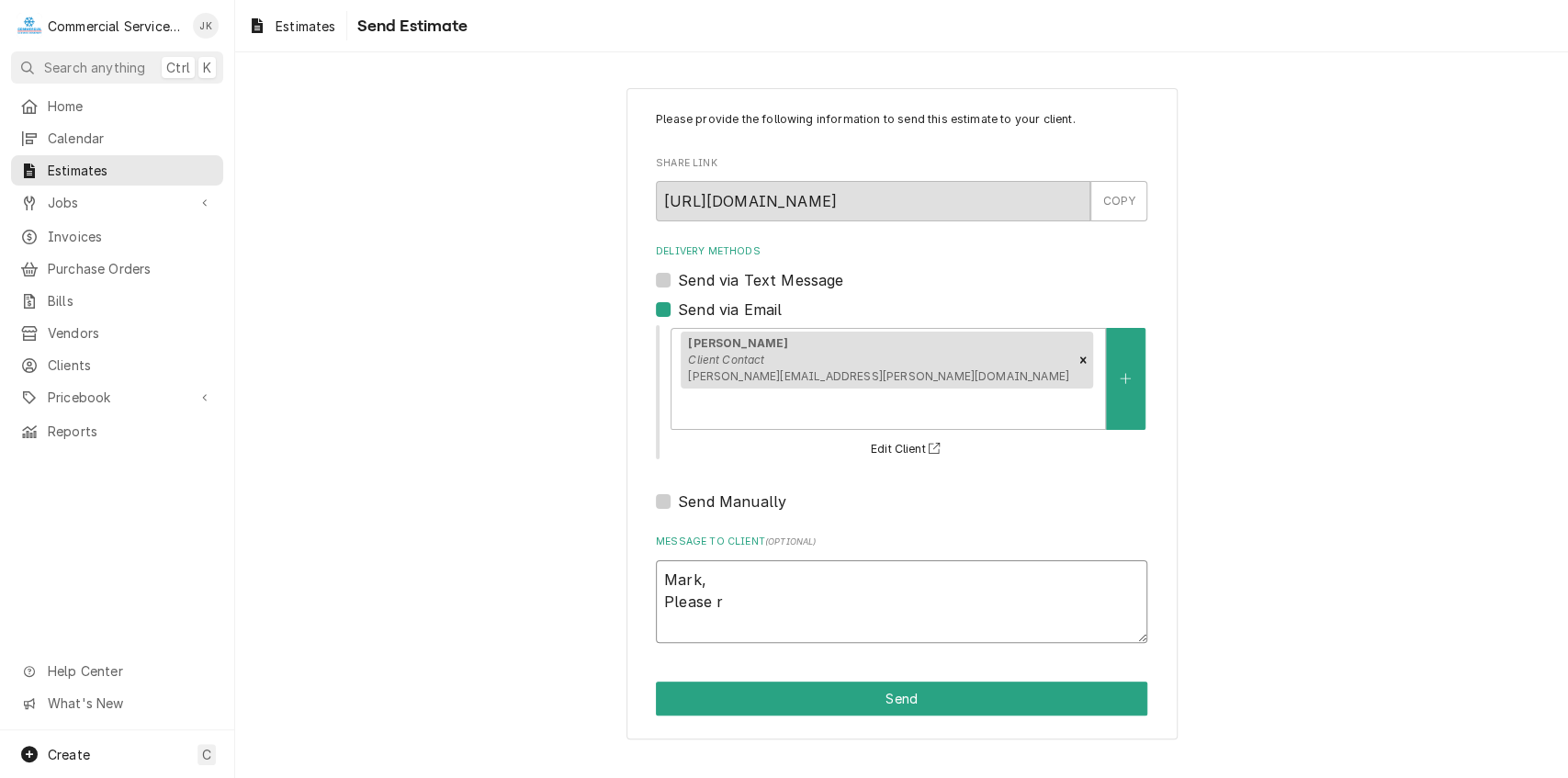
type textarea "Mark, Please re"
type textarea "x"
type textarea "Mark, Please rev"
type textarea "x"
type textarea "Mark, Please revi"
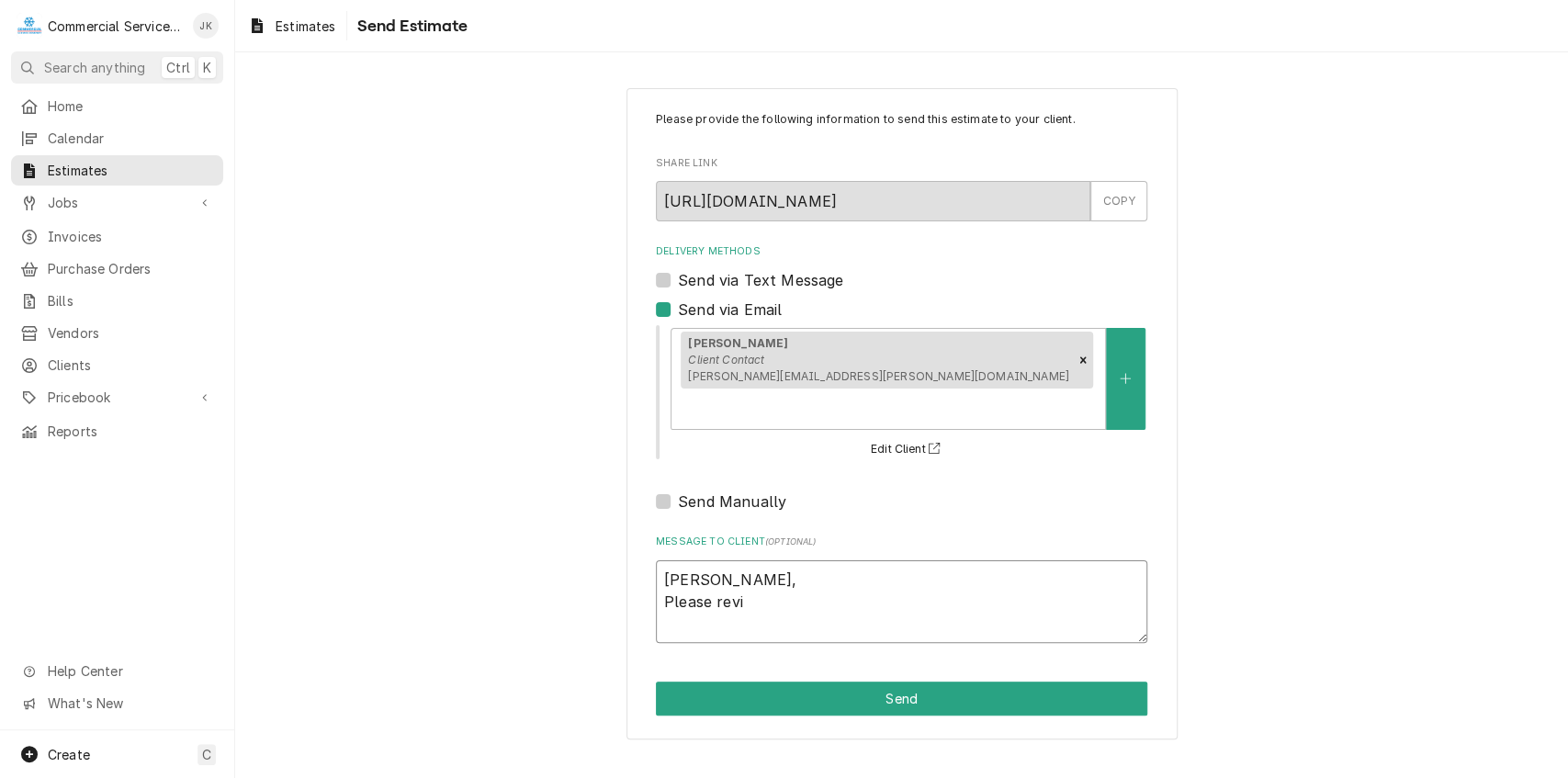
type textarea "x"
type textarea "Mark, Please revie"
type textarea "x"
type textarea "Mark, Please review"
type textarea "x"
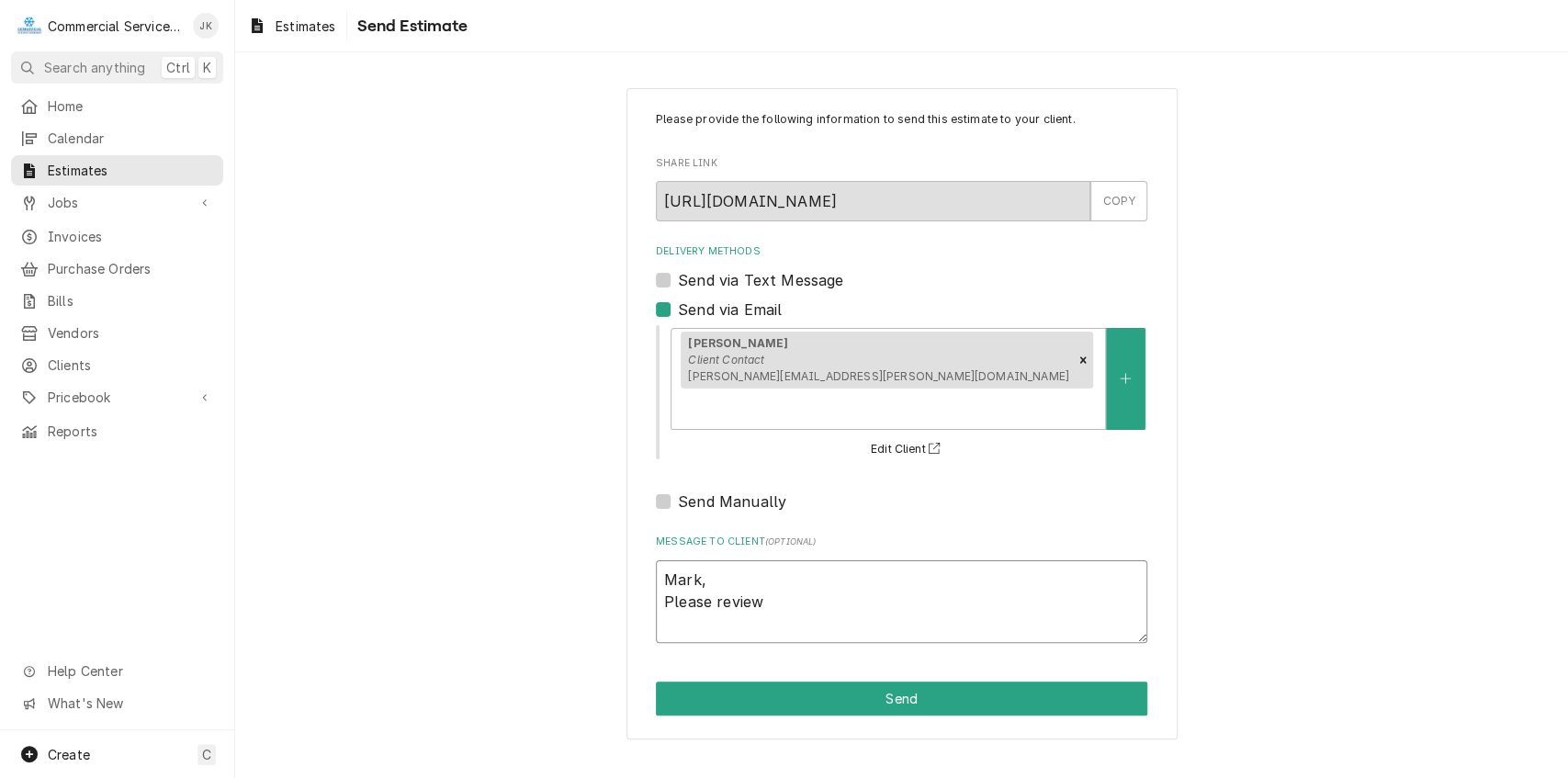
type textarea "Mark, Please review"
type textarea "x"
type textarea "Mark, Please review e"
type textarea "x"
type textarea "Mark, Please review es"
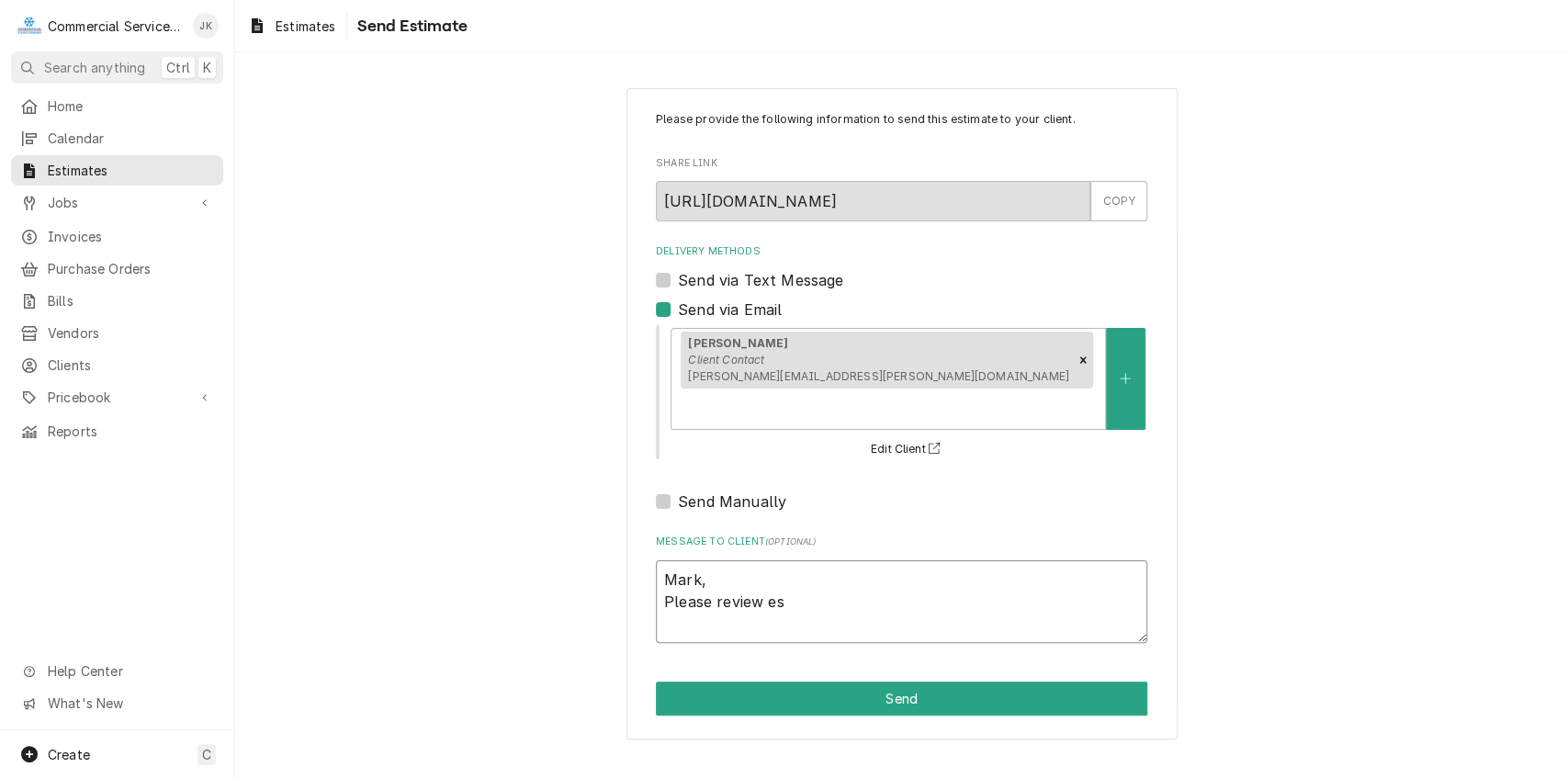
type textarea "x"
type textarea "Mark, Please review est"
type textarea "x"
type textarea "Mark, Please review esti"
type textarea "x"
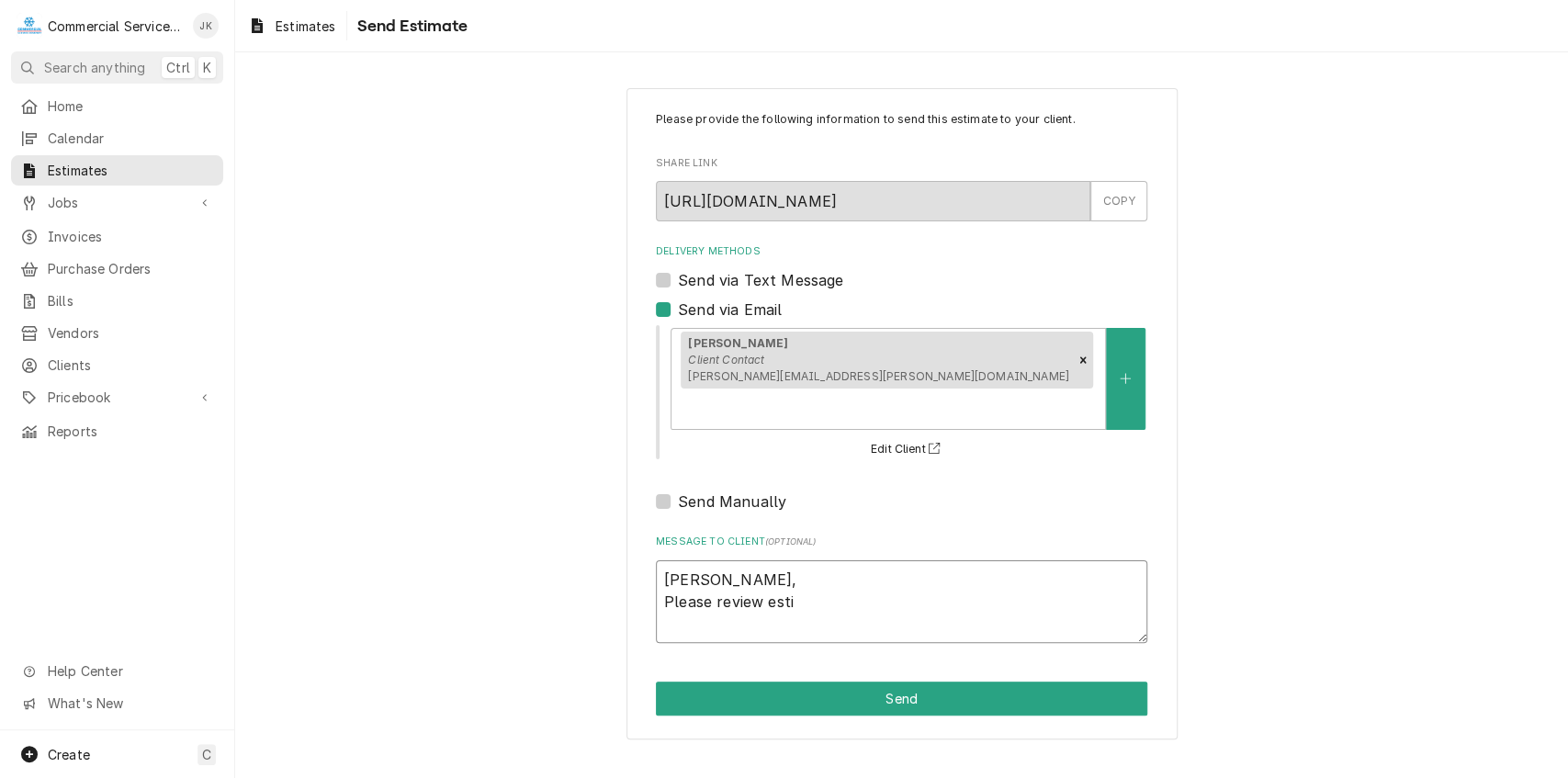
type textarea "Mark, Please review estim"
type textarea "x"
type textarea "Mark, Please review estima"
type textarea "x"
type textarea "Mark, Please review estimat"
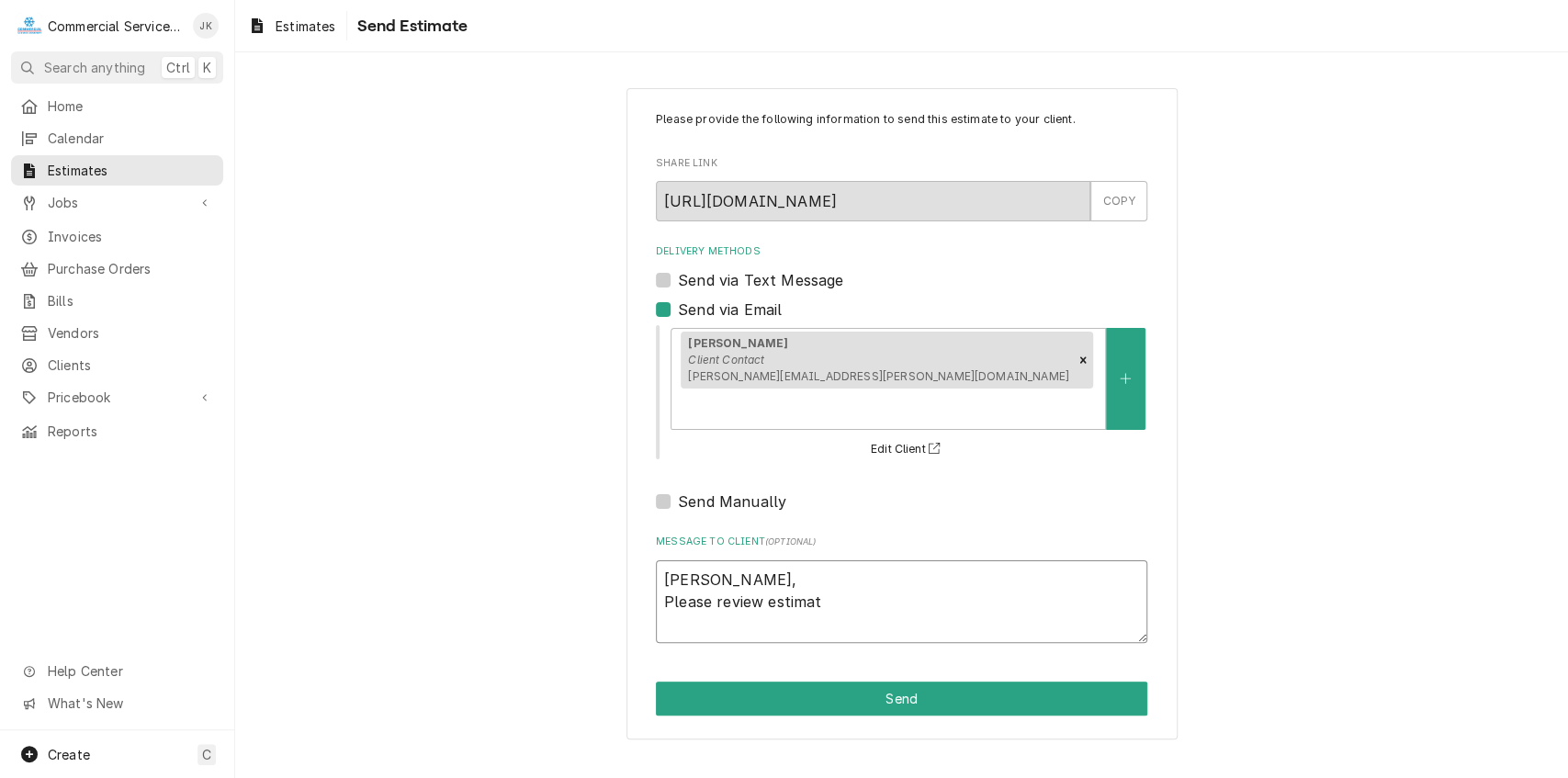
type textarea "x"
type textarea "Mark, Please review estimate"
type textarea "x"
type textarea "Mark, Please review estimate"
type textarea "x"
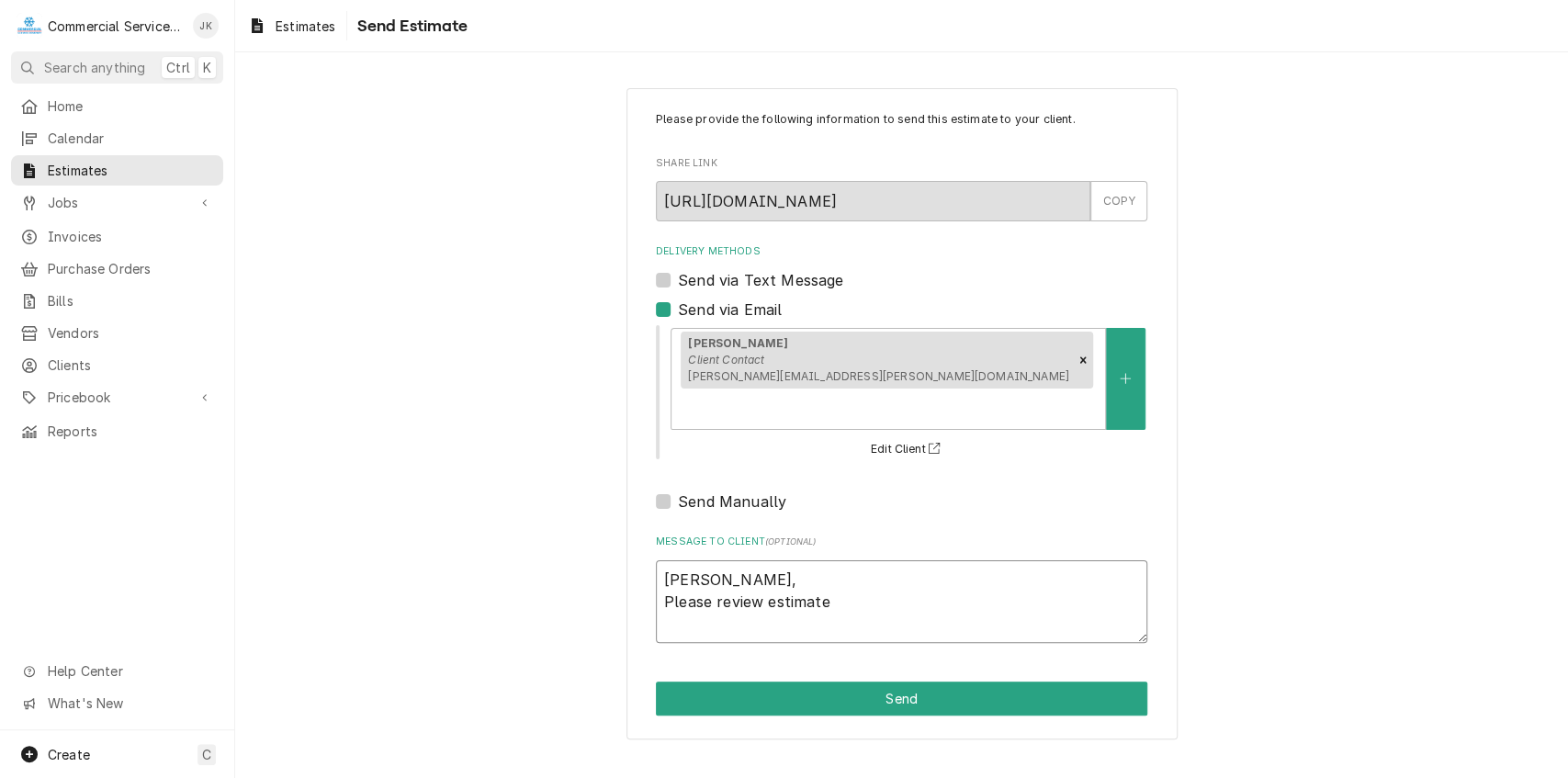
type textarea "Mark, Please review estimate t"
type textarea "x"
type textarea "Mark, Please review estimate to"
type textarea "x"
type textarea "Mark, Please review estimate to"
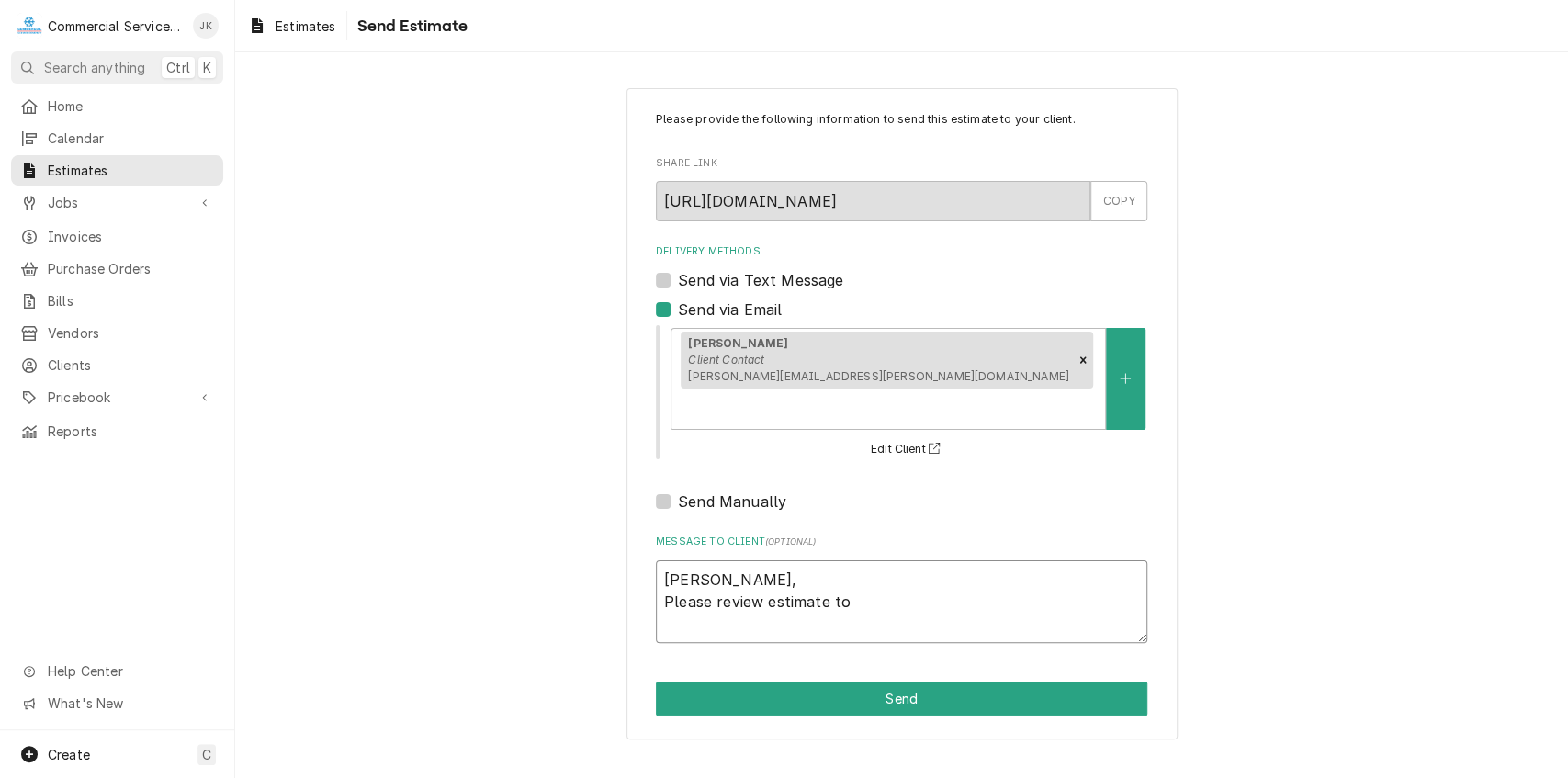
type textarea "x"
type textarea "Mark, Please review estimate to u"
type textarea "x"
type textarea "Mark, Please review estimate to up"
type textarea "x"
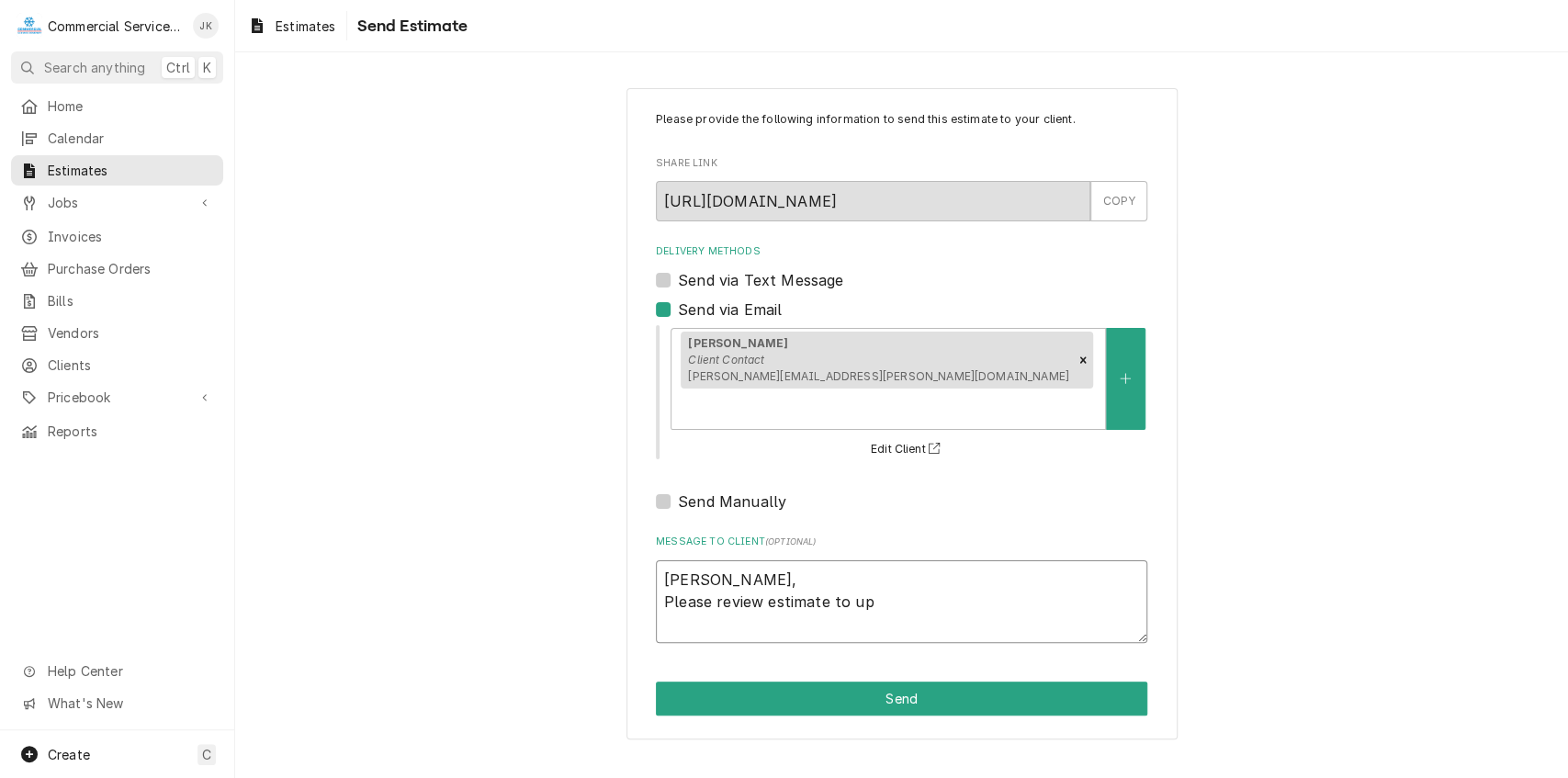
type textarea "Mark, Please review estimate to upg"
type textarea "x"
type textarea "[PERSON_NAME], Please review estimate to upgr"
type textarea "x"
type textarea "[PERSON_NAME], Please review estimate to upgra"
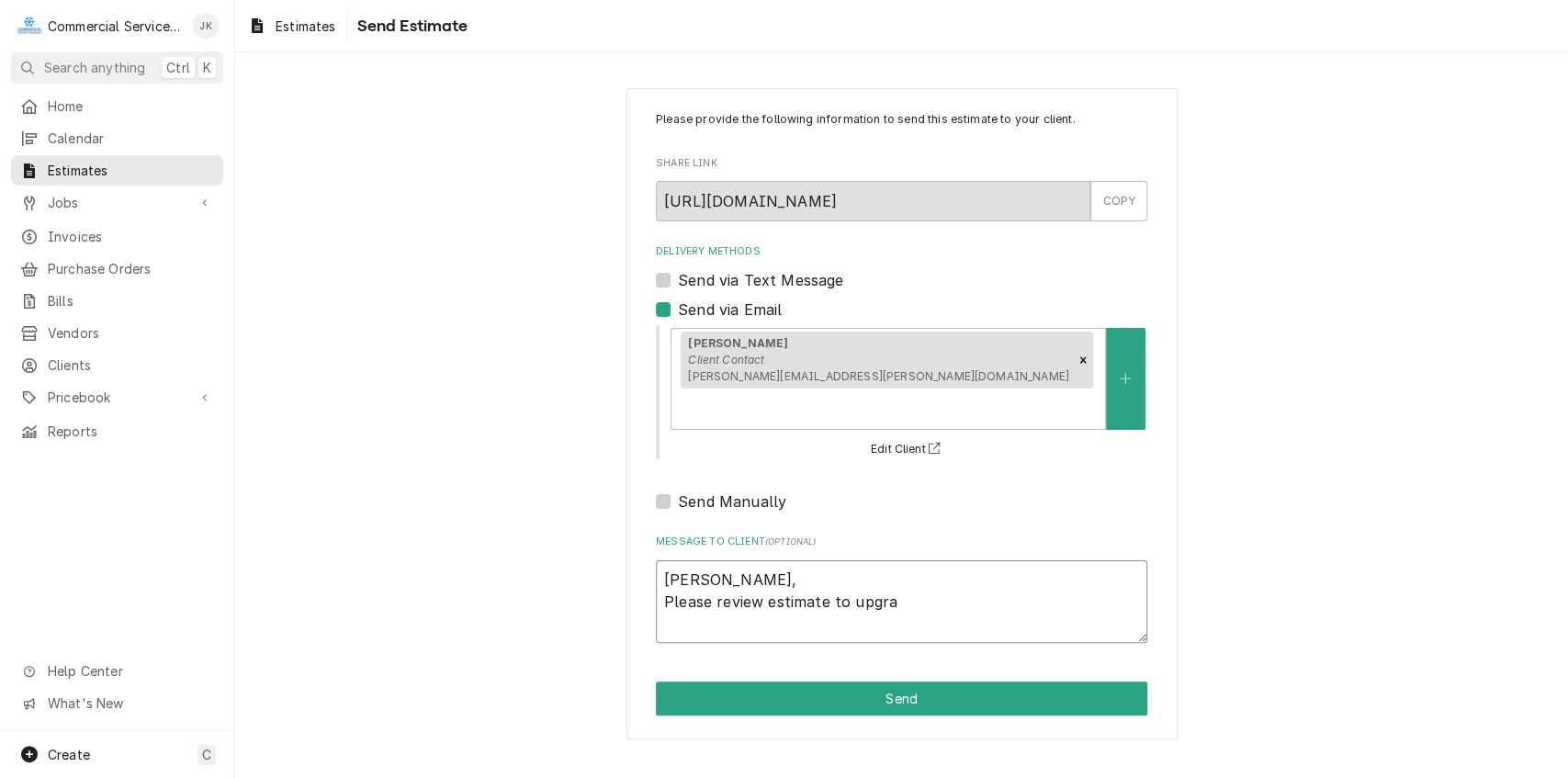
type textarea "x"
type textarea "[PERSON_NAME], Please review estimate to upgrad"
type textarea "x"
type textarea "Mark, Please review estimate to upgrade"
type textarea "x"
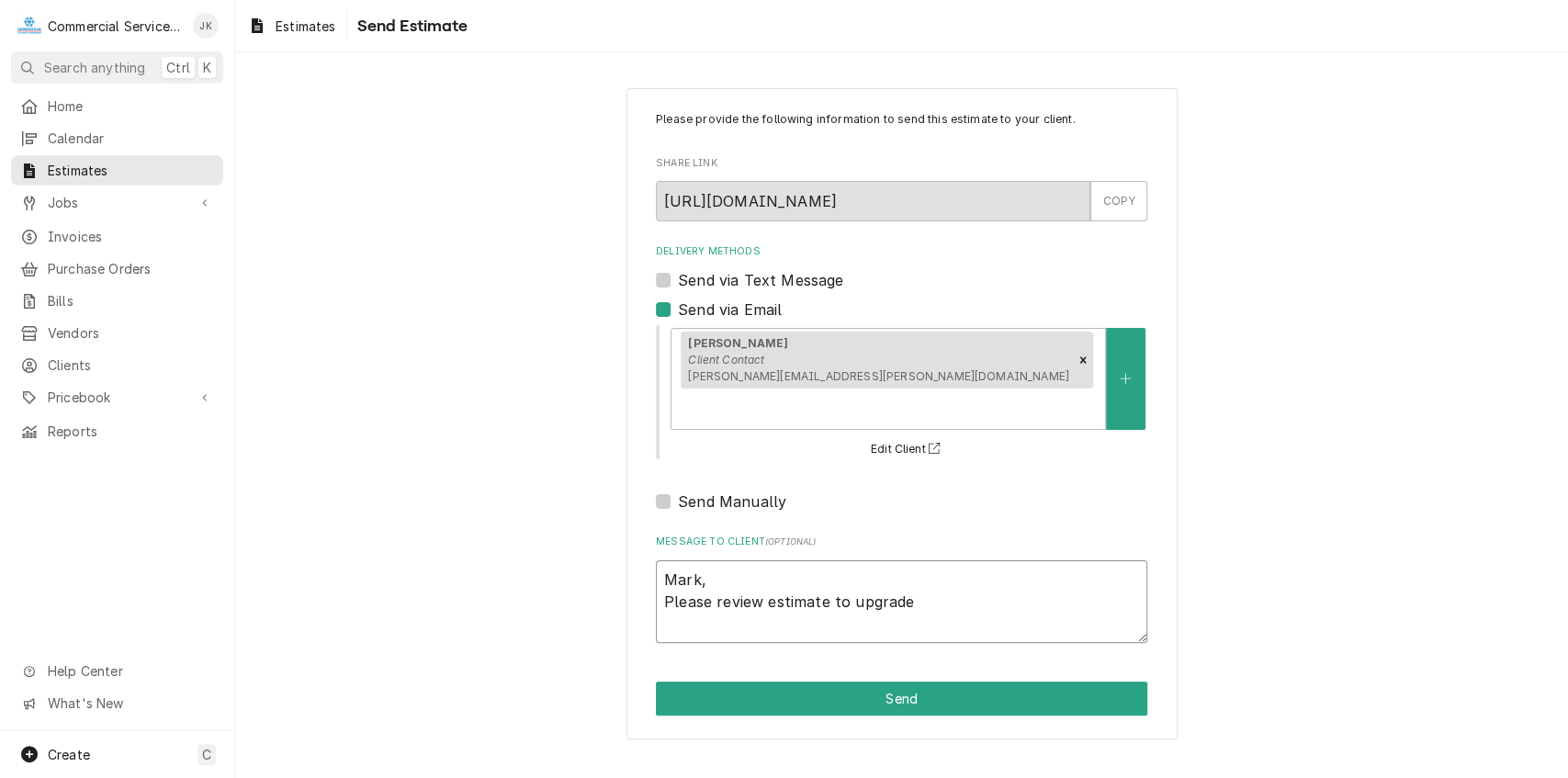
type textarea "Mark, Please review estimate to upgrade"
type textarea "x"
type textarea "Mark, Please review estimate to upgrade r"
type textarea "x"
type textarea "Mark, Please review estimate to upgrade re"
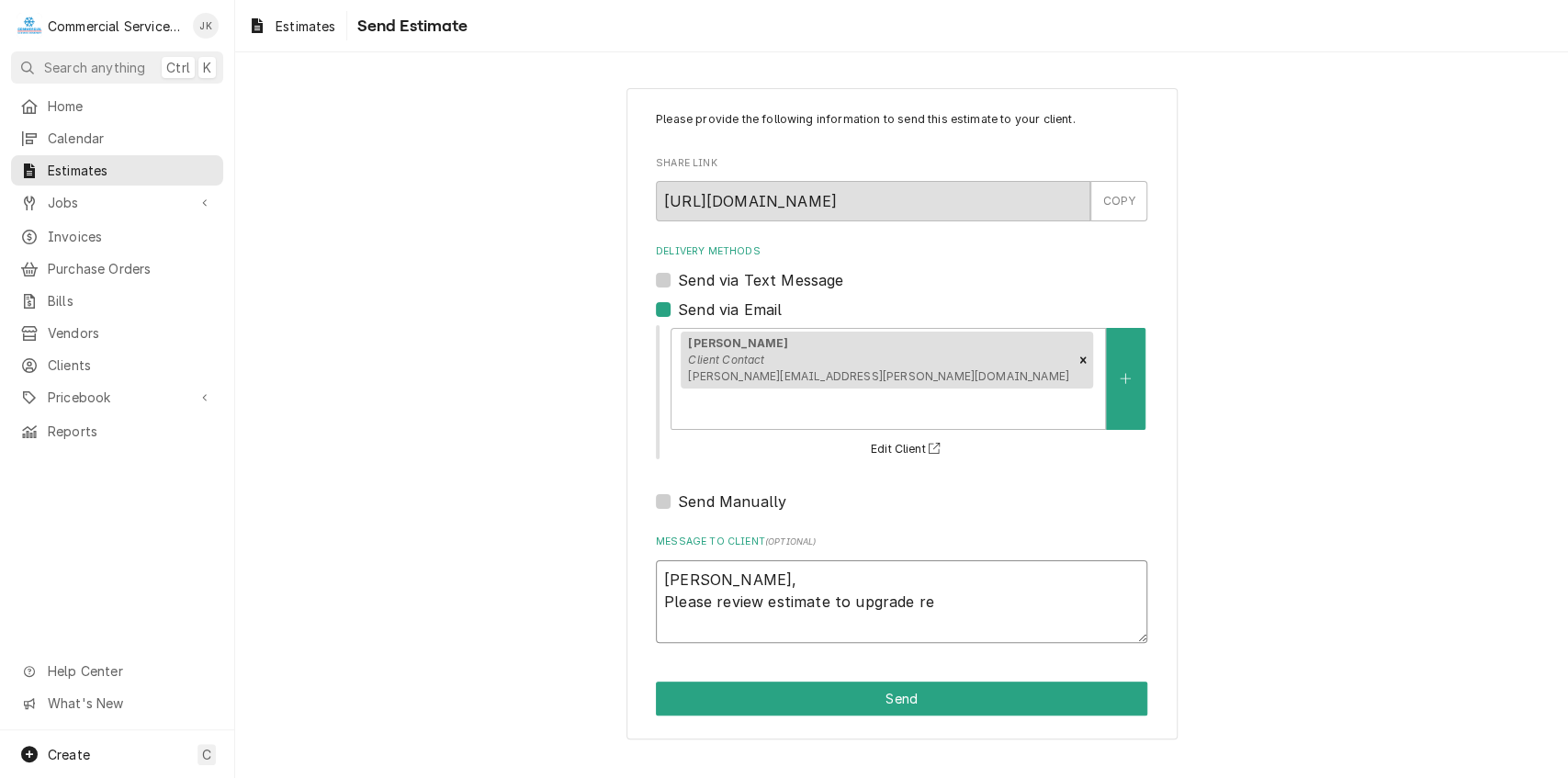
type textarea "x"
type textarea "Mark, Please review estimate to upgrade ref"
type textarea "x"
type textarea "Mark, Please review estimate to upgrade refr"
type textarea "x"
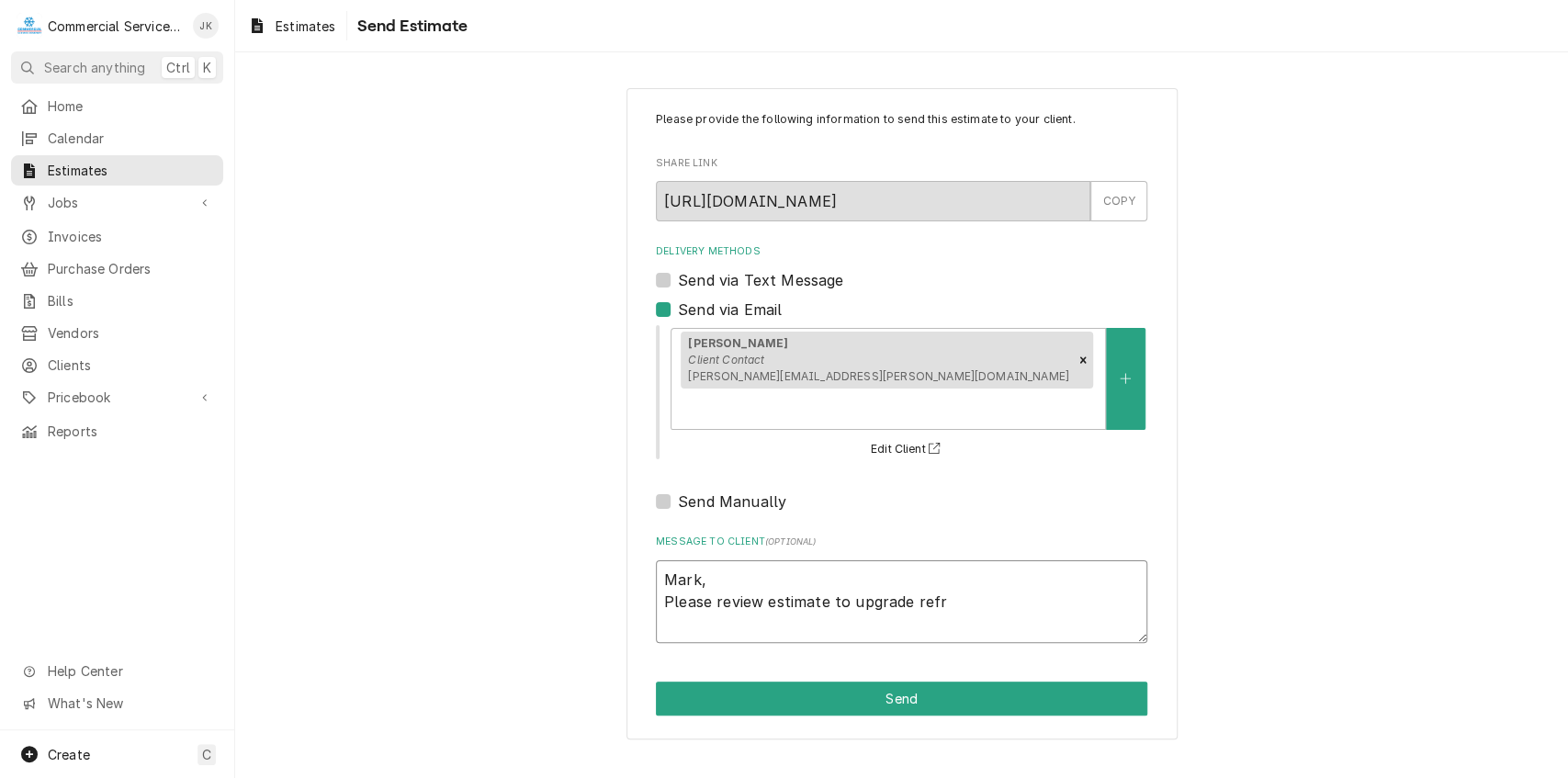
type textarea "Mark, Please review estimate to upgrade refri"
type textarea "x"
type textarea "Mark, Please review estimate to upgrade refrig"
type textarea "x"
type textarea "Mark, Please review estimate to upgrade refrige"
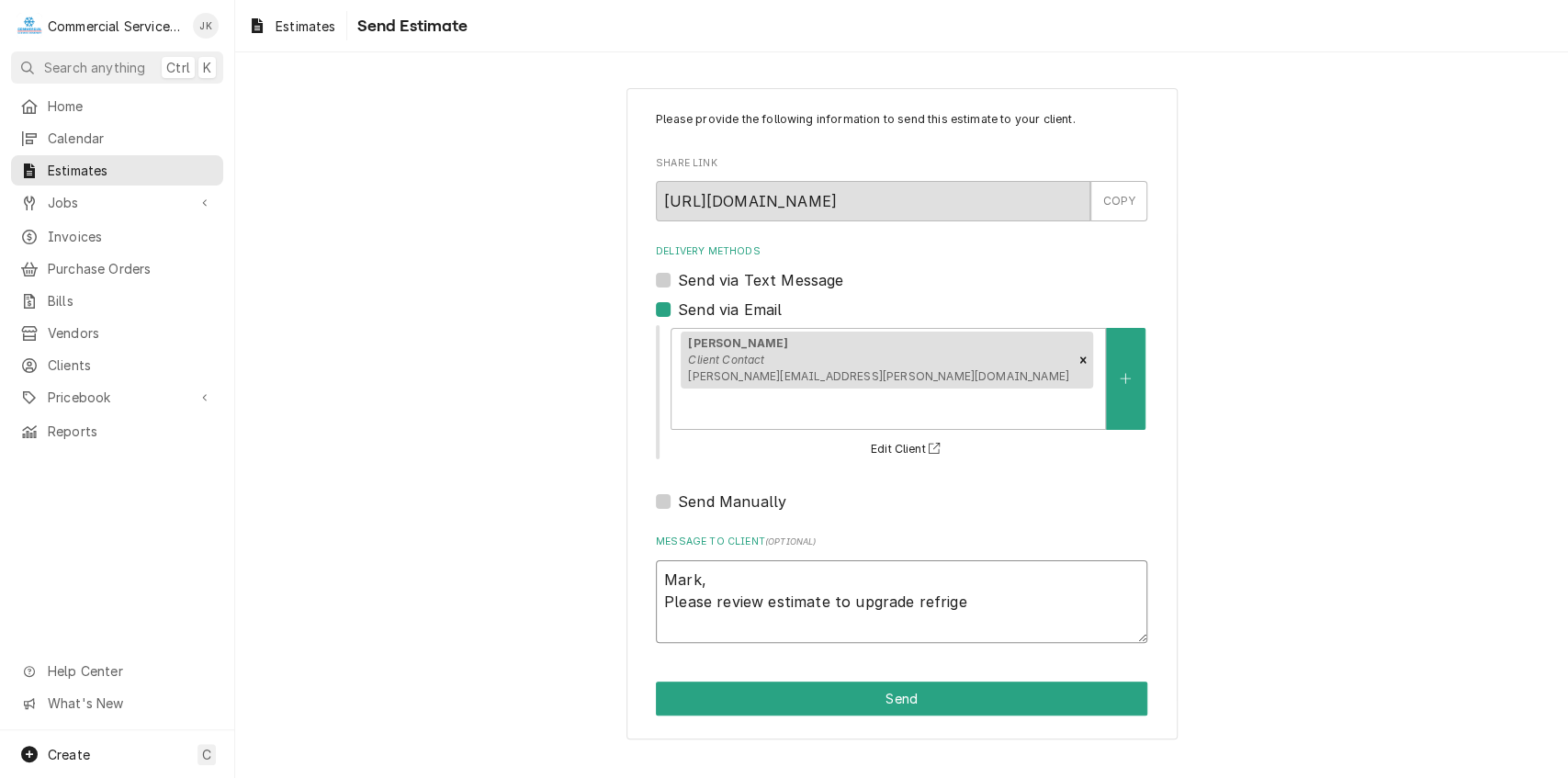
type textarea "x"
type textarea "Mark, Please review estimate to upgrade refriger"
type textarea "x"
type textarea "Mark, Please review estimate to upgrade refrigera"
type textarea "x"
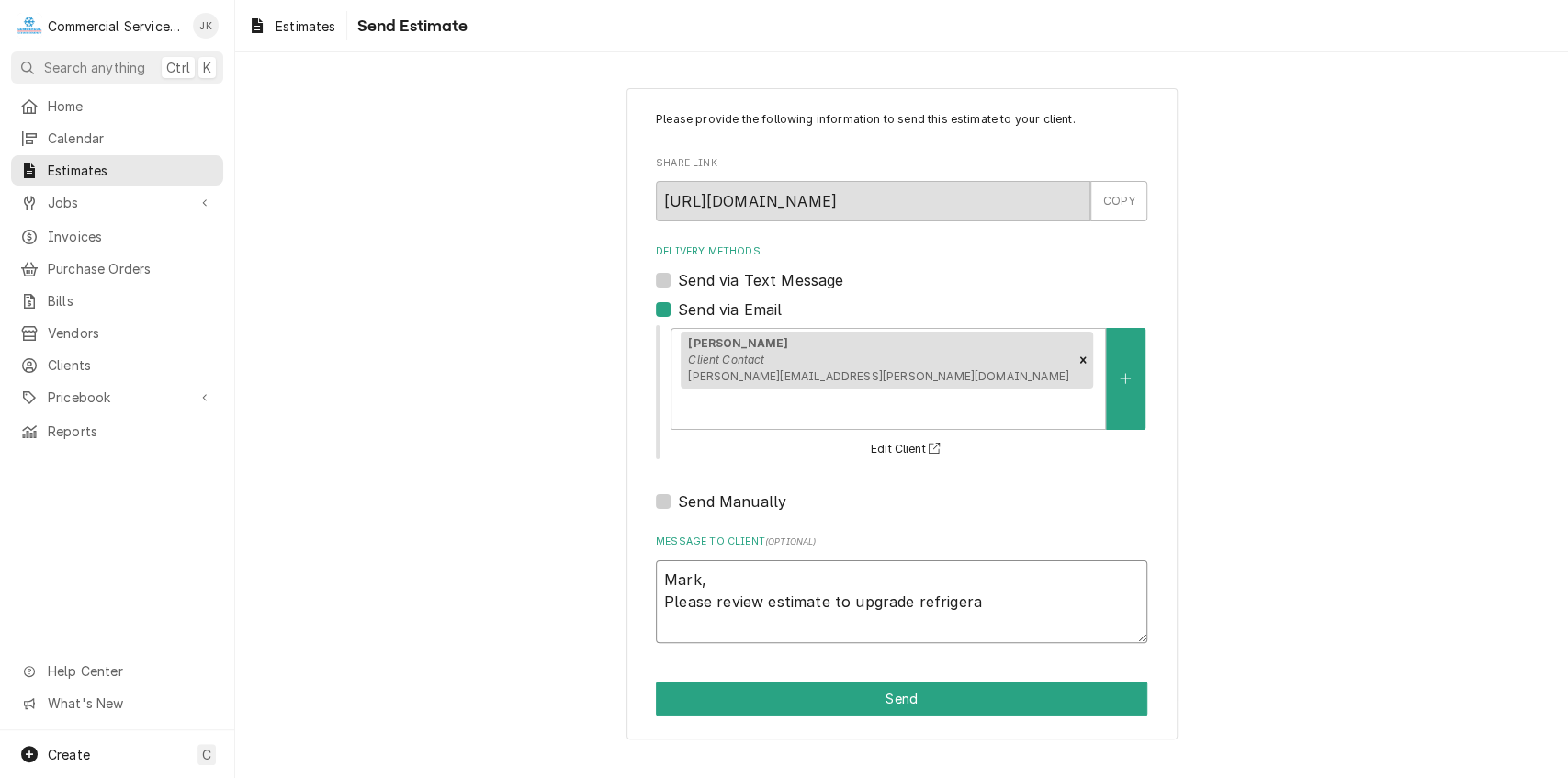
type textarea "Mark, Please review estimate to upgrade refrigerat"
type textarea "x"
type textarea "Mark, Please review estimate to upgrade refrigerati"
type textarea "x"
type textarea "Mark, Please review estimate to upgrade refrigeratio"
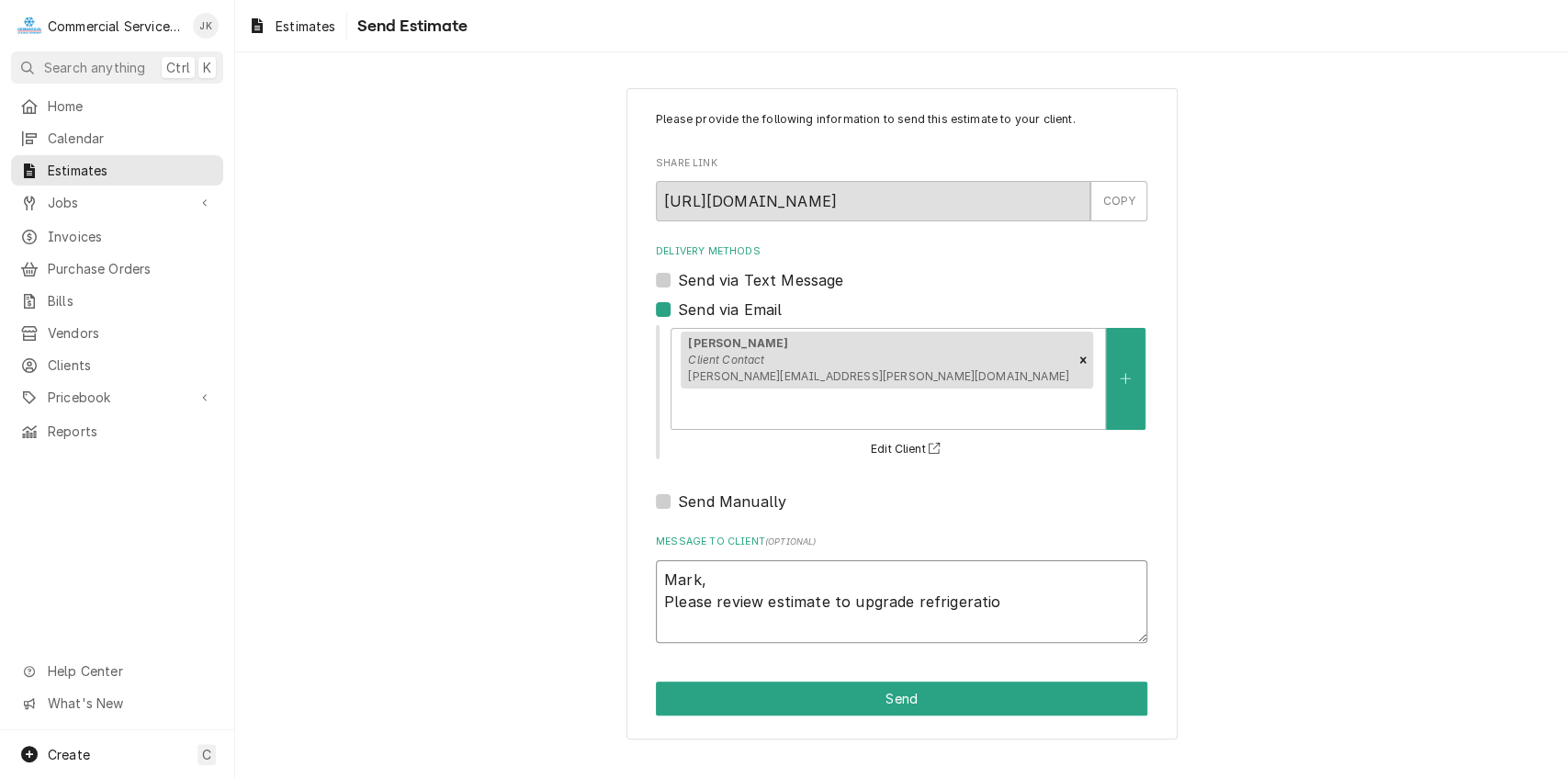
type textarea "x"
type textarea "Mark, Please review estimate to upgrade refrigeration"
type textarea "x"
type textarea "Mark, Please review estimate to upgrade refrigeration"
type textarea "x"
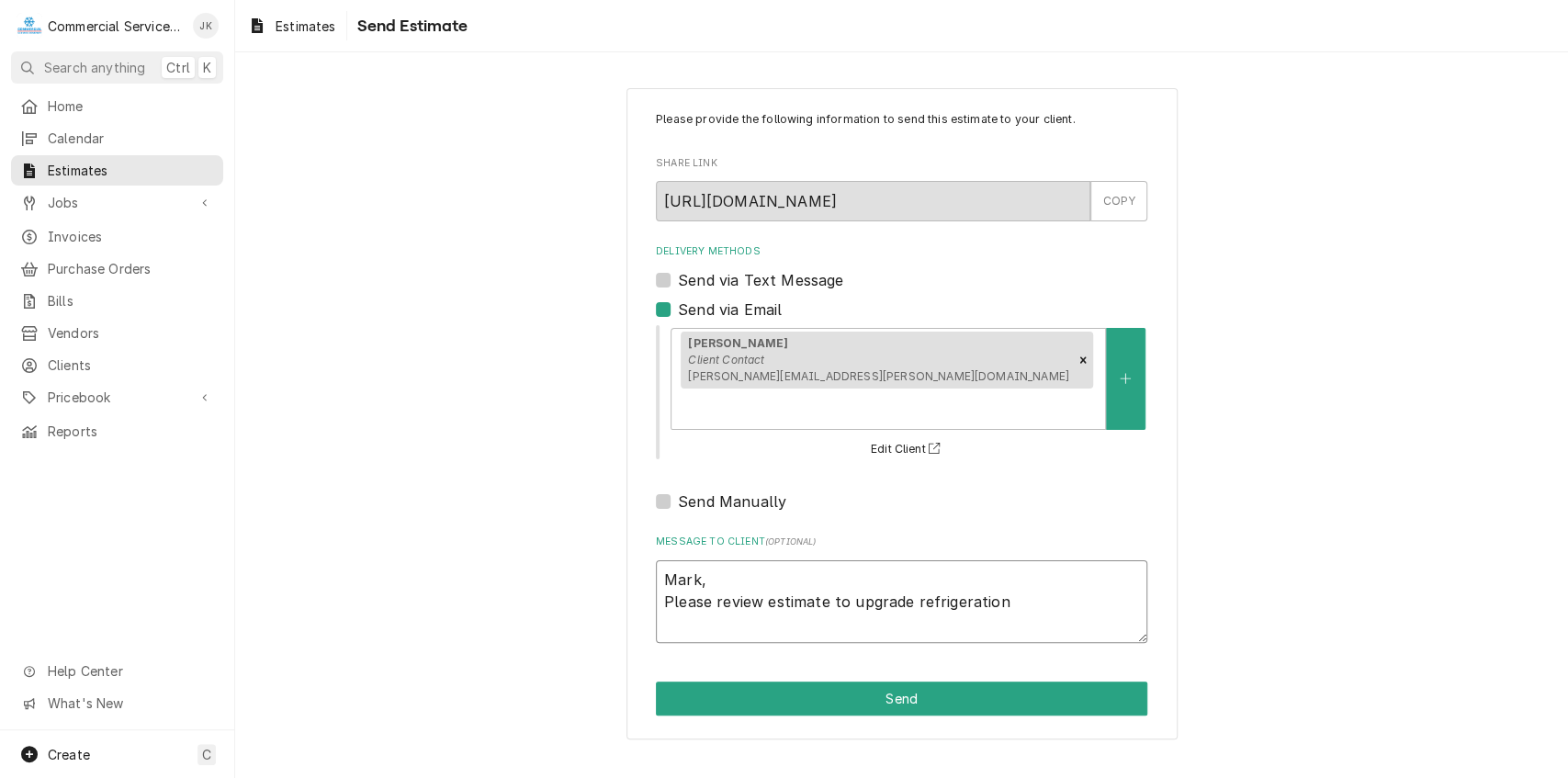
type textarea "Mark, Please review estimate to upgrade refrigeration p"
type textarea "x"
type textarea "Mark, Please review estimate to upgrade refrigeration pa"
type textarea "x"
type textarea "Mark, Please review estimate to upgrade refrigeration pac"
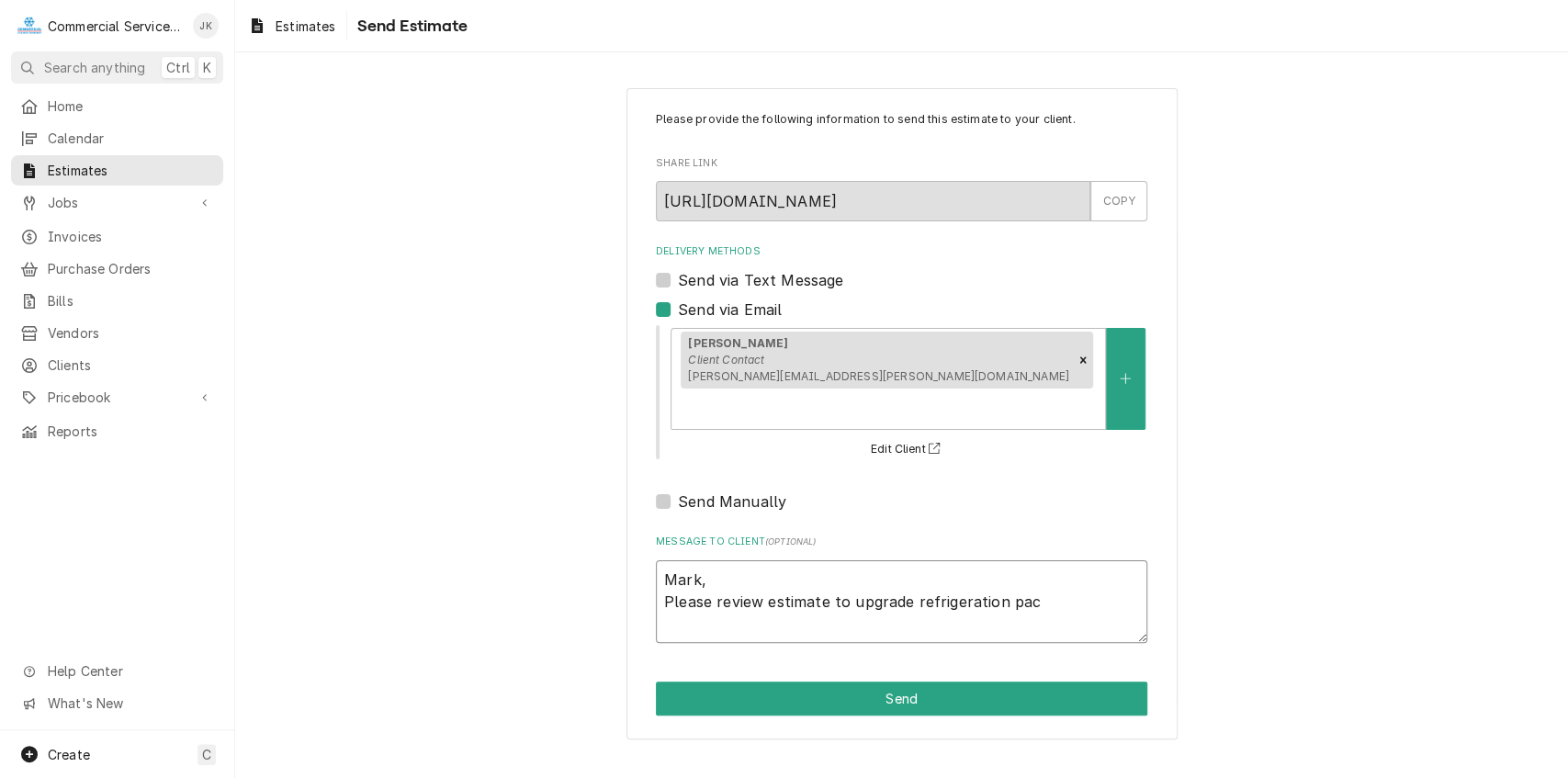
type textarea "x"
type textarea "Mark, Please review estimate to upgrade refrigeration pack"
type textarea "x"
type textarea "Mark, Please review estimate to upgrade refrigeration packa"
type textarea "x"
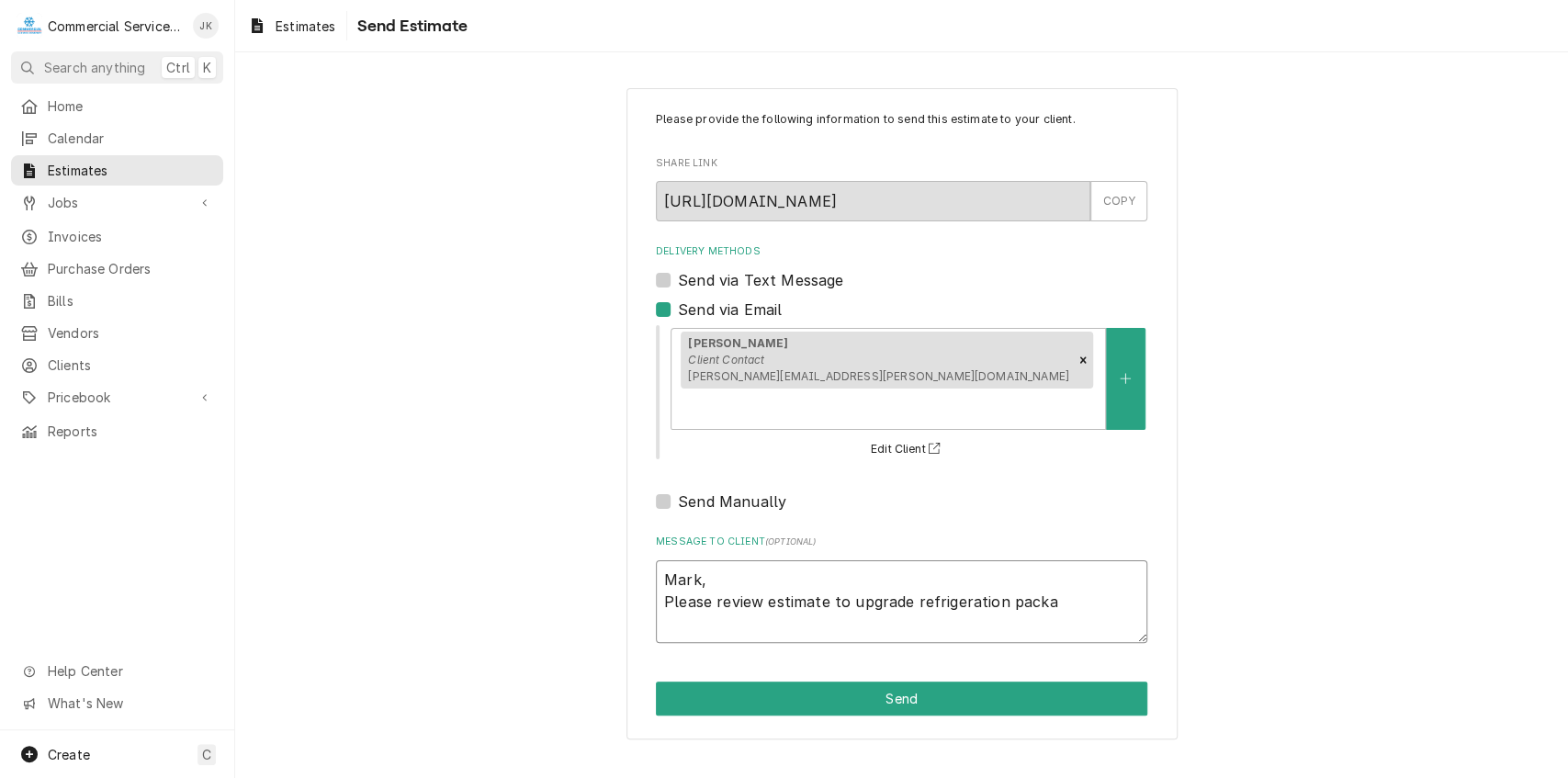
type textarea "Mark, Please review estimate to upgrade refrigeration packag"
type textarea "x"
type textarea "Mark, Please review estimate to upgrade refrigeration package"
type textarea "x"
type textarea "Mark, Please review estimate to upgrade refrigeration package"
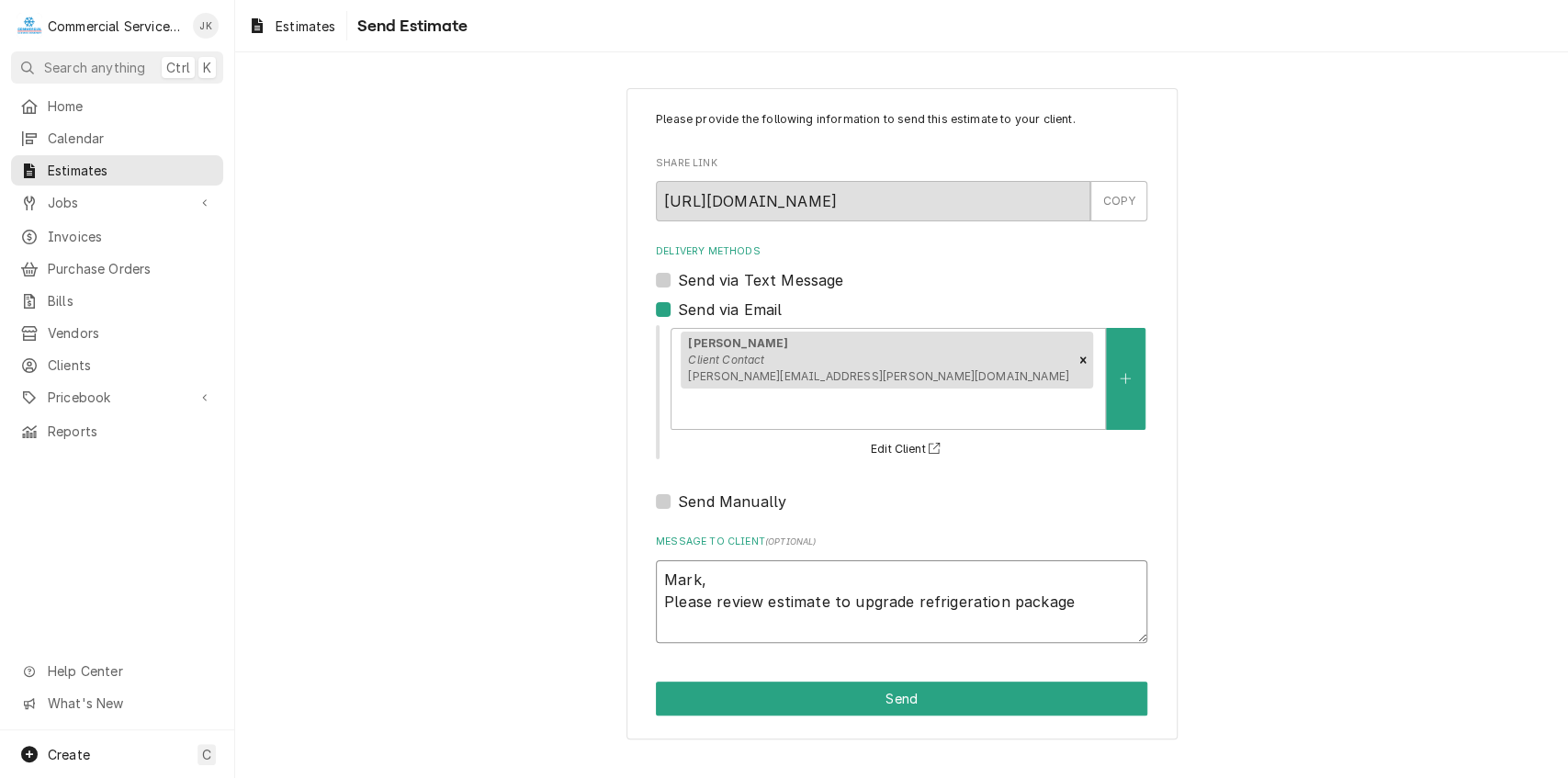
type textarea "x"
type textarea "Mark, Please review estimate to upgrade refrigeration package f"
type textarea "x"
type textarea "Mark, Please review estimate to upgrade refrigeration package fo"
type textarea "x"
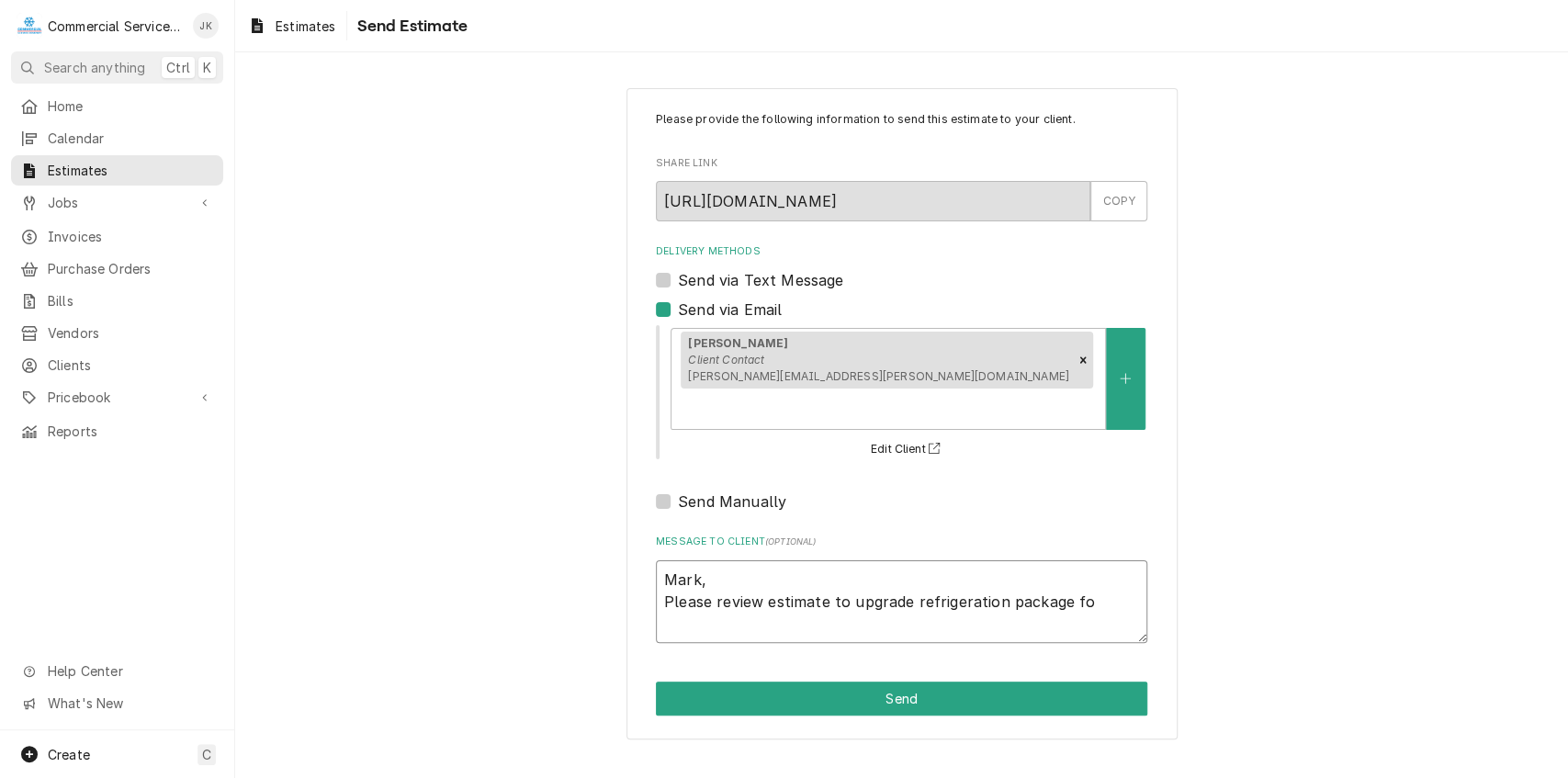
type textarea "Mark, Please review estimate to upgrade refrigeration package for"
type textarea "x"
type textarea "Mark, Please review estimate to upgrade refrigeration package for"
type textarea "x"
type textarea "Mark, Please review estimate to upgrade refrigeration package for t"
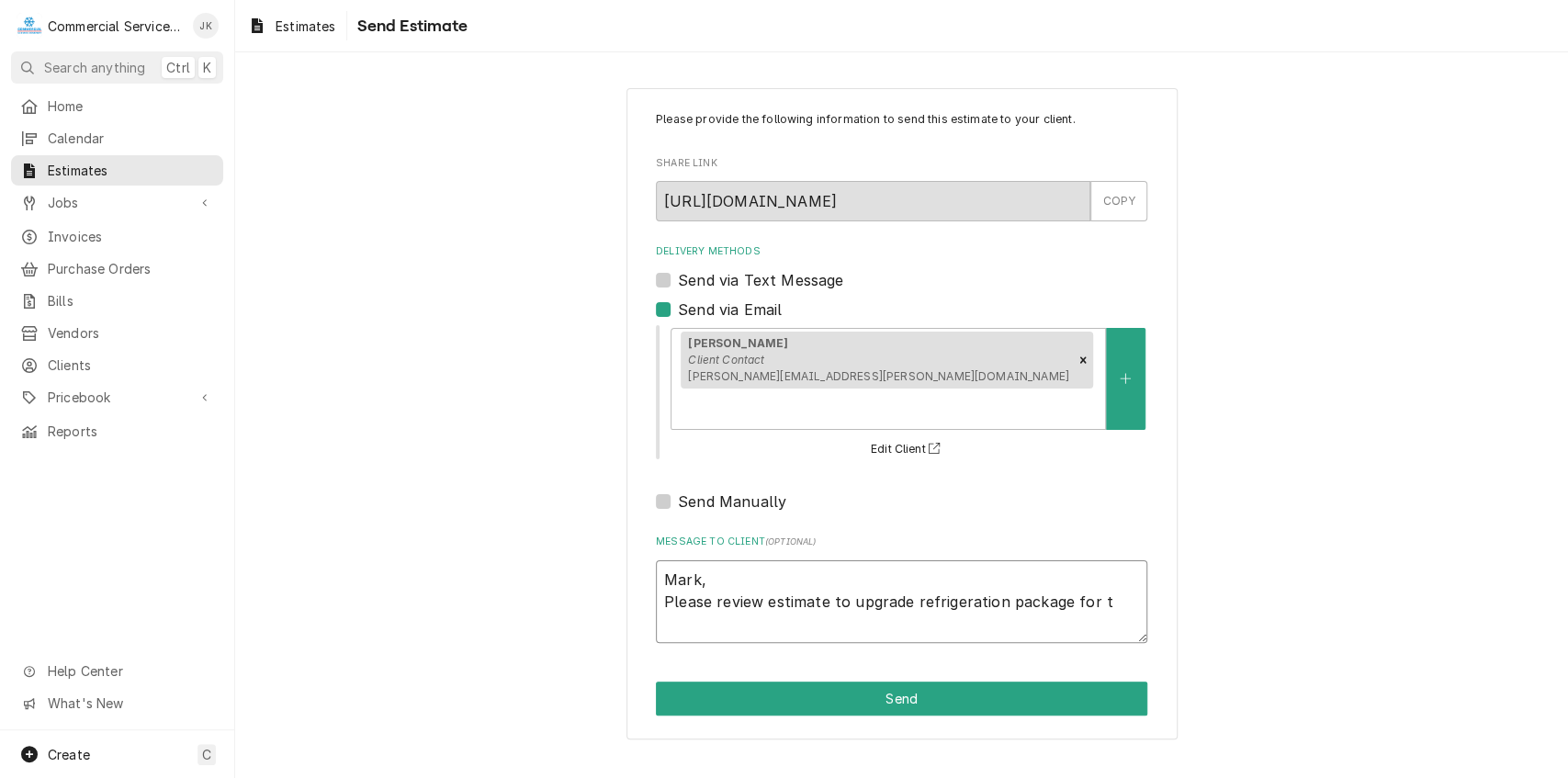
type textarea "x"
type textarea "Mark, Please review estimate to upgrade refrigeration package for th"
type textarea "x"
type textarea "Mark, Please review estimate to upgrade refrigeration package for the"
type textarea "x"
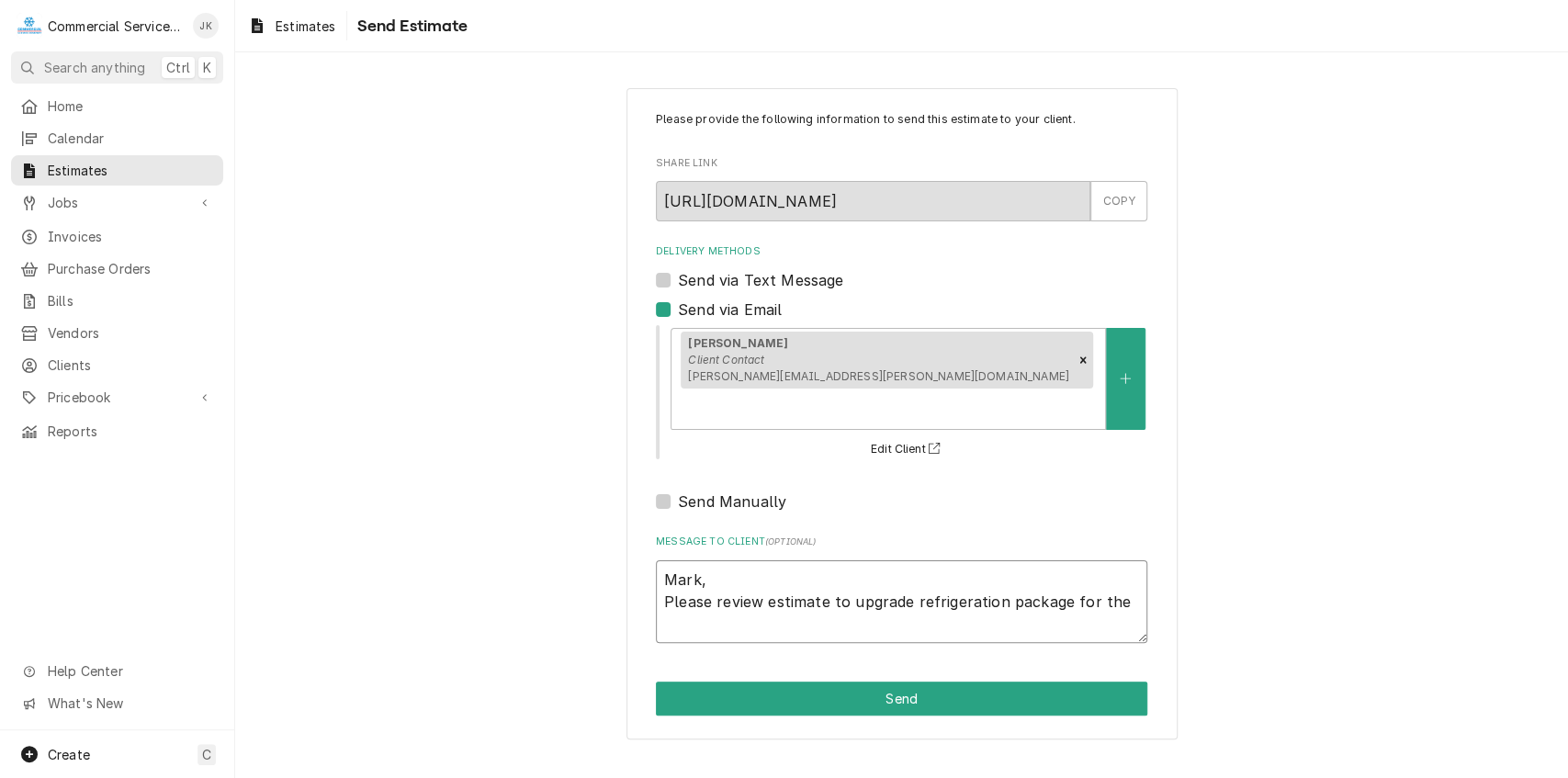
type textarea "Mark, Please review estimate to upgrade refrigeration package for the"
type textarea "x"
type textarea "Mark, Please review estimate to upgrade refrigeration package for the P"
type textarea "x"
type textarea "Mark, Please review estimate to upgrade refrigeration package for the Pr"
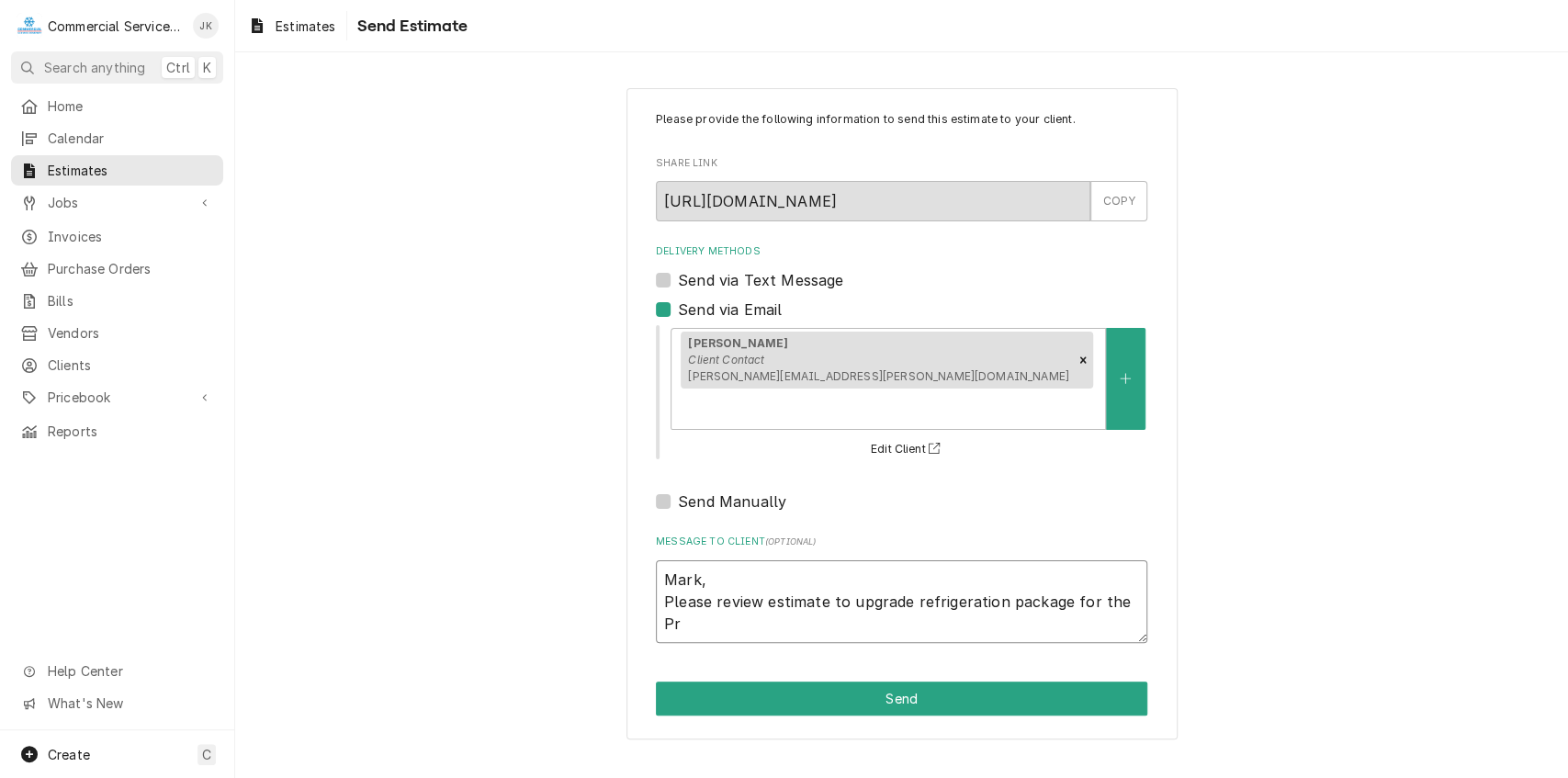
type textarea "x"
type textarea "Mark, Please review estimate to upgrade refrigeration package for the Pro"
type textarea "x"
type textarea "Mark, Please review estimate to upgrade refrigeration package for the Prod"
type textarea "x"
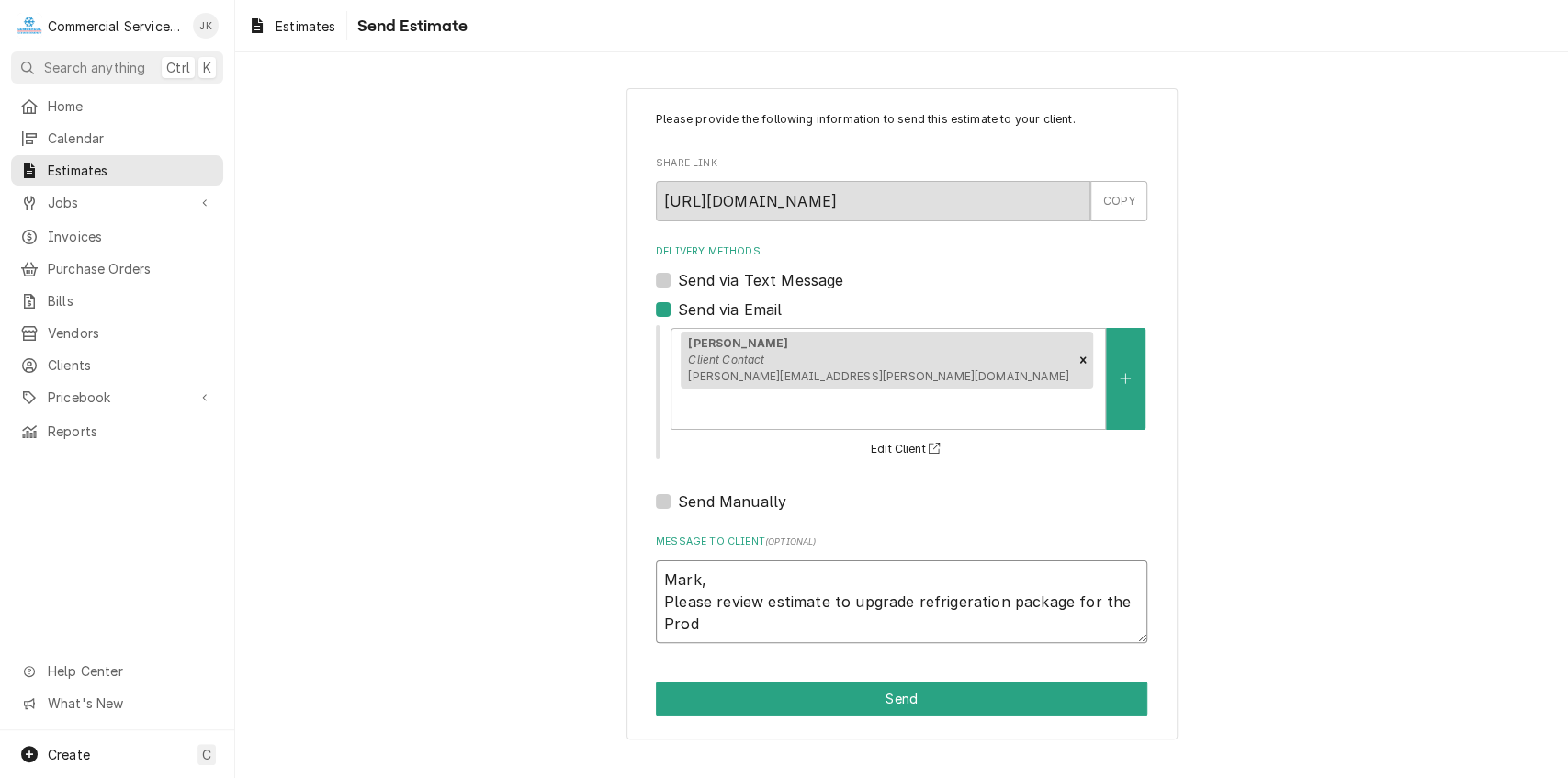
type textarea "Mark, Please review estimate to upgrade refrigeration package for the Produ"
type textarea "x"
type textarea "Mark, Please review estimate to upgrade refrigeration package for the Produc"
type textarea "x"
type textarea "Mark, Please review estimate to upgrade refrigeration package for the Produce"
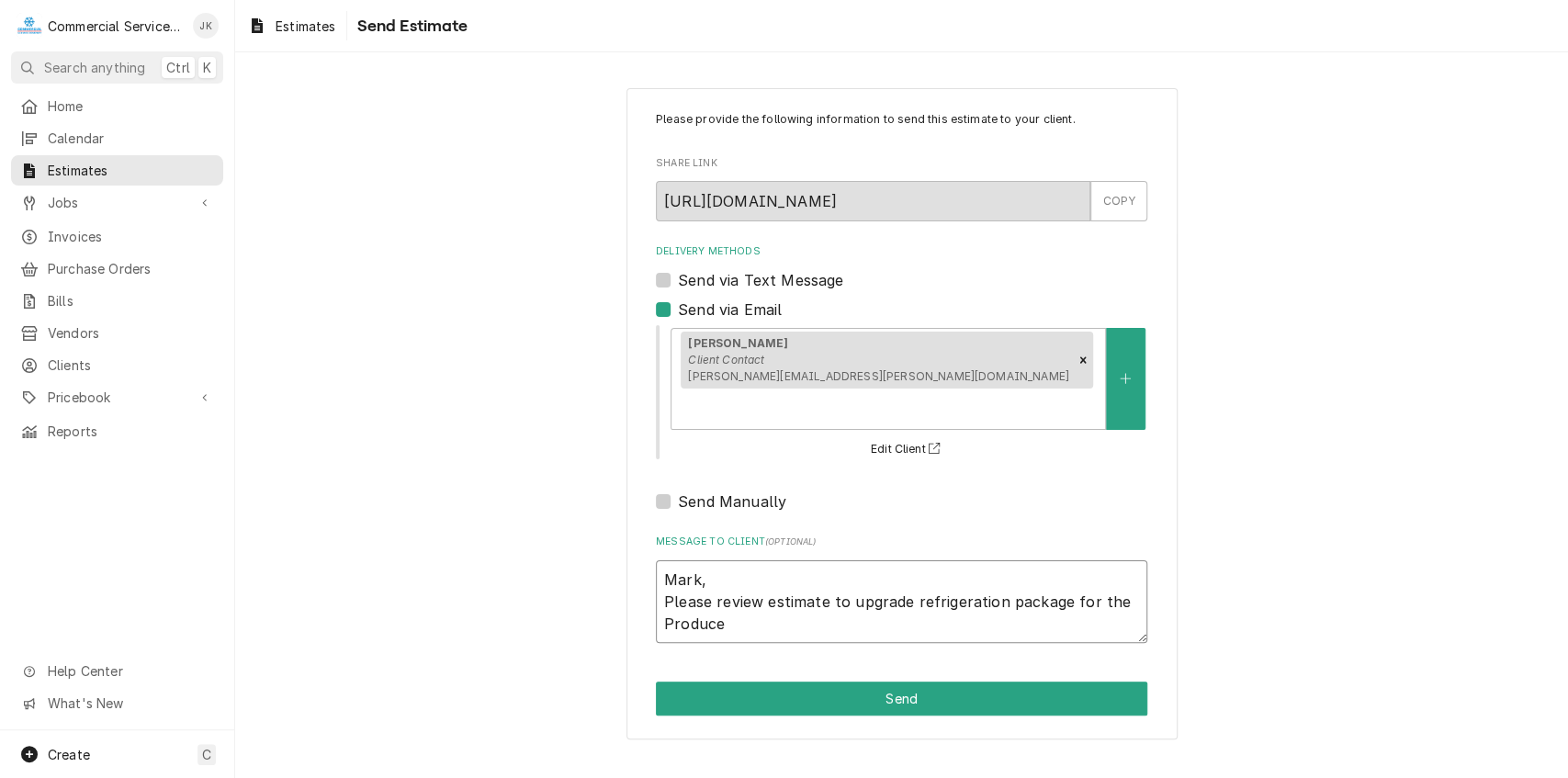
type textarea "x"
type textarea "Mark, Please review estimate to upgrade refrigeration package for the Produce"
type textarea "x"
type textarea "Mark, Please review estimate to upgrade refrigeration package for the Produce W"
type textarea "x"
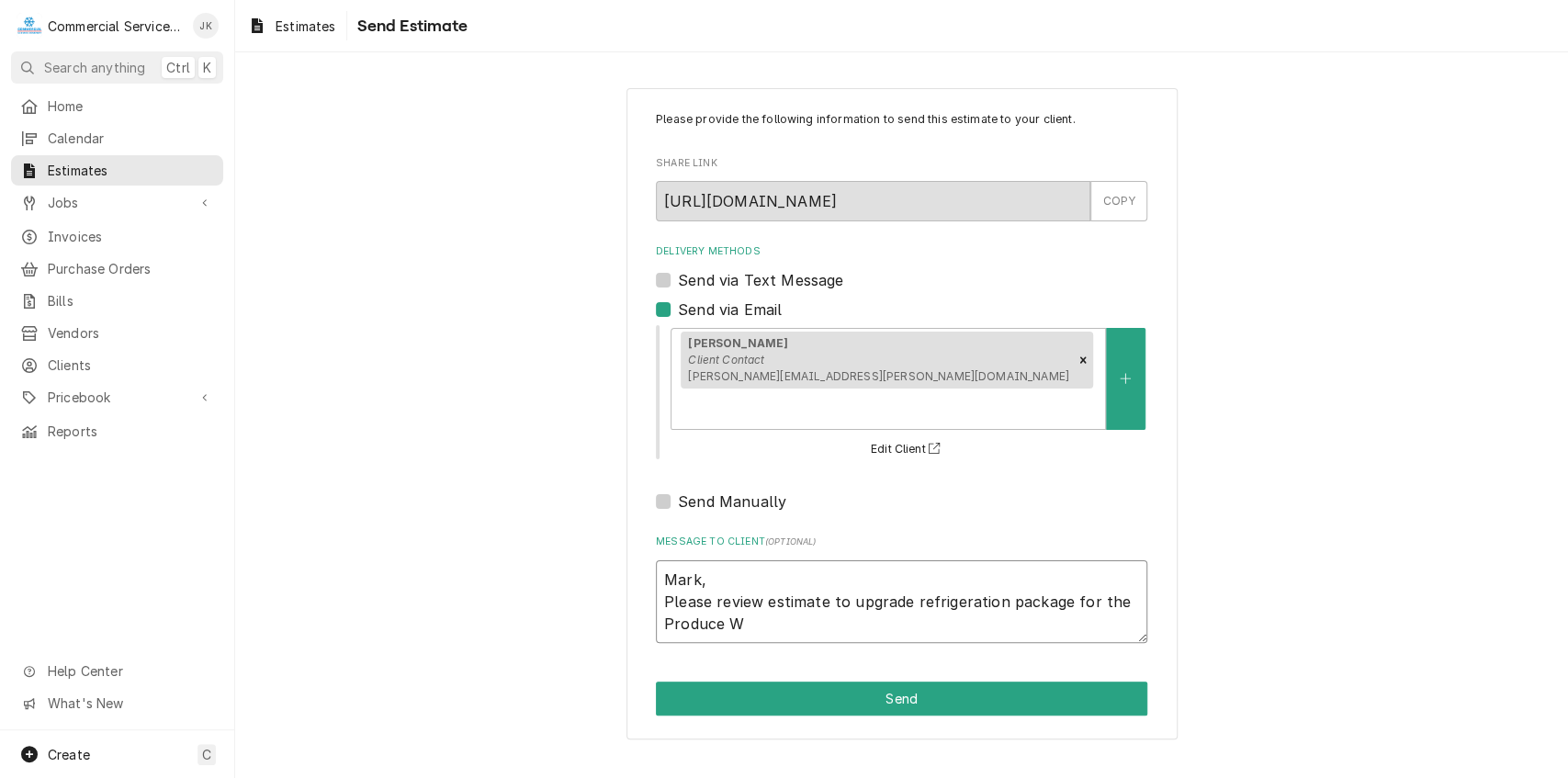
type textarea "Mark, Please review estimate to upgrade refrigeration package for the Produce Wa"
type textarea "x"
type textarea "Mark, Please review estimate to upgrade refrigeration package for the Produce W…"
type textarea "x"
type textarea "Mark, Please review estimate to upgrade refrigeration package for the Produce W…"
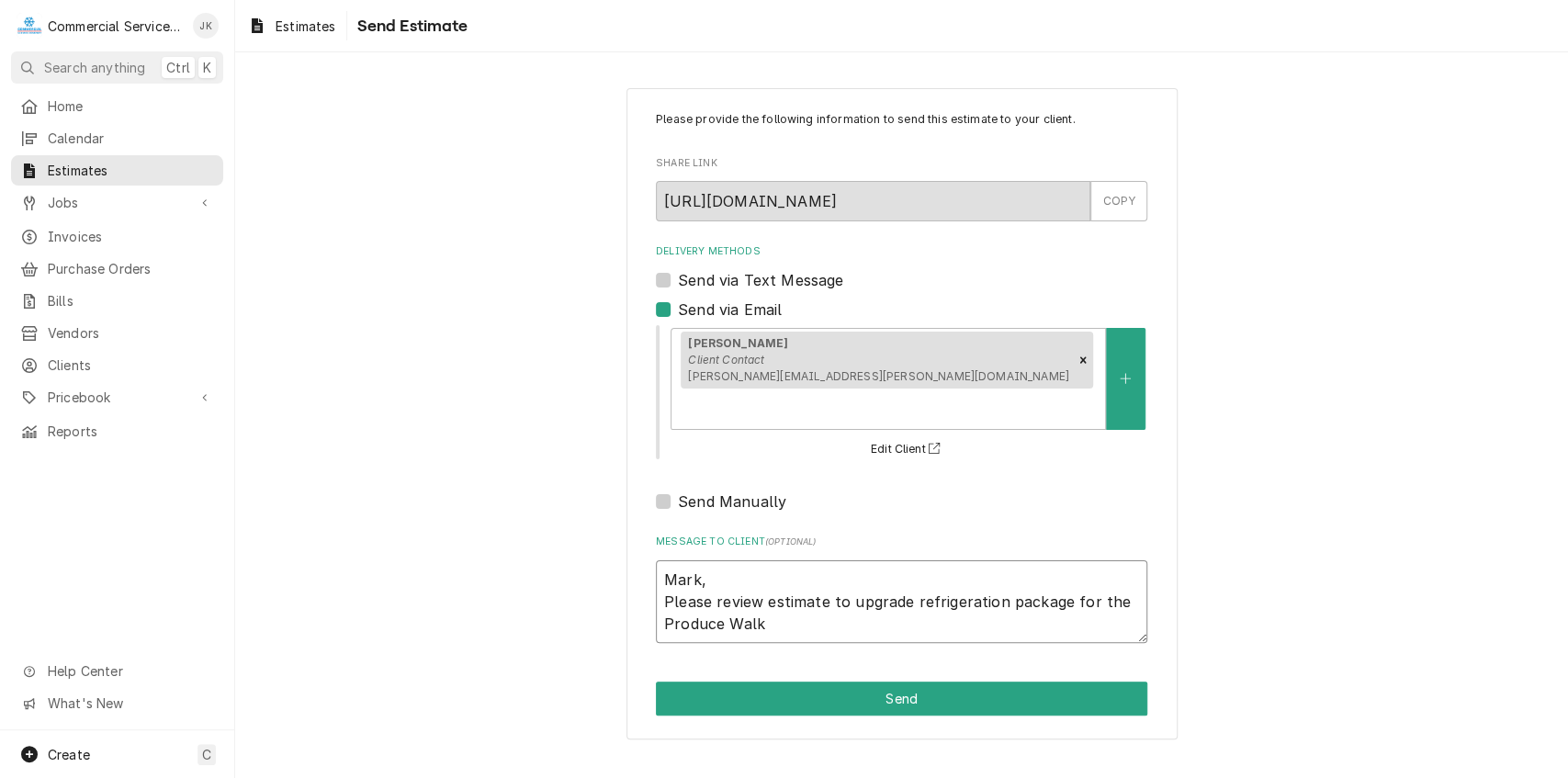
type textarea "x"
type textarea "Mark, Please review estimate to upgrade refrigeration package for the Produce W…"
type textarea "x"
type textarea "Mark, Please review estimate to upgrade refrigeration package for the Produce W…"
type textarea "x"
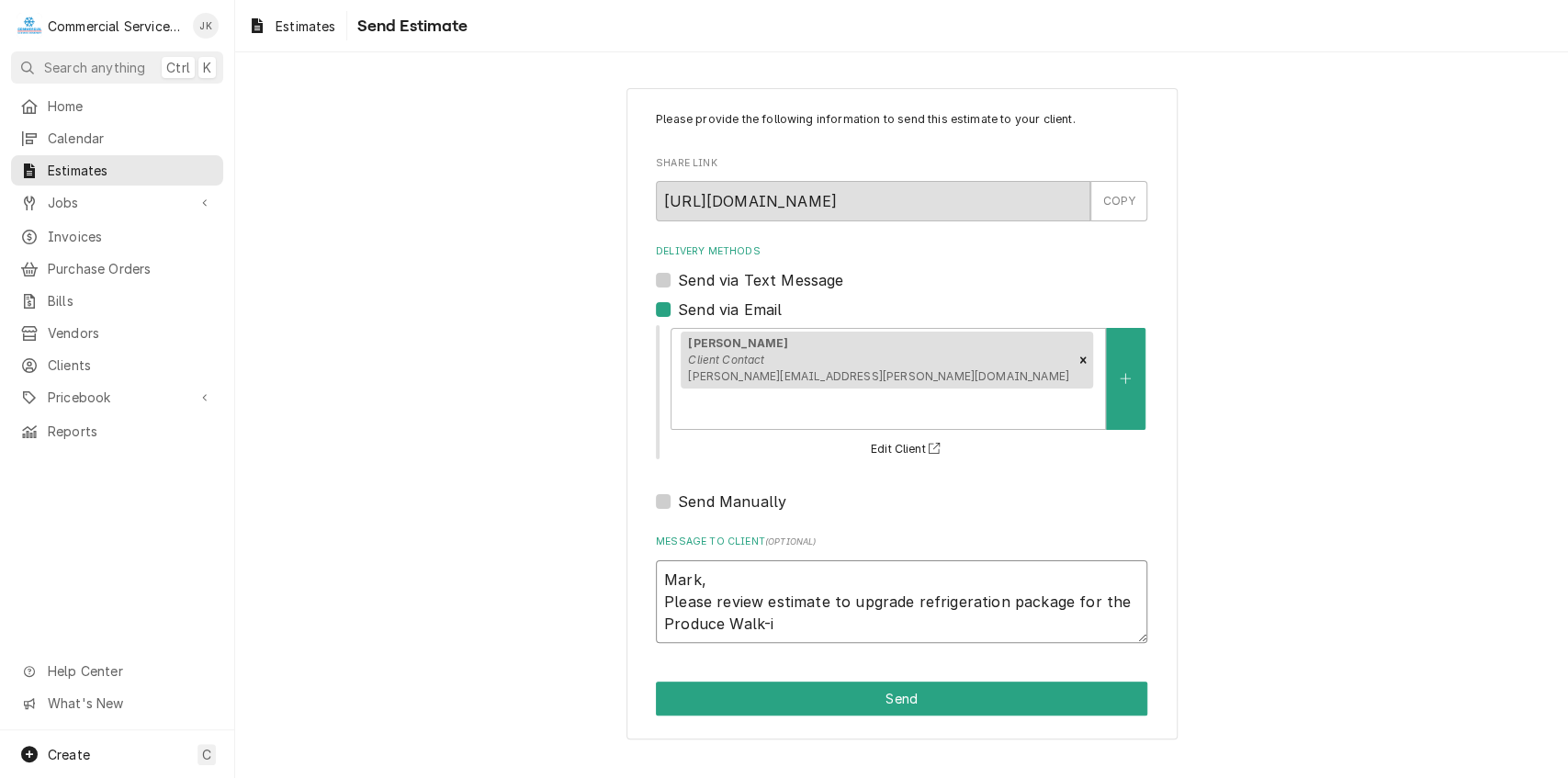
type textarea "Mark, Please review estimate to upgrade refrigeration package for the Produce W…"
type textarea "x"
type textarea "Mark, Please review estimate to upgrade refrigeration package for the Produce W…"
type textarea "x"
type textarea "Mark, Please review estimate to upgrade refrigeration package for the Produce W…"
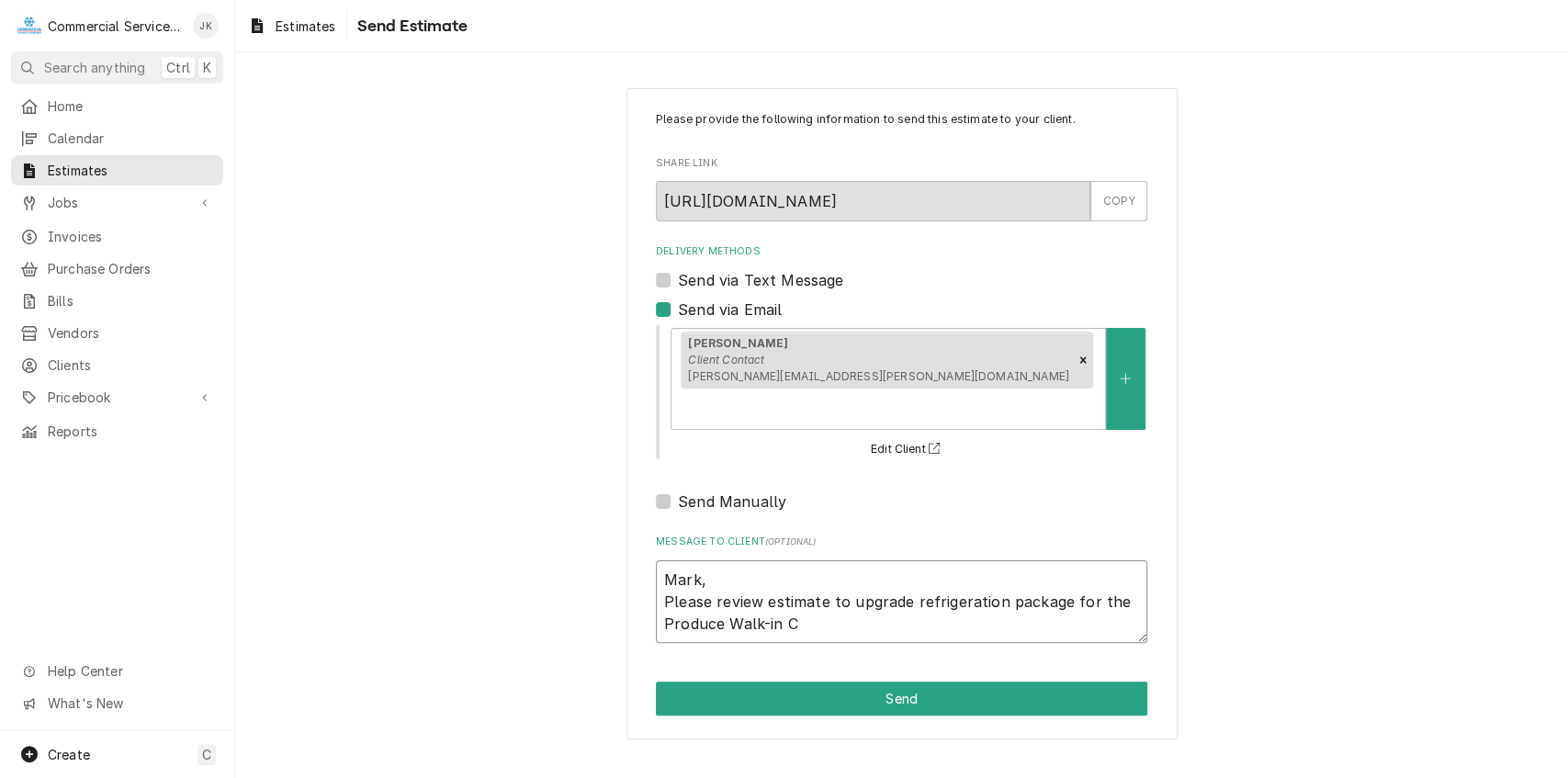
type textarea "x"
type textarea "Mark, Please review estimate to upgrade refrigeration package for the Produce W…"
type textarea "x"
type textarea "Mark, Please review estimate to upgrade refrigeration package for the Produce W…"
type textarea "x"
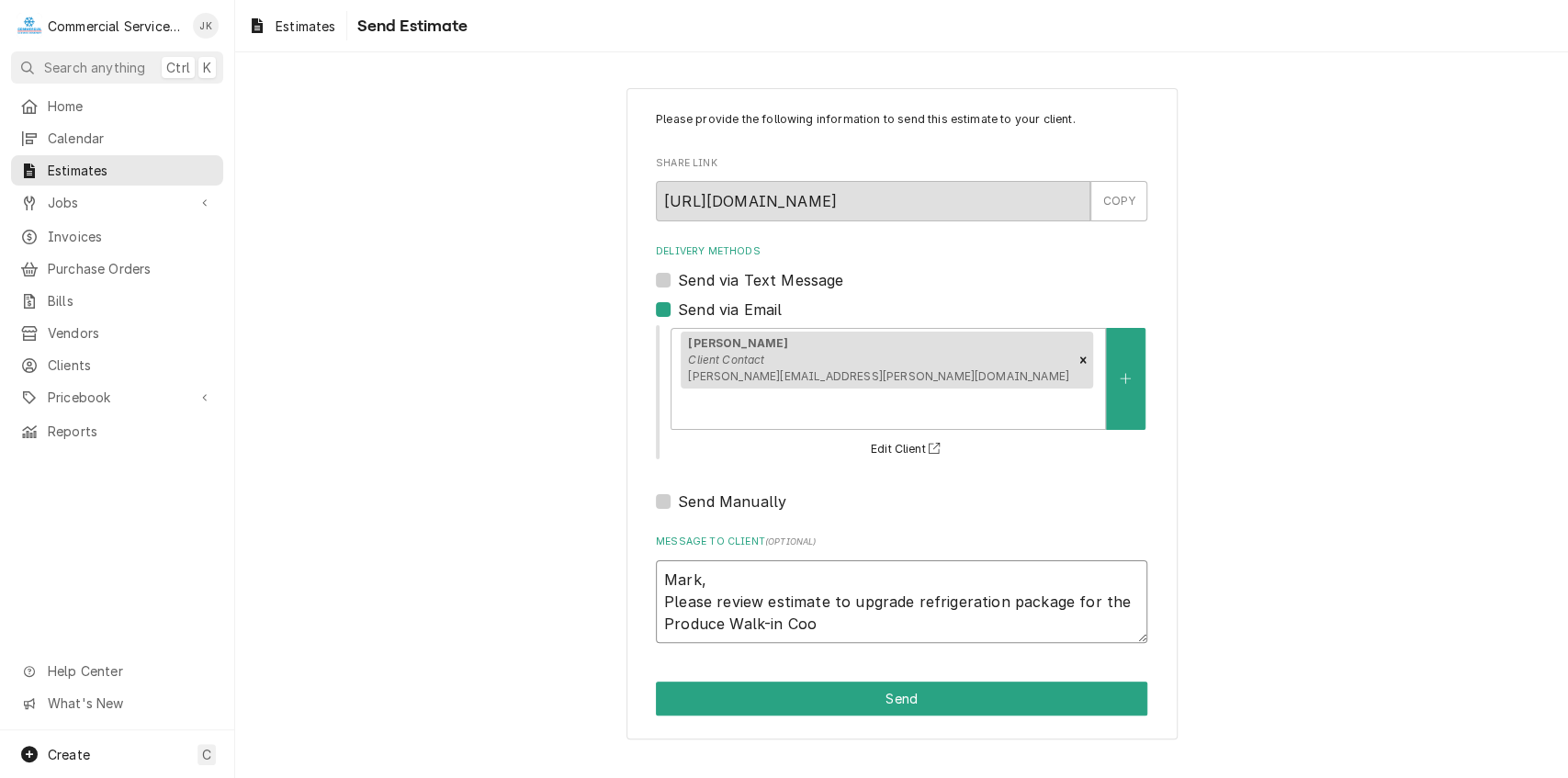
type textarea "Mark, Please review estimate to upgrade refrigeration package for the Produce W…"
type textarea "x"
type textarea "Mark, Please review estimate to upgrade refrigeration package for the Produce W…"
type textarea "x"
type textarea "Mark, Please review estimate to upgrade refrigeration package for the Produce W…"
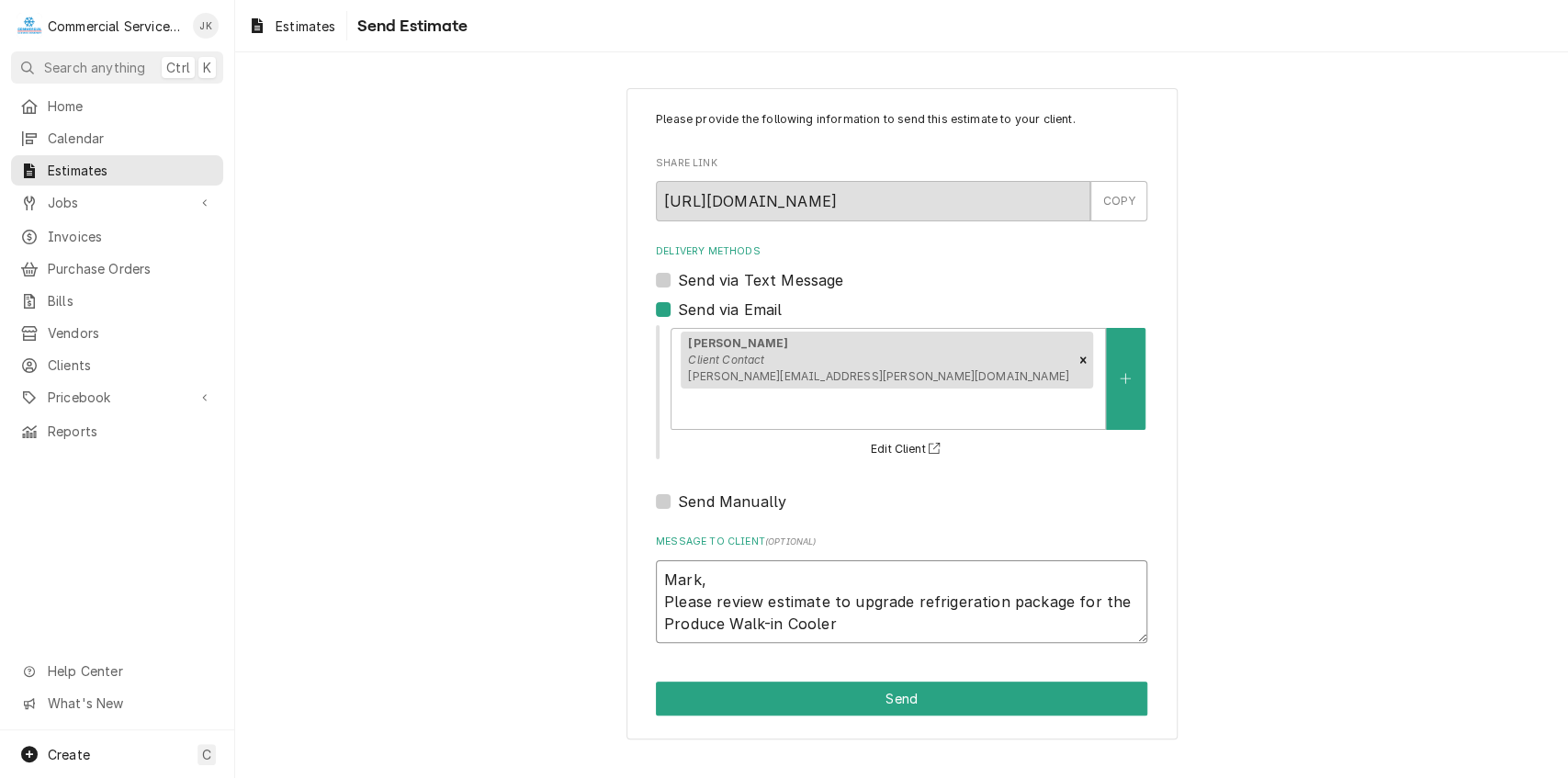
type textarea "x"
type textarea "Mark, Please review estimate to upgrade refrigeration package for the Produce W…"
type textarea "x"
type textarea "Mark, Please review estimate to upgrade refrigeration package for the Produce W…"
type textarea "x"
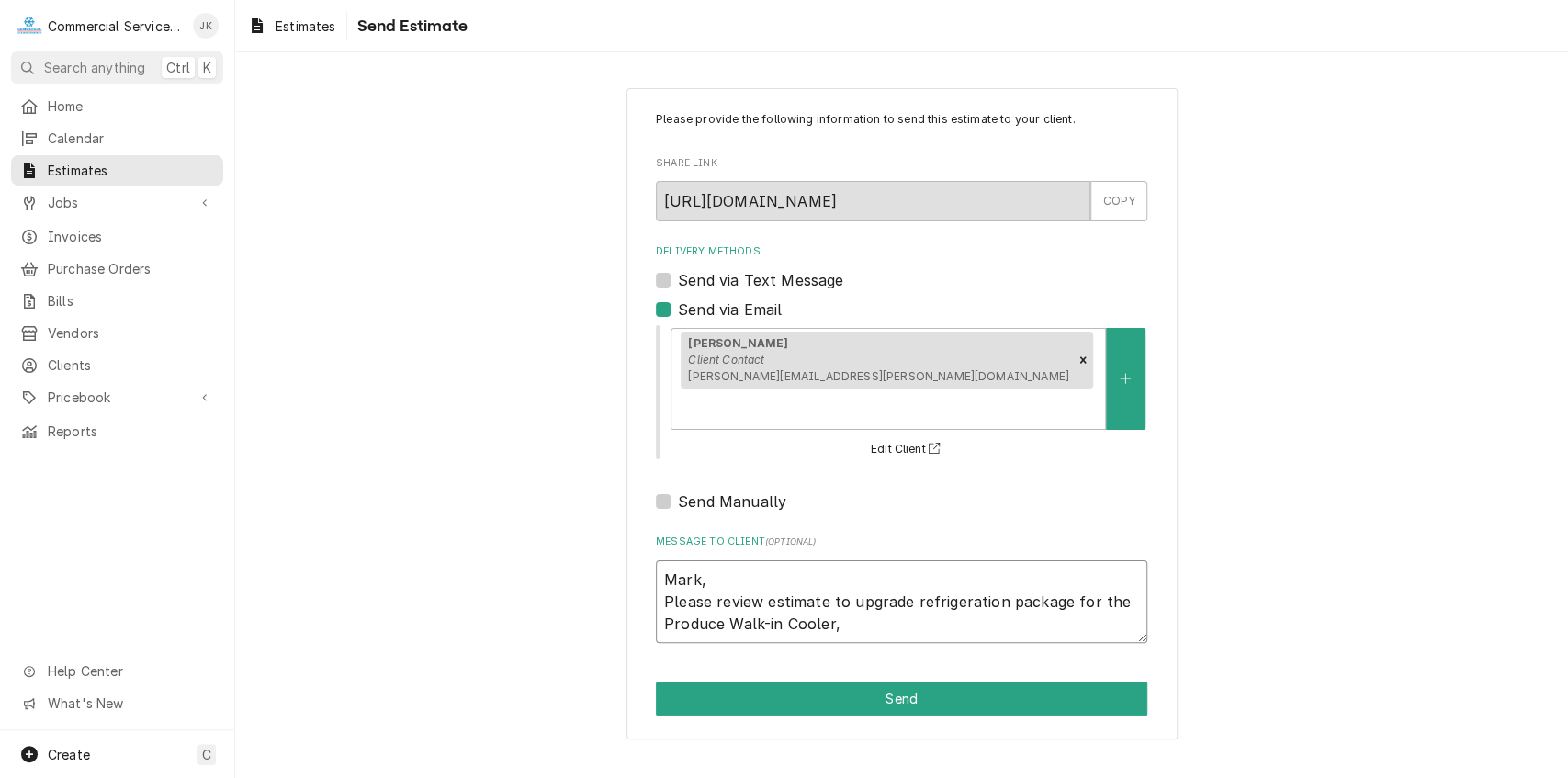
type textarea "Mark, Please review estimate to upgrade refrigeration package for the Produce W…"
type textarea "x"
type textarea "Mark, Please review estimate to upgrade refrigeration package for the Produce W…"
type textarea "x"
type textarea "Mark, Please review estimate to upgrade refrigeration package for the Produce W…"
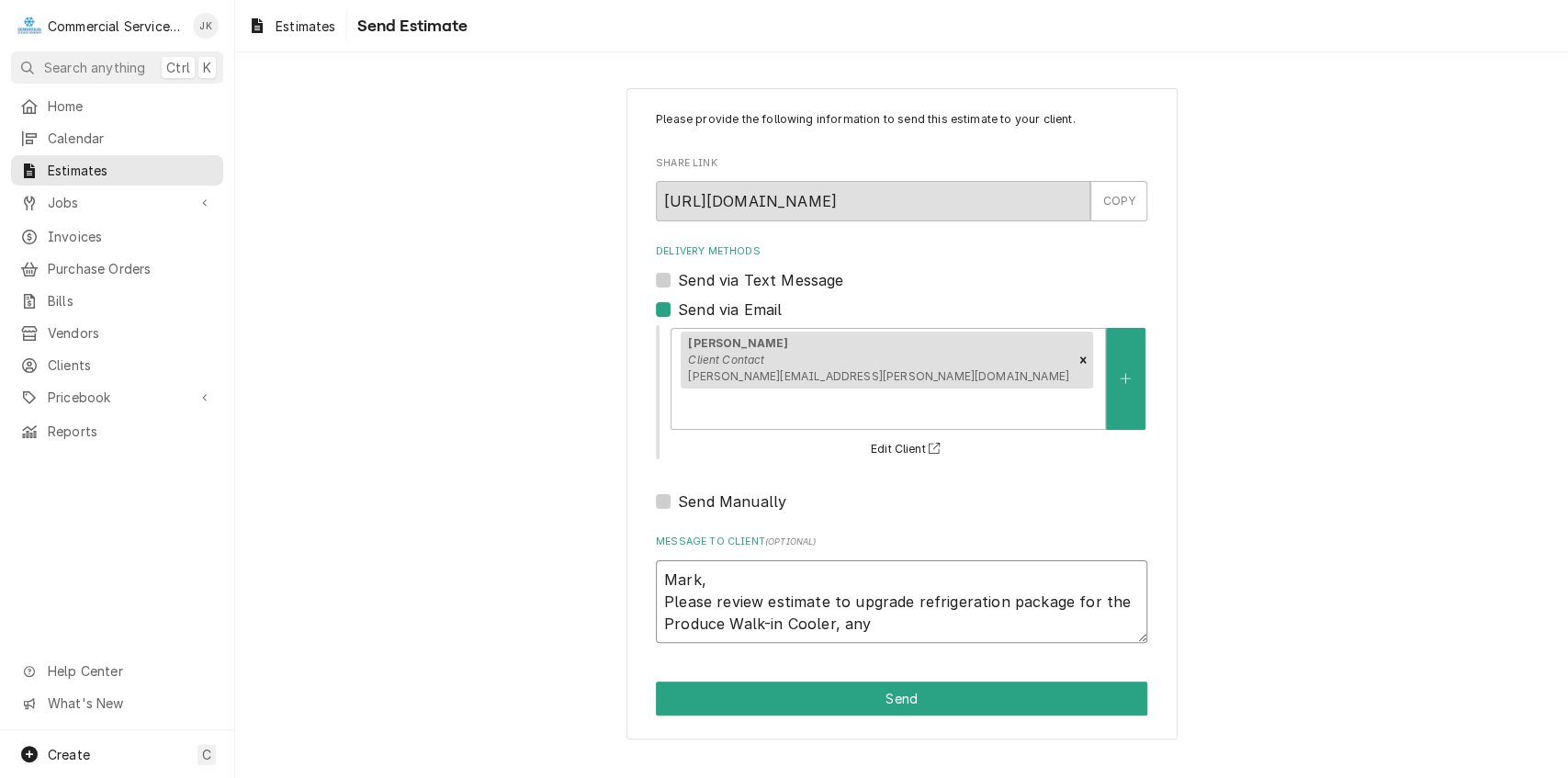
type textarea "x"
type textarea "Mark, Please review estimate to upgrade refrigeration package for the Produce W…"
type textarea "x"
type textarea "Mark, Please review estimate to upgrade refrigeration package for the Produce W…"
type textarea "x"
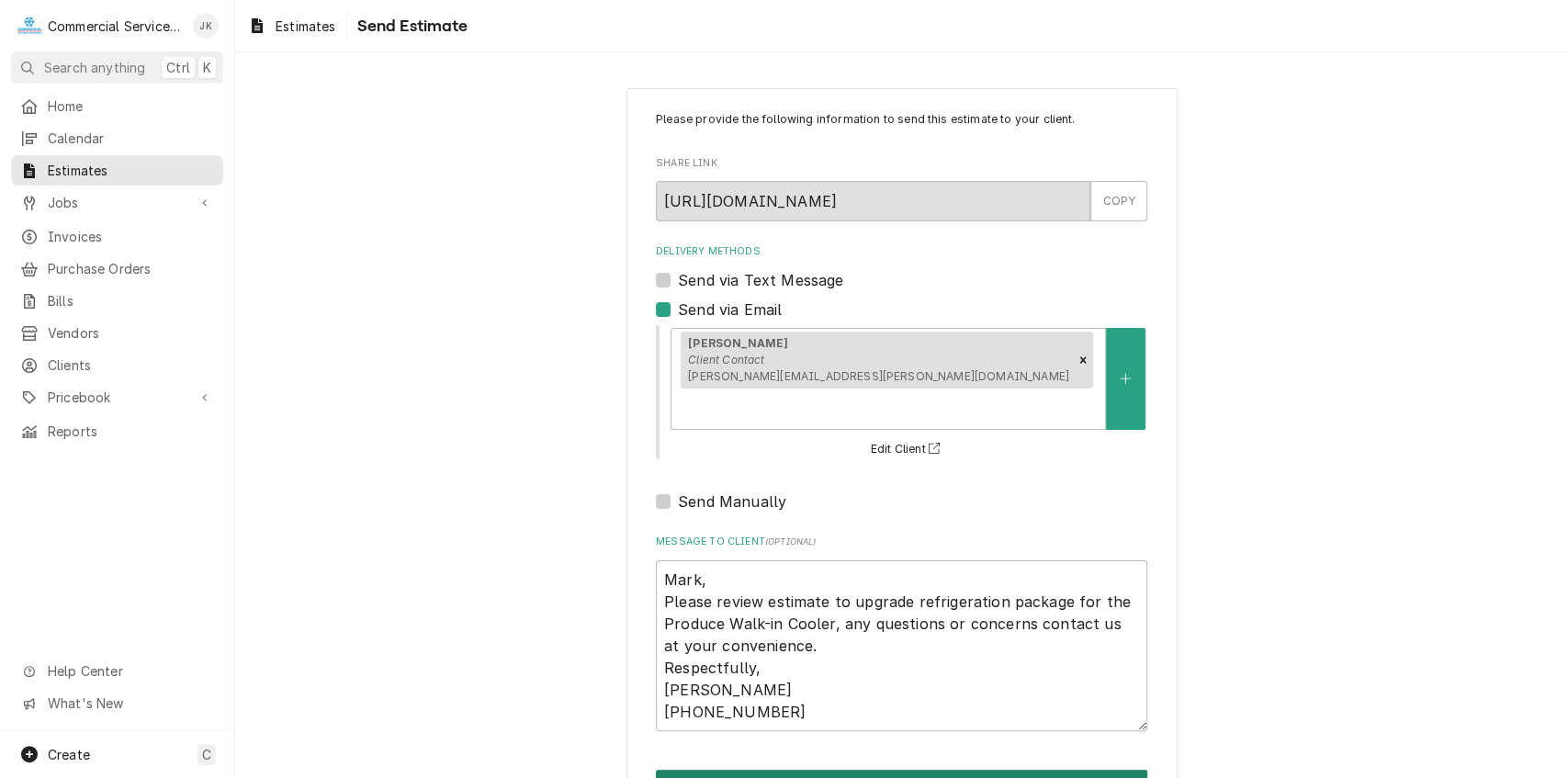
click at [939, 770] on button "Send" at bounding box center [901, 786] width 492 height 34
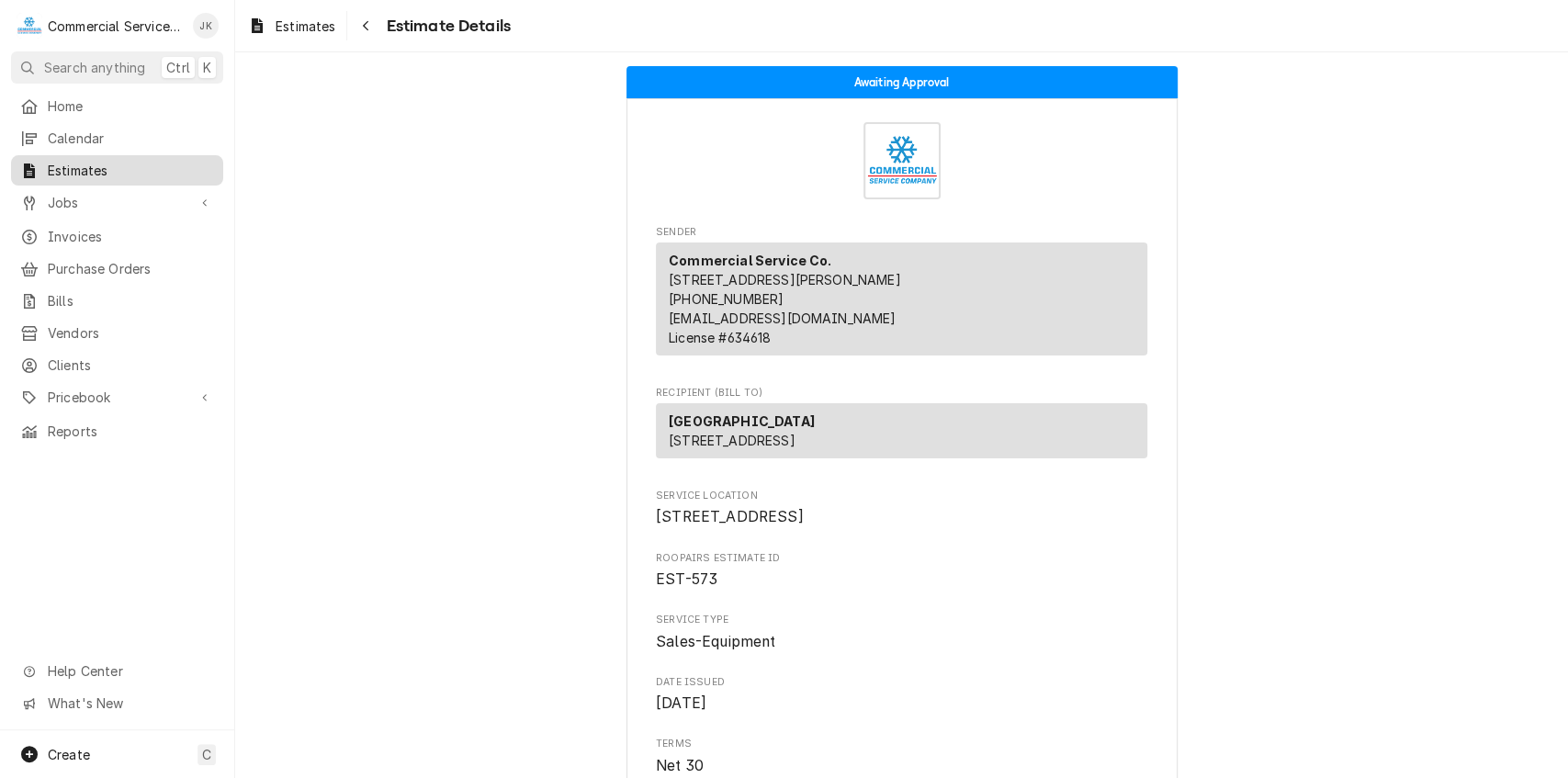
click at [160, 161] on span "Estimates" at bounding box center [131, 170] width 166 height 19
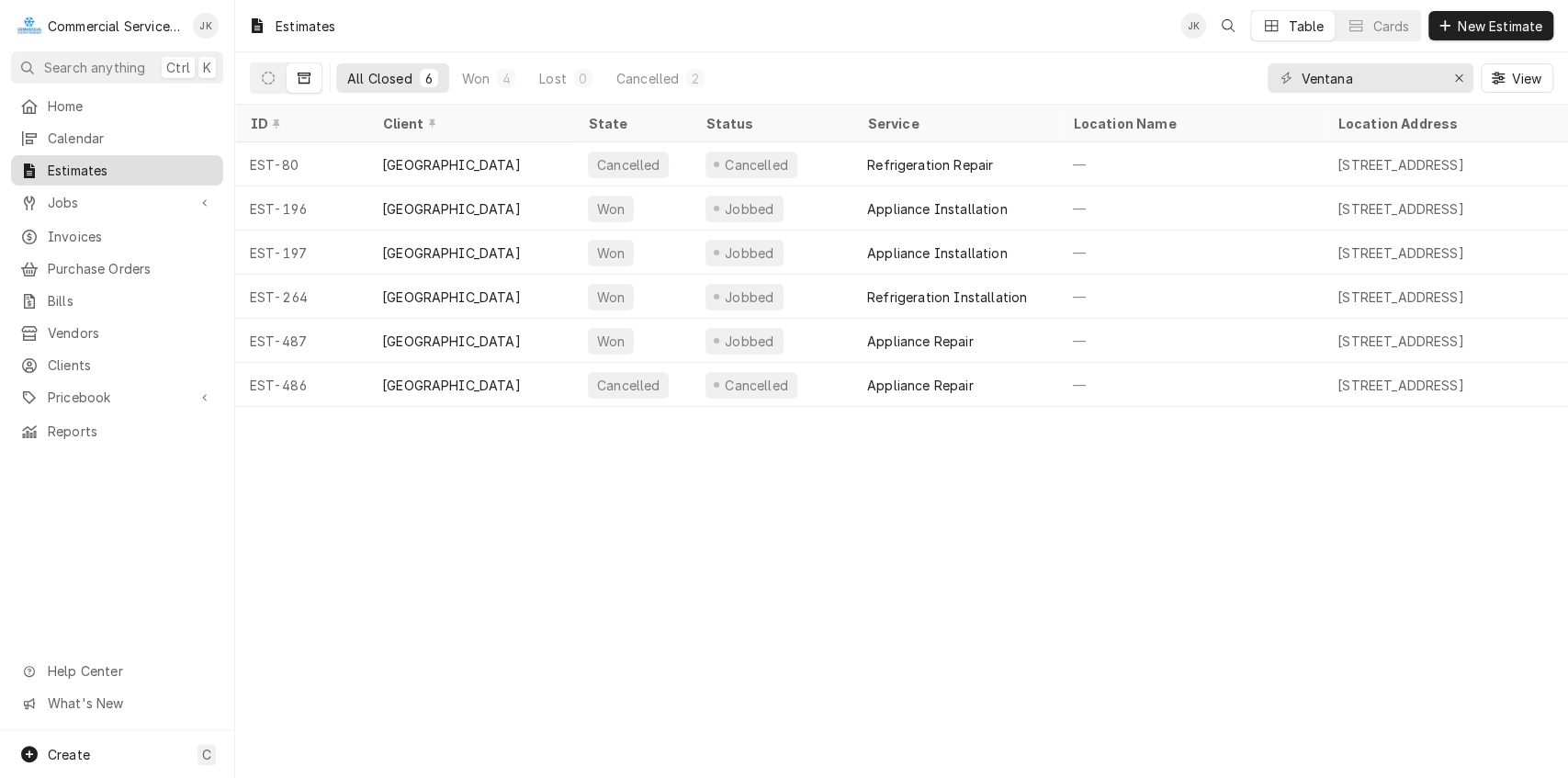
click at [170, 164] on span "Estimates" at bounding box center [131, 170] width 166 height 19
click at [267, 72] on icon "Dynamic Content Wrapper" at bounding box center [269, 78] width 13 height 13
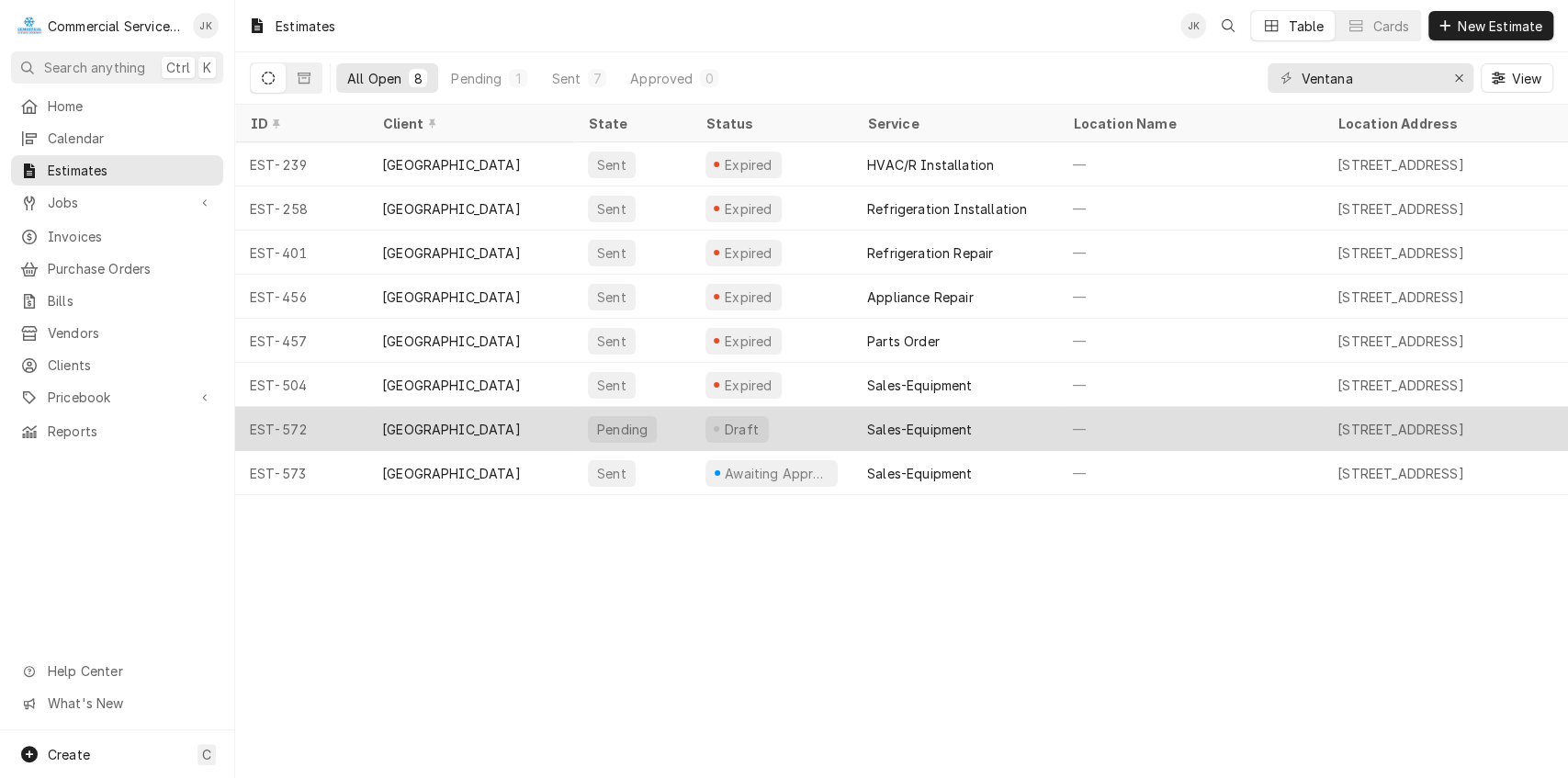
click at [741, 418] on div "Draft" at bounding box center [737, 429] width 63 height 27
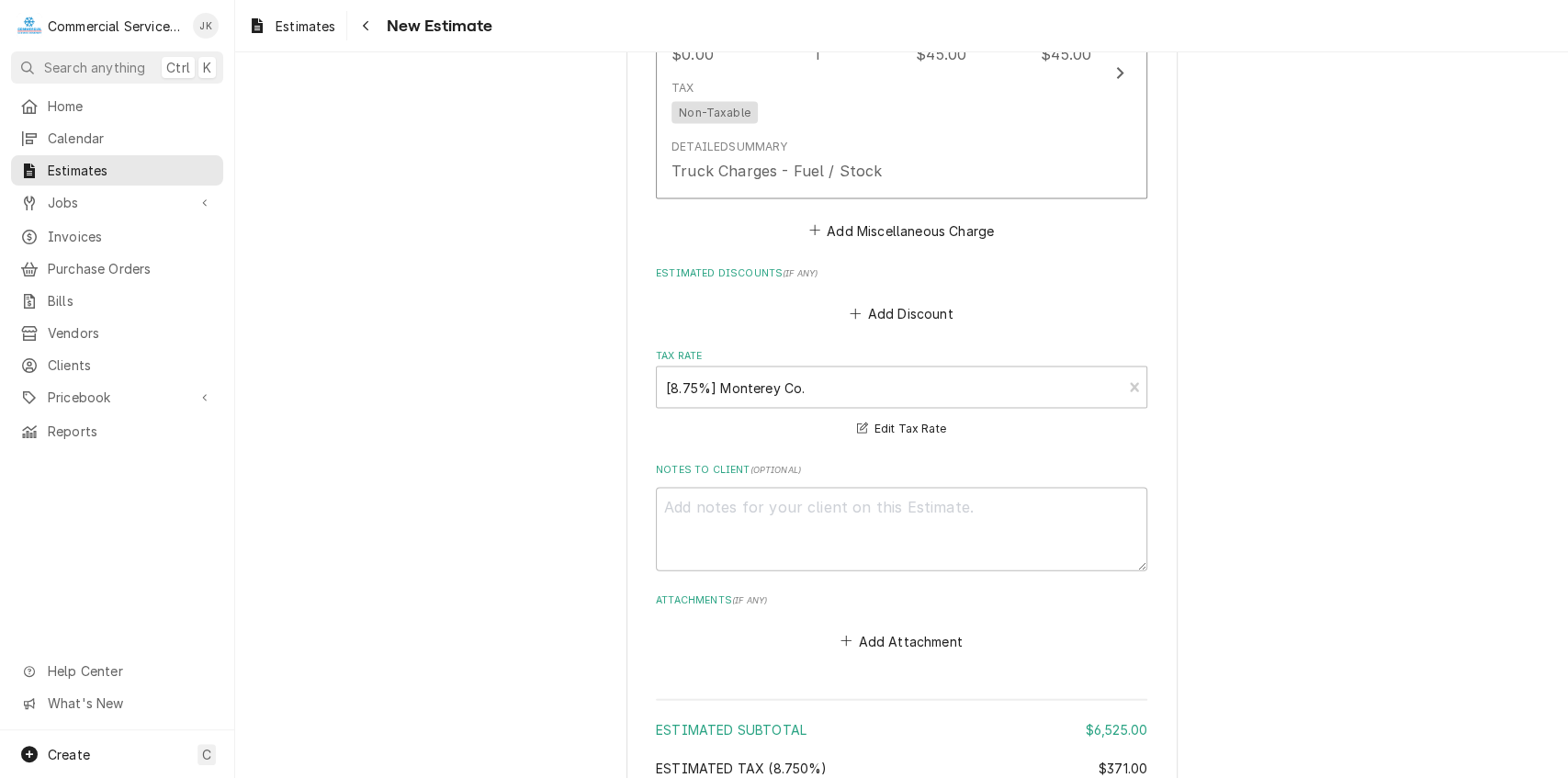
scroll to position [2887, 0]
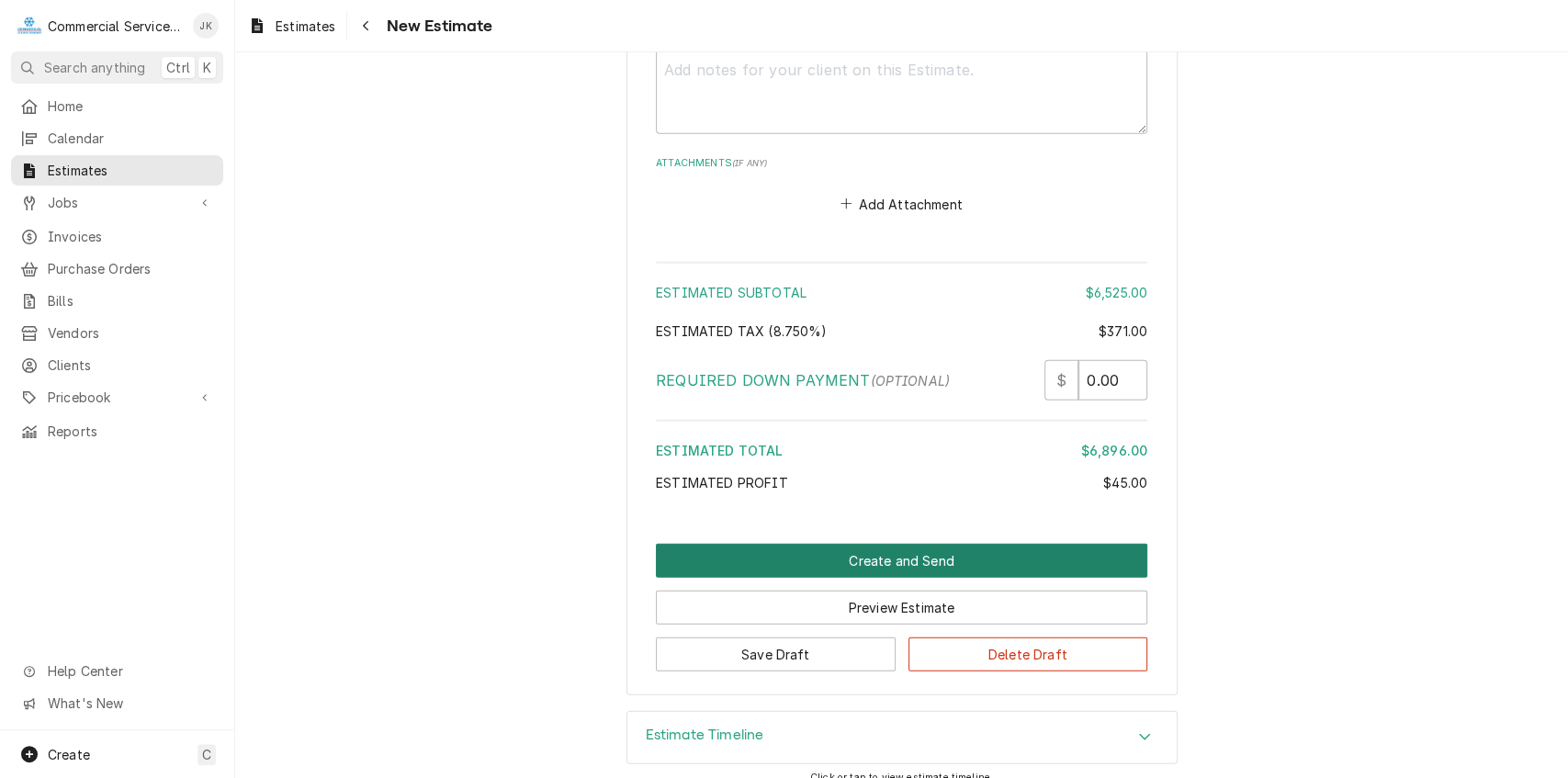
click at [796, 543] on button "Create and Send" at bounding box center [901, 560] width 492 height 34
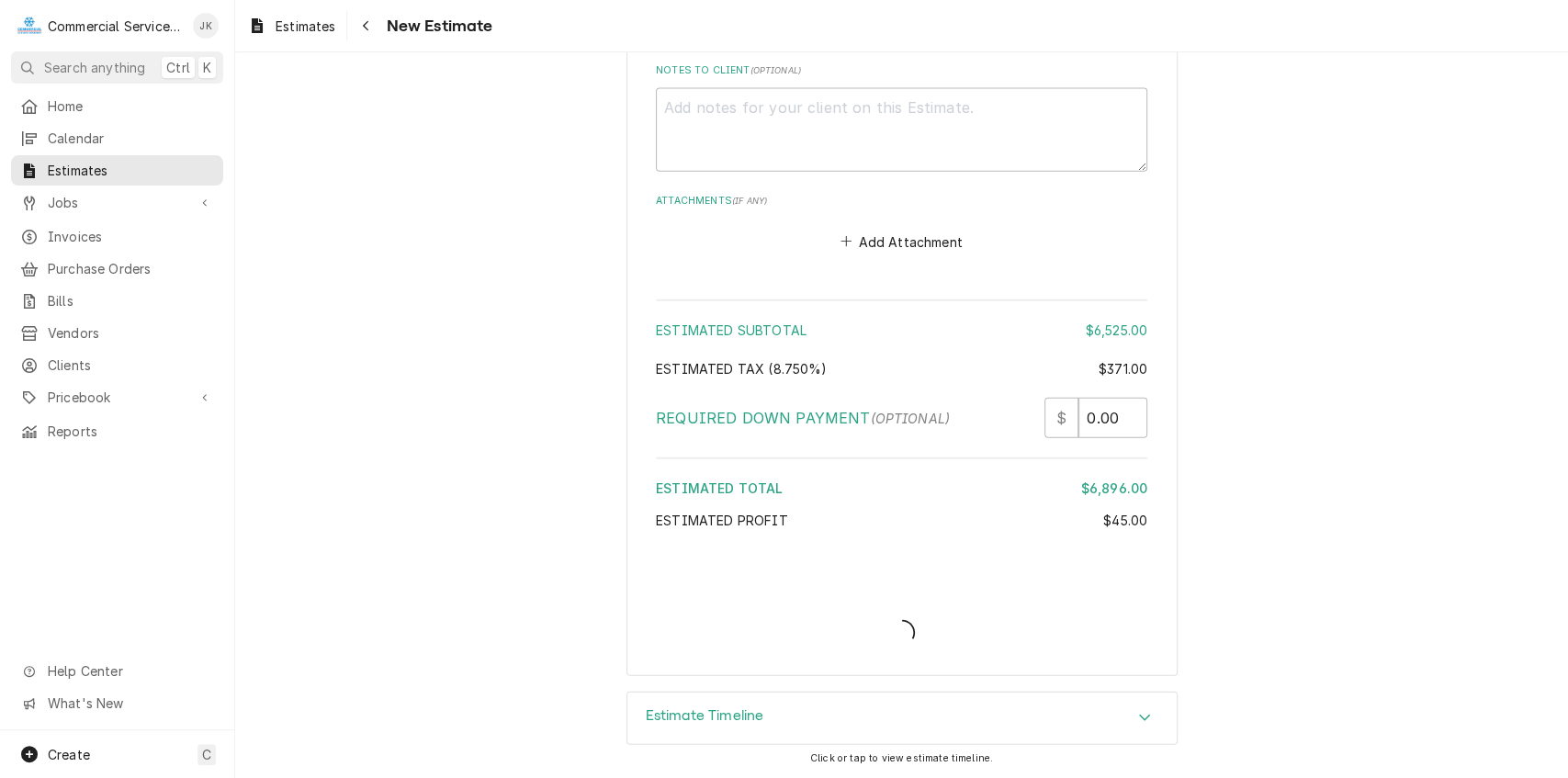
scroll to position [2828, 0]
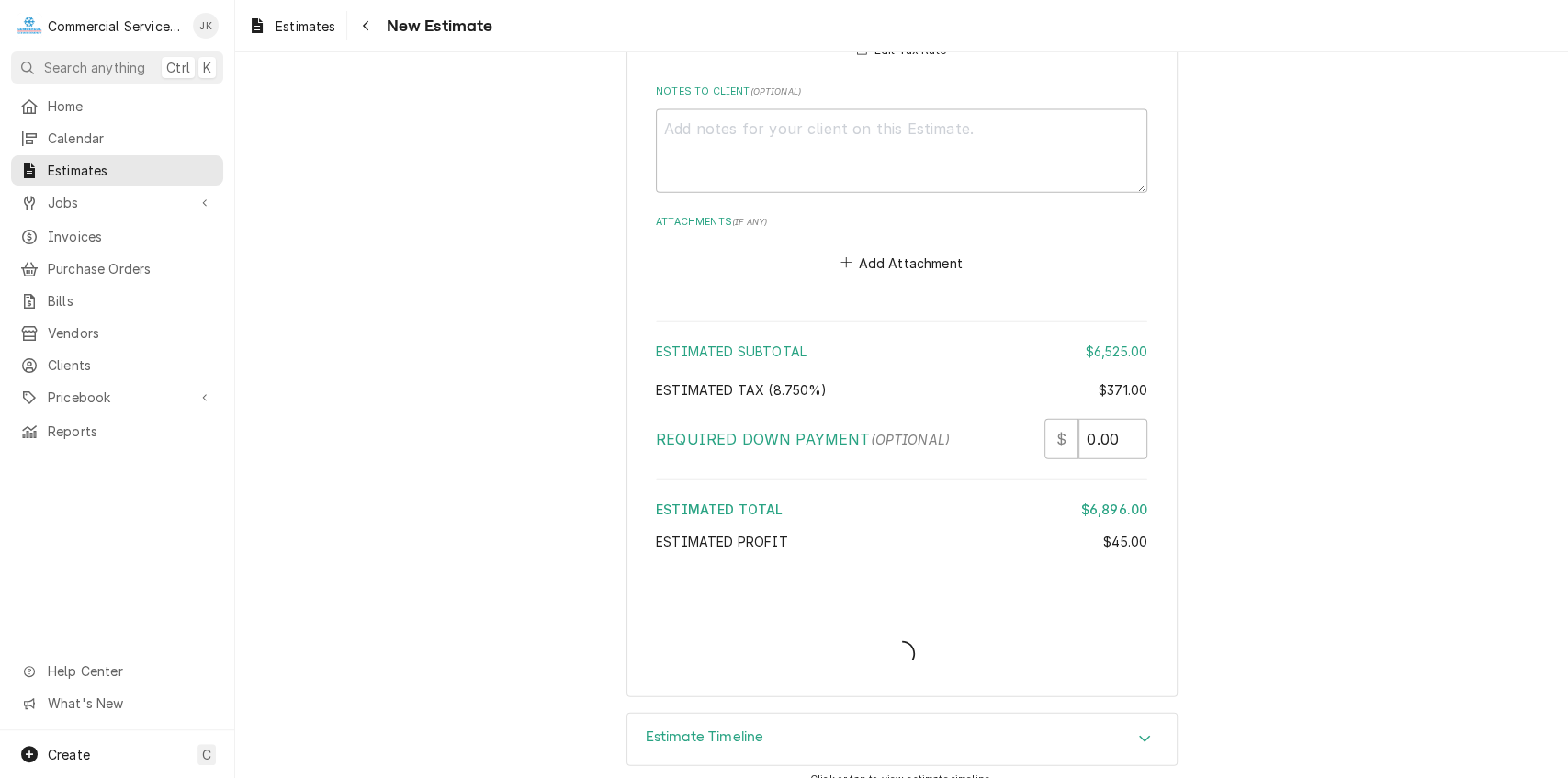
type textarea "x"
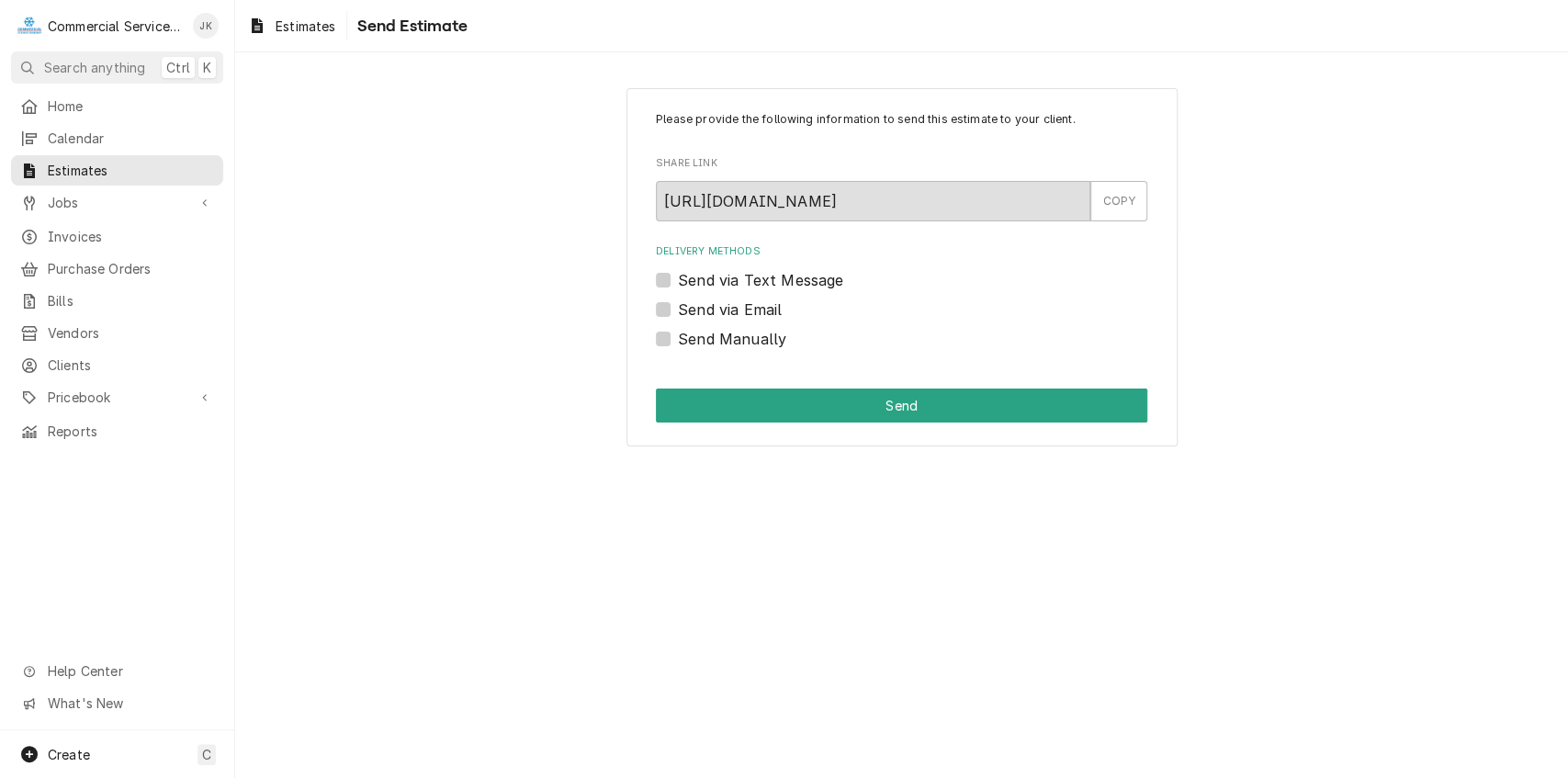
click at [678, 309] on label "Send via Email" at bounding box center [729, 310] width 104 height 22
click at [678, 309] on input "Send via Email" at bounding box center [923, 319] width 492 height 40
checkbox input "true"
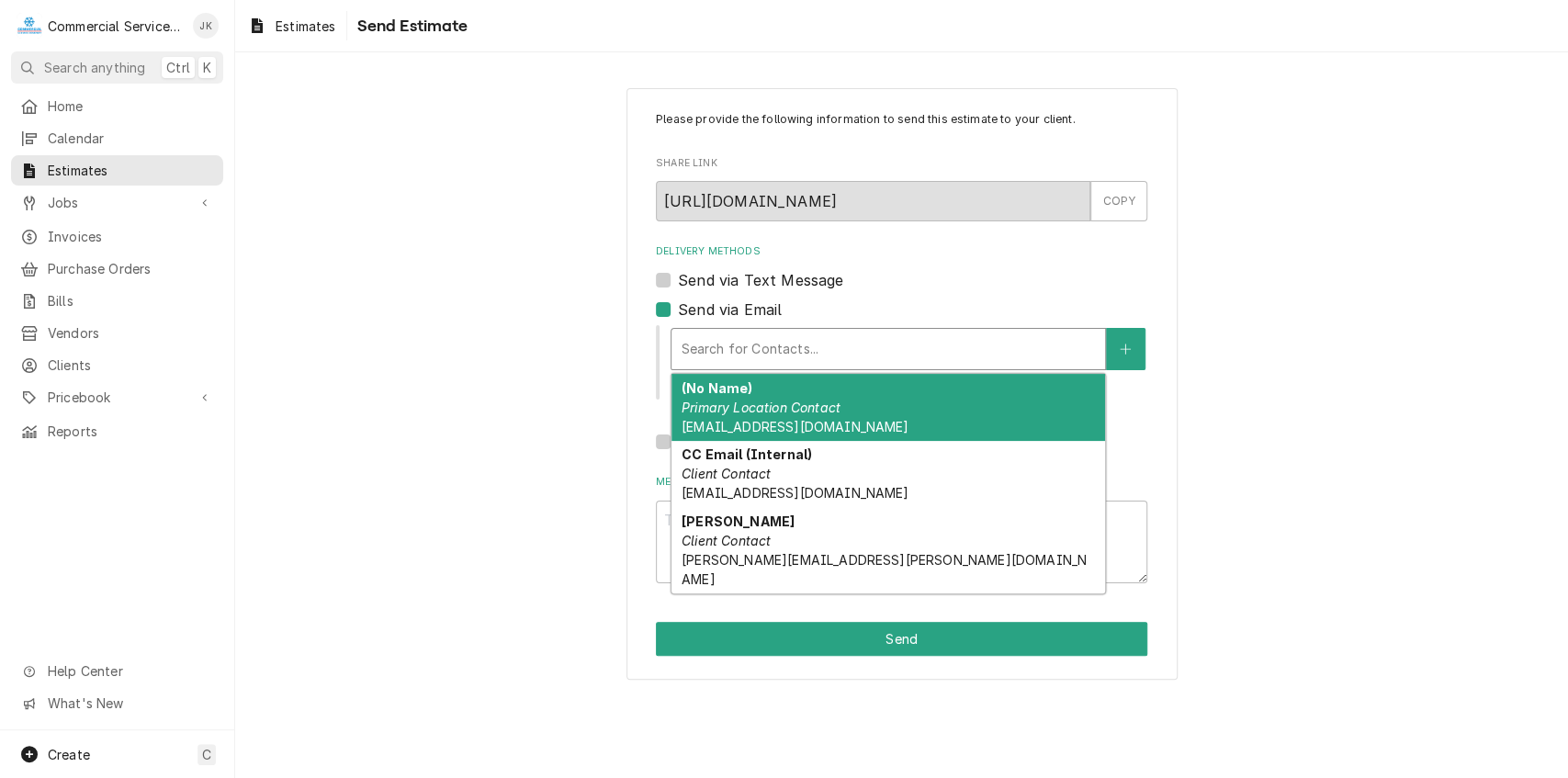
click at [807, 359] on div "Delivery Methods" at bounding box center [888, 349] width 416 height 33
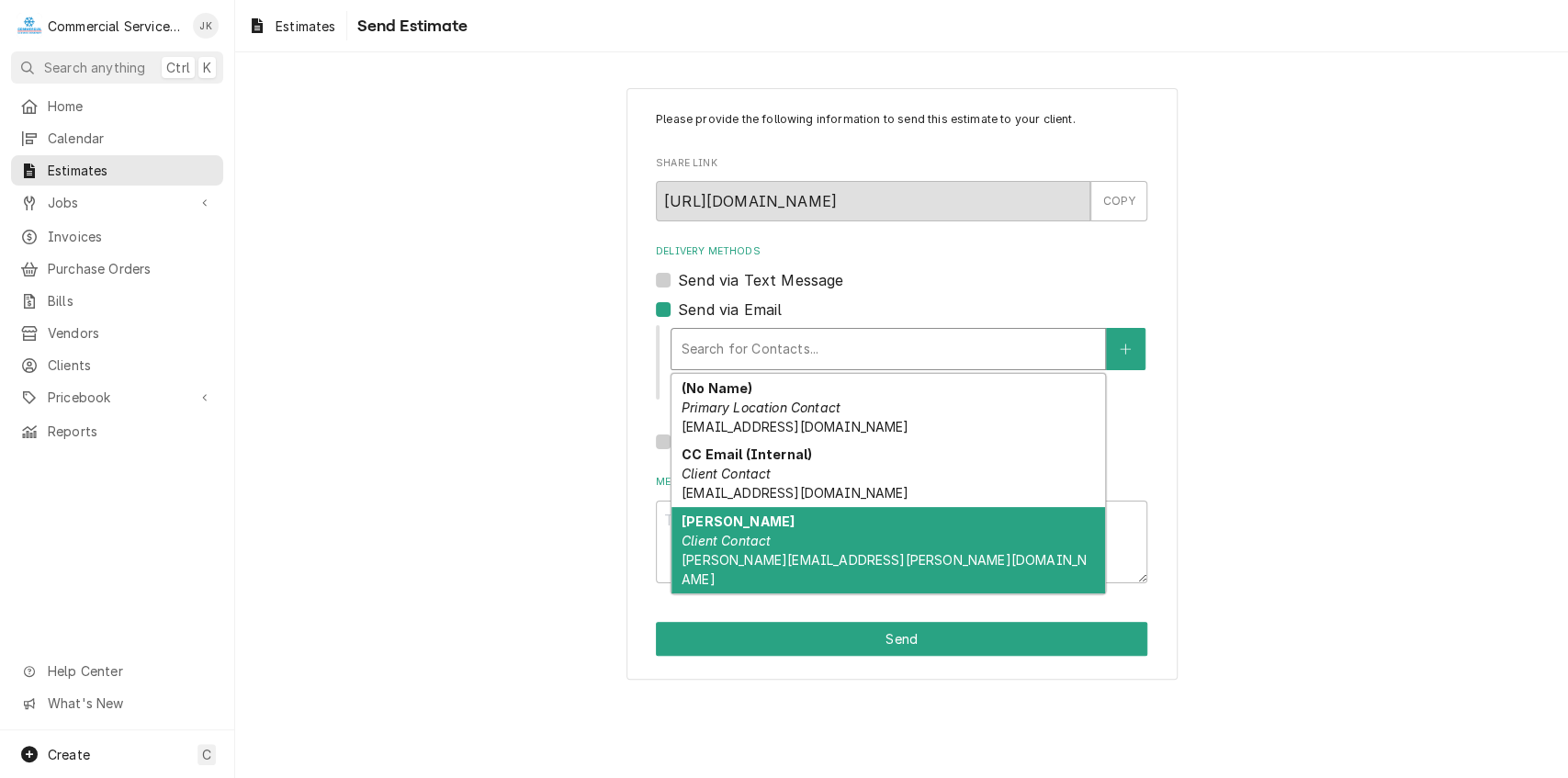
click at [750, 513] on strong "[PERSON_NAME]" at bounding box center [738, 521] width 113 height 16
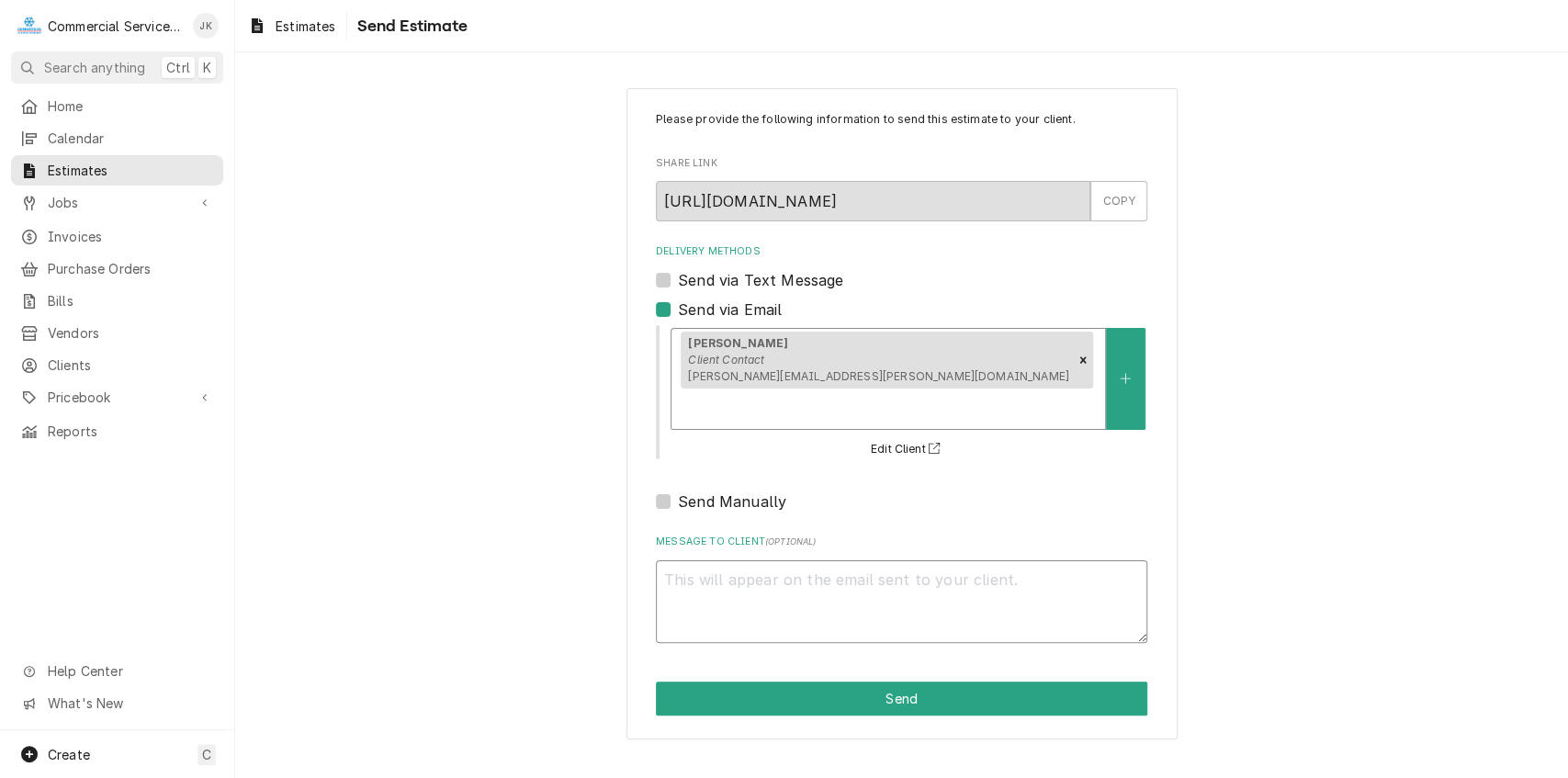
click at [715, 560] on textarea "Message to Client ( optional )" at bounding box center [901, 601] width 492 height 84
type textarea "x"
type textarea "M"
type textarea "x"
type textarea "Ma"
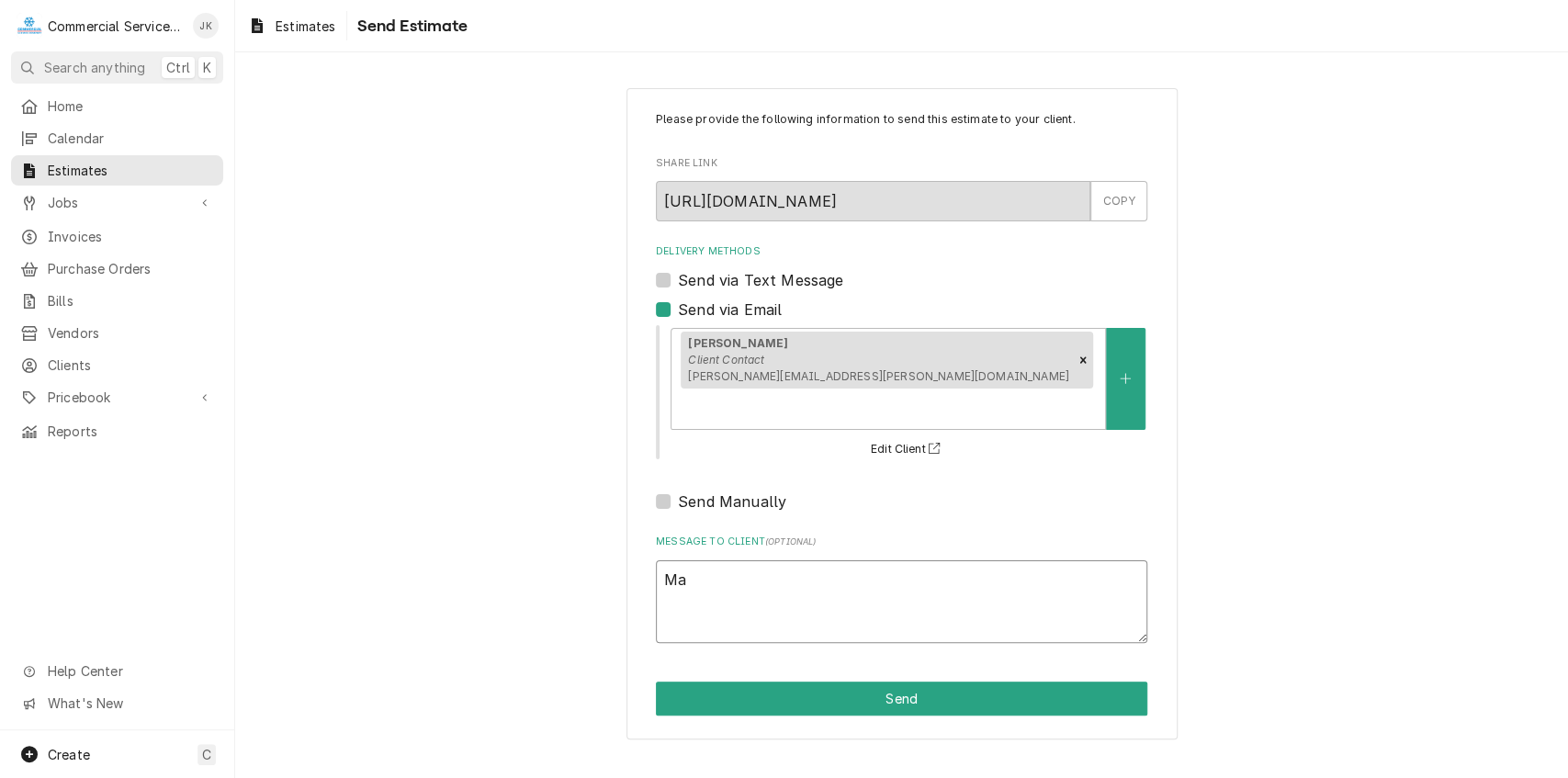
type textarea "x"
type textarea "Mar"
type textarea "x"
type textarea "Mark"
type textarea "x"
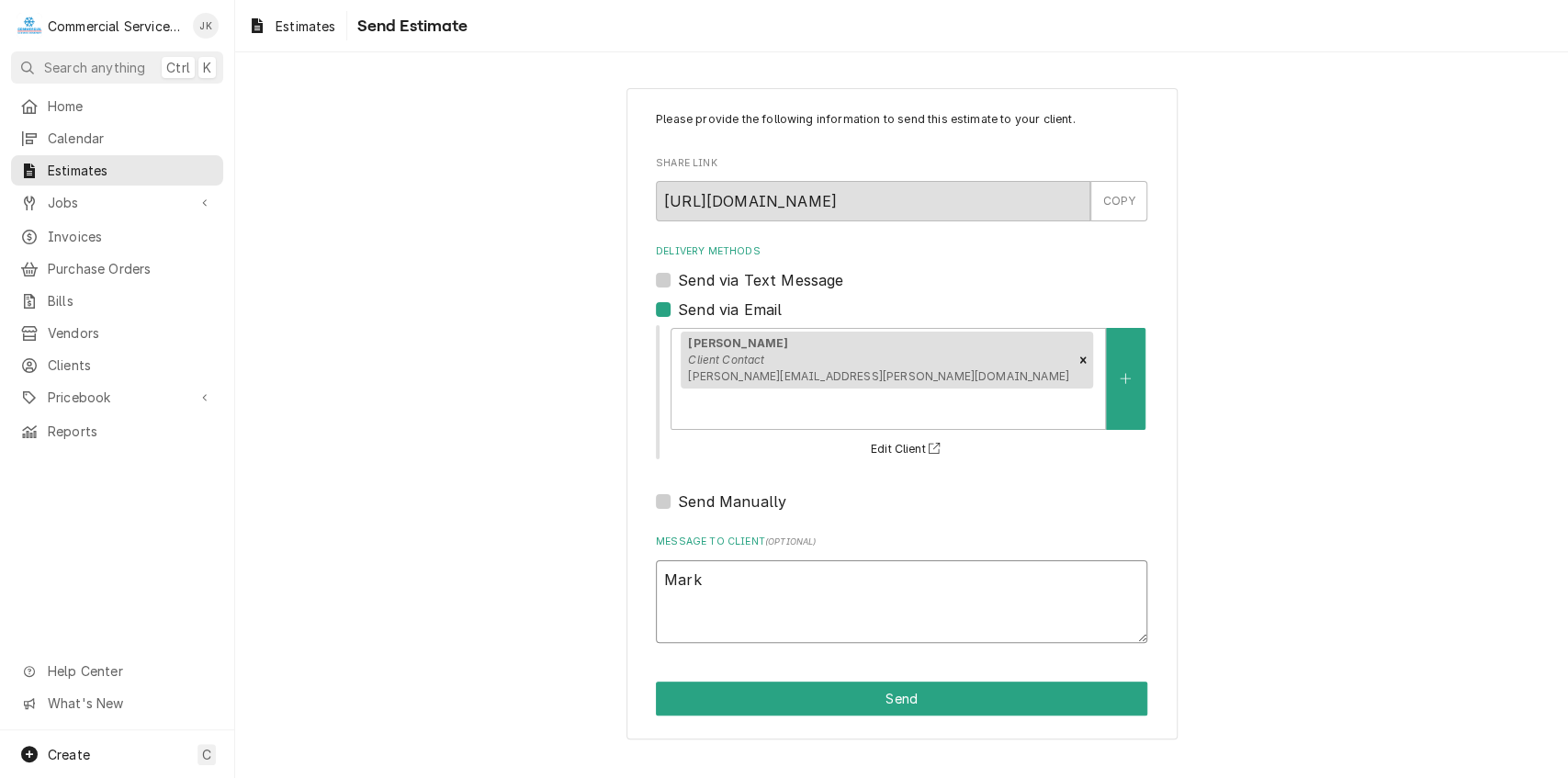
type textarea "Mark,"
type textarea "x"
type textarea "Mark,"
type textarea "x"
type textarea "Mark, p"
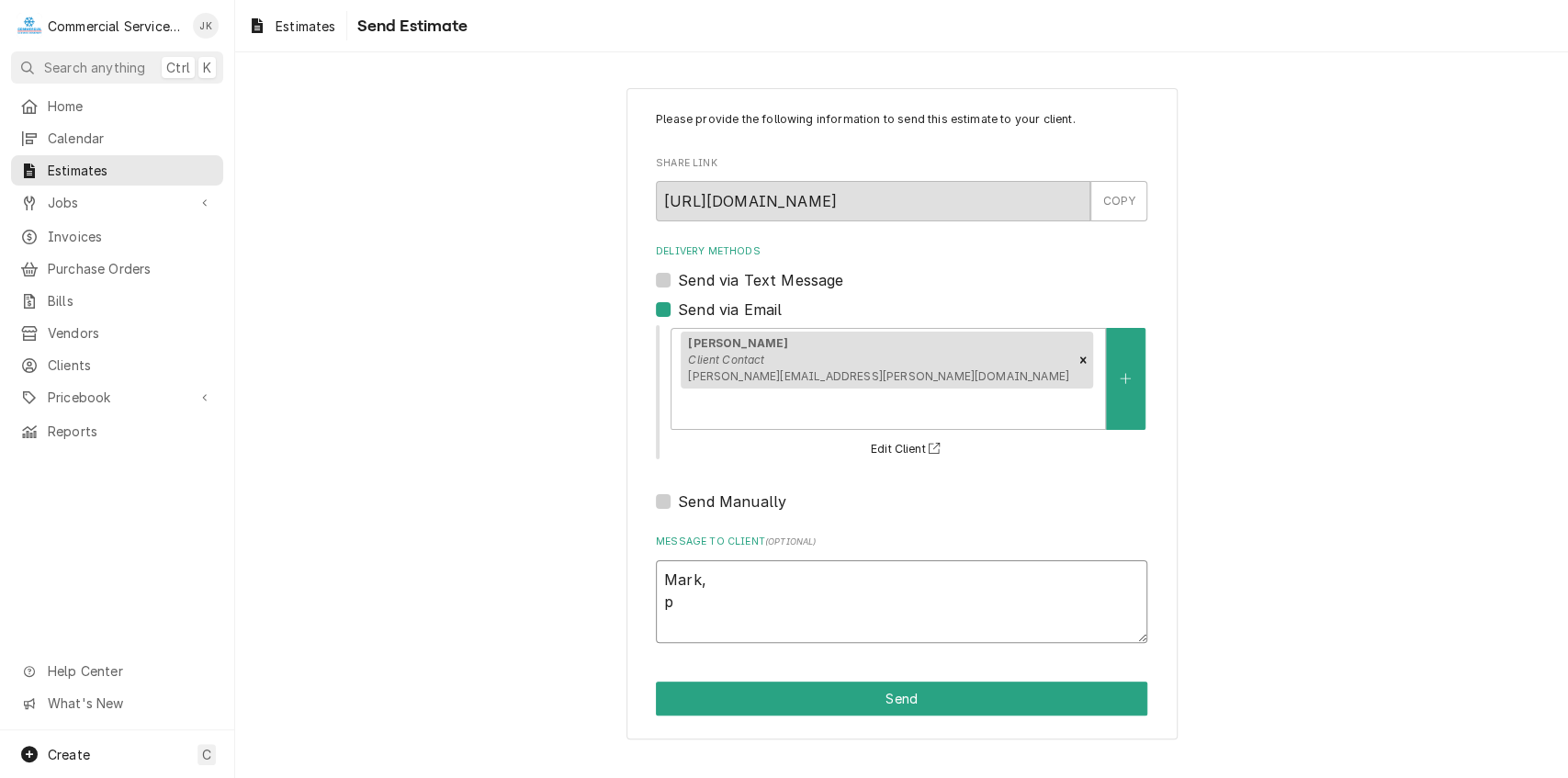
type textarea "x"
type textarea "Mark, pl"
type textarea "x"
type textarea "Mark, ple"
type textarea "x"
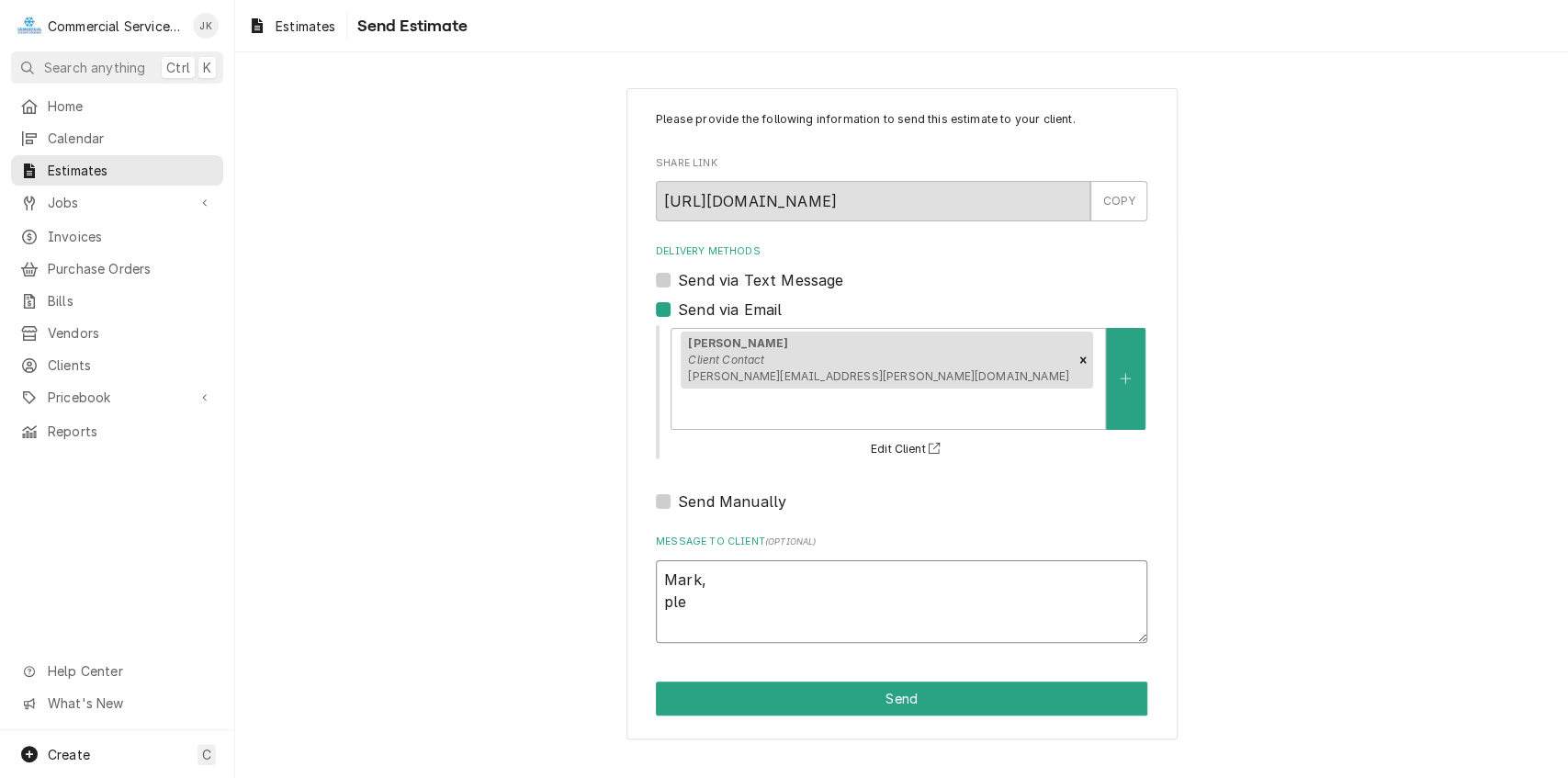
type textarea "[PERSON_NAME], plea"
type textarea "x"
type textarea "[PERSON_NAME], pleas"
type textarea "x"
type textarea "[PERSON_NAME], please"
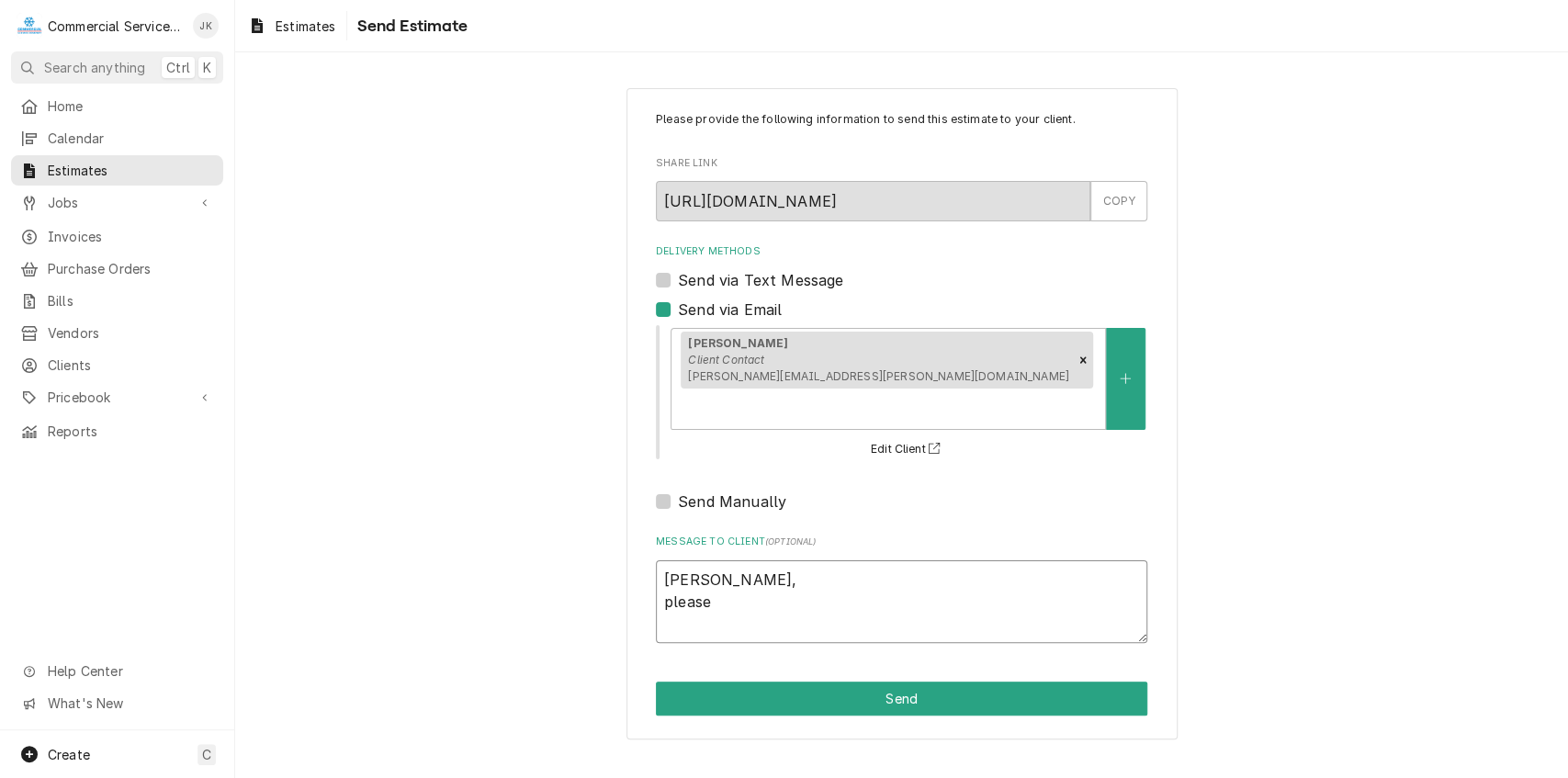
type textarea "x"
type textarea "[PERSON_NAME], please"
type textarea "x"
type textarea "[PERSON_NAME], please r"
type textarea "x"
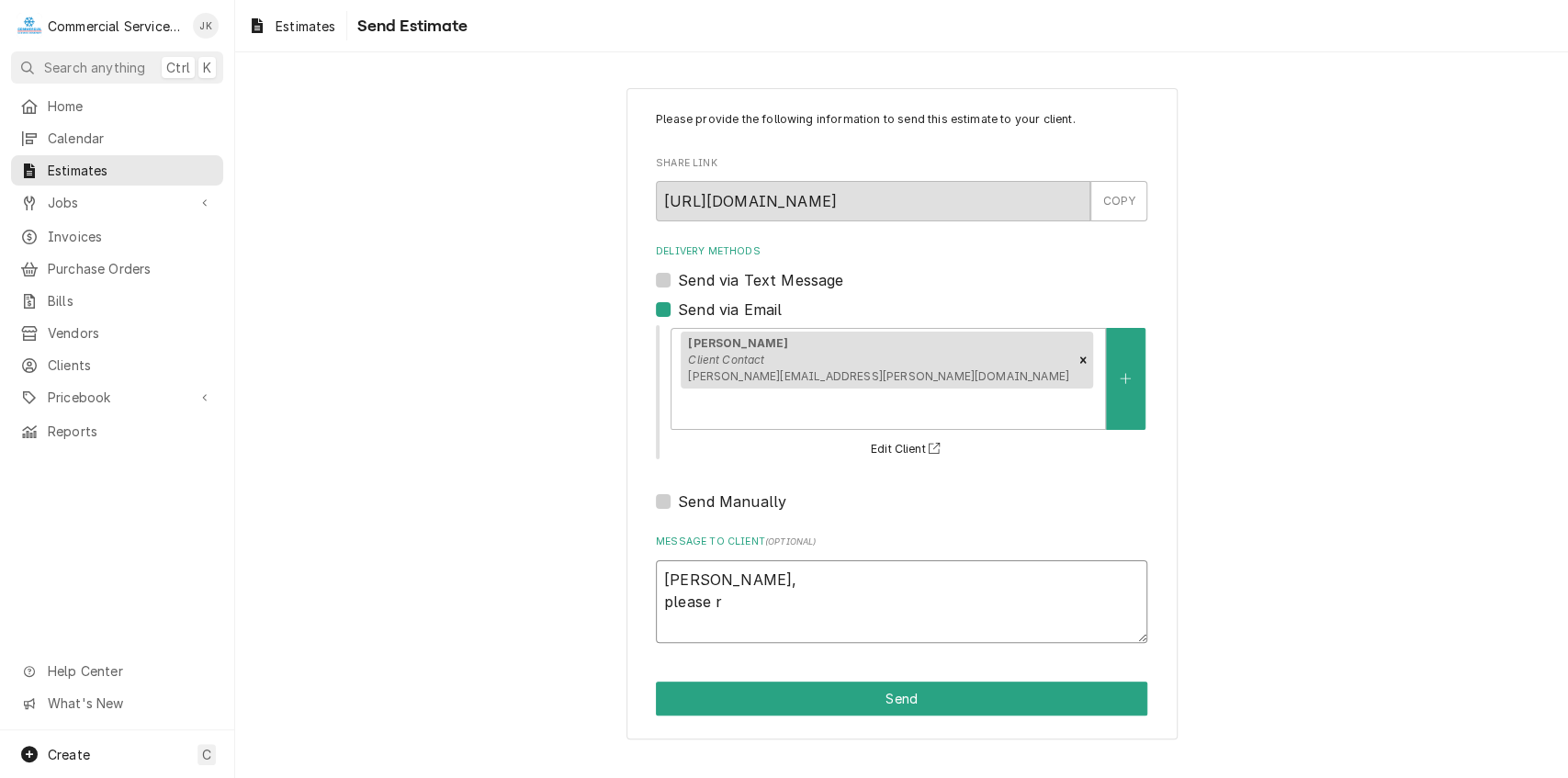
type textarea "[PERSON_NAME], please re"
type textarea "x"
type textarea "[PERSON_NAME], please rev"
type textarea "x"
type textarea "[PERSON_NAME], please revi"
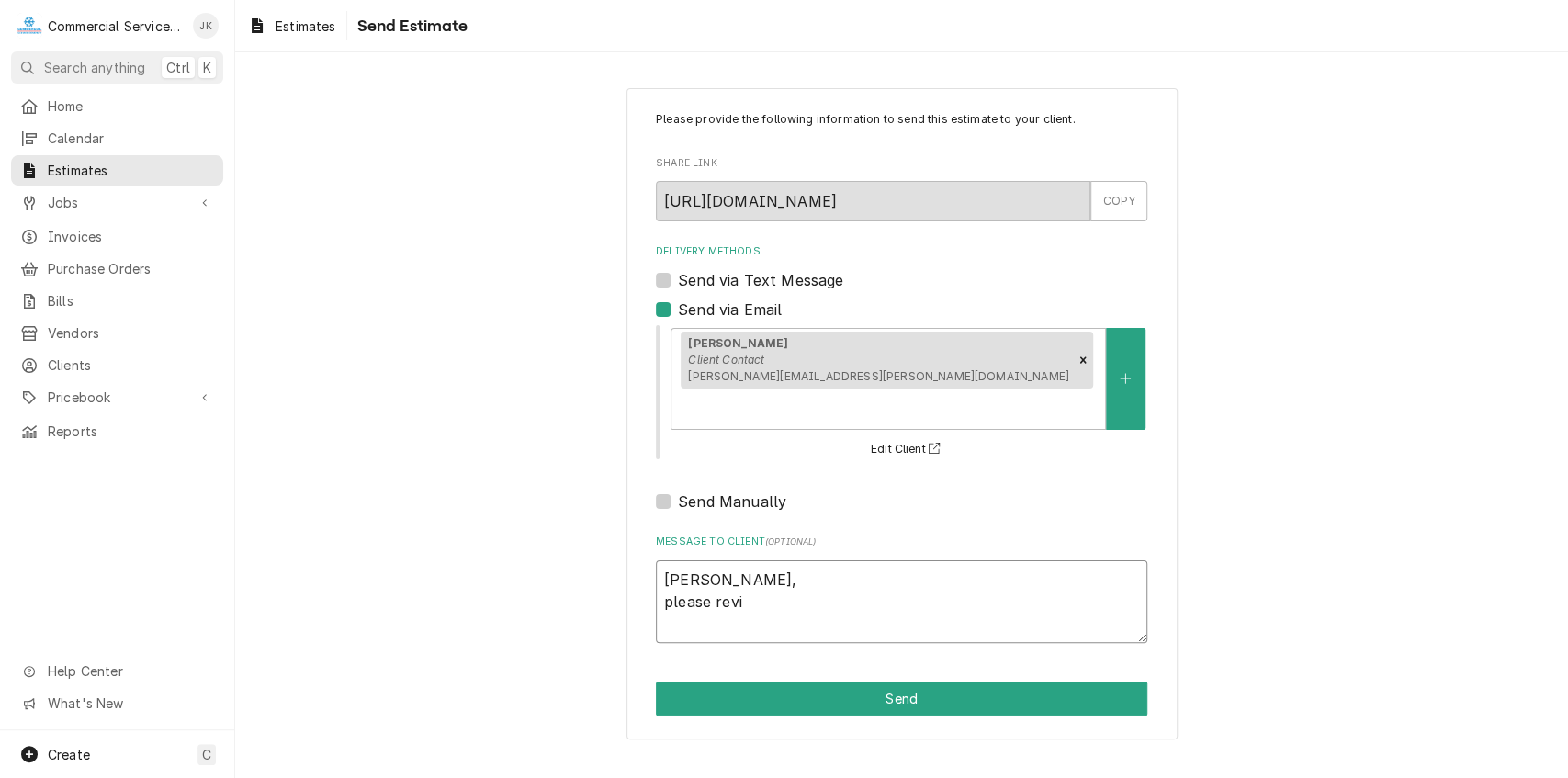
type textarea "x"
type textarea "[PERSON_NAME], please revie"
type textarea "x"
type textarea "[PERSON_NAME], please review"
click at [672, 560] on textarea "[PERSON_NAME], please review" at bounding box center [901, 601] width 492 height 84
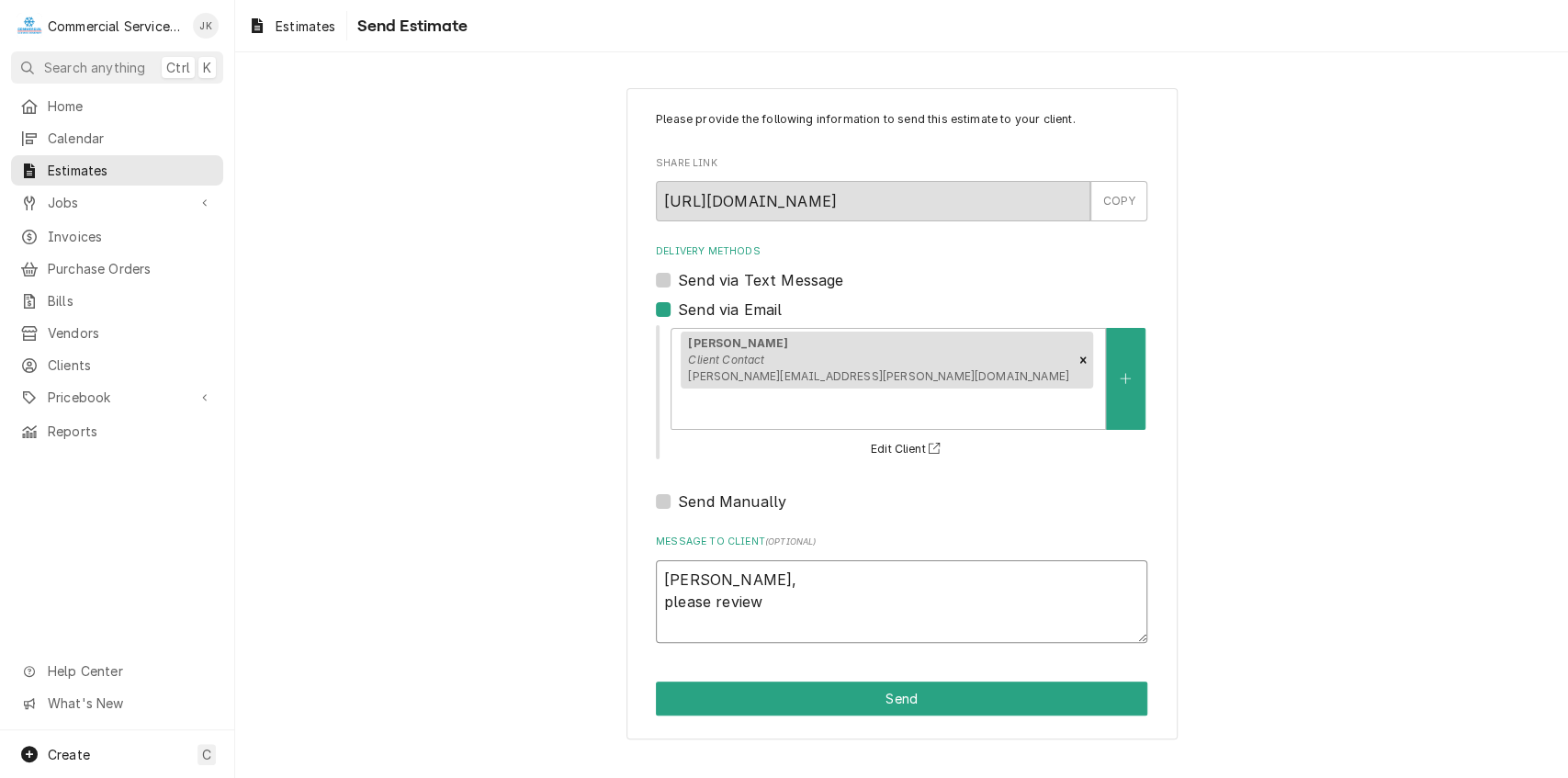
type textarea "x"
type textarea "Mark, lease review"
type textarea "x"
type textarea "Mark, Please review"
click at [794, 567] on textarea "Mark, Please review" at bounding box center [901, 601] width 492 height 84
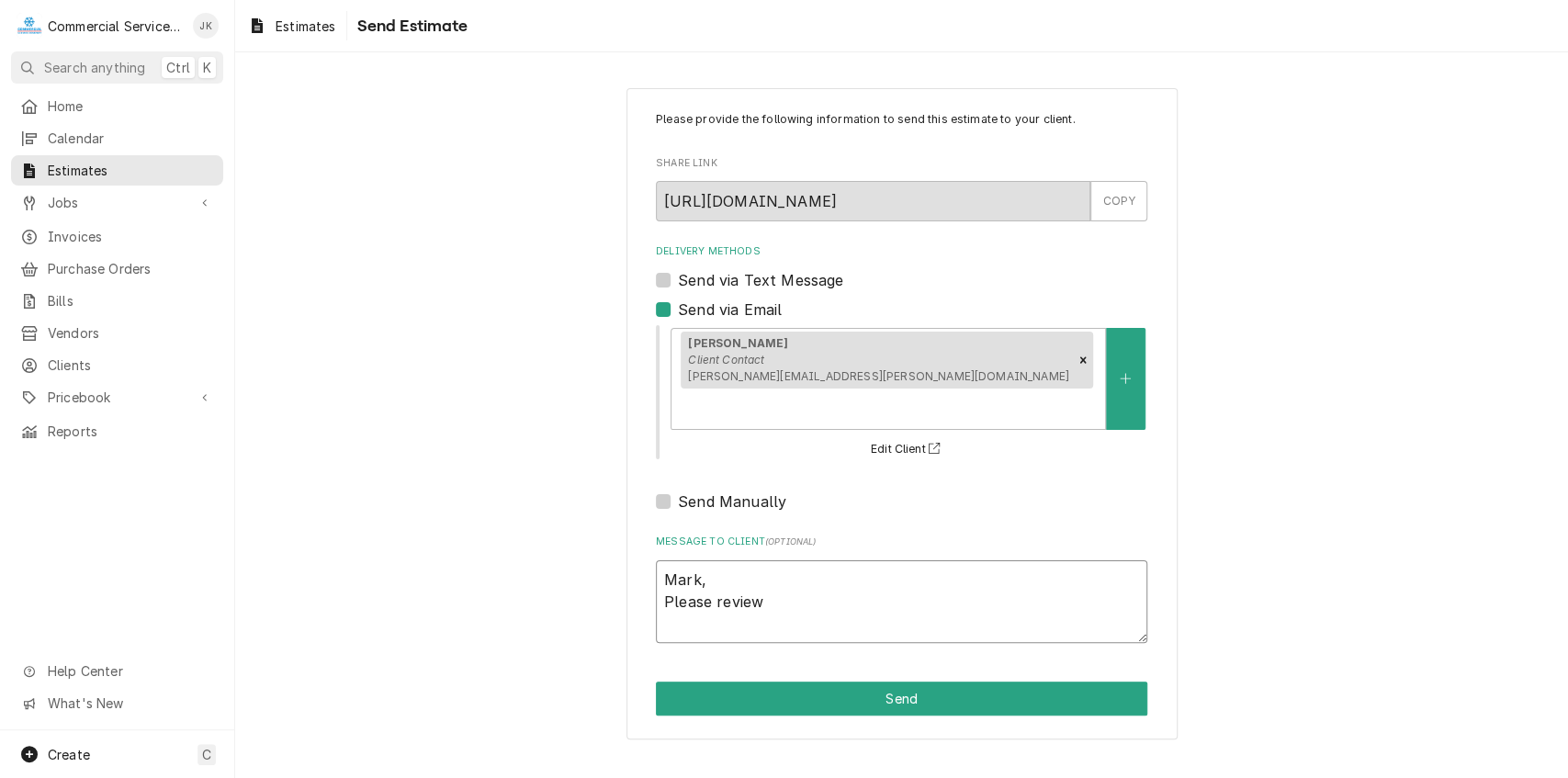
type textarea "x"
type textarea "Mark, Please review"
type textarea "x"
type textarea "[PERSON_NAME], Please review e"
type textarea "x"
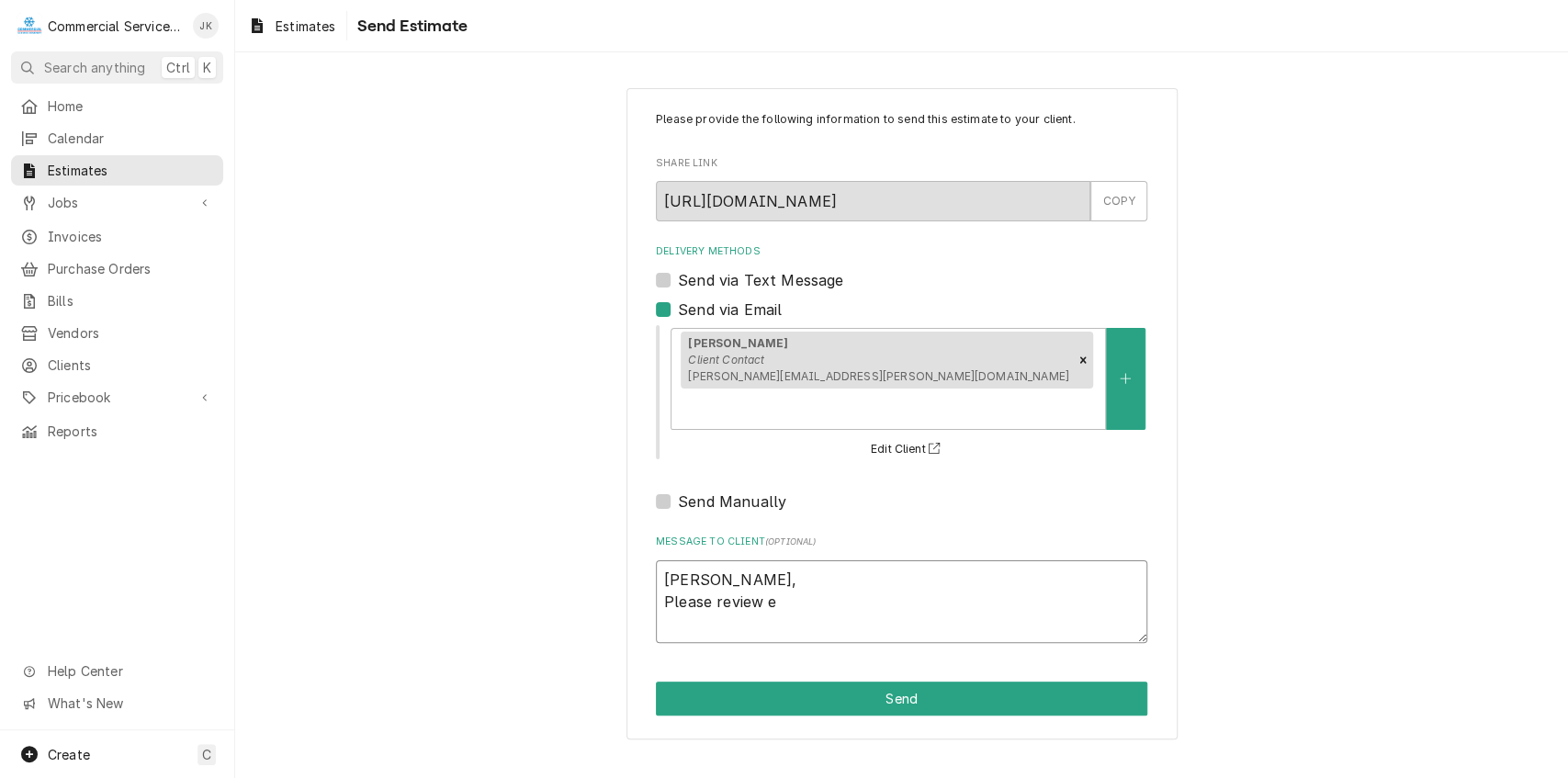
type textarea "Mark, Please review es"
type textarea "x"
type textarea "[PERSON_NAME], Please review est"
type textarea "x"
type textarea "[PERSON_NAME], Please review esti"
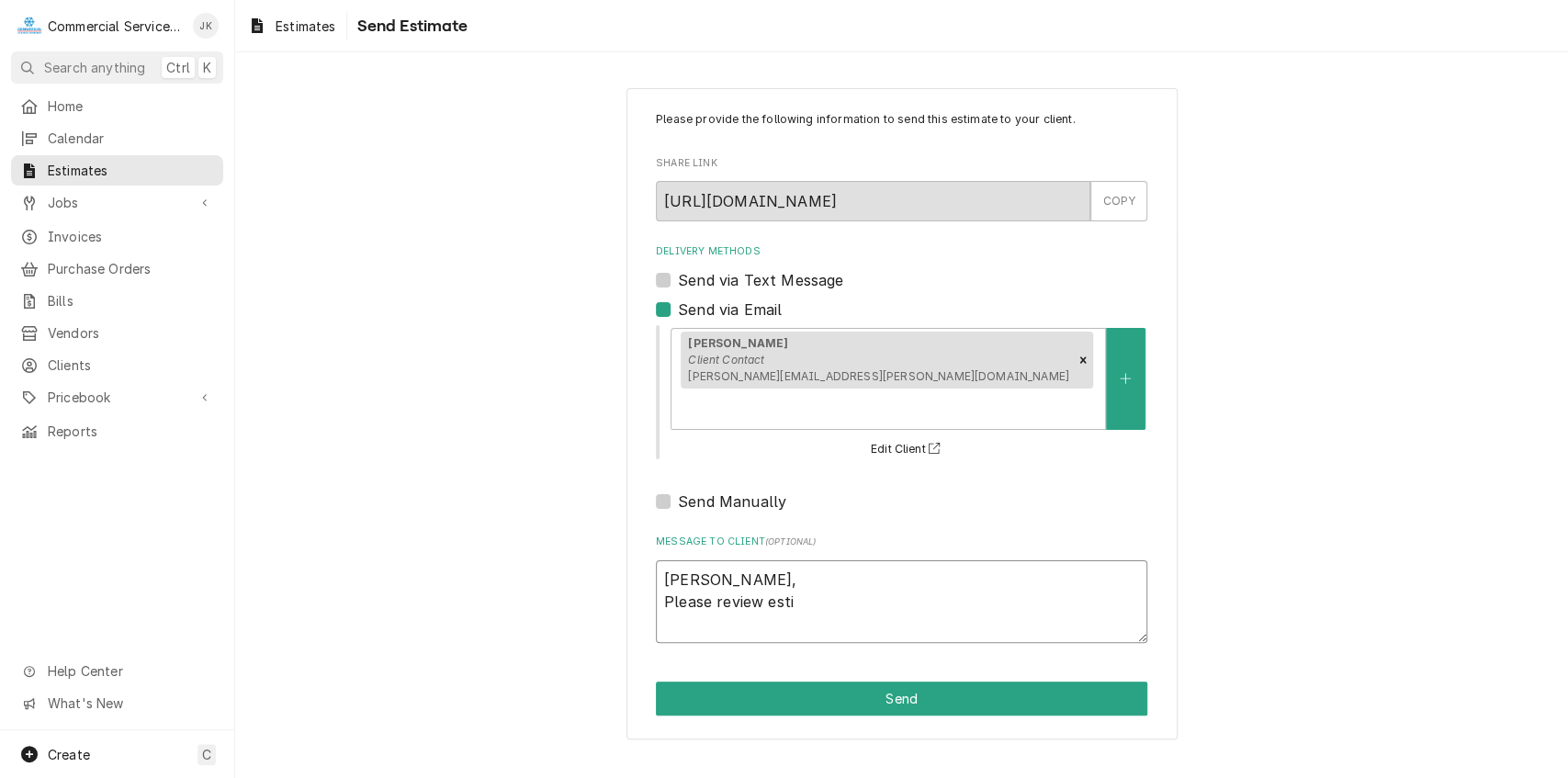
type textarea "x"
type textarea "[PERSON_NAME], Please review estim"
type textarea "x"
type textarea "[PERSON_NAME], Please review estima"
type textarea "x"
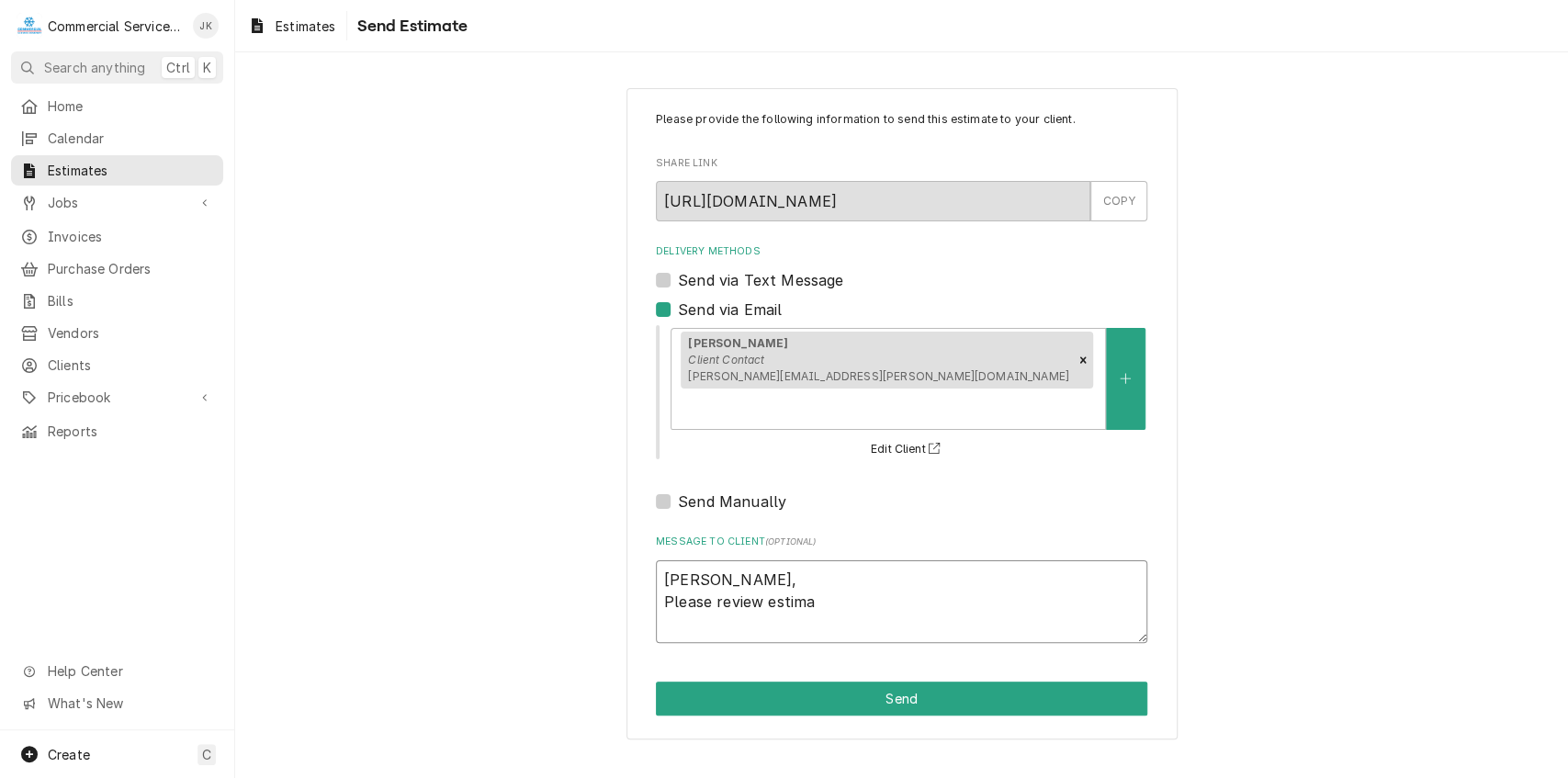
type textarea "[PERSON_NAME], Please review estimat"
type textarea "x"
type textarea "[PERSON_NAME], Please review estimate"
type textarea "x"
type textarea "[PERSON_NAME], Please review estimate"
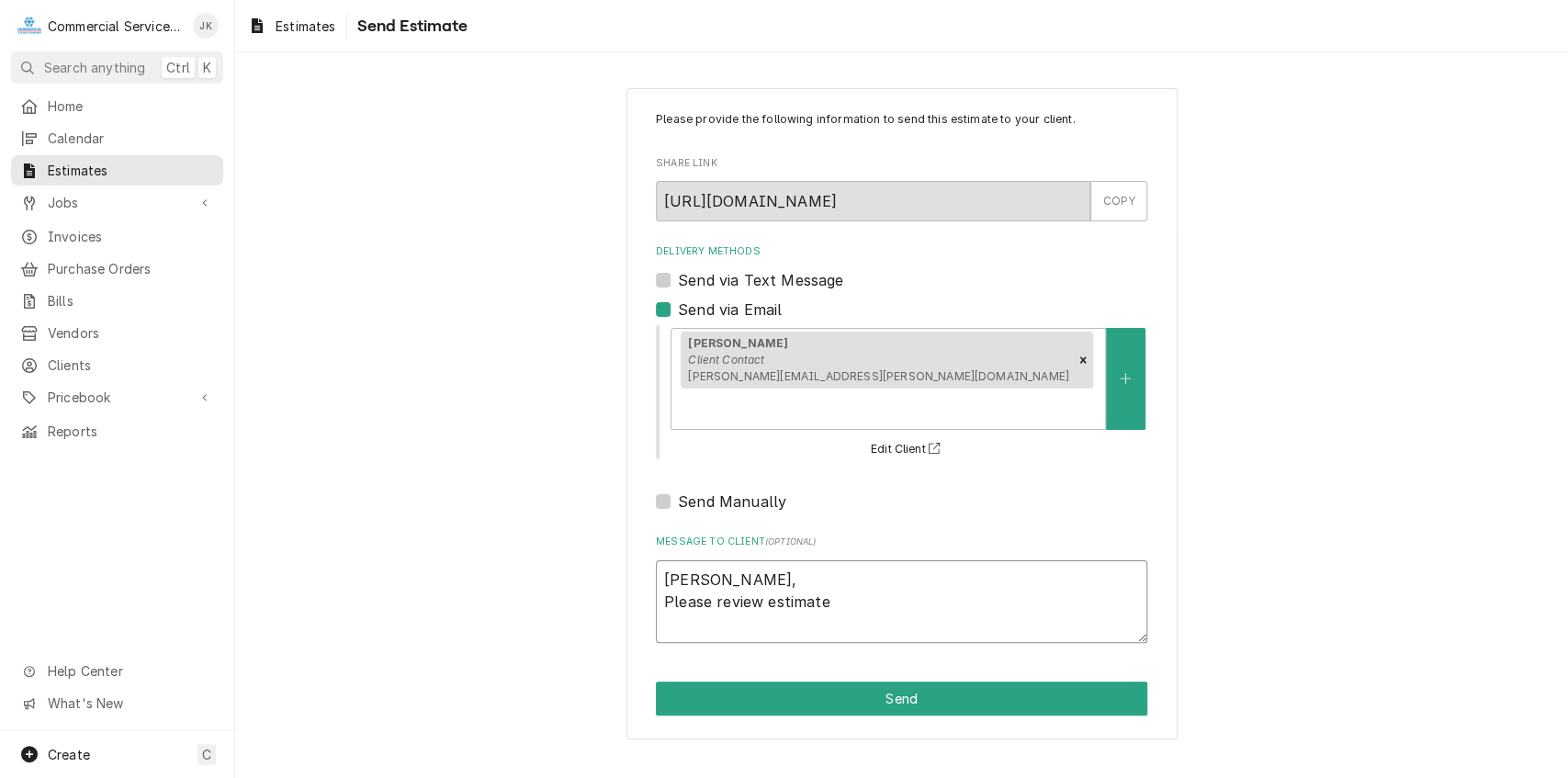
type textarea "x"
type textarea "[PERSON_NAME], Please review estimate t"
type textarea "x"
type textarea "[PERSON_NAME], Please review estimate to"
type textarea "x"
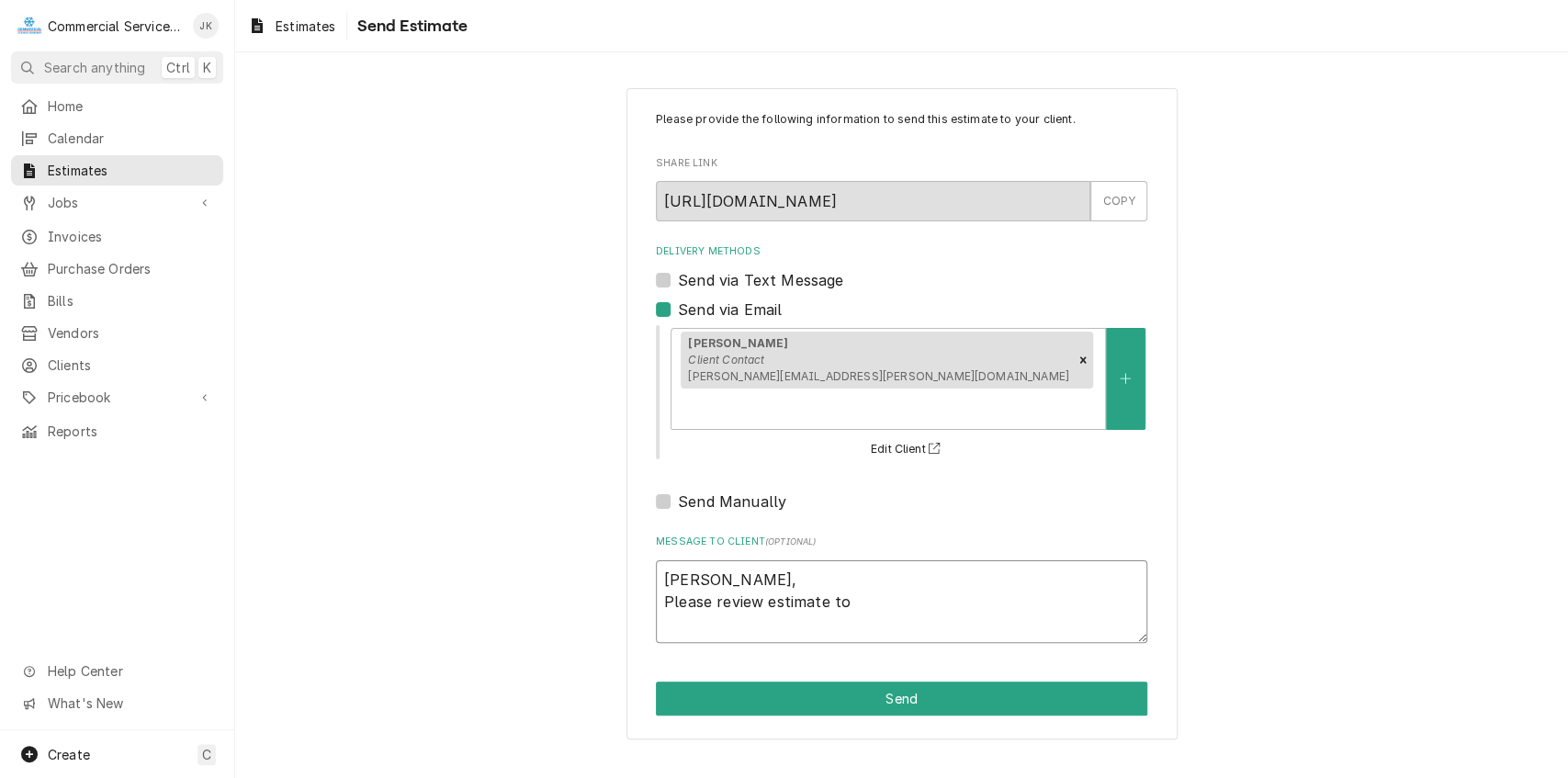
type textarea "[PERSON_NAME], Please review estimate to"
type textarea "x"
type textarea "[PERSON_NAME], Please review estimate to u"
type textarea "x"
type textarea "[PERSON_NAME], Please review estimate to up"
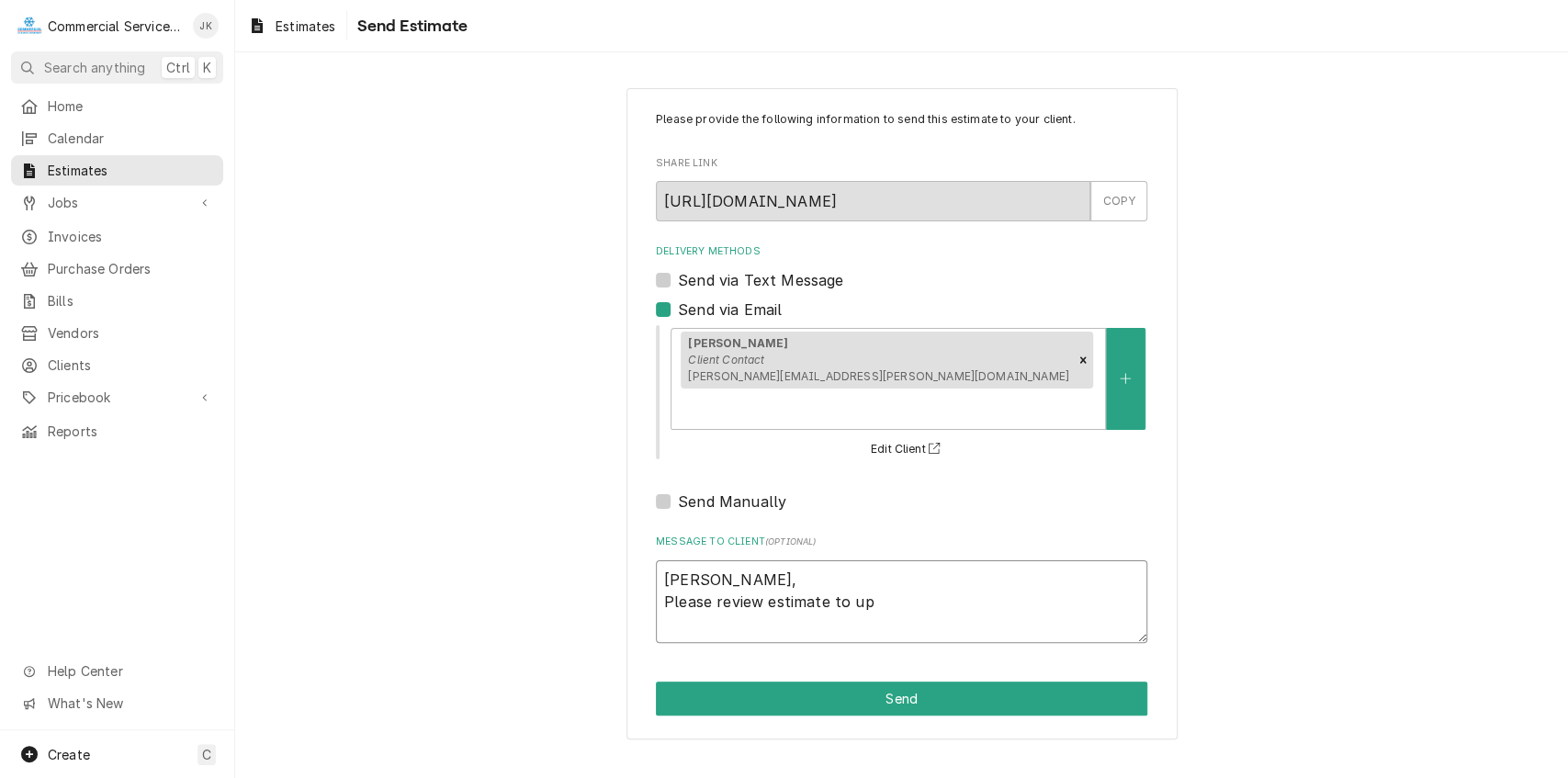
type textarea "x"
type textarea "[PERSON_NAME], Please review estimate to upg"
type textarea "x"
type textarea "[PERSON_NAME], Please review estimate to upgr"
type textarea "x"
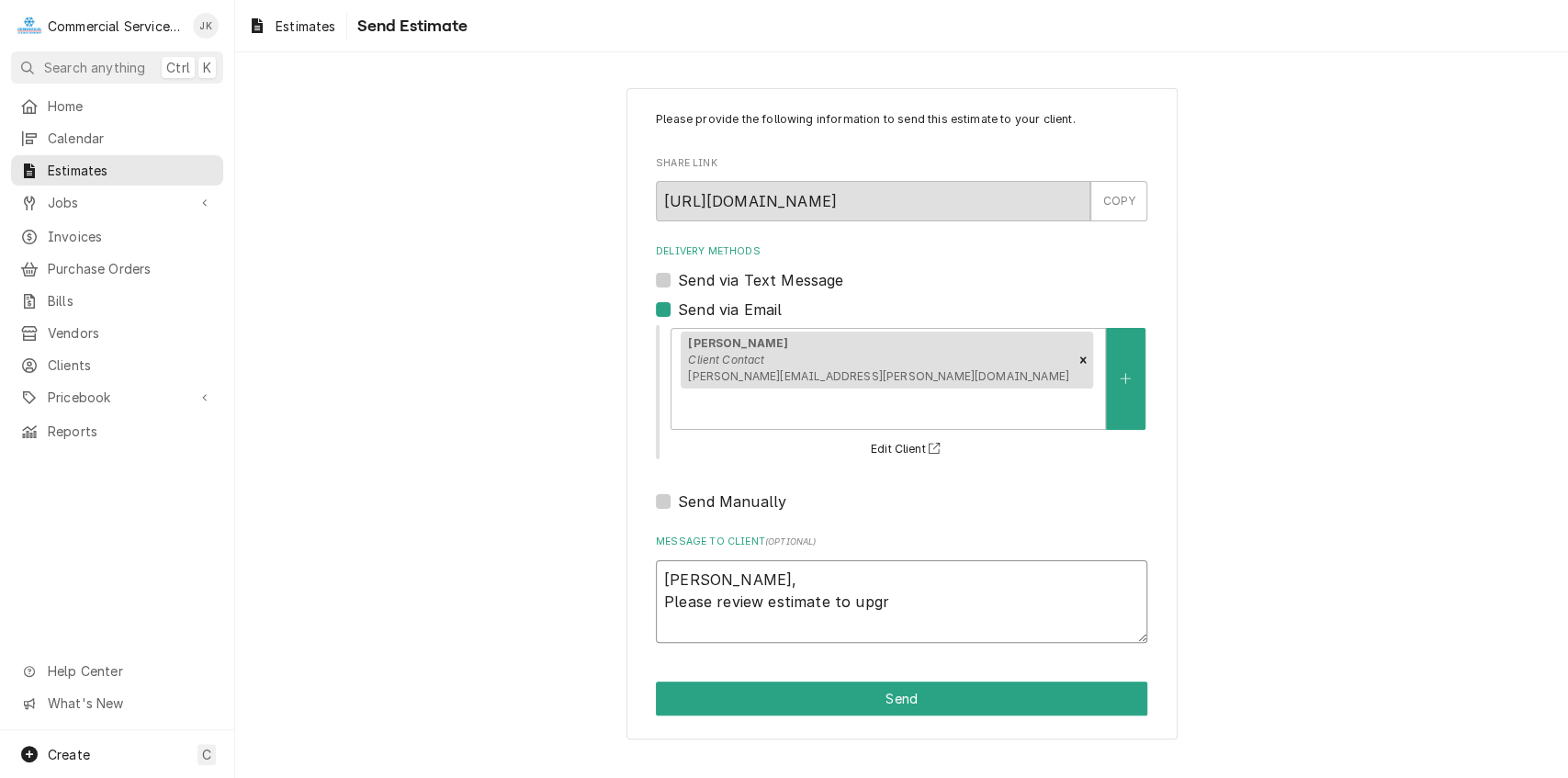
type textarea "[PERSON_NAME], Please review estimate to upgra"
type textarea "x"
type textarea "[PERSON_NAME], Please review estimate to upgrad"
type textarea "x"
type textarea "Mark, Please review estimate to upgrade"
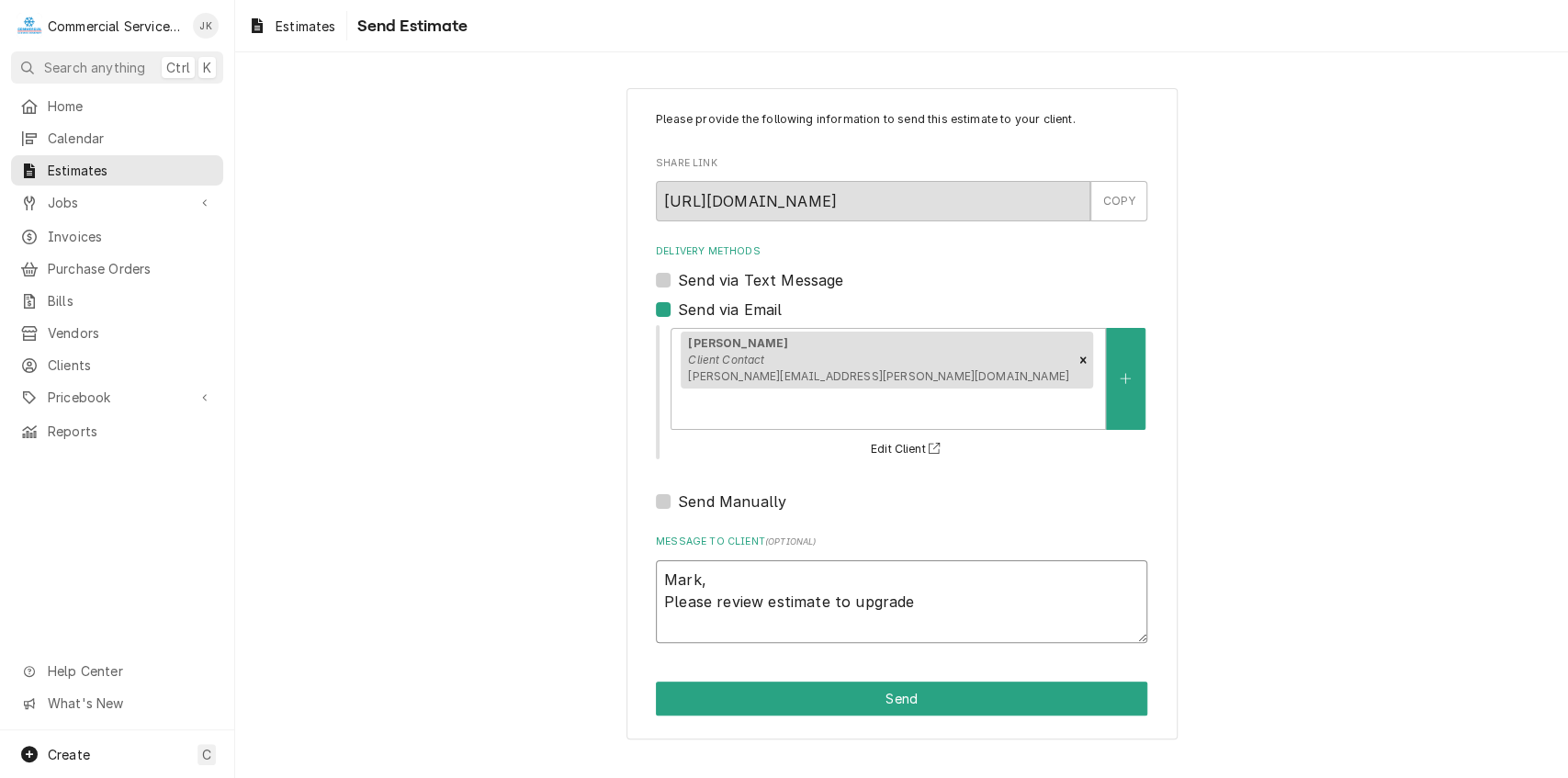
type textarea "x"
type textarea "Mark, Please review estimate to upgrade"
type textarea "x"
type textarea "Mark, Please review estimate to upgrade e"
type textarea "x"
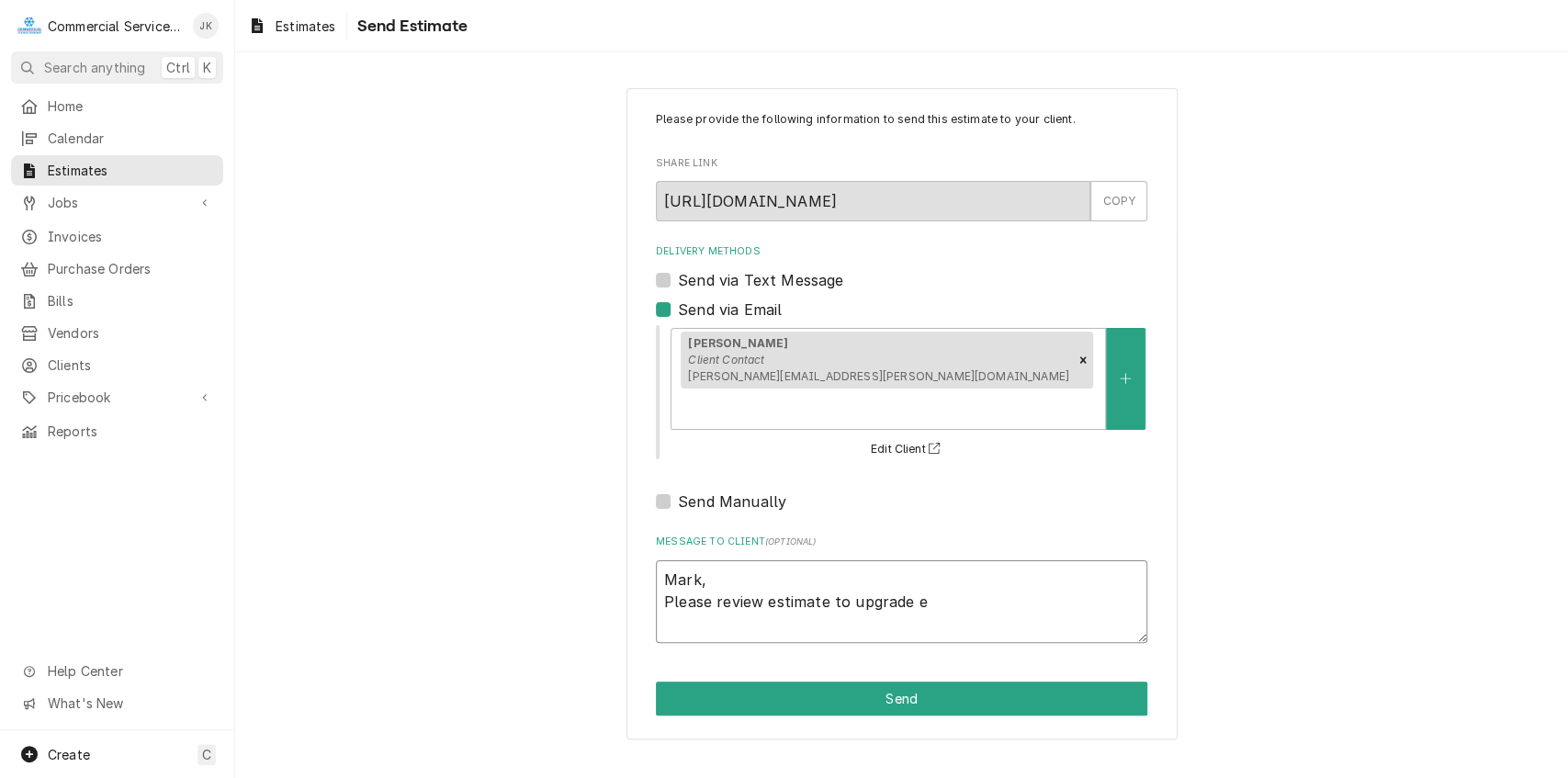
type textarea "Mark, Please review estimate to upgrade"
type textarea "x"
type textarea "Mark, Please review estimate to upgrade P"
type textarea "x"
type textarea "Mark, Please review estimate to upgrade Pr"
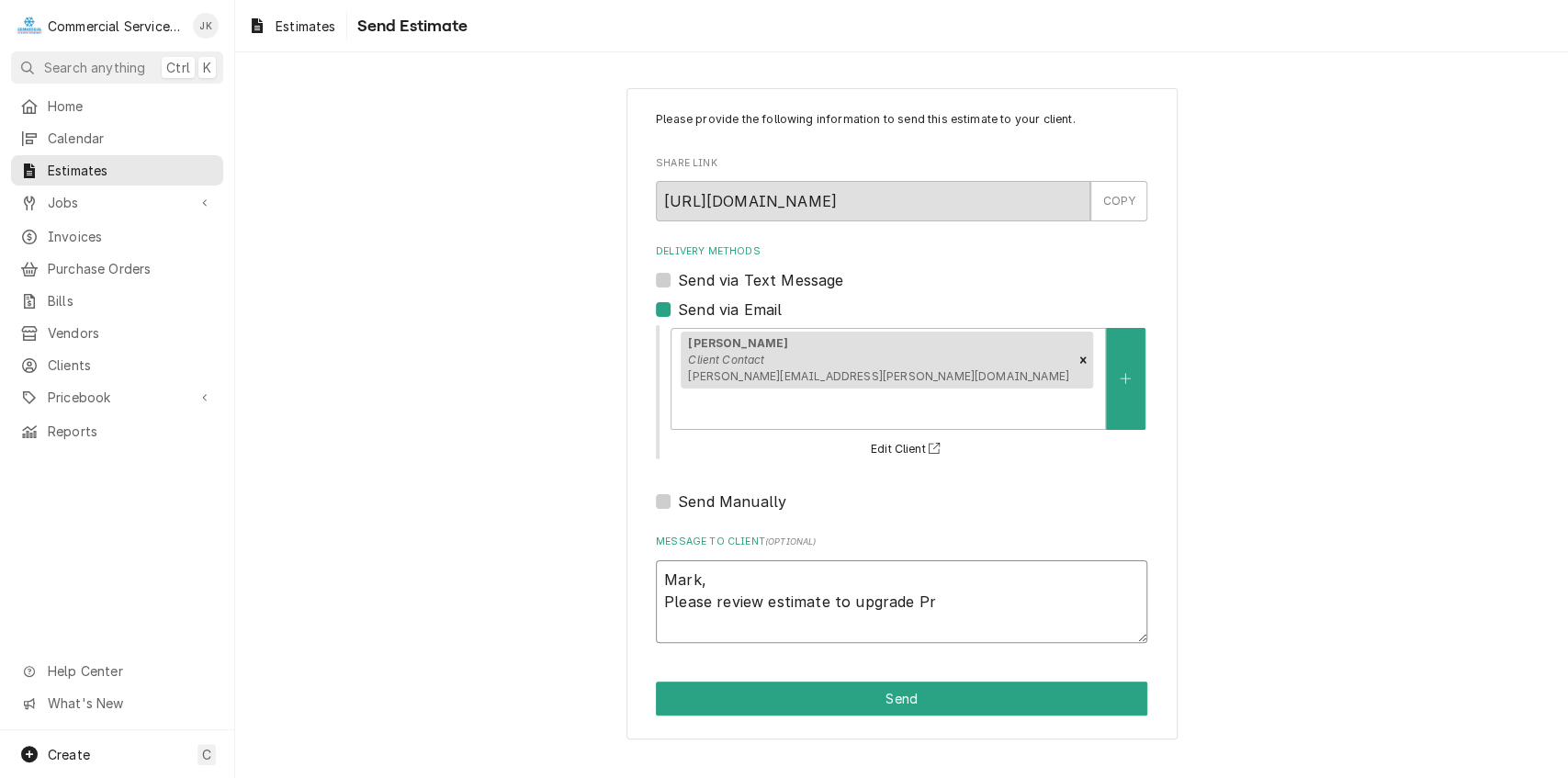
type textarea "x"
type textarea "Mark, Please review estimate to upgrade Pro"
type textarea "x"
type textarea "[PERSON_NAME], Please review estimate to upgrade Prod"
type textarea "x"
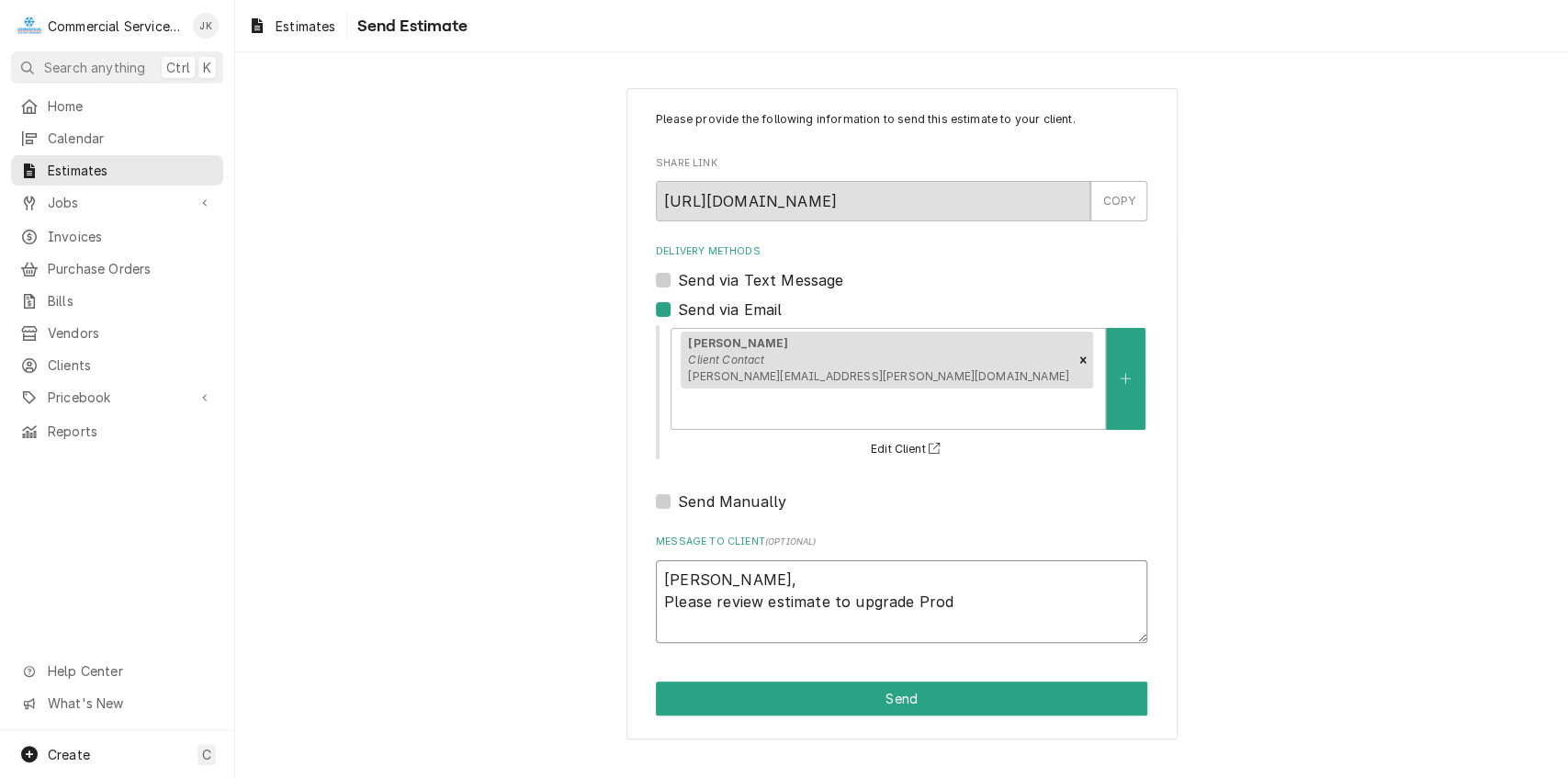
type textarea "Mark, Please review estimate to upgrade Produ"
type textarea "x"
type textarea "Mark, Please review estimate to upgrade Produc"
type textarea "x"
type textarea "Mark, Please review estimate to upgrade Produce"
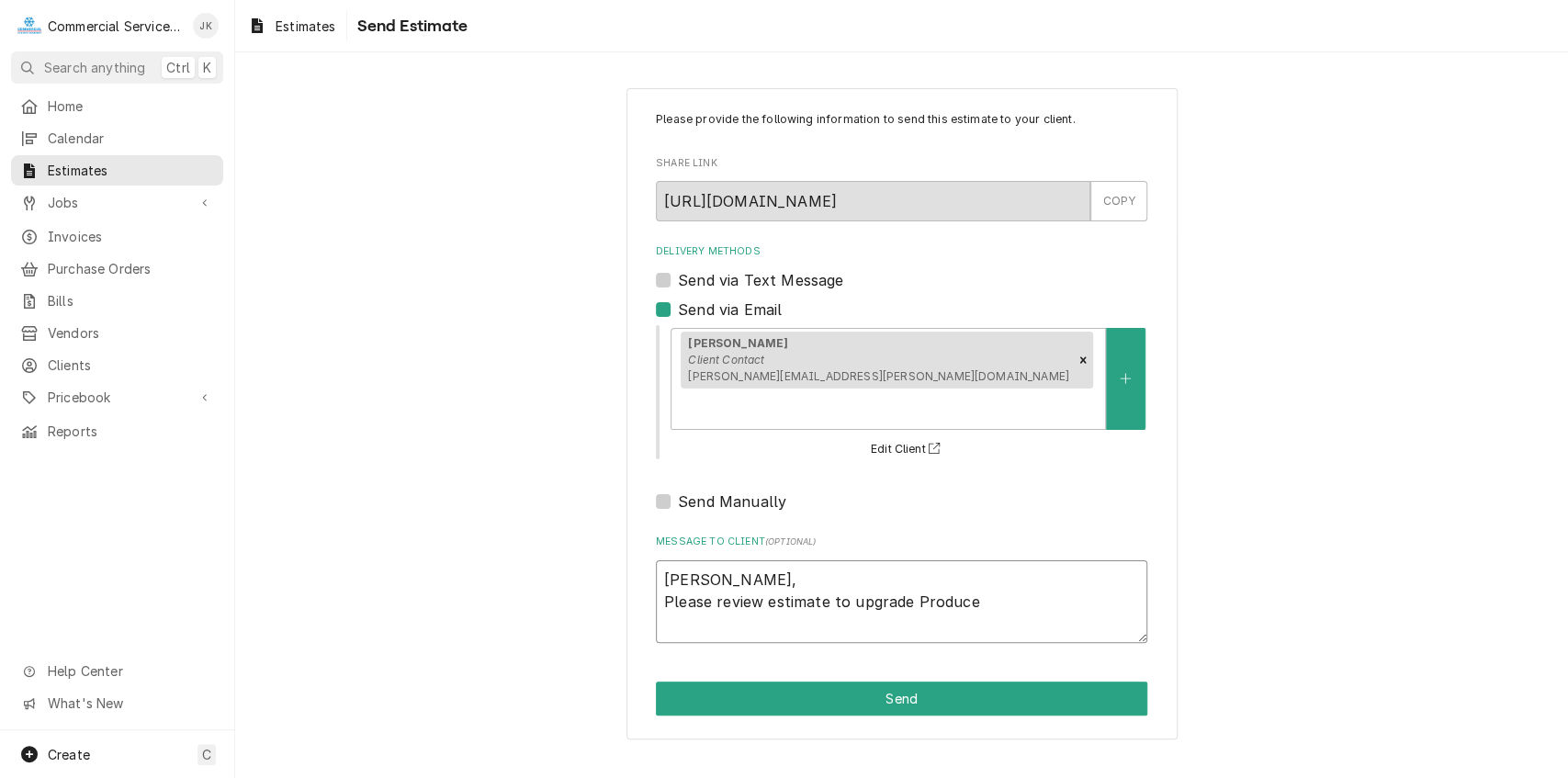
type textarea "x"
type textarea "Mark, Please review estimate to upgrade Produce"
type textarea "x"
type textarea "Mark, Please review estimate to upgrade Produce C"
type textarea "x"
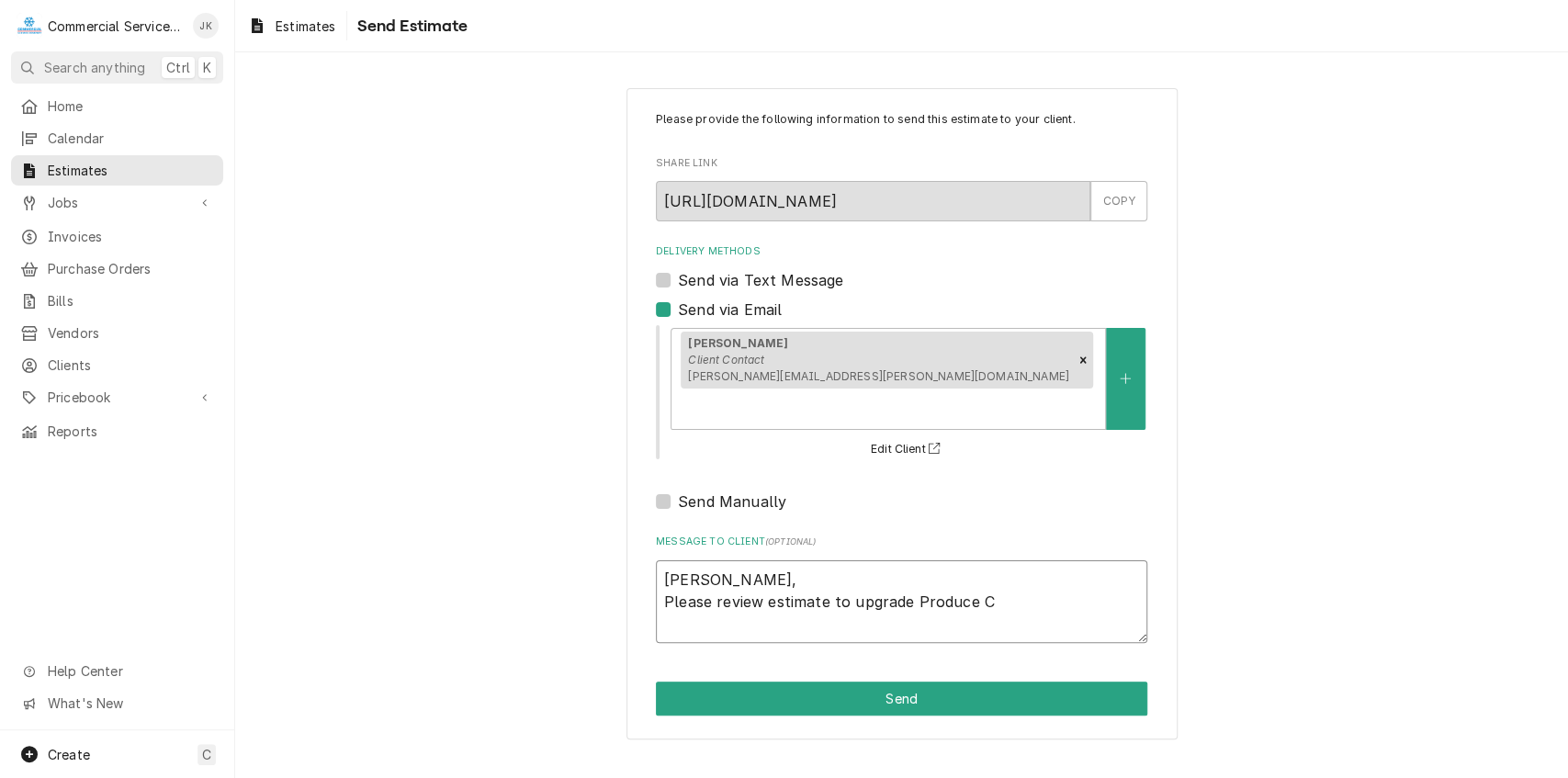
type textarea "Mark, Please review estimate to upgrade Produce Co"
type textarea "x"
type textarea "Mark, Please review estimate to upgrade Produce Coo"
type textarea "x"
type textarea "Mark, Please review estimate to upgrade Produce Cool"
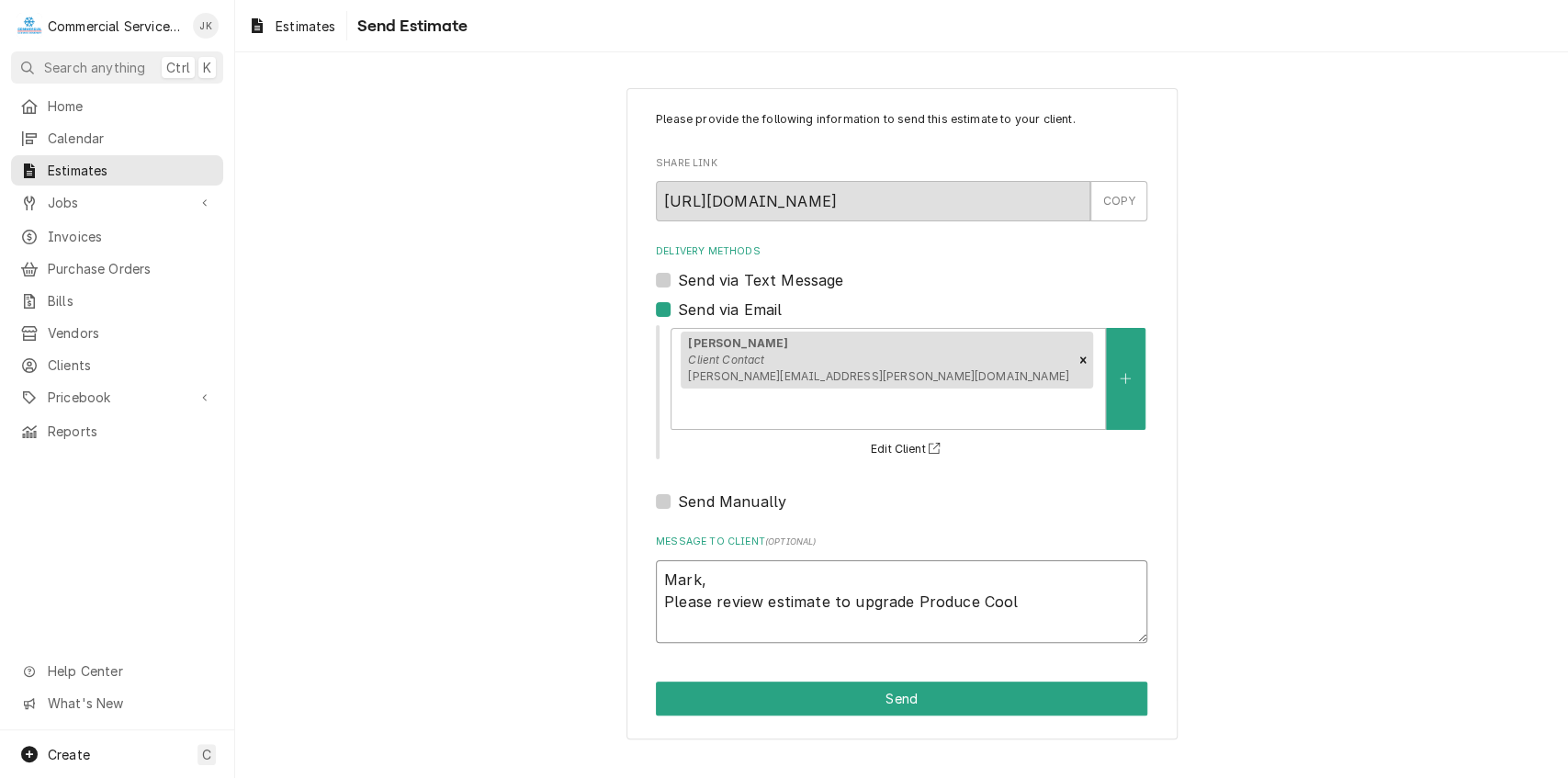
type textarea "x"
type textarea "Mark, Please review estimate to upgrade Produce Coole"
type textarea "x"
type textarea "Mark, Please review estimate to upgrade Produce Cooler"
type textarea "x"
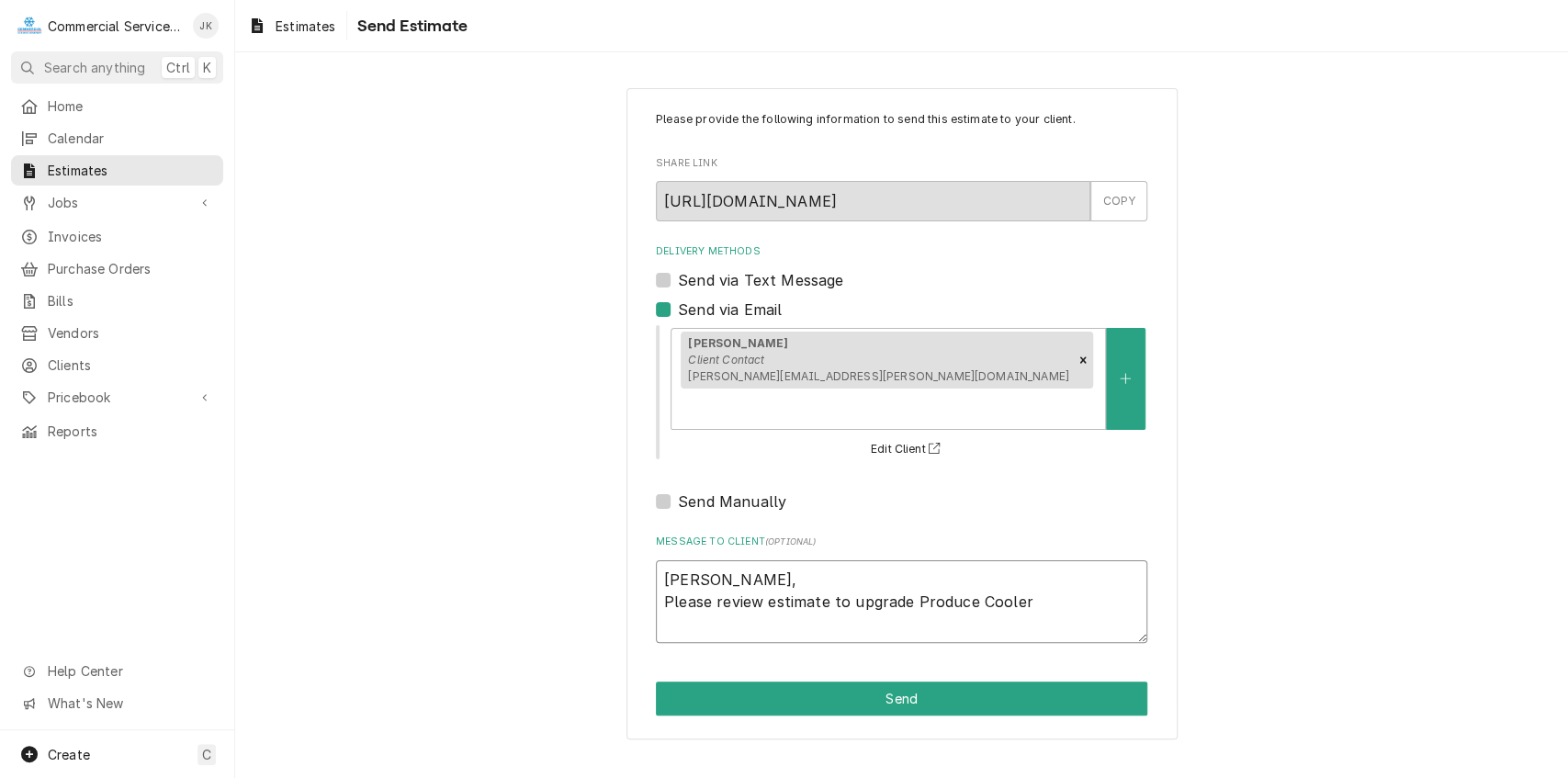
type textarea "Mark, Please review estimate to upgrade Produce Cooler"
click at [975, 565] on textarea "Mark, Please review estimate to upgrade Produce Cooler" at bounding box center [901, 601] width 492 height 84
type textarea "x"
type textarea "Mark, Please review estimate to upgrade Produce WCooler"
type textarea "x"
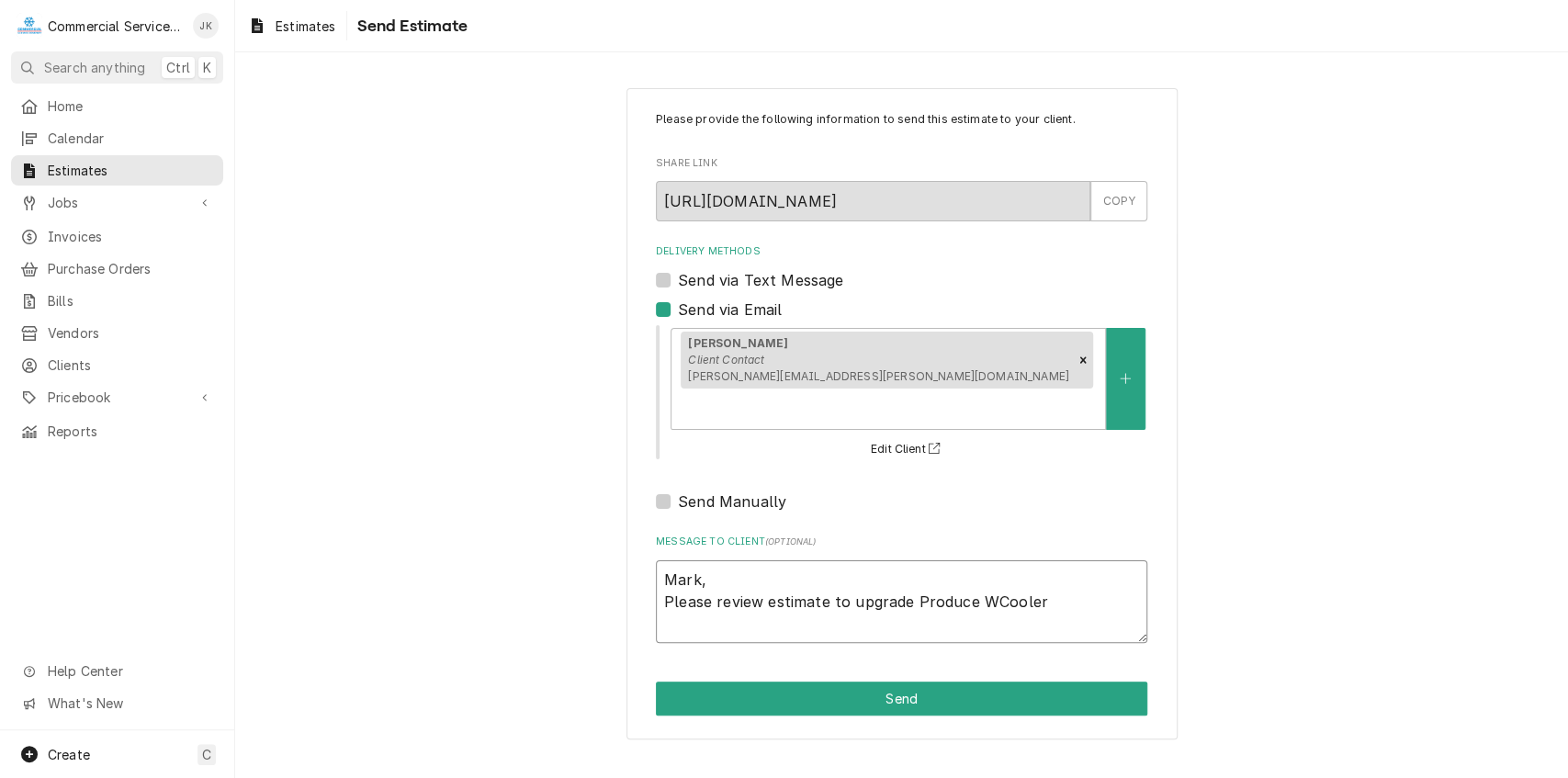
type textarea "Mark, Please review estimate to upgrade Produce WaCooler"
type textarea "x"
type textarea "Mark, Please review estimate to upgrade Produce WalCooler"
type textarea "x"
type textarea "Mark, Please review estimate to upgrade Produce WalkCooler"
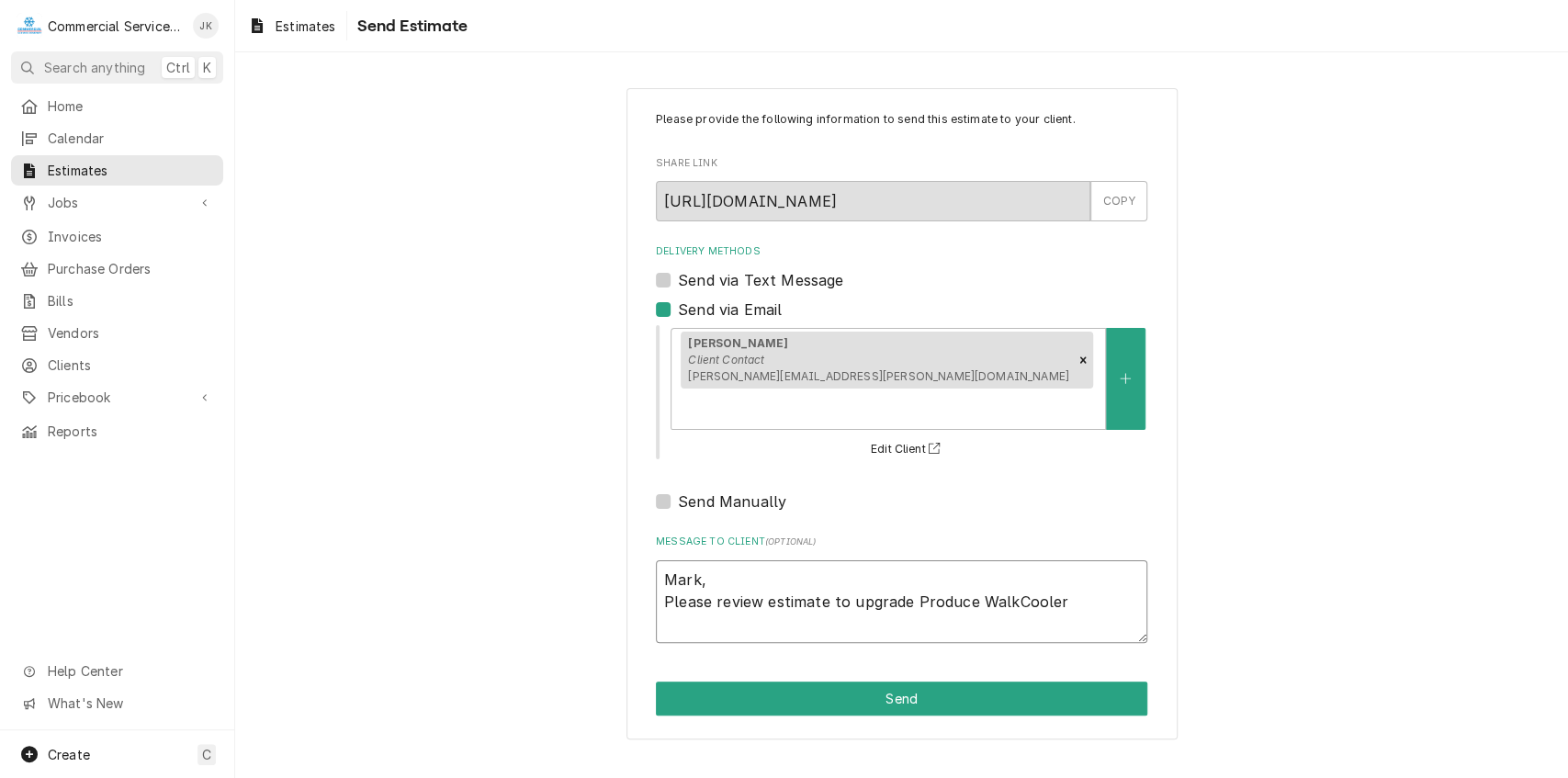
type textarea "x"
type textarea "Mark, Please review estimate to upgrade Produce Walk-Cooler"
type textarea "x"
type textarea "Mark, Please review estimate to upgrade Produce Walk-0Cooler"
type textarea "x"
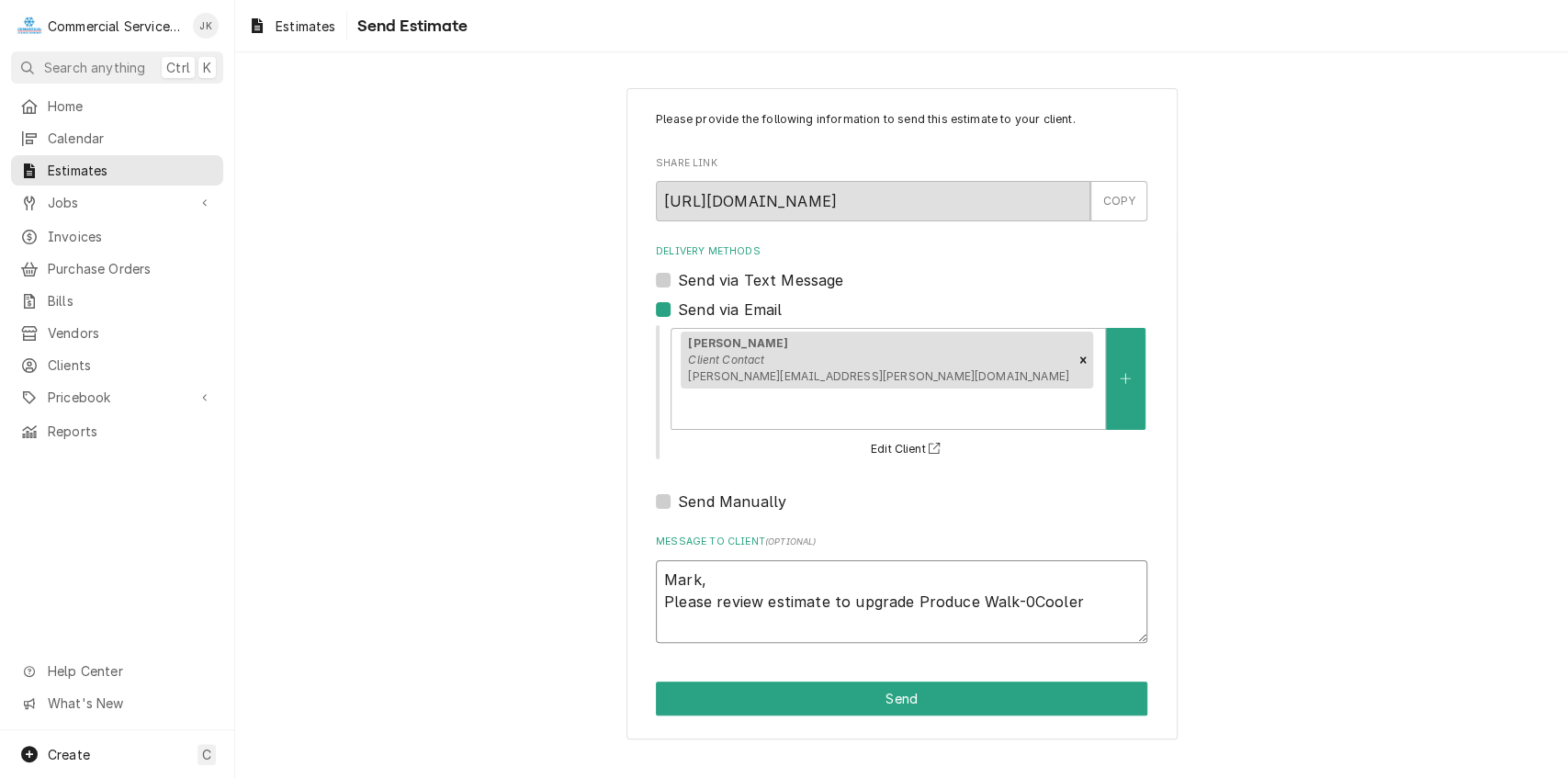
type textarea "Mark, Please review estimate to upgrade Produce Walk-Cooler"
type textarea "x"
type textarea "Mark, Please review estimate to upgrade Produce Walk-iCooler"
type textarea "x"
type textarea "Mark, Please review estimate to upgrade Produce Walk-inCooler"
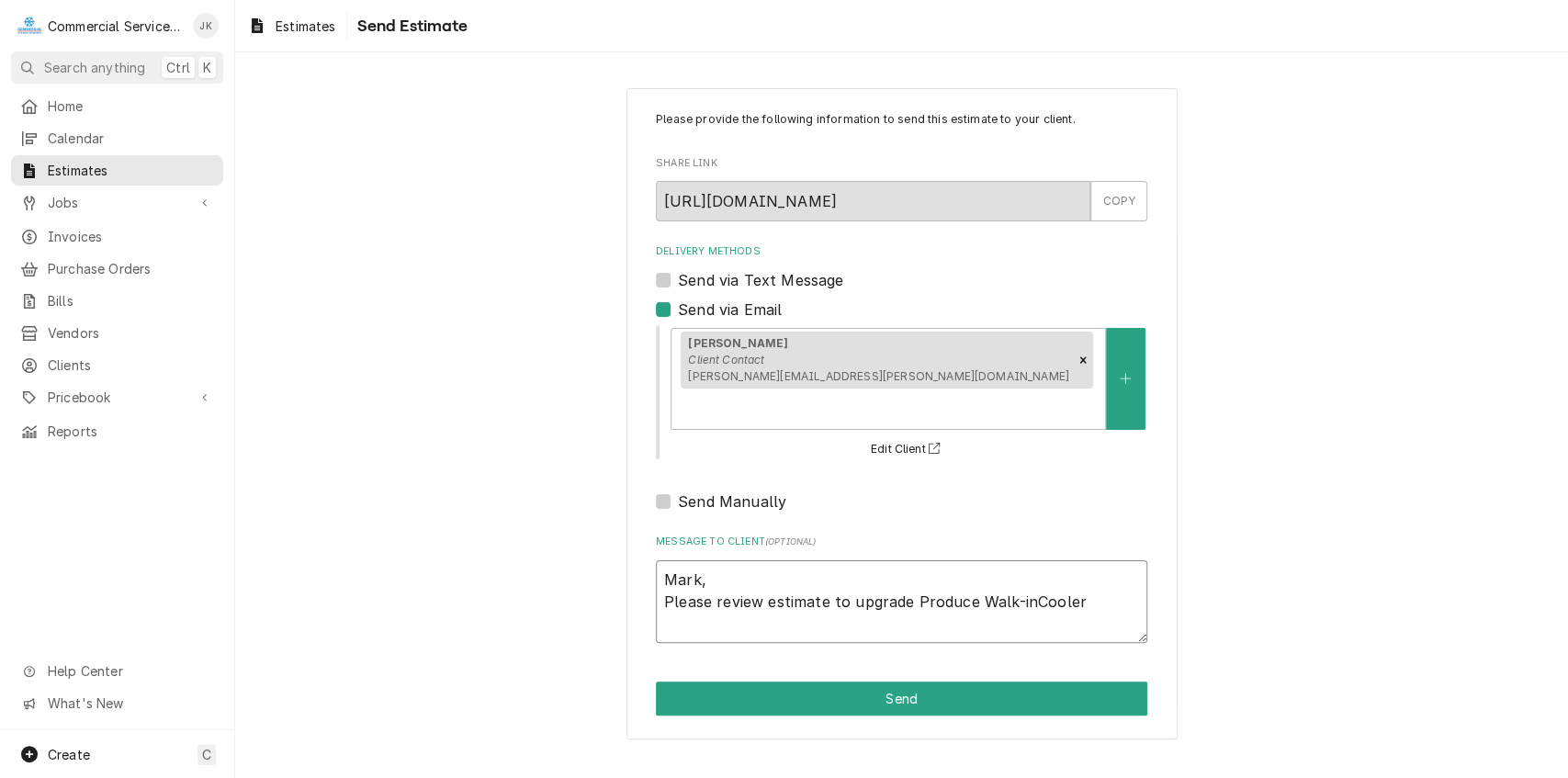
type textarea "x"
type textarea "Mark, Please review estimate to upgrade Produce Walk-in Cooler"
click at [1092, 563] on textarea "Mark, Please review estimate to upgrade Produce Walk-in Cooler" at bounding box center [901, 601] width 492 height 84
type textarea "x"
type textarea "Mark, Please review estimate to upgrade Produce Walk-in Cooler"
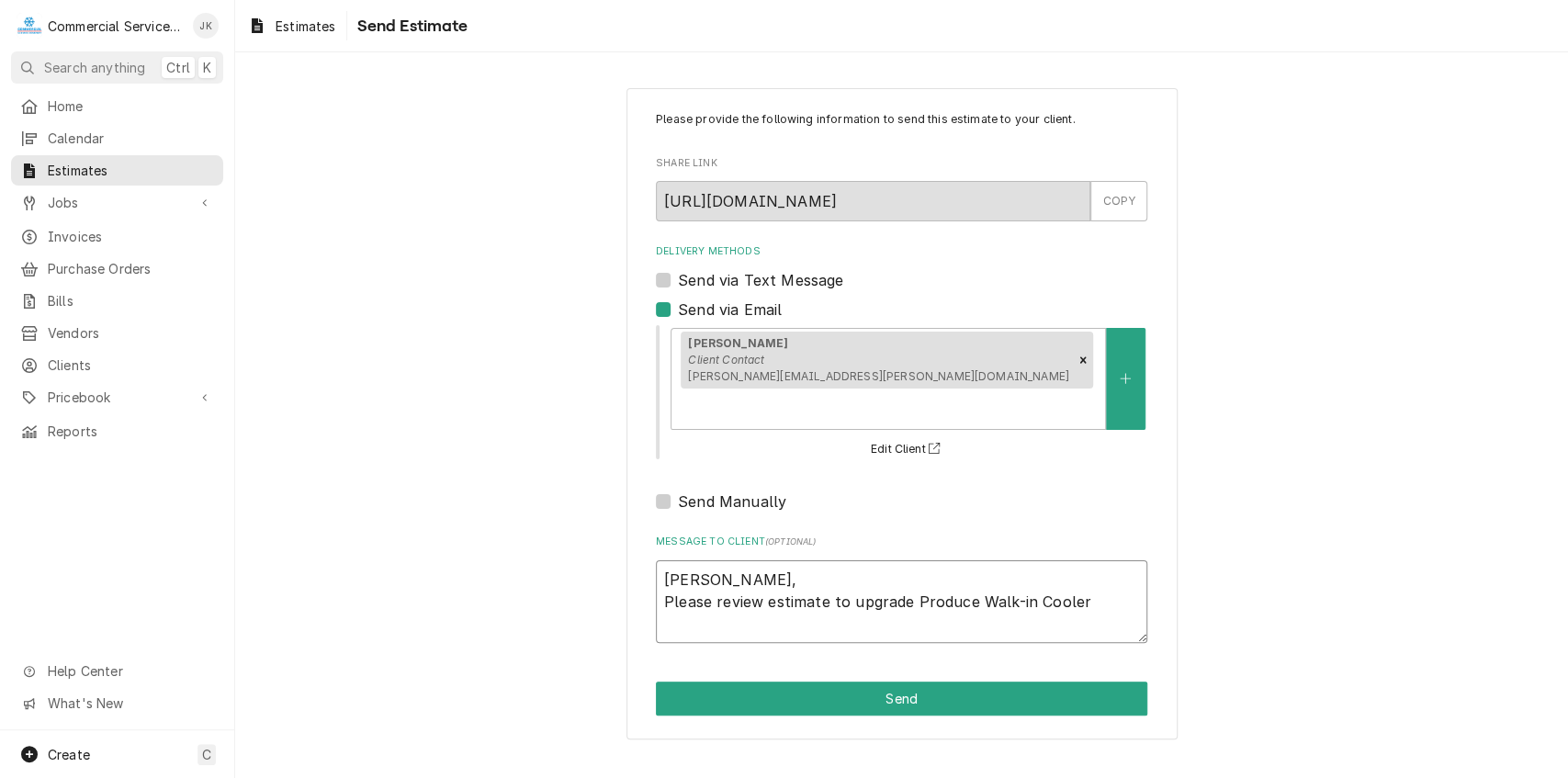
type textarea "x"
type textarea "Mark, Please review estimate to upgrade Produce Walk-in Cooler,"
type textarea "x"
type textarea "Mark, Please review estimate to upgrade Produce Walk-in Cooler"
type textarea "x"
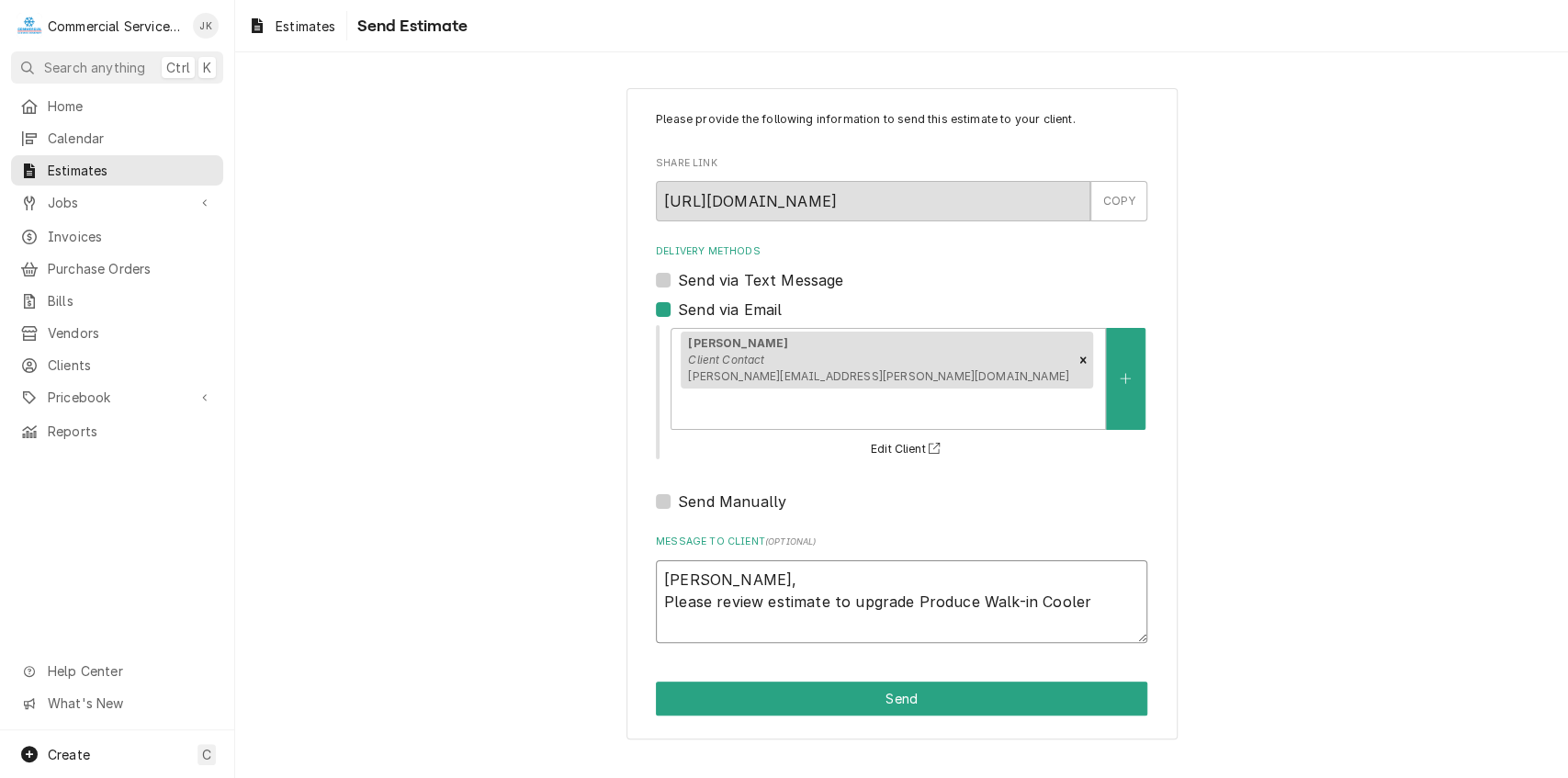
type textarea "Mark, Please review estimate to upgrade Produce Walk-in Cooler"
type textarea "x"
type textarea "Mark, Please review estimate to upgrade Produce Walk-in Cooler e"
type textarea "x"
type textarea "Mark, Please review estimate to upgrade Produce Walk-in Cooler ev"
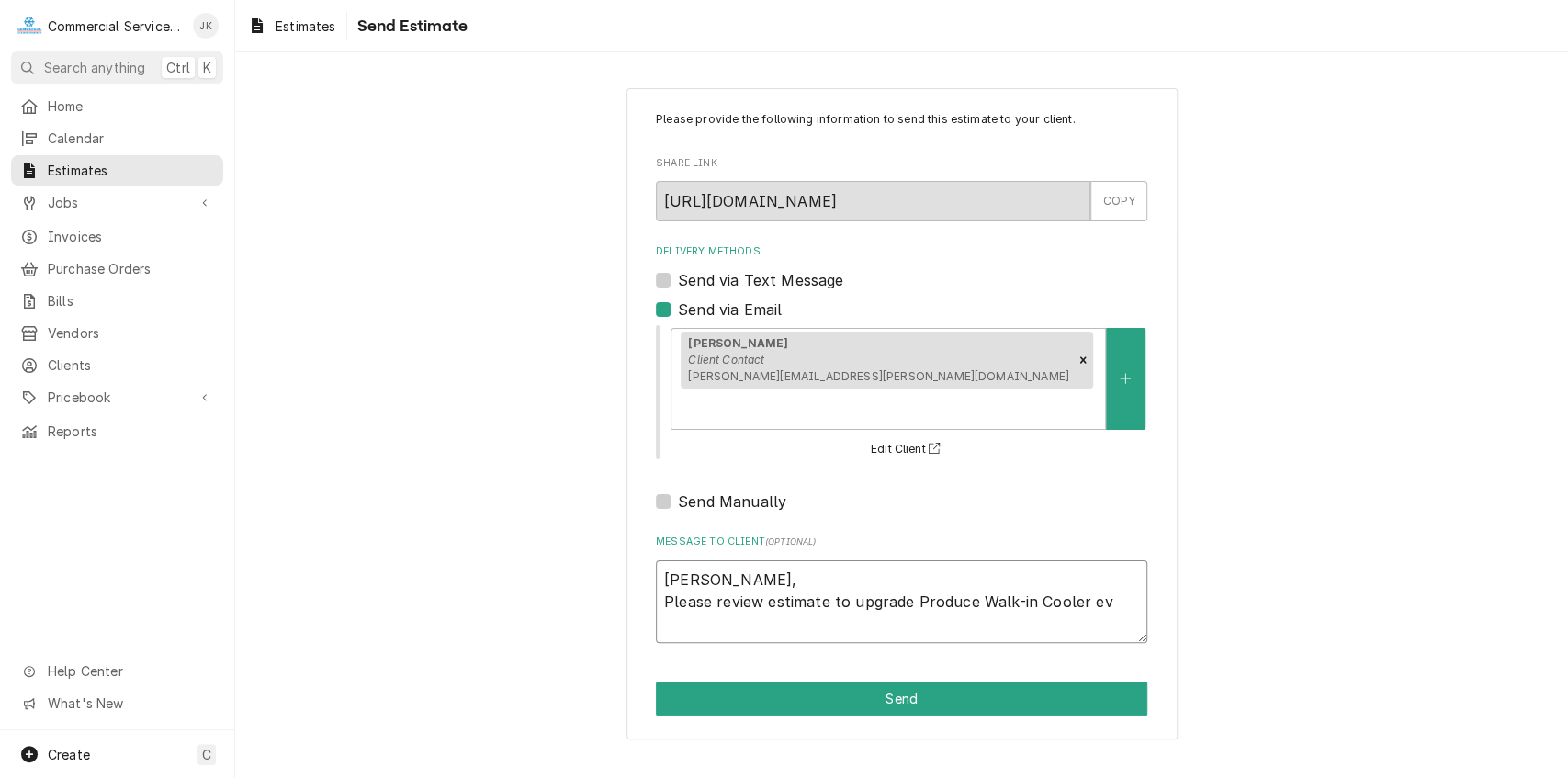
type textarea "x"
type textarea "Mark, Please review estimate to upgrade Produce Walk-in Cooler eva"
type textarea "x"
type textarea "Mark, Please review estimate to upgrade Produce Walk-in Cooler evap"
type textarea "x"
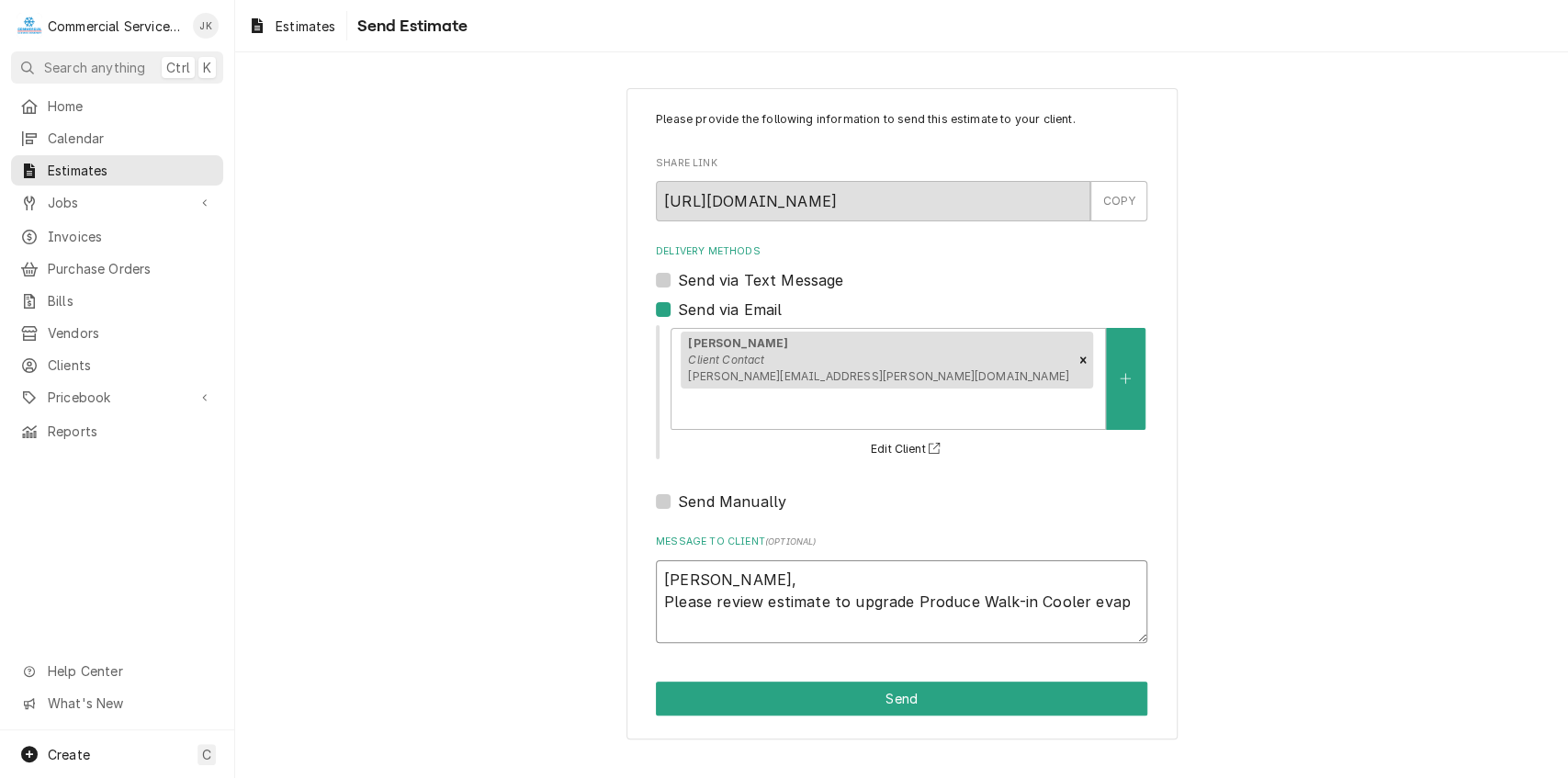
type textarea "Mark, Please review estimate to upgrade Produce Walk-in Cooler evapo"
type textarea "x"
type textarea "Mark, Please review estimate to upgrade Produce Walk-in Cooler evapor"
type textarea "x"
type textarea "Mark, Please review estimate to upgrade Produce Walk-in Cooler evapora"
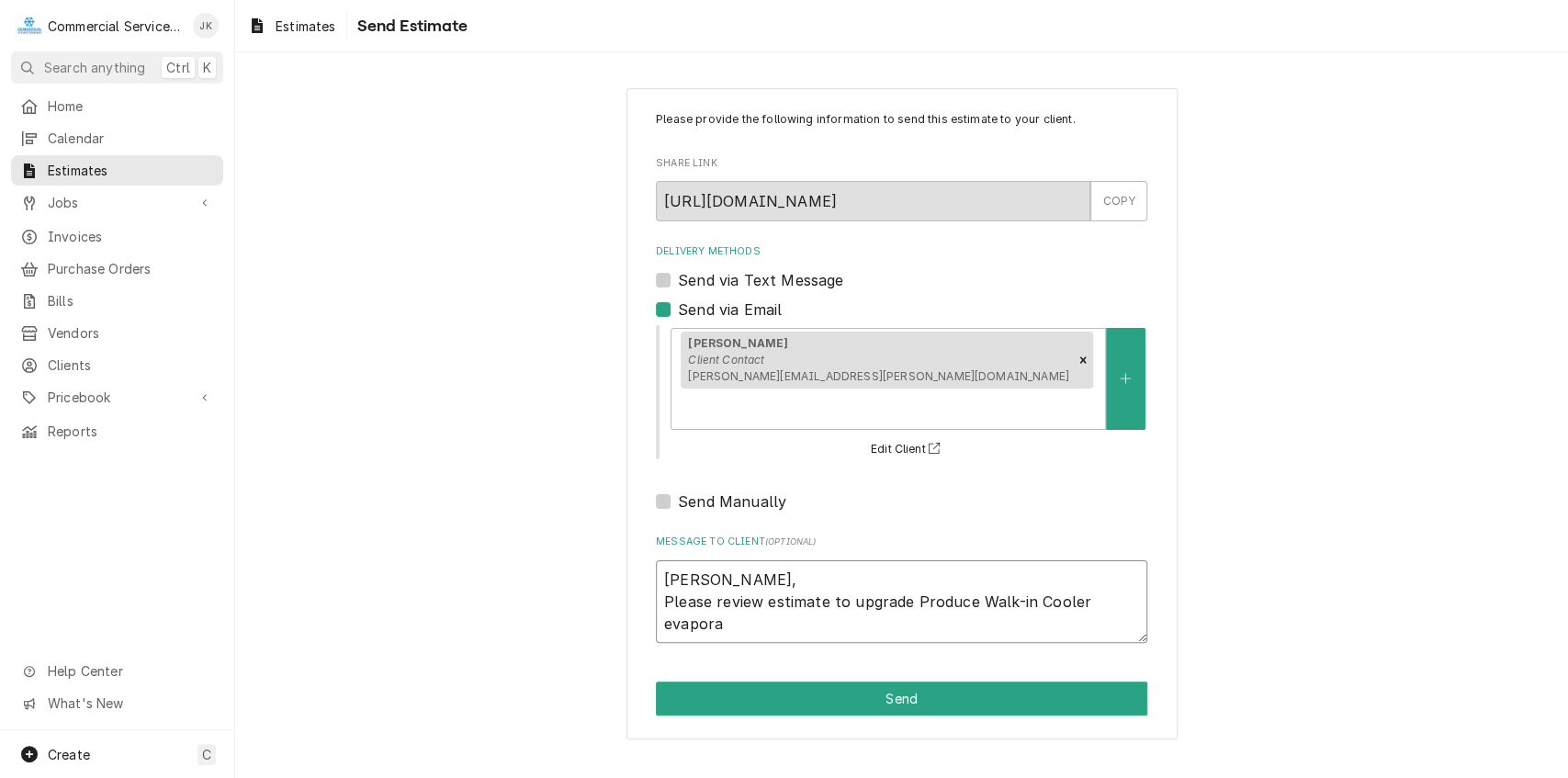
type textarea "x"
type textarea "Mark, Please review estimate to upgrade Produce Walk-in Cooler evaporat"
type textarea "x"
type textarea "Mark, Please review estimate to upgrade Produce Walk-in Cooler evaporato"
type textarea "x"
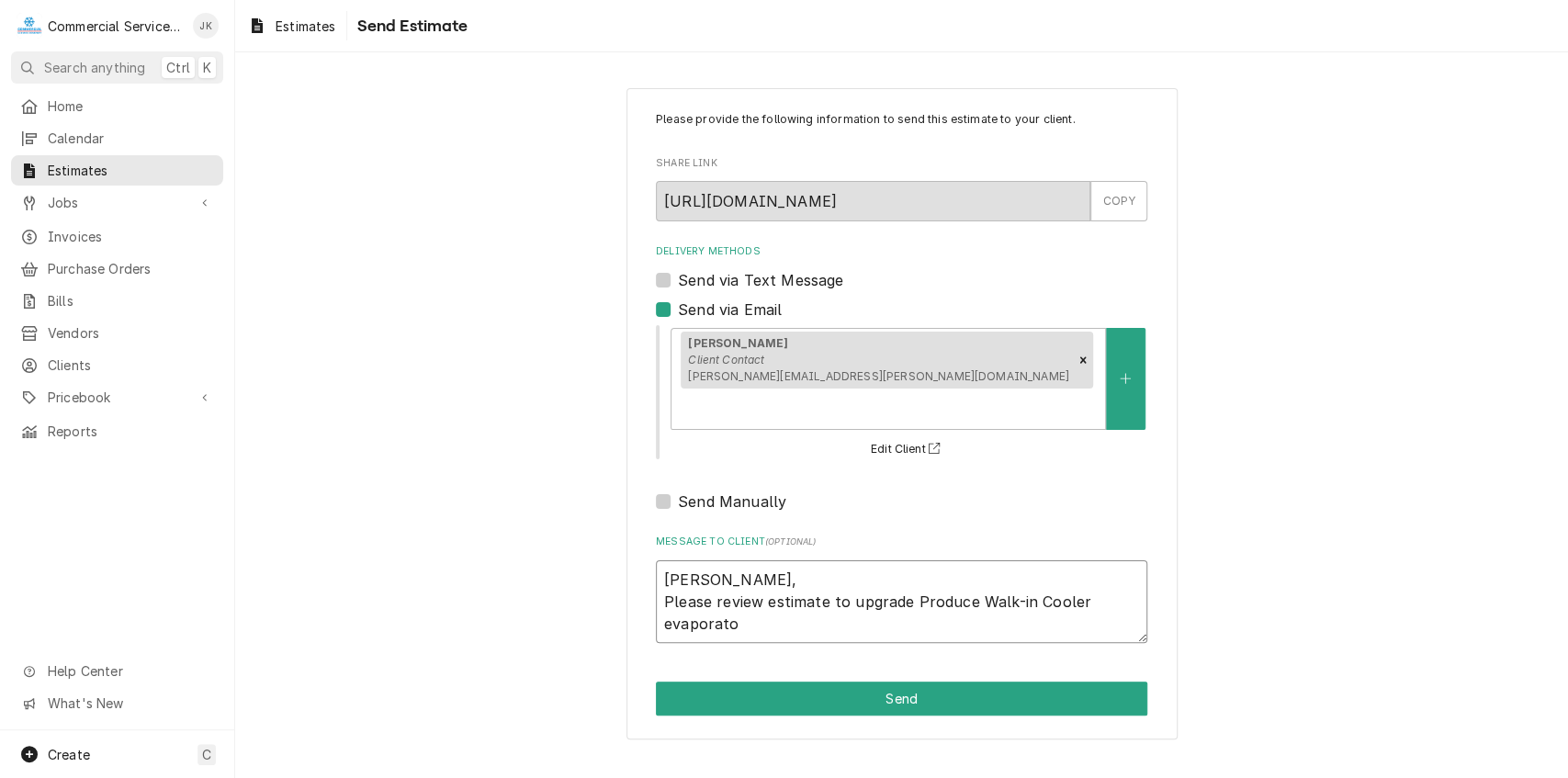
type textarea "Mark, Please review estimate to upgrade Produce Walk-in Cooler evaporator"
type textarea "x"
type textarea "Mark, Please review estimate to upgrade Produce Walk-in Cooler evaporator"
type textarea "x"
type textarea "Mark, Please review estimate to upgrade Produce Walk-in Cooler evaporator c"
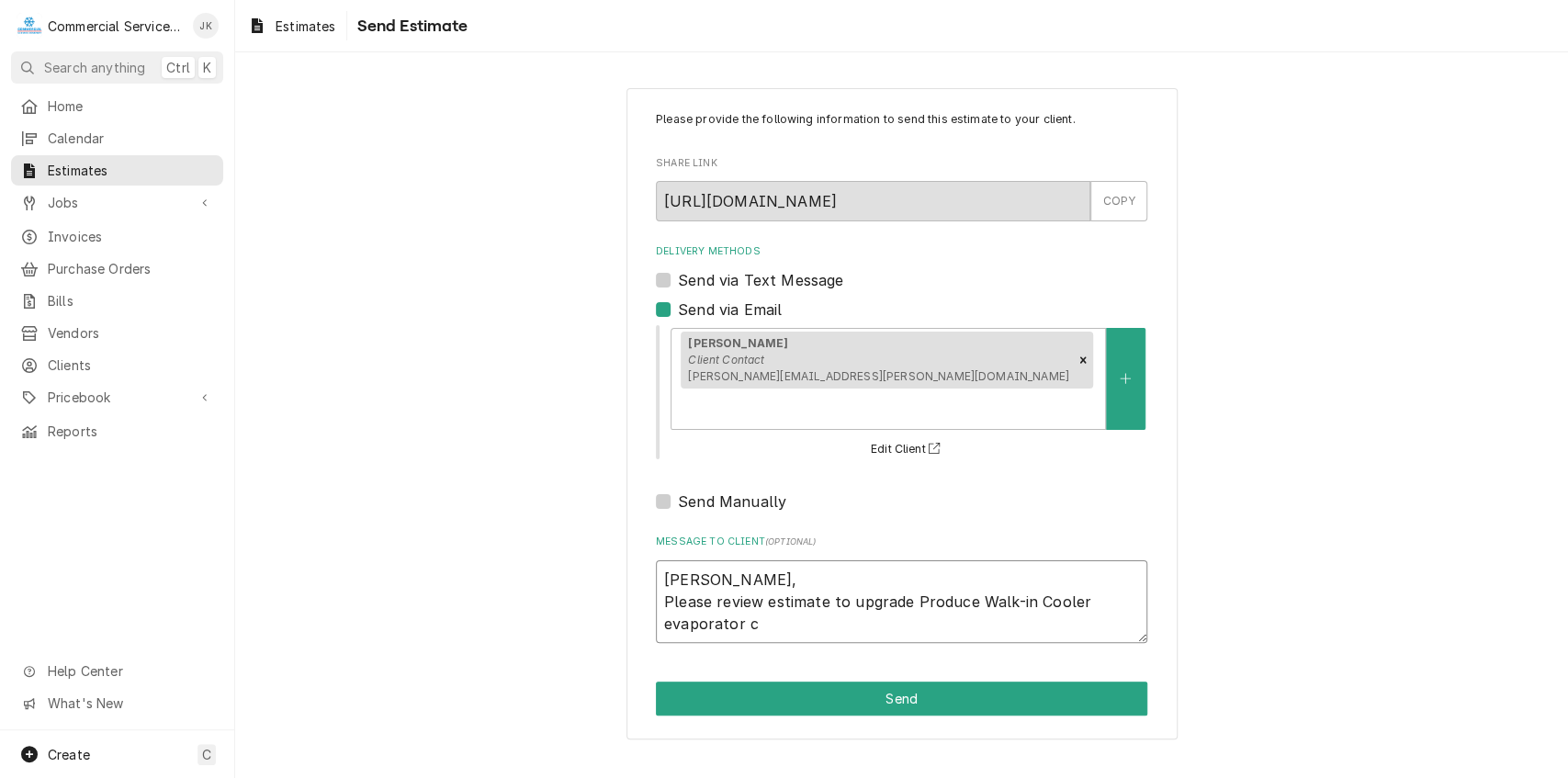
type textarea "x"
type textarea "Mark, Please review estimate to upgrade Produce Walk-in Cooler evaporator co"
type textarea "x"
type textarea "Mark, Please review estimate to upgrade Produce Walk-in Cooler evaporator coi"
type textarea "x"
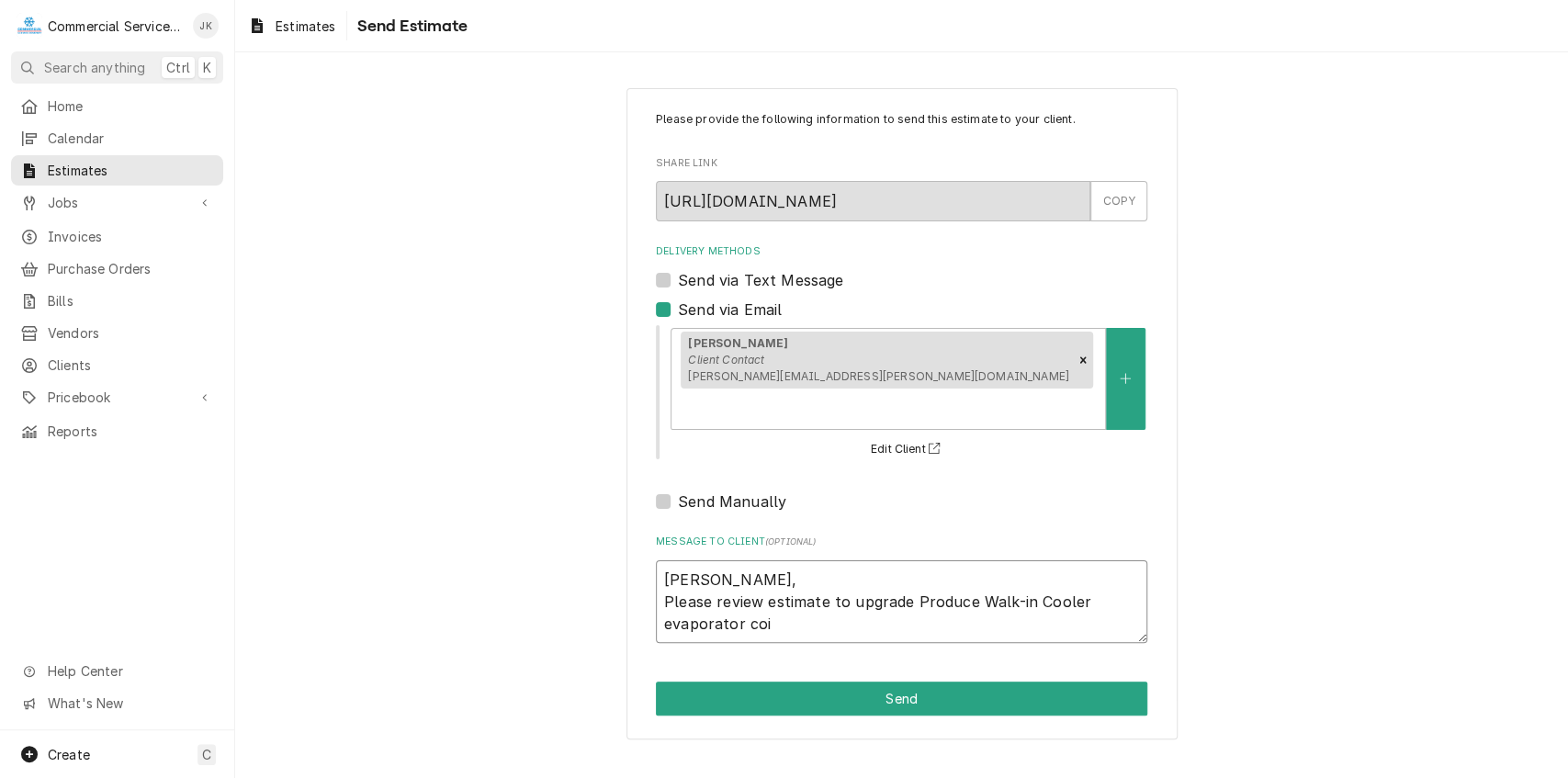
type textarea "Mark, Please review estimate to upgrade Produce Walk-in Cooler evaporator coil"
type textarea "x"
type textarea "Mark, Please review estimate to upgrade Produce Walk-in Cooler evaporator coil."
type textarea "x"
type textarea "Mark, Please review estimate to upgrade Produce Walk-in Cooler evaporator coil"
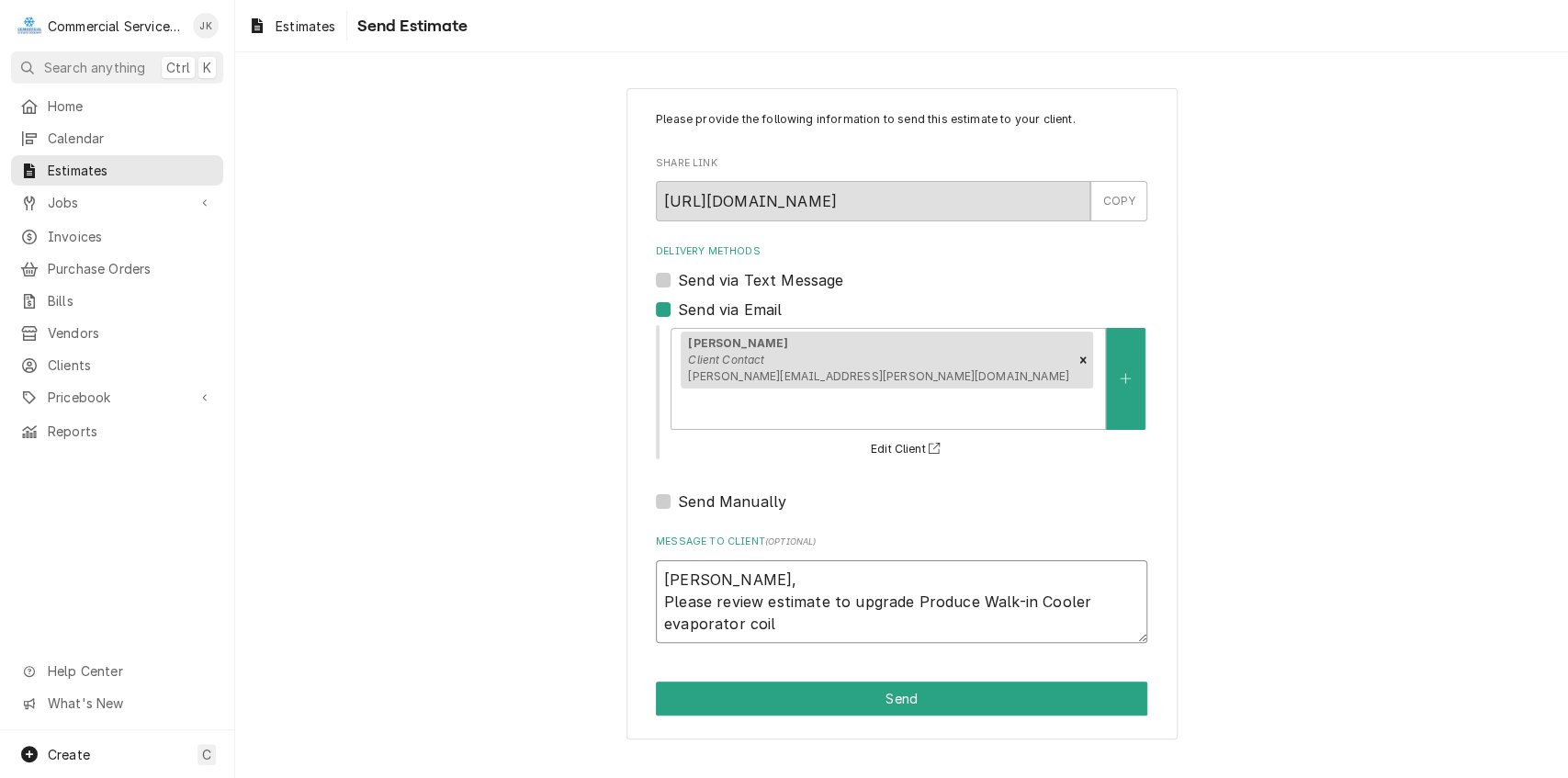
type textarea "x"
type textarea "Mark, Please review estimate to upgrade Produce Walk-in Cooler evaporator coil,"
type textarea "x"
type textarea "Mark, Please review estimate to upgrade Produce Walk-in Cooler evaporator coil,"
type textarea "x"
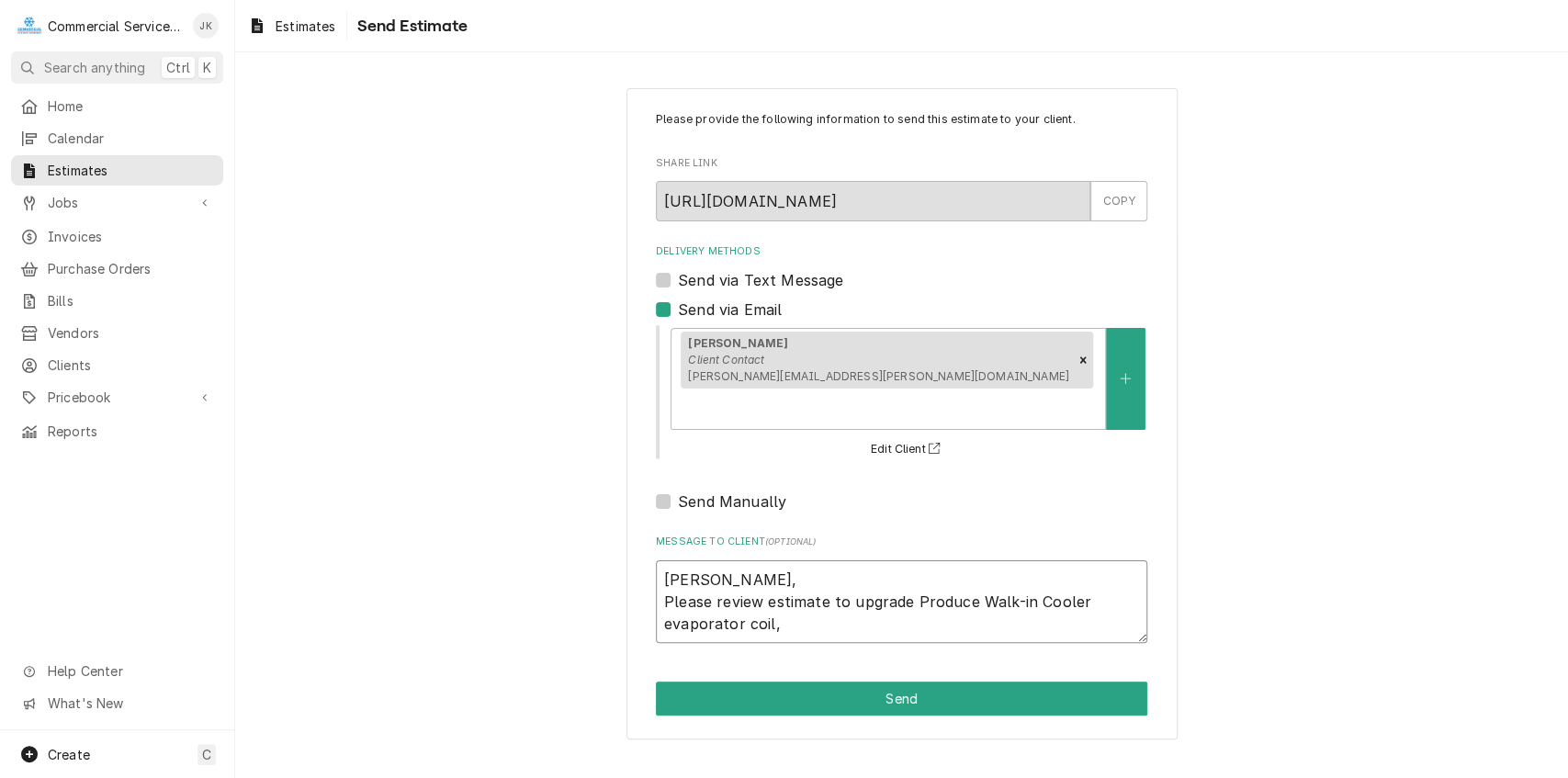
type textarea "Mark, Please review estimate to upgrade Produce Walk-in Cooler evaporator coil,…"
type textarea "x"
type textarea "Mark, Please review estimate to upgrade Produce Walk-in Cooler evaporator coil,…"
type textarea "x"
type textarea "Mark, Please review estimate to upgrade Produce Walk-in Cooler evaporator coil,…"
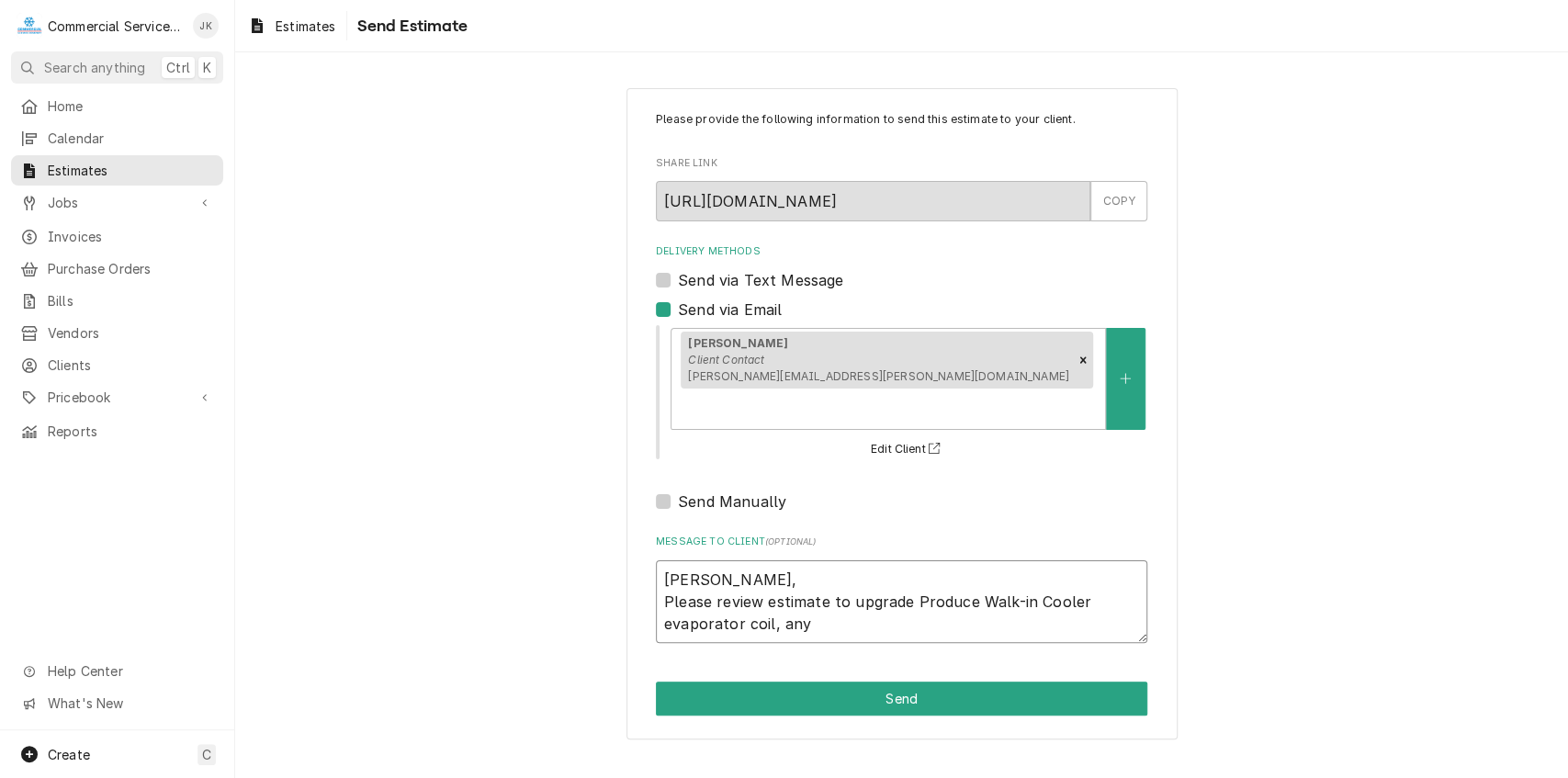
type textarea "x"
type textarea "Mark, Please review estimate to upgrade Produce Walk-in Cooler evaporator coil,…"
type textarea "x"
type textarea "Mark, Please review estimate to upgrade Produce Walk-in Cooler evaporator coil,…"
type textarea "x"
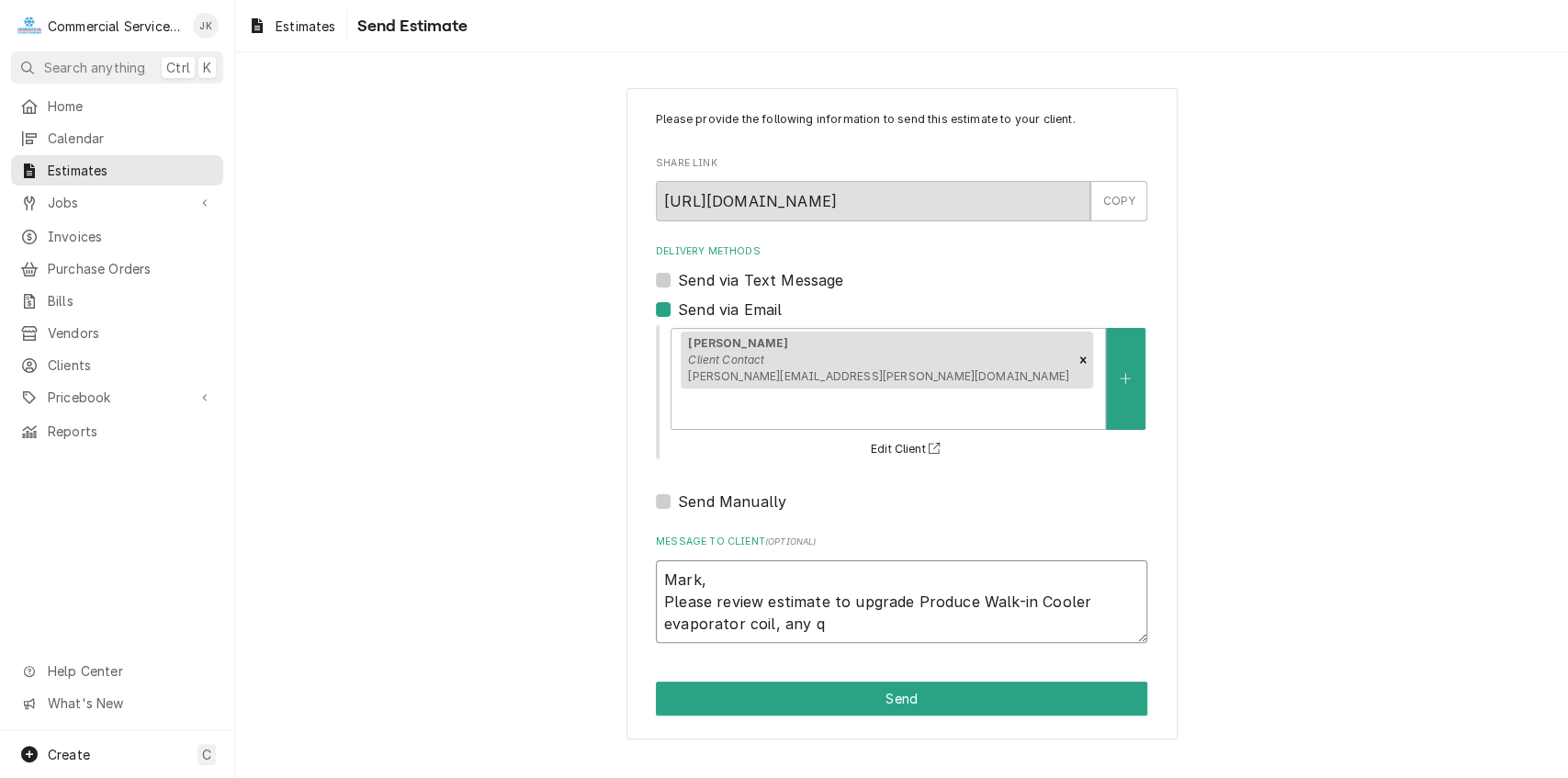
type textarea "Mark, Please review estimate to upgrade Produce Walk-in Cooler evaporator coil,…"
type textarea "x"
type textarea "Mark, Please review estimate to upgrade Produce Walk-in Cooler evaporator coil,…"
type textarea "x"
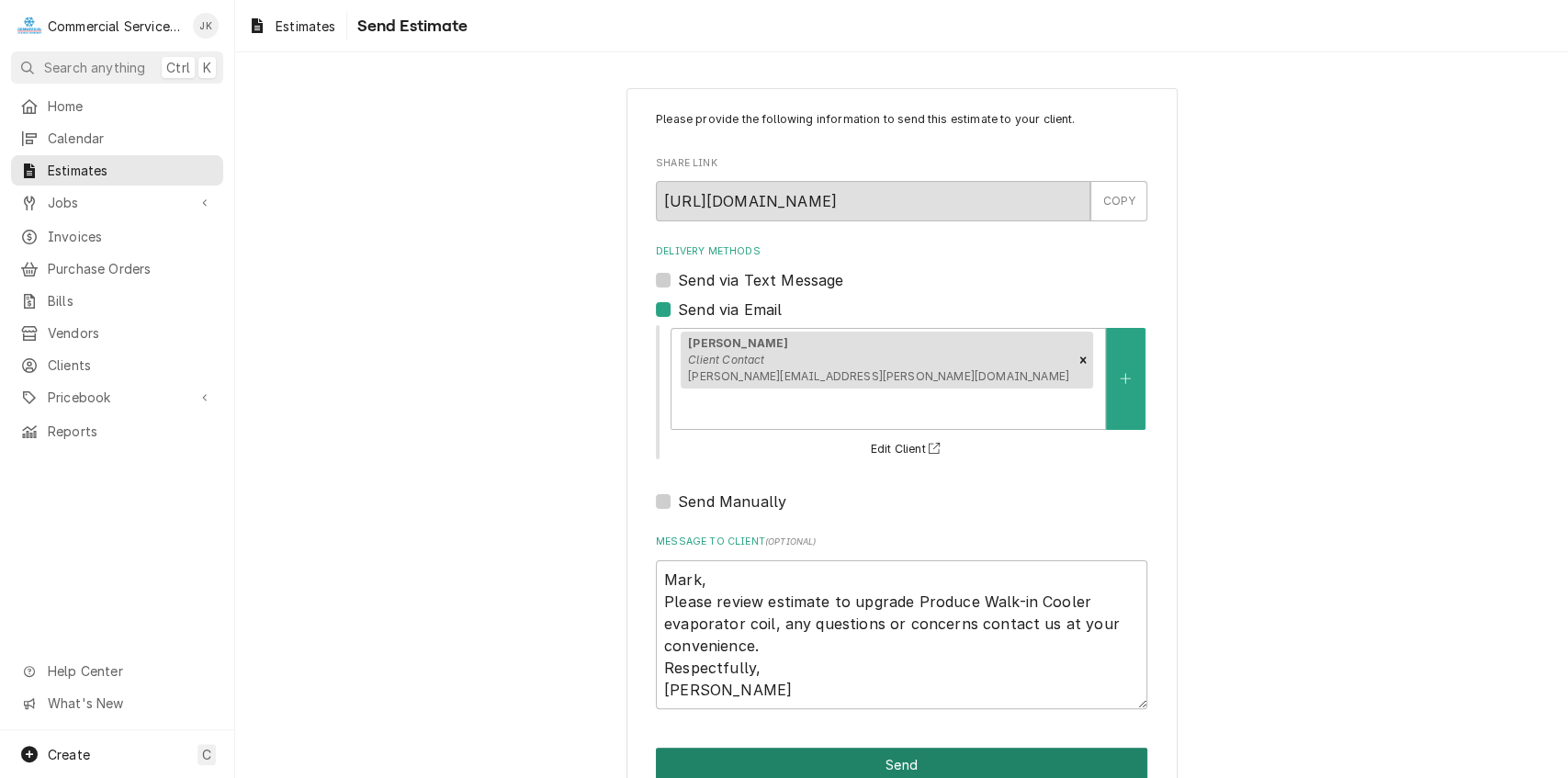
click at [880, 748] on button "Send" at bounding box center [901, 764] width 492 height 34
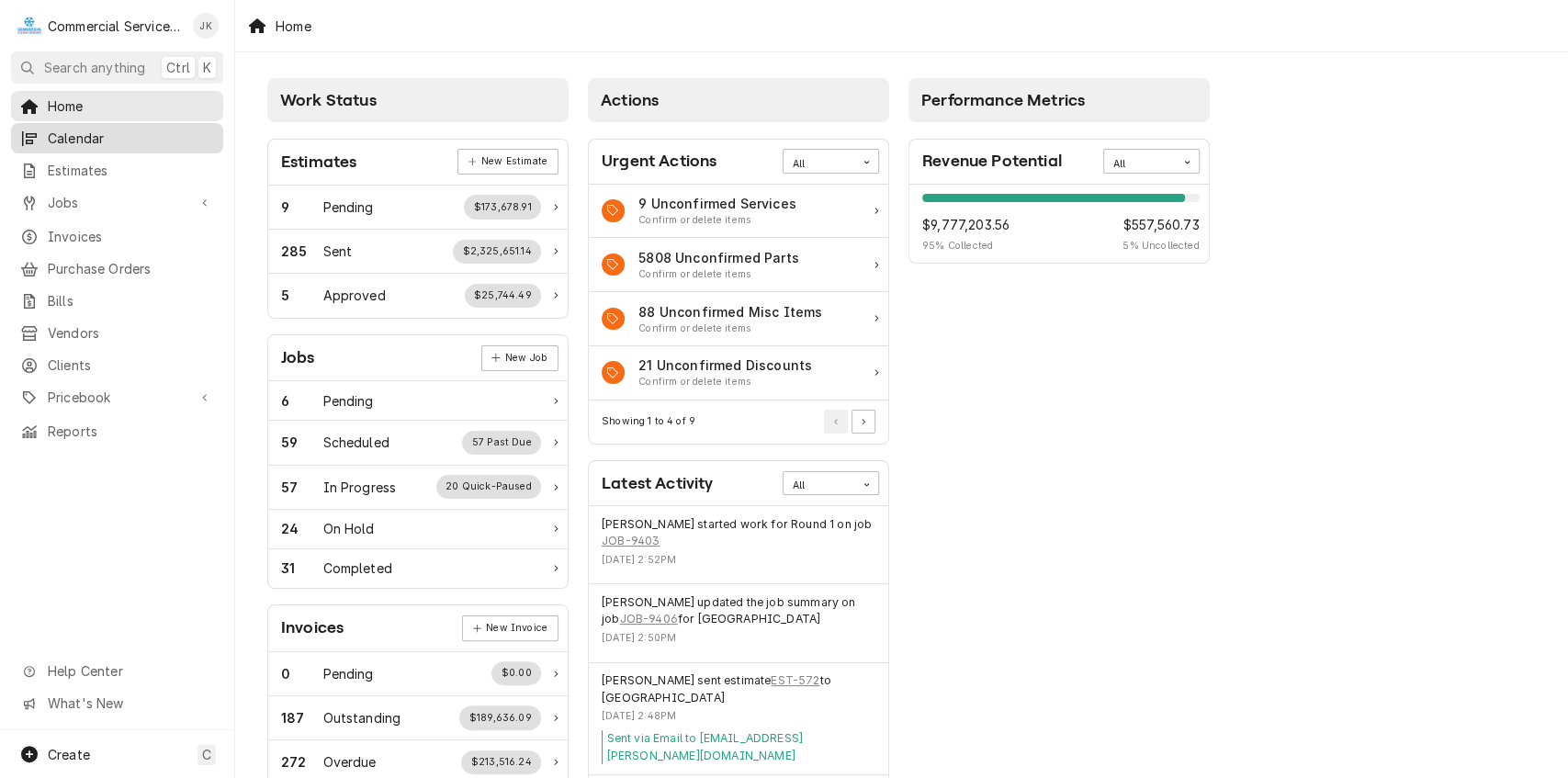
click at [112, 138] on span "Calendar" at bounding box center [131, 138] width 166 height 19
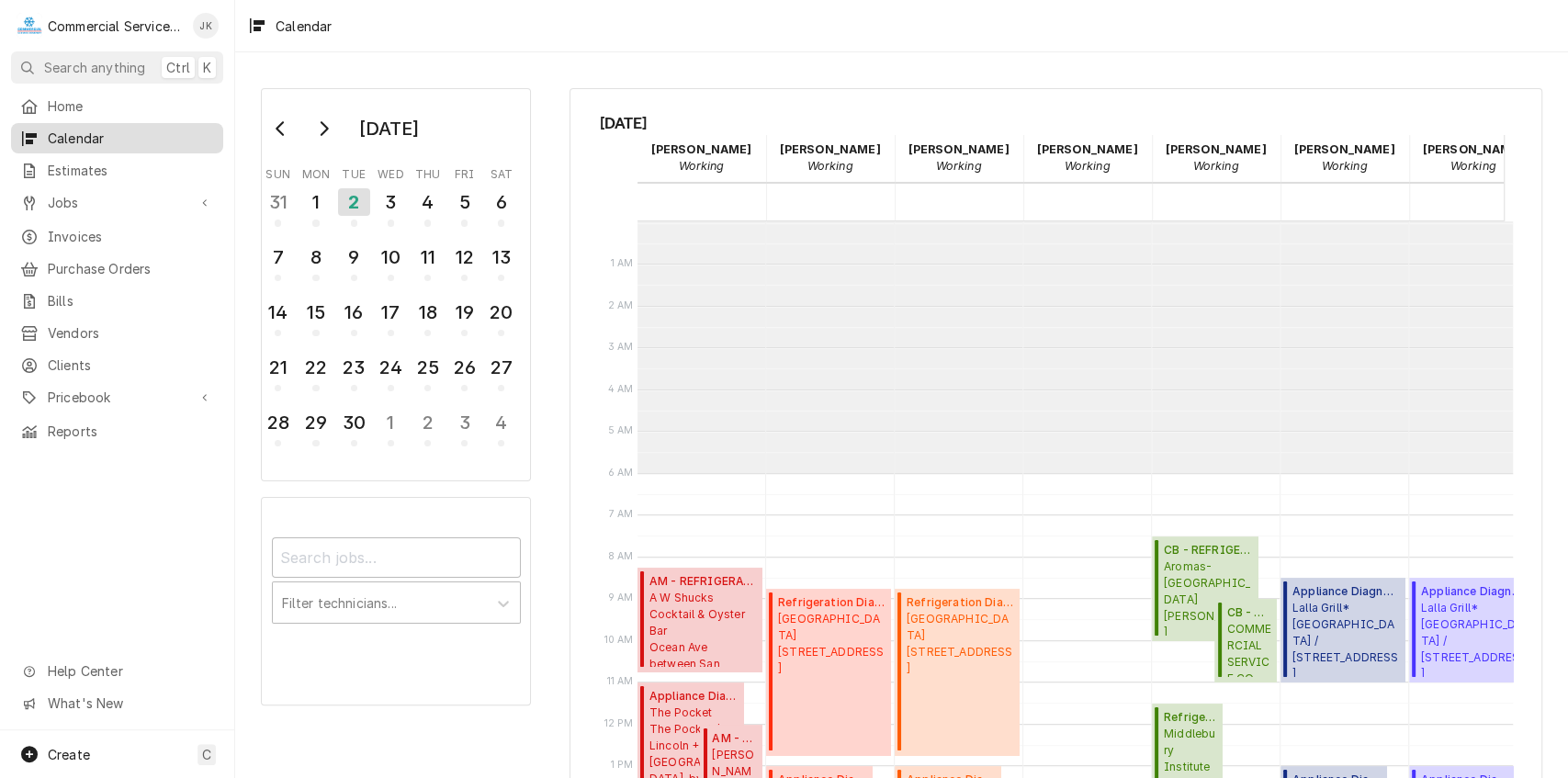
scroll to position [251, 0]
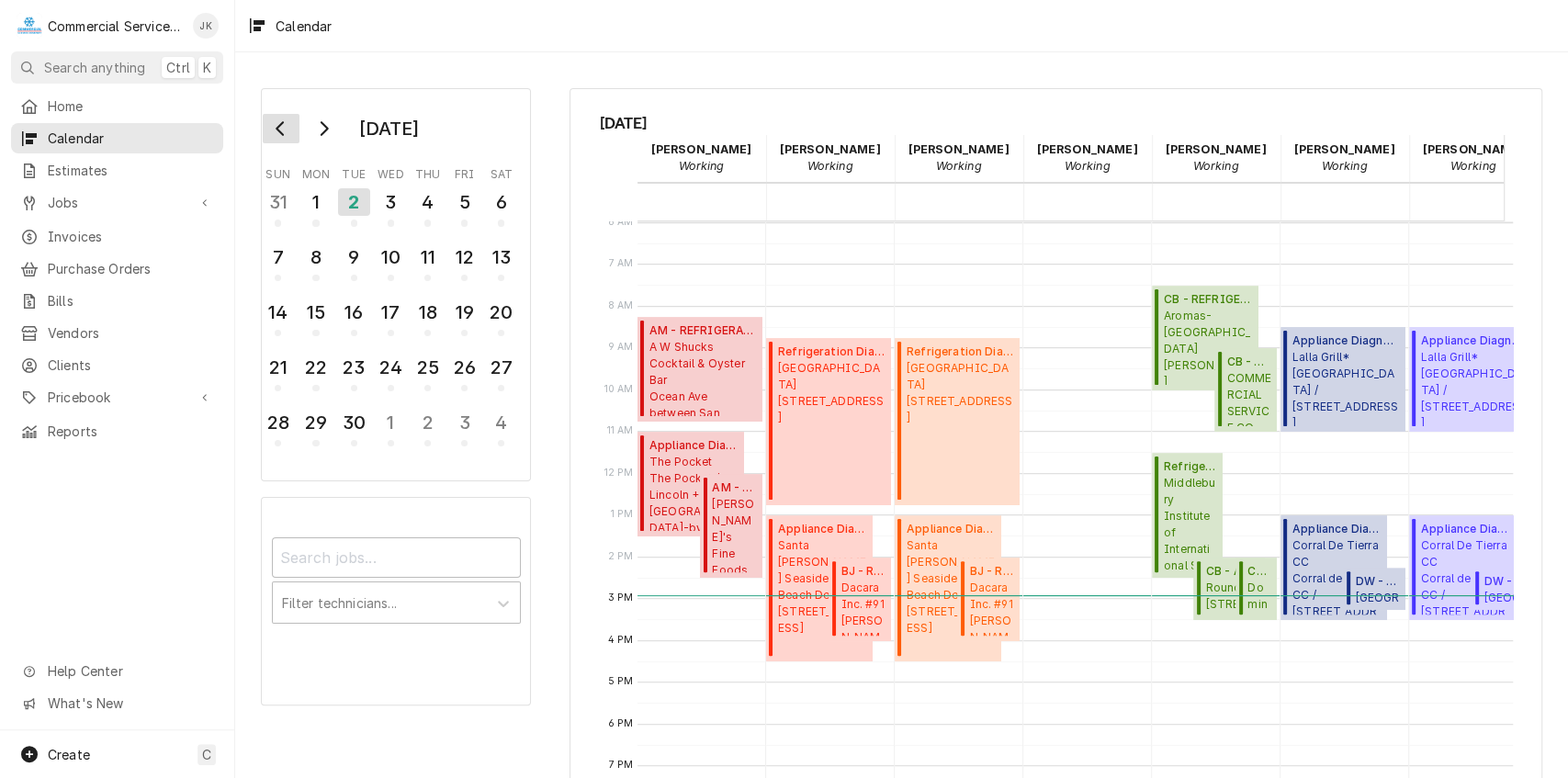
click at [282, 132] on icon "Go to previous month" at bounding box center [281, 129] width 15 height 15
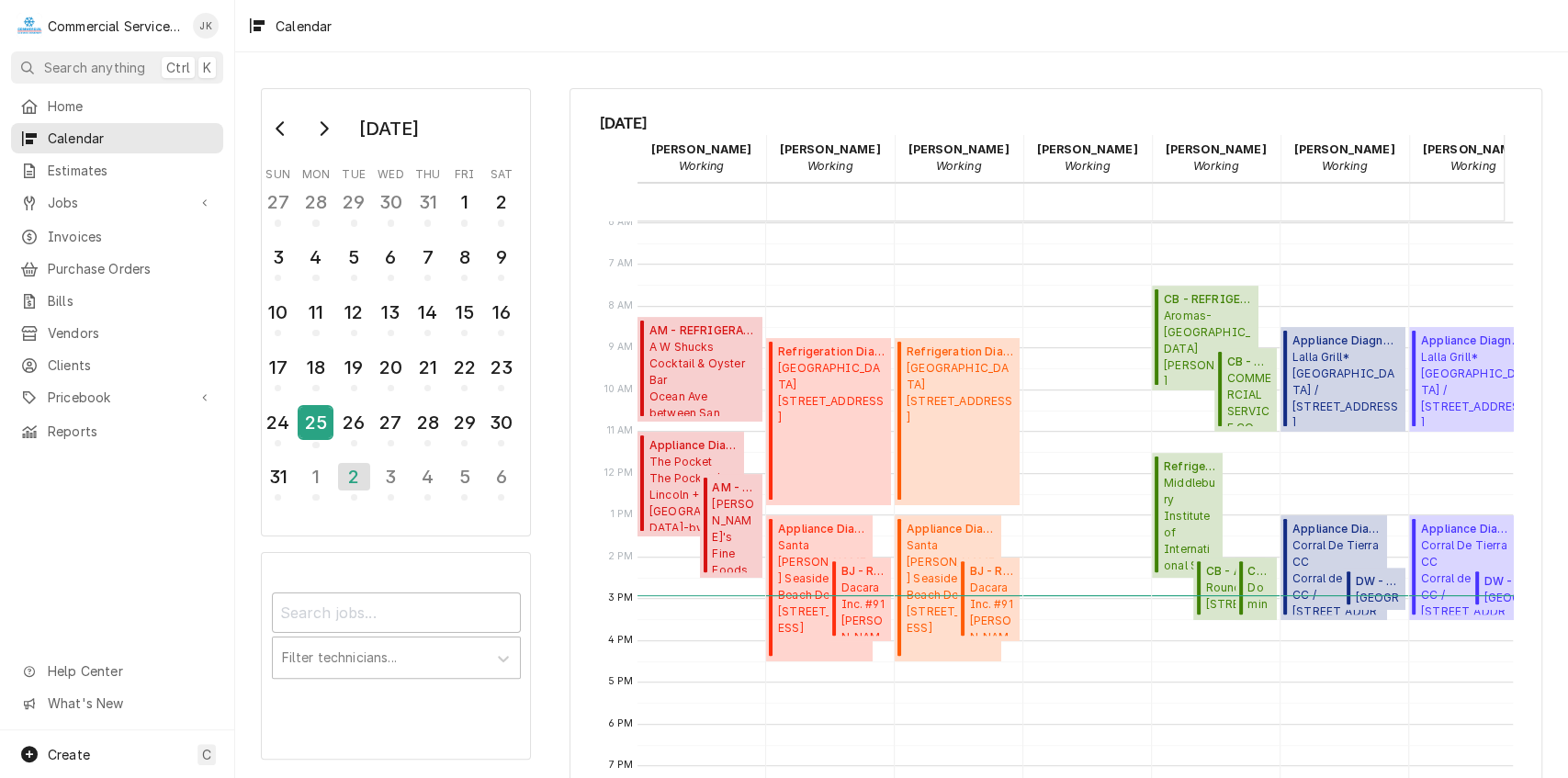
click at [316, 411] on div "25" at bounding box center [315, 423] width 32 height 31
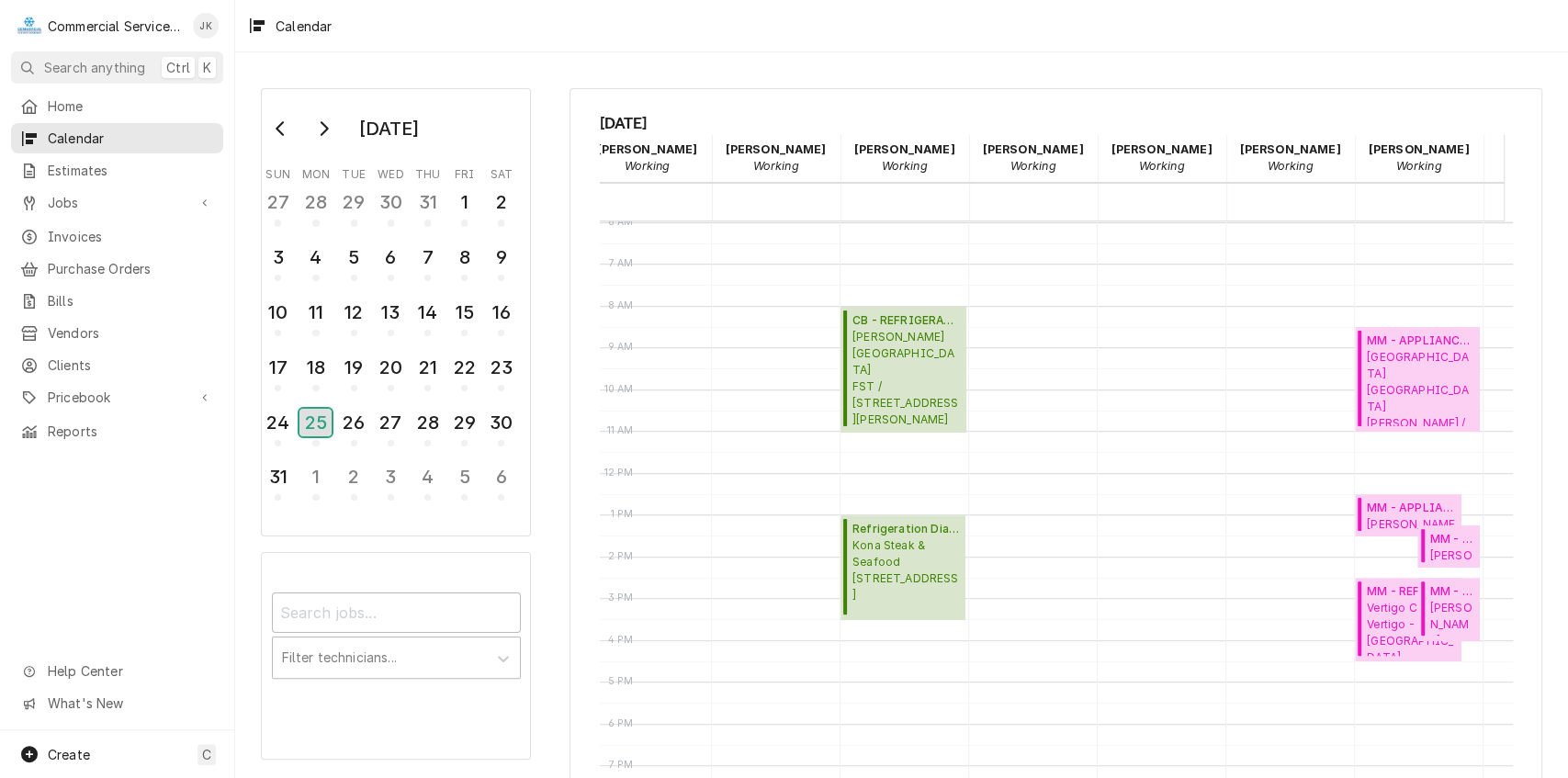
scroll to position [0, 0]
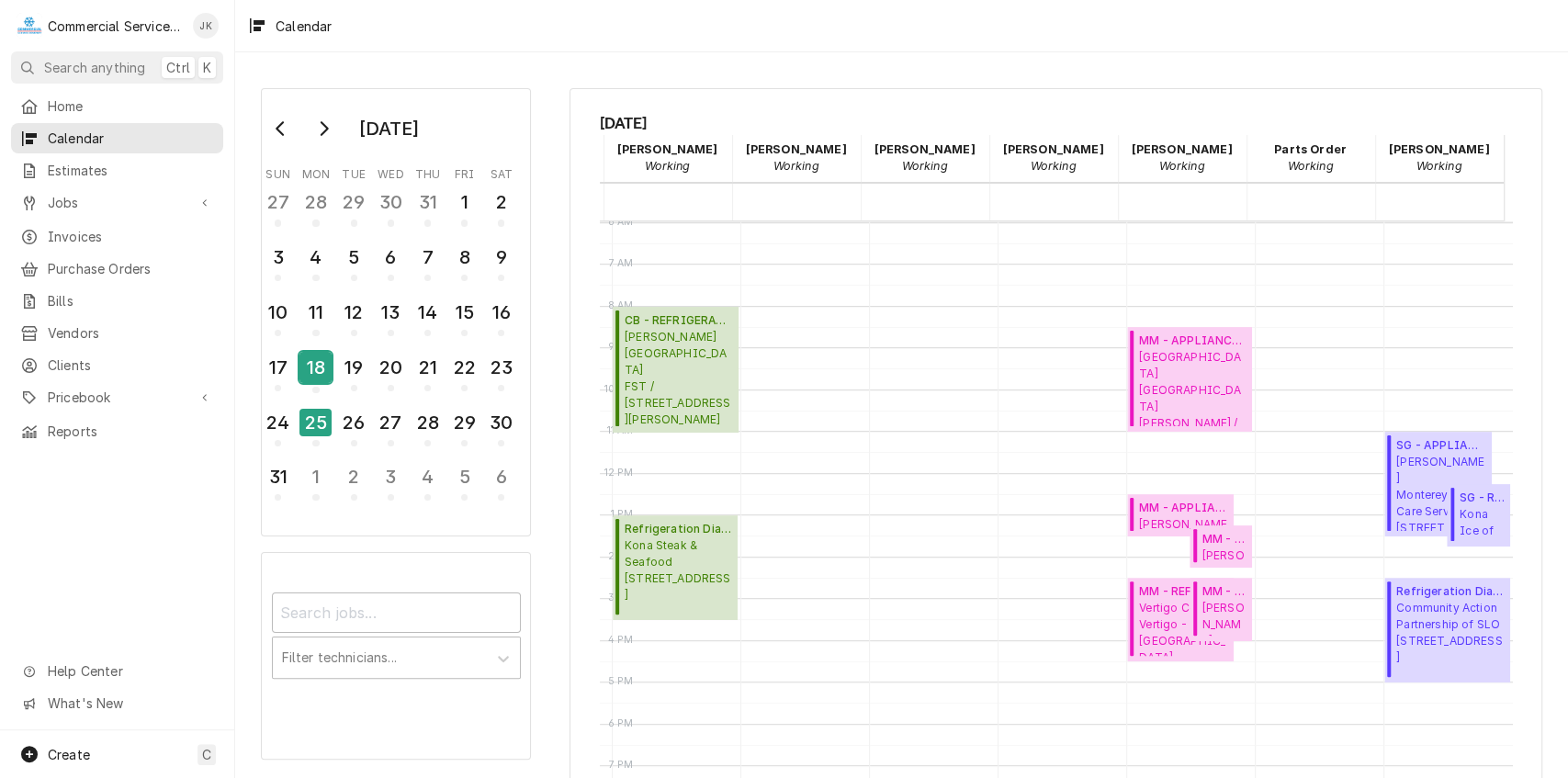
click at [326, 357] on div "18" at bounding box center [315, 368] width 32 height 31
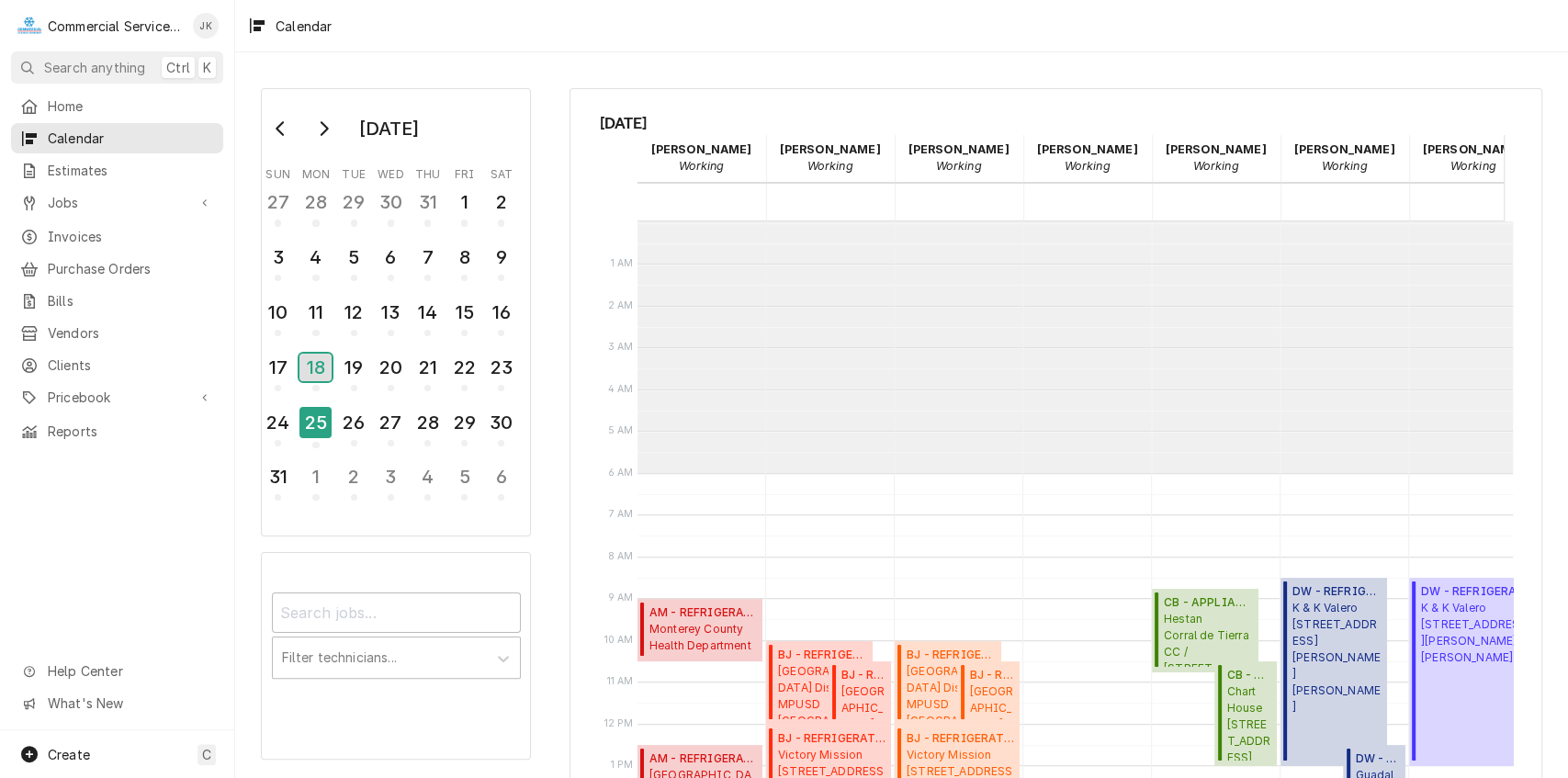
scroll to position [251, 0]
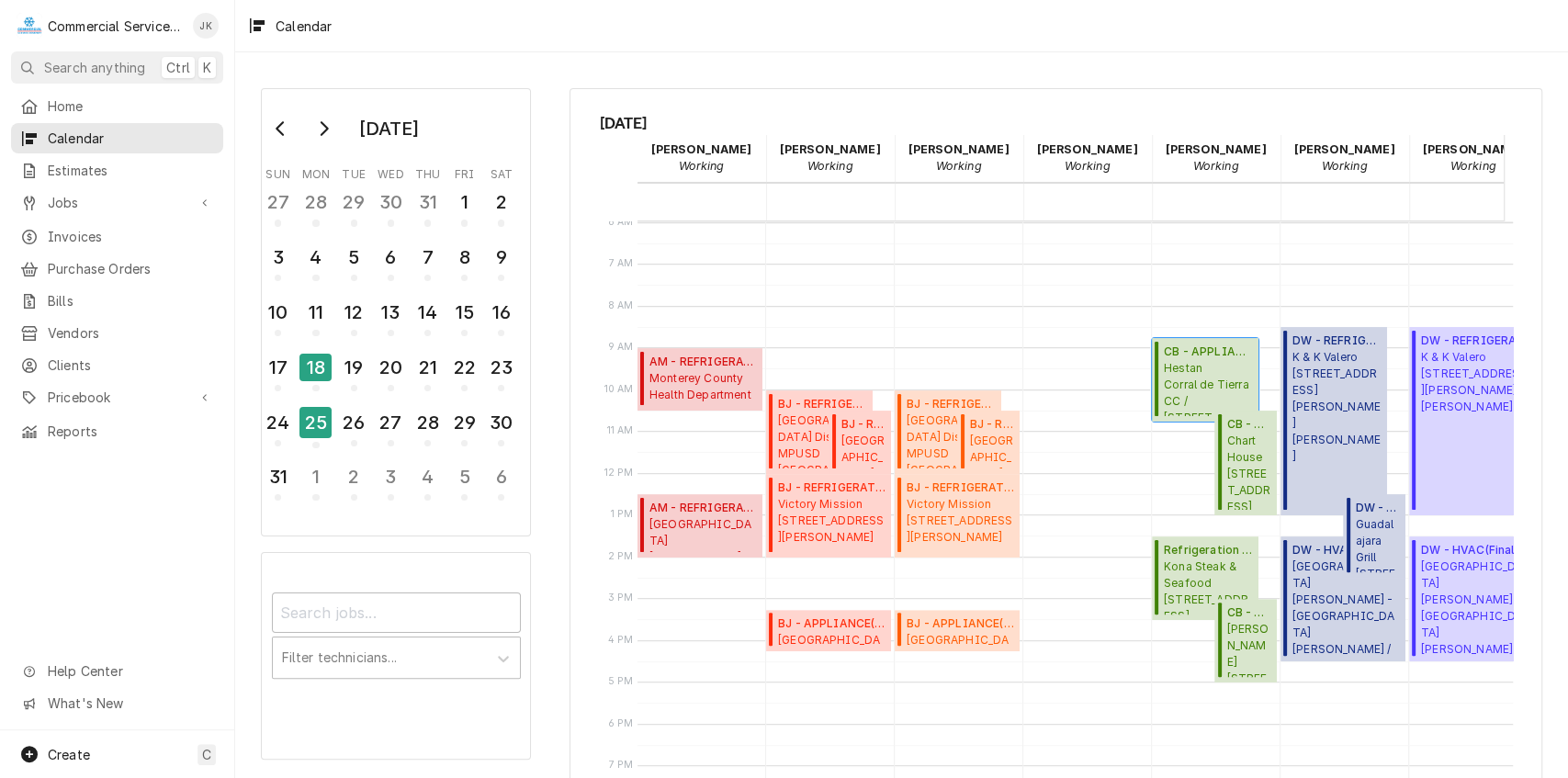
click at [1204, 363] on span "Hestan Corral de Tierra CC / 81 Corral De Tierra Rd, Salinas, CA 93908" at bounding box center [1208, 388] width 89 height 56
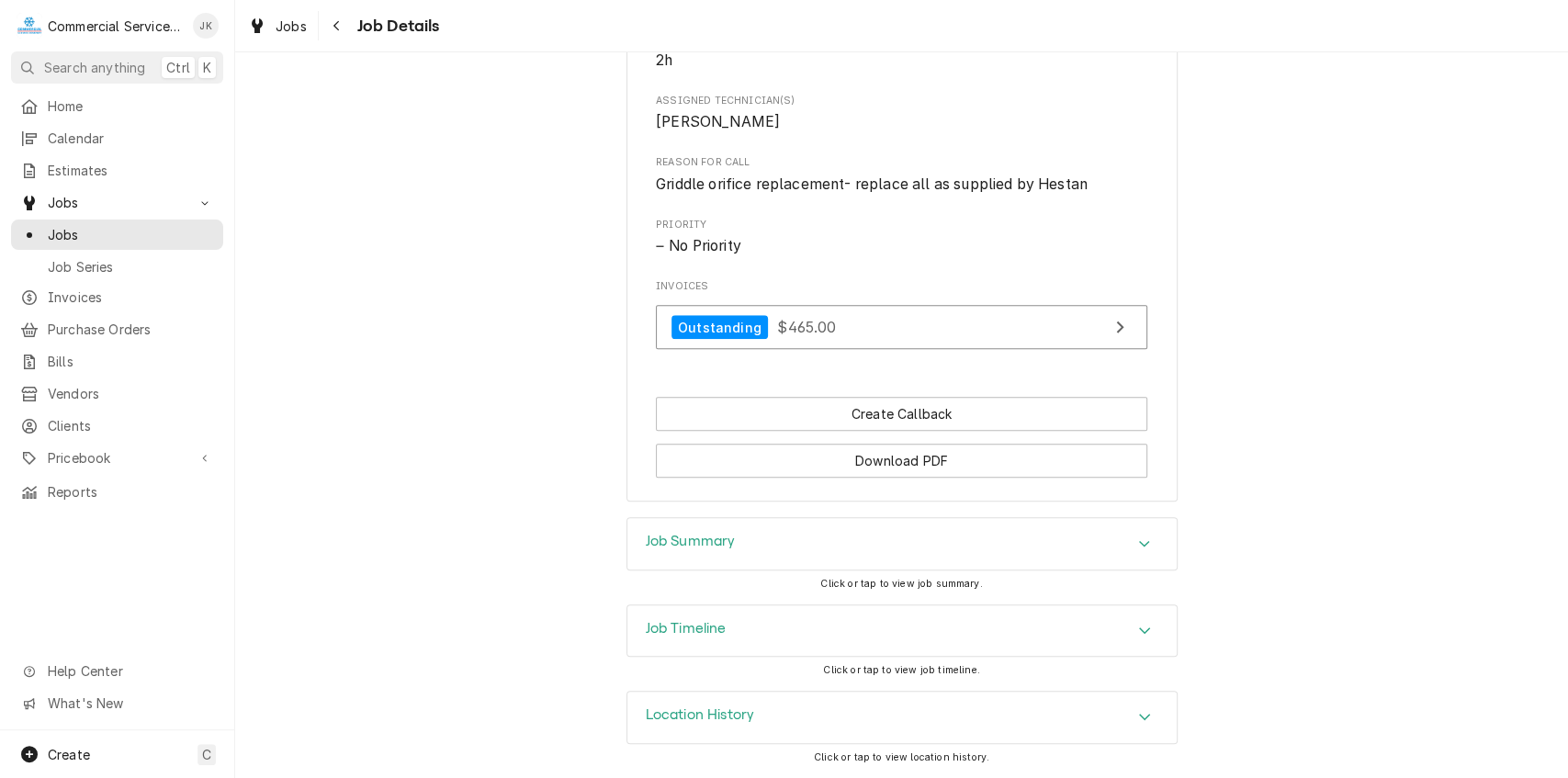
scroll to position [878, 0]
click at [703, 543] on h3 "Job Summary" at bounding box center [691, 541] width 90 height 17
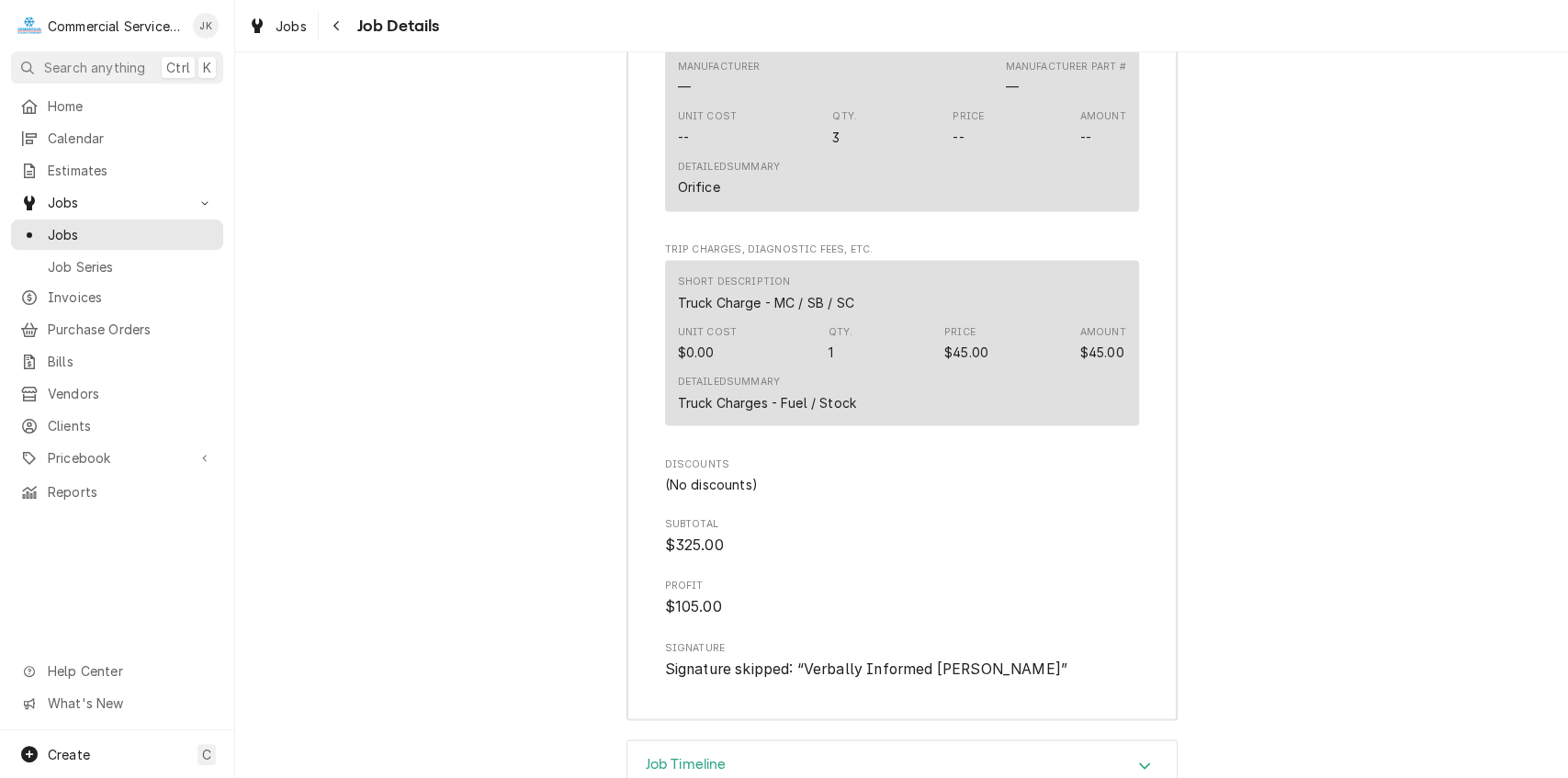
scroll to position [2334, 0]
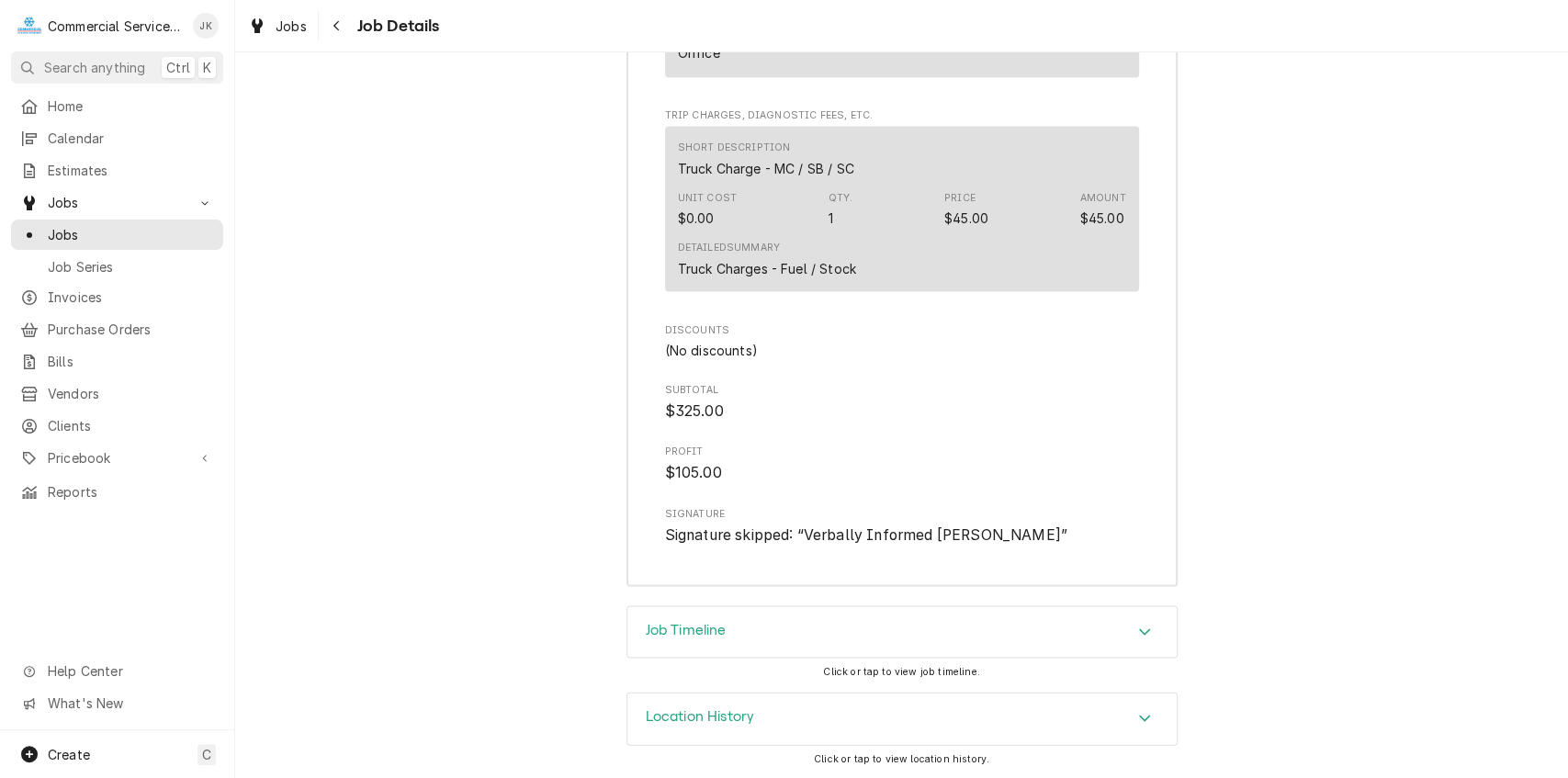
click at [910, 709] on div "Location History" at bounding box center [901, 718] width 549 height 51
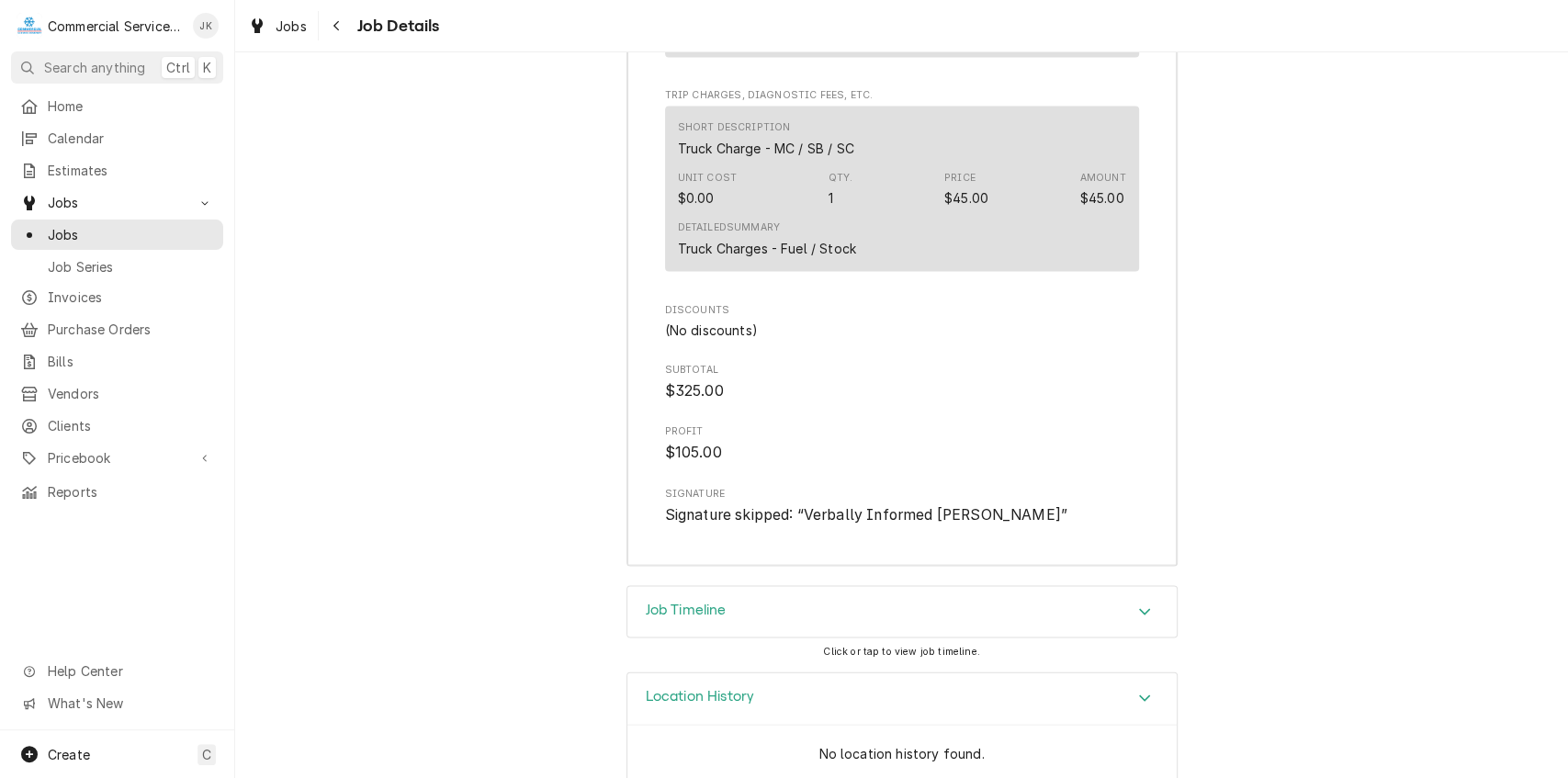
scroll to position [2504, 0]
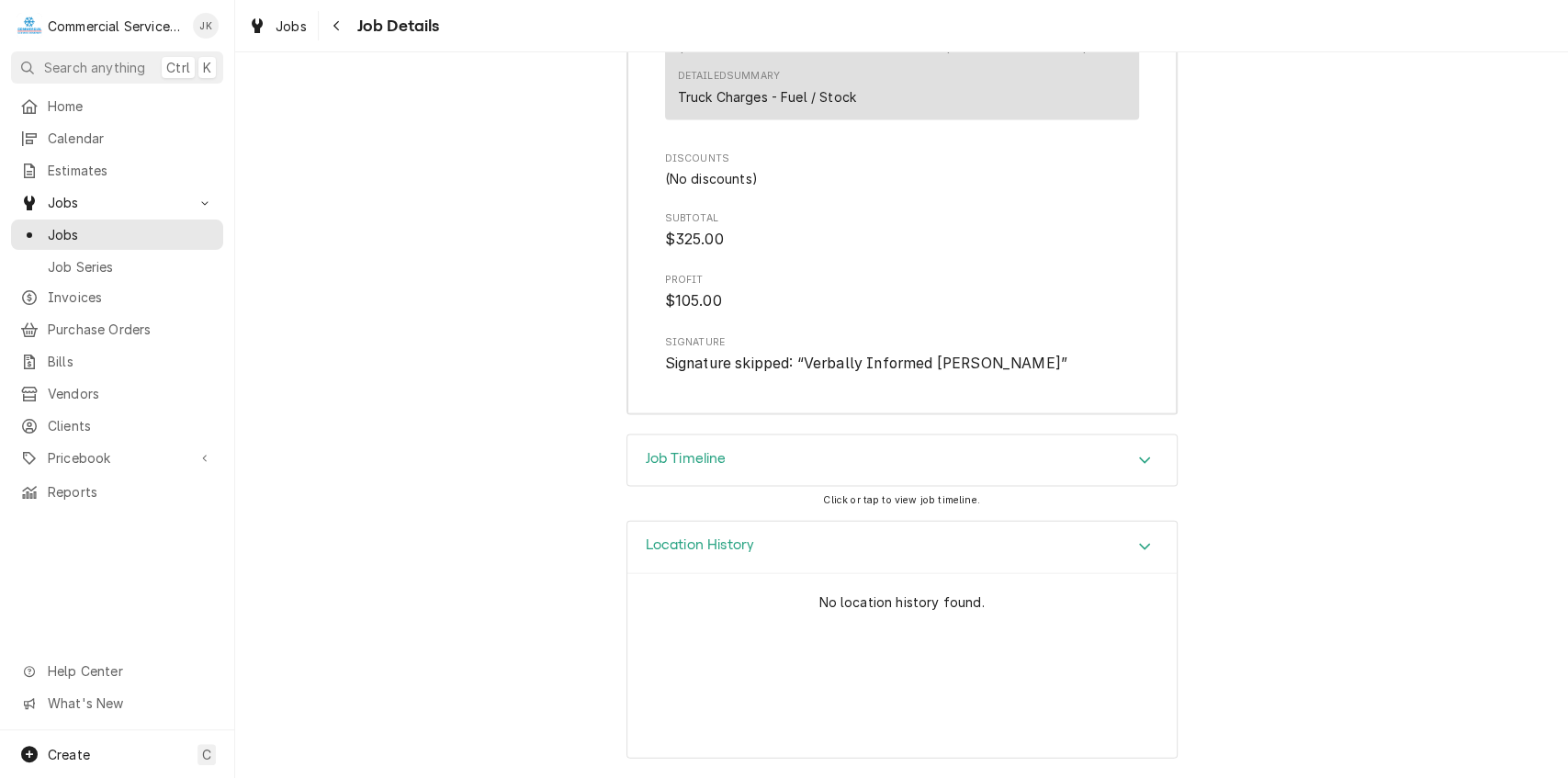
click at [740, 454] on div "Job Timeline" at bounding box center [901, 462] width 549 height 51
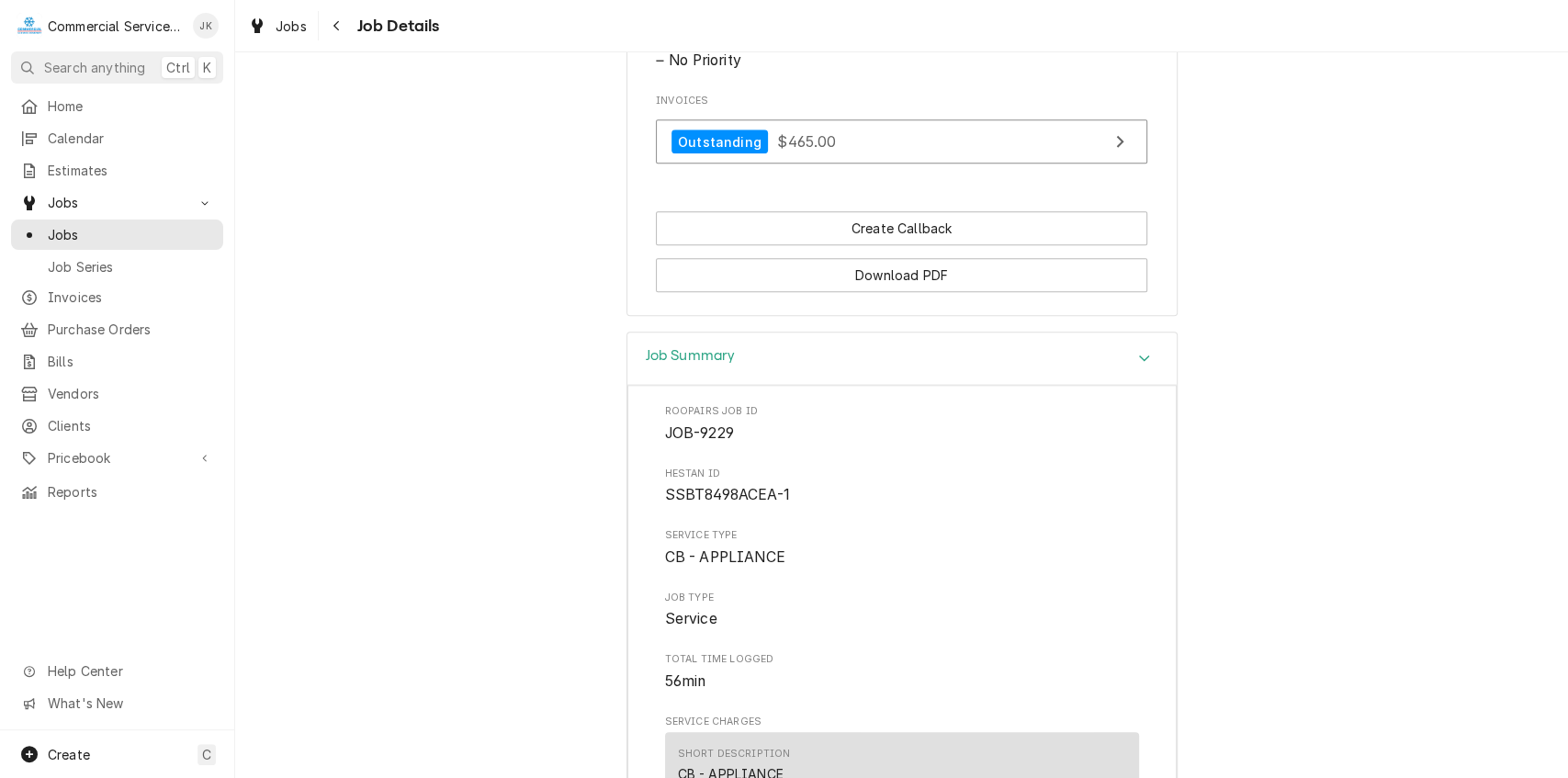
scroll to position [1011, 0]
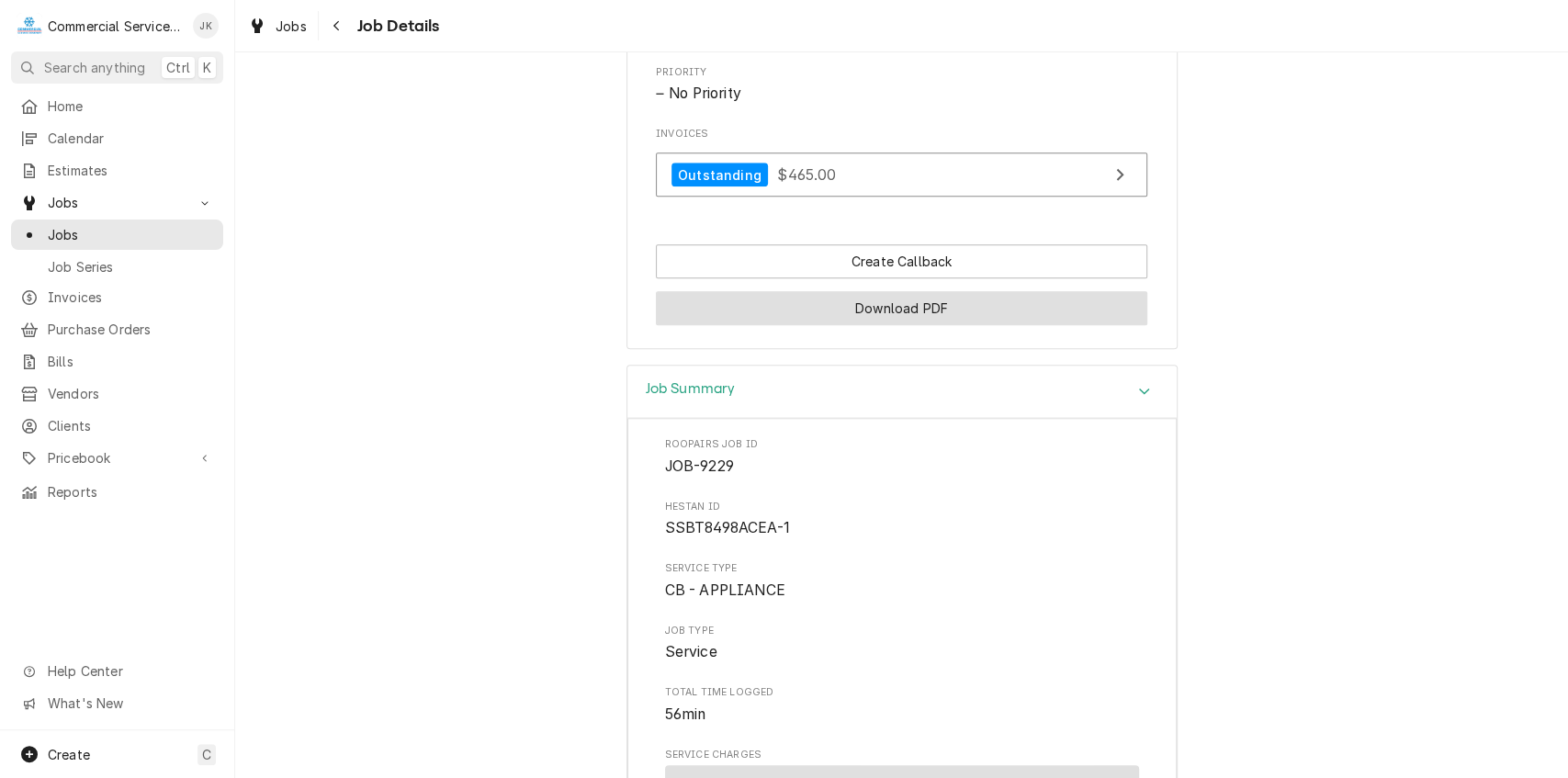
click at [928, 326] on button "Download PDF" at bounding box center [901, 308] width 492 height 34
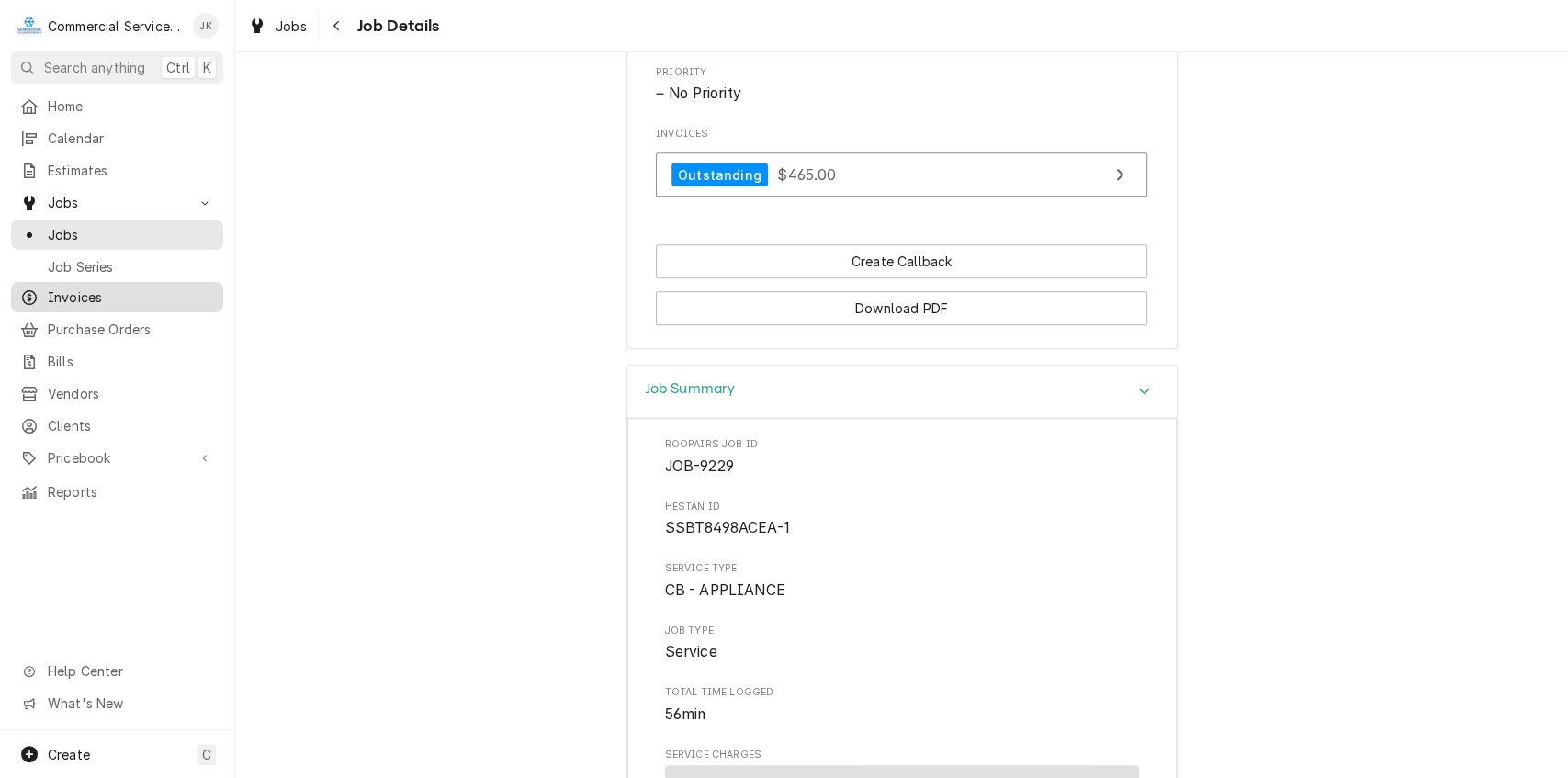
click at [88, 292] on span "Invoices" at bounding box center [131, 297] width 166 height 19
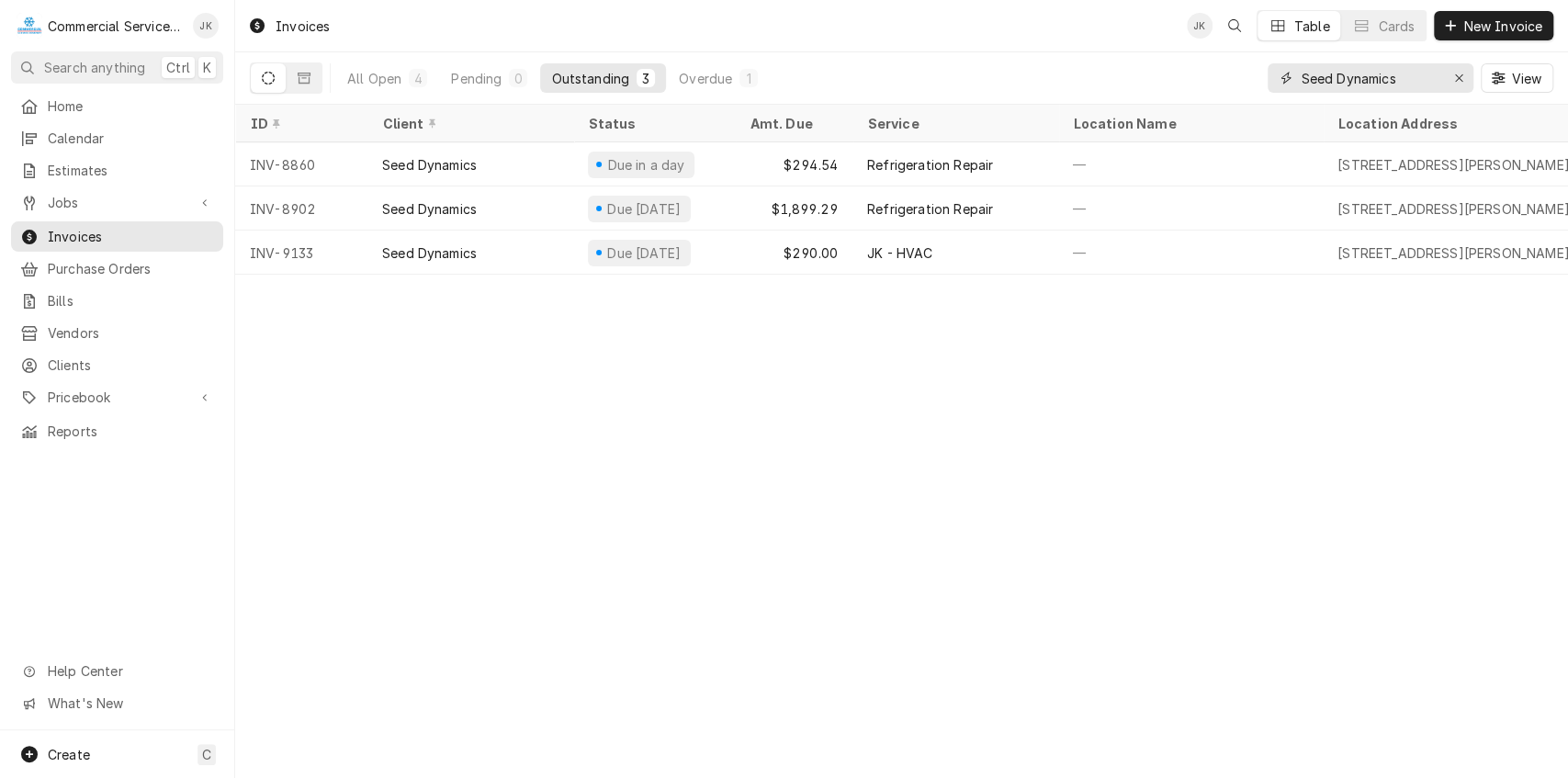
click at [1410, 86] on input "Seed Dynamics" at bounding box center [1370, 78] width 138 height 29
type input "S"
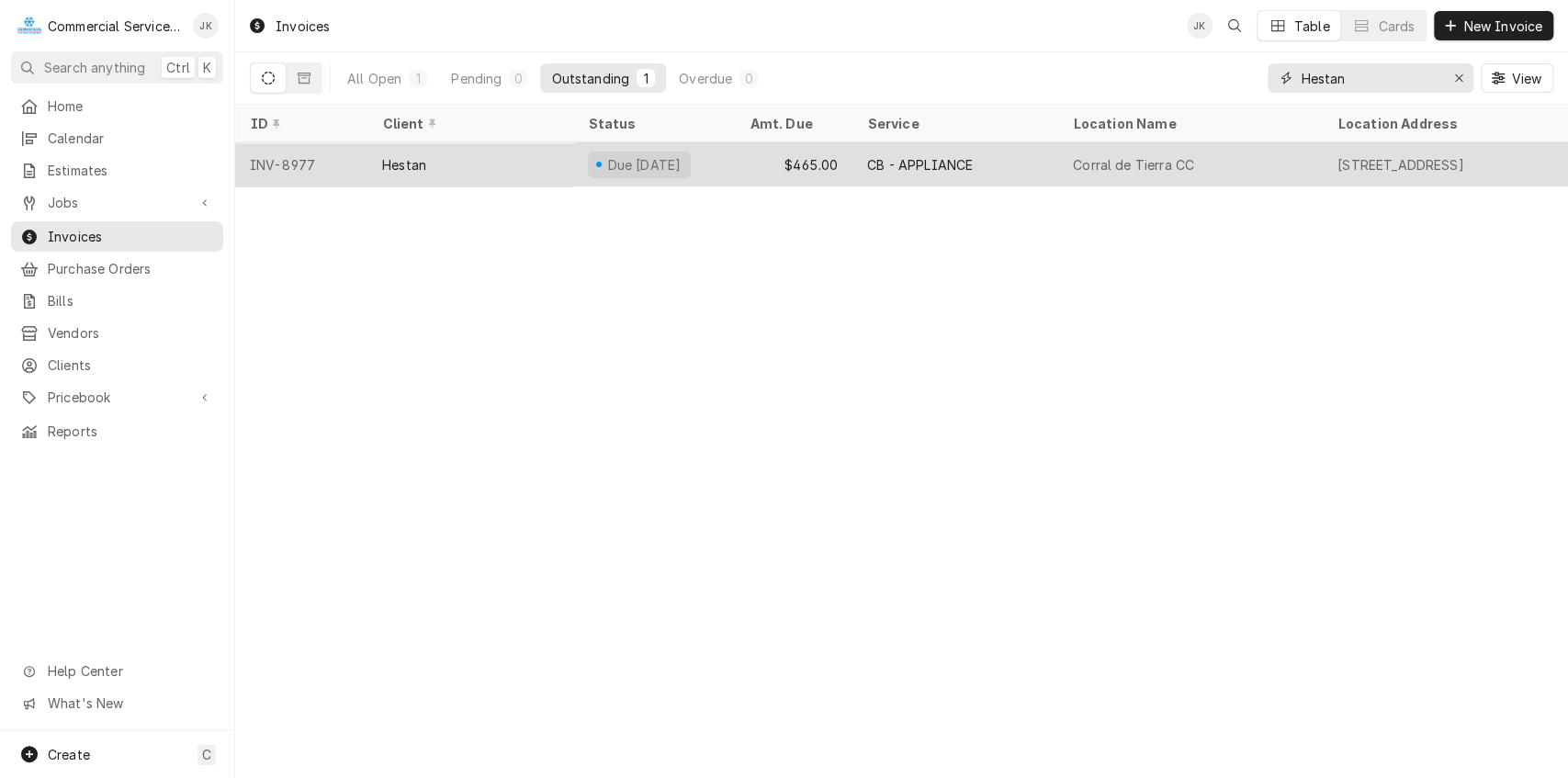
type input "Hestan"
click at [861, 160] on div "CB - APPLIANCE" at bounding box center [956, 165] width 206 height 44
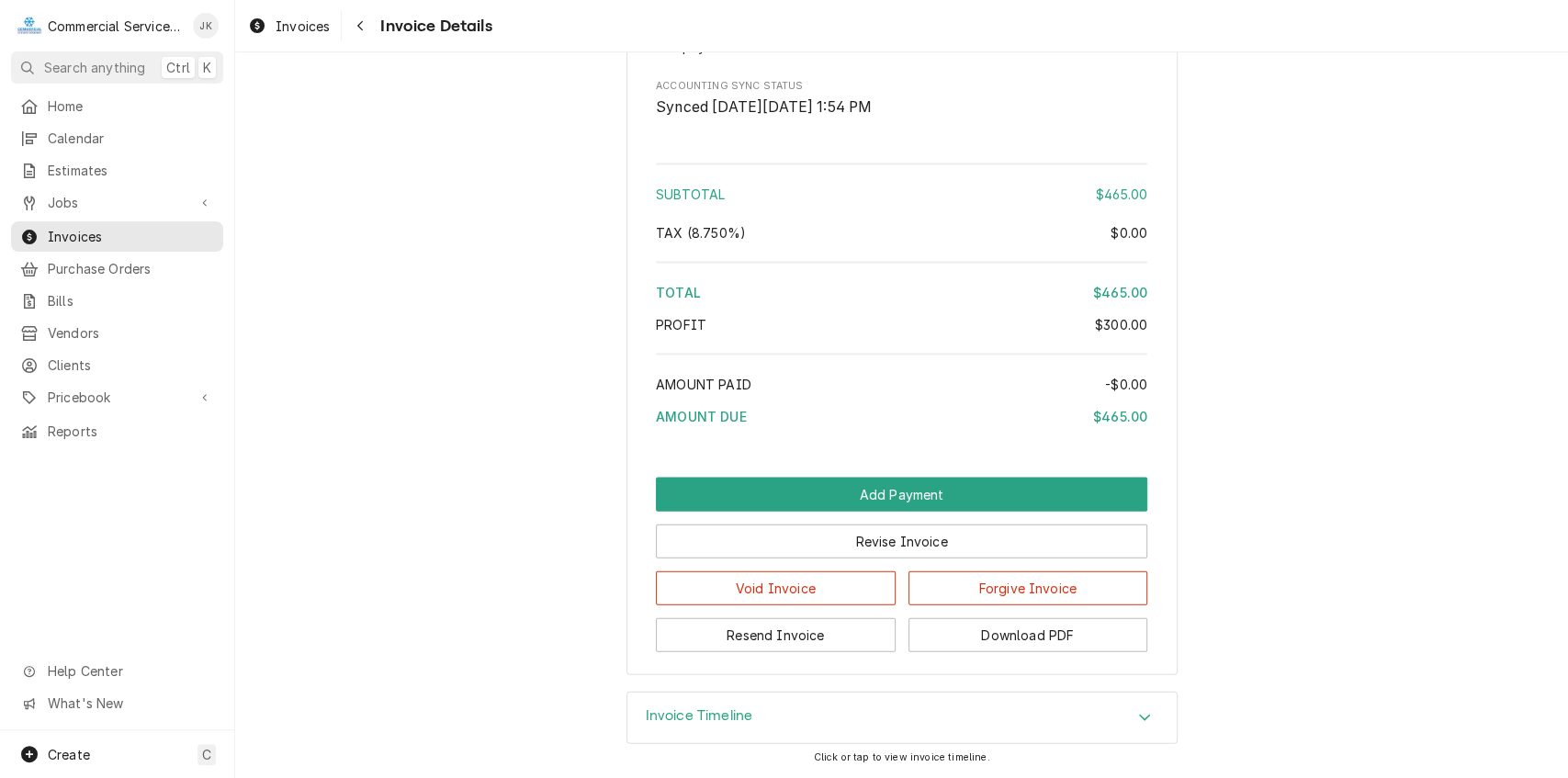
scroll to position [2564, 0]
click at [999, 644] on button "Download PDF" at bounding box center [1028, 635] width 240 height 34
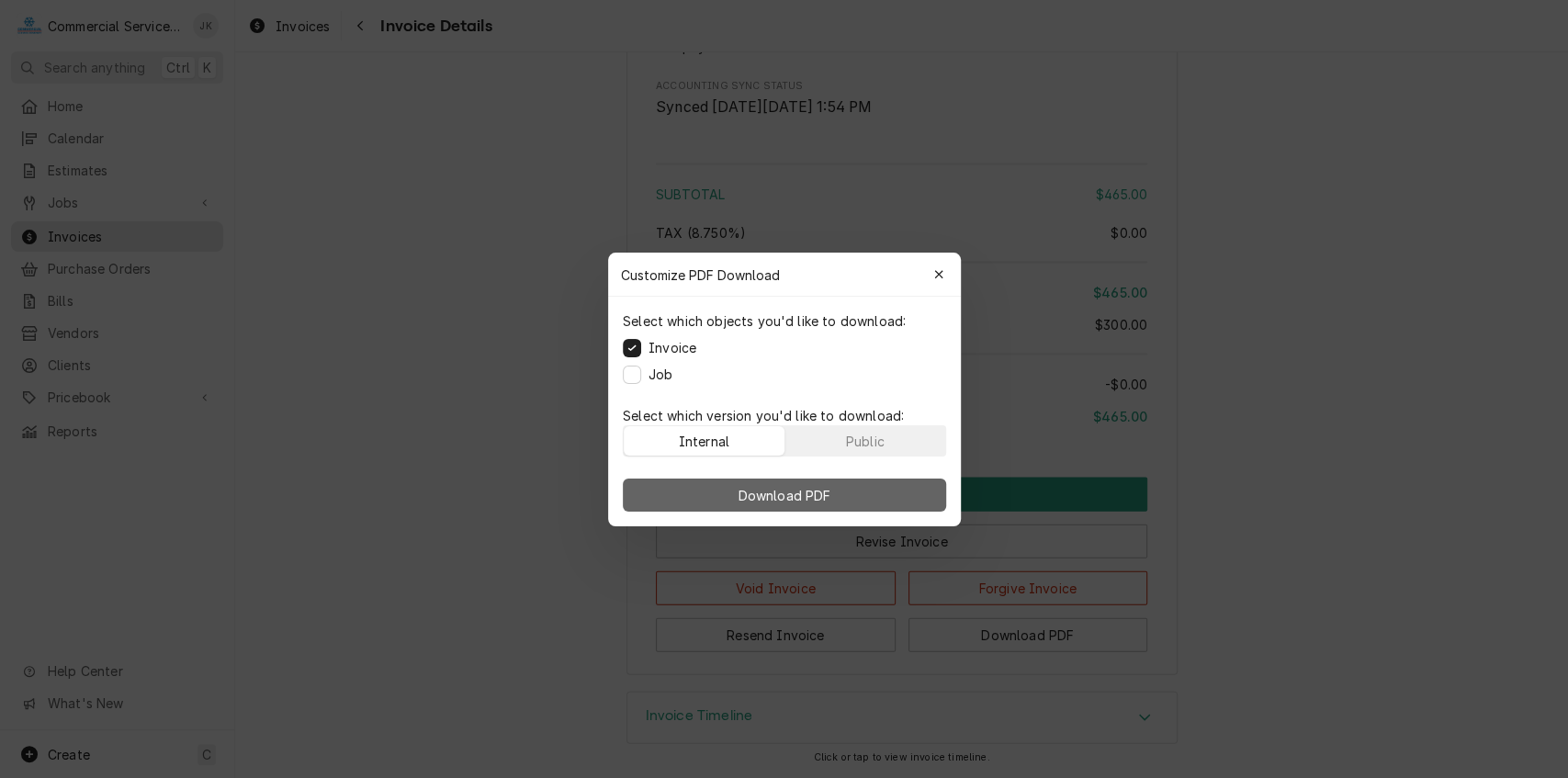
click at [795, 489] on span "Download PDF" at bounding box center [784, 495] width 100 height 19
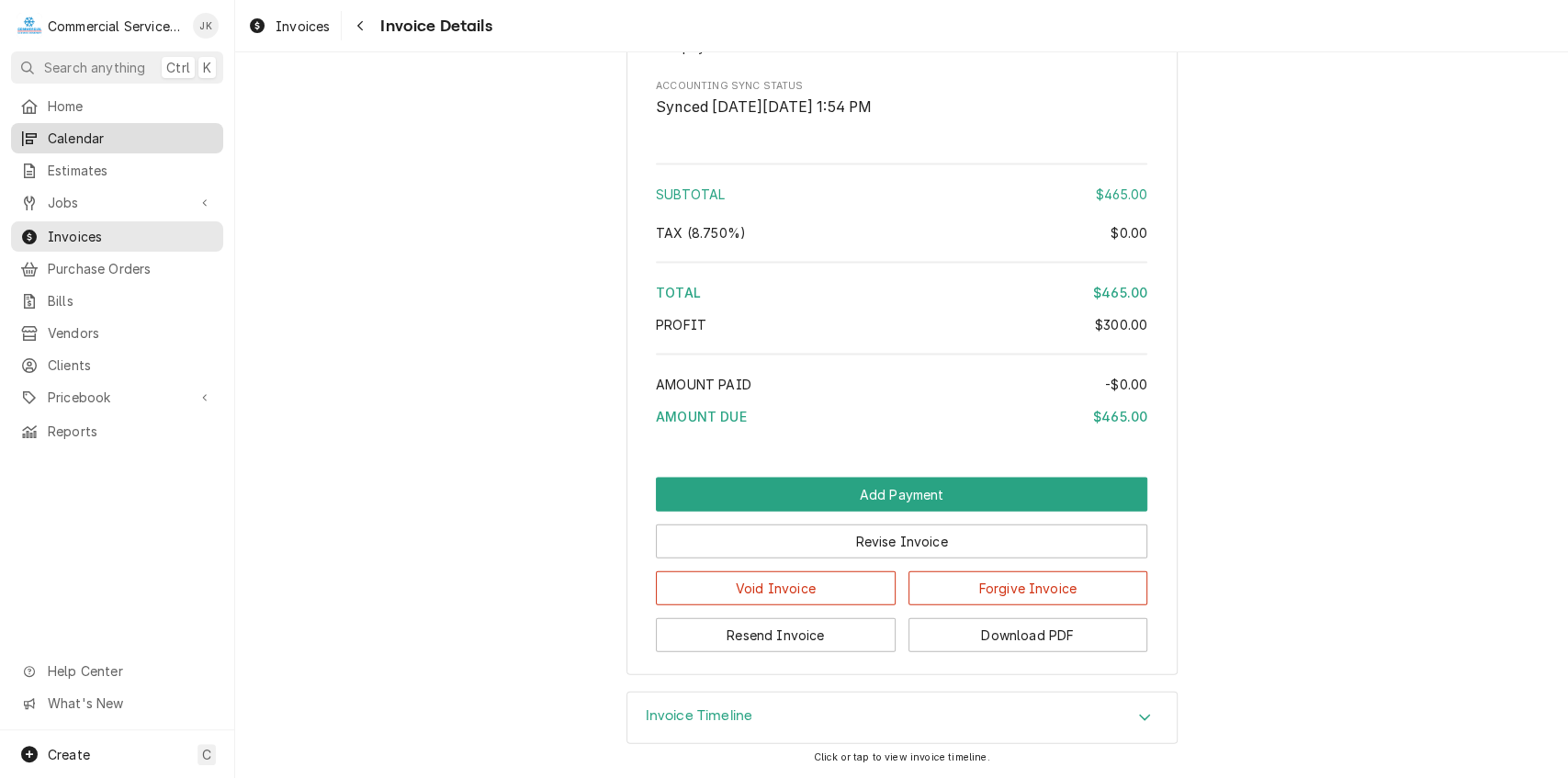
click at [111, 129] on span "Calendar" at bounding box center [131, 138] width 166 height 19
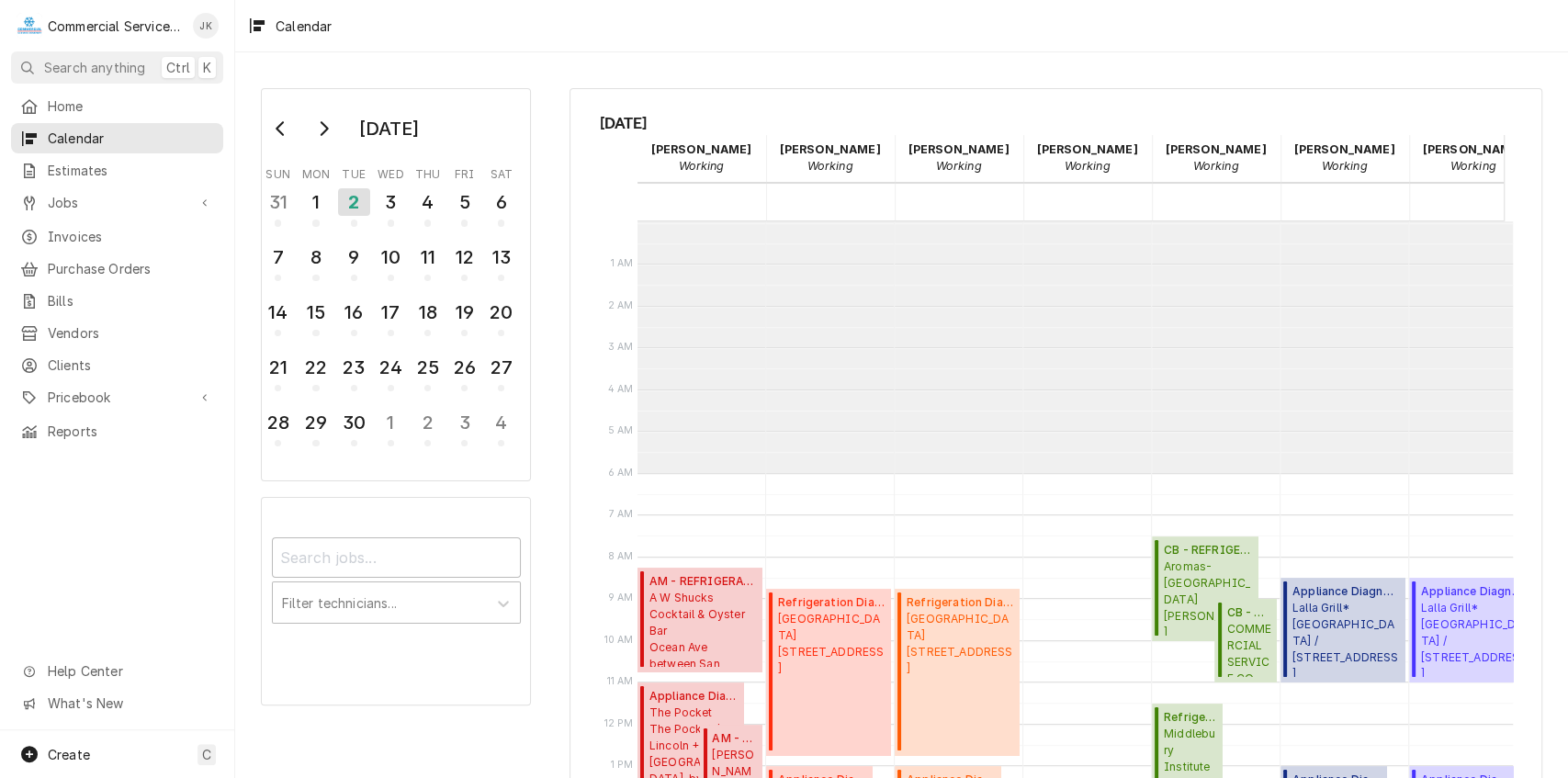
scroll to position [251, 0]
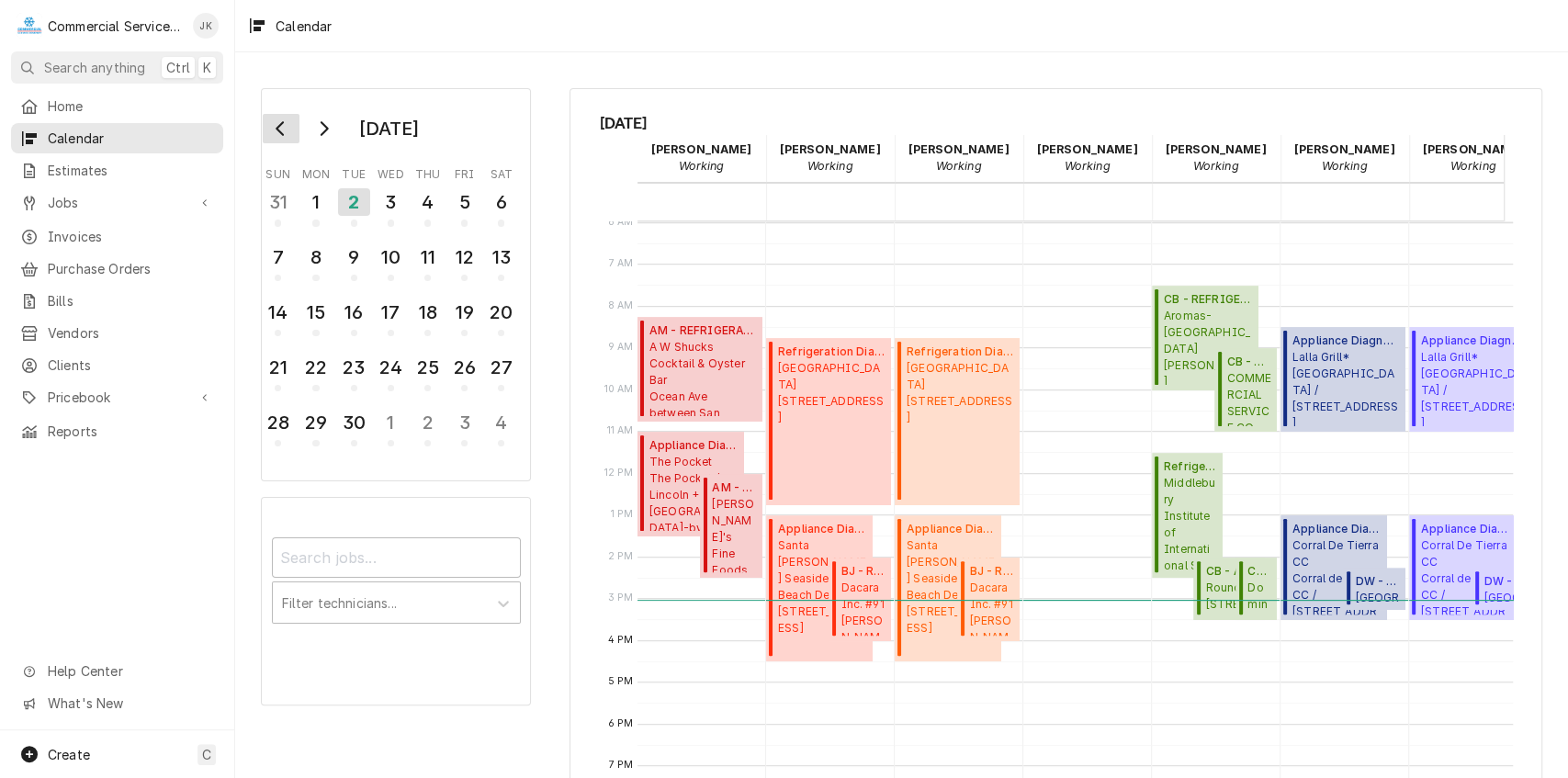
click at [272, 115] on button "Go to previous month" at bounding box center [281, 129] width 37 height 29
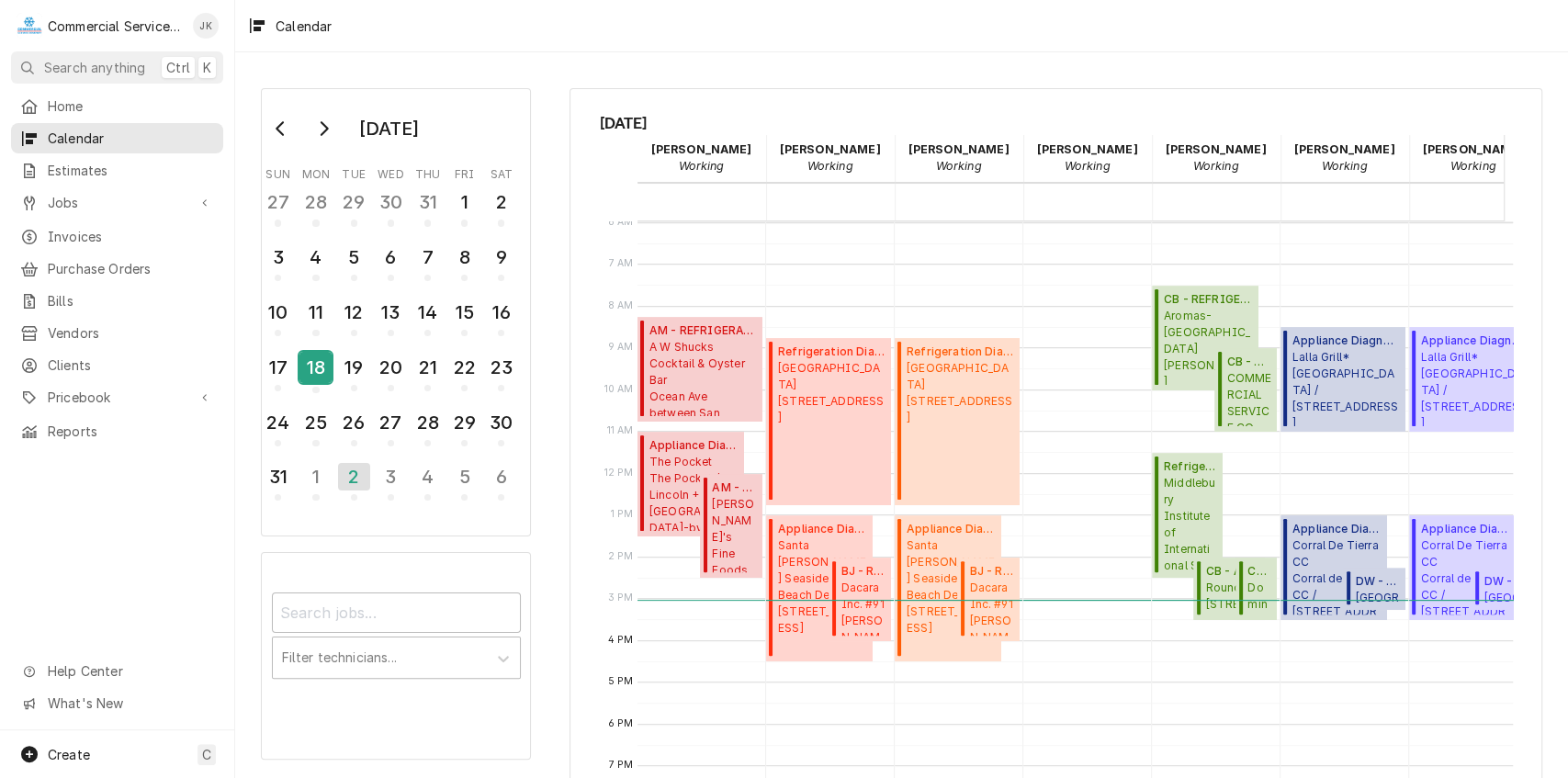
click at [316, 357] on div "18" at bounding box center [315, 368] width 32 height 31
